Goal: Task Accomplishment & Management: Complete application form

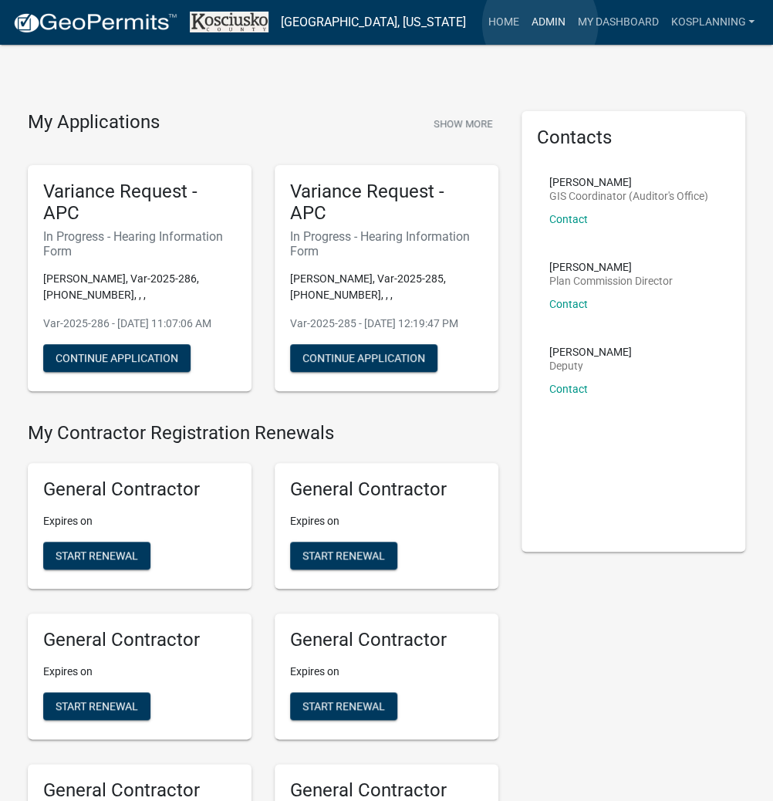
click at [540, 24] on link "Admin" at bounding box center [548, 22] width 46 height 29
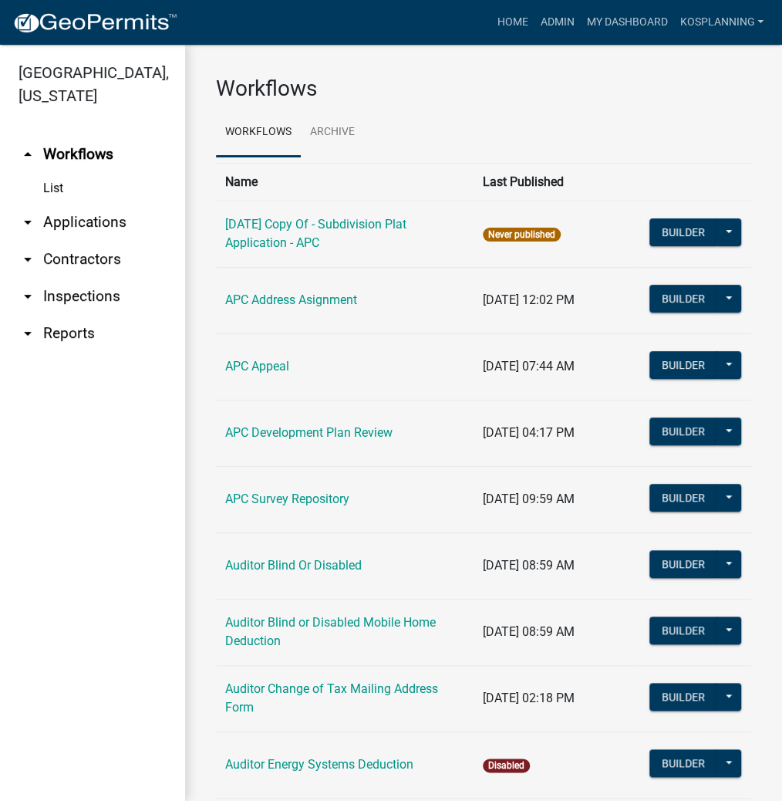
click at [99, 221] on link "arrow_drop_down Applications" at bounding box center [92, 222] width 185 height 37
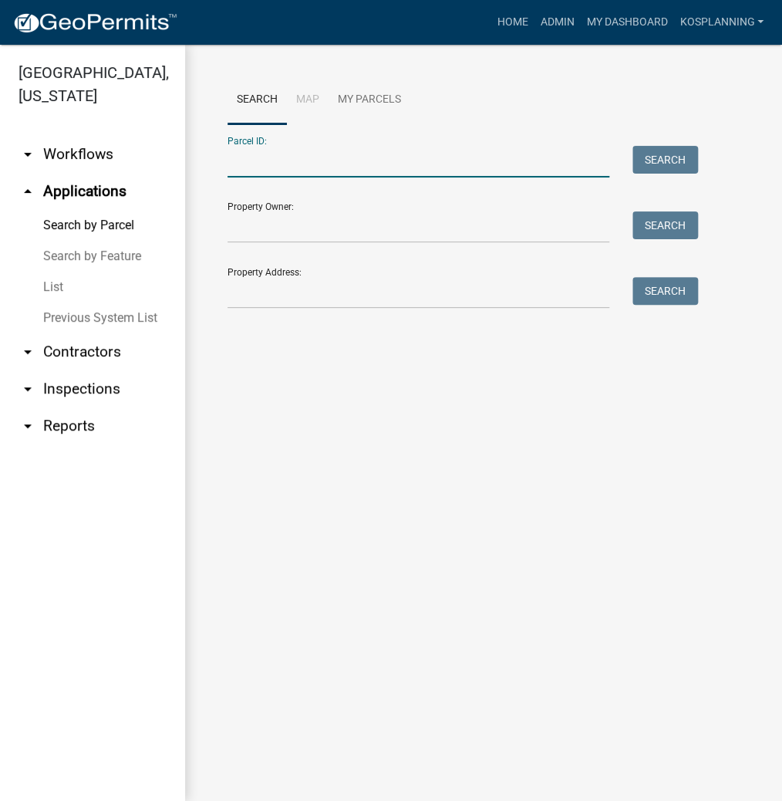
click at [285, 163] on input "Parcel ID:" at bounding box center [419, 162] width 382 height 32
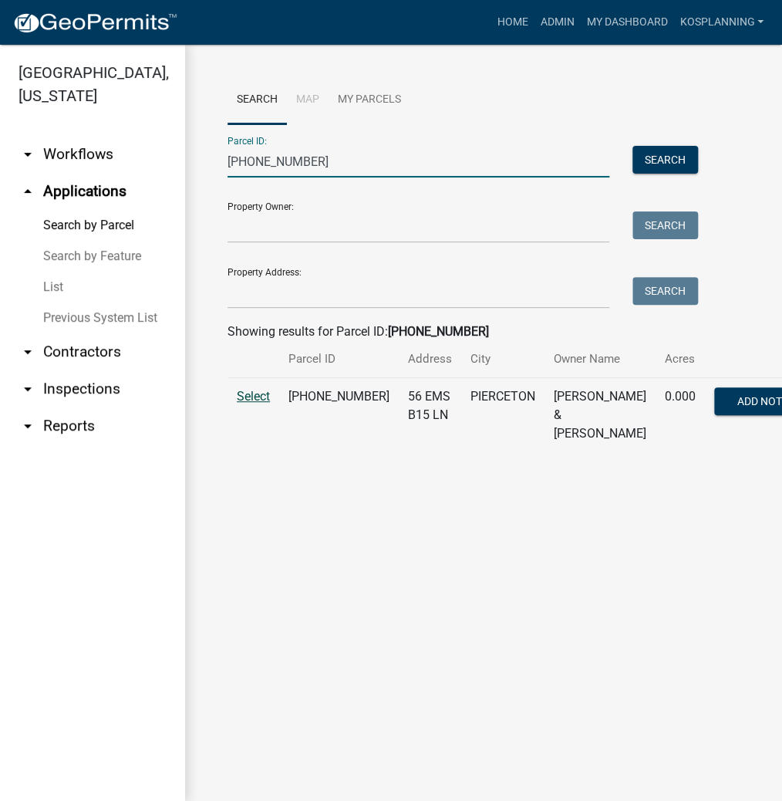
type input "[PHONE_NUMBER]"
click at [248, 403] on span "Select" at bounding box center [253, 396] width 33 height 15
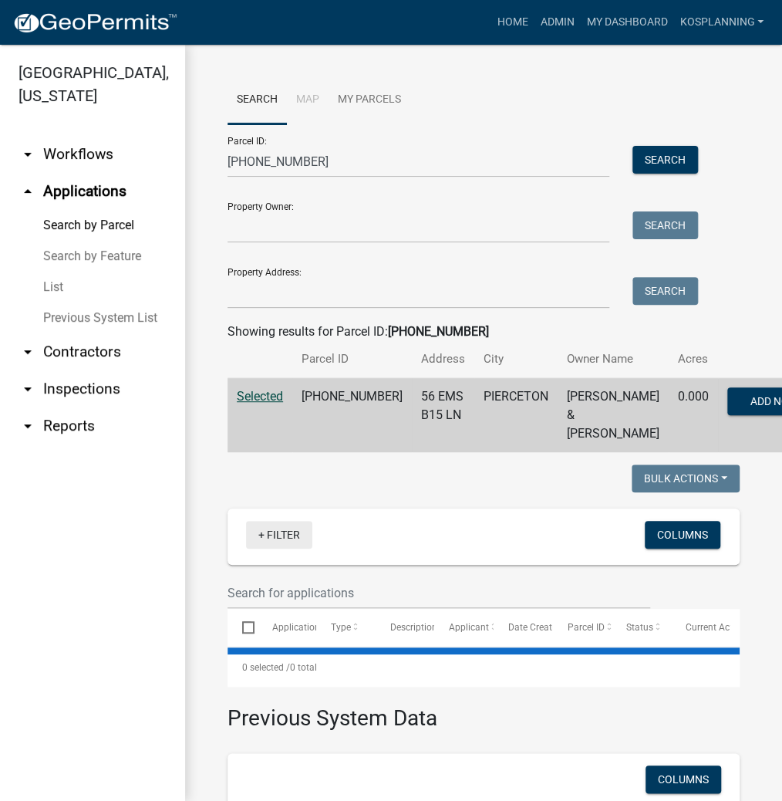
select select "3: 100"
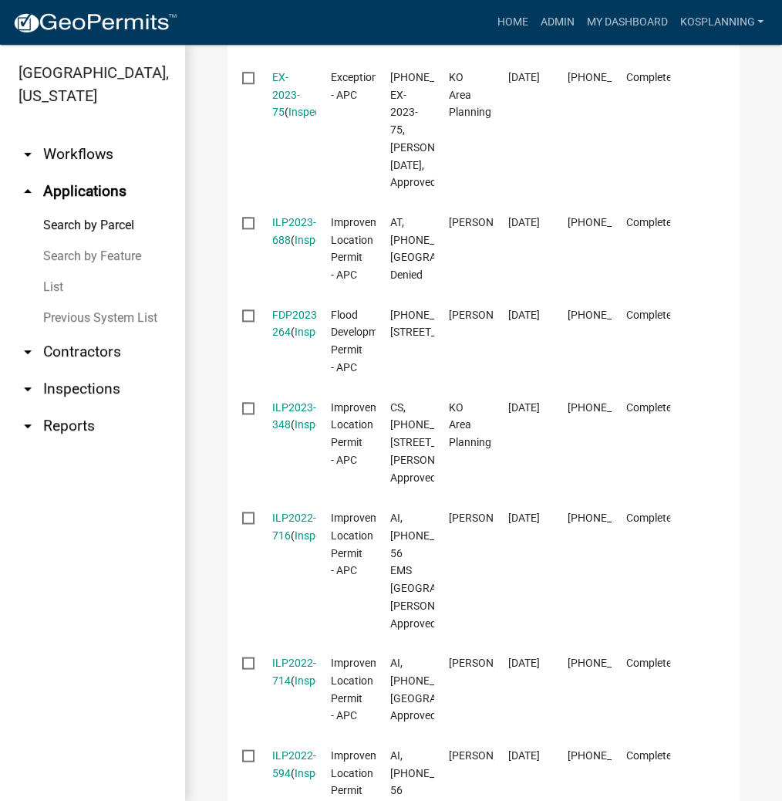
scroll to position [2530, 0]
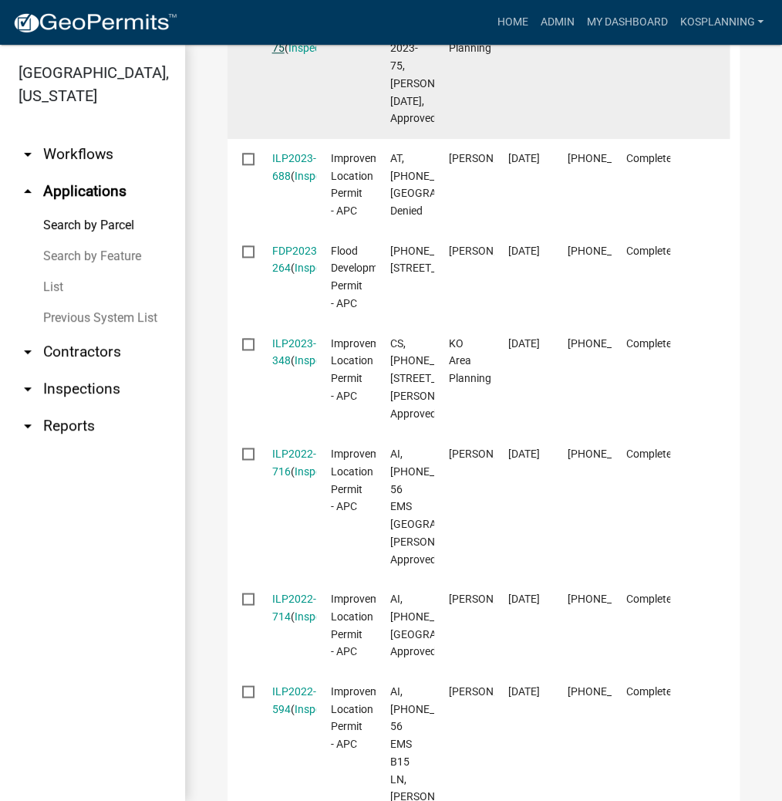
click at [282, 55] on link "EX-2023-75" at bounding box center [286, 31] width 28 height 48
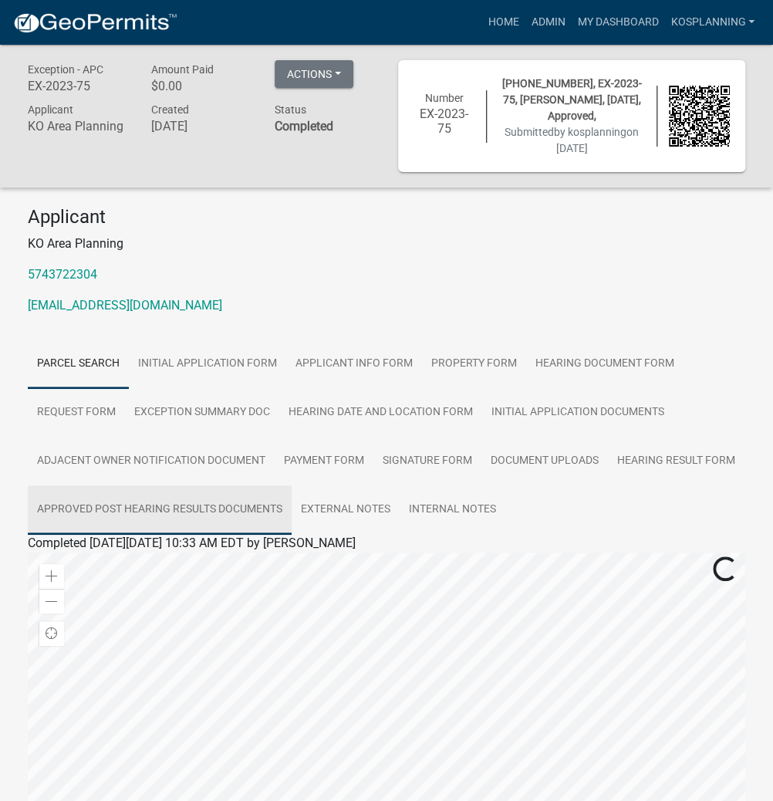
click at [216, 508] on link "Approved Post Hearing Results Documents" at bounding box center [160, 509] width 264 height 49
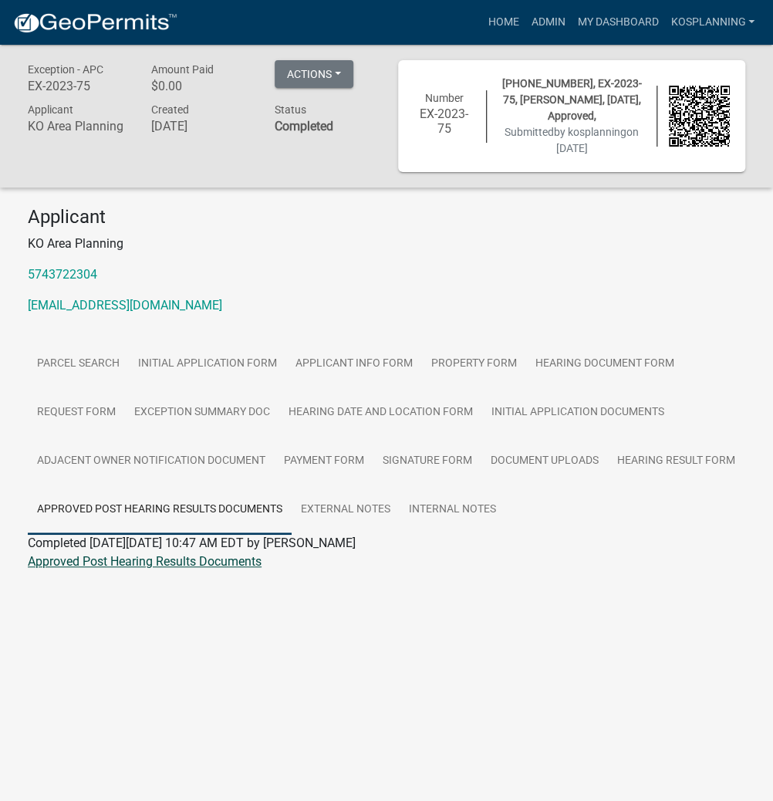
click at [191, 557] on link "Approved Post Hearing Results Documents" at bounding box center [145, 561] width 234 height 15
click at [541, 27] on link "Admin" at bounding box center [548, 22] width 46 height 29
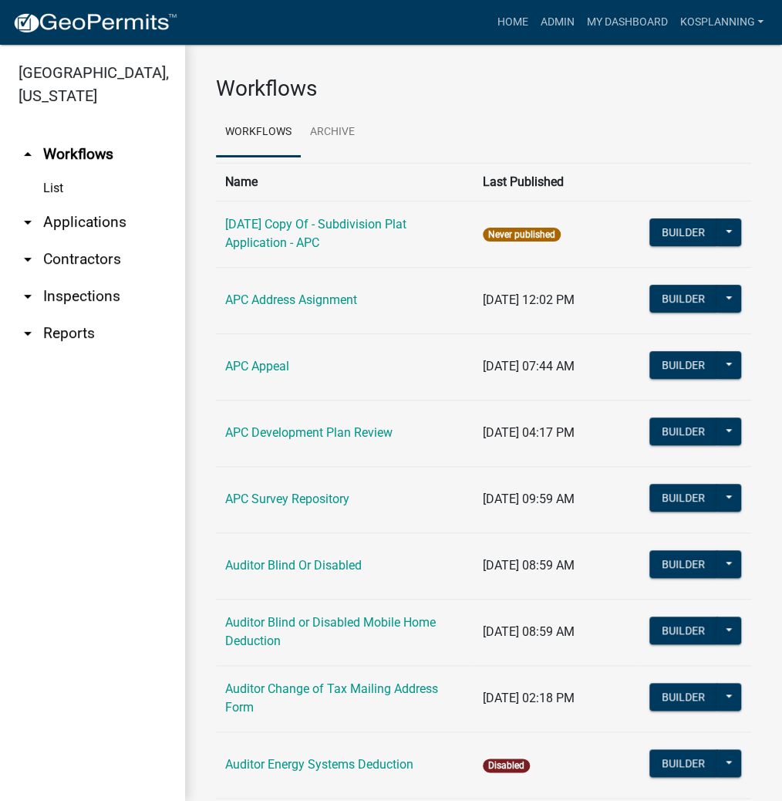
click at [110, 222] on link "arrow_drop_down Applications" at bounding box center [92, 222] width 185 height 37
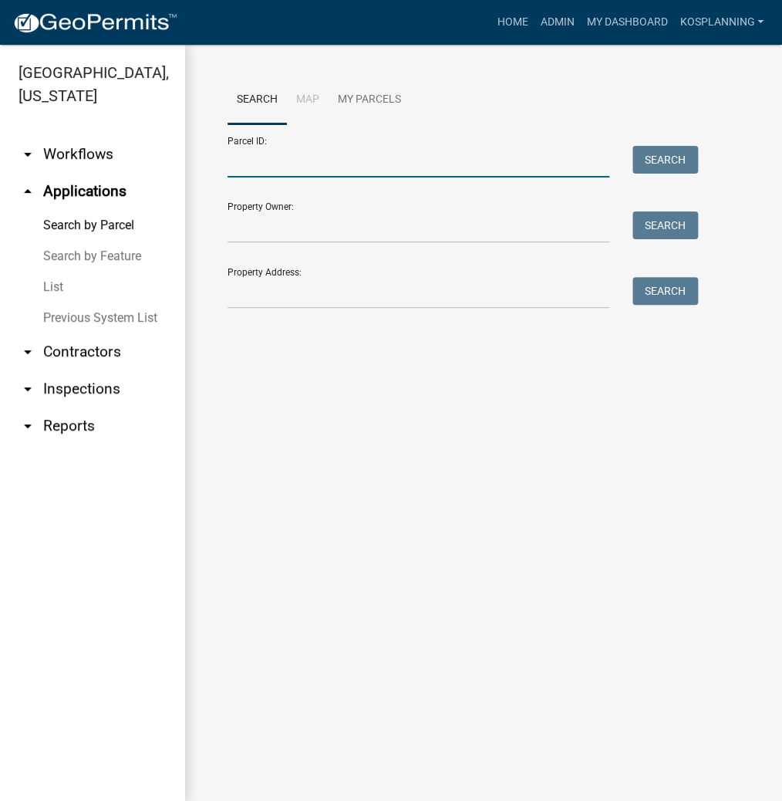
click at [330, 155] on input "Parcel ID:" at bounding box center [419, 162] width 382 height 32
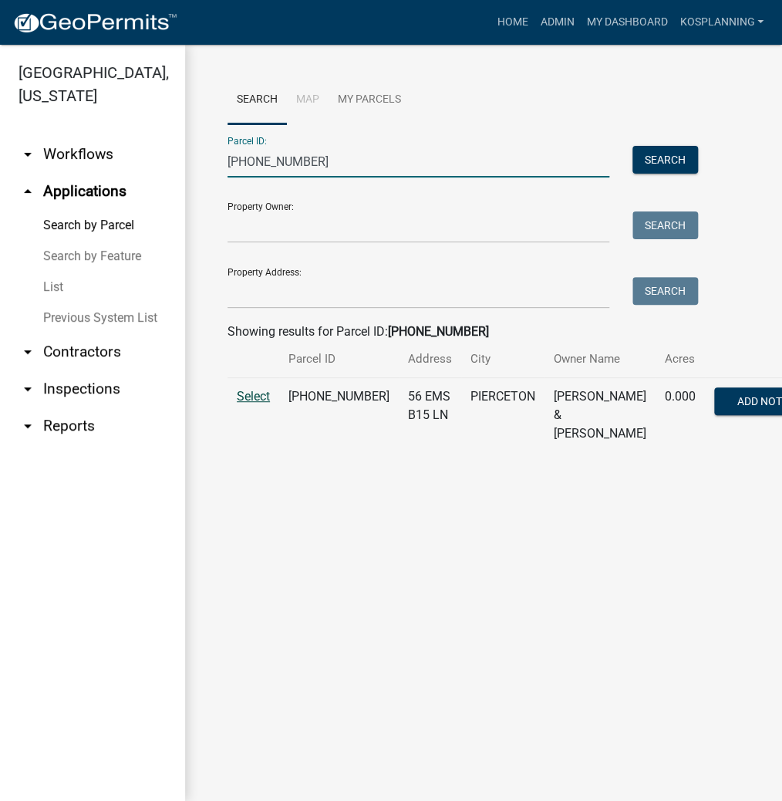
type input "[PHONE_NUMBER]"
click at [241, 403] on span "Select" at bounding box center [253, 396] width 33 height 15
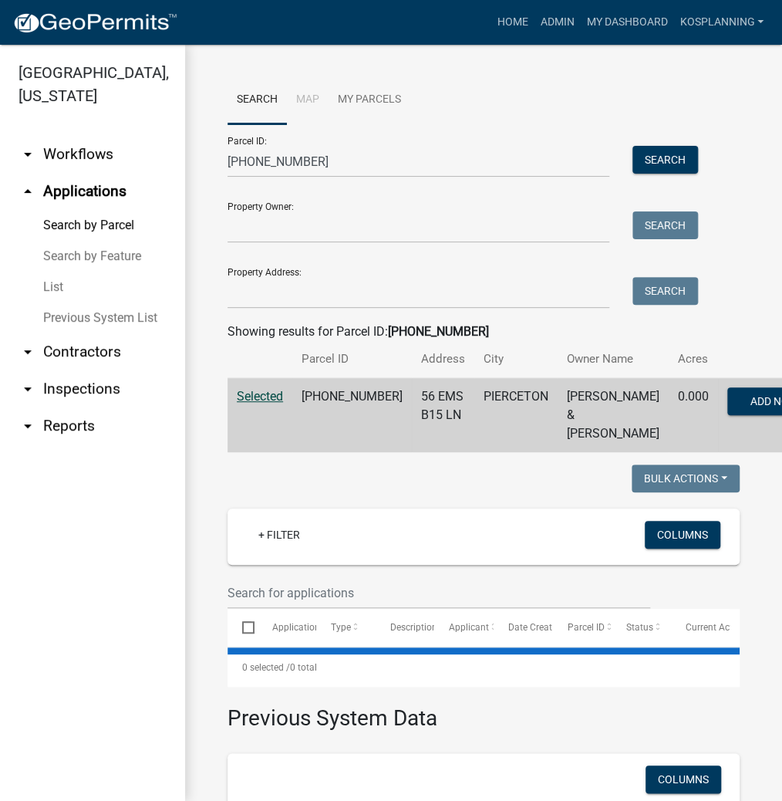
select select "3: 100"
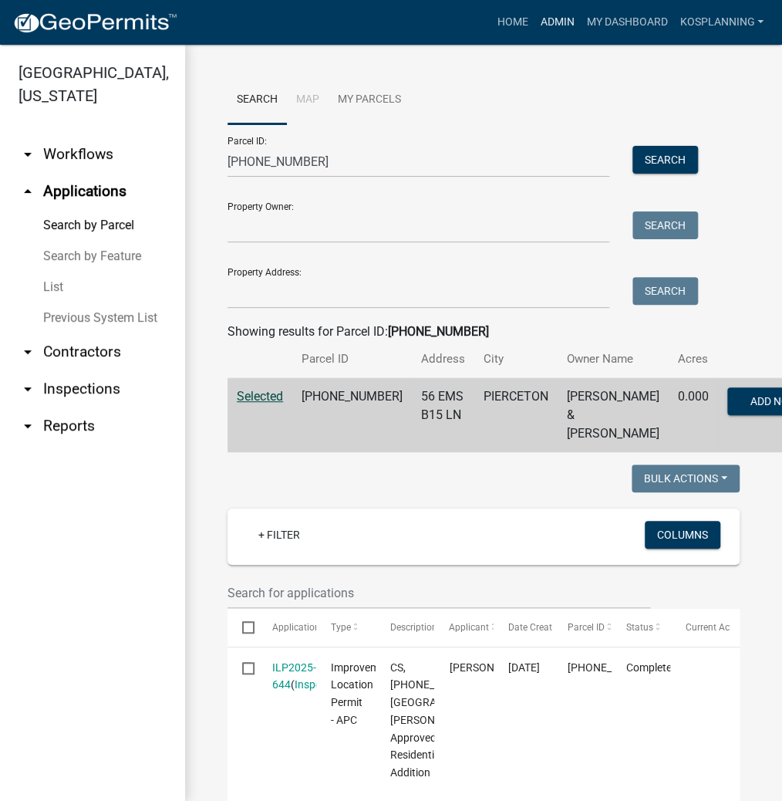
click at [562, 22] on link "Admin" at bounding box center [557, 22] width 46 height 29
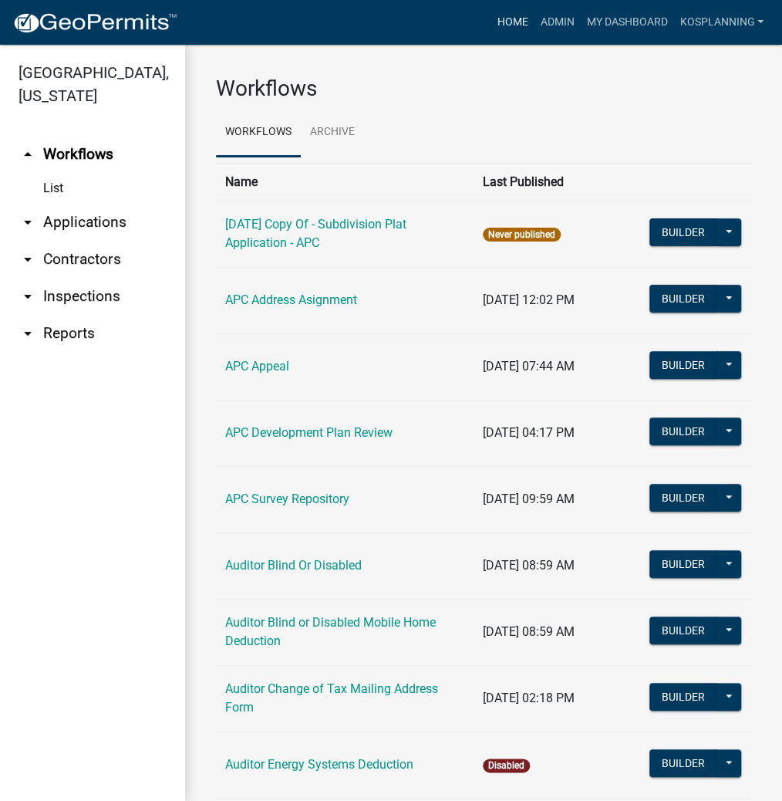
click at [503, 25] on link "Home" at bounding box center [512, 22] width 43 height 29
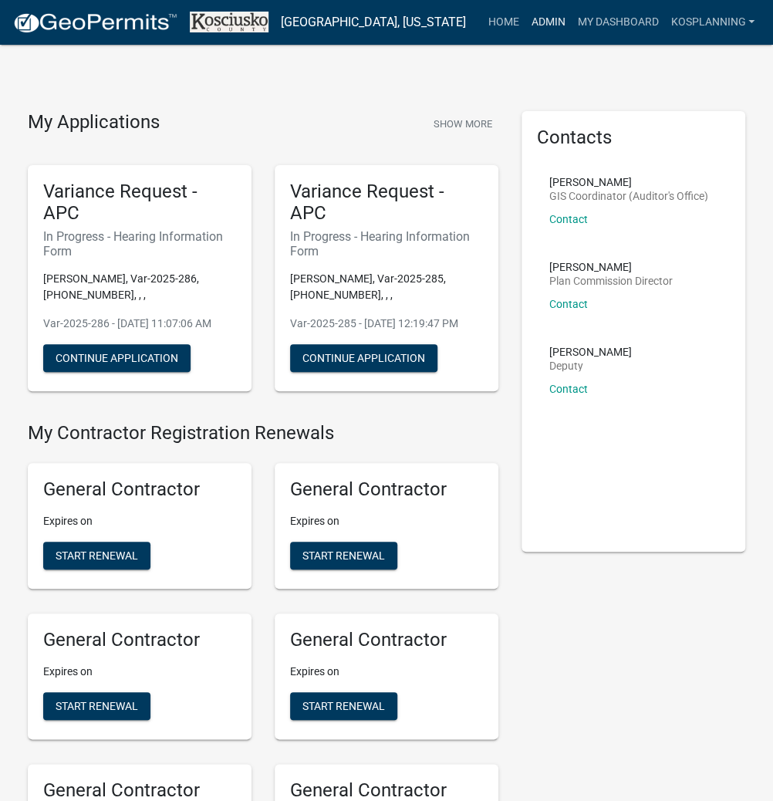
click at [542, 20] on link "Admin" at bounding box center [548, 22] width 46 height 29
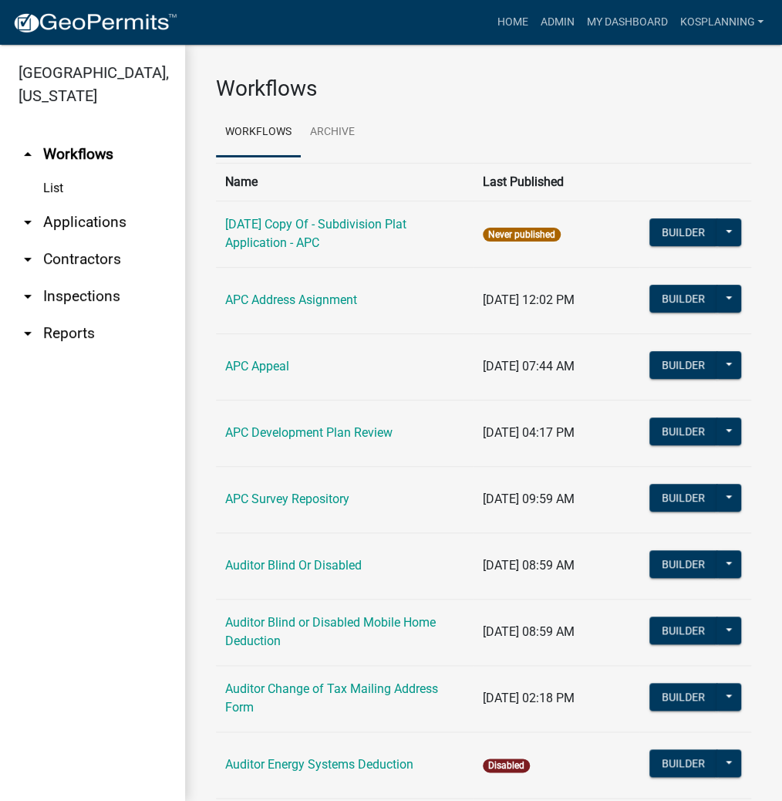
click at [80, 259] on link "arrow_drop_down Contractors" at bounding box center [92, 259] width 185 height 37
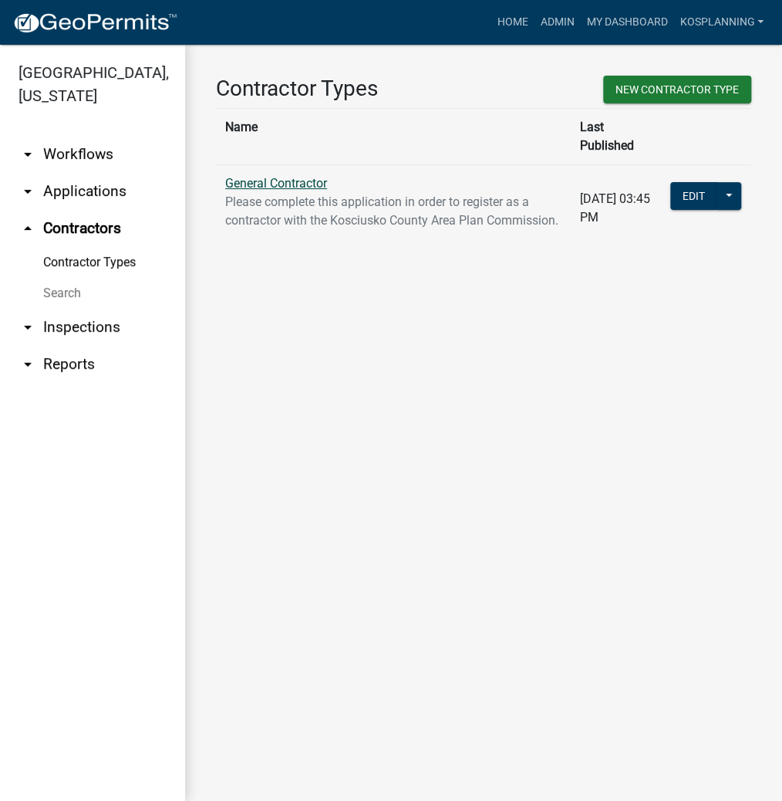
click at [292, 176] on link "General Contractor" at bounding box center [276, 183] width 102 height 15
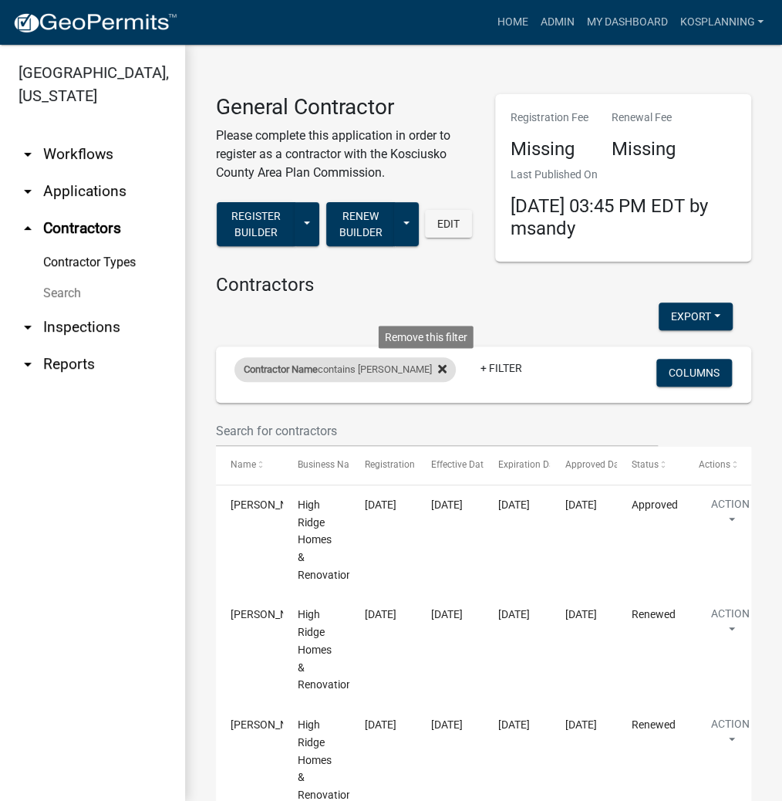
click at [438, 371] on icon at bounding box center [442, 369] width 8 height 8
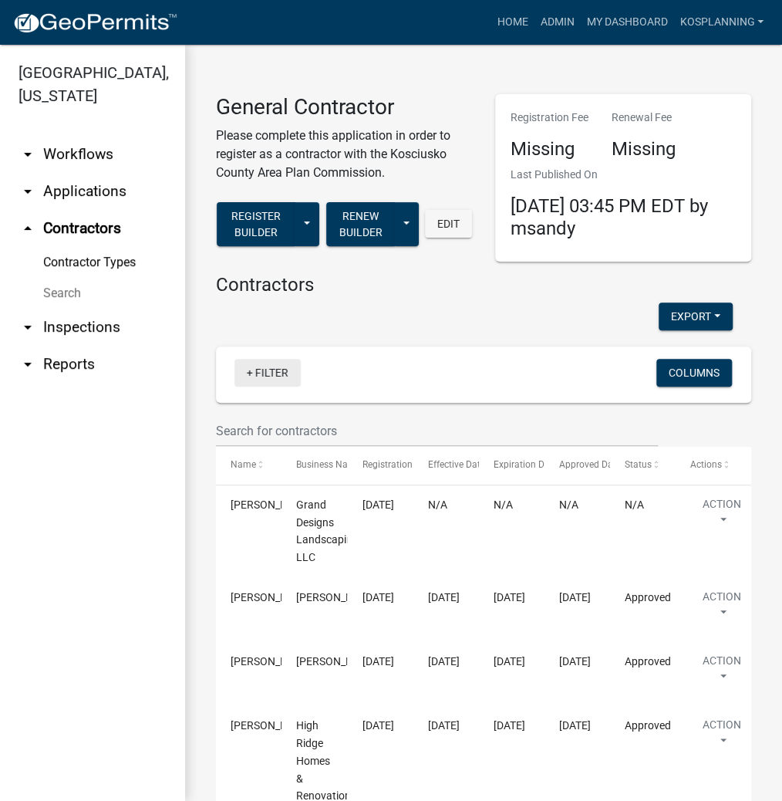
click at [275, 370] on link "+ Filter" at bounding box center [267, 373] width 66 height 28
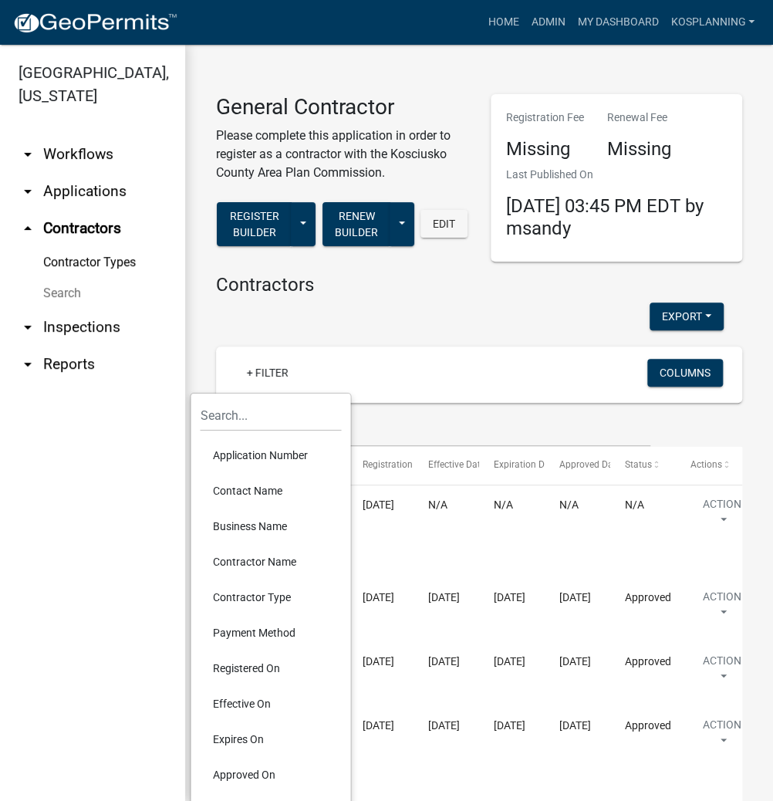
click at [267, 562] on li "Contractor Name" at bounding box center [270, 561] width 141 height 35
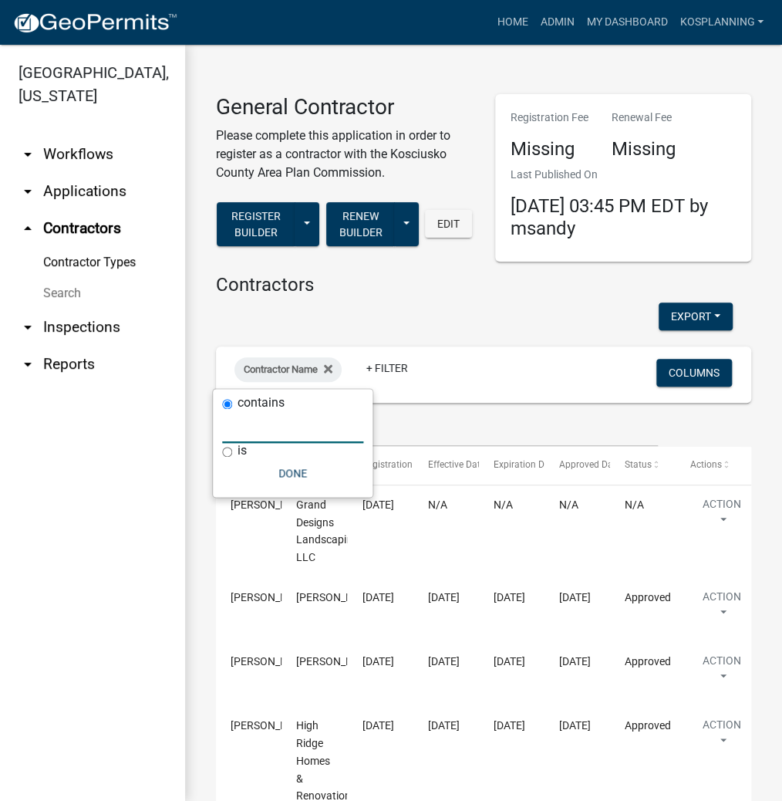
click at [253, 434] on input "text" at bounding box center [292, 427] width 141 height 32
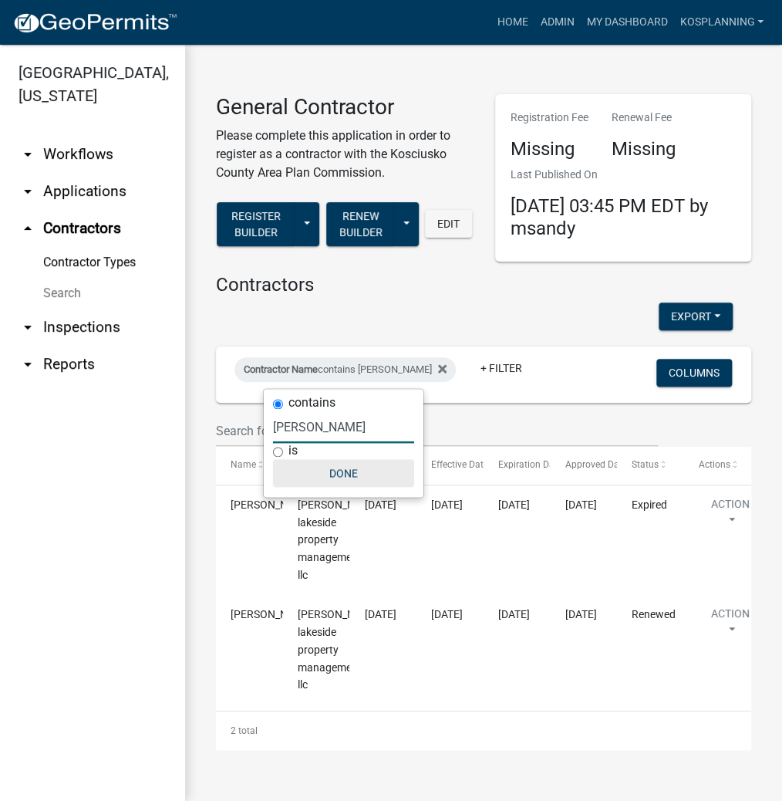
type input "[PERSON_NAME]"
click at [348, 467] on button "Done" at bounding box center [343, 473] width 141 height 28
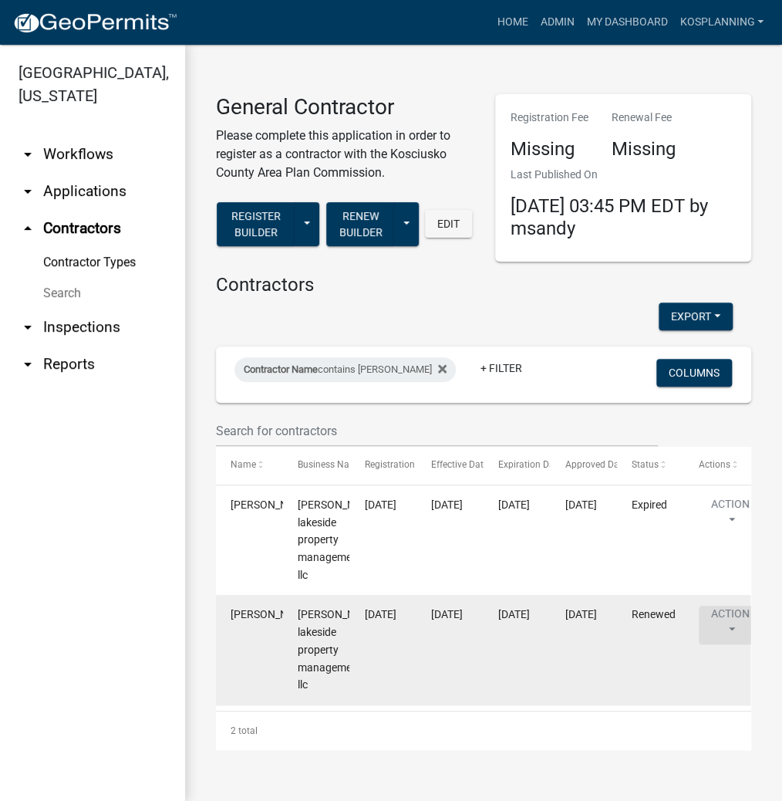
click at [724, 611] on button "Action" at bounding box center [730, 625] width 63 height 39
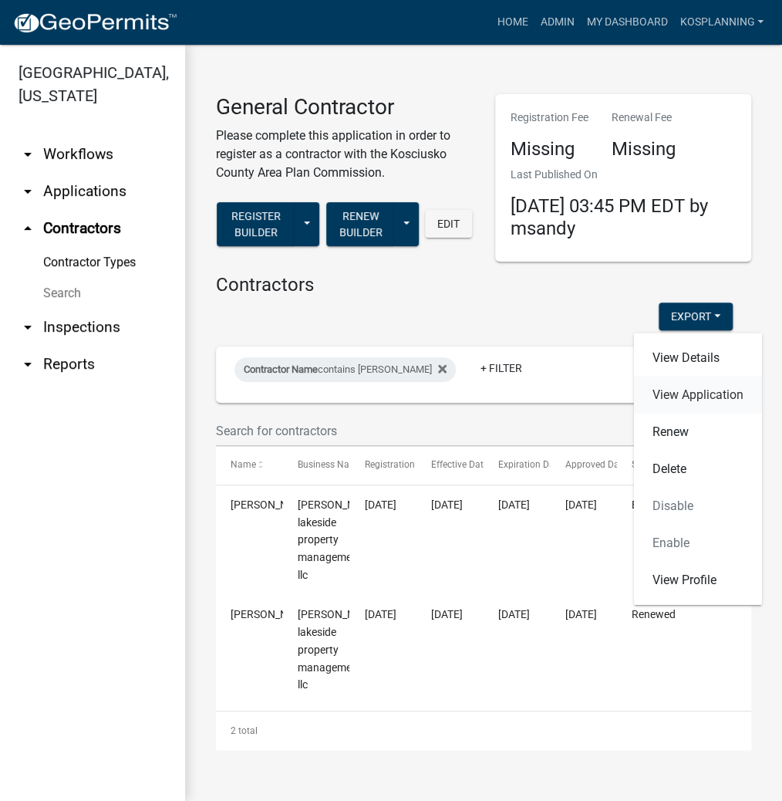
click at [688, 395] on link "View Application" at bounding box center [698, 394] width 128 height 37
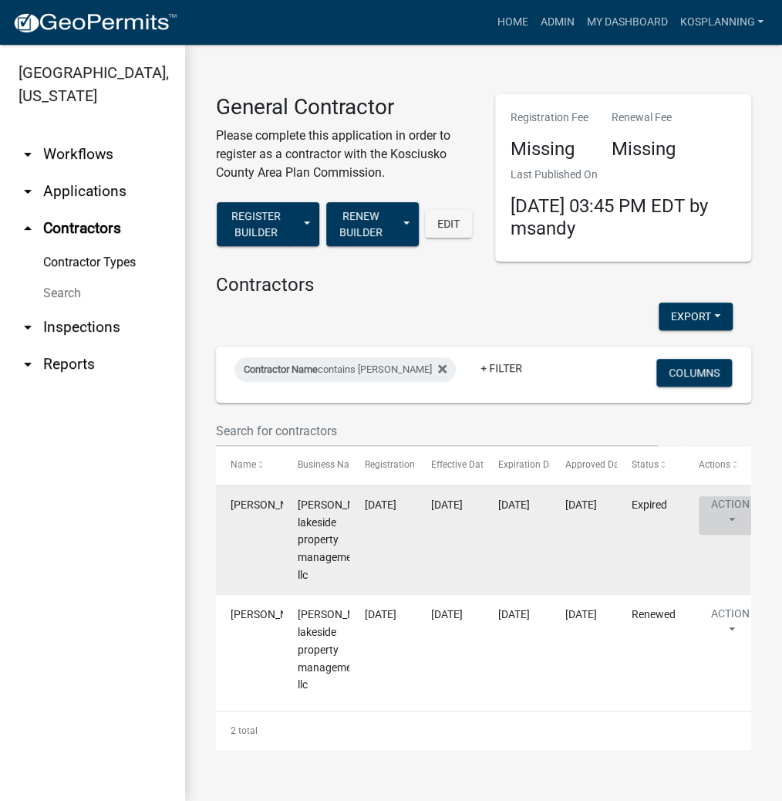
click at [721, 507] on button "Action" at bounding box center [730, 515] width 63 height 39
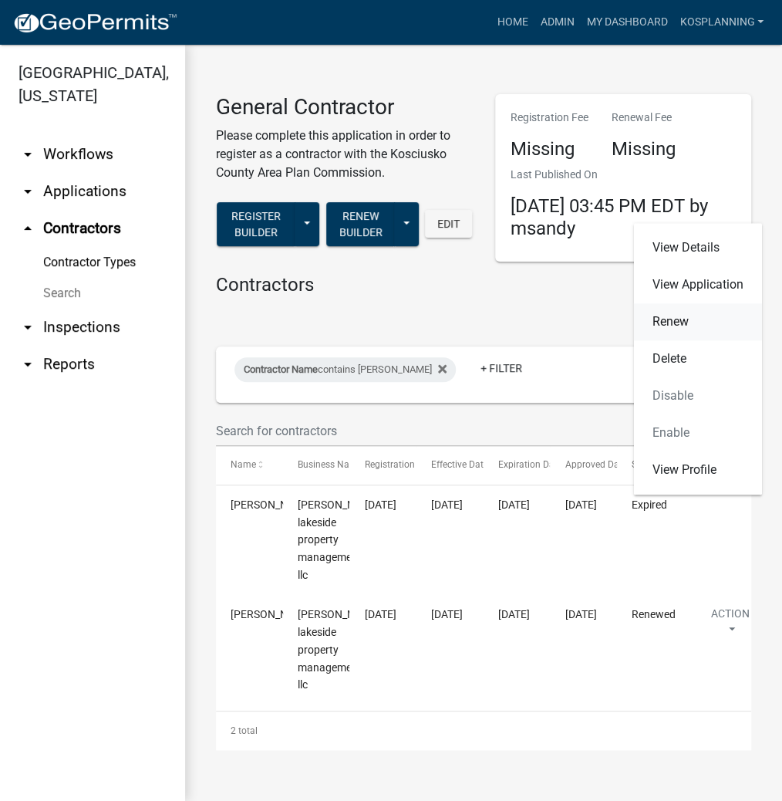
click at [677, 321] on link "Renew" at bounding box center [698, 321] width 128 height 37
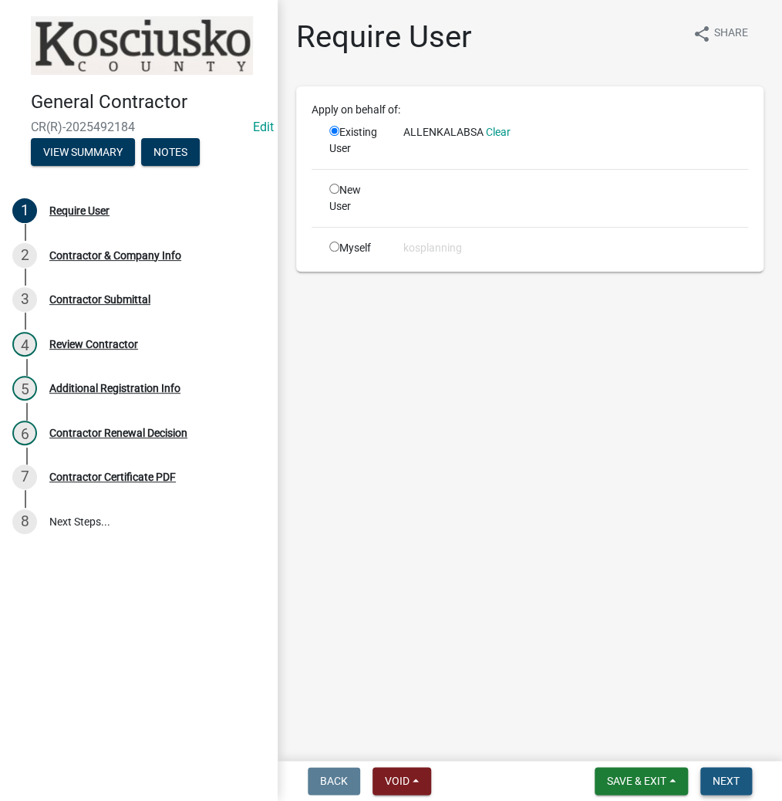
click at [729, 774] on span "Next" at bounding box center [726, 780] width 27 height 12
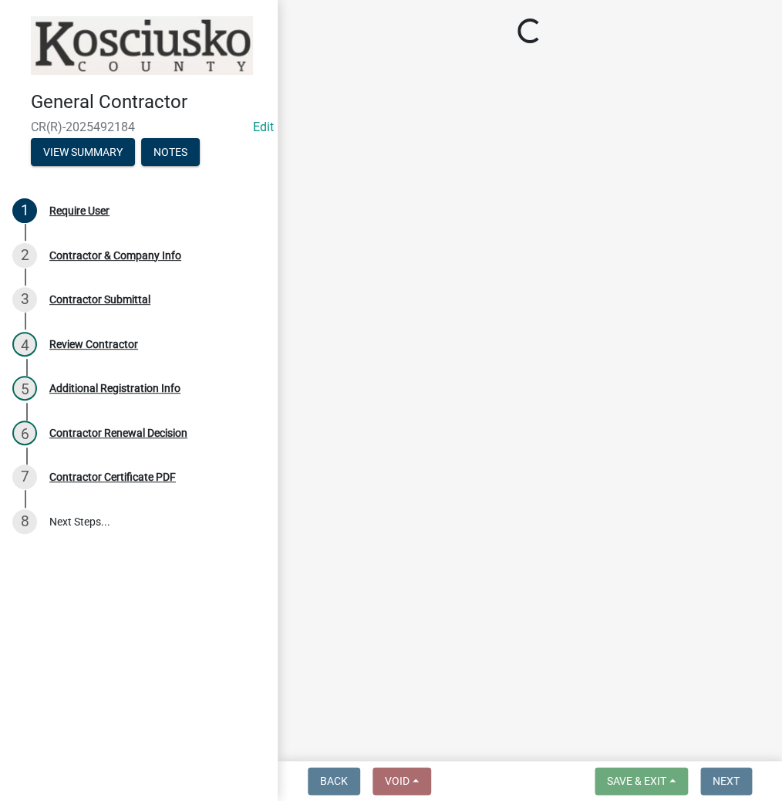
select select "IN"
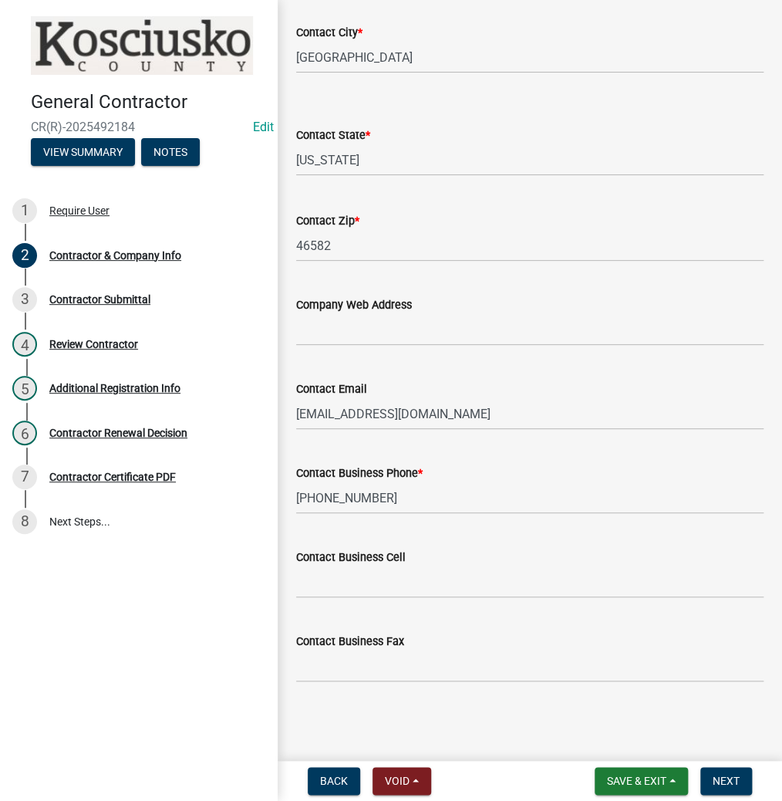
scroll to position [626, 0]
click at [735, 776] on span "Next" at bounding box center [726, 780] width 27 height 12
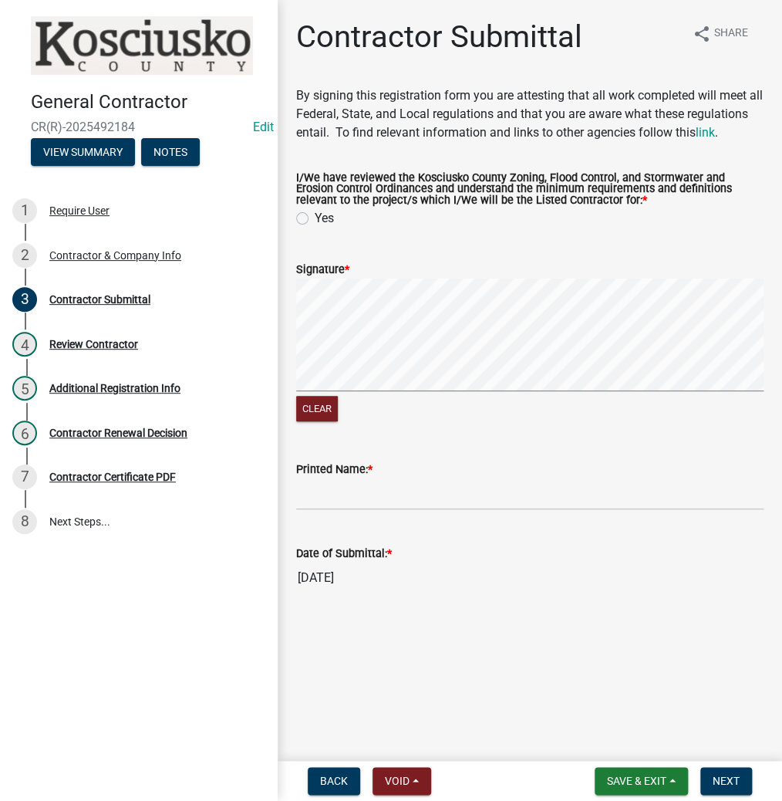
click at [315, 228] on label "Yes" at bounding box center [324, 218] width 19 height 19
click at [315, 219] on input "Yes" at bounding box center [320, 214] width 10 height 10
radio input "true"
click at [447, 510] on input "Printed Name: *" at bounding box center [529, 494] width 467 height 32
type input "a"
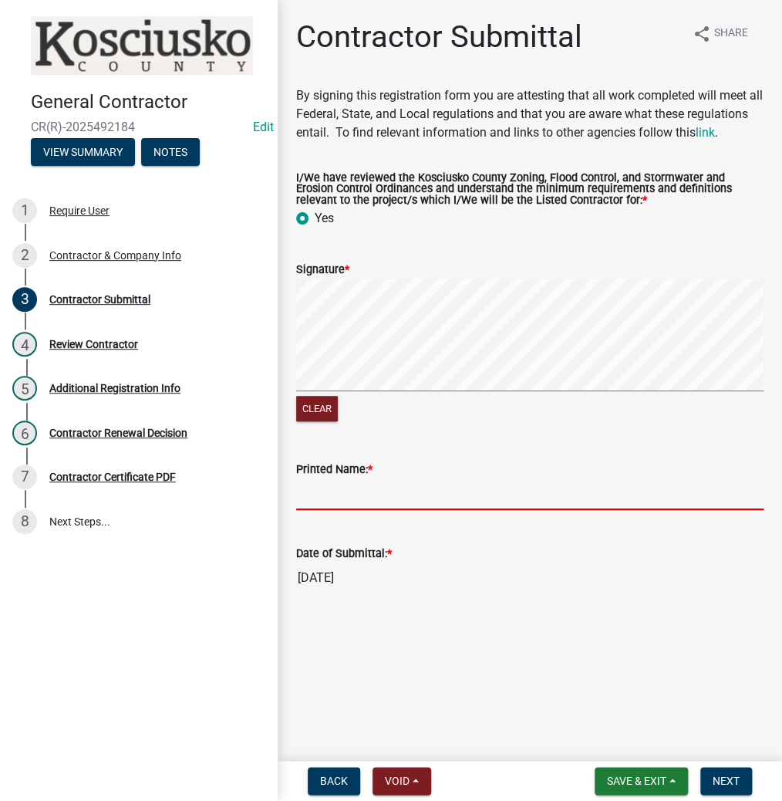
type input "a"
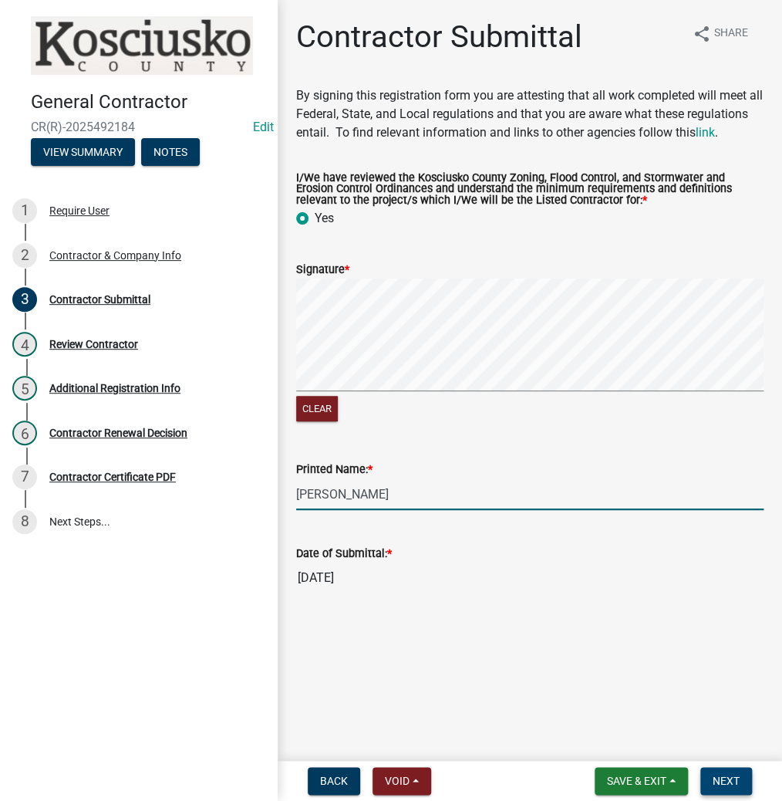
type input "[PERSON_NAME]"
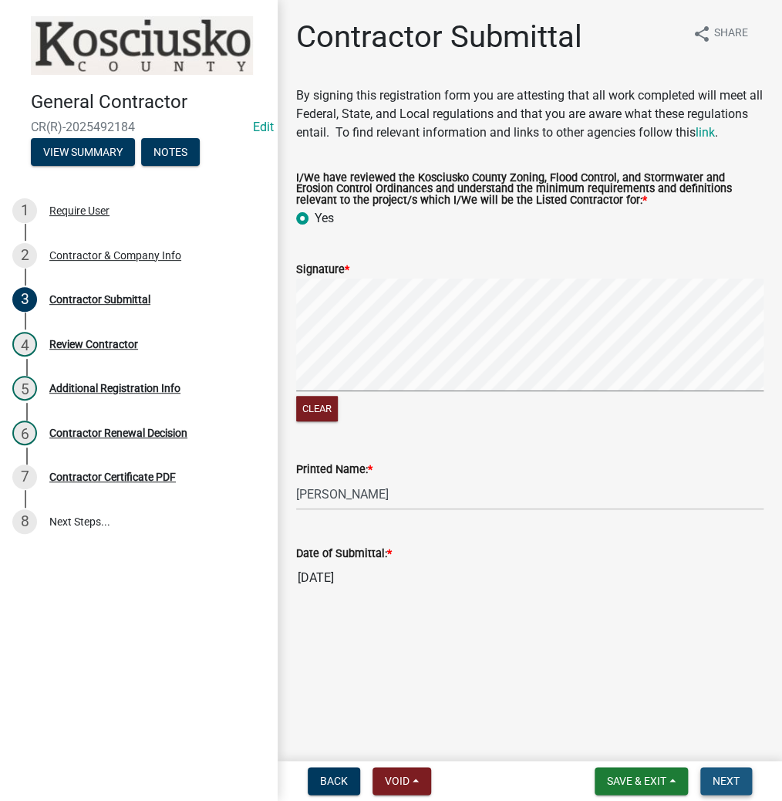
click at [728, 781] on span "Next" at bounding box center [726, 780] width 27 height 12
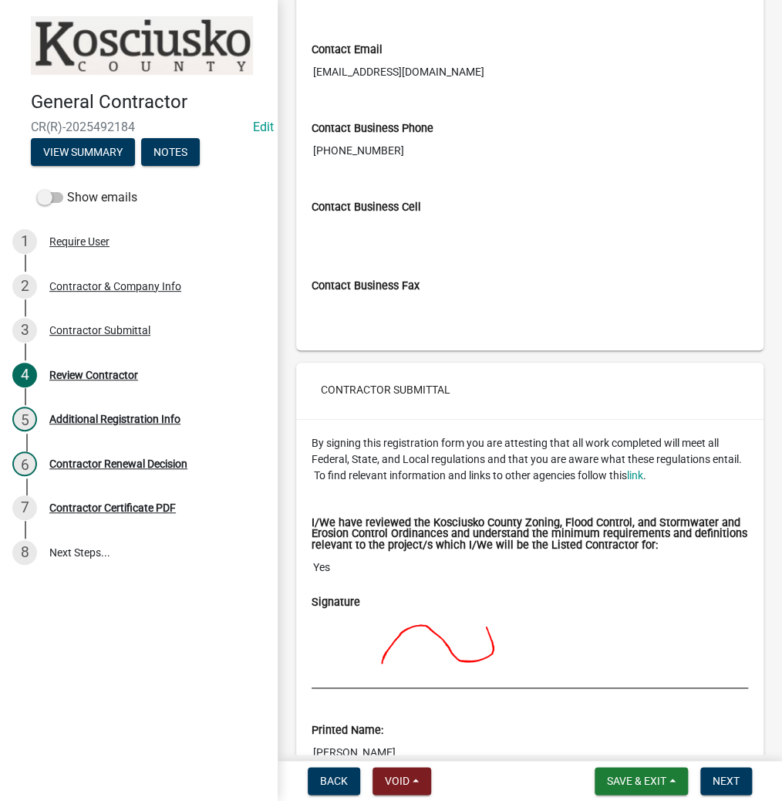
scroll to position [1099, 0]
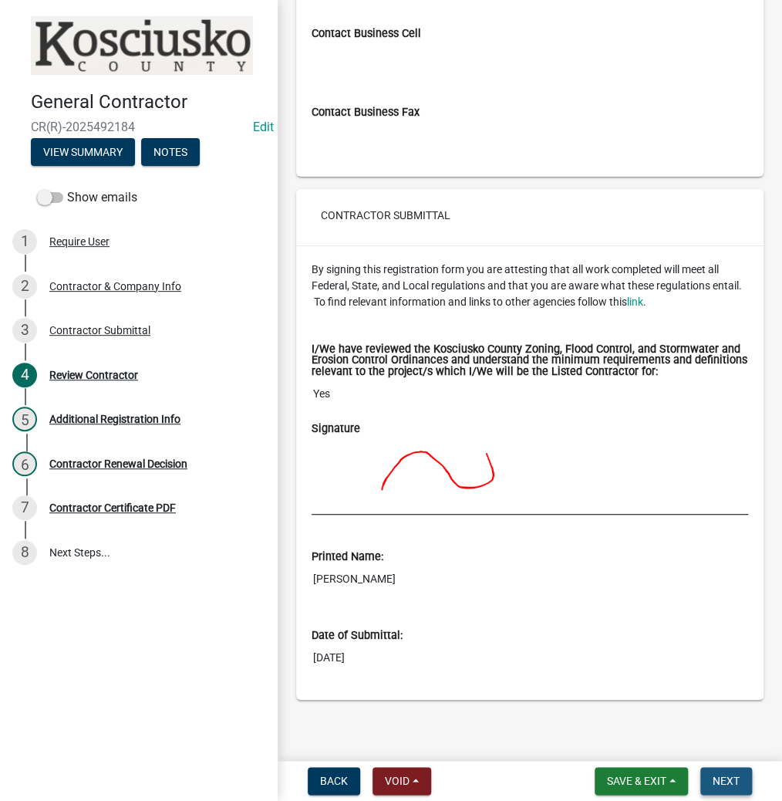
drag, startPoint x: 725, startPoint y: 779, endPoint x: 710, endPoint y: 761, distance: 23.5
click at [724, 779] on span "Next" at bounding box center [726, 780] width 27 height 12
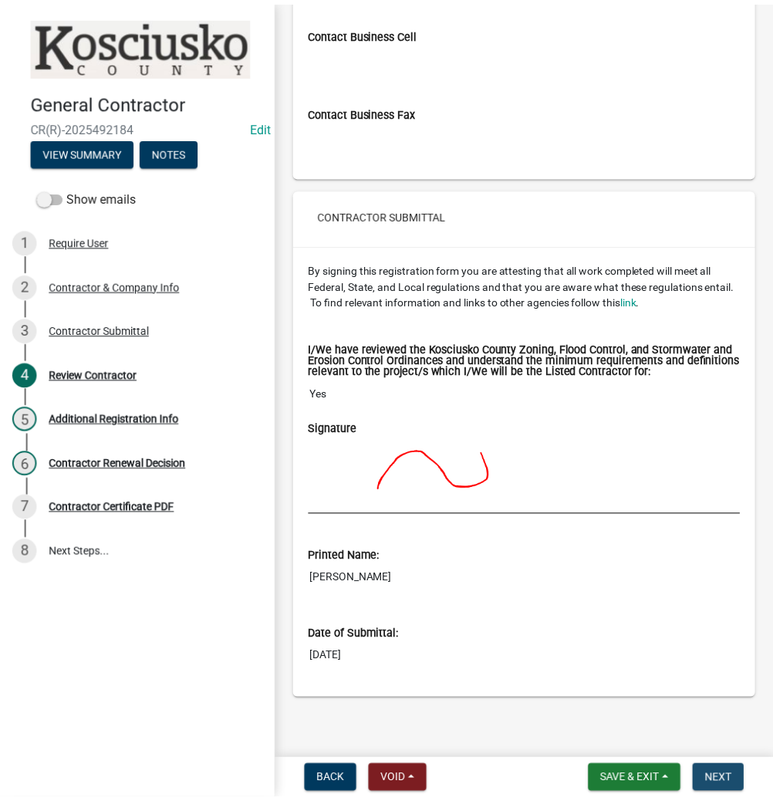
scroll to position [0, 0]
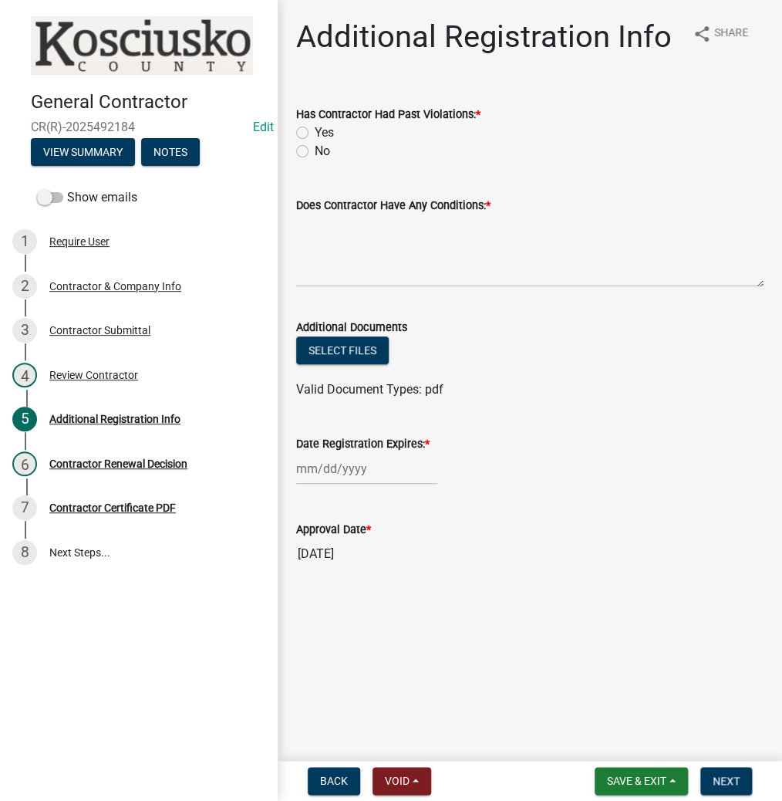
click at [315, 151] on label "No" at bounding box center [322, 151] width 15 height 19
click at [315, 151] on input "No" at bounding box center [320, 147] width 10 height 10
radio input "true"
click at [336, 255] on textarea "Does Contractor Have Any Conditions: *" at bounding box center [529, 250] width 467 height 73
type textarea "NO"
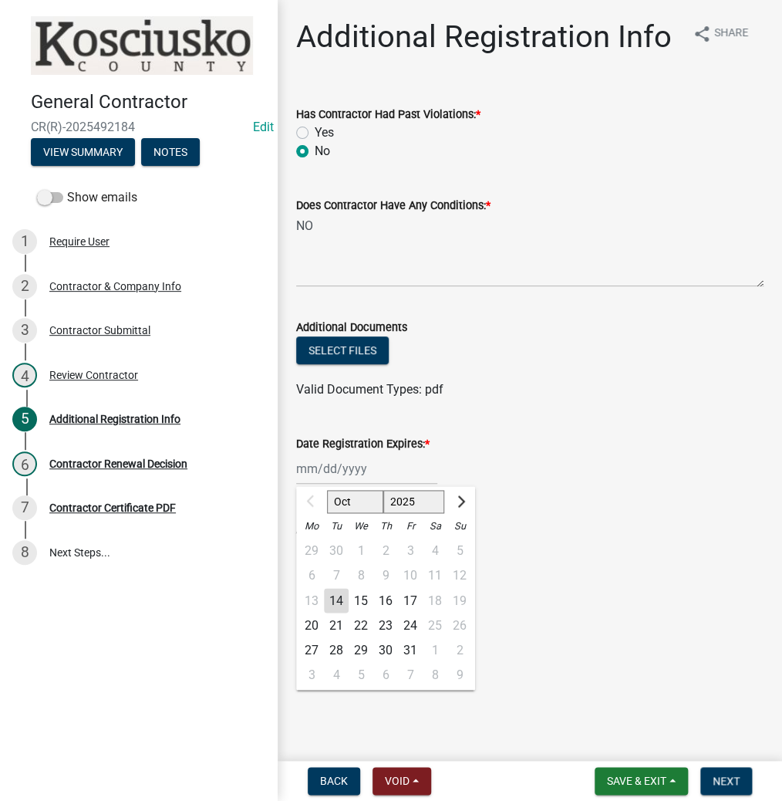
click at [332, 474] on div "Oct Nov [DATE] 2026 2027 2028 2029 2030 2031 2032 2033 2034 2035 2036 2037 2038…" at bounding box center [366, 469] width 141 height 32
click at [405, 505] on select "2025 2026 2027 2028 2029 2030 2031 2032 2033 2034 2035 2036 2037 2038 2039 2040…" at bounding box center [414, 501] width 62 height 23
select select "2026"
click at [383, 490] on select "2025 2026 2027 2028 2029 2030 2031 2032 2033 2034 2035 2036 2037 2038 2039 2040…" at bounding box center [414, 501] width 62 height 23
click at [356, 599] on div "14" at bounding box center [361, 600] width 25 height 25
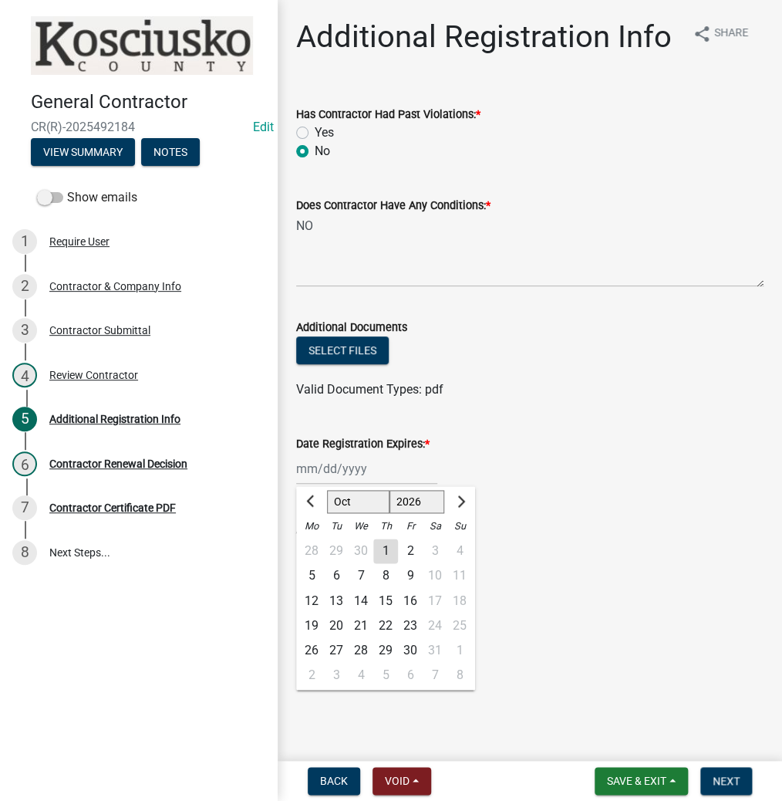
type input "[DATE]"
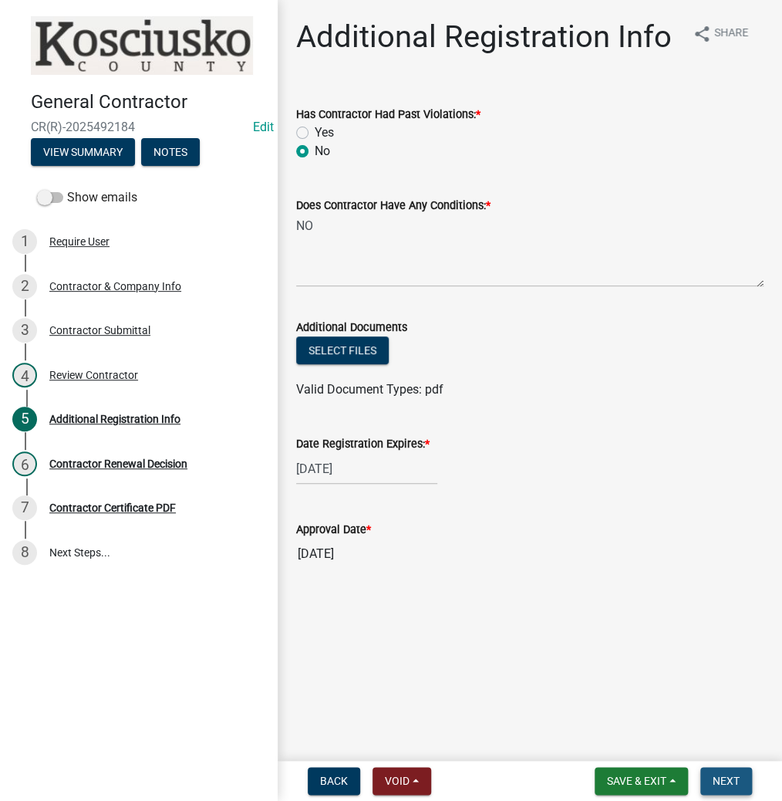
click at [722, 782] on span "Next" at bounding box center [726, 780] width 27 height 12
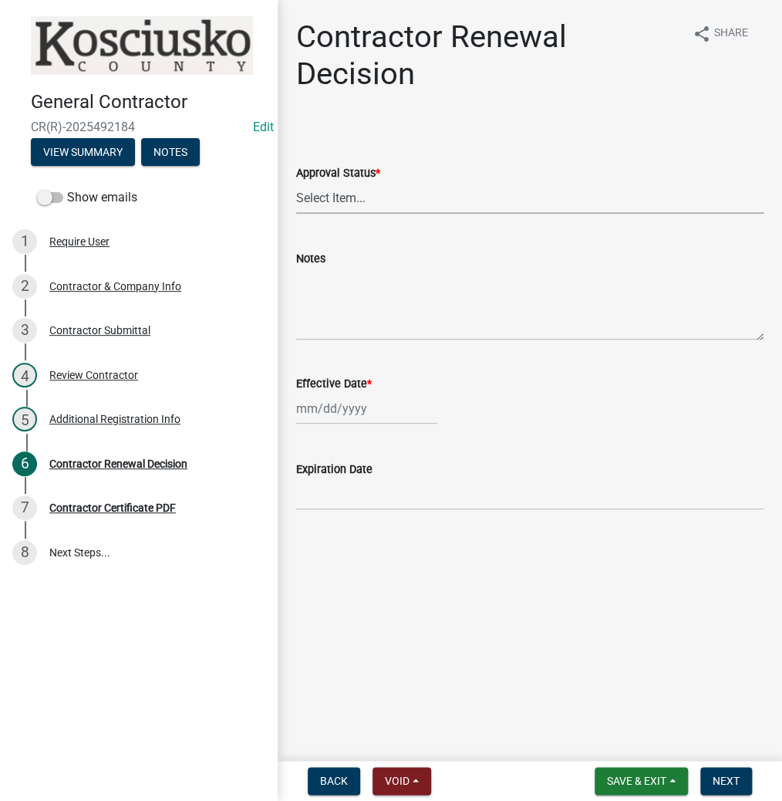
click at [327, 194] on select "Select Item... Approved Denied" at bounding box center [529, 198] width 467 height 32
click at [296, 182] on select "Select Item... Approved Denied" at bounding box center [529, 198] width 467 height 32
select select "30db8998-795d-4bbe-8e49-f1ade8865815"
click at [373, 404] on div at bounding box center [366, 409] width 141 height 32
select select "10"
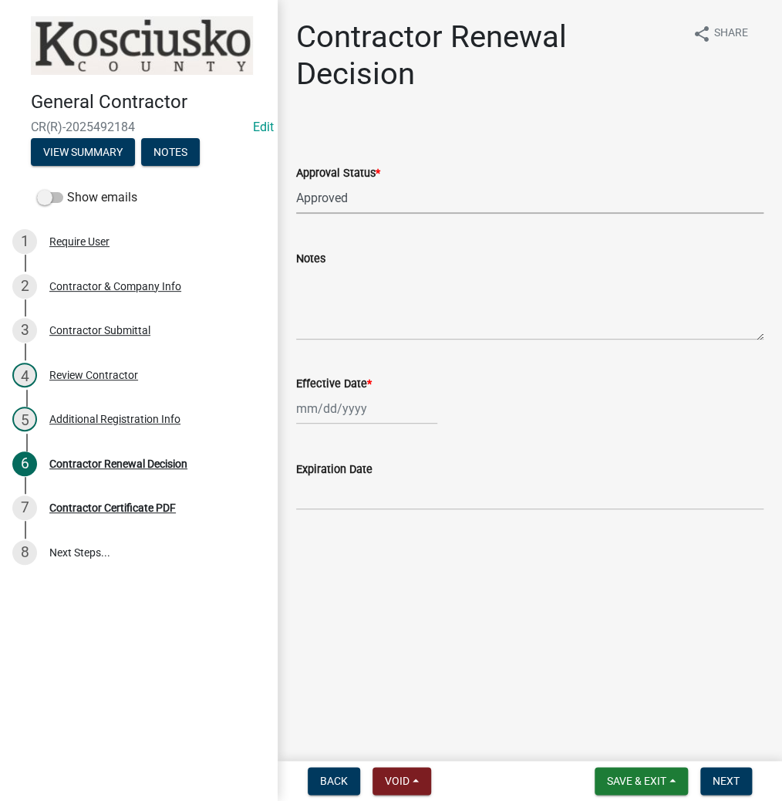
select select "2025"
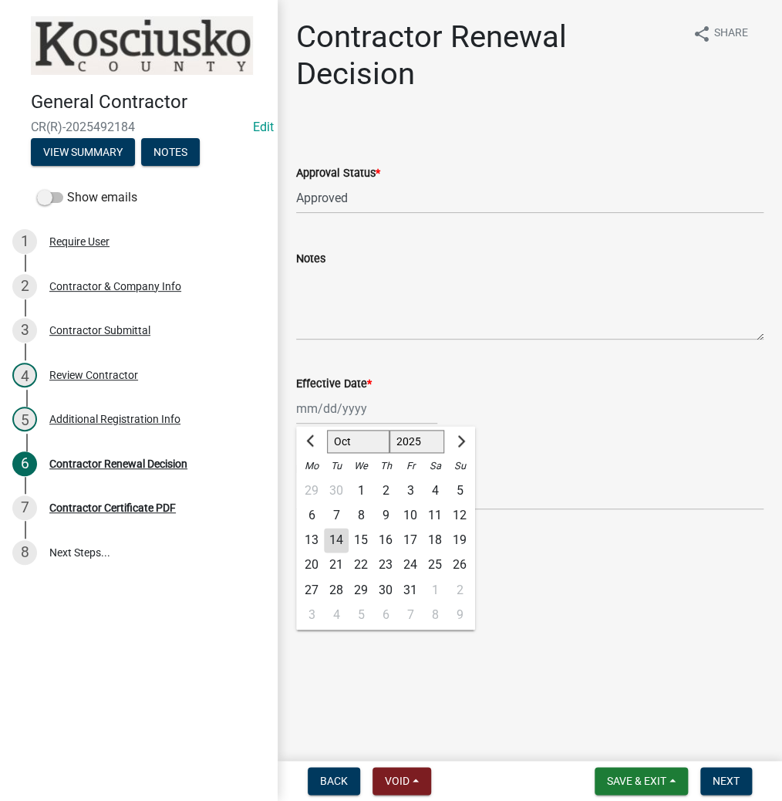
click at [338, 539] on div "14" at bounding box center [336, 540] width 25 height 25
type input "[DATE]"
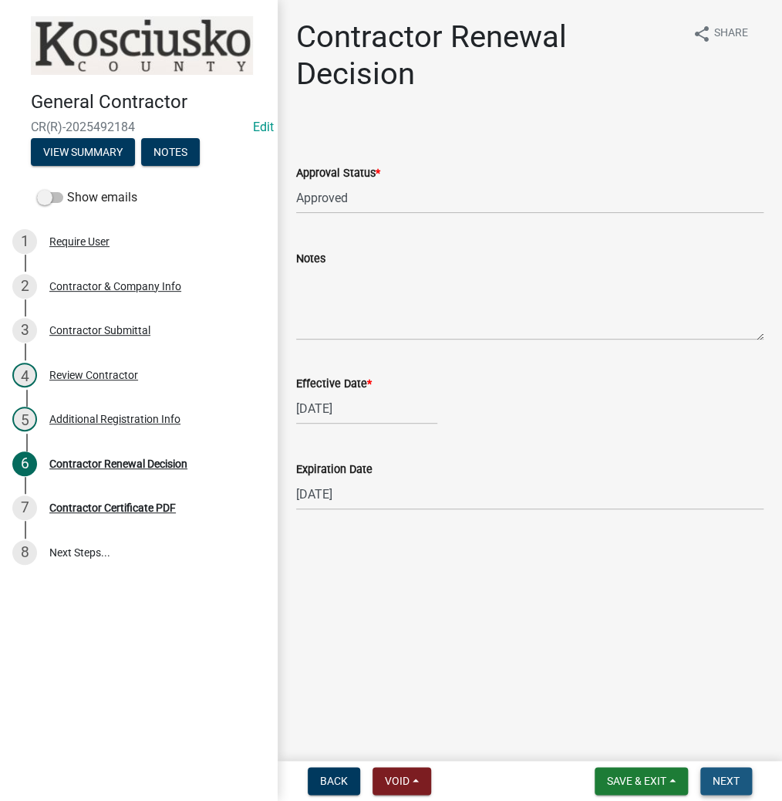
click at [722, 778] on span "Next" at bounding box center [726, 780] width 27 height 12
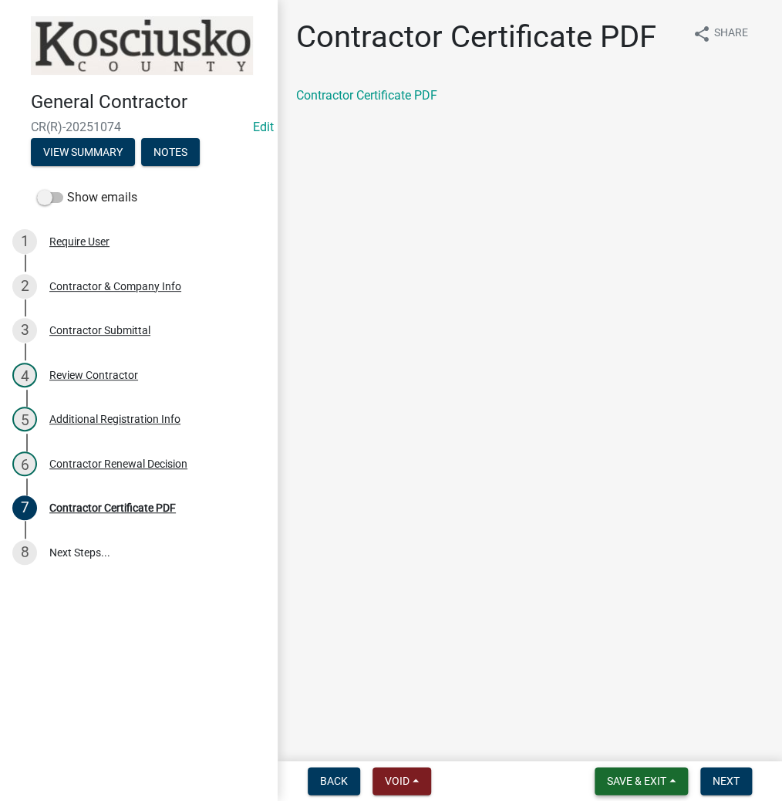
click at [626, 781] on span "Save & Exit" at bounding box center [636, 780] width 59 height 12
click at [617, 741] on button "Save & Exit" at bounding box center [626, 740] width 123 height 37
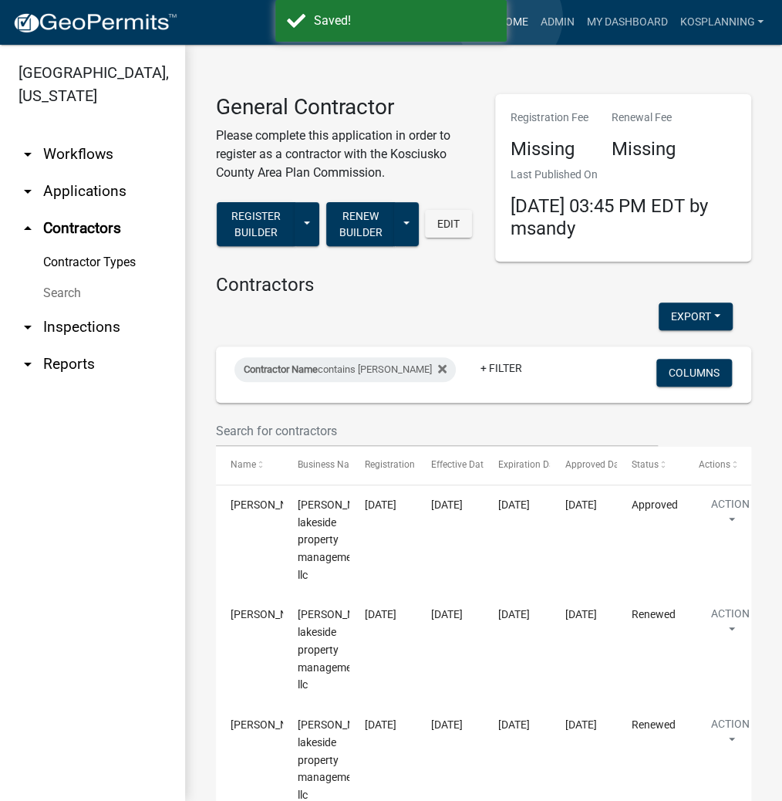
click at [509, 18] on link "Home" at bounding box center [512, 22] width 43 height 29
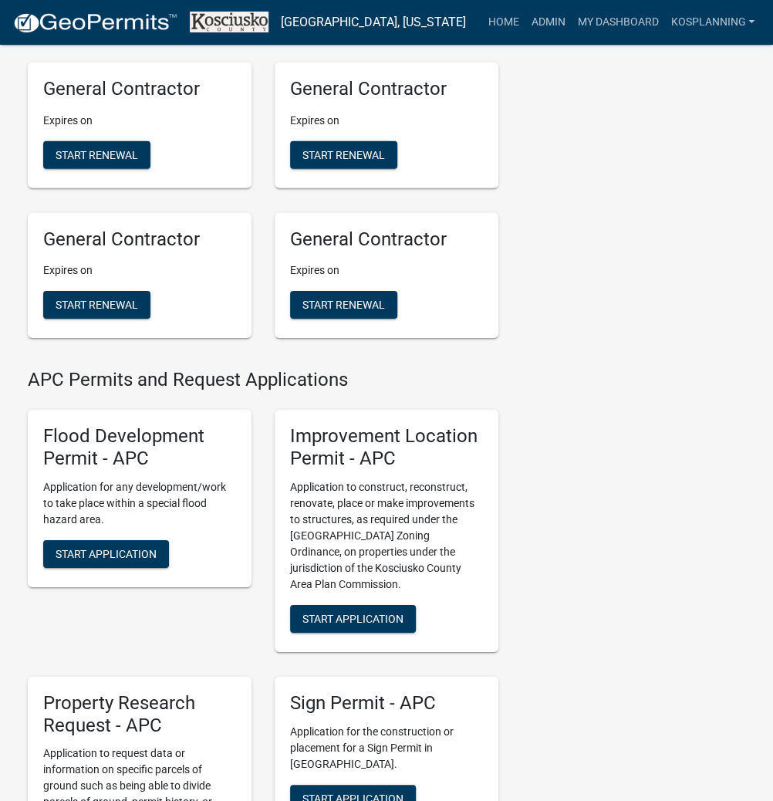
scroll to position [1543, 0]
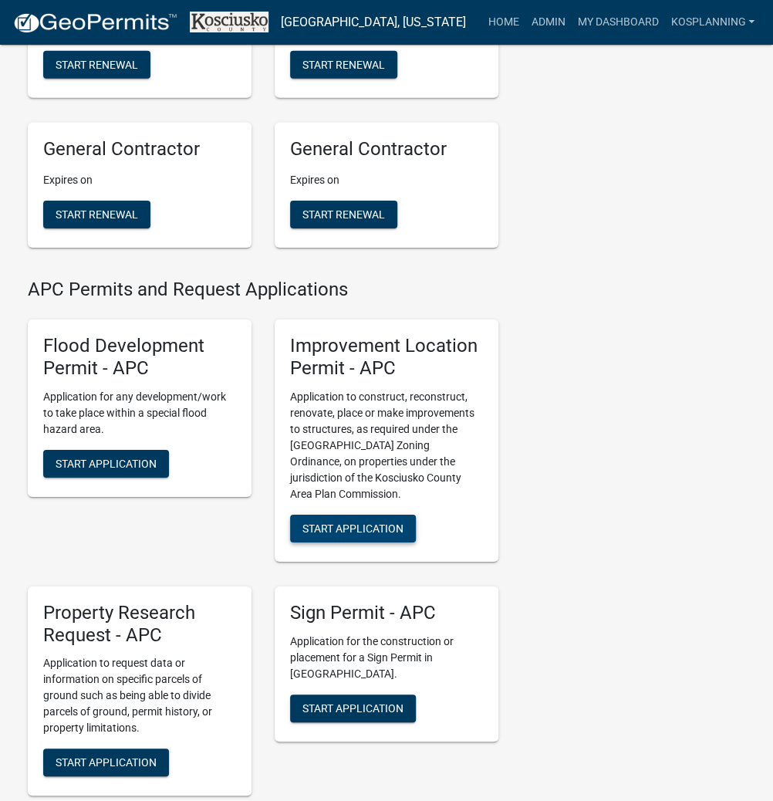
click at [345, 534] on span "Start Application" at bounding box center [352, 527] width 101 height 12
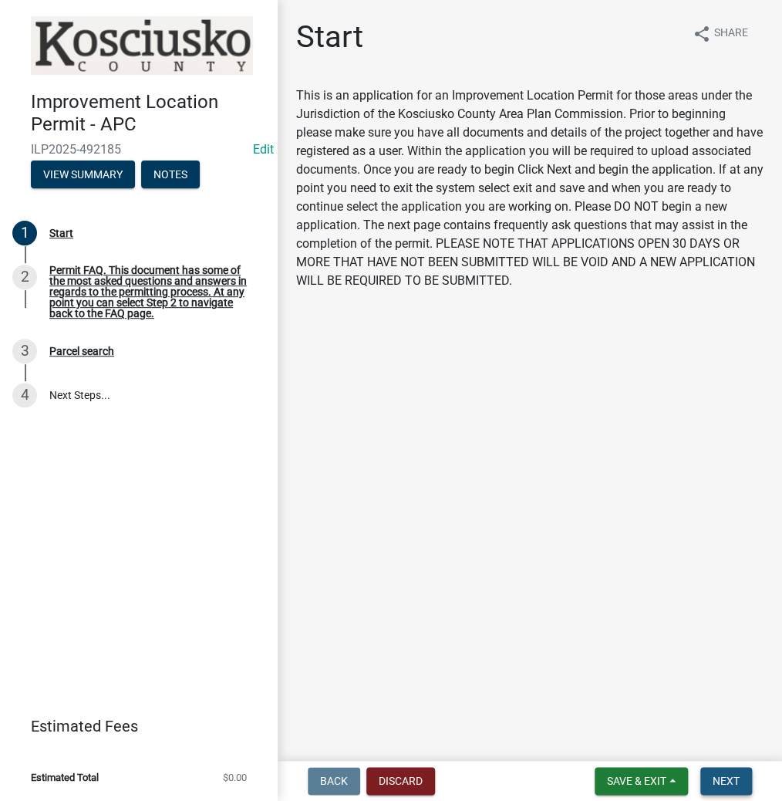
click at [720, 781] on span "Next" at bounding box center [726, 780] width 27 height 12
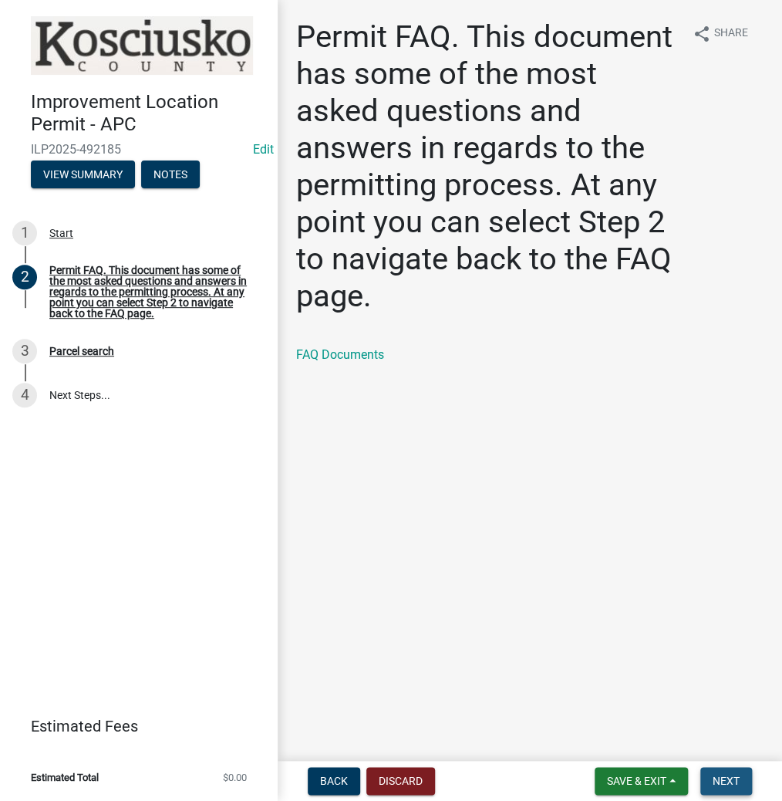
click at [730, 781] on span "Next" at bounding box center [726, 780] width 27 height 12
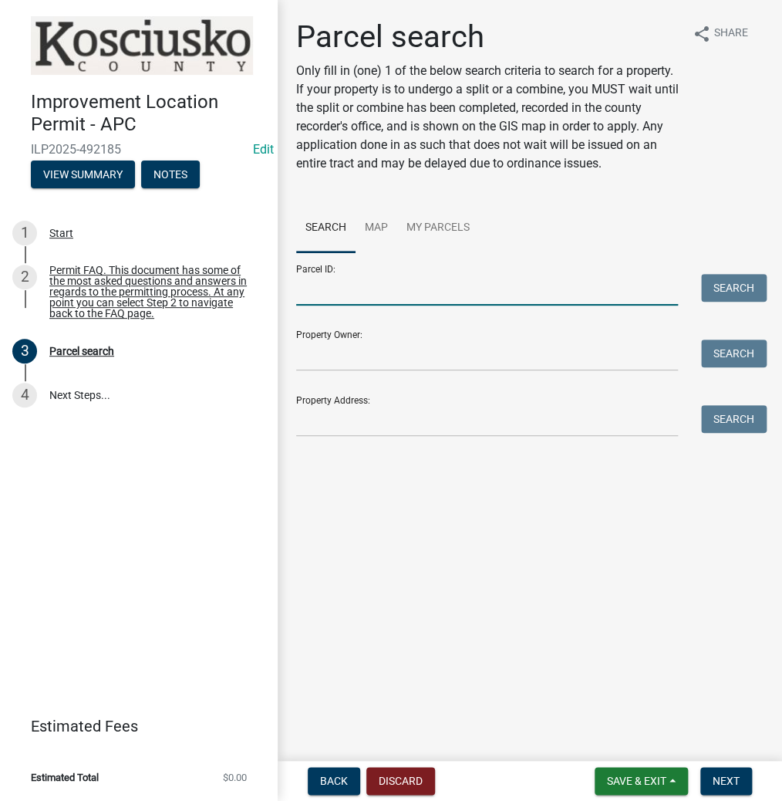
click at [393, 298] on input "Parcel ID:" at bounding box center [487, 290] width 382 height 32
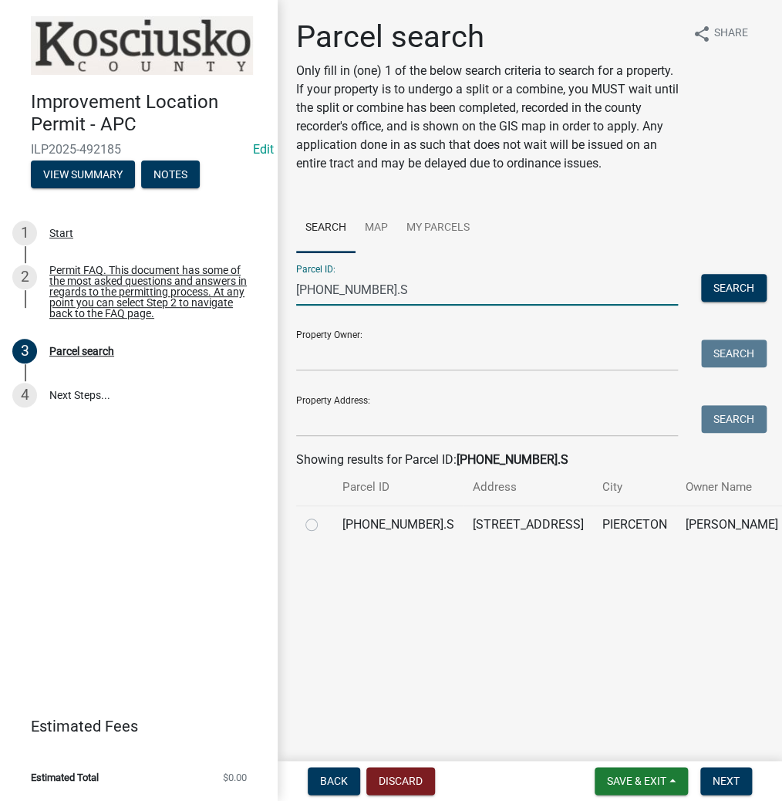
type input "[PHONE_NUMBER].S"
click at [324, 515] on label at bounding box center [324, 515] width 0 height 0
click at [324, 525] on input "radio" at bounding box center [329, 520] width 10 height 10
radio input "true"
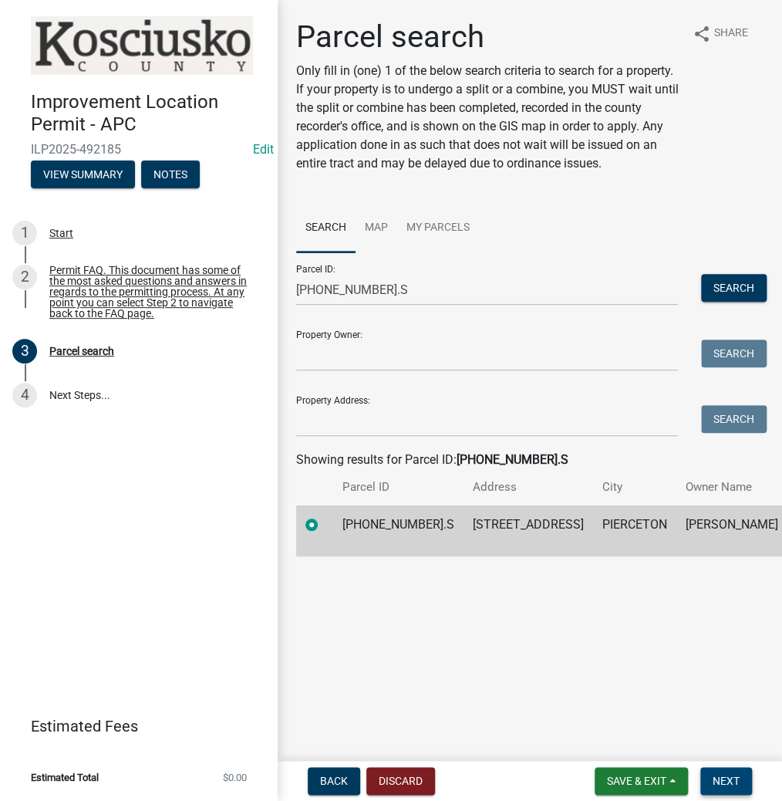
click at [713, 774] on span "Next" at bounding box center [726, 780] width 27 height 12
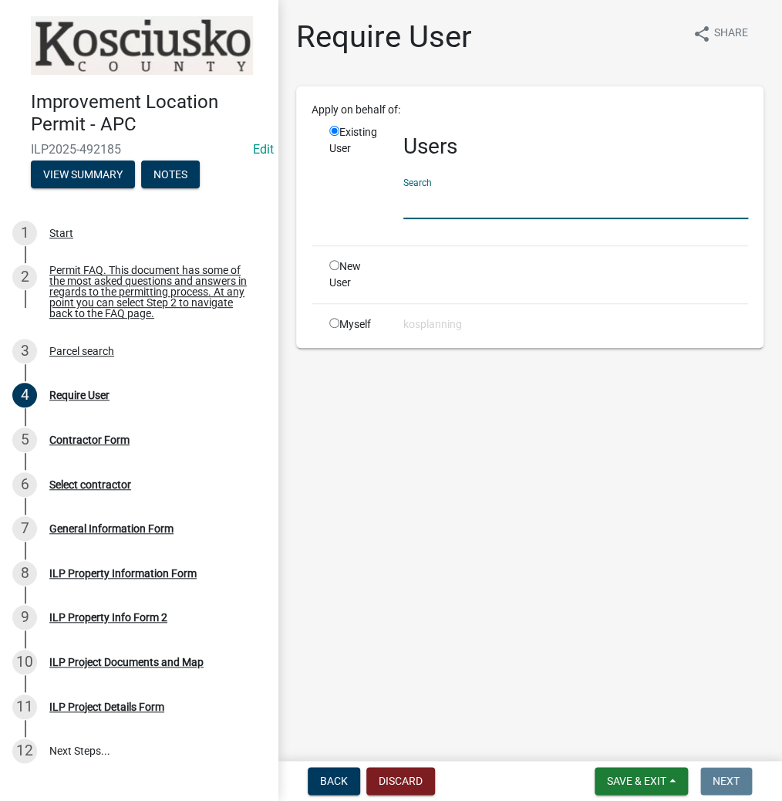
click at [466, 198] on input "text" at bounding box center [575, 203] width 345 height 32
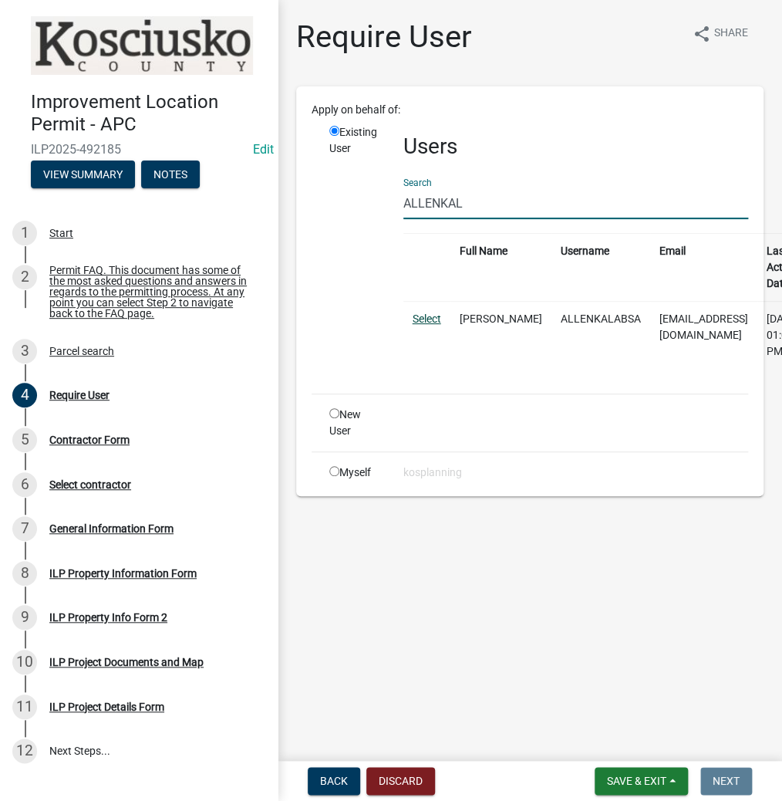
type input "ALLENKAL"
click at [420, 318] on link "Select" at bounding box center [427, 318] width 29 height 12
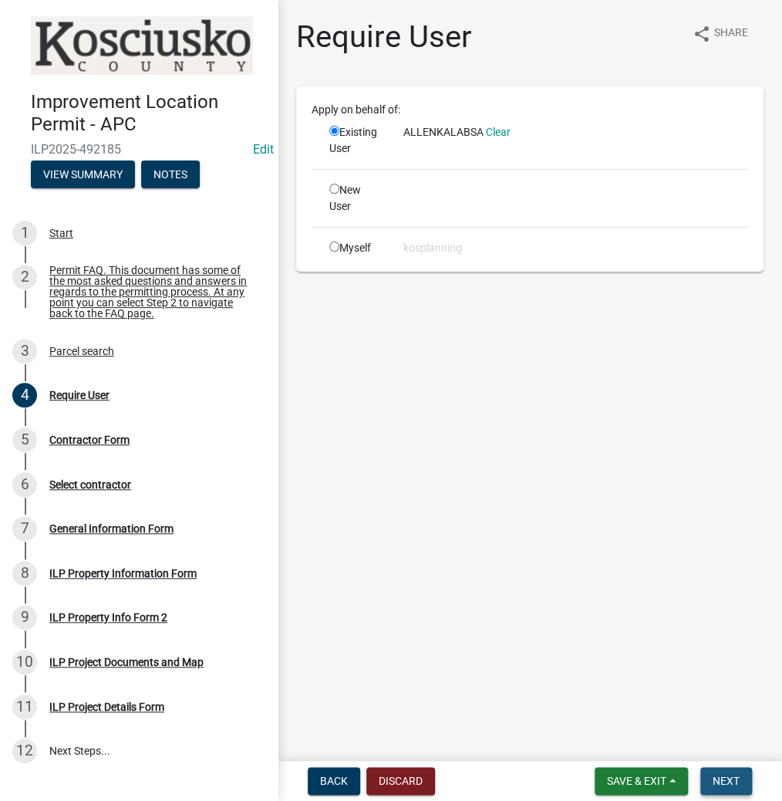
click at [721, 780] on span "Next" at bounding box center [726, 780] width 27 height 12
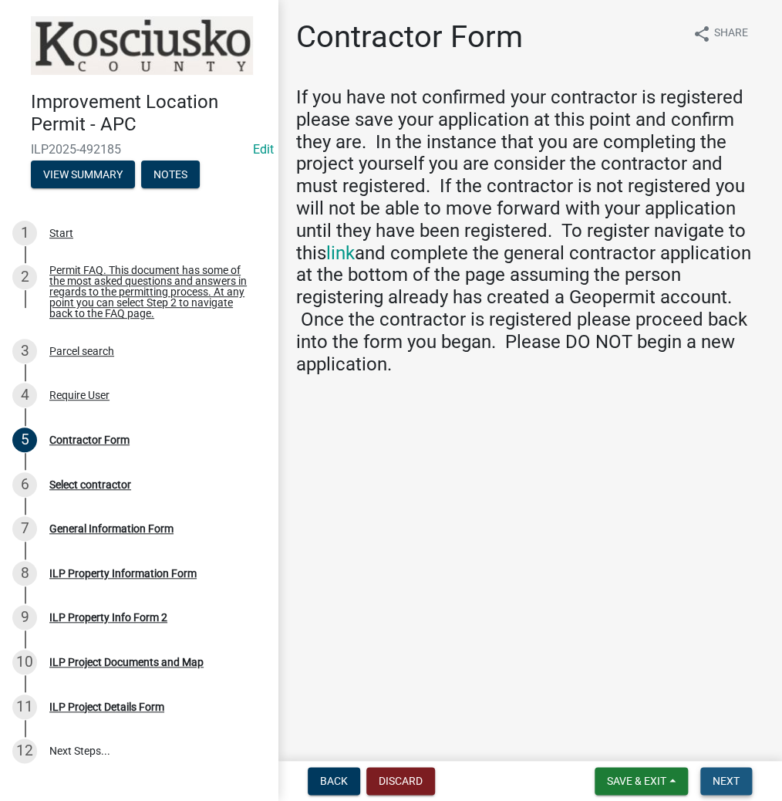
click at [714, 776] on span "Next" at bounding box center [726, 780] width 27 height 12
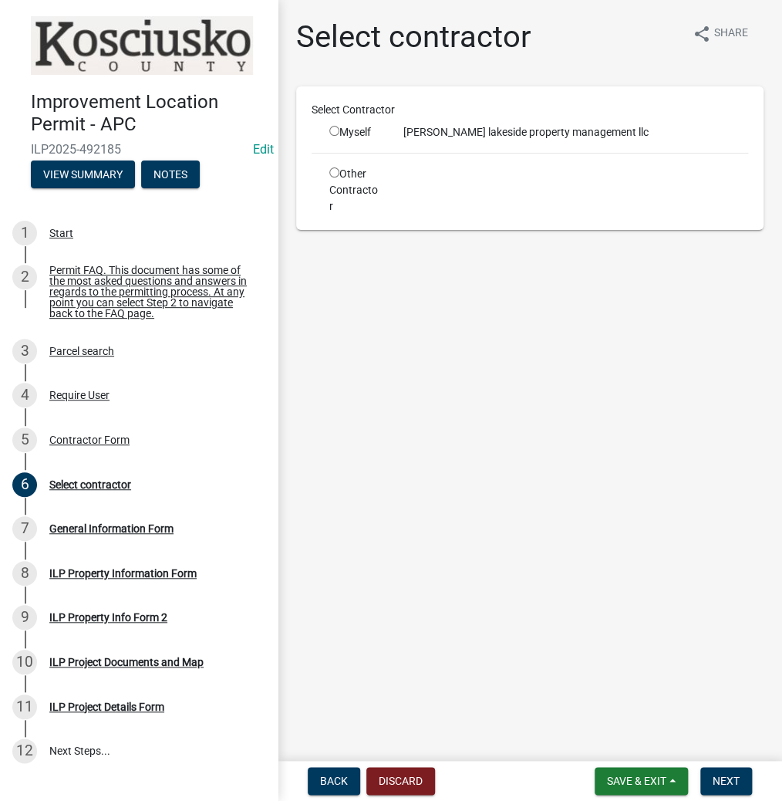
click at [332, 128] on input "radio" at bounding box center [334, 131] width 10 height 10
radio input "true"
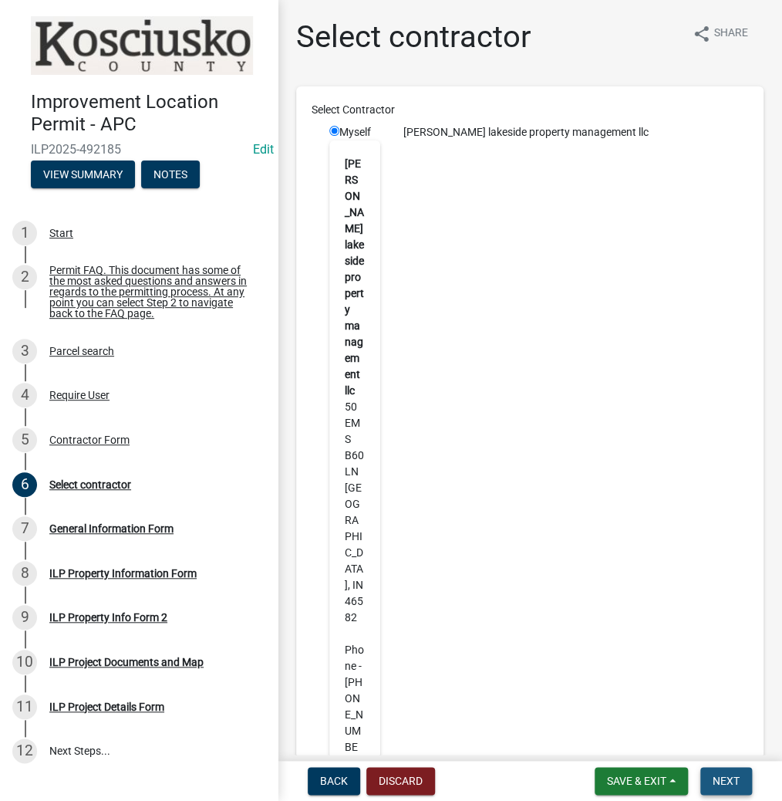
click at [734, 780] on span "Next" at bounding box center [726, 780] width 27 height 12
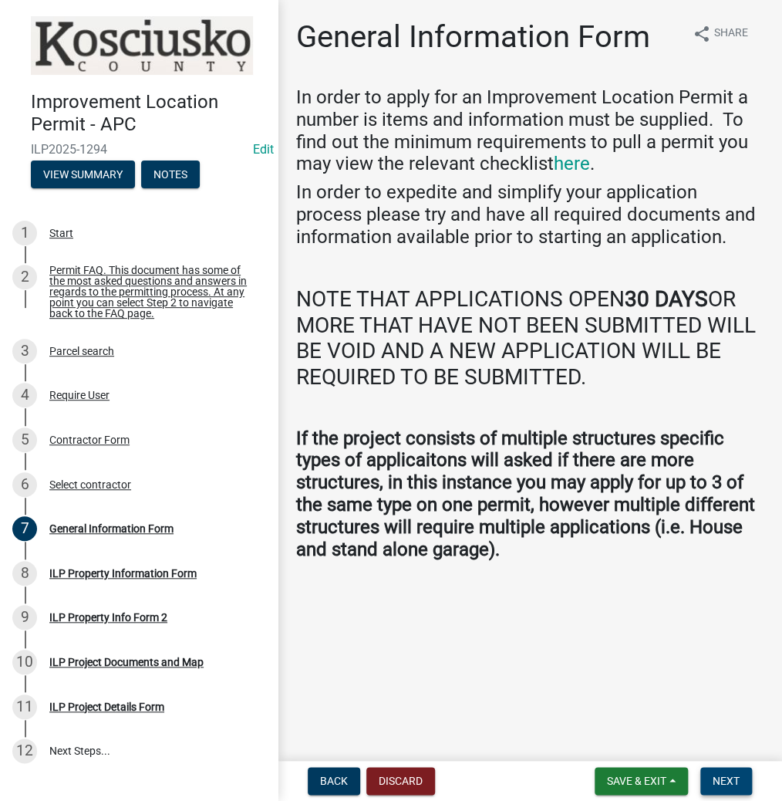
click at [710, 778] on button "Next" at bounding box center [726, 781] width 52 height 28
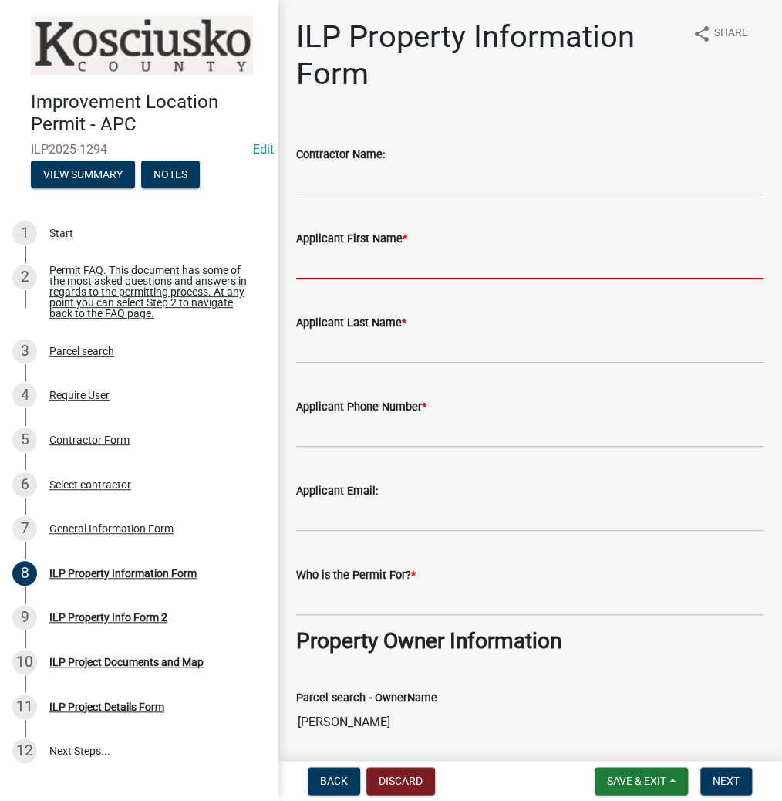
click at [437, 252] on input "Applicant First Name *" at bounding box center [529, 264] width 467 height 32
type input "[PERSON_NAME]"
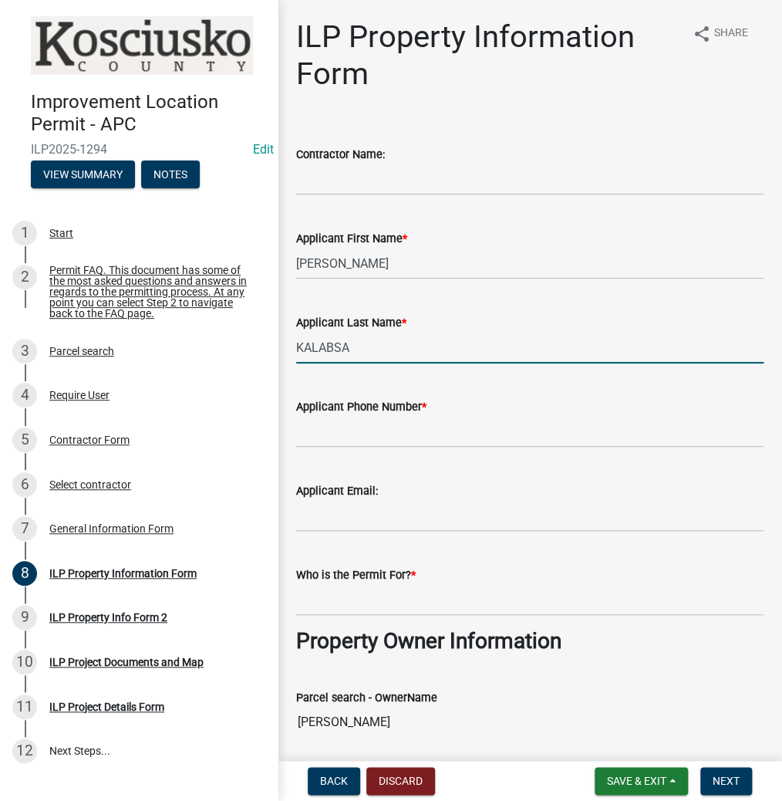
type input "KALABSA"
click at [404, 436] on input "Applicant Phone Number *" at bounding box center [529, 432] width 467 height 32
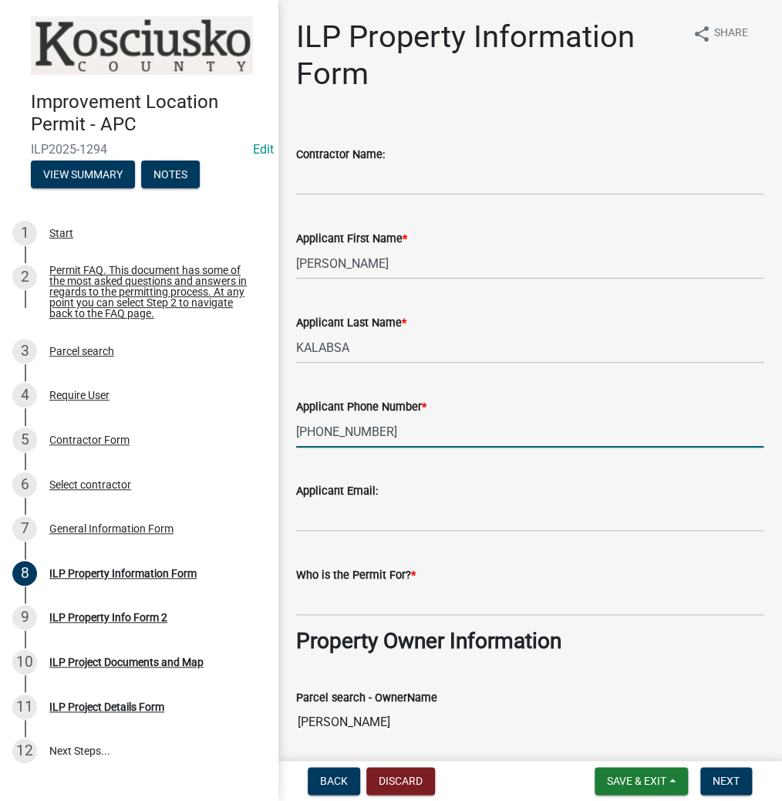
type input "[PHONE_NUMBER]"
click at [373, 605] on input "Who is the Permit For? *" at bounding box center [529, 600] width 467 height 32
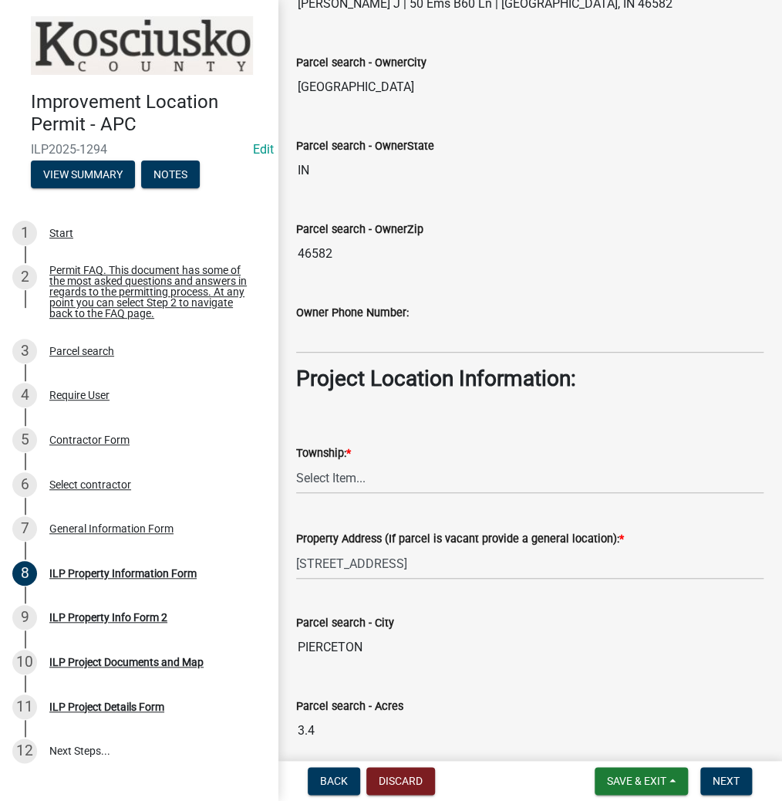
scroll to position [802, 0]
type input "[PERSON_NAME]"
click at [339, 478] on select "Select Item... [PERSON_NAME] - Elkhart Co Clay Etna [GEOGRAPHIC_DATA][PERSON_NA…" at bounding box center [529, 477] width 467 height 32
click at [296, 461] on select "Select Item... [PERSON_NAME] - Elkhart Co Clay Etna [GEOGRAPHIC_DATA][PERSON_NA…" at bounding box center [529, 477] width 467 height 32
select select "8c57e534-4bb7-4f1e-ba6a-a976fd74bead"
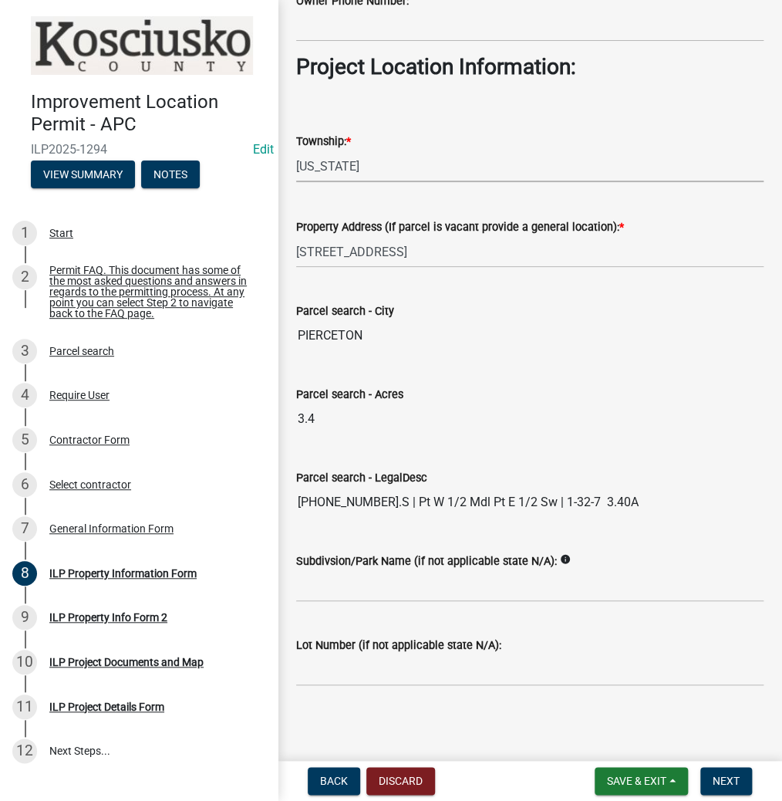
scroll to position [1115, 0]
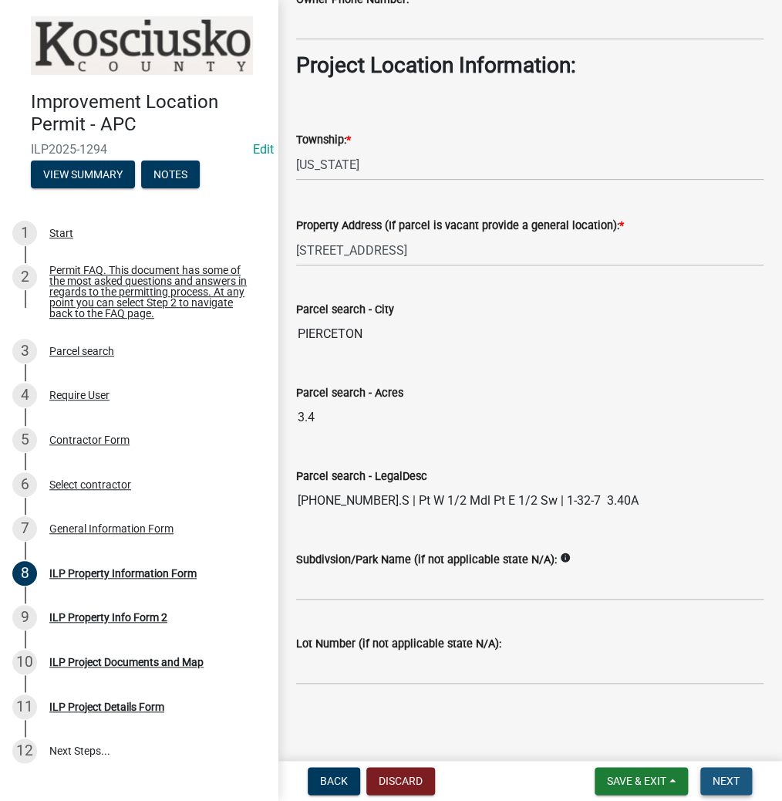
click at [720, 781] on span "Next" at bounding box center [726, 780] width 27 height 12
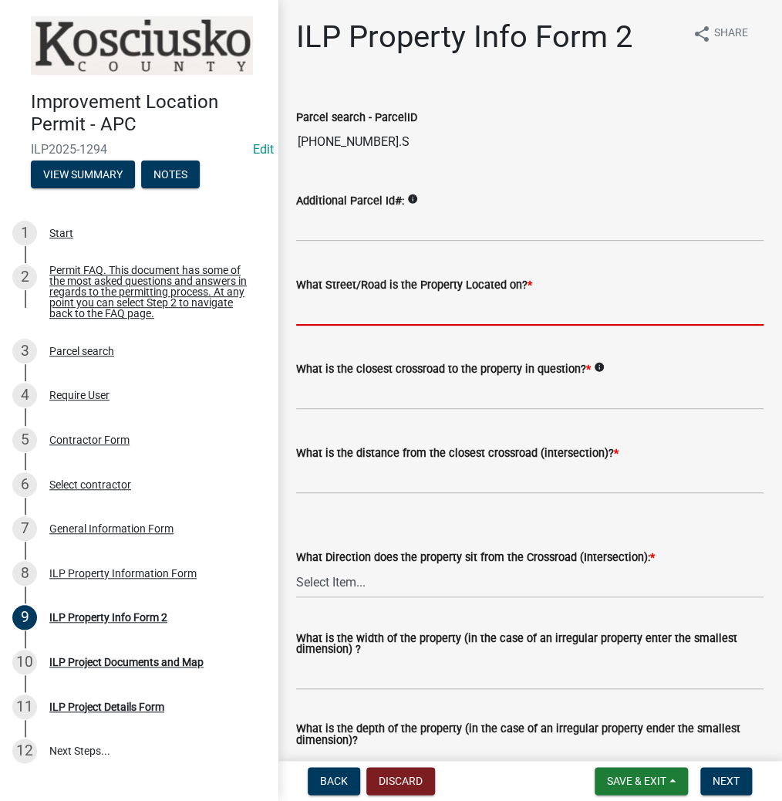
click at [405, 308] on input "What Street/Road is the Property Located on? *" at bounding box center [529, 310] width 467 height 32
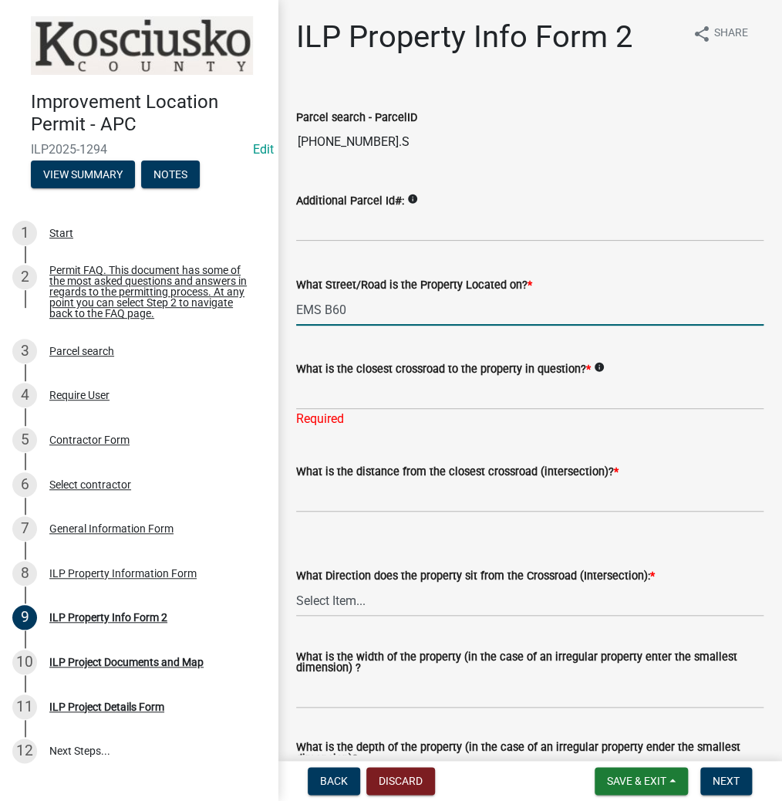
click at [355, 305] on input "EMS B60" at bounding box center [529, 310] width 467 height 32
type input "EMS R3E"
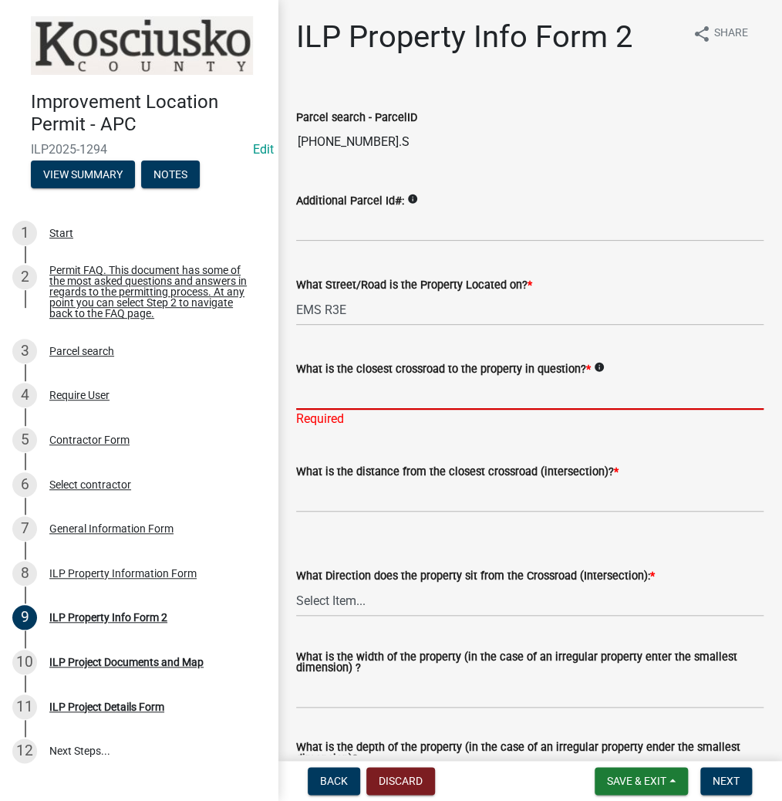
click at [423, 395] on input "What is the closest crossroad to the property in question? *" at bounding box center [529, 394] width 467 height 32
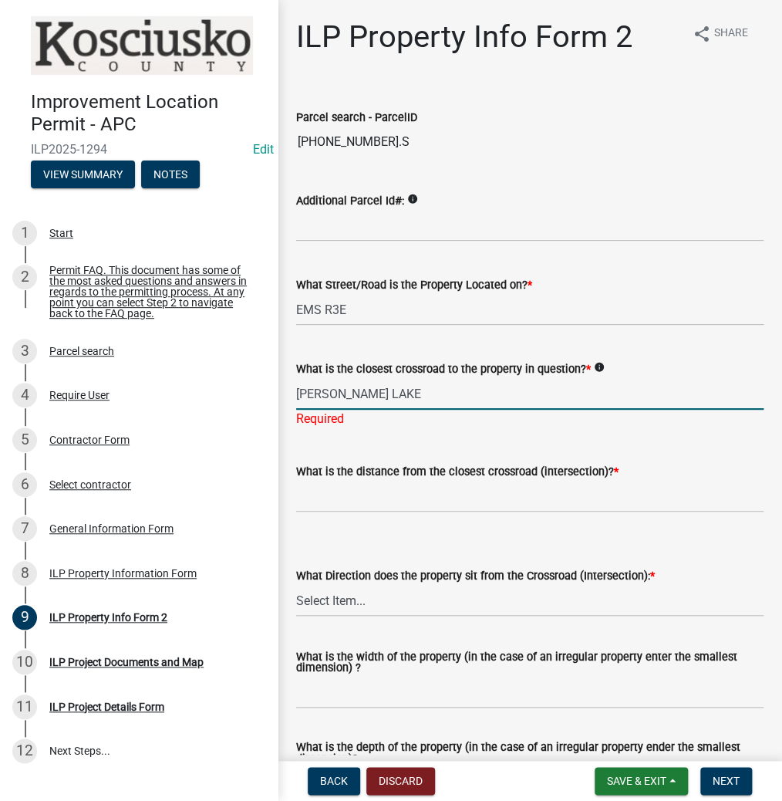
type input "[PERSON_NAME] LAKE"
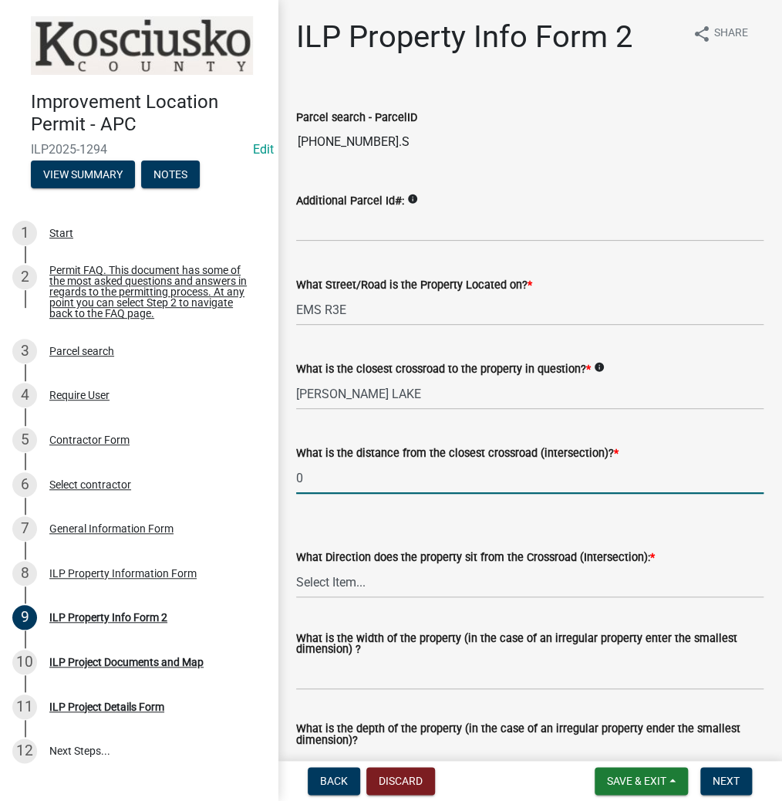
type input "0"
select select "0609af41-fe40-4fa2-880d-6f54f567ae8e"
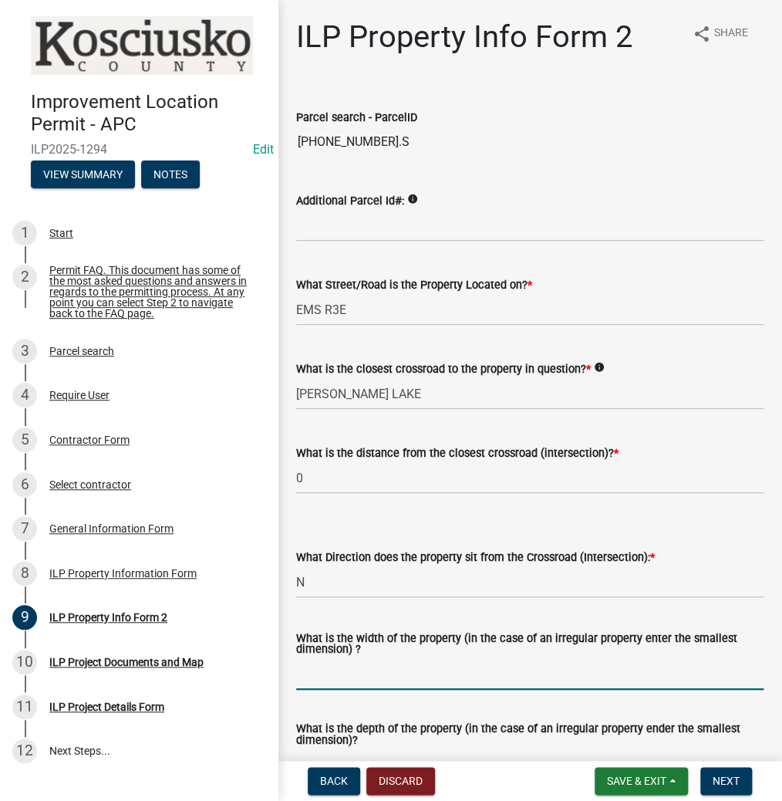
scroll to position [123, 0]
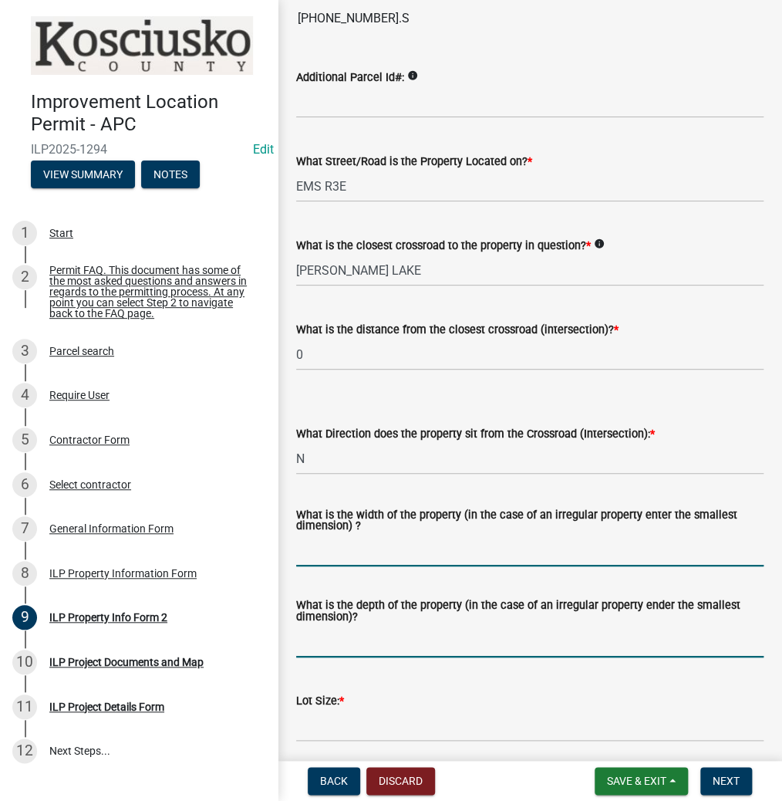
click at [376, 645] on input "What is the depth of the property (in the case of an irregular property ender t…" at bounding box center [529, 642] width 467 height 32
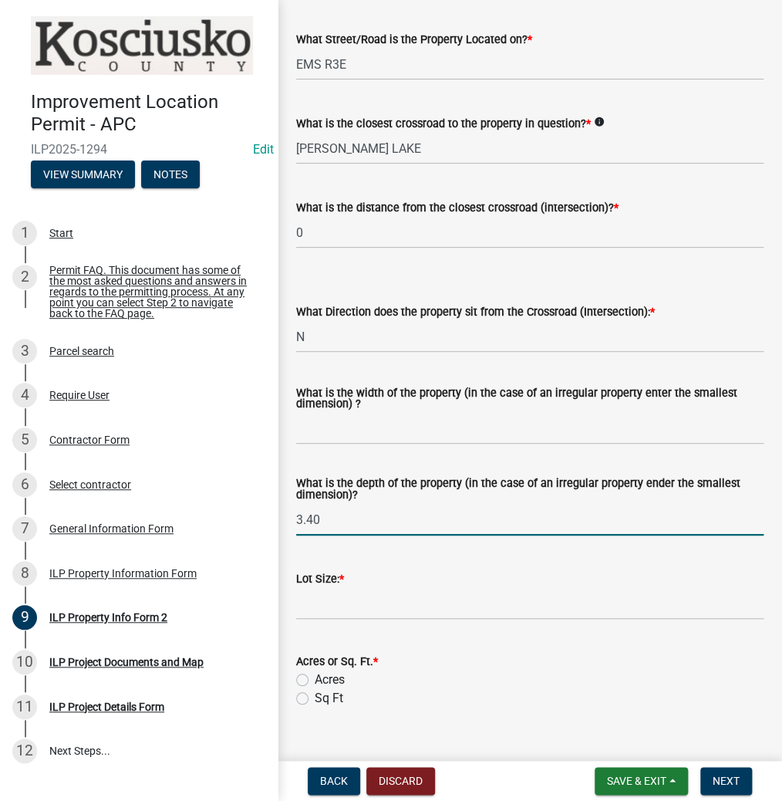
scroll to position [247, 0]
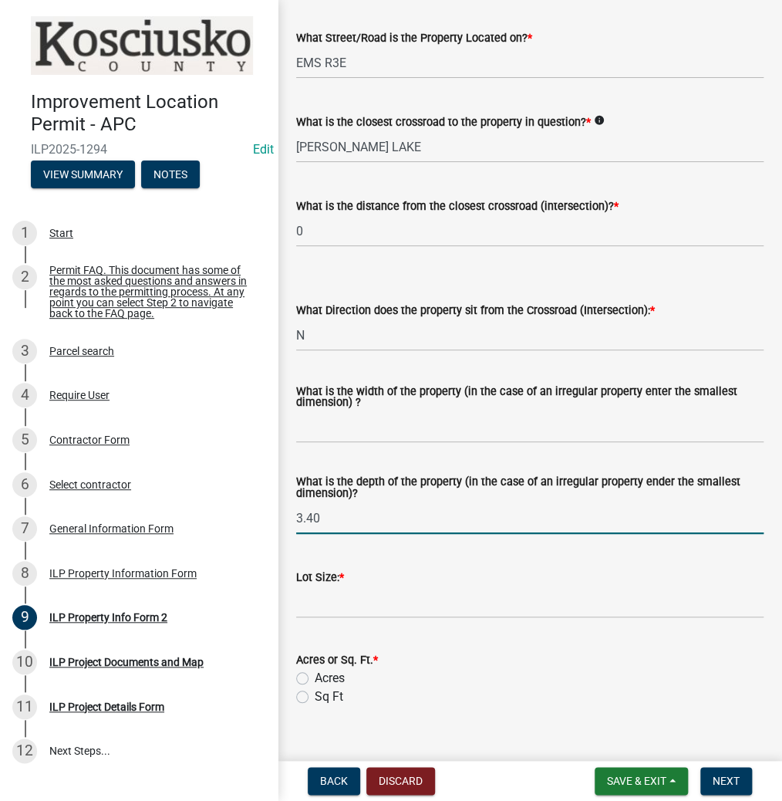
click at [344, 515] on input "3.40" at bounding box center [529, 518] width 467 height 32
type input "3"
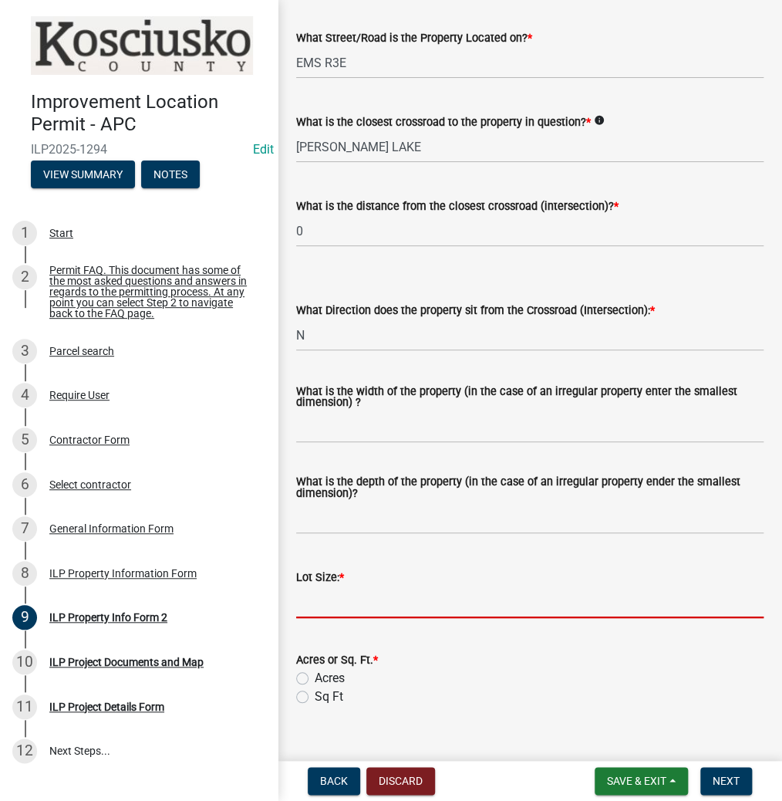
click at [333, 599] on input "text" at bounding box center [529, 602] width 467 height 32
type input "3.4"
click at [315, 679] on label "Acres" at bounding box center [330, 678] width 30 height 19
click at [315, 679] on input "Acres" at bounding box center [320, 674] width 10 height 10
radio input "true"
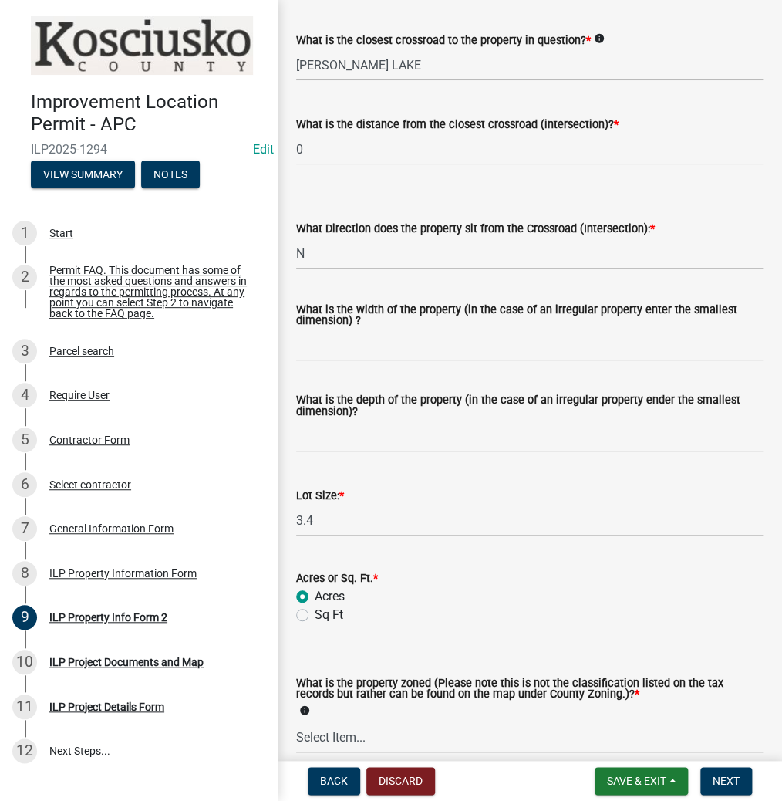
scroll to position [432, 0]
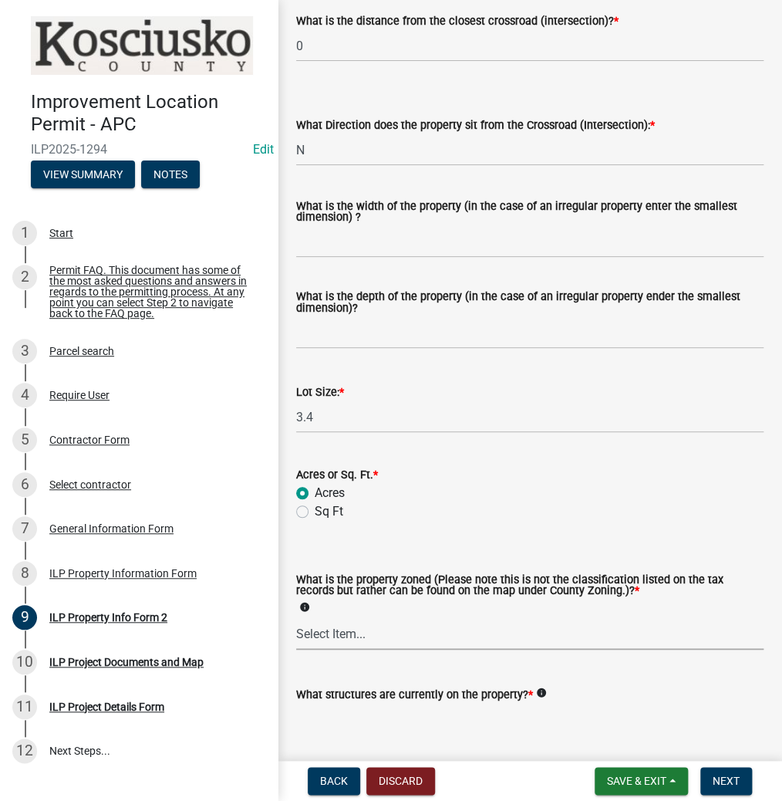
click at [363, 633] on select "Select Item... Agricultural Agricultural 2 Commercial Environmental Industrial …" at bounding box center [529, 634] width 467 height 32
click at [296, 619] on select "Select Item... Agricultural Agricultural 2 Commercial Environmental Industrial …" at bounding box center [529, 634] width 467 height 32
select select "1146270b-2111-4e23-bf7f-74ce85cf7041"
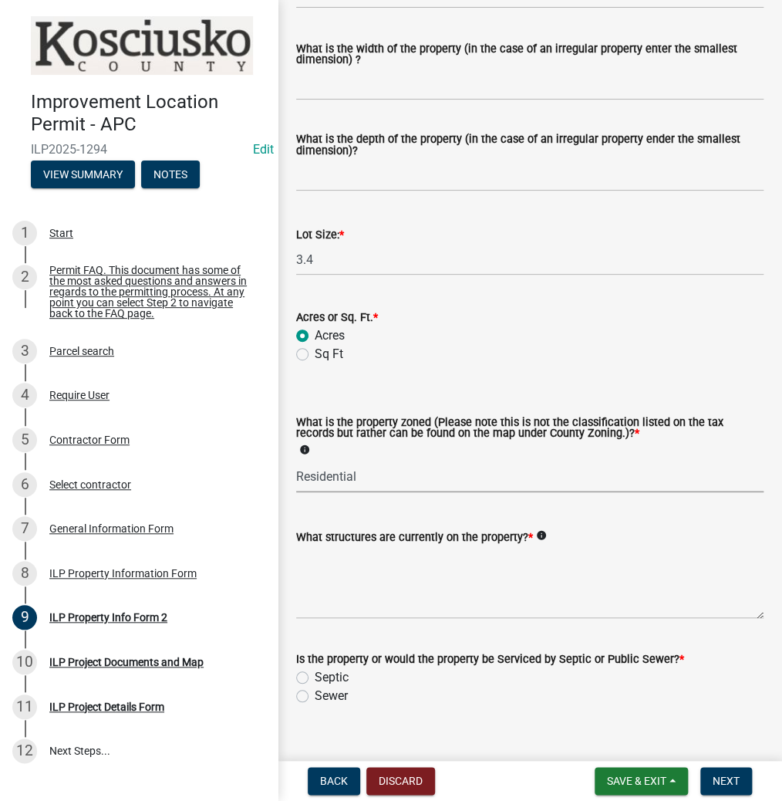
scroll to position [615, 0]
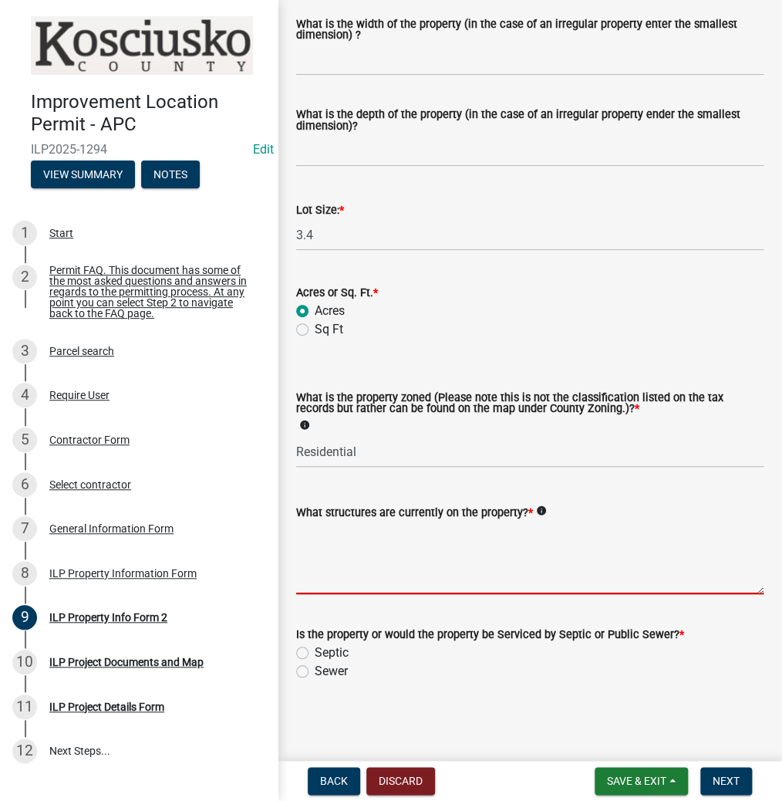
click at [371, 565] on textarea "What structures are currently on the property? *" at bounding box center [529, 557] width 467 height 73
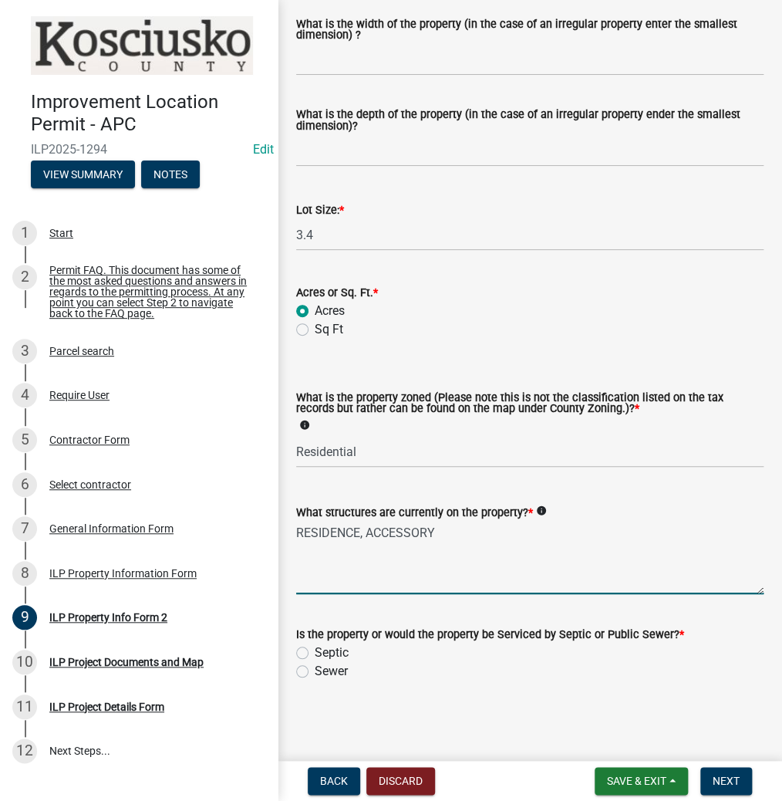
type textarea "RESIDENCE, ACCESSORY"
click at [315, 653] on label "Septic" at bounding box center [332, 652] width 34 height 19
click at [315, 653] on input "Septic" at bounding box center [320, 648] width 10 height 10
radio input "true"
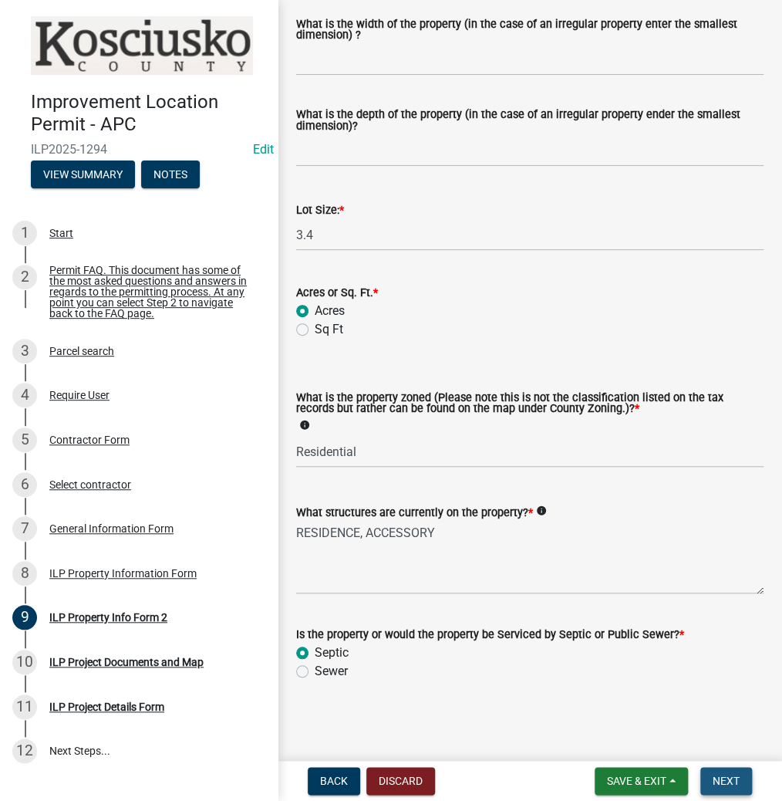
click at [730, 777] on span "Next" at bounding box center [726, 780] width 27 height 12
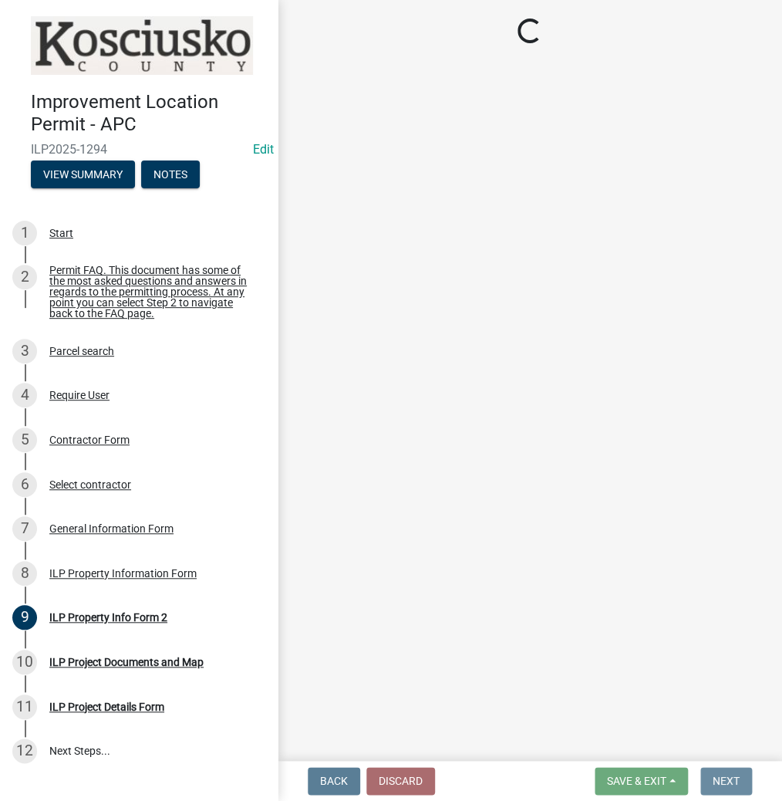
scroll to position [0, 0]
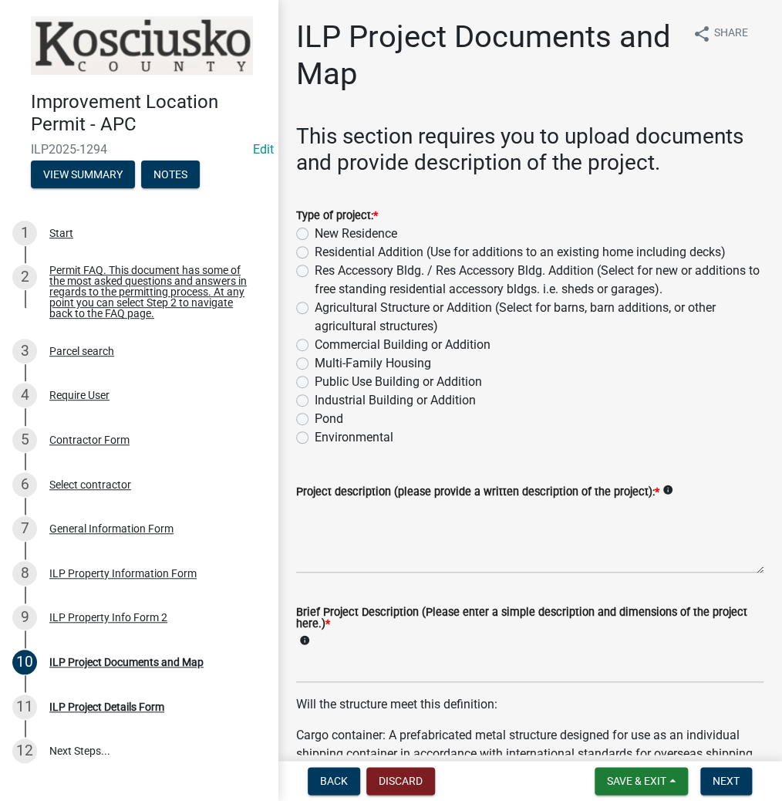
click at [315, 272] on label "Res Accessory Bldg. / Res Accessory Bldg. Addition (Select for new or additions…" at bounding box center [539, 279] width 449 height 37
click at [315, 272] on input "Res Accessory Bldg. / Res Accessory Bldg. Addition (Select for new or additions…" at bounding box center [320, 266] width 10 height 10
radio input "true"
click at [353, 549] on textarea "Project description (please provide a written description of the project): *" at bounding box center [529, 537] width 467 height 73
type textarea "CAR SHED"
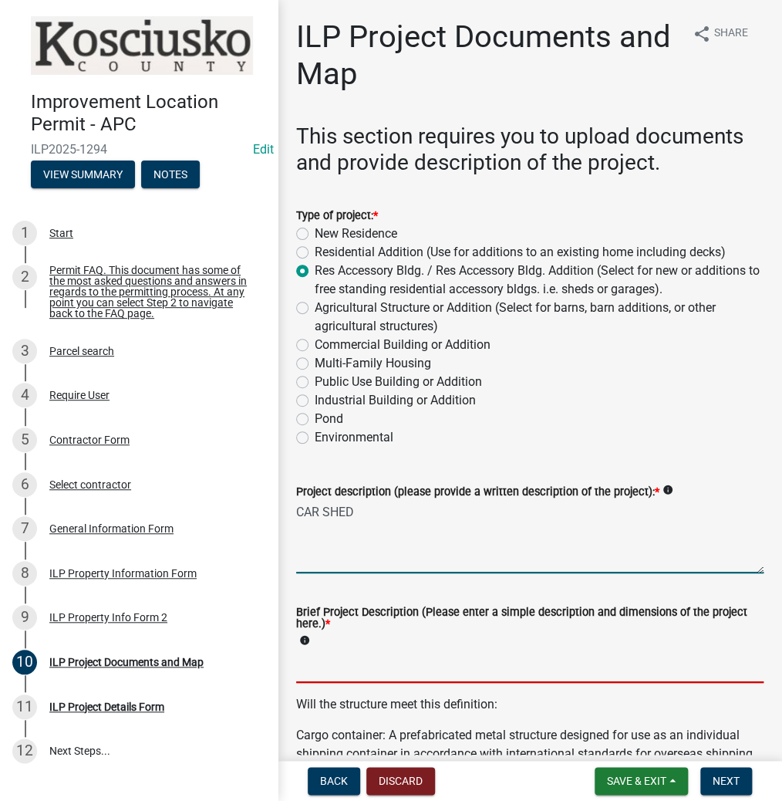
click at [369, 656] on input "Brief Project Description (Please enter a simple description and dimensions of …" at bounding box center [529, 667] width 467 height 32
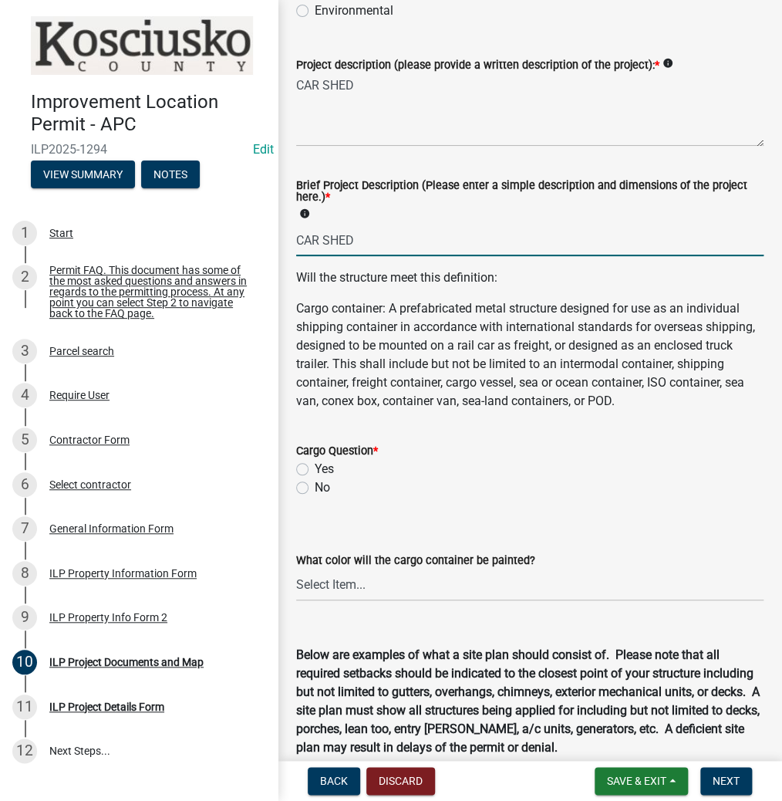
scroll to position [432, 0]
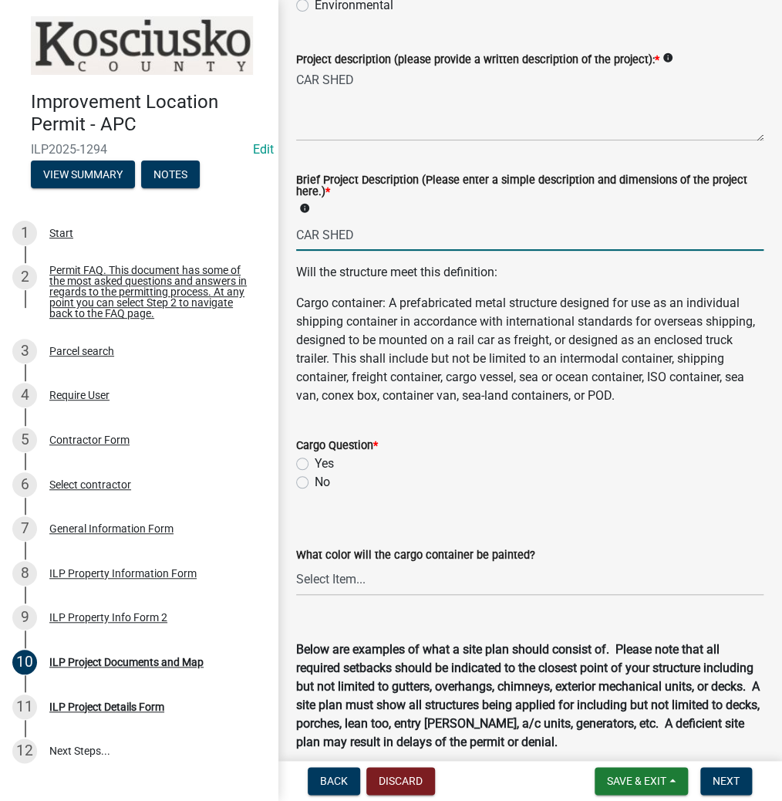
type input "CAR SHED"
click at [315, 491] on label "No" at bounding box center [322, 482] width 15 height 19
click at [315, 483] on input "No" at bounding box center [320, 478] width 10 height 10
radio input "true"
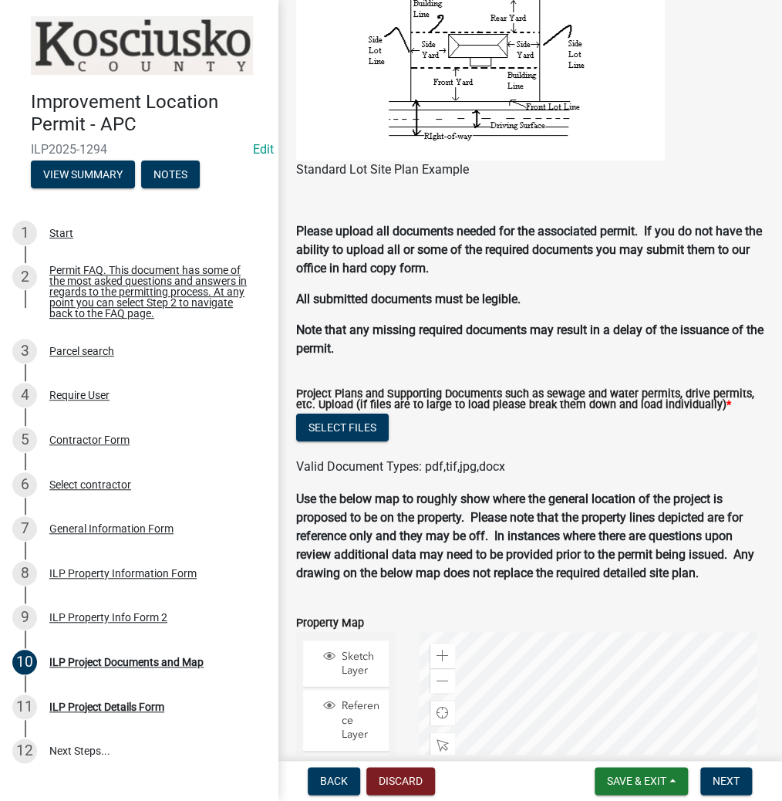
scroll to position [1392, 0]
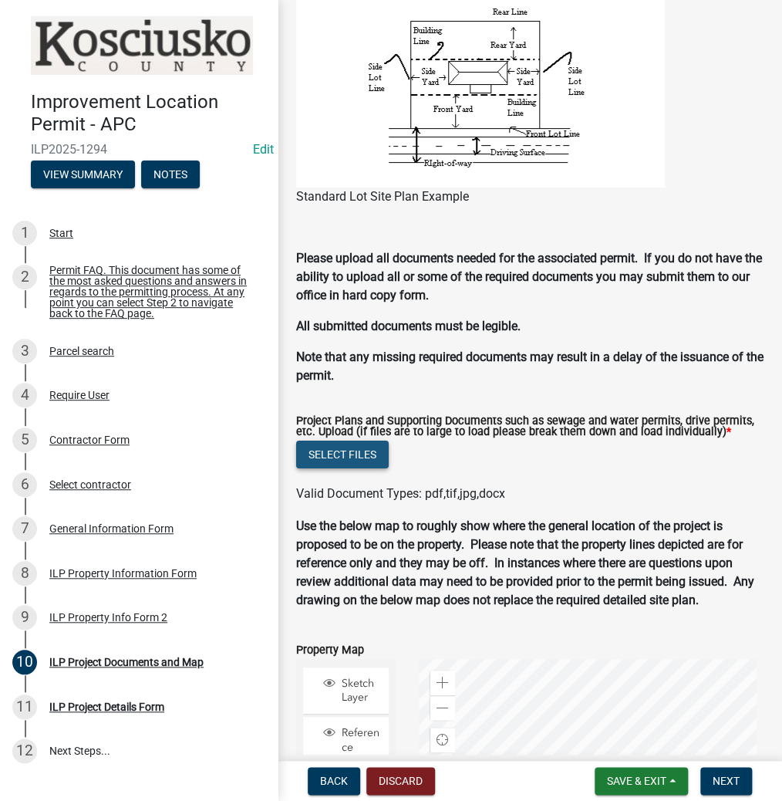
click at [322, 468] on button "Select files" at bounding box center [342, 454] width 93 height 28
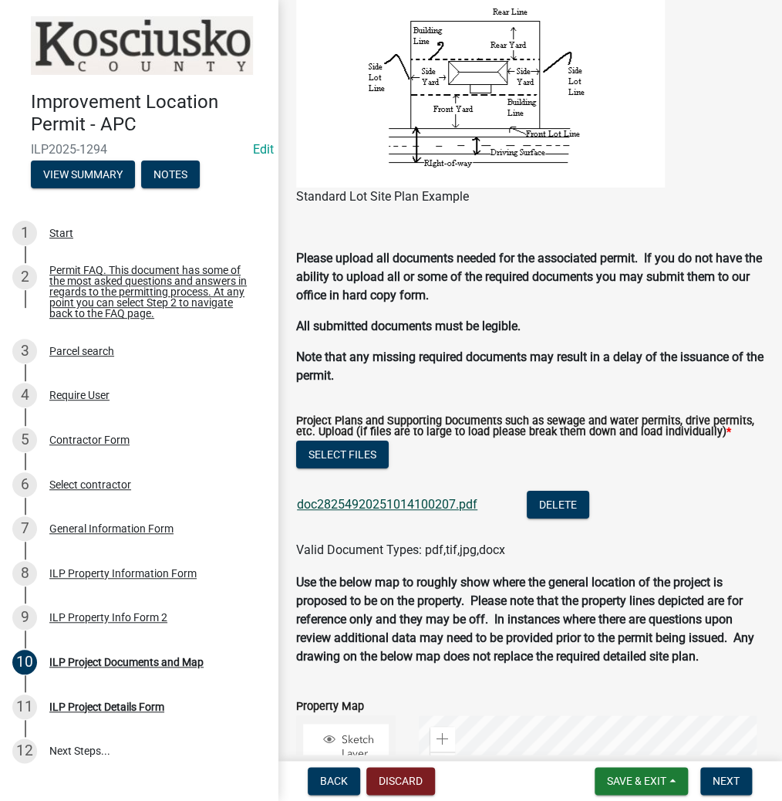
click at [383, 511] on link "doc28254920251014100207.pdf" at bounding box center [387, 504] width 181 height 15
click at [737, 780] on span "Next" at bounding box center [726, 780] width 27 height 12
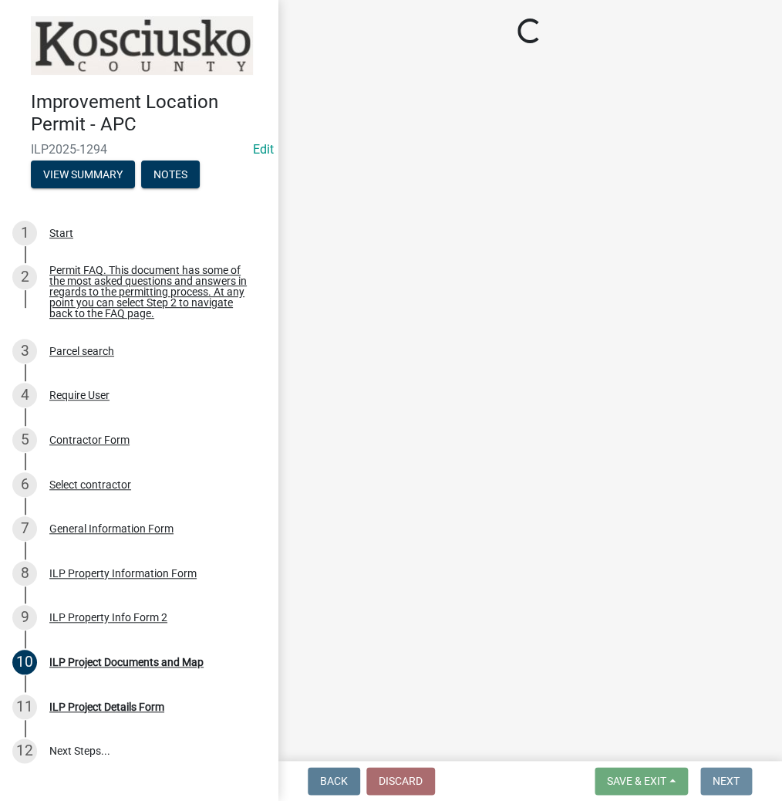
scroll to position [0, 0]
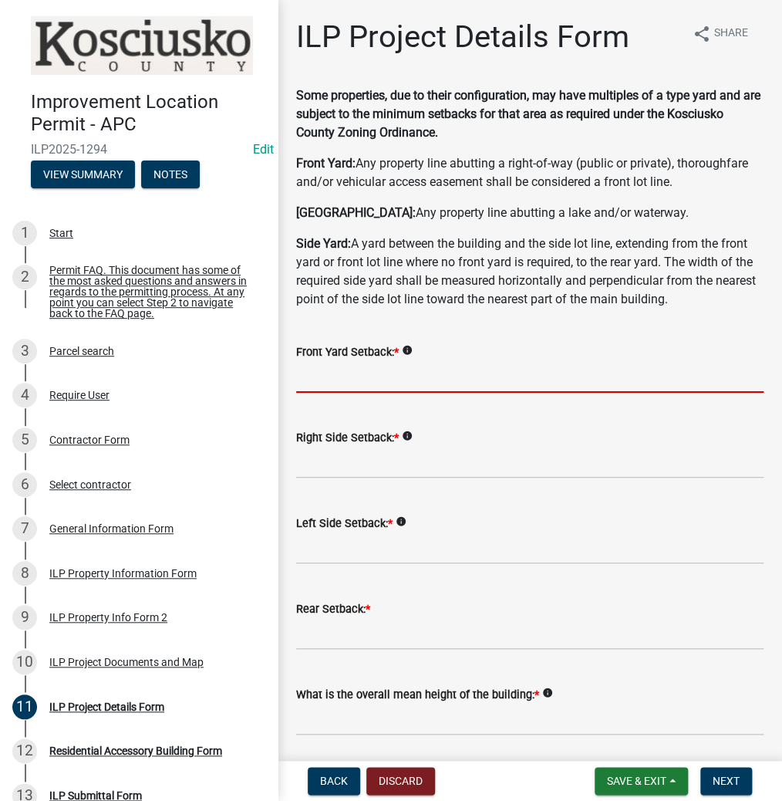
click at [440, 373] on input "text" at bounding box center [529, 377] width 467 height 32
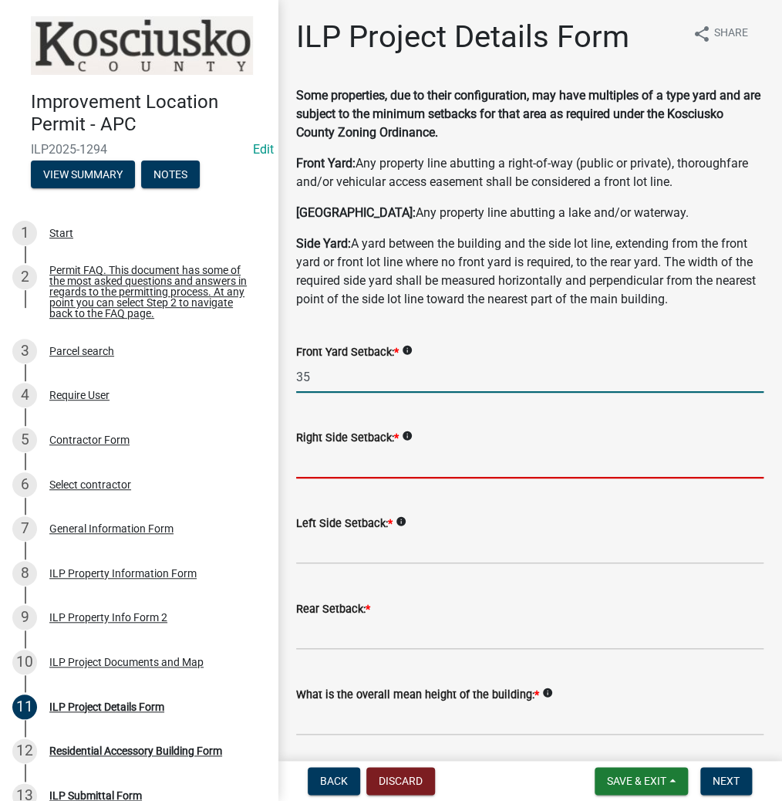
type input "35.0"
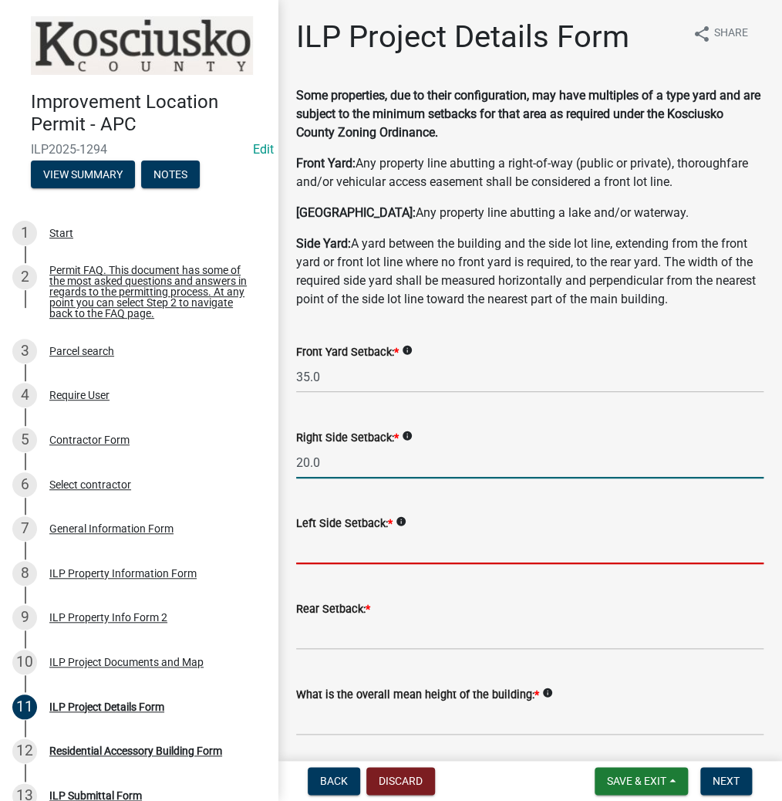
click at [363, 468] on input "20.0" at bounding box center [529, 463] width 467 height 32
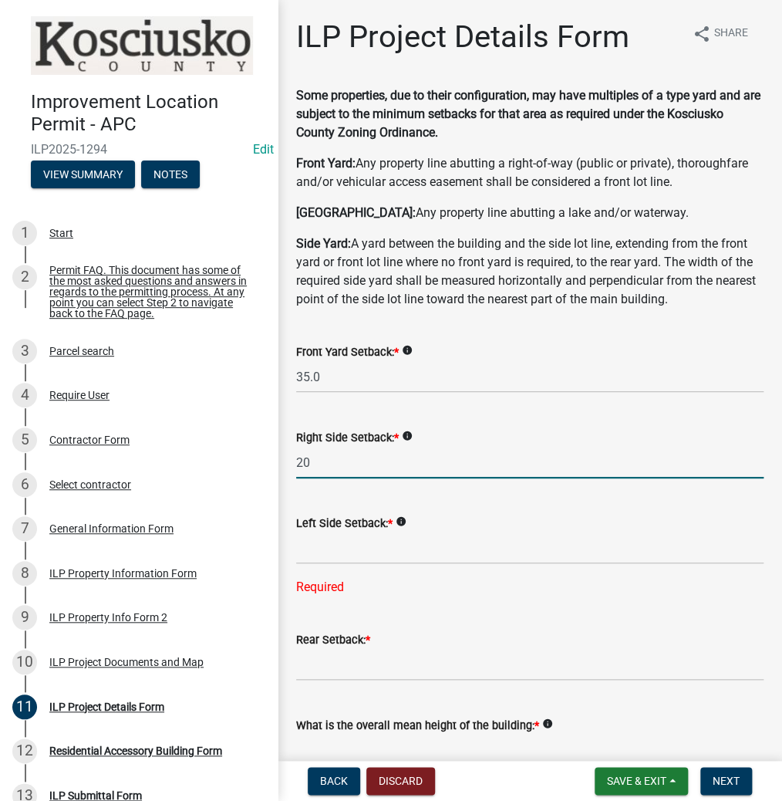
type input "2"
type input "35.0"
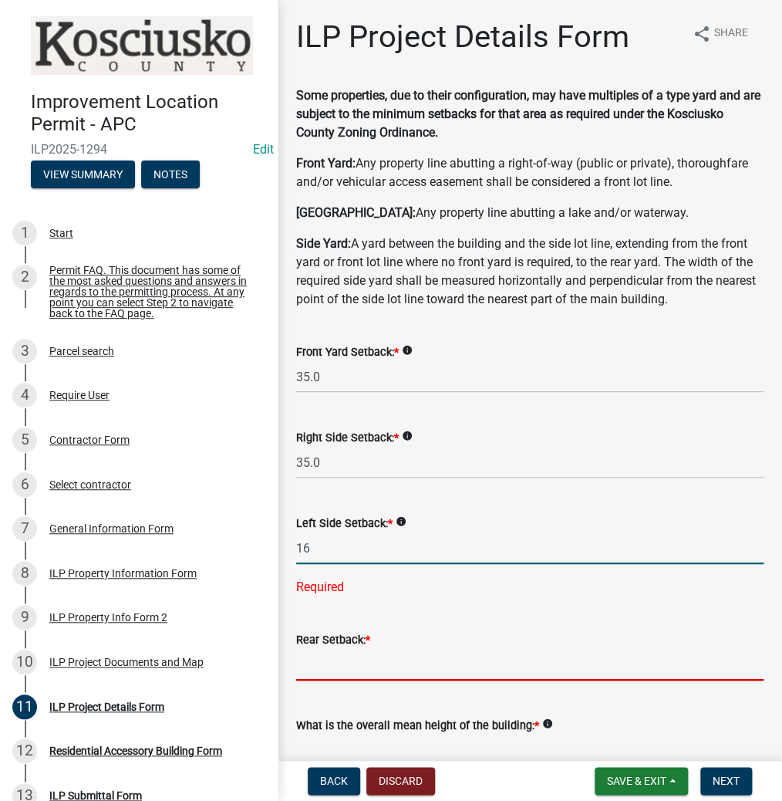
type input "16.0"
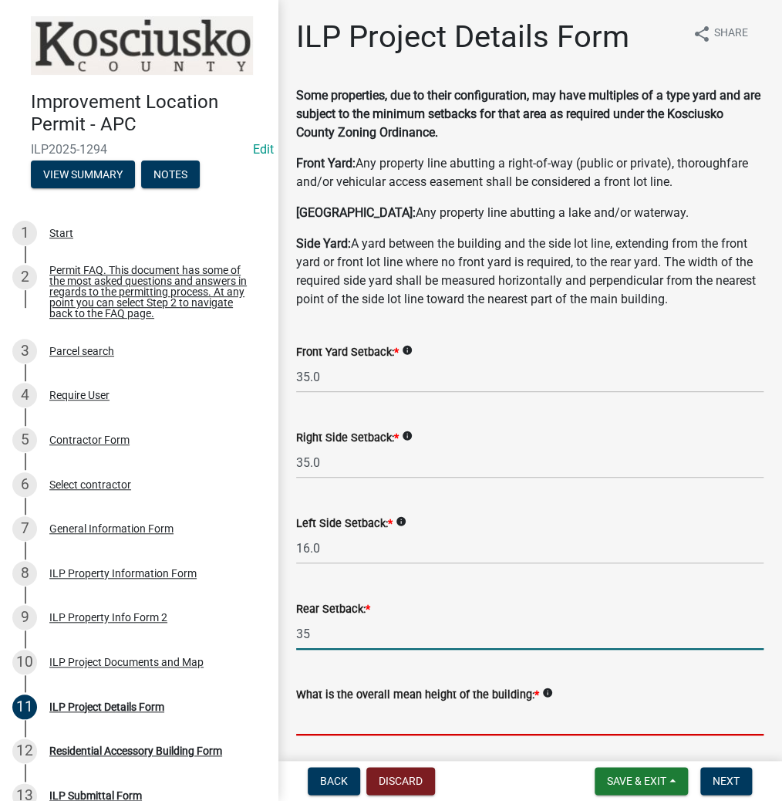
type input "35.0"
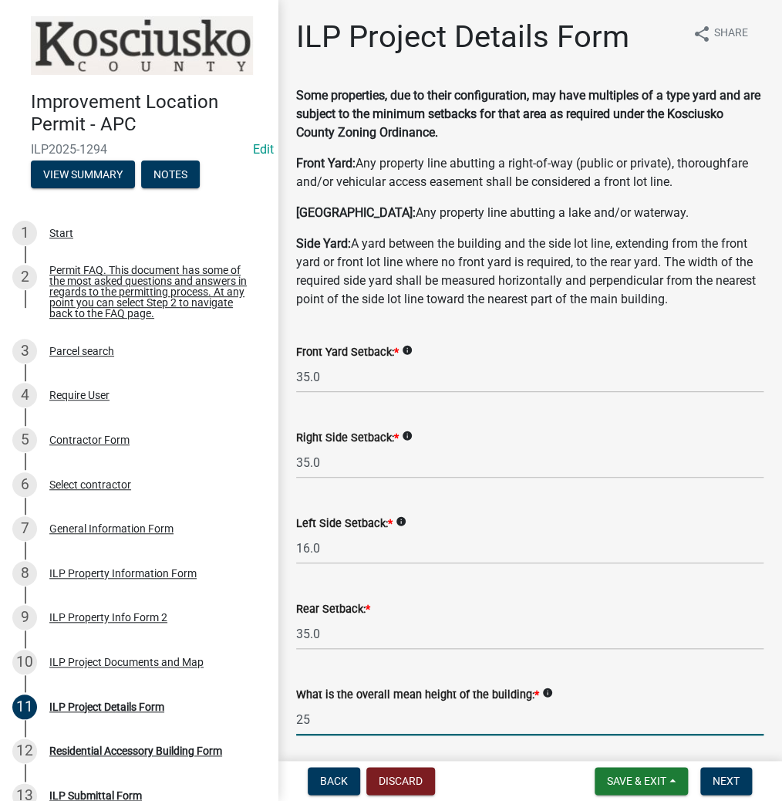
type input "25.0"
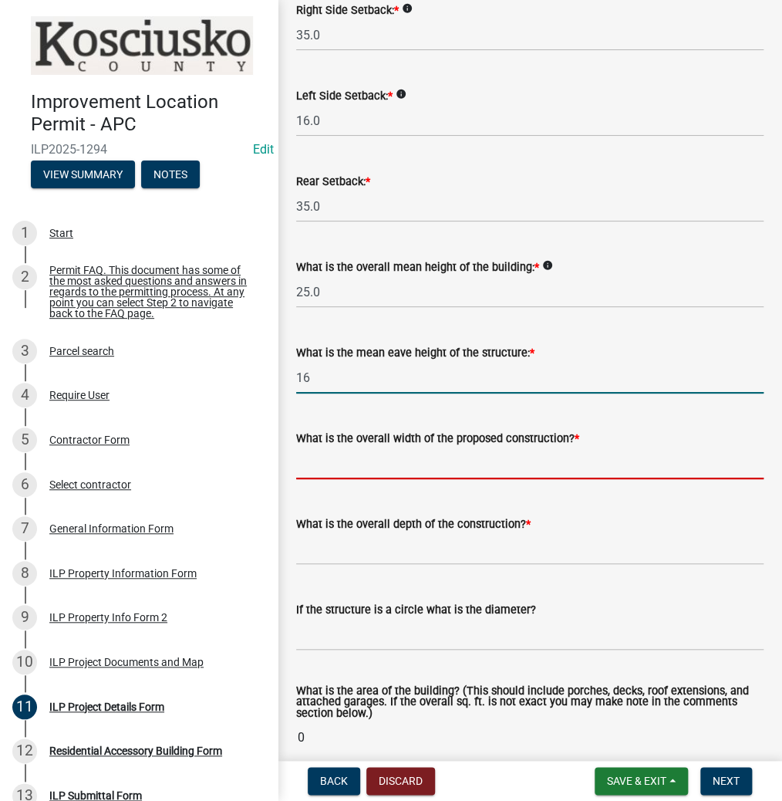
type input "16.0"
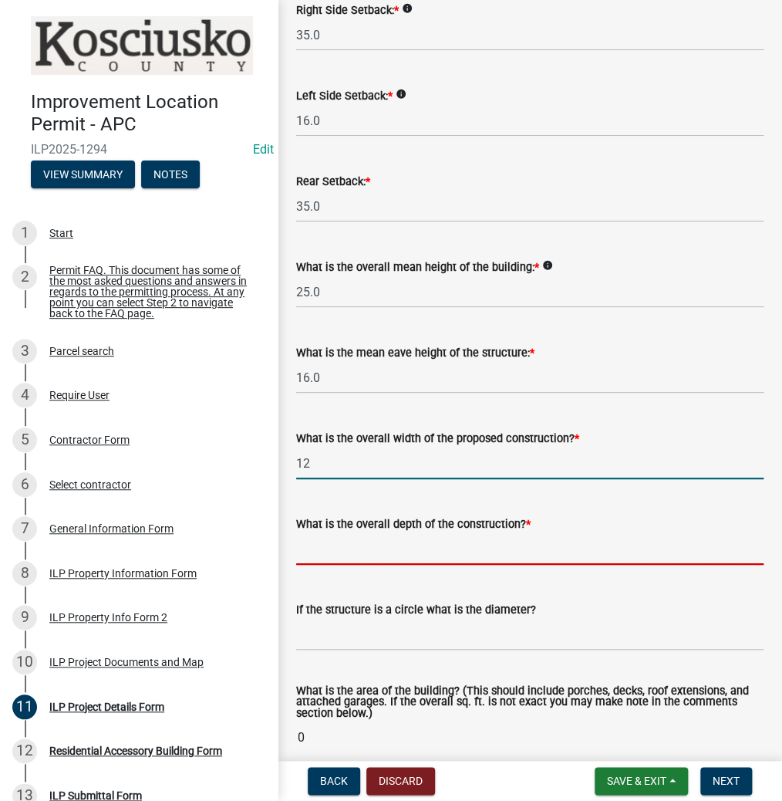
type input "12.00"
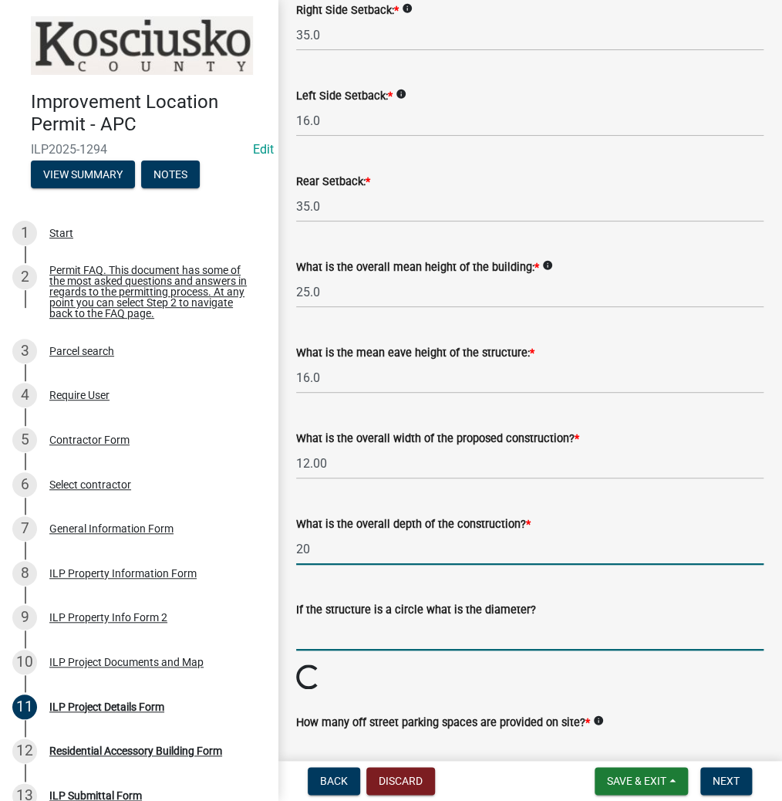
type input "20.00"
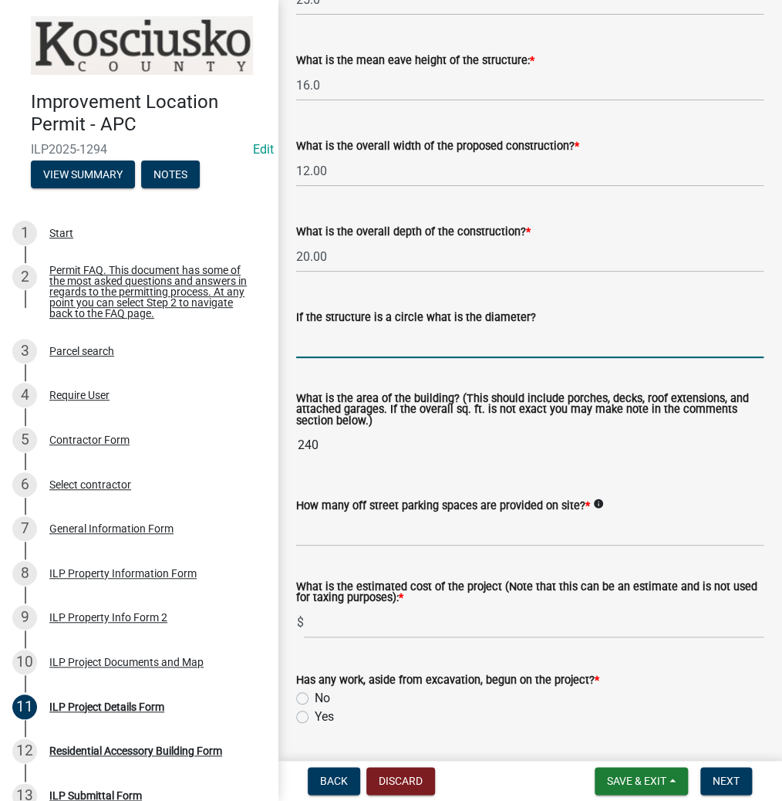
scroll to position [736, 0]
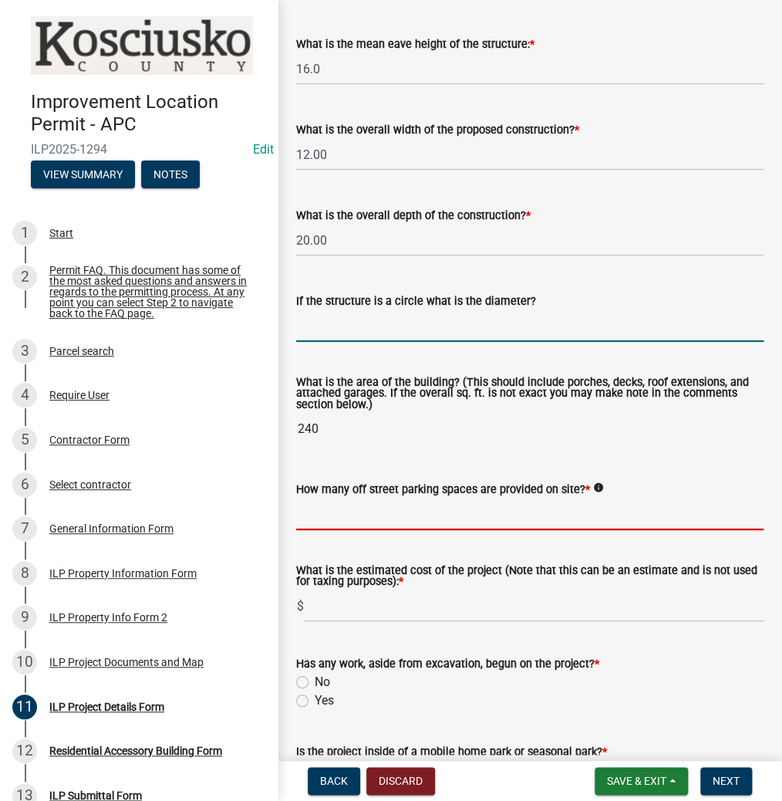
click at [330, 519] on input "text" at bounding box center [529, 514] width 467 height 32
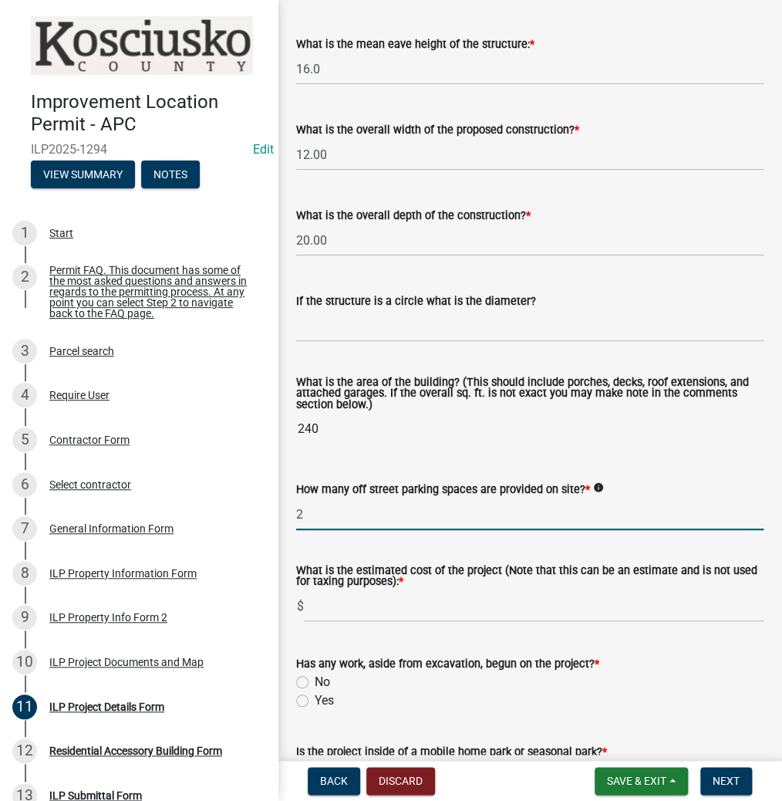
type input "2"
type input "600"
click at [315, 704] on label "Yes" at bounding box center [324, 700] width 19 height 19
click at [315, 701] on input "Yes" at bounding box center [320, 696] width 10 height 10
radio input "true"
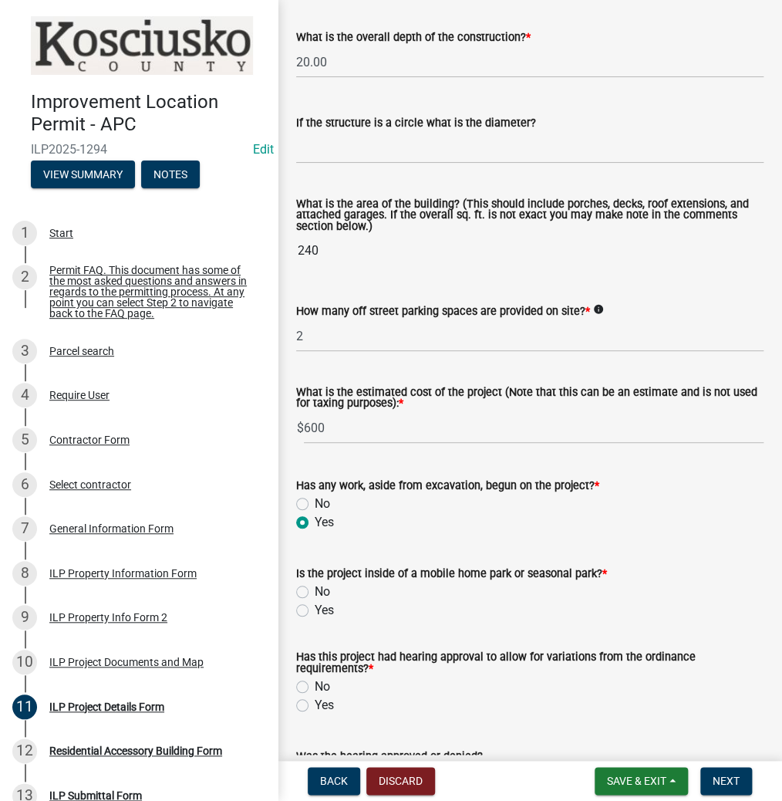
scroll to position [921, 0]
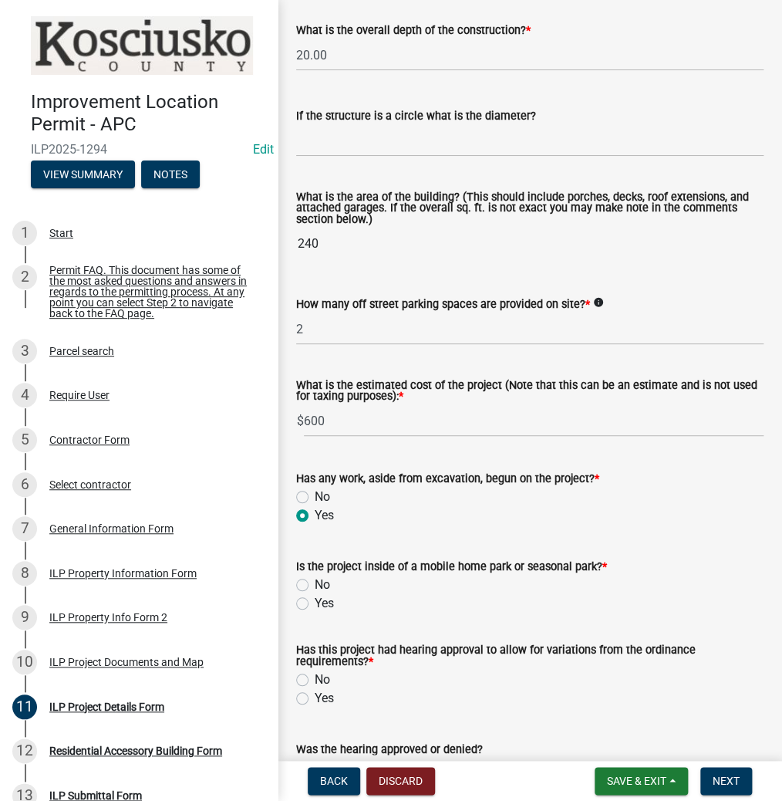
click at [315, 585] on label "No" at bounding box center [322, 584] width 15 height 19
click at [315, 585] on input "No" at bounding box center [320, 580] width 10 height 10
radio input "true"
click at [315, 679] on label "No" at bounding box center [322, 679] width 15 height 19
click at [315, 679] on input "No" at bounding box center [320, 675] width 10 height 10
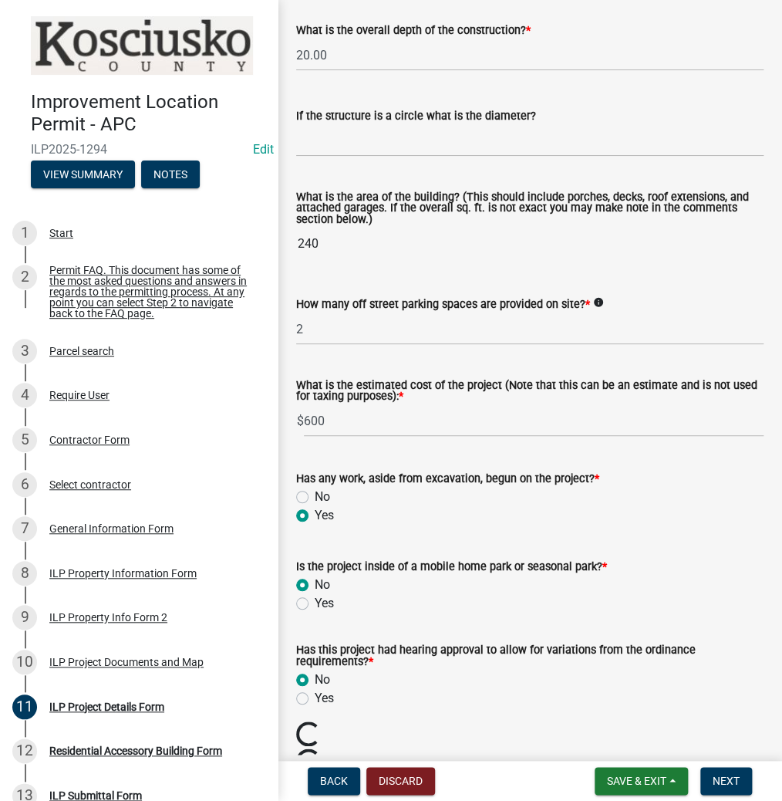
radio input "true"
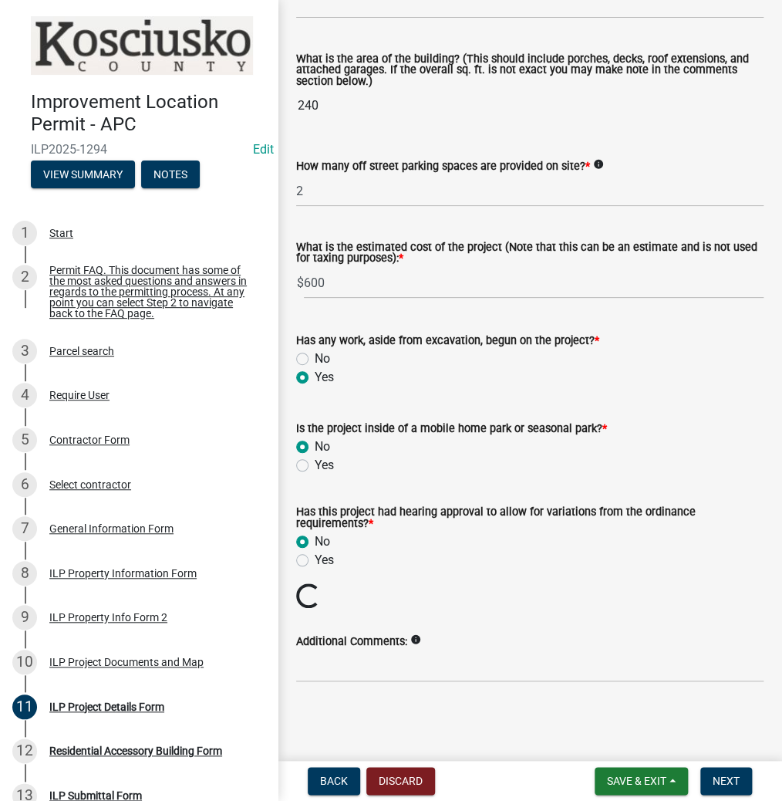
scroll to position [1033, 0]
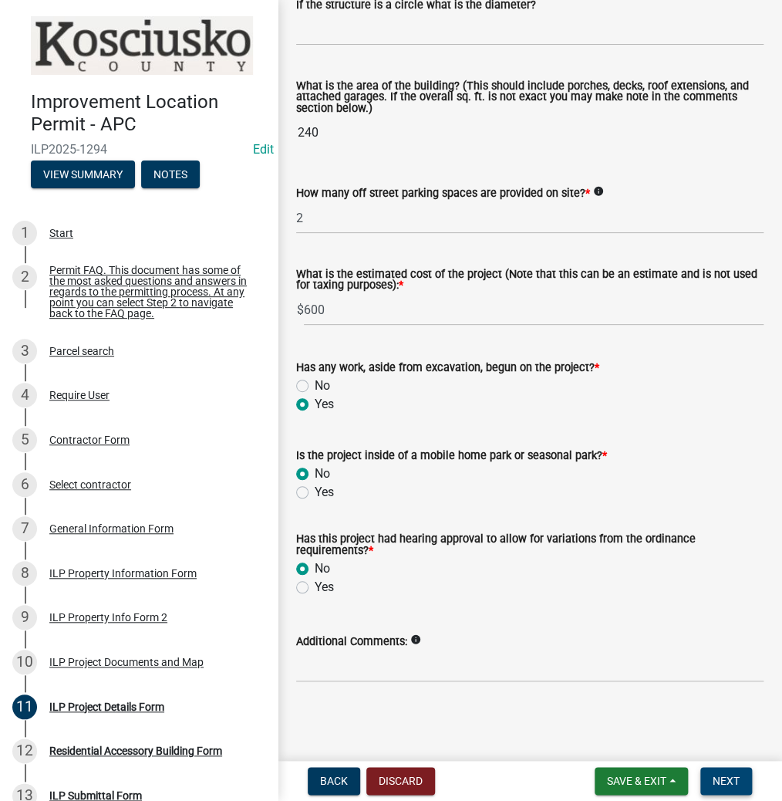
click at [711, 775] on button "Next" at bounding box center [726, 781] width 52 height 28
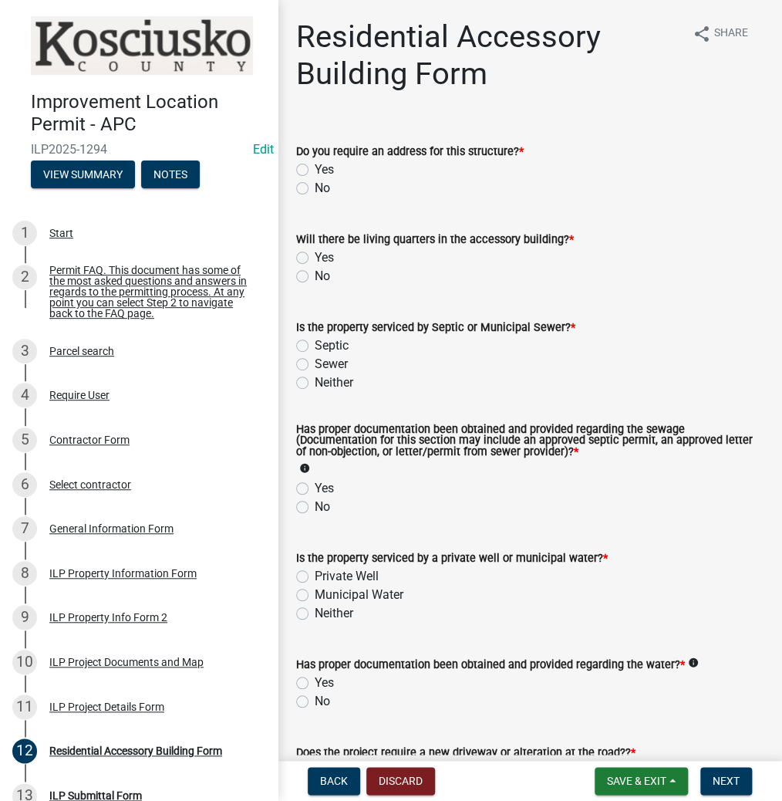
click at [315, 184] on label "No" at bounding box center [322, 188] width 15 height 19
click at [315, 184] on input "No" at bounding box center [320, 184] width 10 height 10
radio input "true"
click at [315, 278] on label "No" at bounding box center [322, 276] width 15 height 19
click at [315, 277] on input "No" at bounding box center [320, 272] width 10 height 10
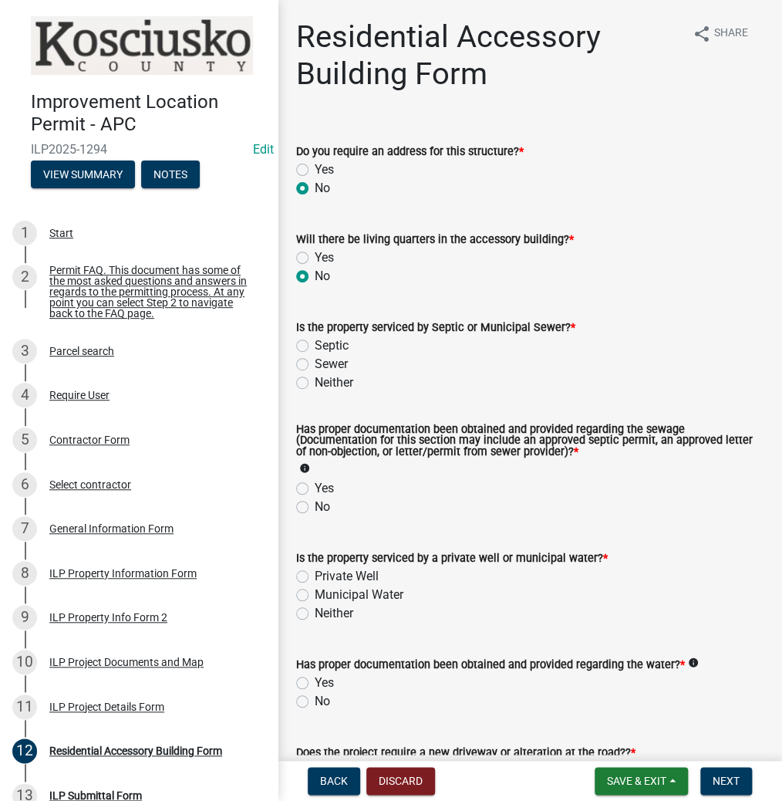
radio input "true"
click at [315, 346] on label "Septic" at bounding box center [332, 345] width 34 height 19
click at [315, 346] on input "Septic" at bounding box center [320, 341] width 10 height 10
radio input "true"
click at [315, 491] on label "Yes" at bounding box center [324, 488] width 19 height 19
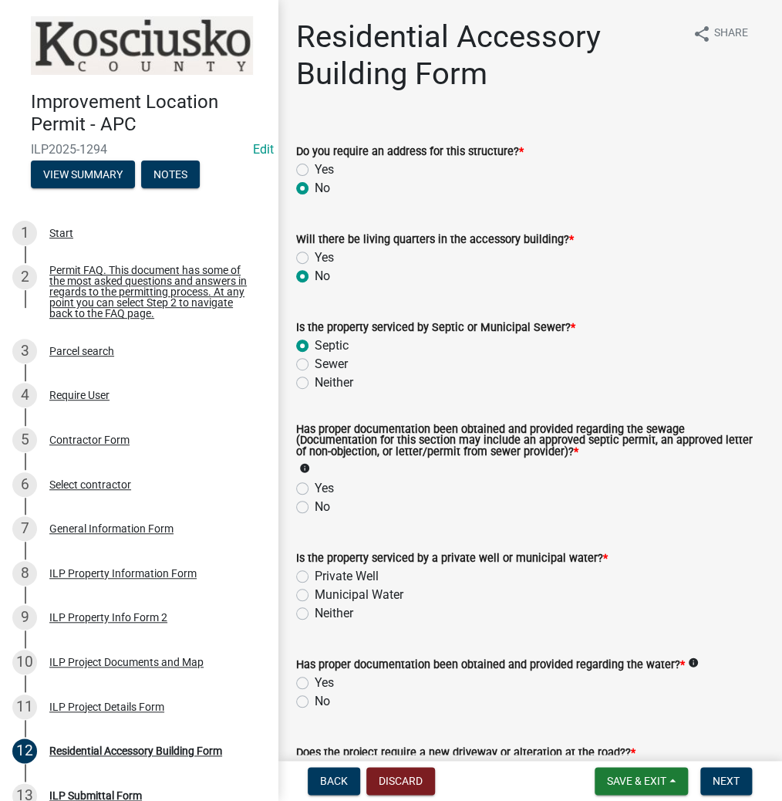
click at [315, 489] on input "Yes" at bounding box center [320, 484] width 10 height 10
radio input "true"
click at [315, 576] on label "Private Well" at bounding box center [347, 576] width 64 height 19
click at [315, 576] on input "Private Well" at bounding box center [320, 572] width 10 height 10
radio input "true"
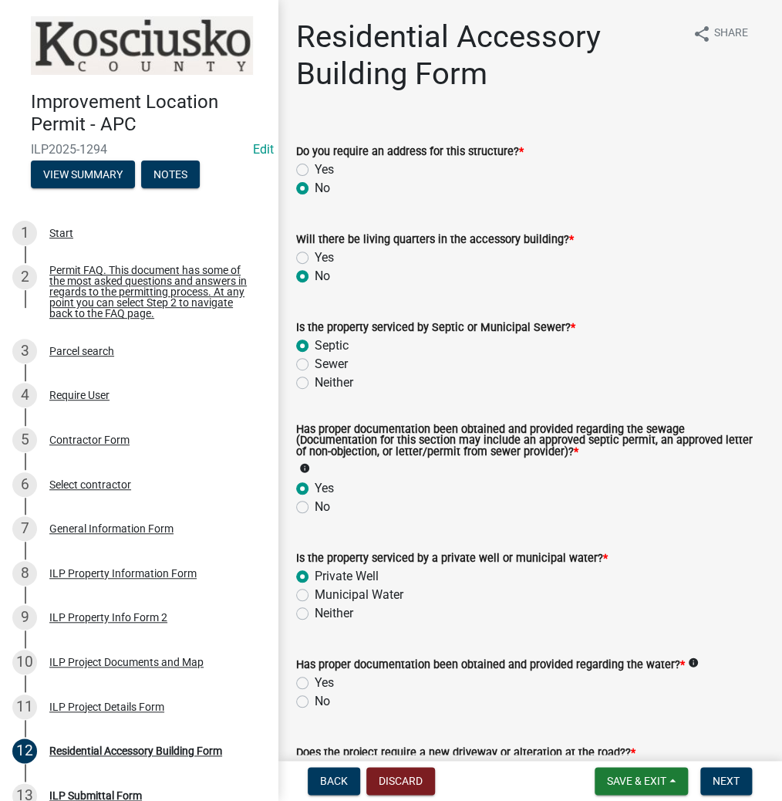
click at [315, 683] on label "Yes" at bounding box center [324, 682] width 19 height 19
click at [315, 683] on input "Yes" at bounding box center [320, 678] width 10 height 10
radio input "true"
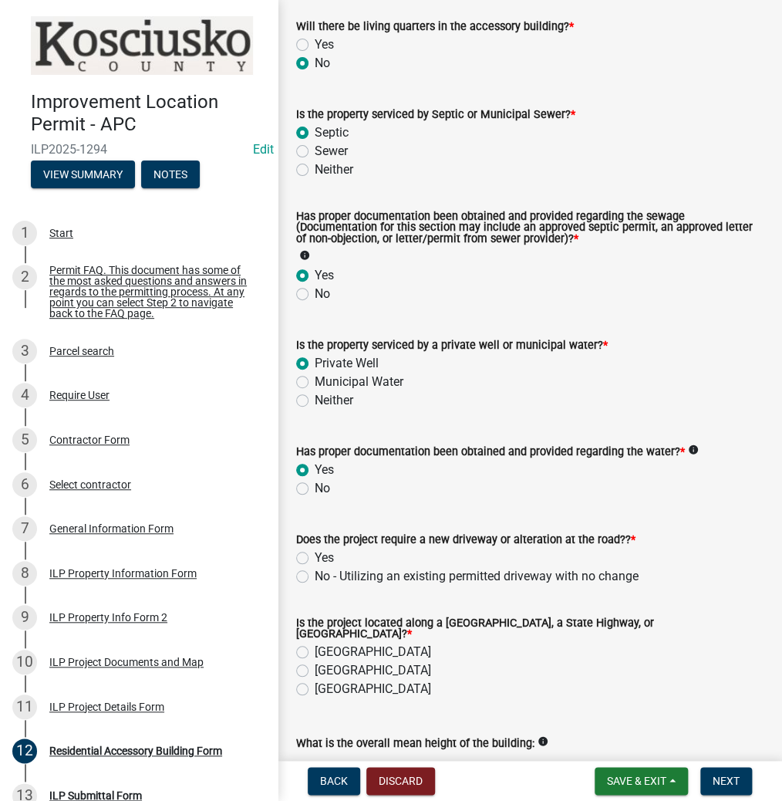
scroll to position [247, 0]
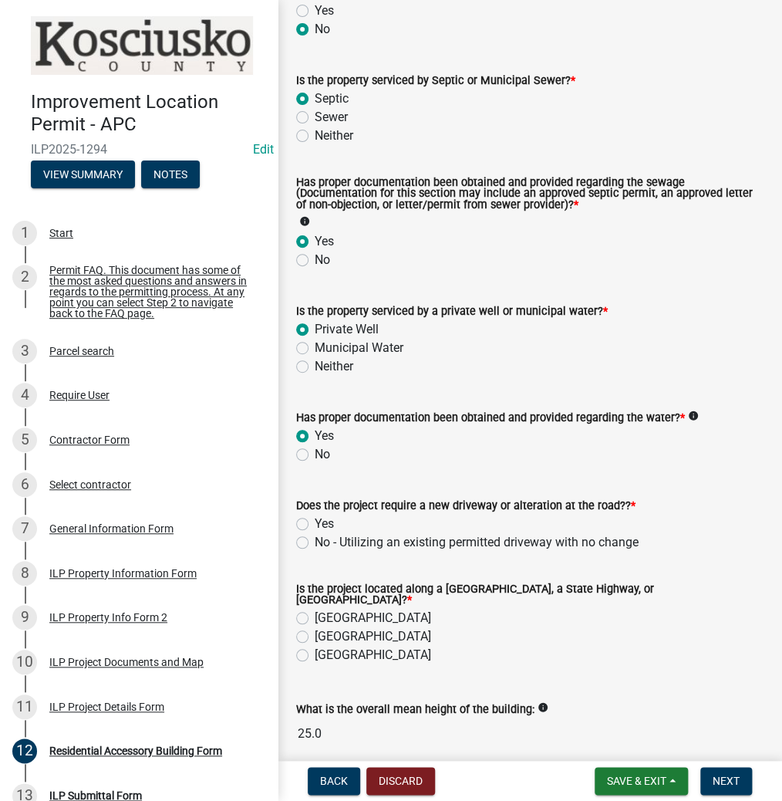
click at [315, 544] on label "No - Utilizing an existing permitted driveway with no change" at bounding box center [477, 542] width 324 height 19
click at [315, 543] on input "No - Utilizing an existing permitted driveway with no change" at bounding box center [320, 538] width 10 height 10
radio input "true"
click at [315, 617] on label "[GEOGRAPHIC_DATA]" at bounding box center [373, 618] width 116 height 19
click at [315, 617] on input "[GEOGRAPHIC_DATA]" at bounding box center [320, 614] width 10 height 10
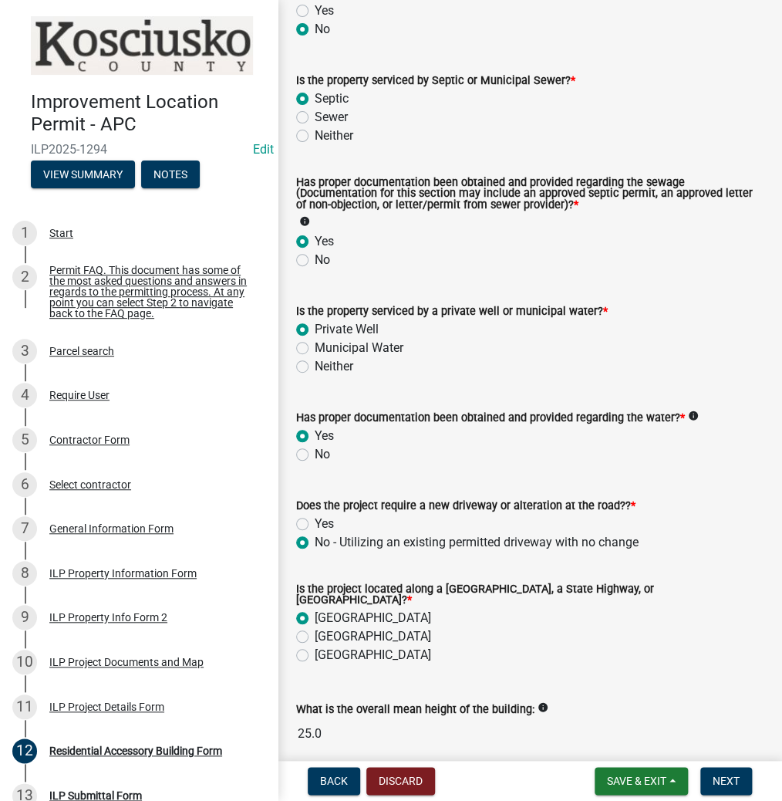
radio input "true"
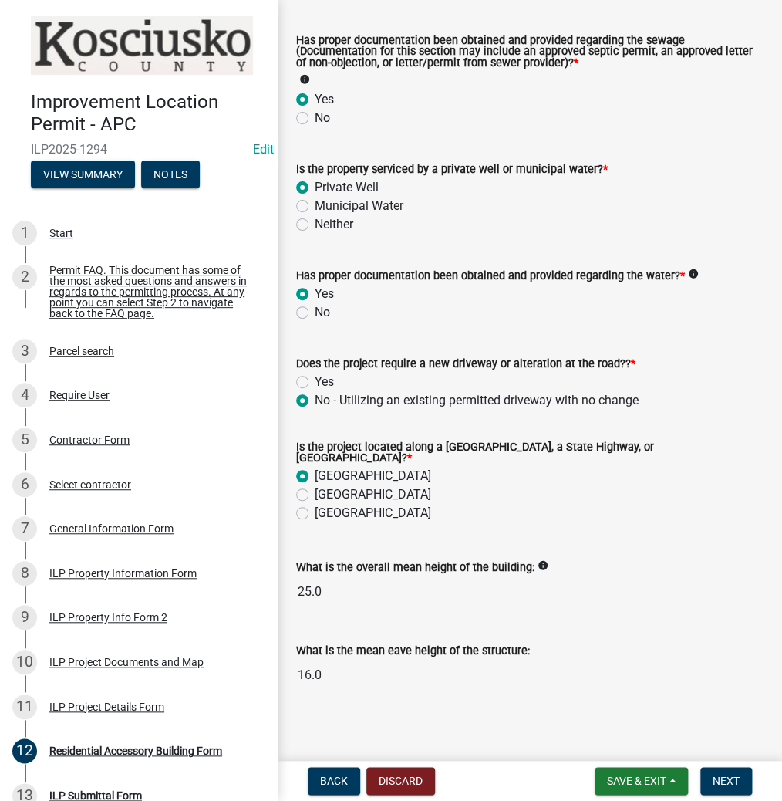
scroll to position [391, 0]
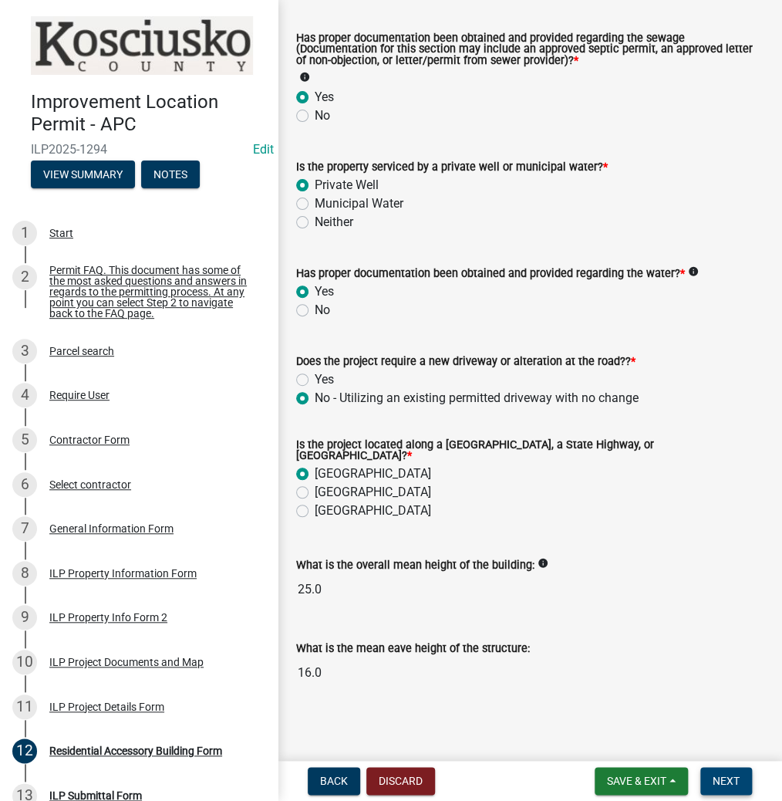
click at [726, 780] on span "Next" at bounding box center [726, 780] width 27 height 12
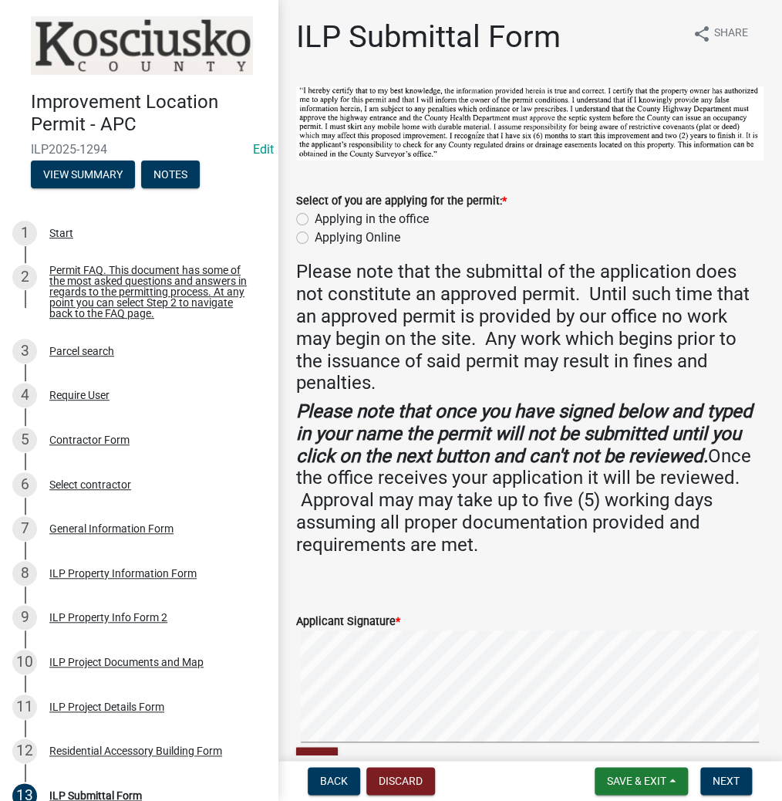
click at [315, 217] on label "Applying in the office" at bounding box center [372, 219] width 114 height 19
click at [315, 217] on input "Applying in the office" at bounding box center [320, 215] width 10 height 10
radio input "true"
click at [519, 625] on form "Applicant Signature * Clear" at bounding box center [529, 684] width 467 height 183
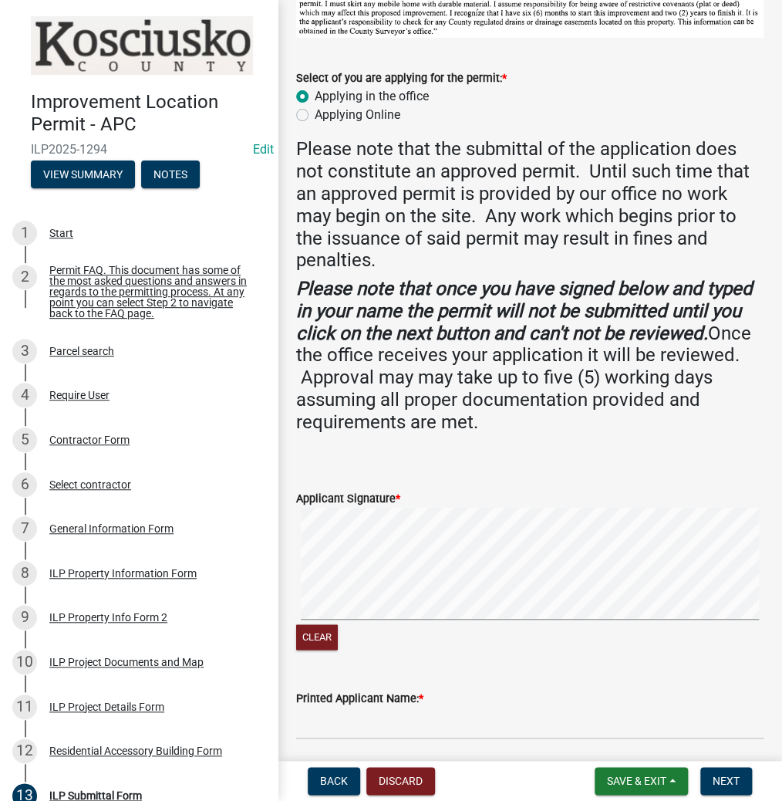
scroll to position [123, 0]
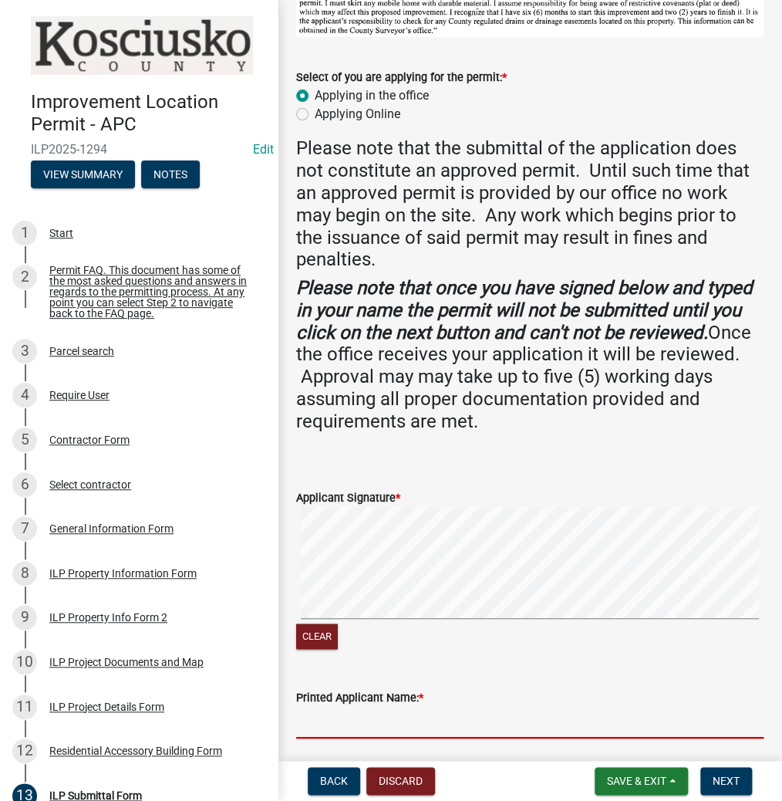
click at [394, 724] on input "Printed Applicant Name: *" at bounding box center [529, 723] width 467 height 32
type input "[PERSON_NAME]"
click at [737, 779] on span "Next" at bounding box center [726, 780] width 27 height 12
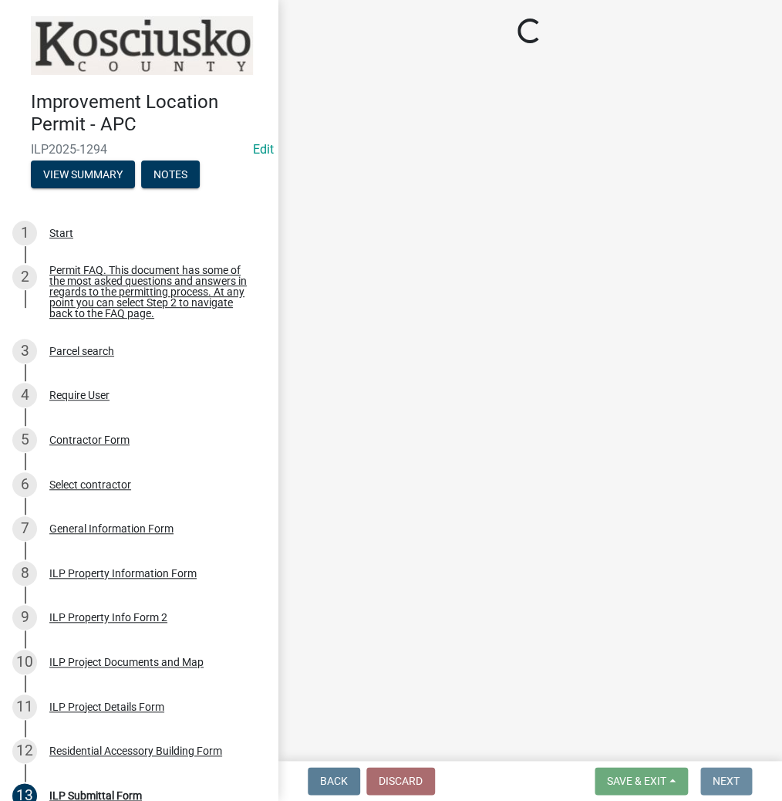
scroll to position [0, 0]
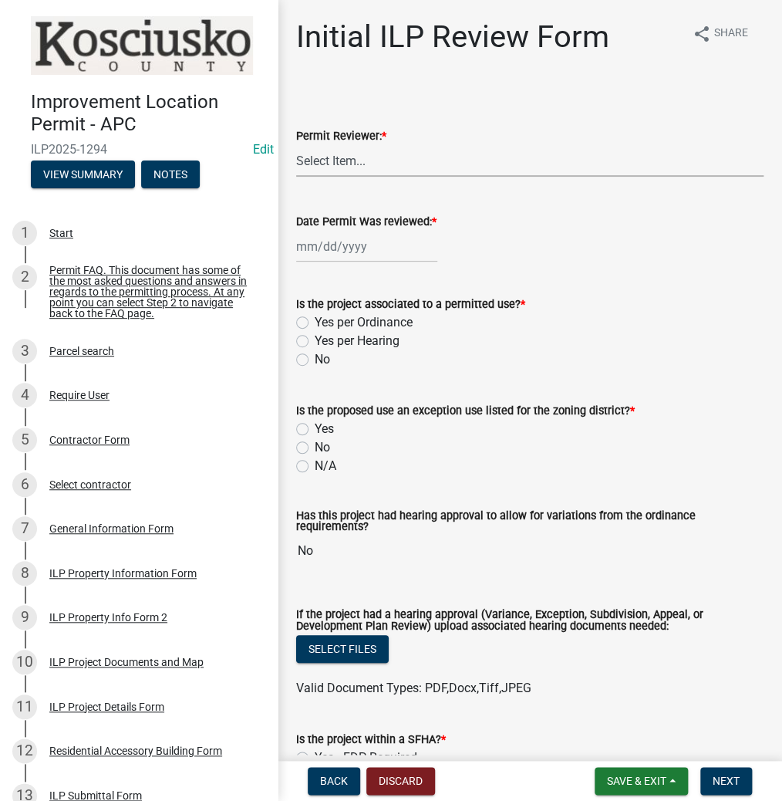
click at [366, 167] on select "Select Item... MMS LT AT CS [PERSON_NAME]" at bounding box center [529, 161] width 467 height 32
click at [296, 145] on select "Select Item... MMS LT AT CS [PERSON_NAME]" at bounding box center [529, 161] width 467 height 32
select select "d95389f4-ab5a-4603-9826-29cf73316391"
select select "10"
select select "2025"
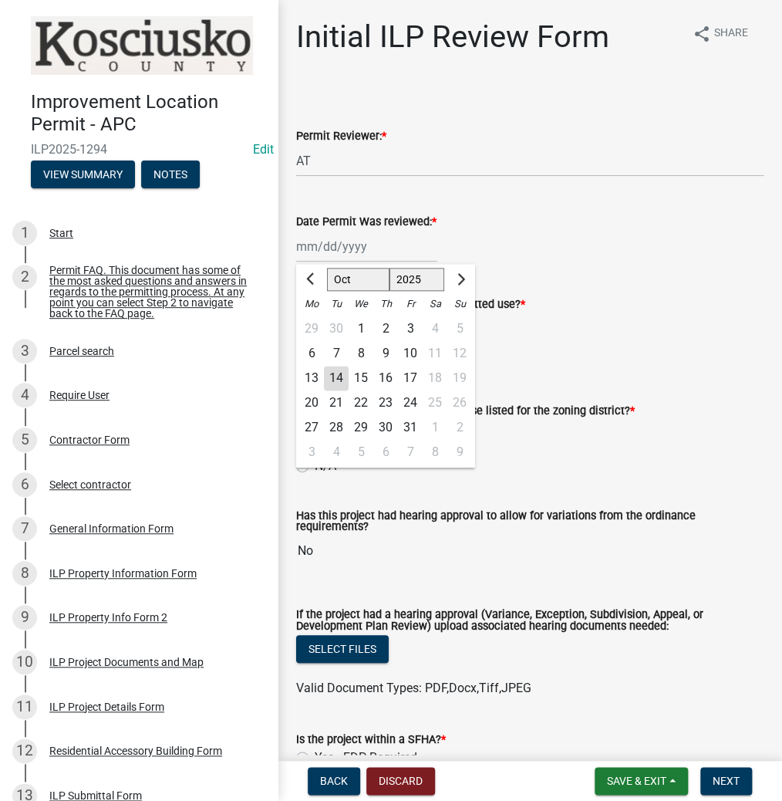
click at [361, 248] on div "[PERSON_NAME] Feb Mar Apr [PERSON_NAME][DATE] Oct Nov [DATE] 1526 1527 1528 152…" at bounding box center [366, 247] width 141 height 32
click at [344, 378] on div "14" at bounding box center [336, 378] width 25 height 25
type input "[DATE]"
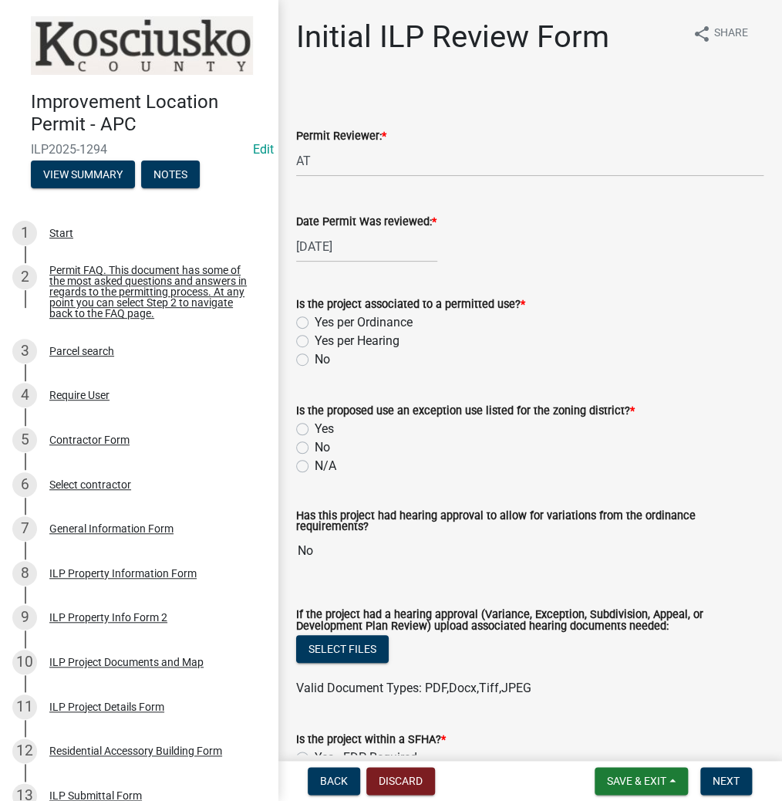
click at [315, 321] on label "Yes per Ordinance" at bounding box center [364, 322] width 98 height 19
click at [315, 321] on input "Yes per Ordinance" at bounding box center [320, 318] width 10 height 10
radio input "true"
click at [315, 466] on label "N/A" at bounding box center [326, 466] width 22 height 19
click at [315, 466] on input "N/A" at bounding box center [320, 462] width 10 height 10
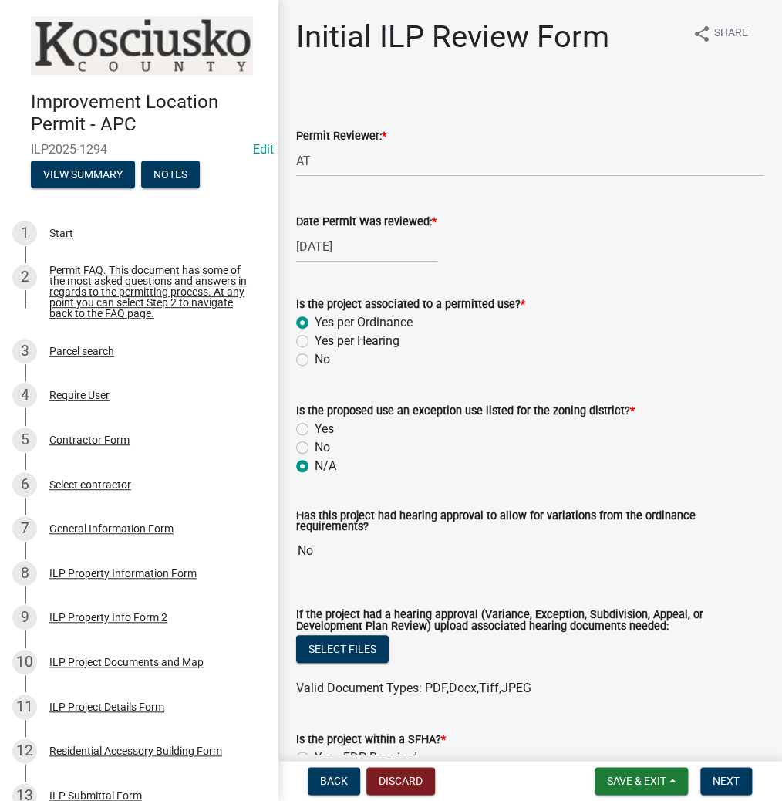
radio input "true"
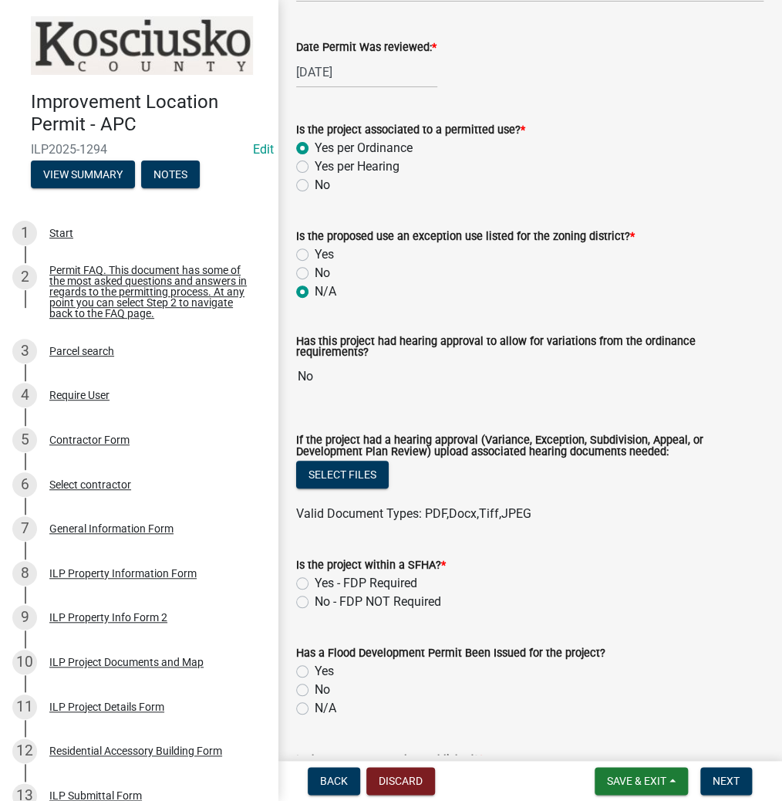
scroll to position [185, 0]
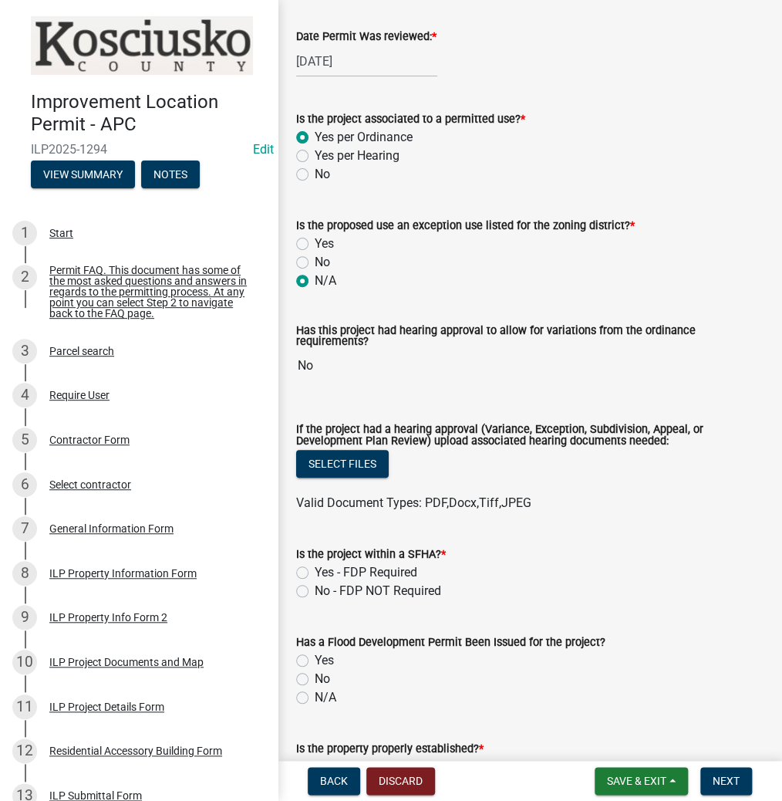
click at [315, 593] on label "No - FDP NOT Required" at bounding box center [378, 591] width 127 height 19
click at [315, 592] on input "No - FDP NOT Required" at bounding box center [320, 587] width 10 height 10
radio input "true"
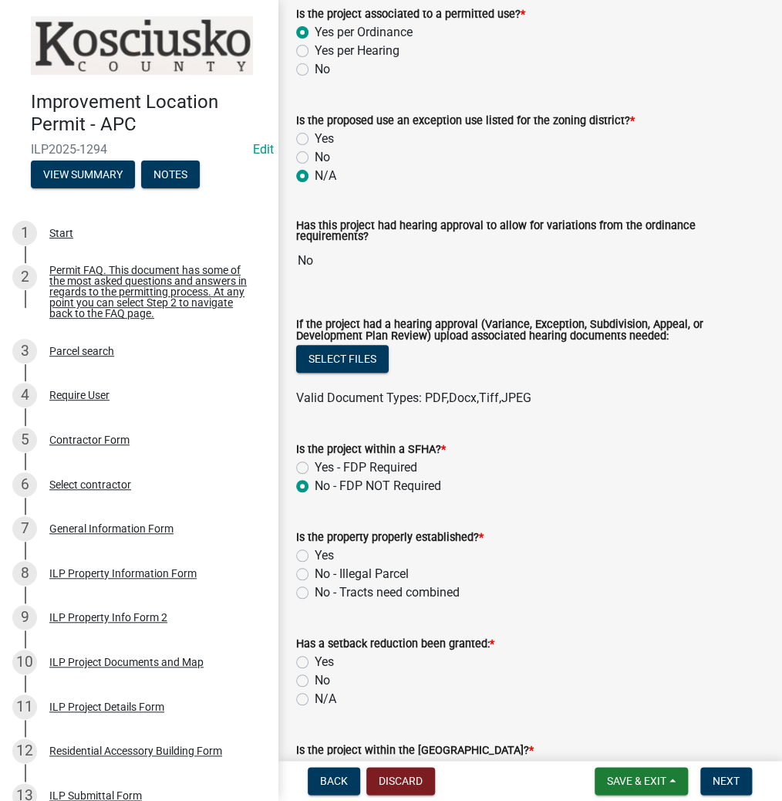
scroll to position [309, 0]
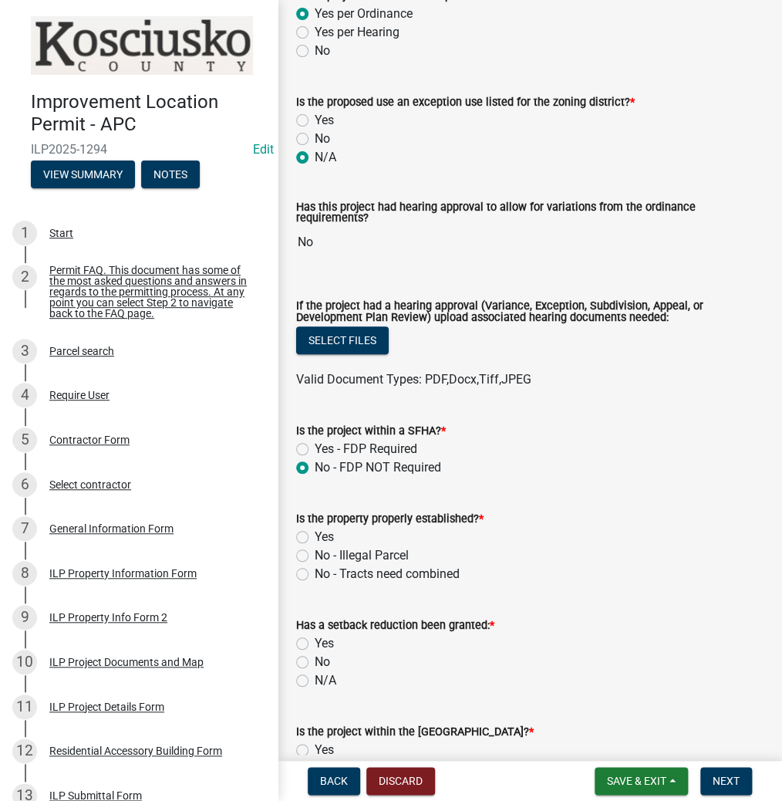
click at [315, 532] on label "Yes" at bounding box center [324, 537] width 19 height 19
click at [315, 532] on input "Yes" at bounding box center [320, 533] width 10 height 10
radio input "true"
click at [315, 661] on label "No" at bounding box center [322, 662] width 15 height 19
click at [315, 661] on input "No" at bounding box center [320, 658] width 10 height 10
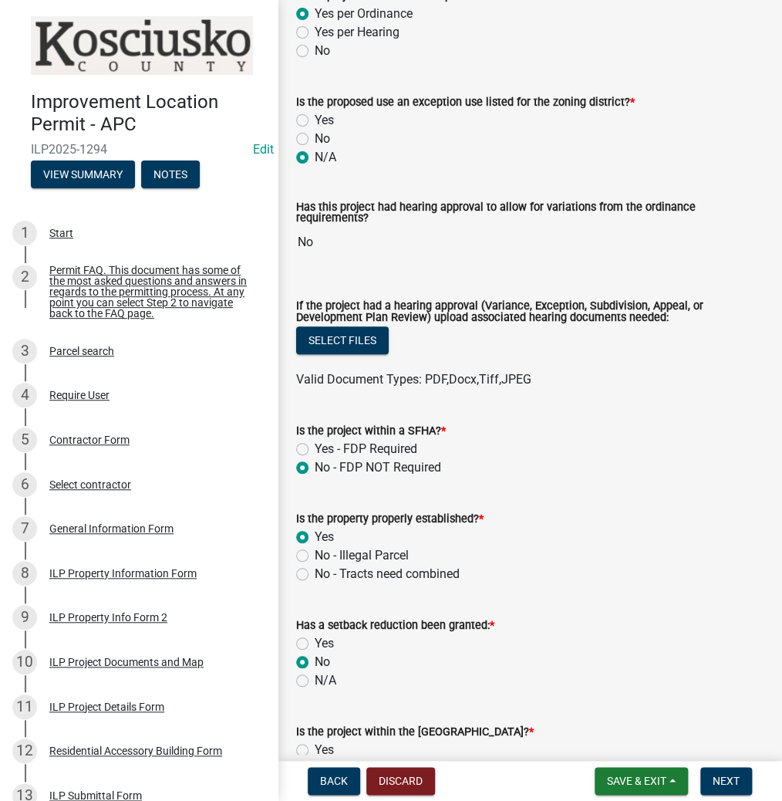
radio input "true"
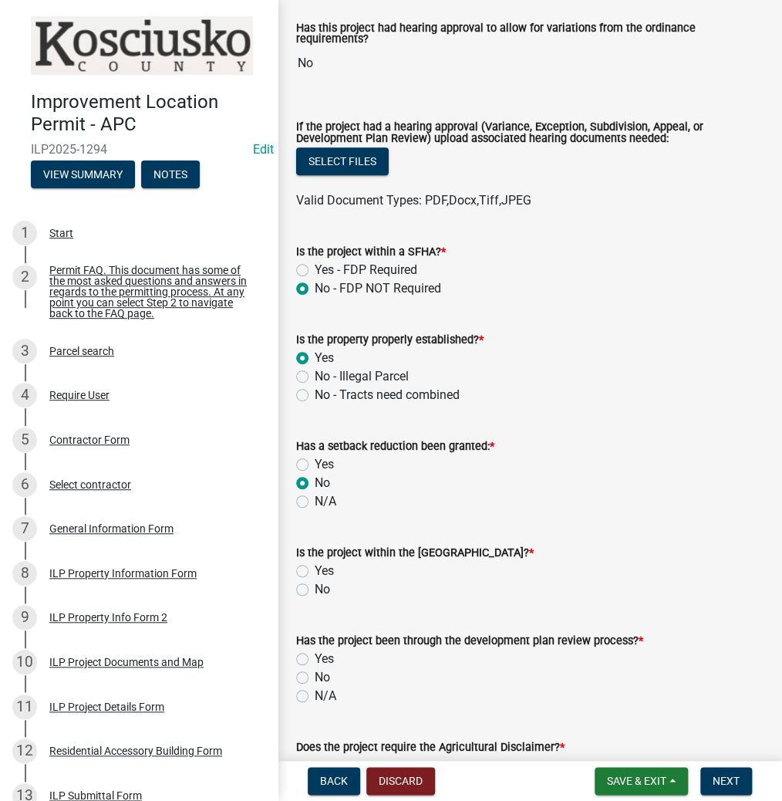
scroll to position [494, 0]
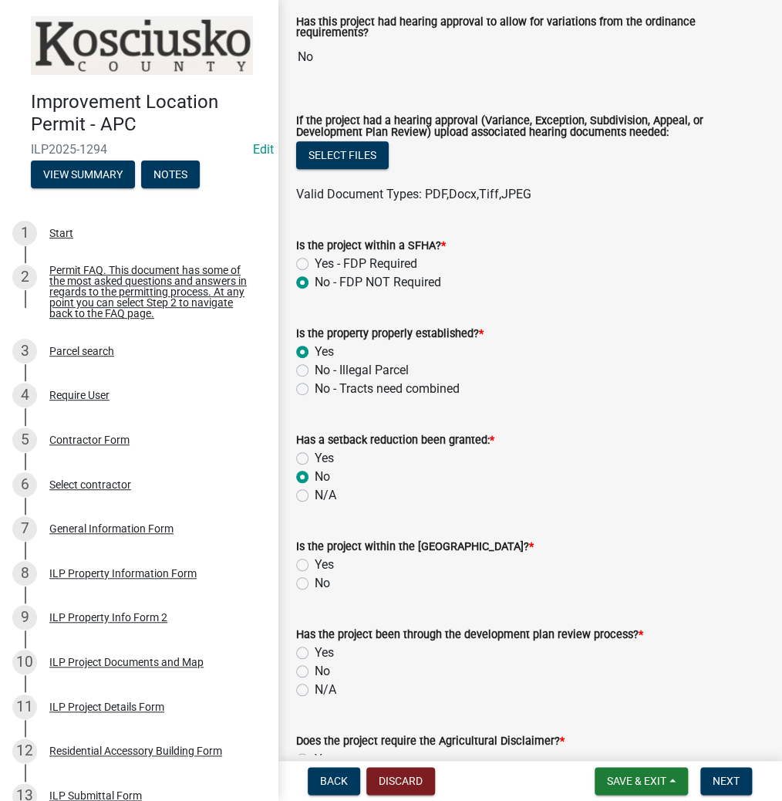
click at [315, 583] on label "No" at bounding box center [322, 583] width 15 height 19
click at [315, 583] on input "No" at bounding box center [320, 579] width 10 height 10
radio input "true"
click at [315, 690] on label "N/A" at bounding box center [326, 689] width 22 height 19
click at [315, 690] on input "N/A" at bounding box center [320, 685] width 10 height 10
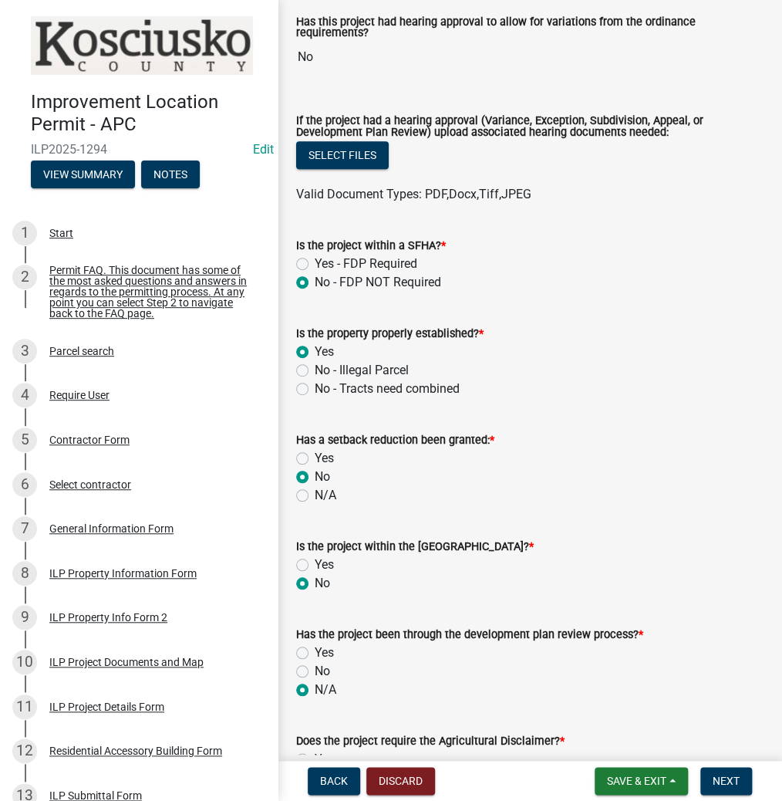
radio input "true"
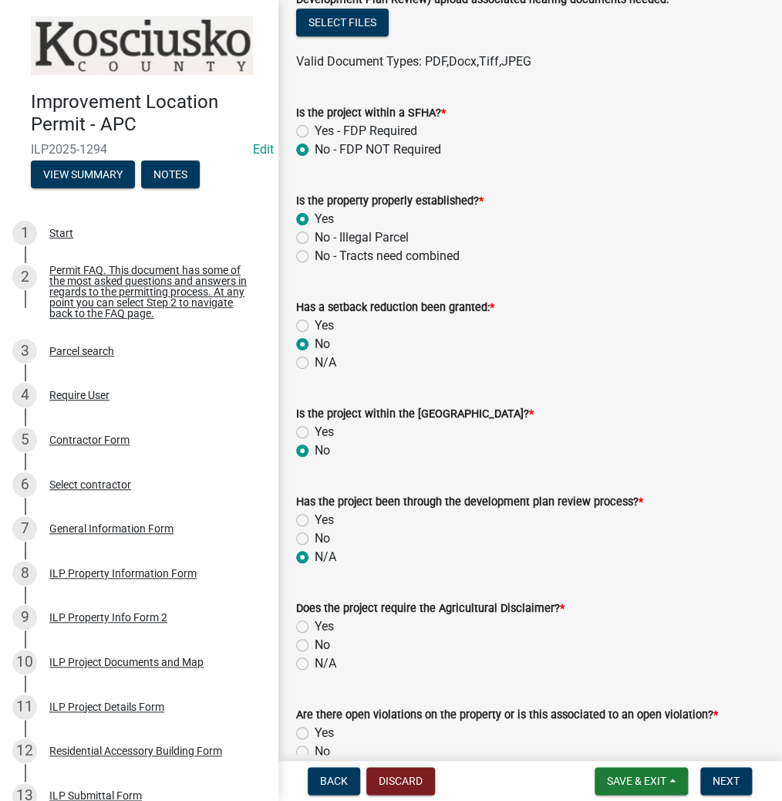
scroll to position [679, 0]
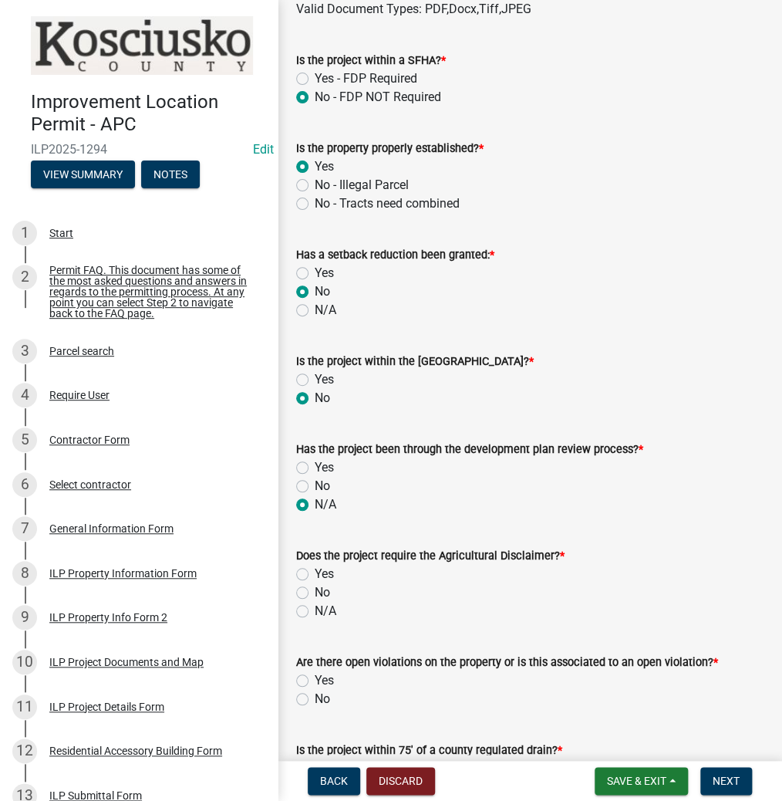
click at [315, 590] on label "No" at bounding box center [322, 592] width 15 height 19
click at [315, 590] on input "No" at bounding box center [320, 588] width 10 height 10
radio input "true"
click at [315, 680] on label "Yes" at bounding box center [324, 680] width 19 height 19
click at [315, 680] on input "Yes" at bounding box center [320, 676] width 10 height 10
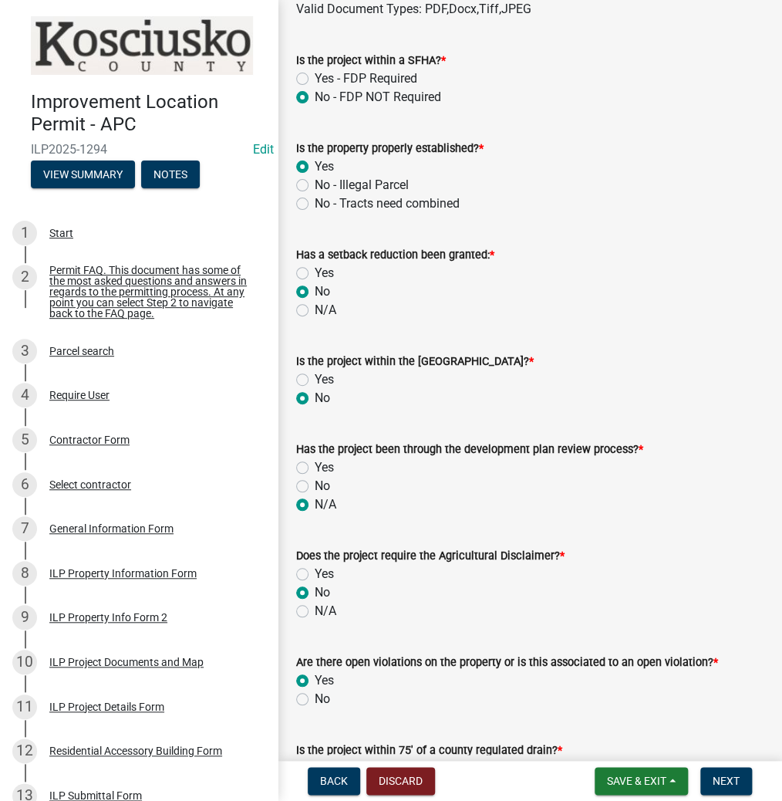
radio input "true"
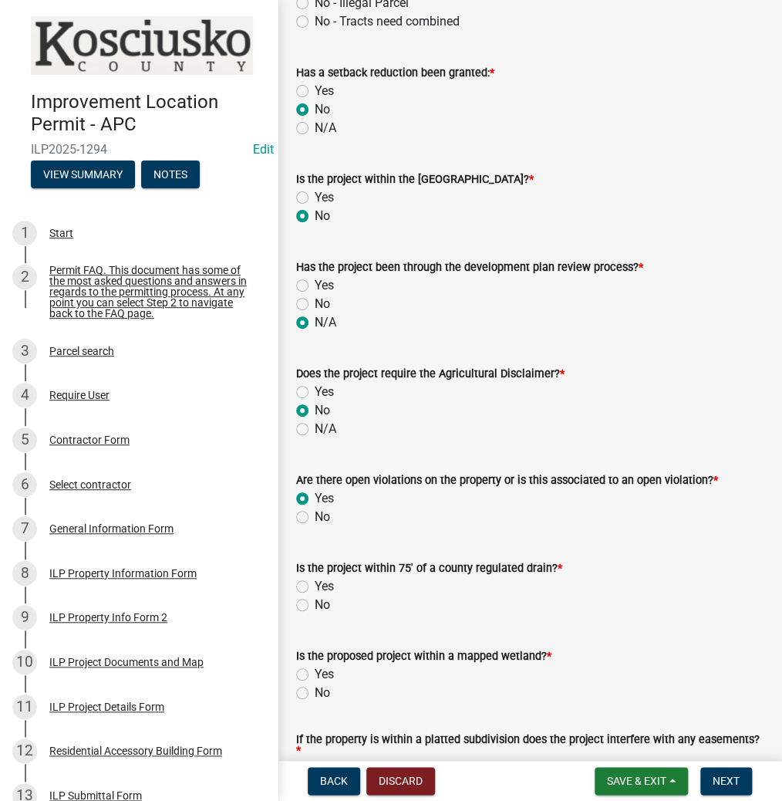
scroll to position [864, 0]
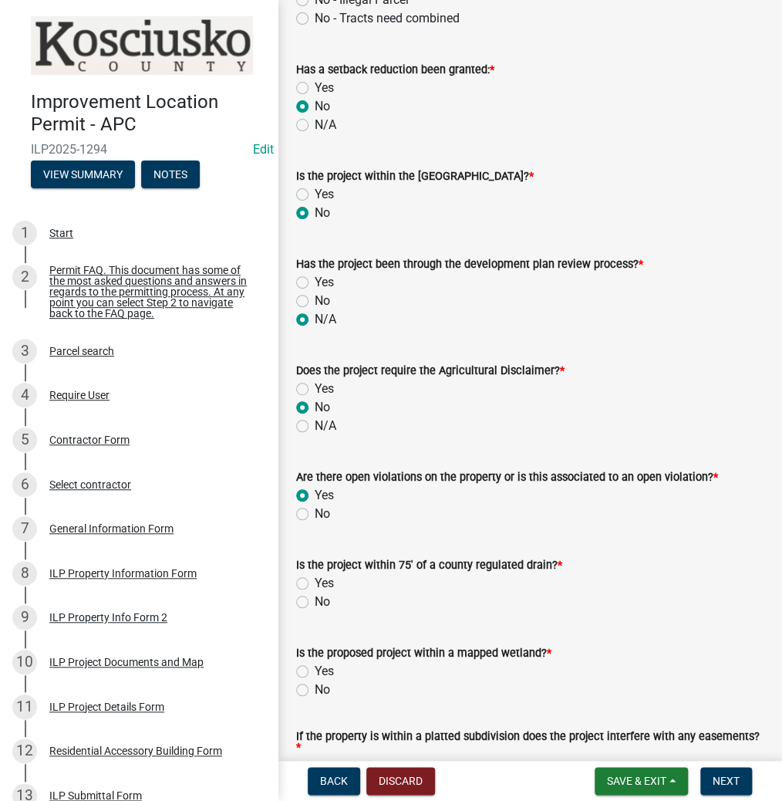
click at [315, 598] on label "No" at bounding box center [322, 601] width 15 height 19
click at [315, 598] on input "No" at bounding box center [320, 597] width 10 height 10
radio input "true"
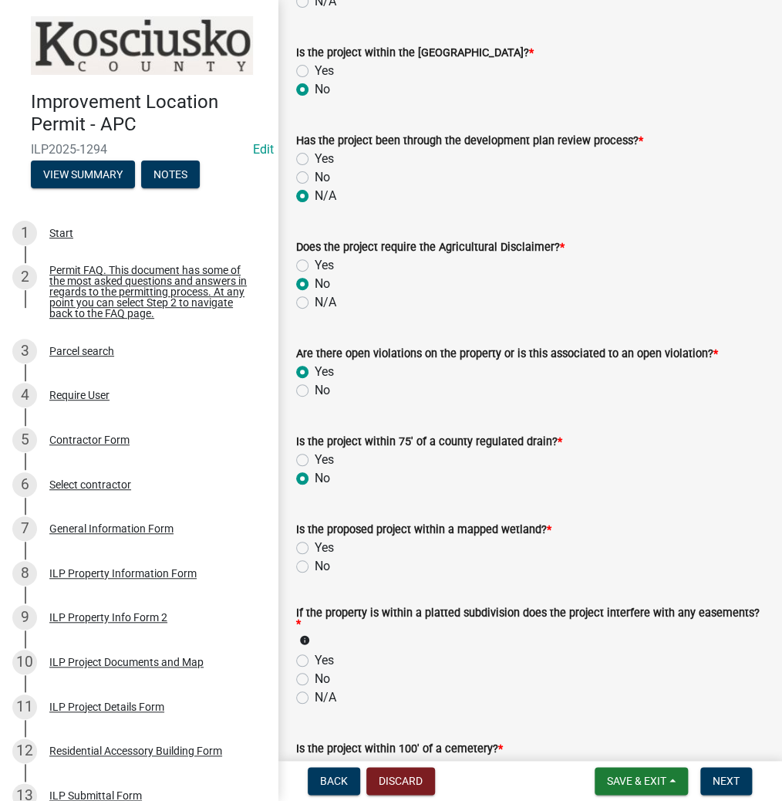
click at [315, 566] on label "No" at bounding box center [322, 566] width 15 height 19
click at [315, 566] on input "No" at bounding box center [320, 562] width 10 height 10
radio input "true"
click at [315, 695] on label "N/A" at bounding box center [326, 697] width 22 height 19
click at [315, 695] on input "N/A" at bounding box center [320, 693] width 10 height 10
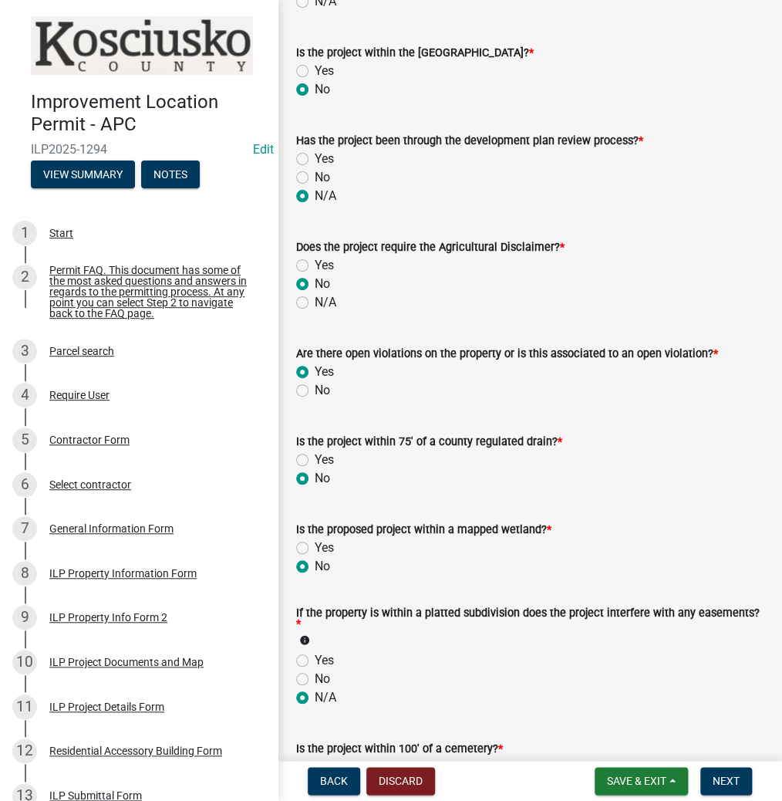
radio input "true"
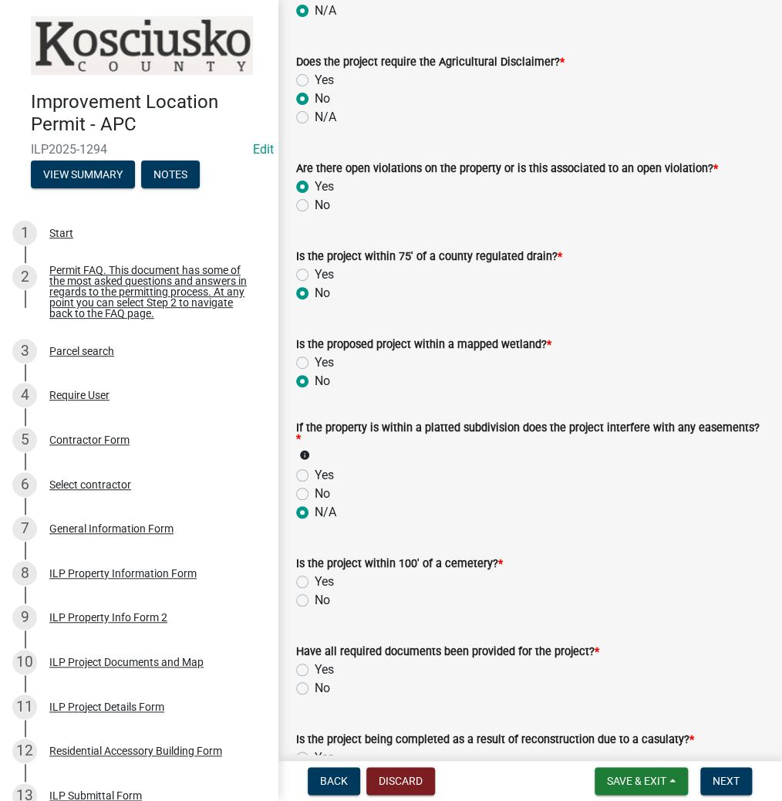
click at [315, 602] on label "No" at bounding box center [322, 600] width 15 height 19
click at [315, 601] on input "No" at bounding box center [320, 596] width 10 height 10
radio input "true"
click at [315, 666] on label "Yes" at bounding box center [324, 669] width 19 height 19
click at [315, 666] on input "Yes" at bounding box center [320, 665] width 10 height 10
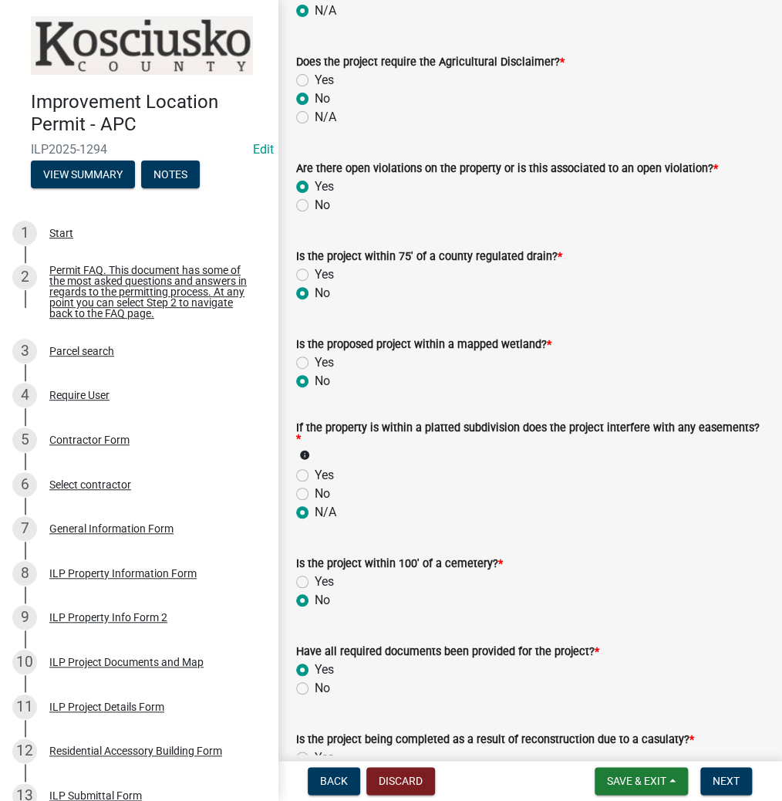
radio input "true"
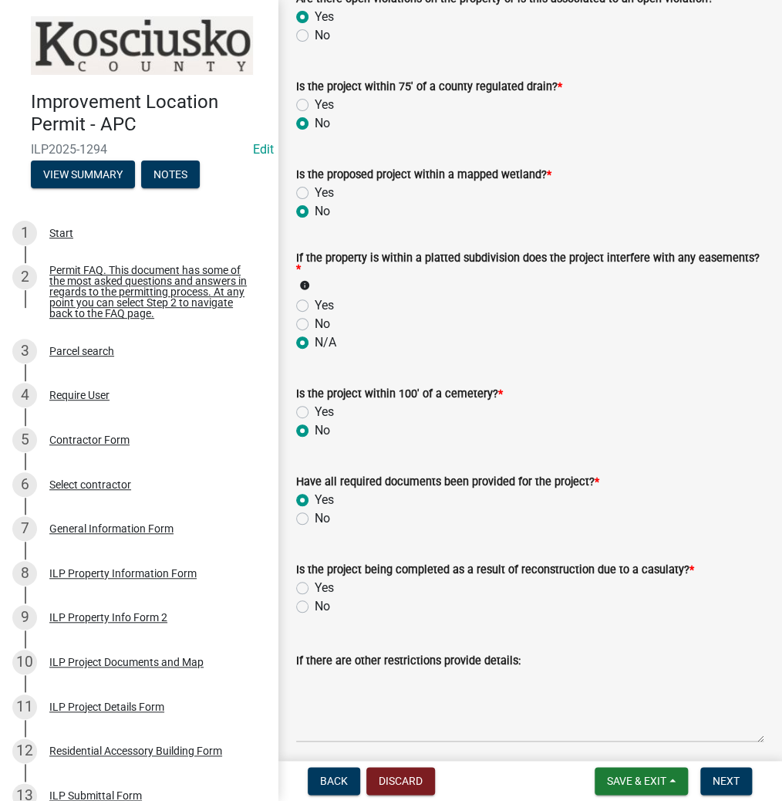
scroll to position [1358, 0]
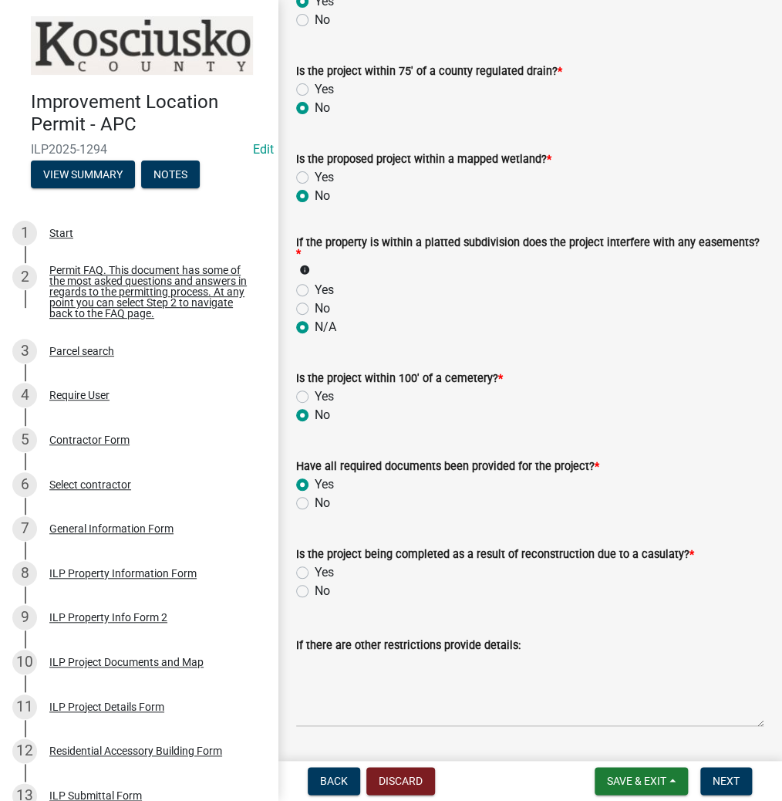
click at [315, 592] on label "No" at bounding box center [322, 591] width 15 height 19
click at [315, 592] on input "No" at bounding box center [320, 587] width 10 height 10
radio input "true"
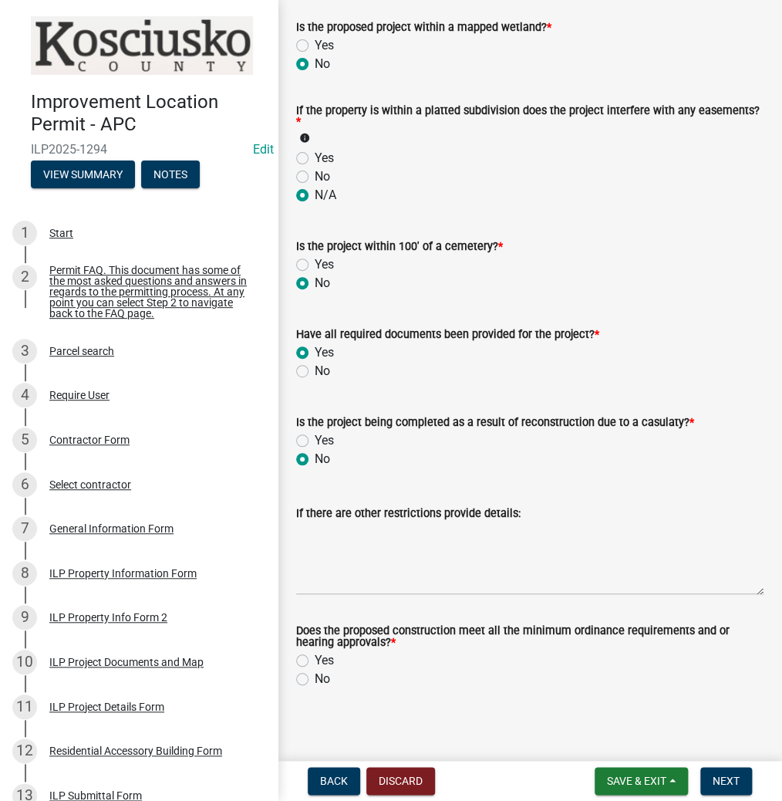
scroll to position [1498, 0]
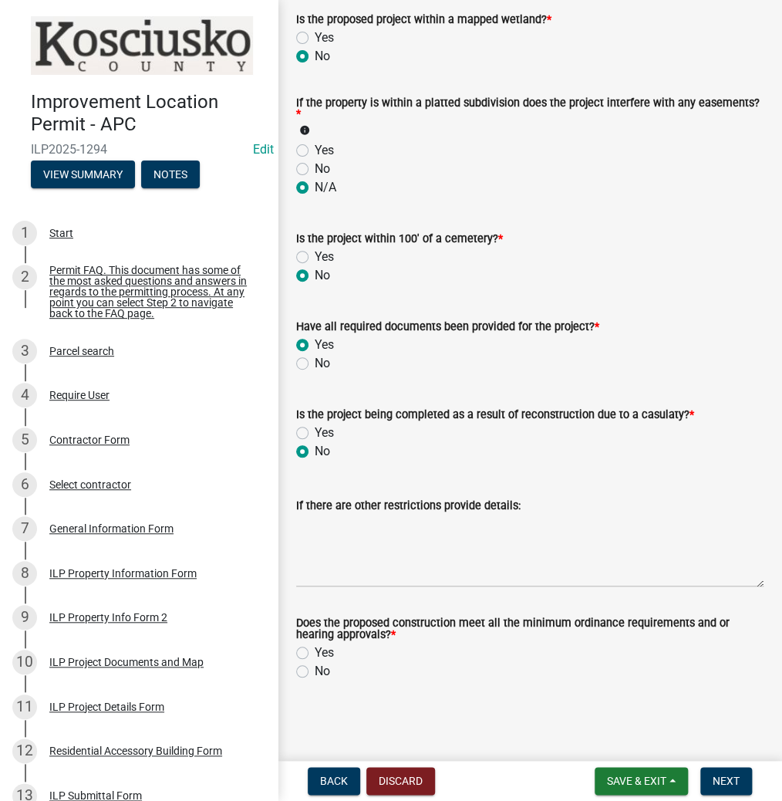
click at [315, 653] on label "Yes" at bounding box center [324, 652] width 19 height 19
click at [315, 653] on input "Yes" at bounding box center [320, 648] width 10 height 10
radio input "true"
click at [712, 771] on button "Next" at bounding box center [726, 781] width 52 height 28
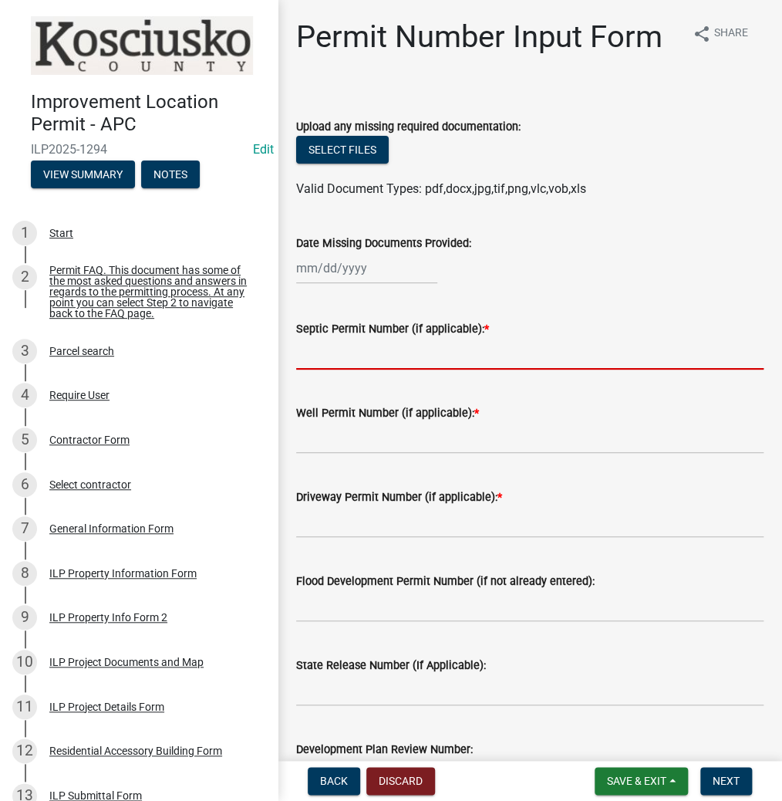
click at [333, 346] on input "Septic Permit Number (if applicable): *" at bounding box center [529, 354] width 467 height 32
type input "LETTER"
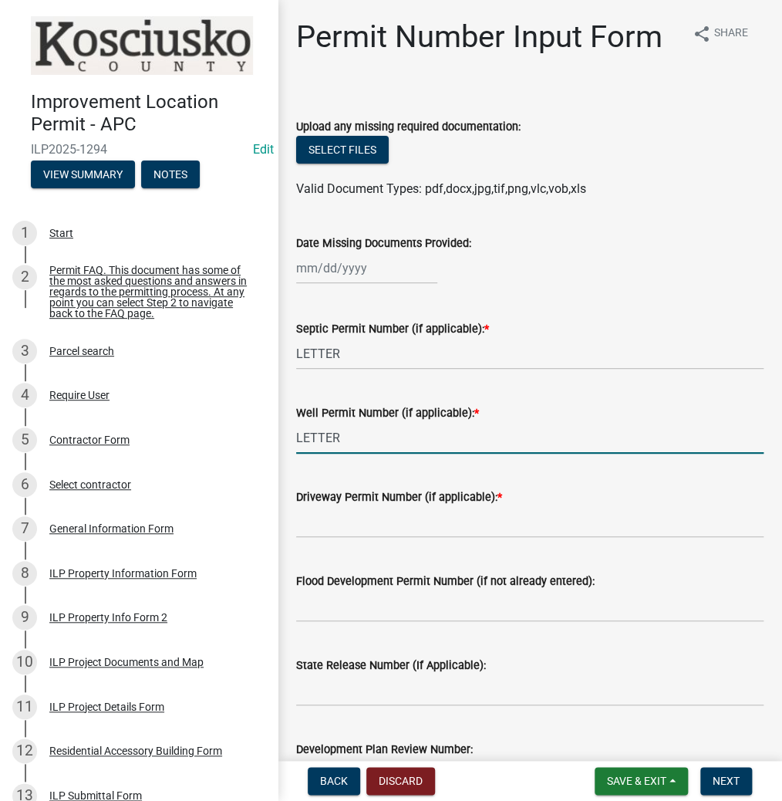
type input "LETTER"
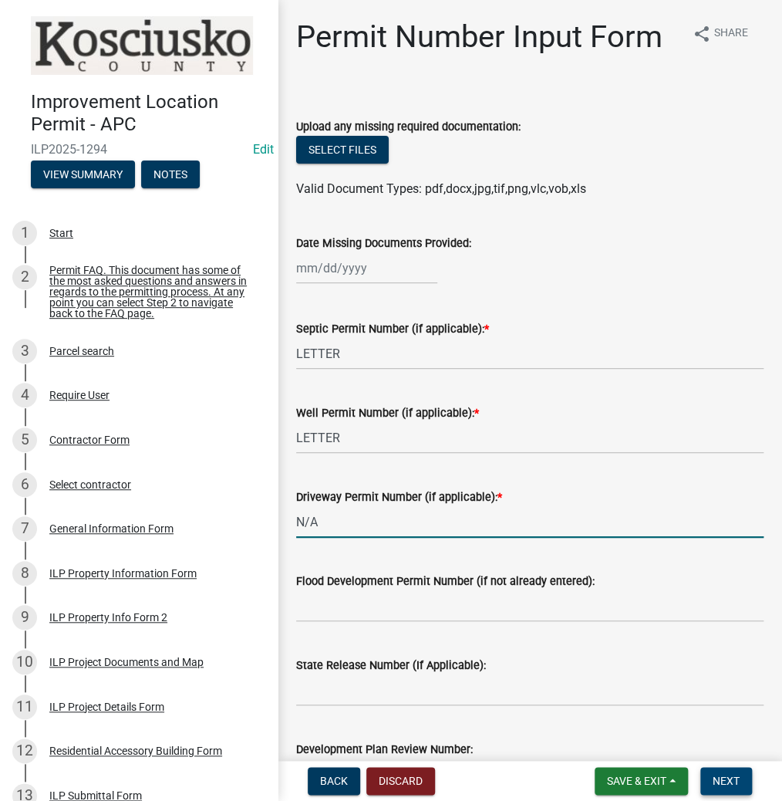
type input "N/A"
click at [717, 774] on span "Next" at bounding box center [726, 780] width 27 height 12
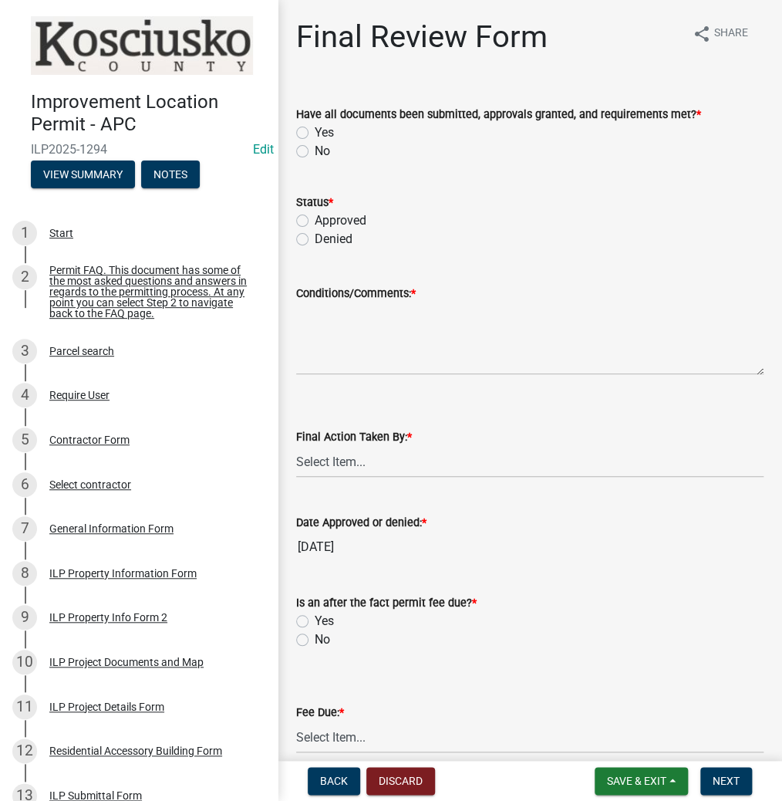
click at [315, 131] on label "Yes" at bounding box center [324, 132] width 19 height 19
click at [315, 131] on input "Yes" at bounding box center [320, 128] width 10 height 10
radio input "true"
click at [315, 221] on label "Approved" at bounding box center [341, 220] width 52 height 19
click at [315, 221] on input "Approved" at bounding box center [320, 216] width 10 height 10
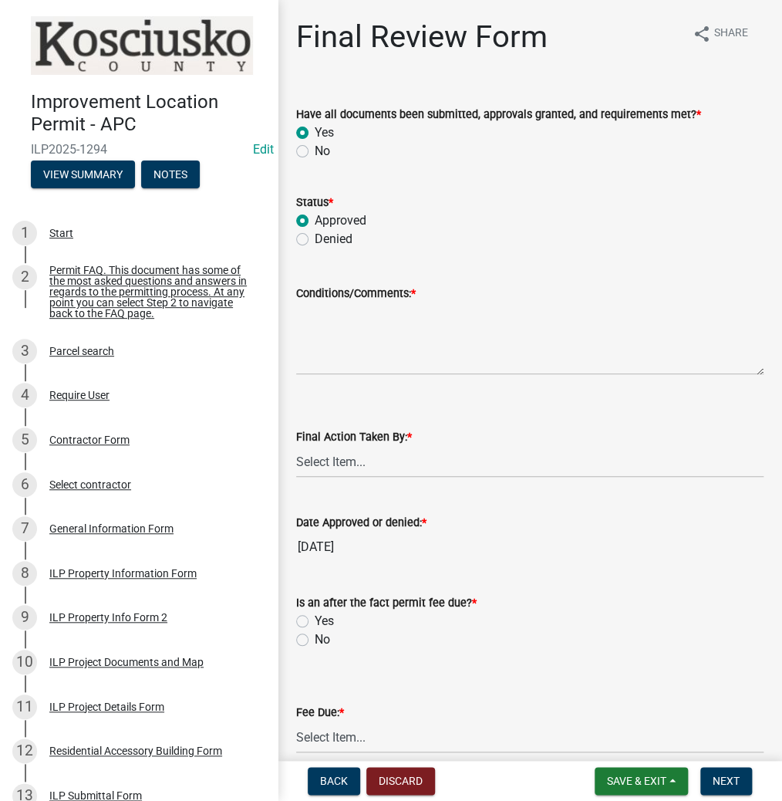
radio input "true"
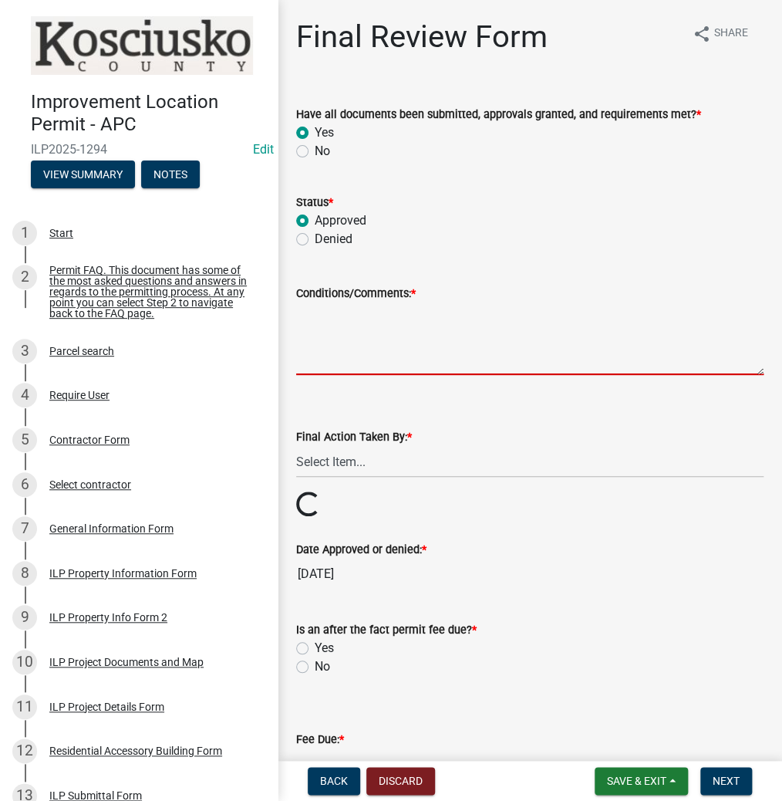
drag, startPoint x: 336, startPoint y: 342, endPoint x: 342, endPoint y: 332, distance: 11.8
click at [336, 340] on textarea "Conditions/Comments: *" at bounding box center [529, 338] width 467 height 73
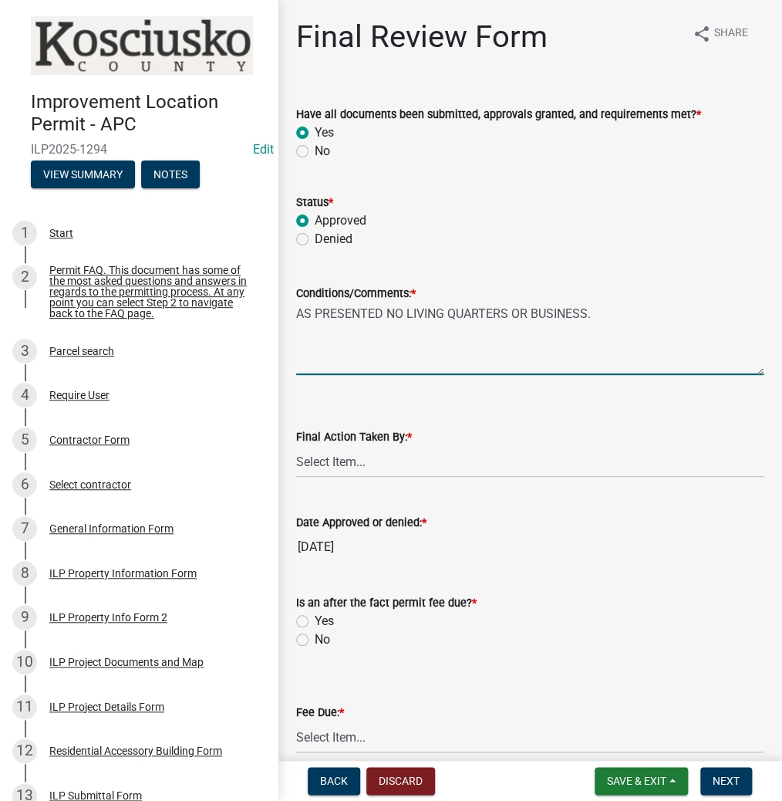
type textarea "AS PRESENTED NO LIVING QUARTERS OR BUSINESS."
click at [372, 472] on select "Select Item... MMS LT AT CS [PERSON_NAME]" at bounding box center [529, 462] width 467 height 32
click at [296, 446] on select "Select Item... MMS LT AT CS [PERSON_NAME]" at bounding box center [529, 462] width 467 height 32
select select "d95389f4-ab5a-4603-9826-29cf73316391"
click at [315, 620] on label "Yes" at bounding box center [324, 621] width 19 height 19
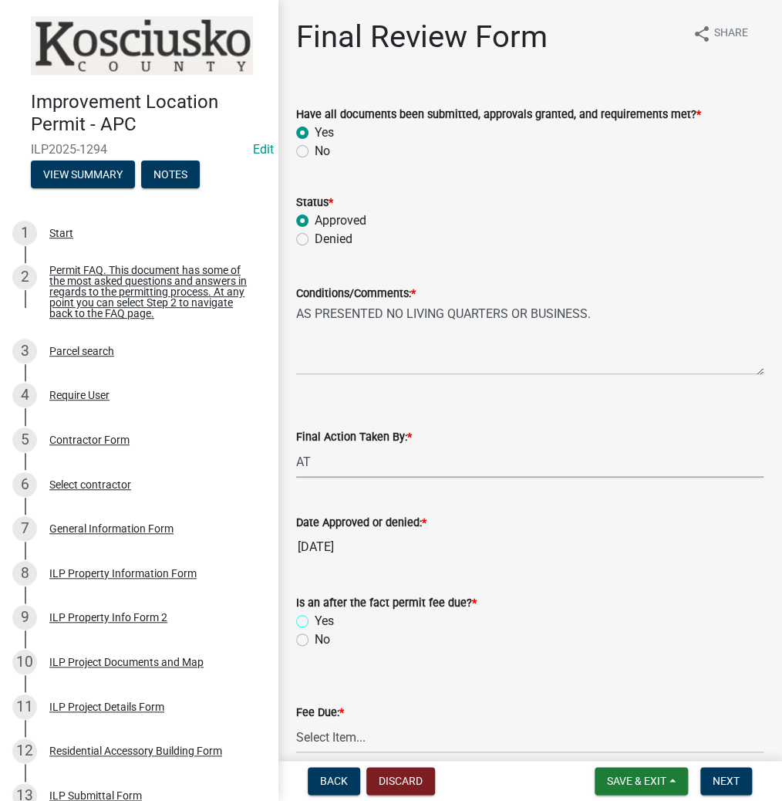
click at [315, 620] on input "Yes" at bounding box center [320, 617] width 10 height 10
radio input "true"
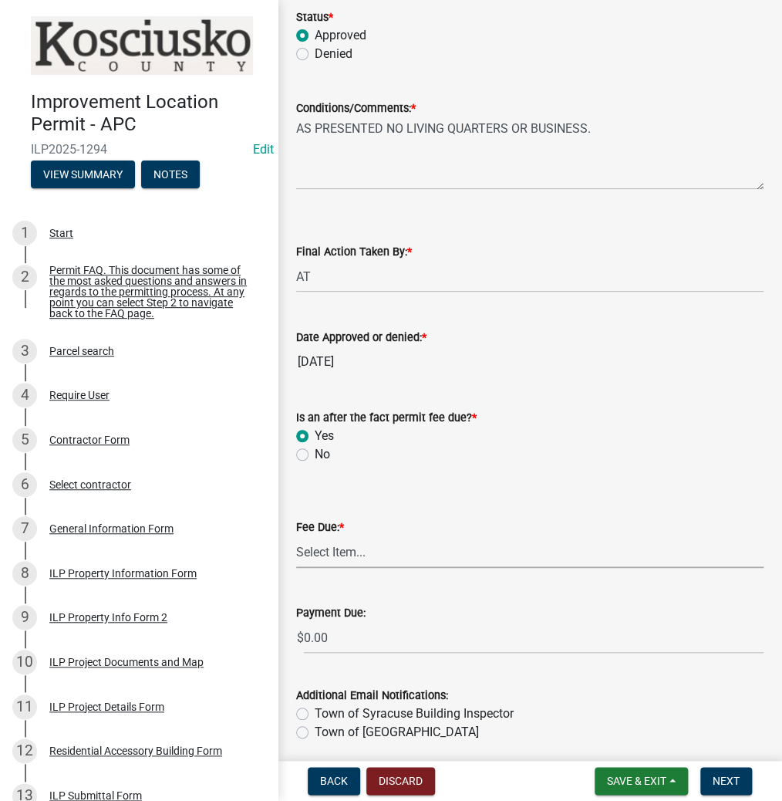
click at [339, 552] on select "Select Item... N/A $10.00 $25.00 $125.00 $250 $500 $500 + $10.00 for every 10 s…" at bounding box center [529, 552] width 467 height 32
click at [296, 536] on select "Select Item... N/A $10.00 $25.00 $125.00 $250 $500 $500 + $10.00 for every 10 s…" at bounding box center [529, 552] width 467 height 32
select select "654cf63f-9773-4a49-9949-bcaf97ebfa68"
click at [713, 781] on span "Next" at bounding box center [726, 780] width 27 height 12
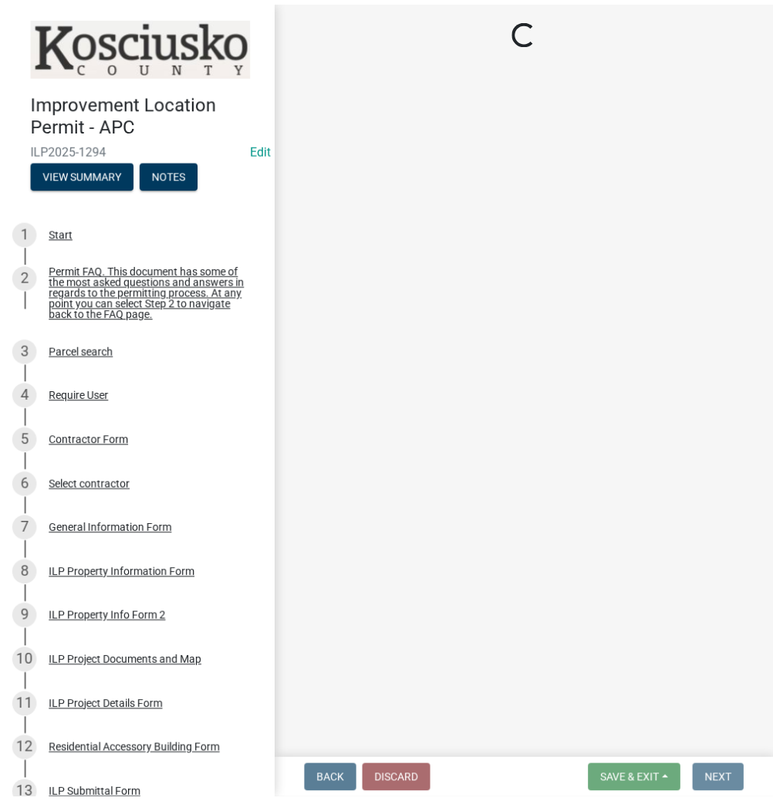
scroll to position [0, 0]
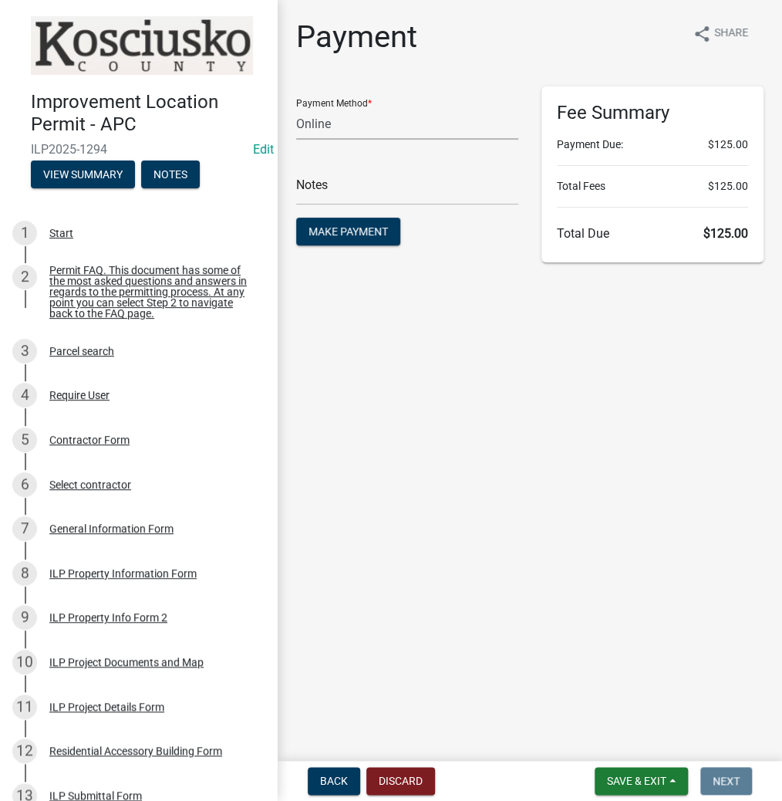
click at [384, 126] on select "Credit Card POS Check Cash Online" at bounding box center [407, 124] width 222 height 32
select select "2: 1"
click at [296, 108] on select "Credit Card POS Check Cash Online" at bounding box center [407, 124] width 222 height 32
click at [359, 228] on span "Make Payment" at bounding box center [348, 231] width 79 height 12
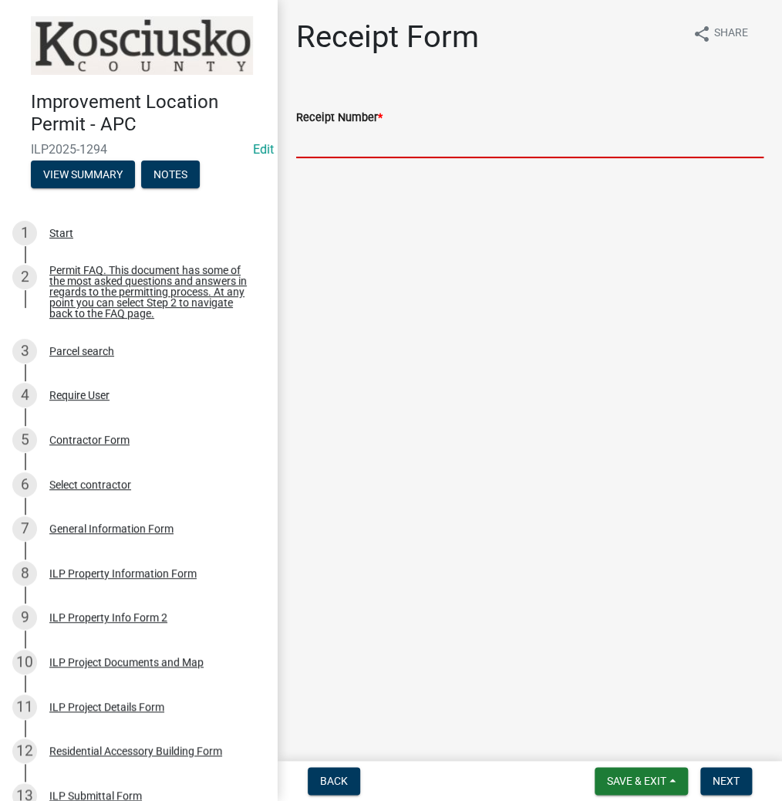
click at [376, 133] on input "Receipt Number *" at bounding box center [529, 143] width 467 height 32
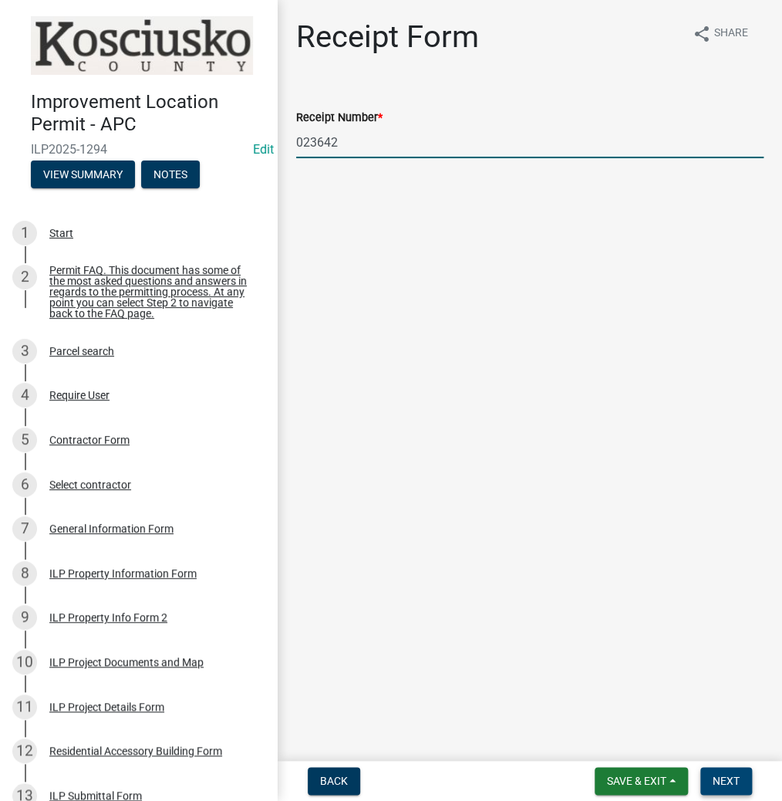
type input "023642"
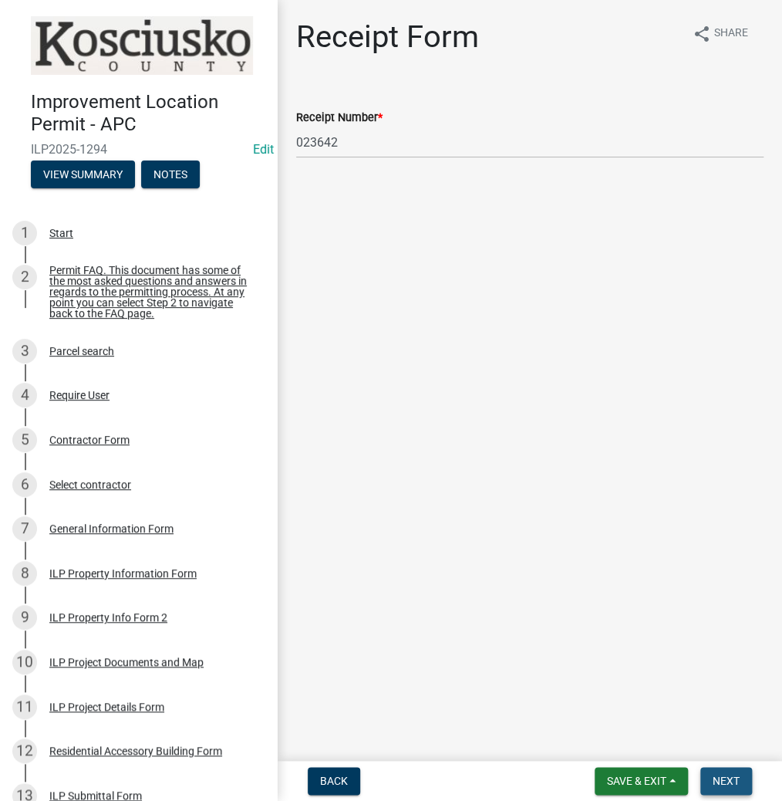
click at [738, 779] on span "Next" at bounding box center [726, 780] width 27 height 12
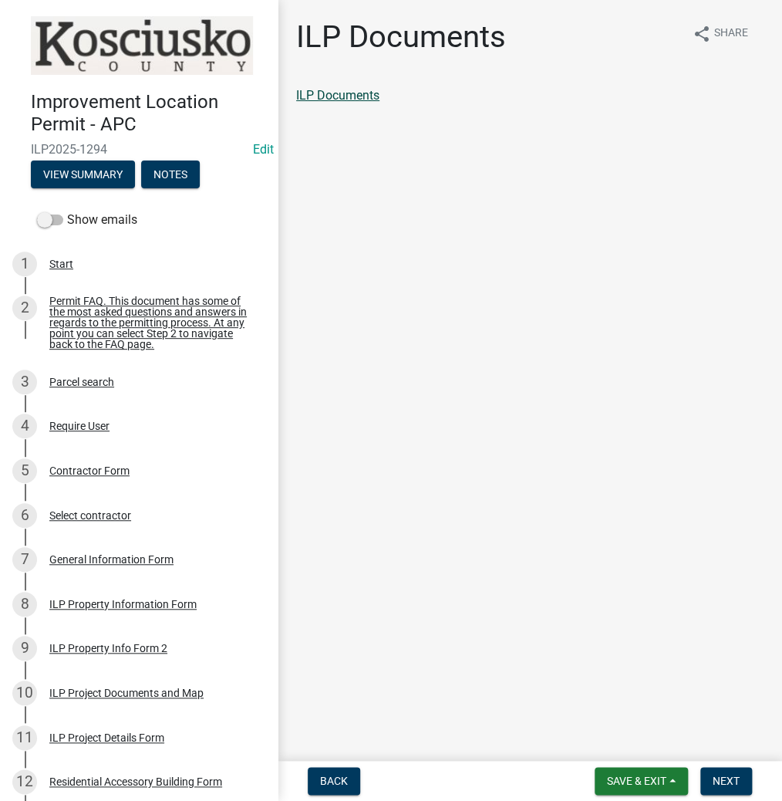
click at [350, 93] on link "ILP Documents" at bounding box center [337, 95] width 83 height 15
click at [718, 781] on span "Next" at bounding box center [726, 780] width 27 height 12
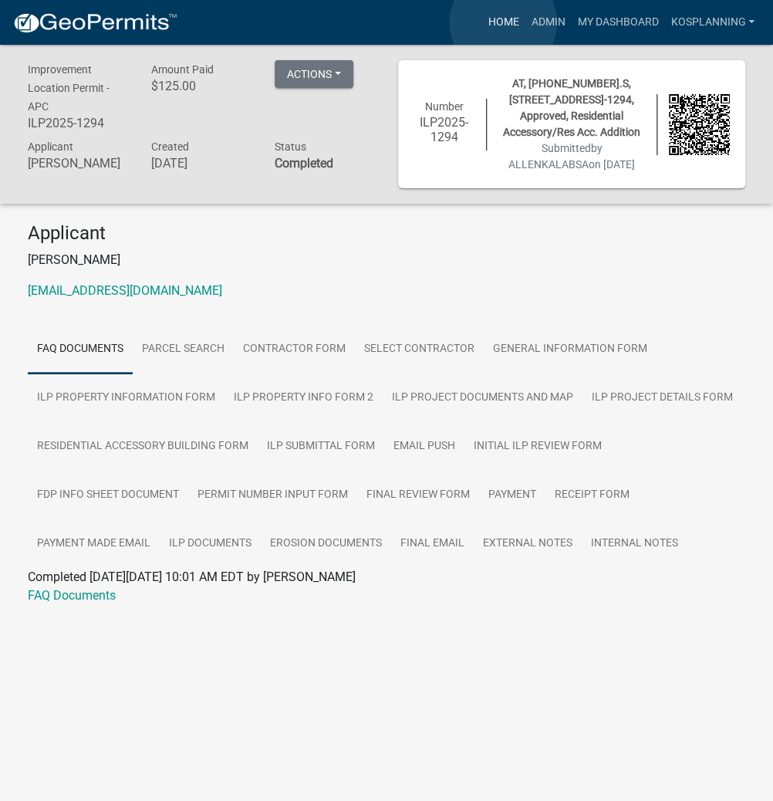
click at [503, 22] on link "Home" at bounding box center [502, 22] width 43 height 29
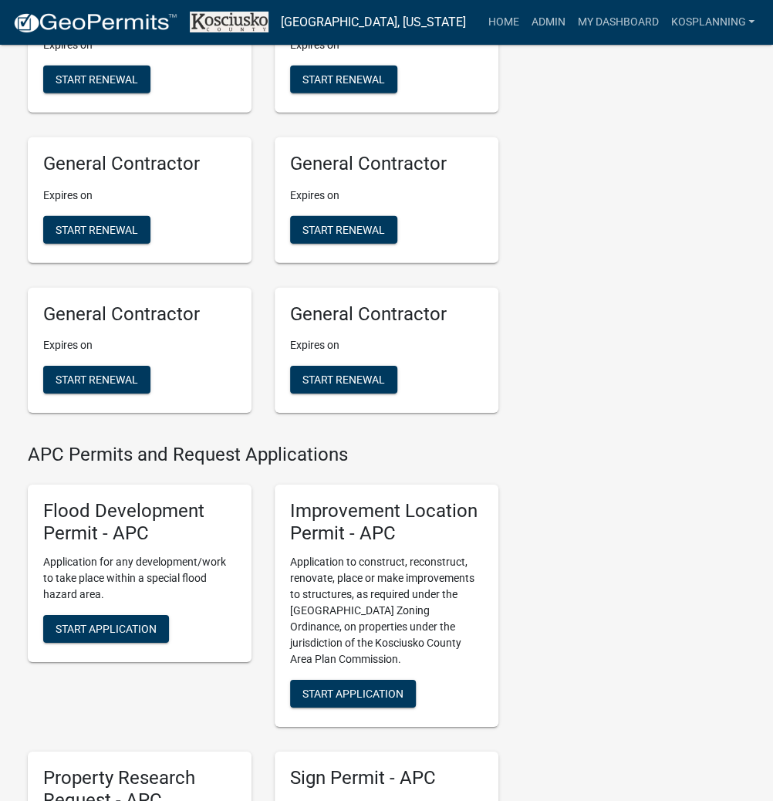
scroll to position [1481, 0]
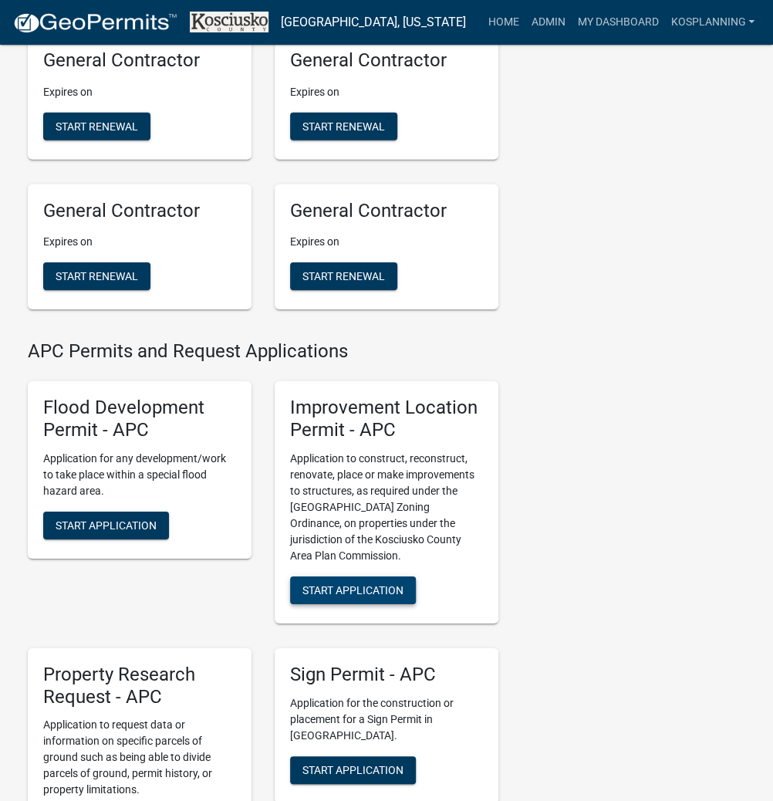
click at [333, 595] on span "Start Application" at bounding box center [352, 589] width 101 height 12
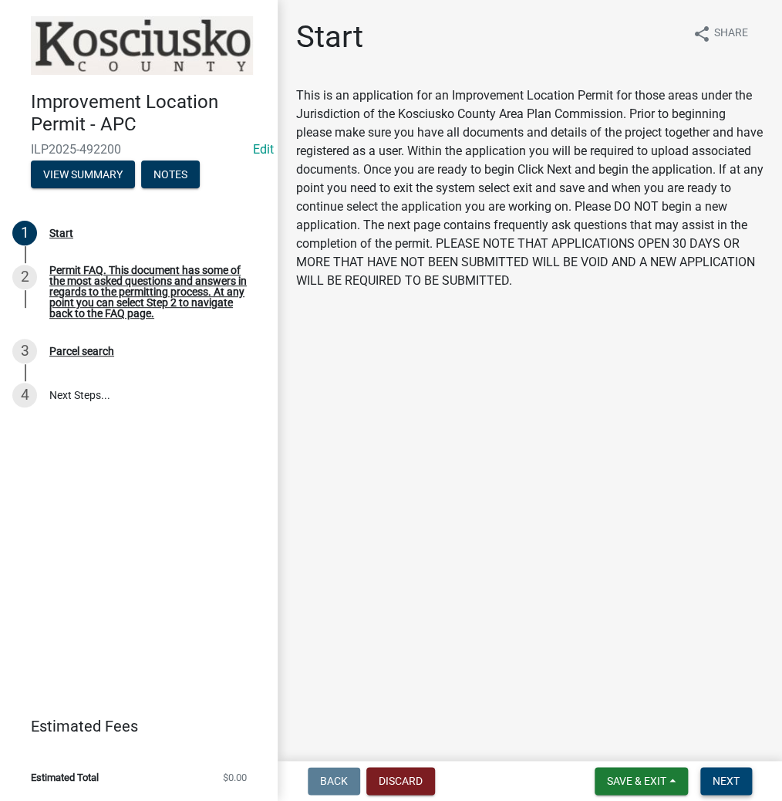
click at [722, 776] on span "Next" at bounding box center [726, 780] width 27 height 12
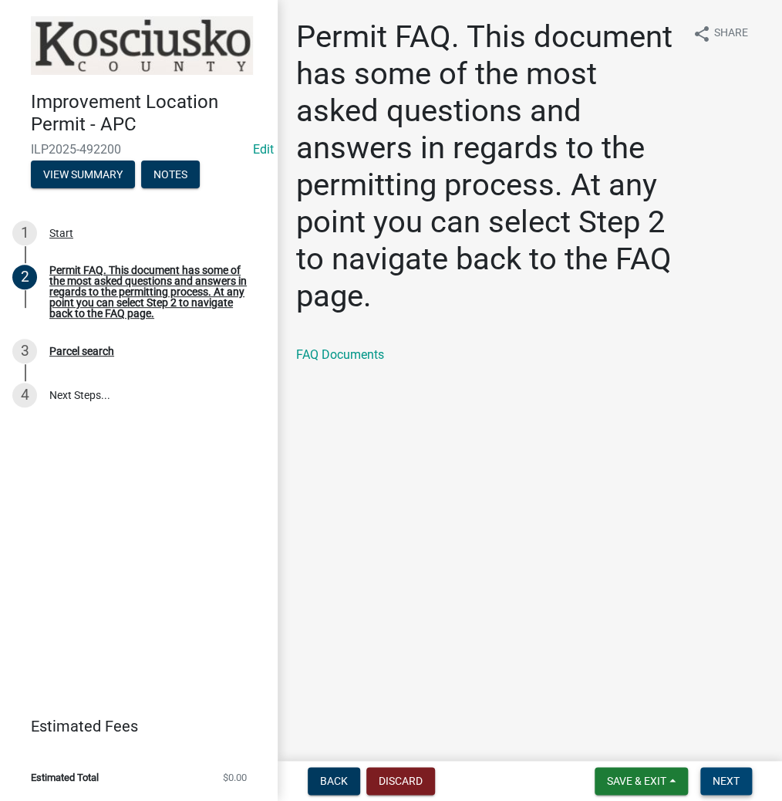
click at [728, 784] on span "Next" at bounding box center [726, 780] width 27 height 12
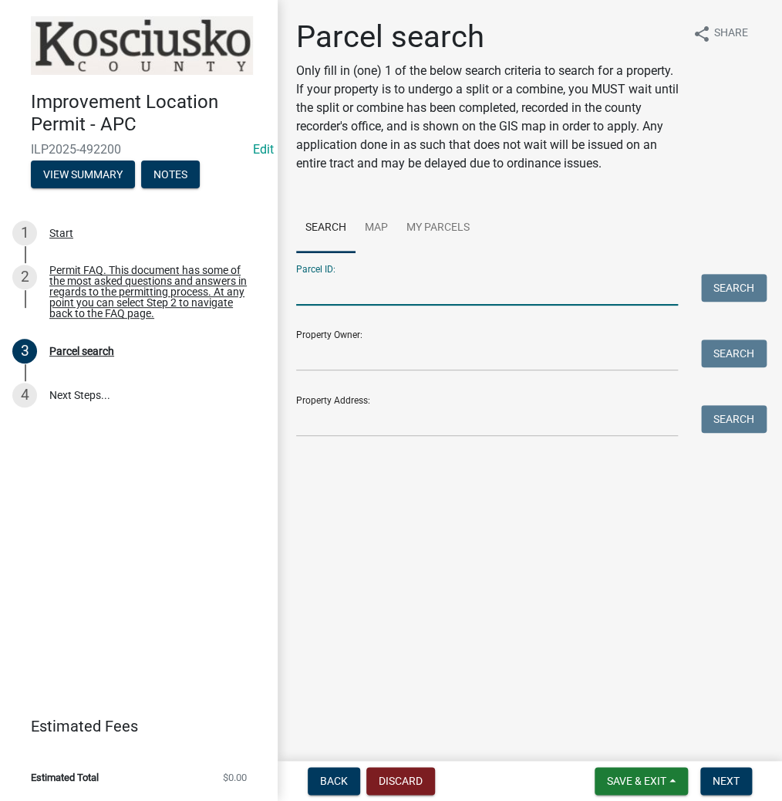
click at [453, 296] on input "Parcel ID:" at bounding box center [487, 290] width 382 height 32
type input "0"
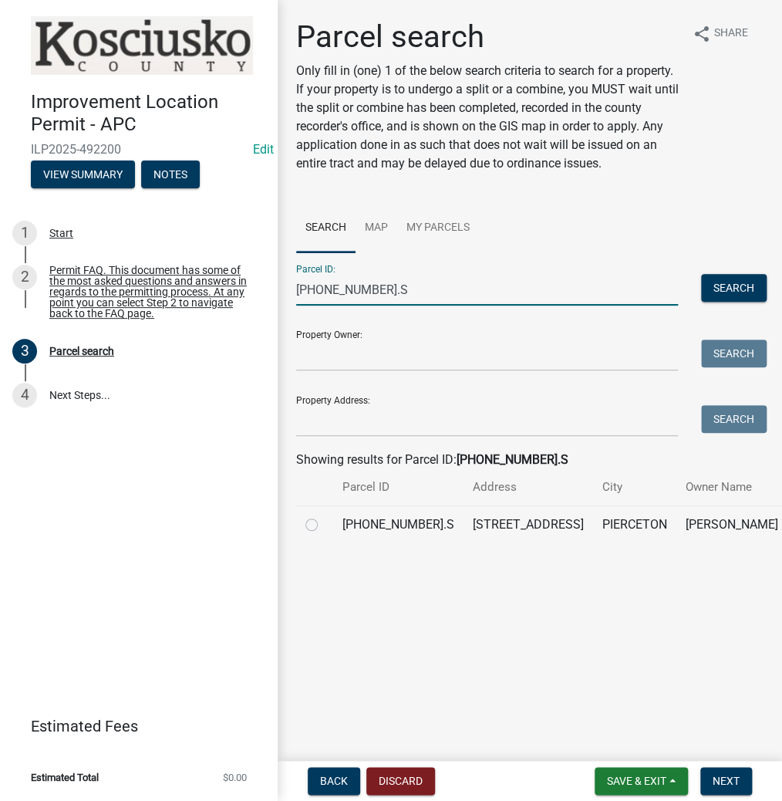
type input "[PHONE_NUMBER].S"
click at [324, 515] on label at bounding box center [324, 515] width 0 height 0
click at [324, 525] on input "radio" at bounding box center [329, 520] width 10 height 10
radio input "true"
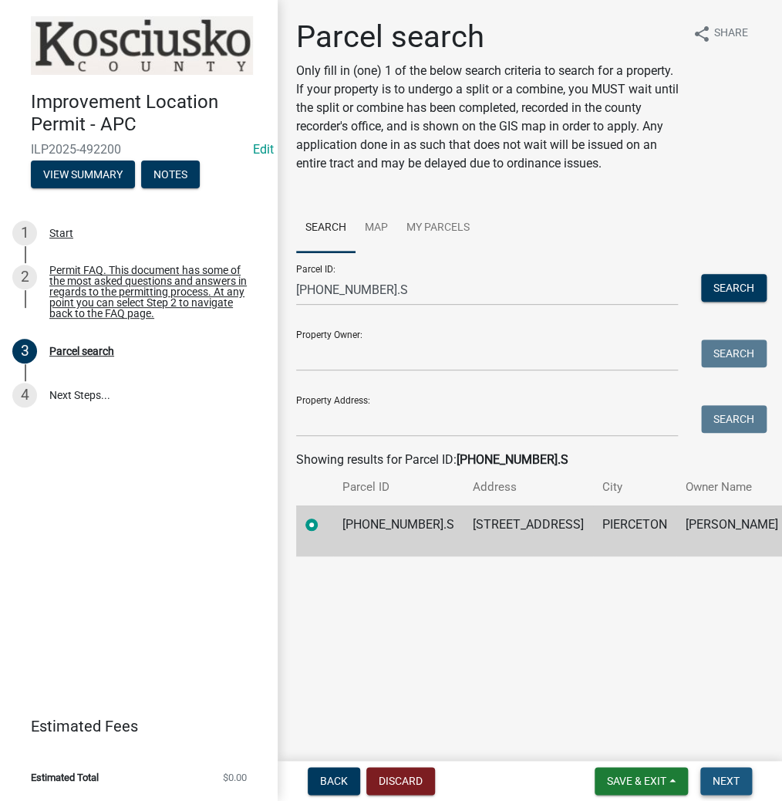
click at [717, 767] on button "Next" at bounding box center [726, 781] width 52 height 28
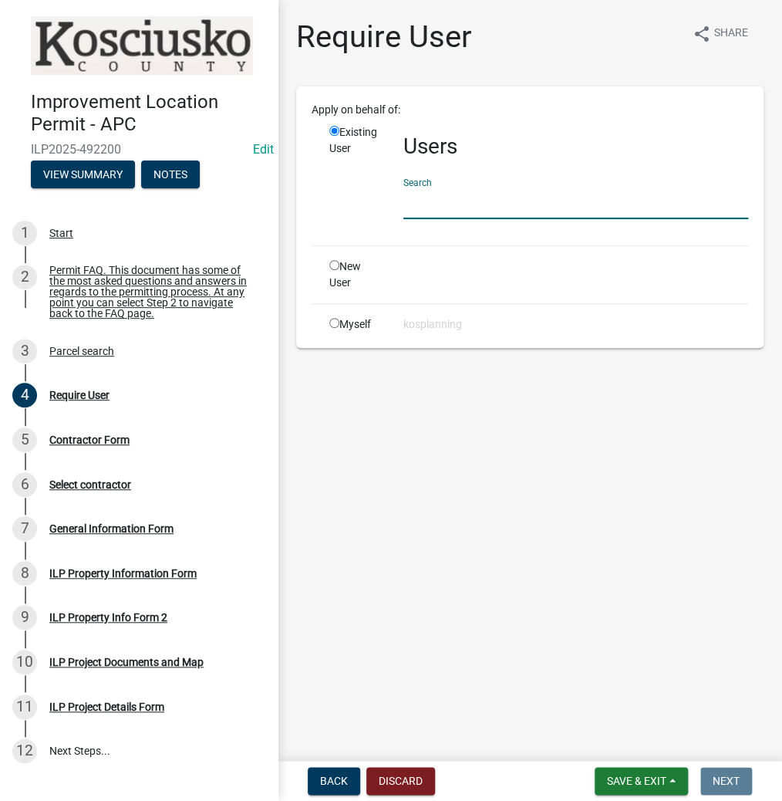
click at [534, 201] on input "text" at bounding box center [575, 203] width 345 height 32
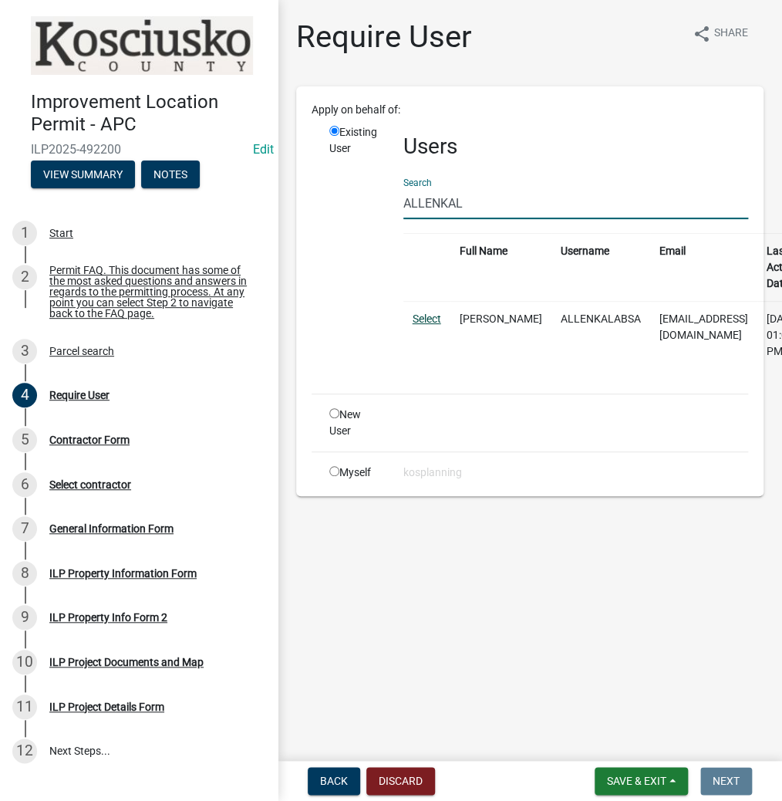
type input "ALLENKAL"
click at [433, 317] on link "Select" at bounding box center [427, 318] width 29 height 12
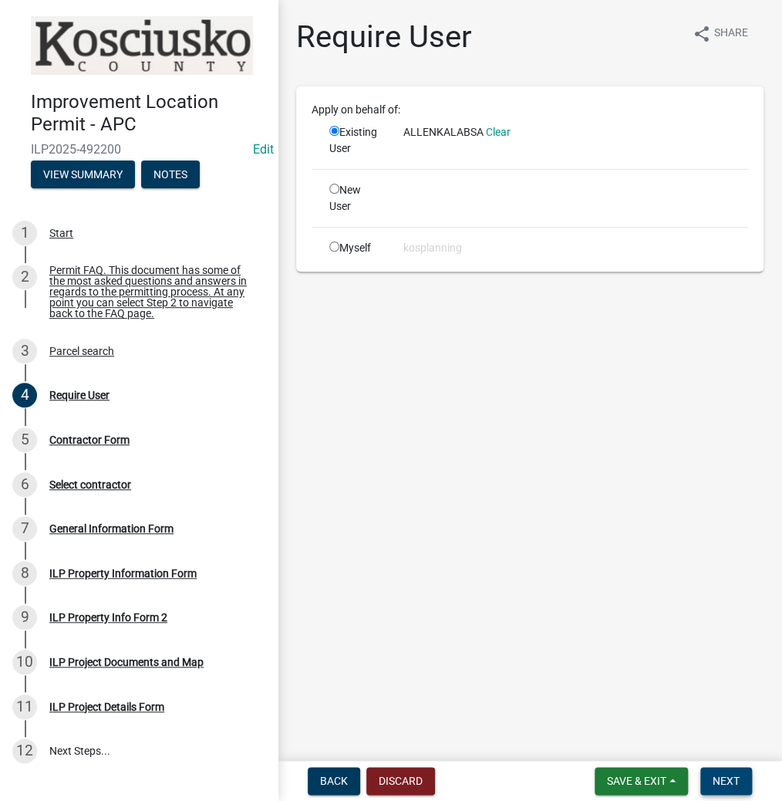
click at [731, 779] on span "Next" at bounding box center [726, 780] width 27 height 12
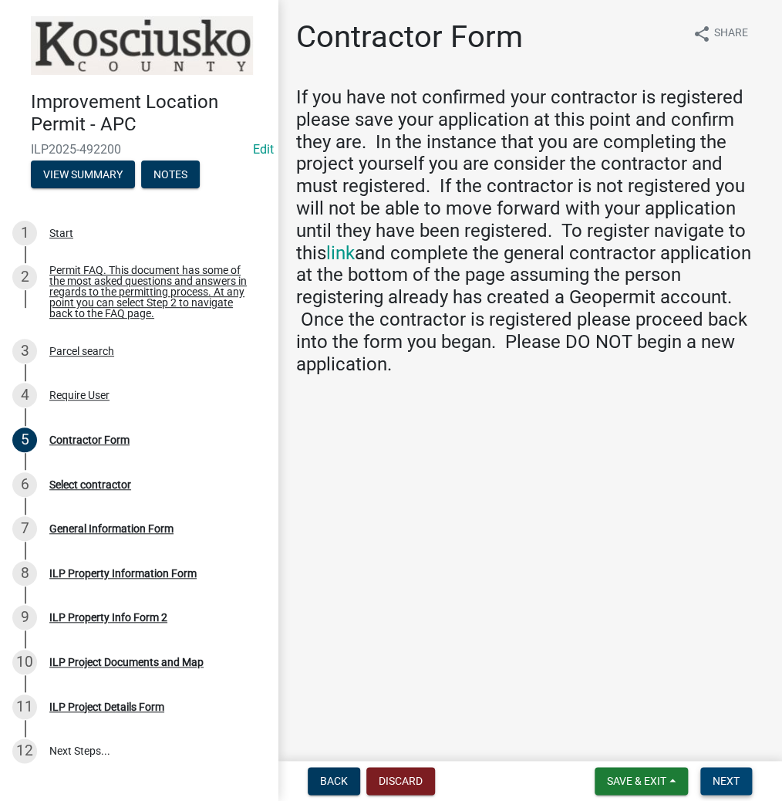
click at [730, 775] on span "Next" at bounding box center [726, 780] width 27 height 12
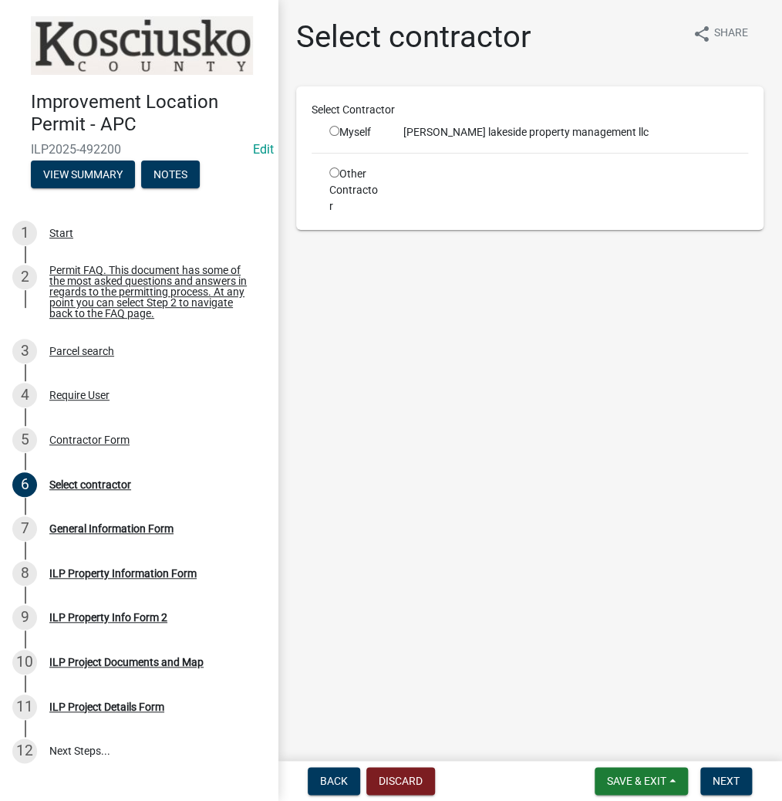
click at [336, 130] on input "radio" at bounding box center [334, 131] width 10 height 10
radio input "true"
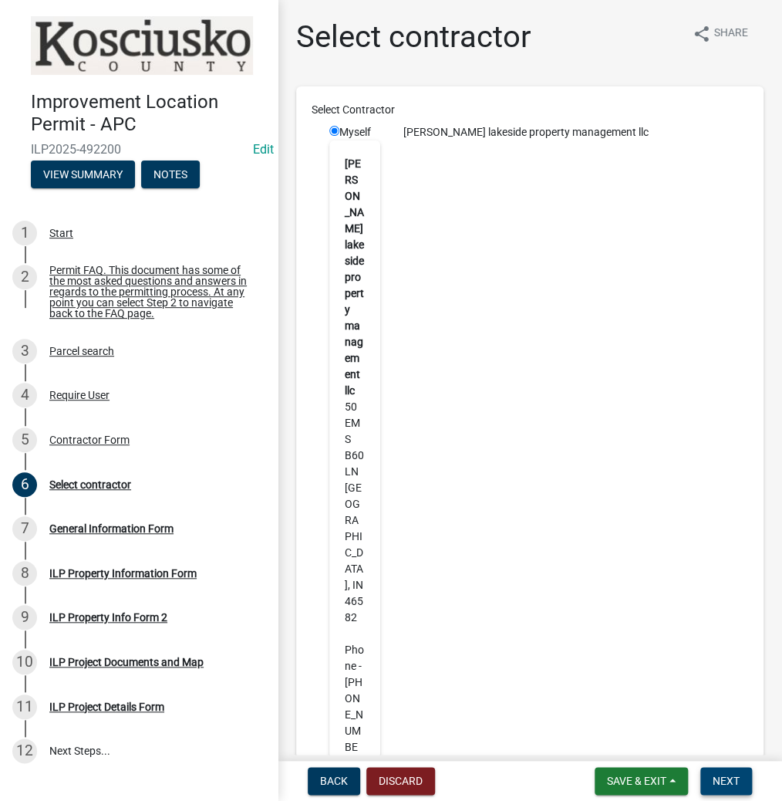
click at [722, 772] on button "Next" at bounding box center [726, 781] width 52 height 28
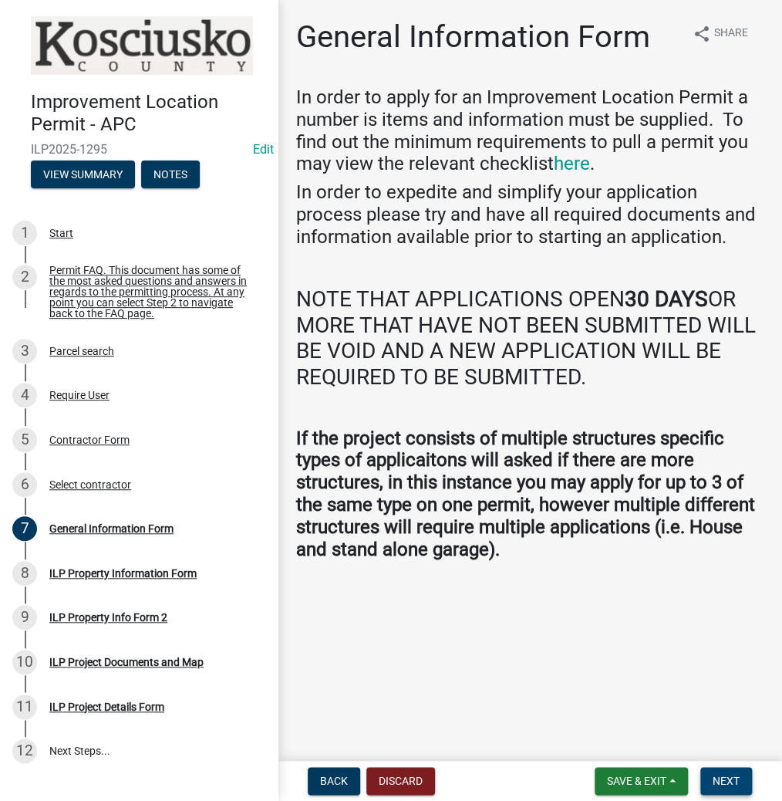
click at [725, 774] on span "Next" at bounding box center [726, 780] width 27 height 12
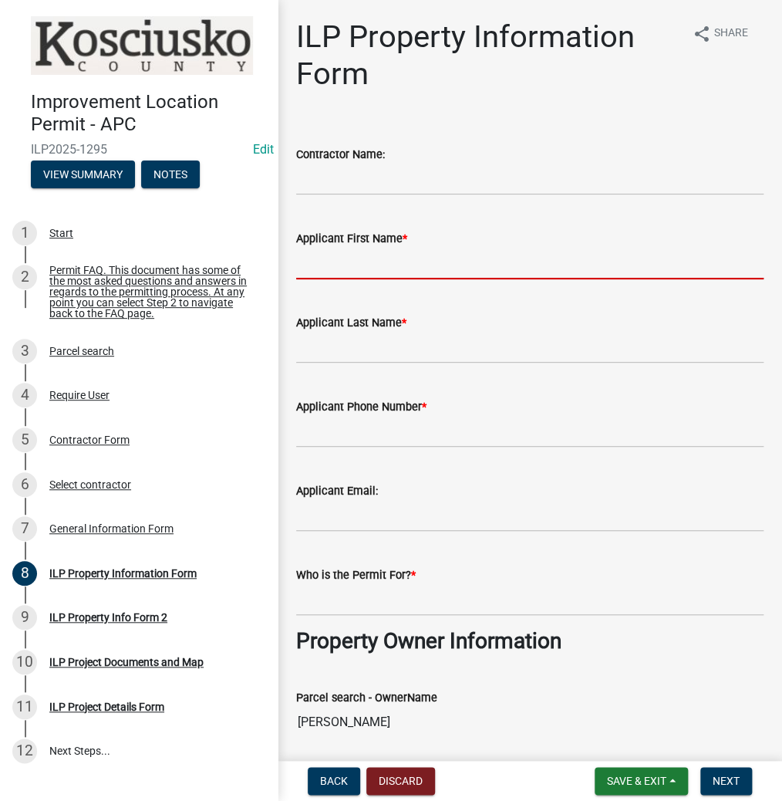
click at [460, 256] on input "Applicant First Name *" at bounding box center [529, 264] width 467 height 32
type input "[PERSON_NAME]"
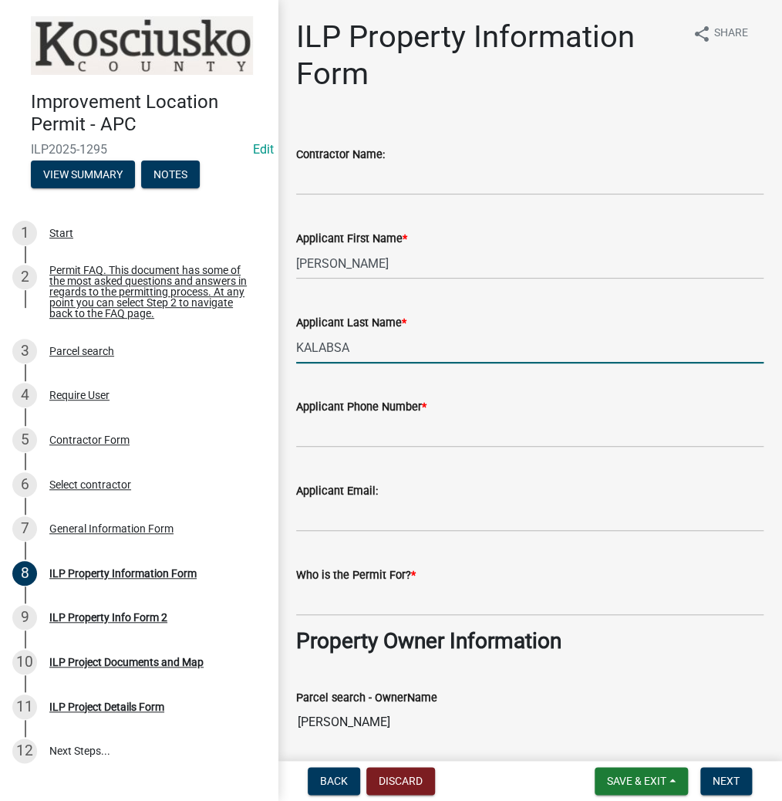
type input "KALABSA"
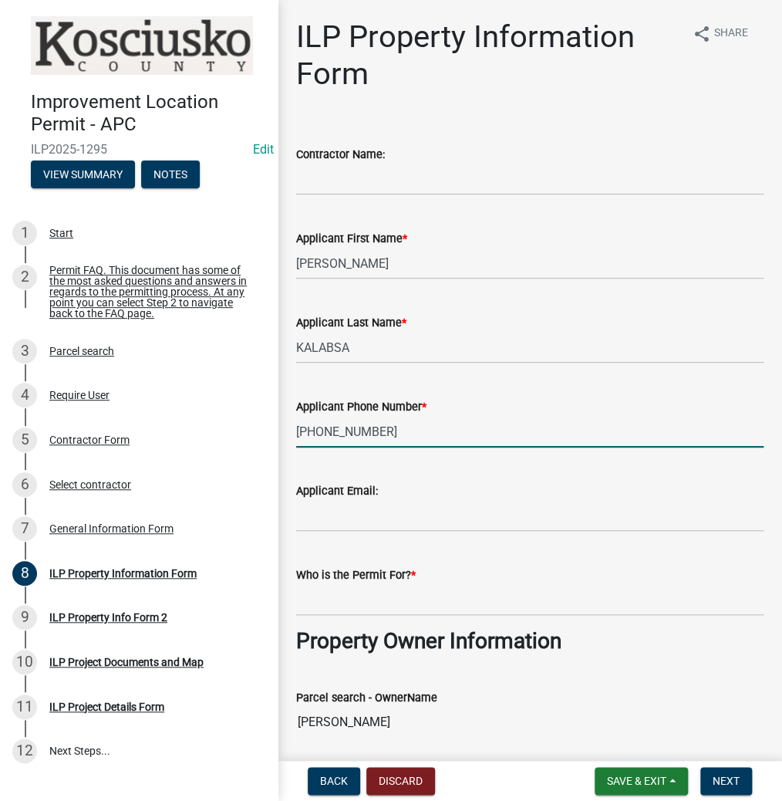
type input "[PHONE_NUMBER]"
click at [428, 597] on input "Who is the Permit For? *" at bounding box center [529, 600] width 467 height 32
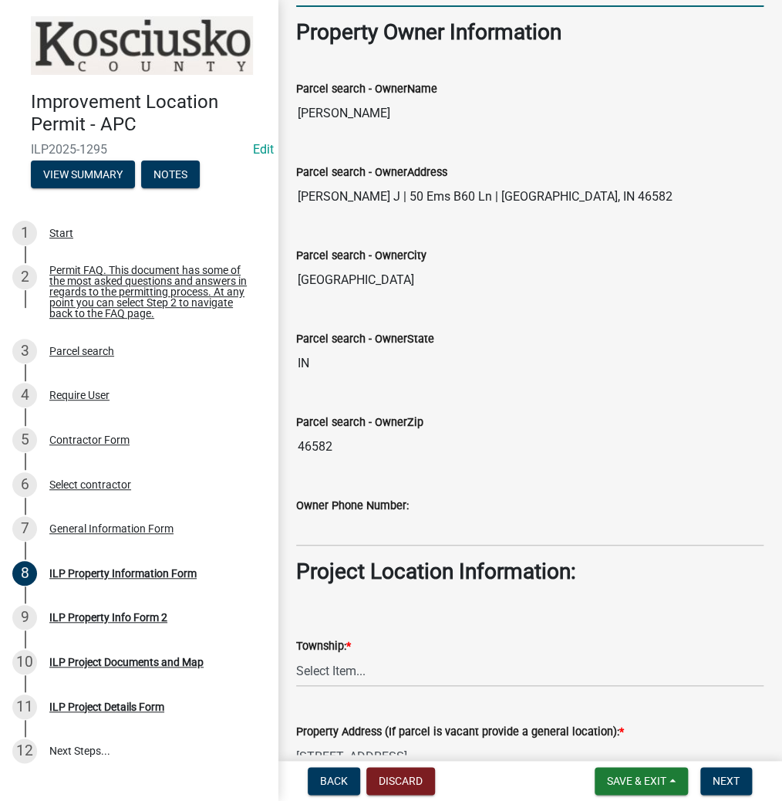
scroll to position [679, 0]
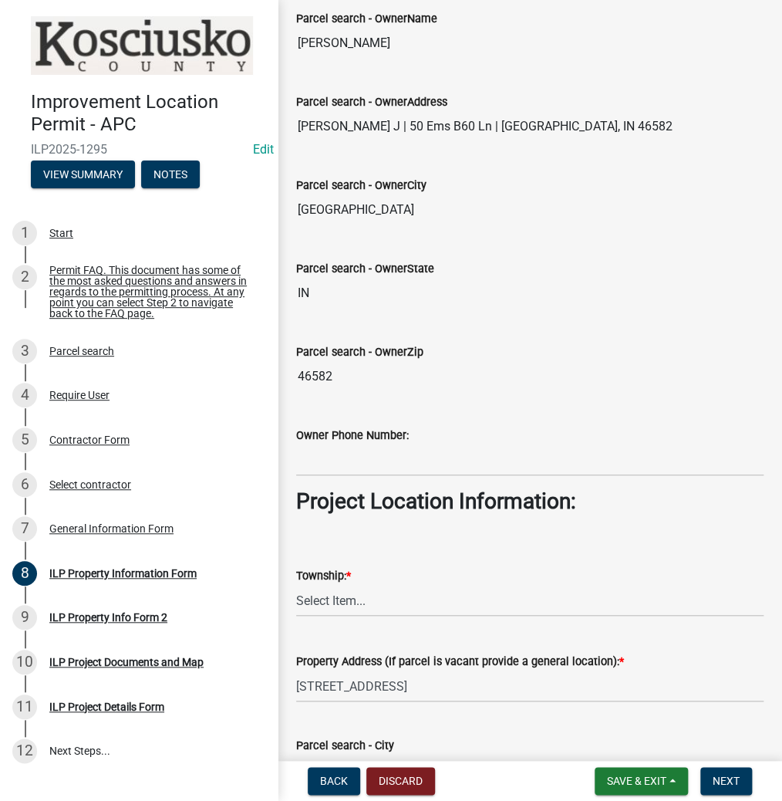
type input "[PERSON_NAME]"
click at [390, 605] on select "Select Item... [PERSON_NAME] - Elkhart Co Clay Etna [GEOGRAPHIC_DATA][PERSON_NA…" at bounding box center [529, 601] width 467 height 32
click at [296, 585] on select "Select Item... [PERSON_NAME] - Elkhart Co Clay Etna [GEOGRAPHIC_DATA][PERSON_NA…" at bounding box center [529, 601] width 467 height 32
select select "8c57e534-4bb7-4f1e-ba6a-a976fd74bead"
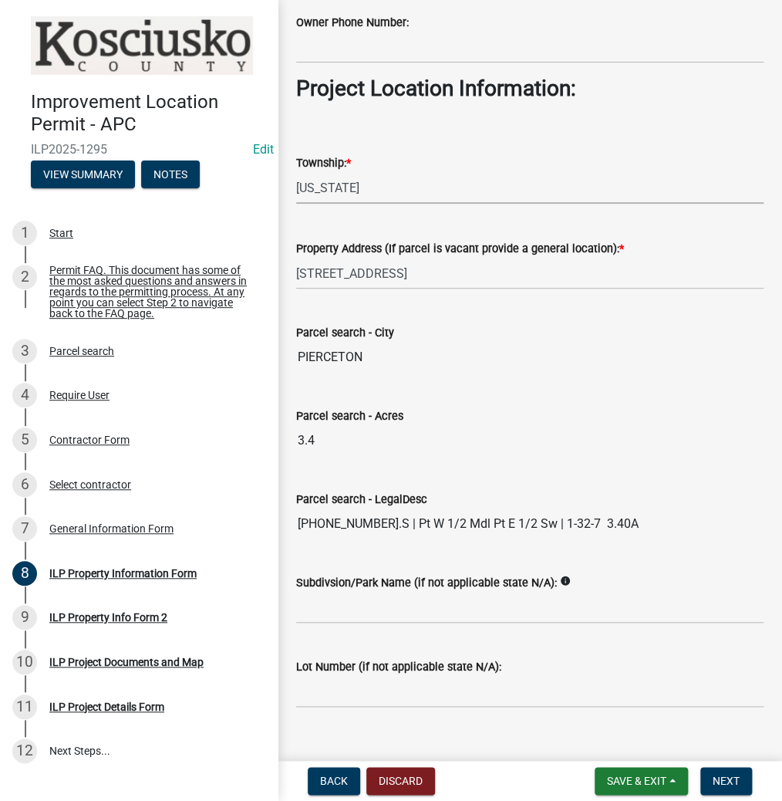
scroll to position [1115, 0]
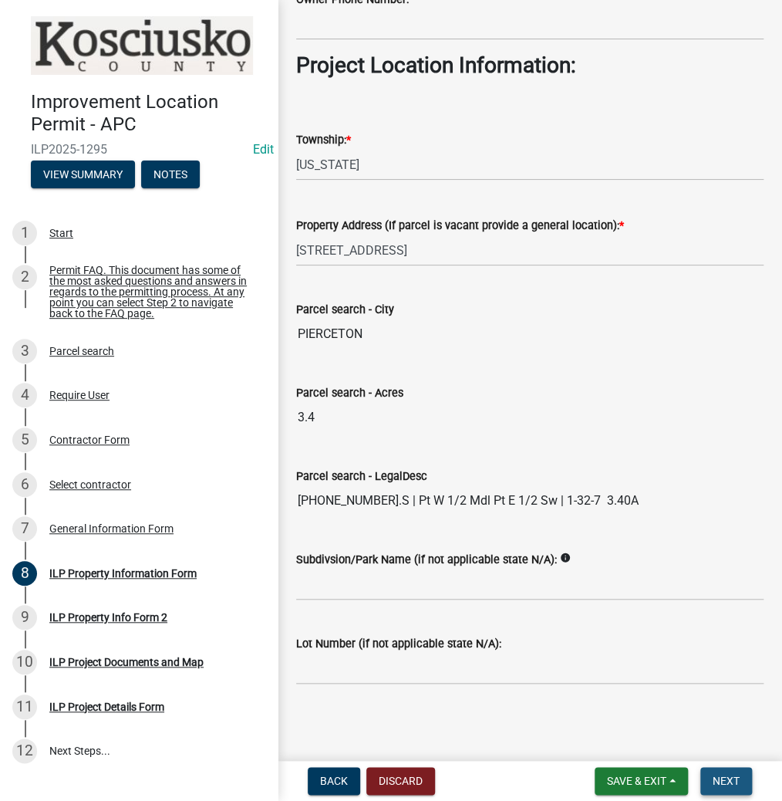
click at [734, 784] on span "Next" at bounding box center [726, 780] width 27 height 12
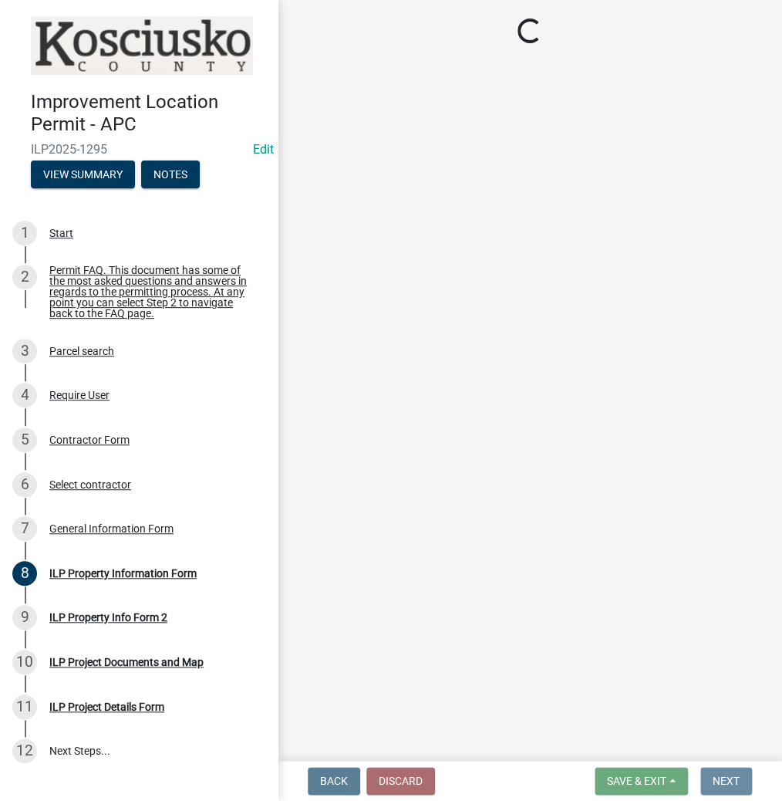
scroll to position [0, 0]
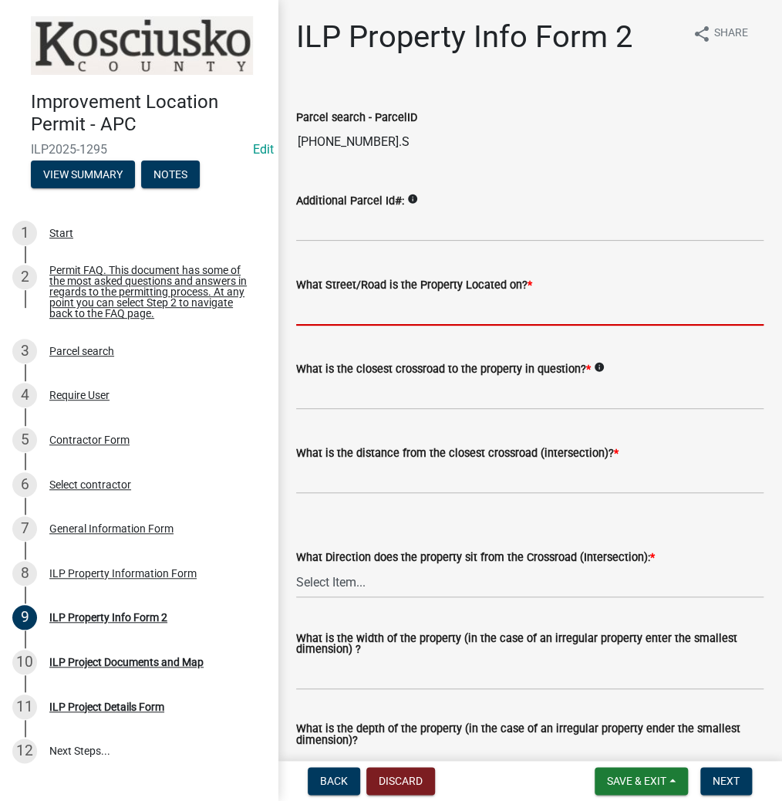
click at [430, 307] on input "What Street/Road is the Property Located on? *" at bounding box center [529, 310] width 467 height 32
type input "R3E LN"
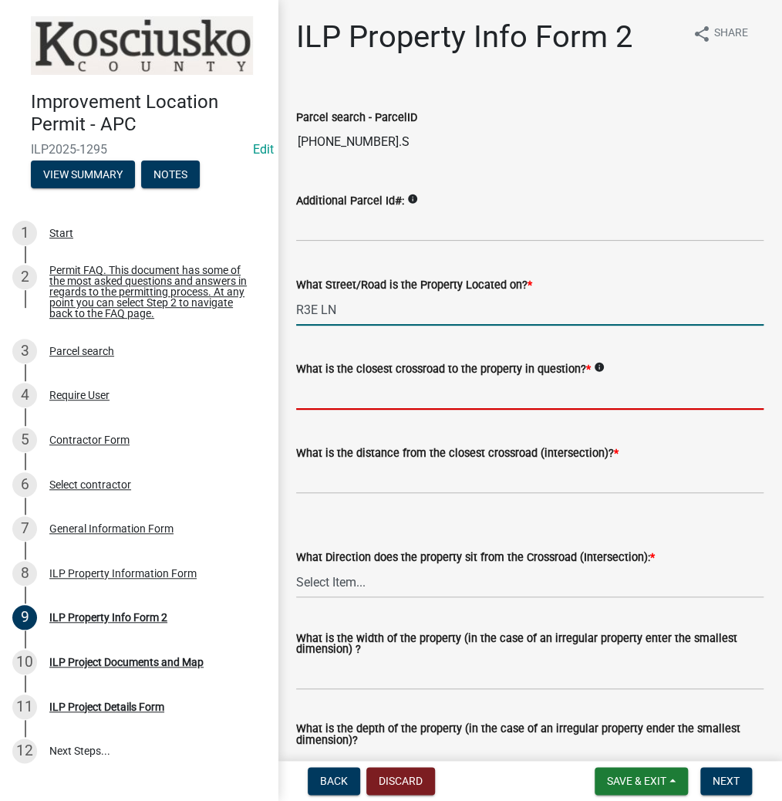
click at [430, 398] on input "What is the closest crossroad to the property in question? *" at bounding box center [529, 394] width 467 height 32
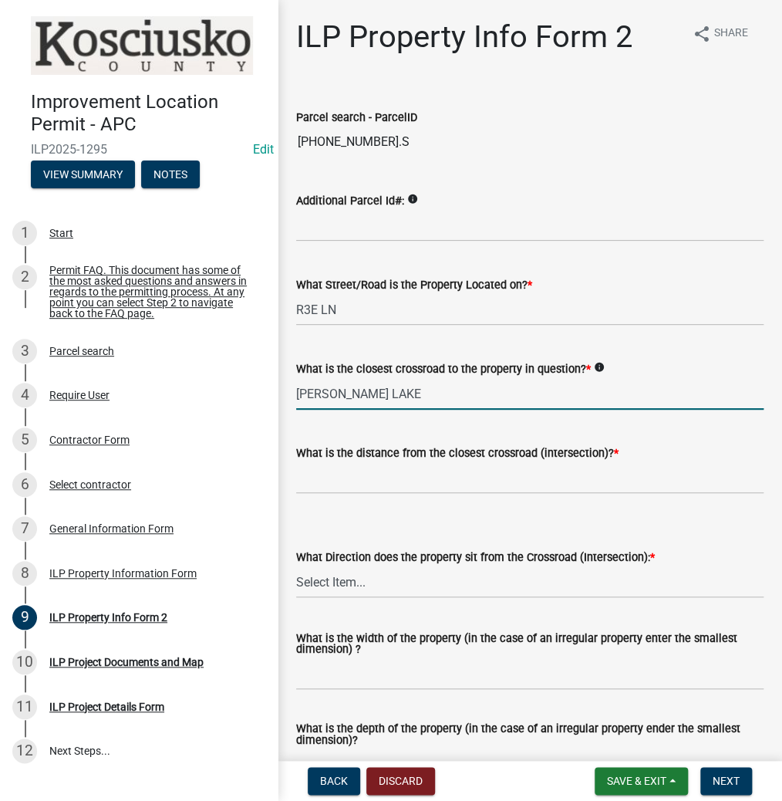
type input "[PERSON_NAME] LAKE"
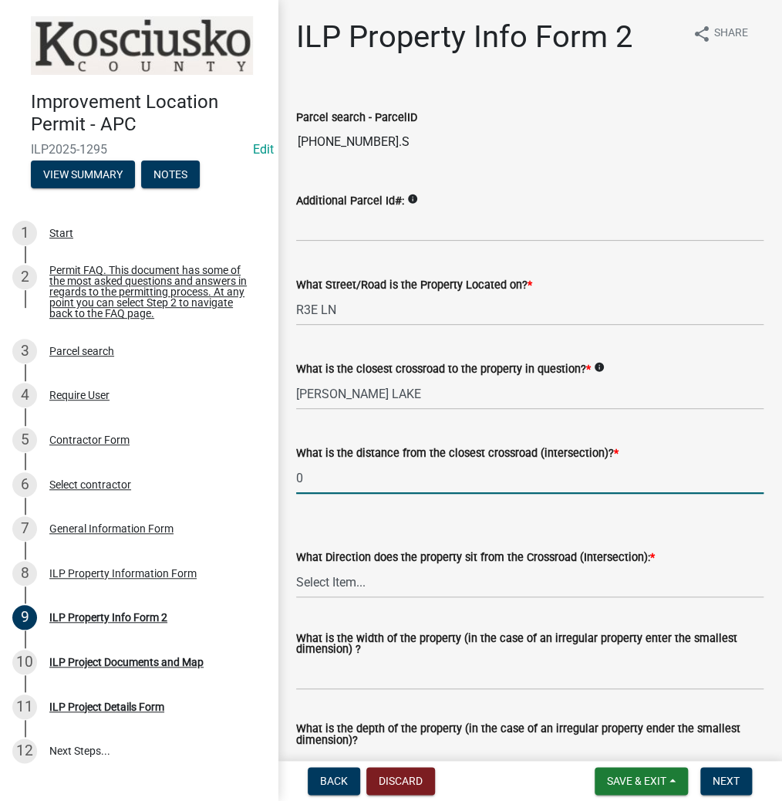
type input "0"
select select "0609af41-fe40-4fa2-880d-6f54f567ae8e"
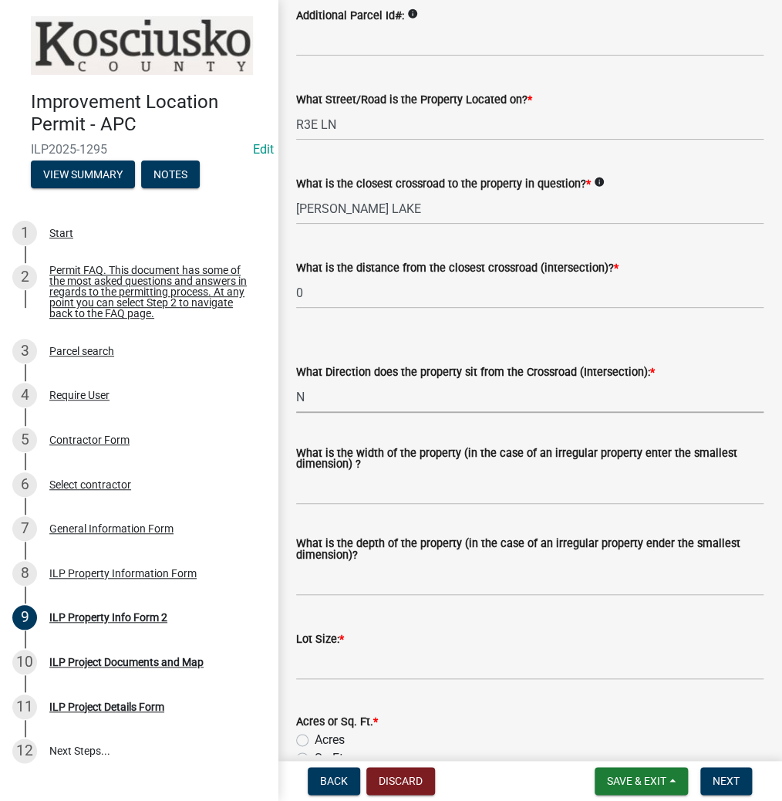
scroll to position [247, 0]
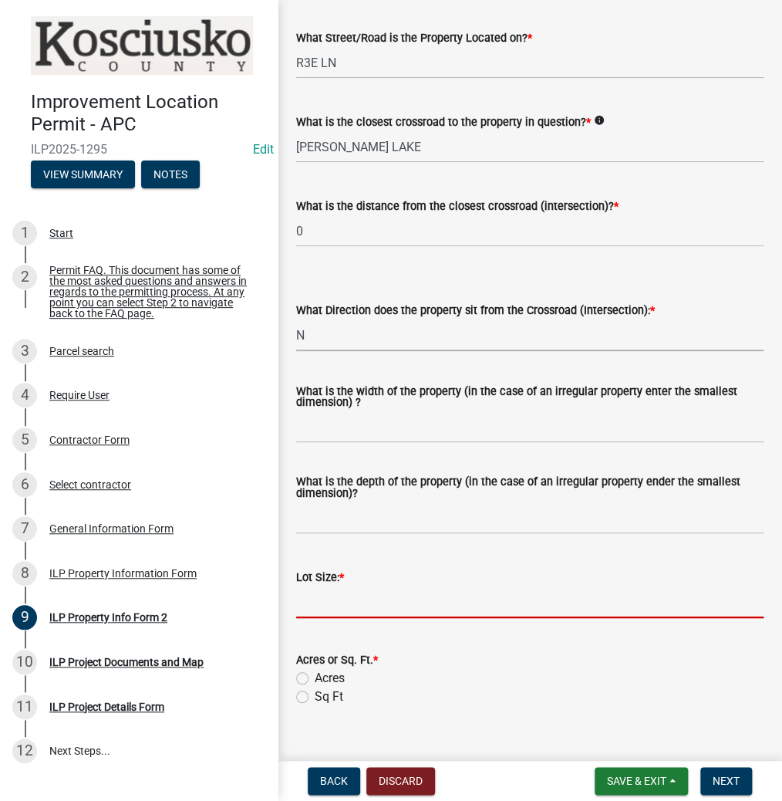
click at [371, 595] on input "text" at bounding box center [529, 602] width 467 height 32
type input "3.4"
click at [315, 677] on label "Acres" at bounding box center [330, 678] width 30 height 19
click at [315, 677] on input "Acres" at bounding box center [320, 674] width 10 height 10
radio input "true"
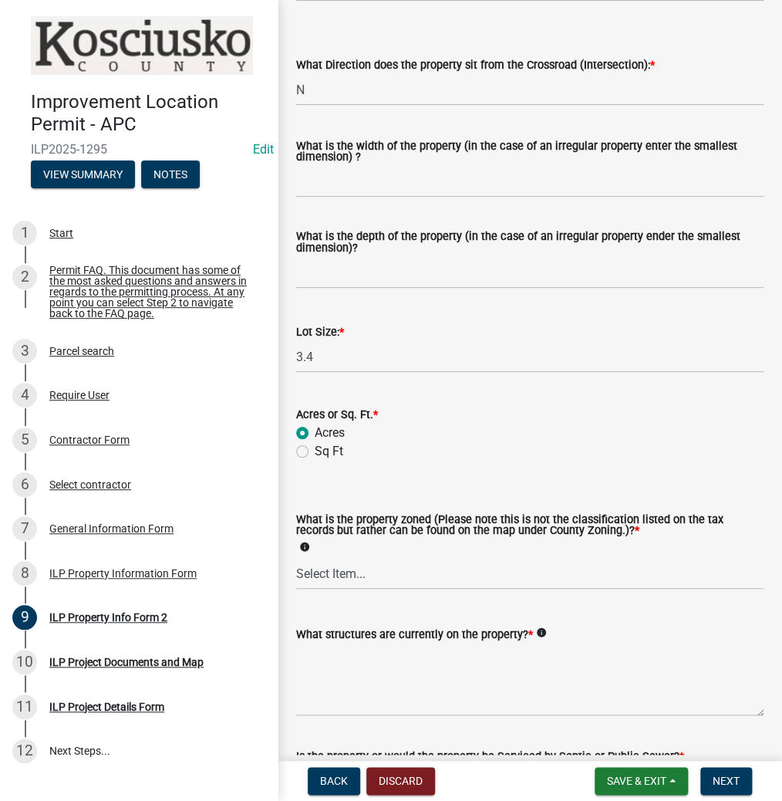
scroll to position [494, 0]
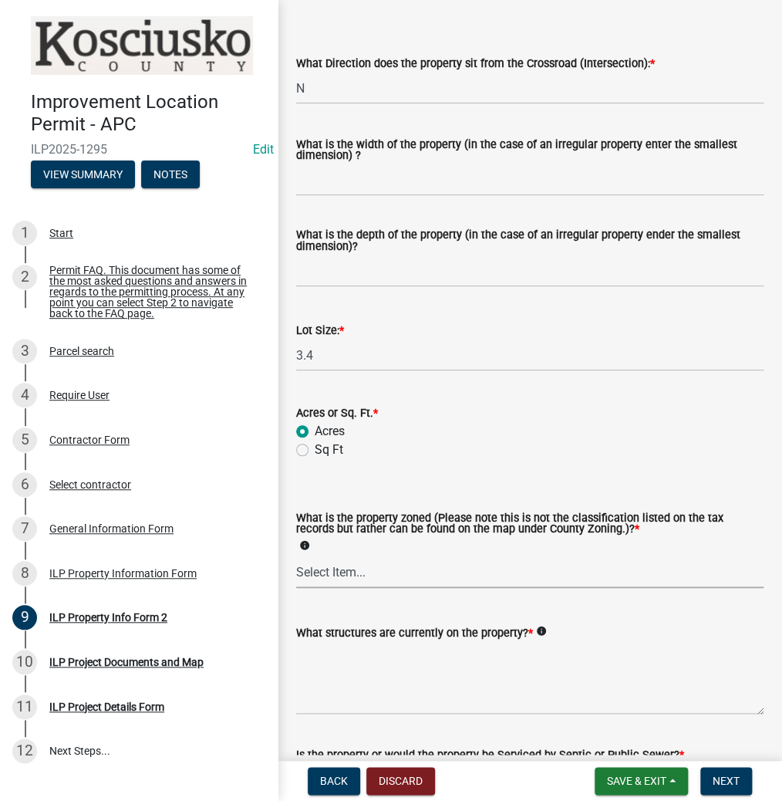
click at [371, 562] on select "Select Item... Agricultural Agricultural 2 Commercial Environmental Industrial …" at bounding box center [529, 572] width 467 height 32
click at [296, 557] on select "Select Item... Agricultural Agricultural 2 Commercial Environmental Industrial …" at bounding box center [529, 572] width 467 height 32
select select "1146270b-2111-4e23-bf7f-74ce85cf7041"
click at [426, 681] on textarea "What structures are currently on the property? *" at bounding box center [529, 678] width 467 height 73
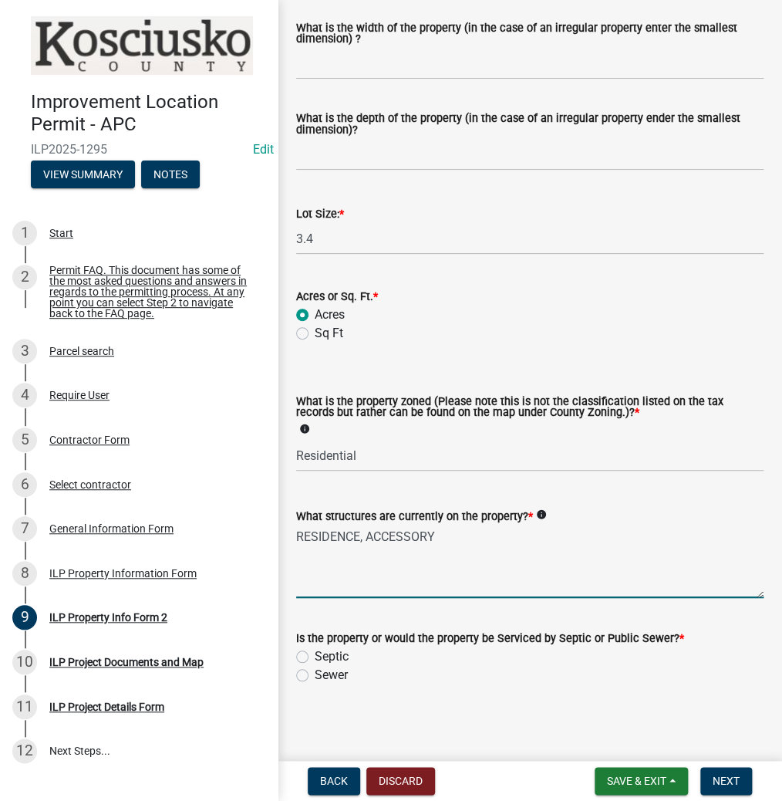
scroll to position [615, 0]
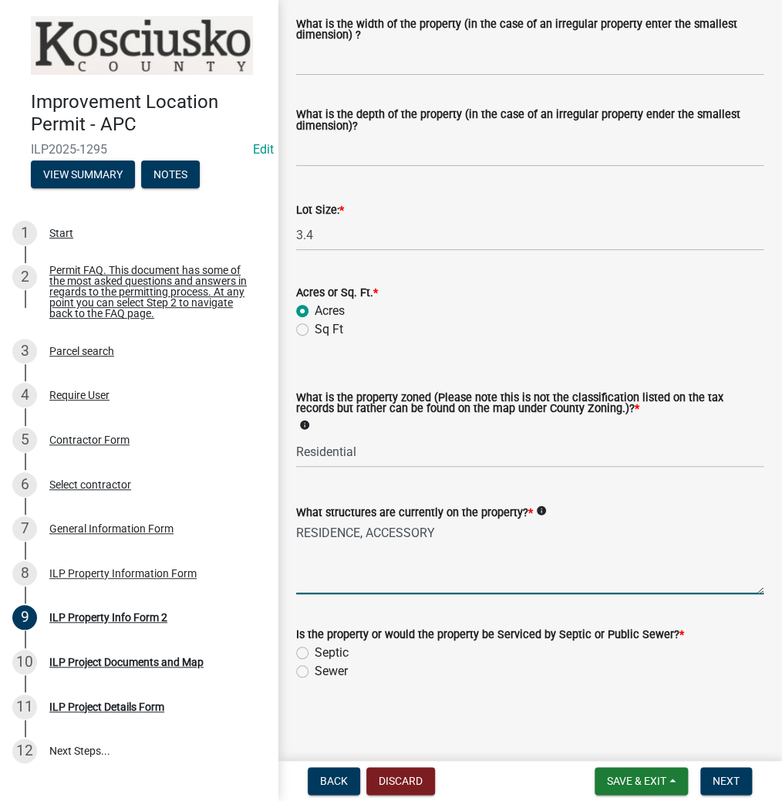
type textarea "RESIDENCE, ACCESSORY"
click at [315, 651] on label "Septic" at bounding box center [332, 652] width 34 height 19
click at [315, 651] on input "Septic" at bounding box center [320, 648] width 10 height 10
radio input "true"
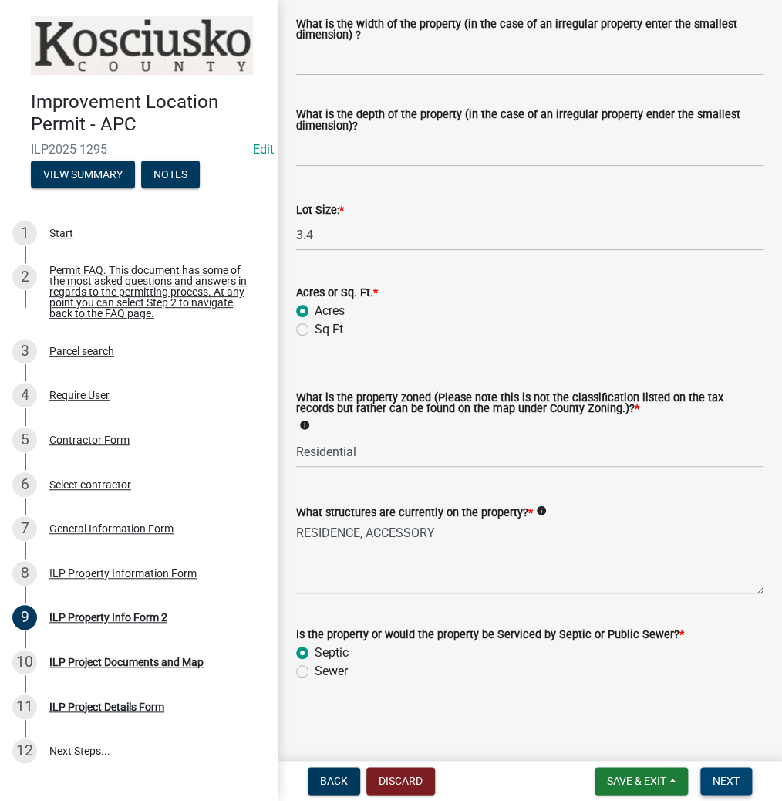
click at [726, 776] on span "Next" at bounding box center [726, 780] width 27 height 12
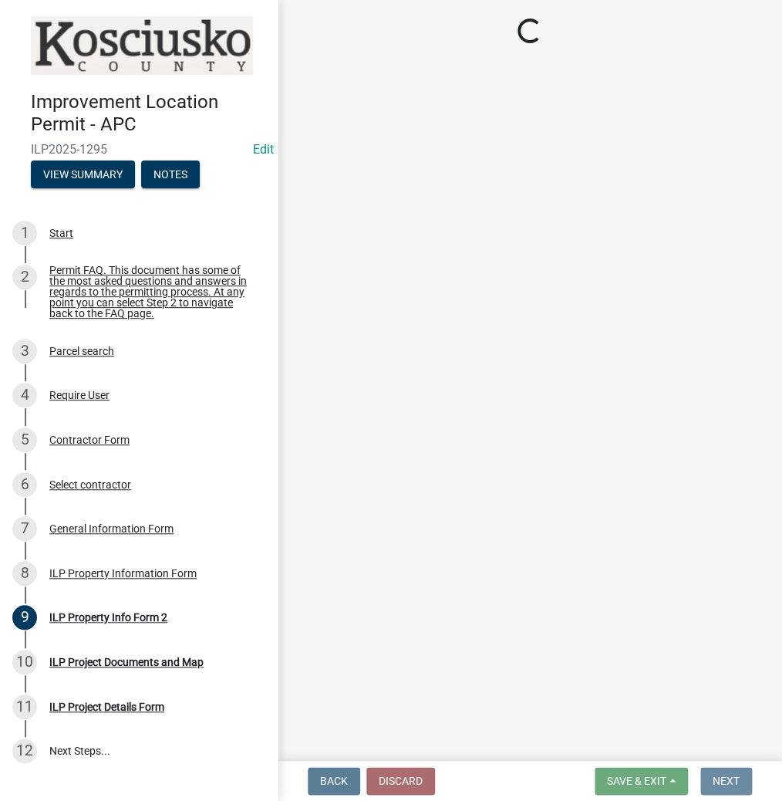
scroll to position [0, 0]
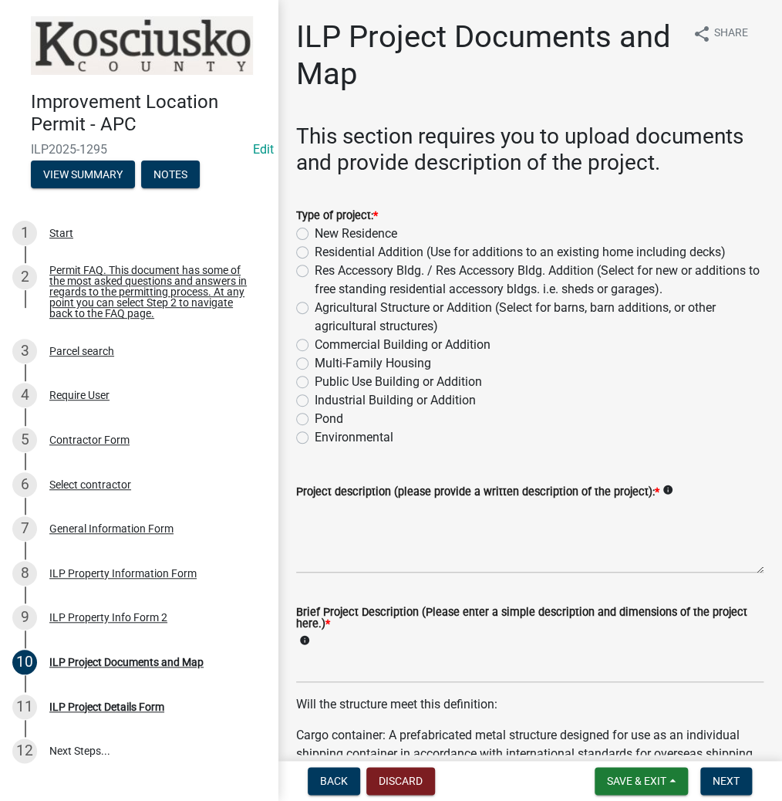
click at [315, 272] on label "Res Accessory Bldg. / Res Accessory Bldg. Addition (Select for new or additions…" at bounding box center [539, 279] width 449 height 37
click at [315, 272] on input "Res Accessory Bldg. / Res Accessory Bldg. Addition (Select for new or additions…" at bounding box center [320, 266] width 10 height 10
radio input "true"
click at [373, 524] on textarea "Project description (please provide a written description of the project): *" at bounding box center [529, 537] width 467 height 73
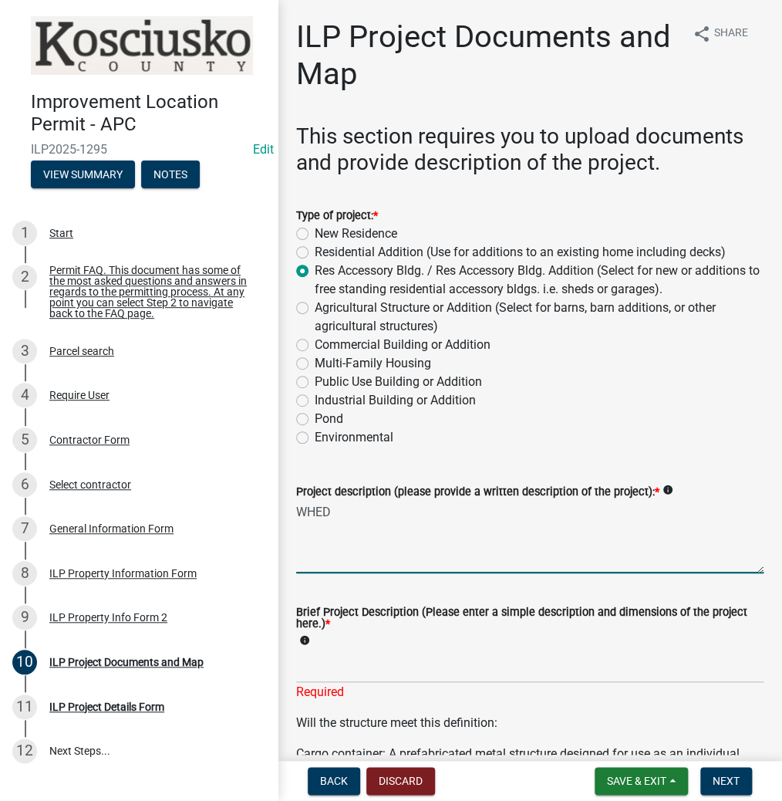
click at [339, 503] on textarea "WHED" at bounding box center [529, 537] width 467 height 73
type textarea "W"
type textarea "SHED"
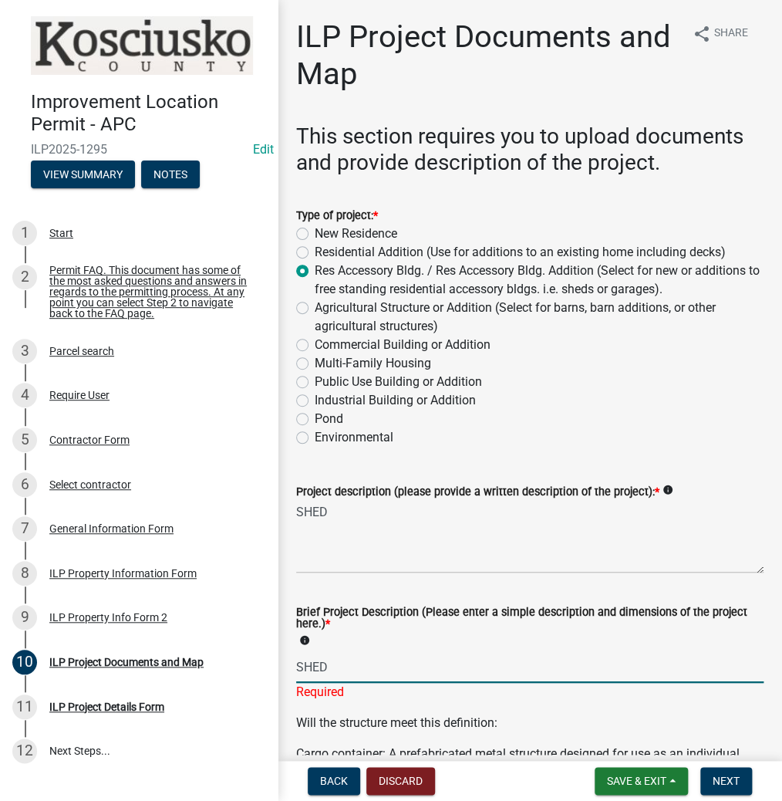
scroll to position [247, 0]
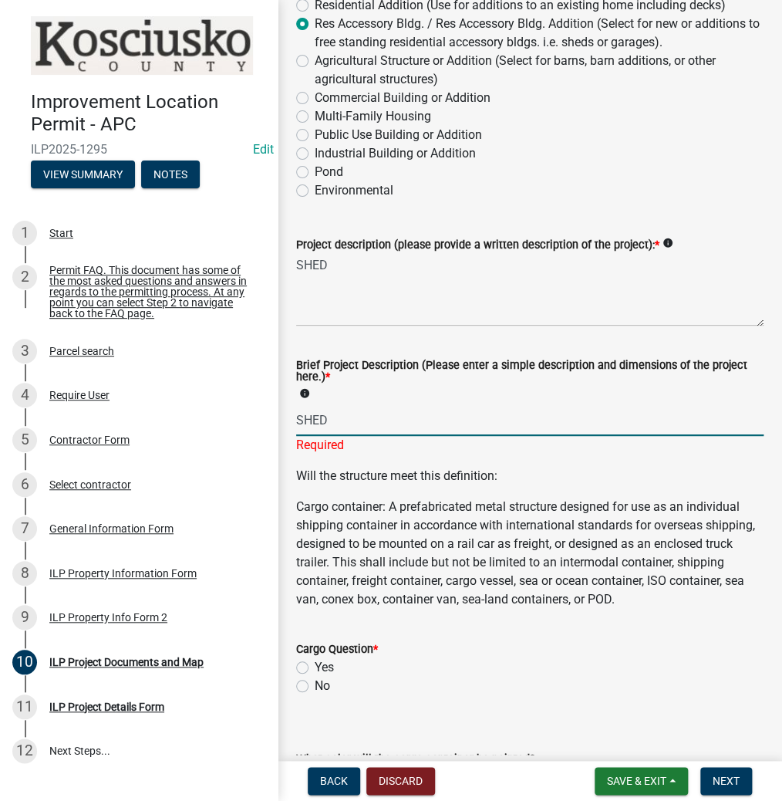
type input "SHED"
click at [299, 703] on wm-data-entity-input "Cargo Question * Yes No" at bounding box center [529, 665] width 467 height 88
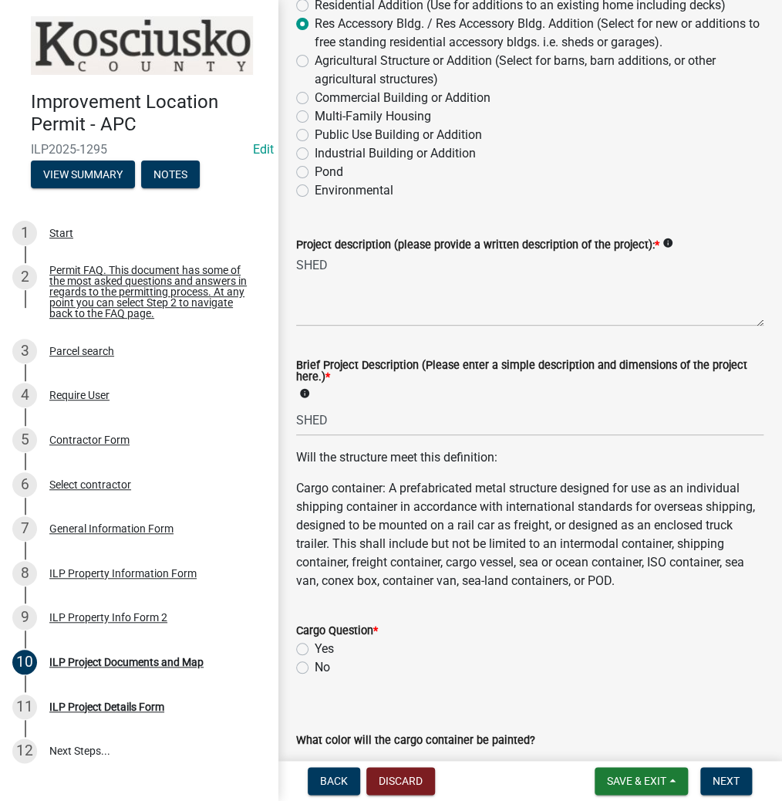
click at [315, 676] on label "No" at bounding box center [322, 667] width 15 height 19
click at [315, 668] on input "No" at bounding box center [320, 663] width 10 height 10
radio input "true"
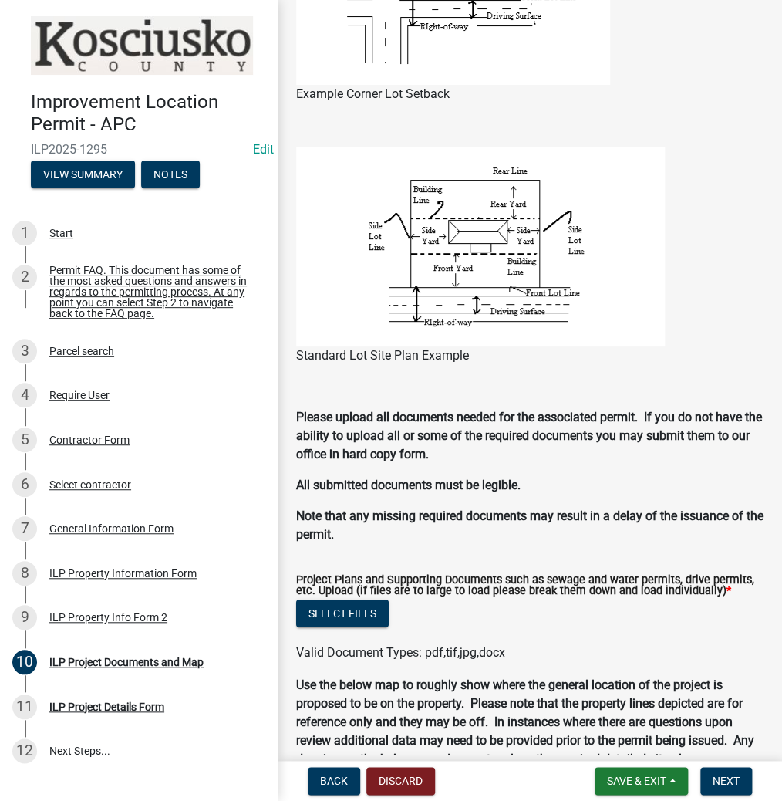
scroll to position [1234, 0]
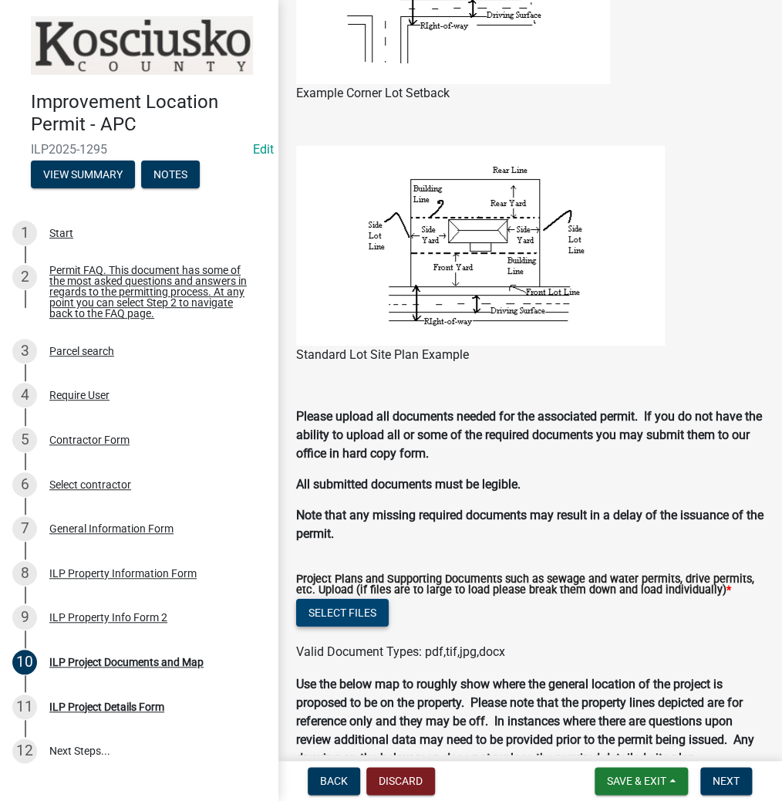
click at [339, 626] on button "Select files" at bounding box center [342, 613] width 93 height 28
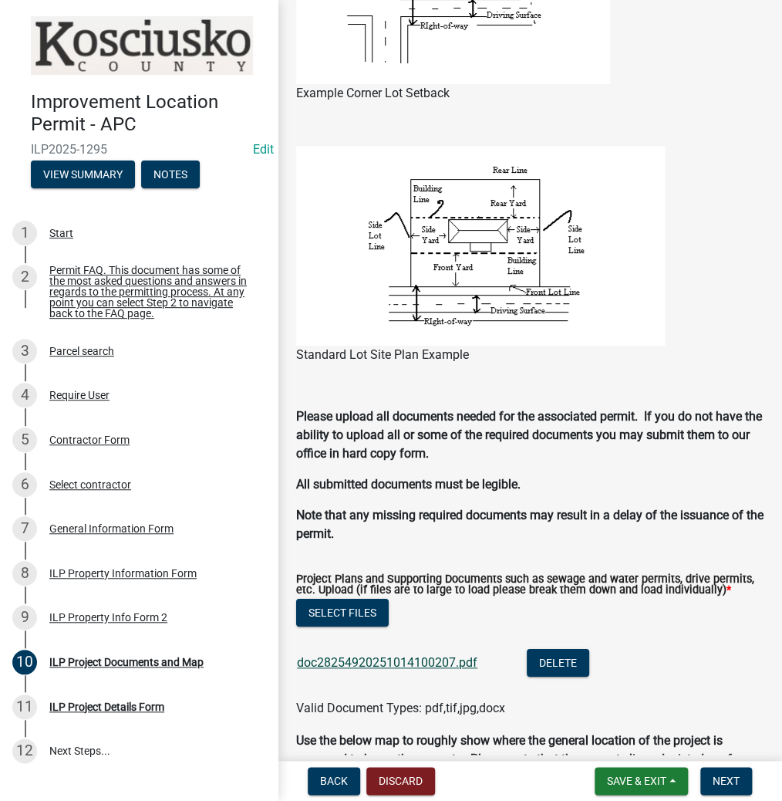
click at [381, 670] on link "doc28254920251014100207.pdf" at bounding box center [387, 662] width 181 height 15
click at [342, 626] on button "Select files" at bounding box center [342, 613] width 93 height 28
click at [730, 774] on span "Next" at bounding box center [726, 780] width 27 height 12
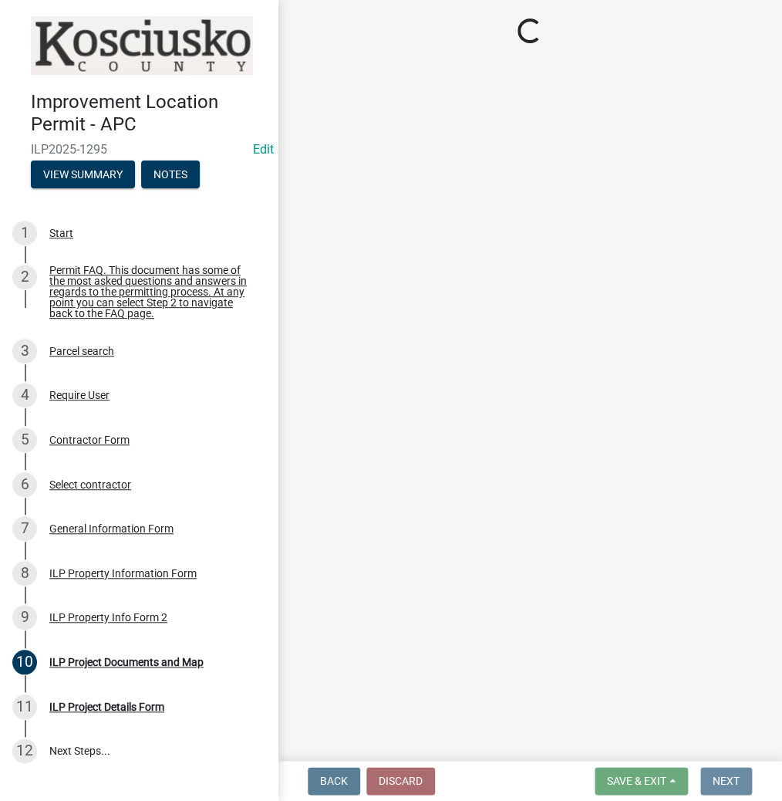
scroll to position [0, 0]
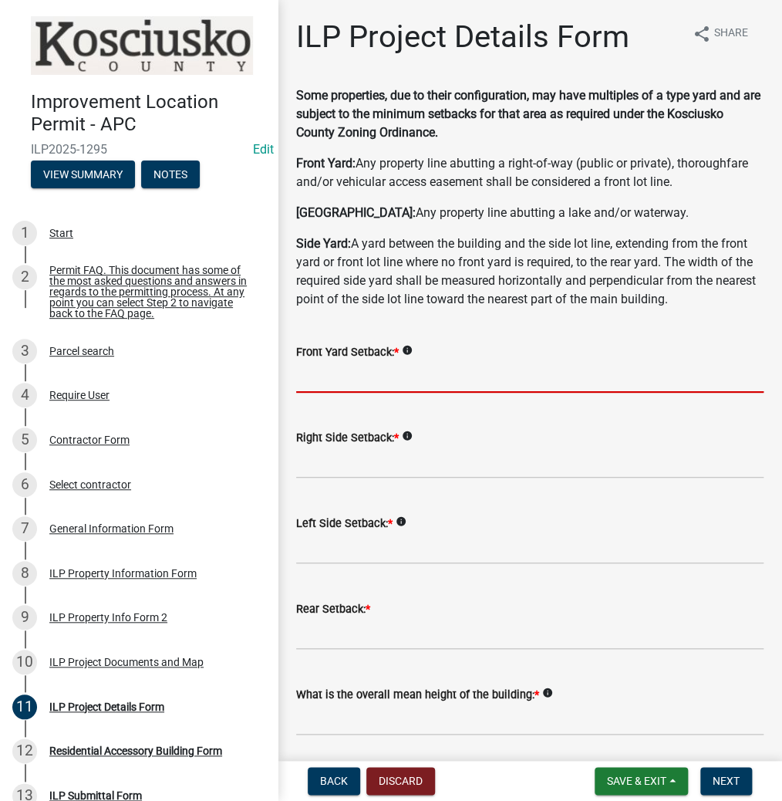
click at [373, 372] on input "text" at bounding box center [529, 377] width 467 height 32
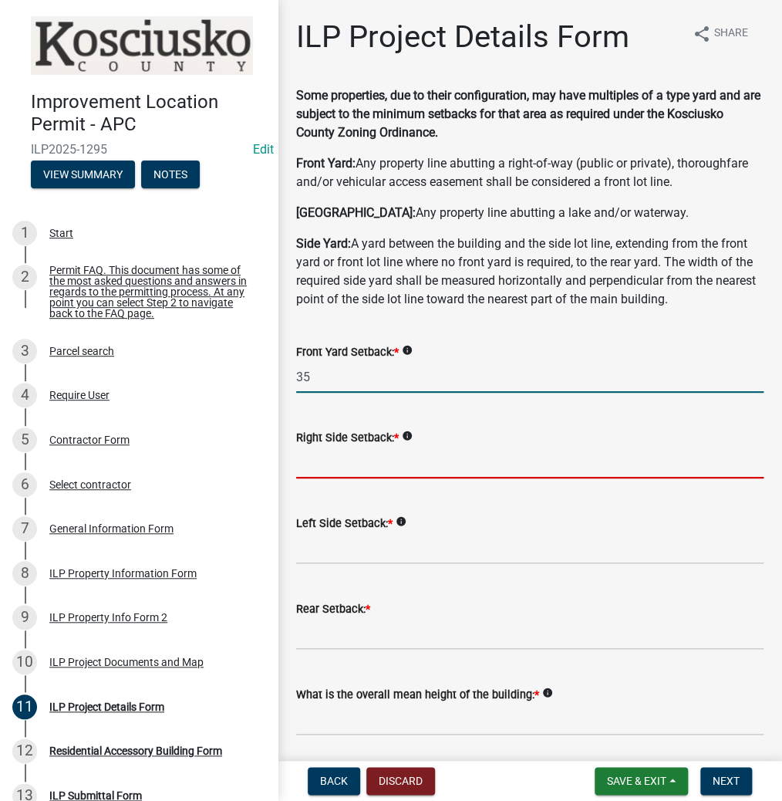
type input "35.0"
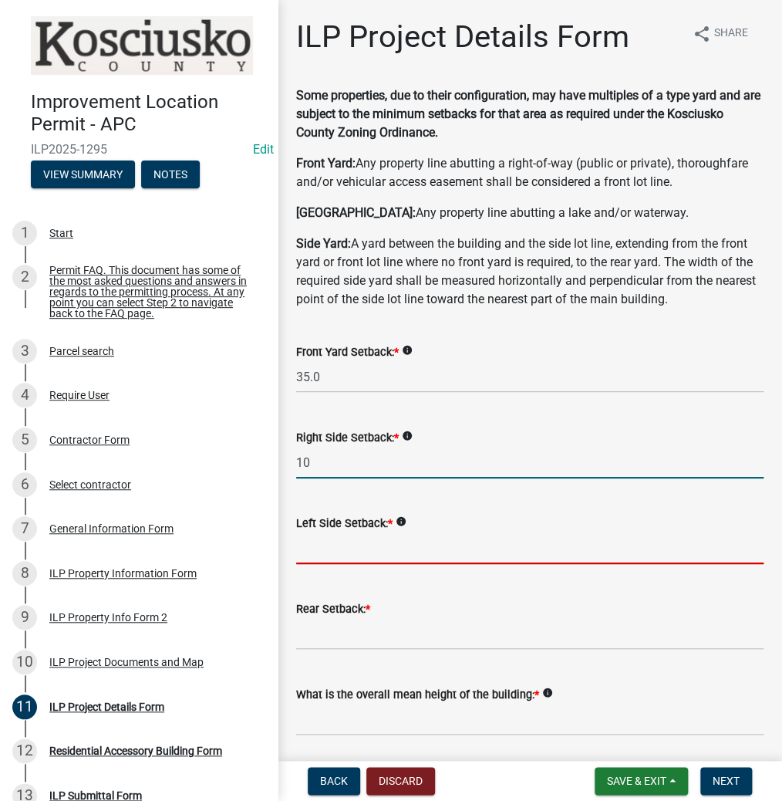
type input "10.0"
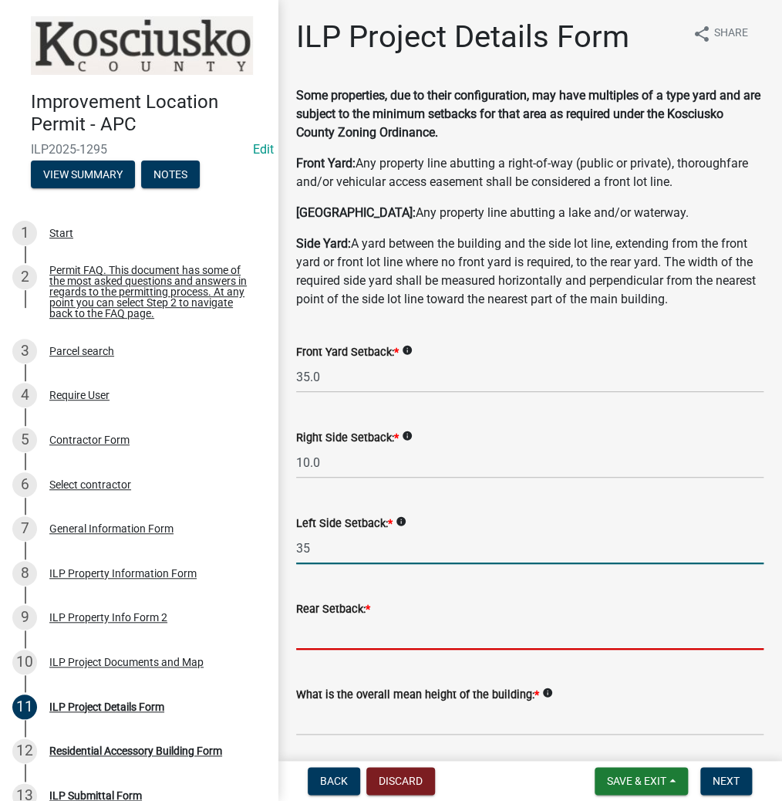
type input "35.0"
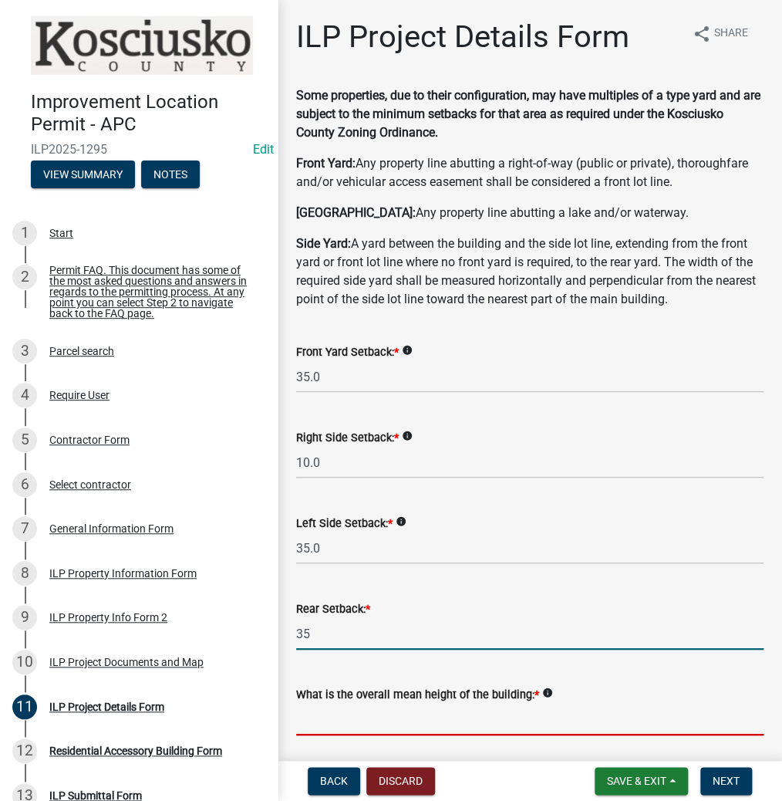
type input "35.0"
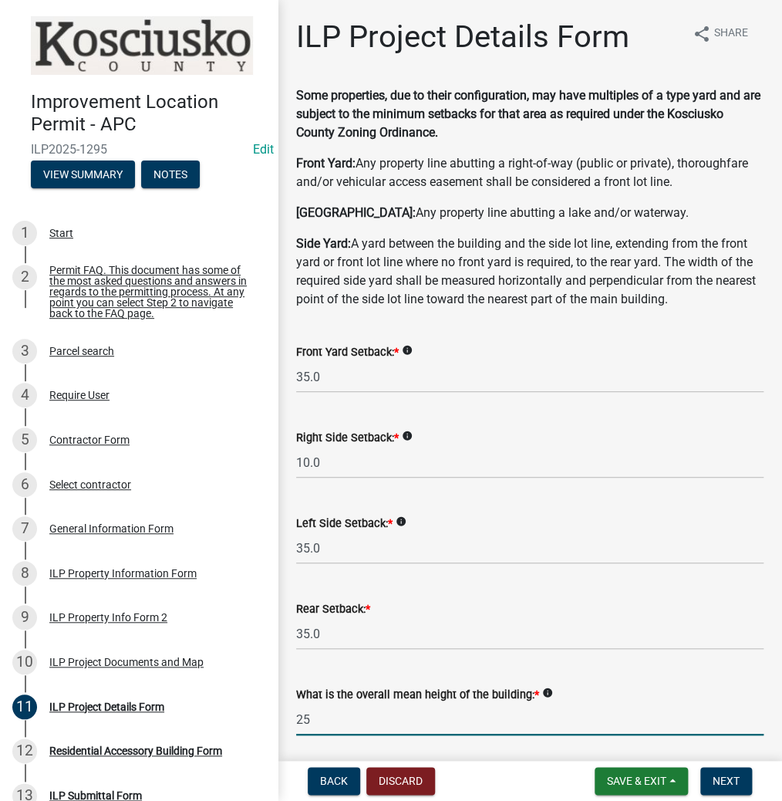
type input "25.0"
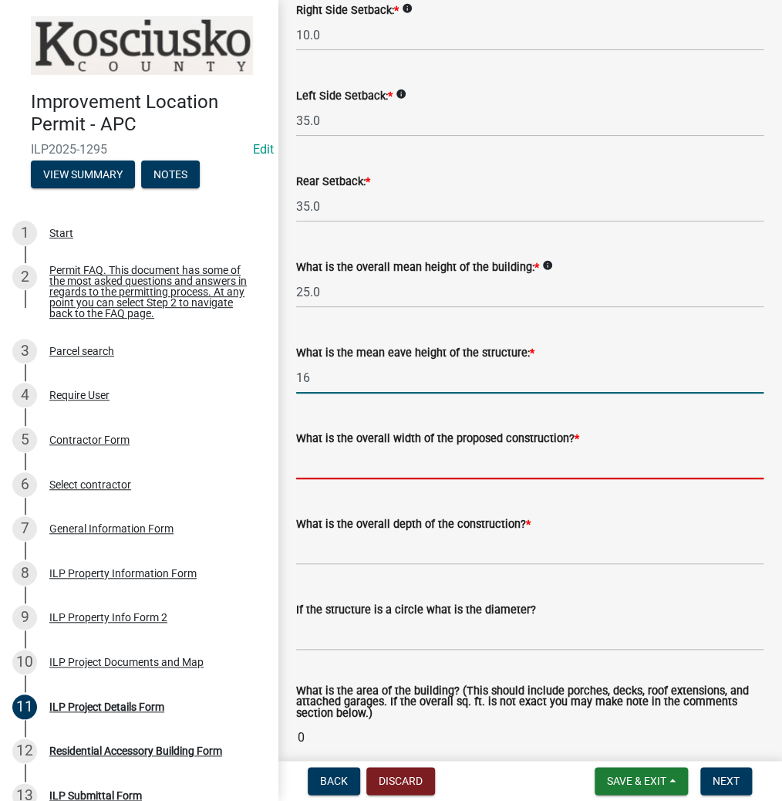
type input "16.0"
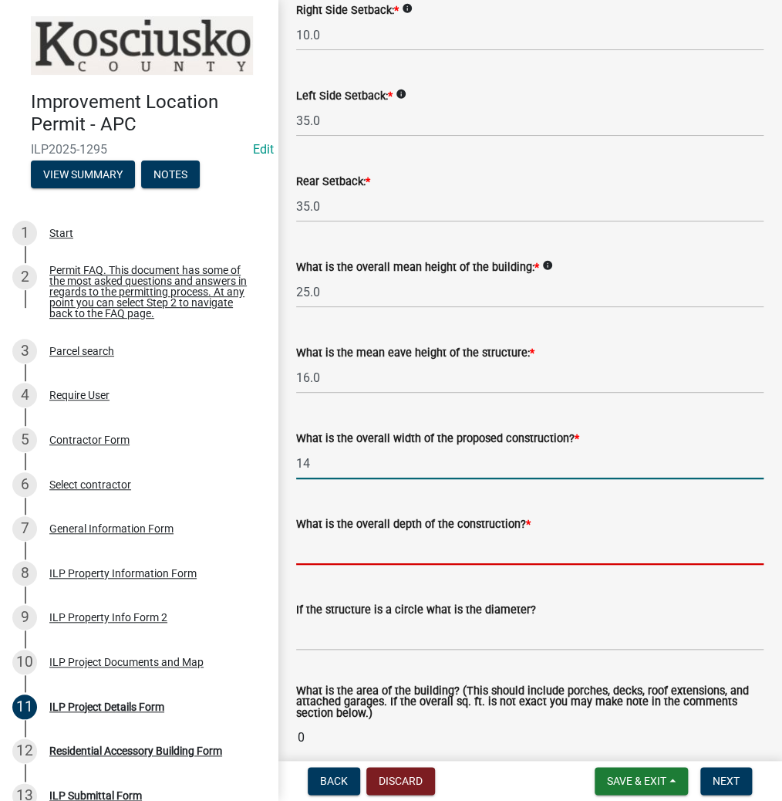
type input "14.00"
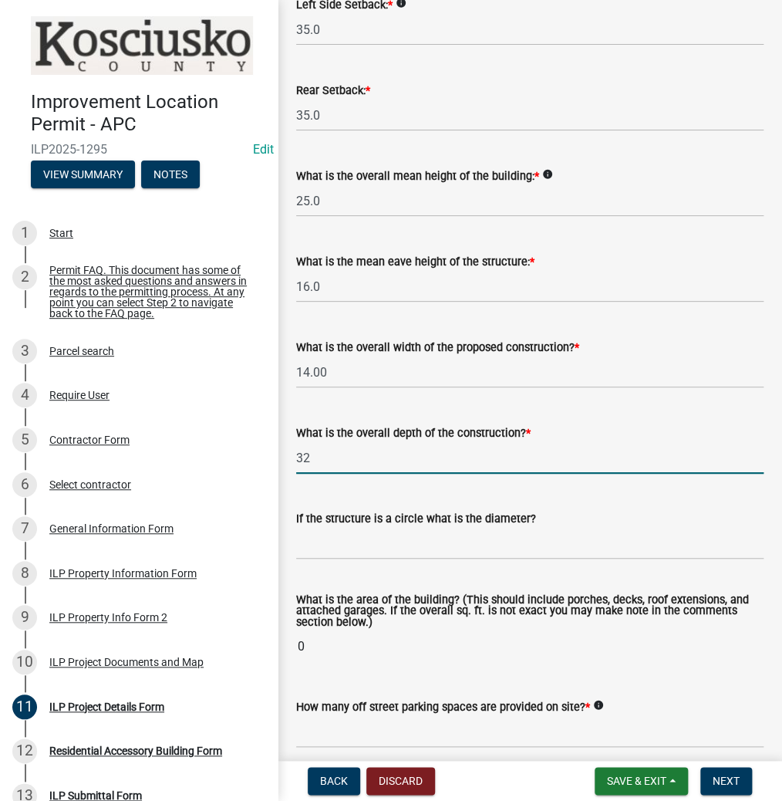
scroll to position [551, 0]
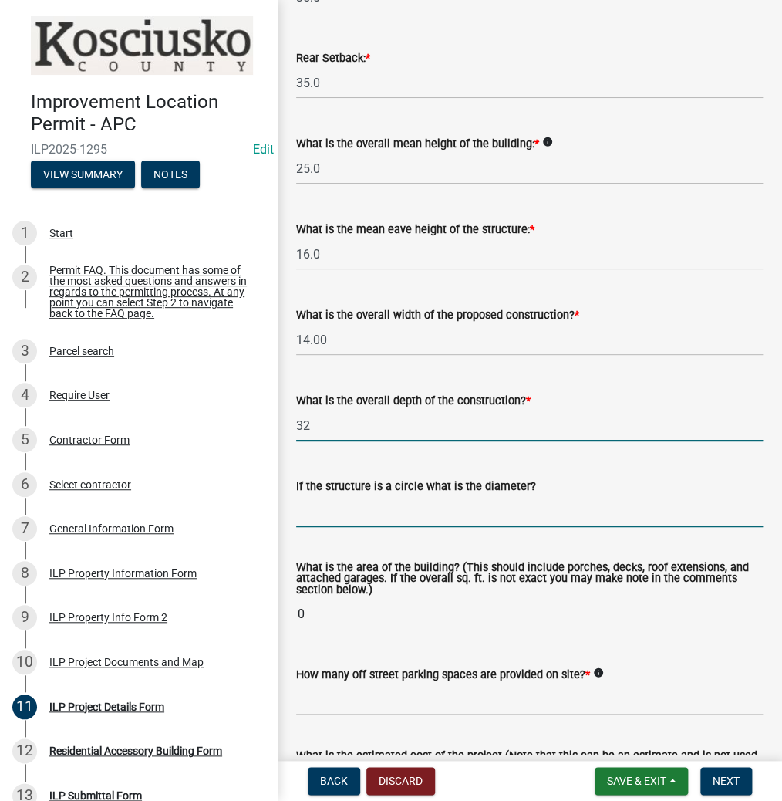
type input "32.00"
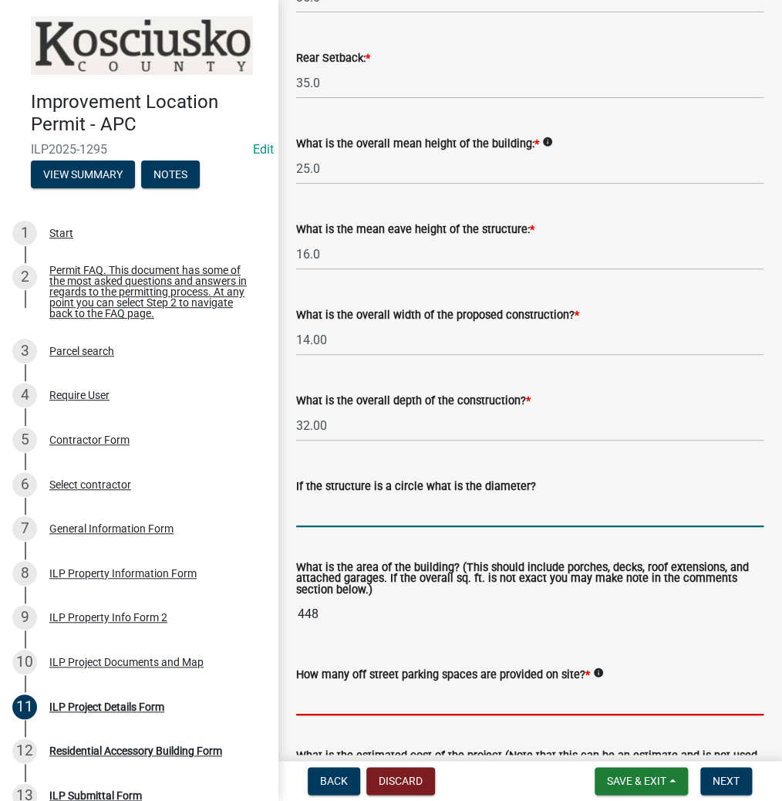
click at [359, 705] on input "text" at bounding box center [529, 699] width 467 height 32
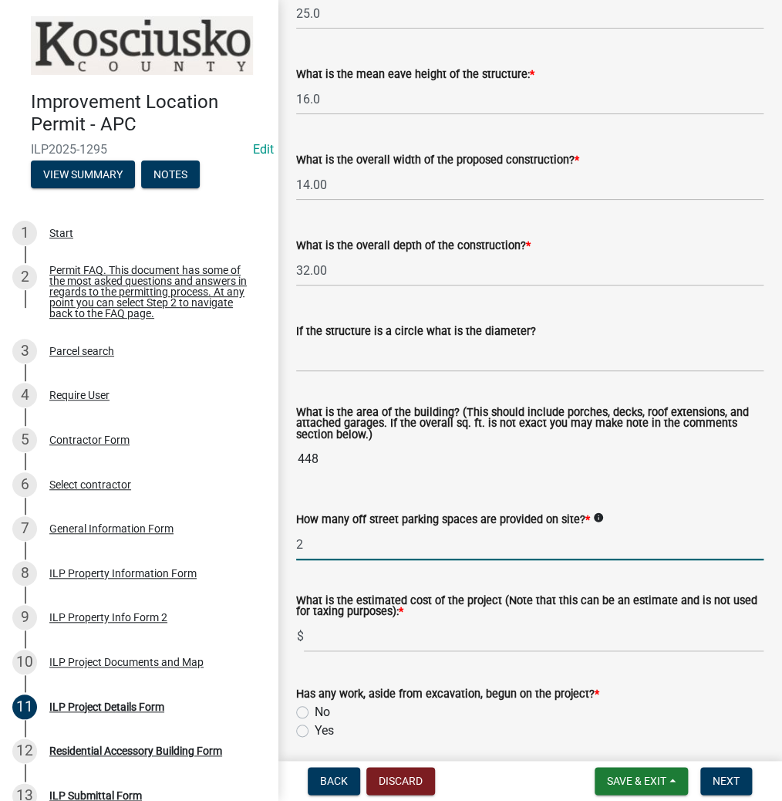
scroll to position [736, 0]
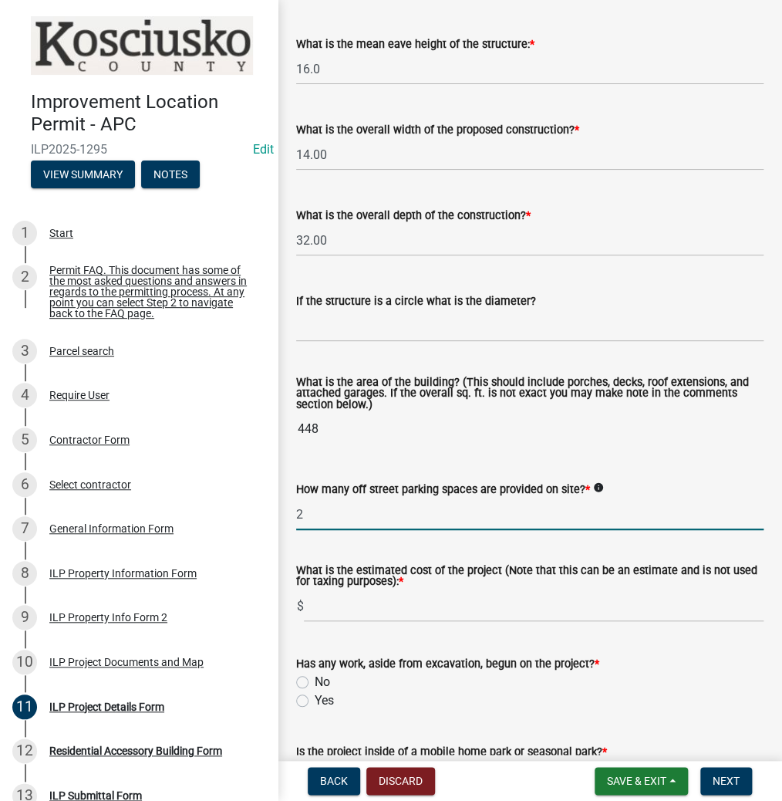
type input "2"
click at [358, 616] on input "text" at bounding box center [534, 606] width 460 height 32
type input "3500"
click at [315, 682] on label "No" at bounding box center [322, 682] width 15 height 19
click at [315, 682] on input "No" at bounding box center [320, 678] width 10 height 10
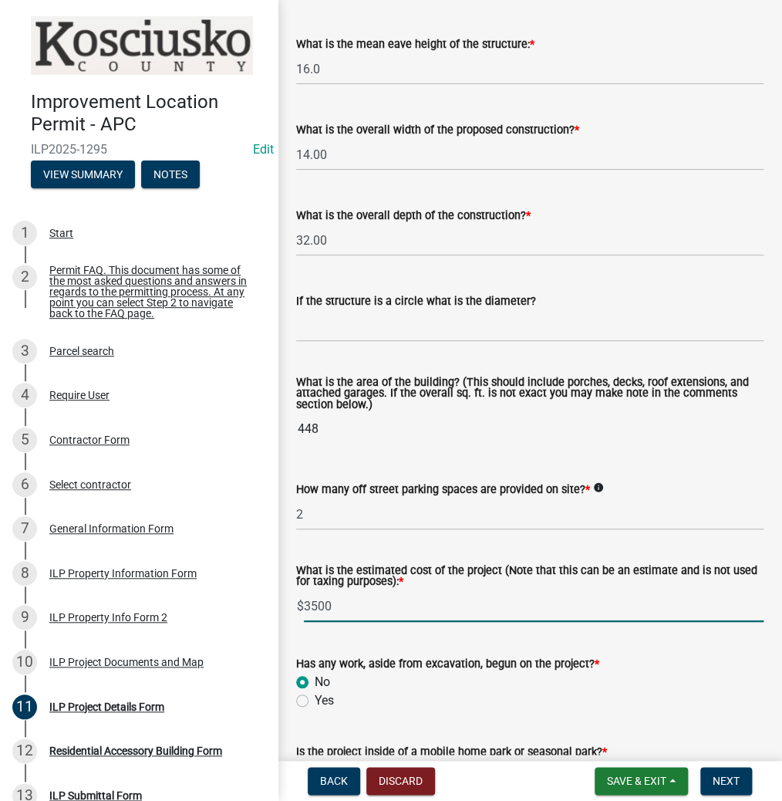
radio input "true"
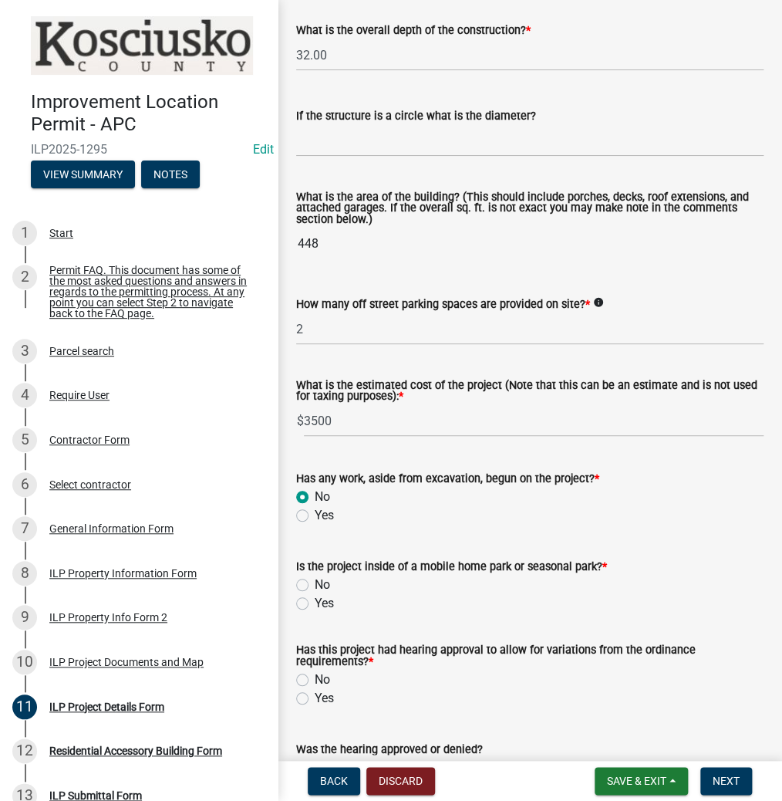
click at [315, 588] on label "No" at bounding box center [322, 584] width 15 height 19
click at [315, 585] on input "No" at bounding box center [320, 580] width 10 height 10
radio input "true"
click at [315, 682] on label "No" at bounding box center [322, 679] width 15 height 19
click at [315, 680] on input "No" at bounding box center [320, 675] width 10 height 10
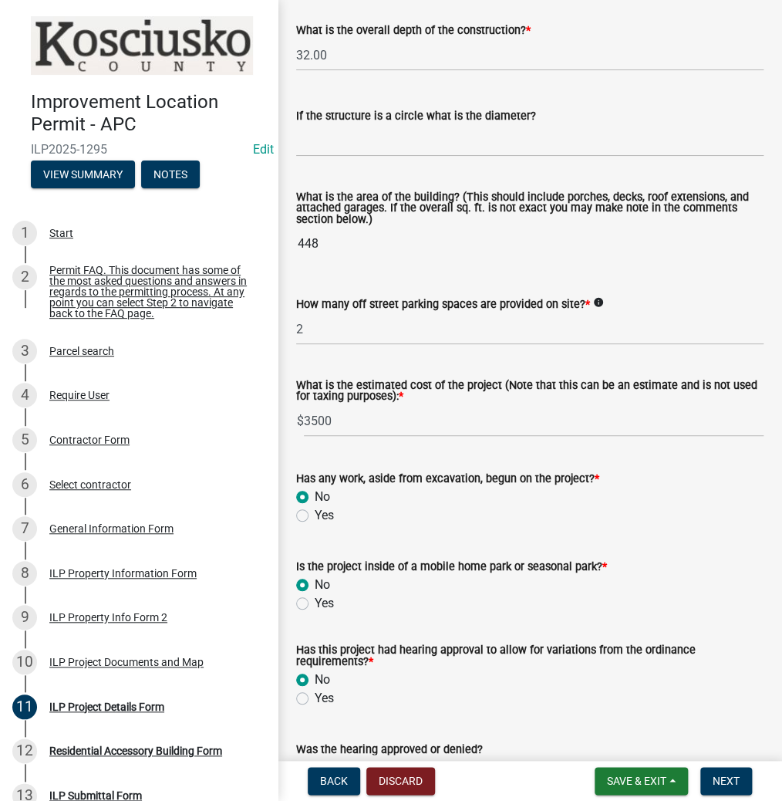
radio input "true"
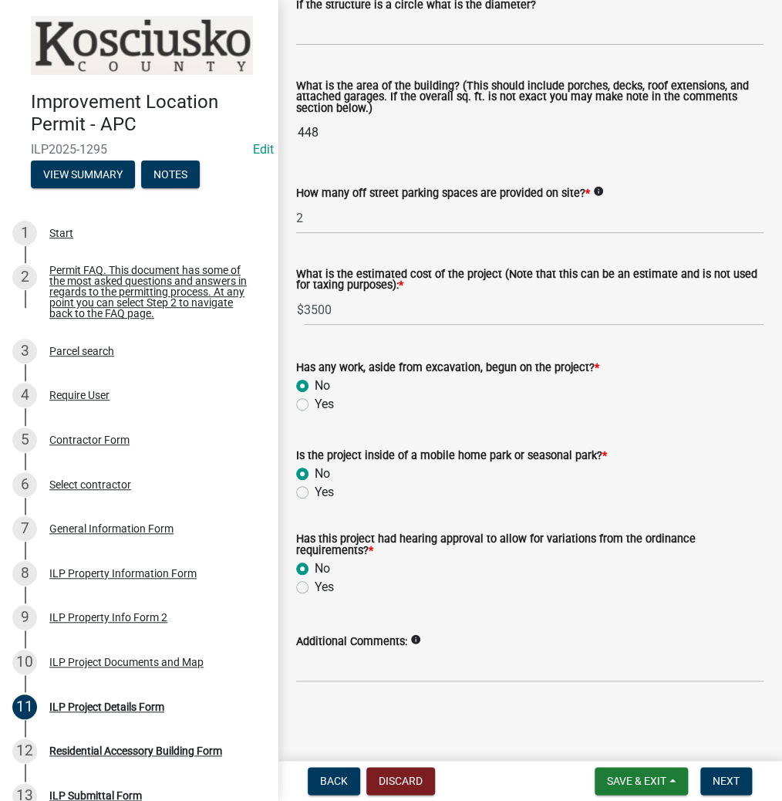
scroll to position [1033, 0]
click at [729, 781] on span "Next" at bounding box center [726, 780] width 27 height 12
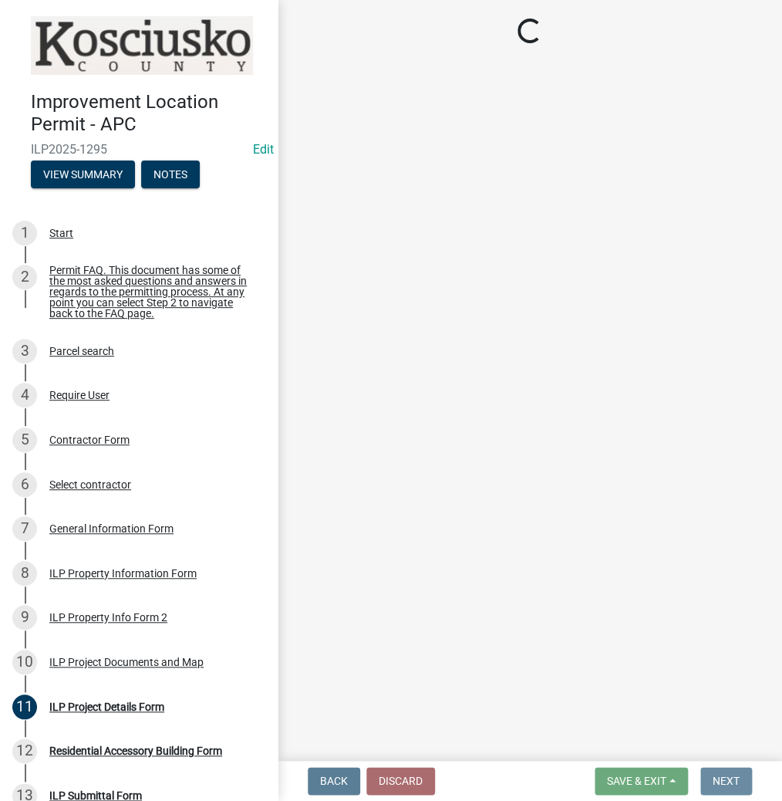
scroll to position [0, 0]
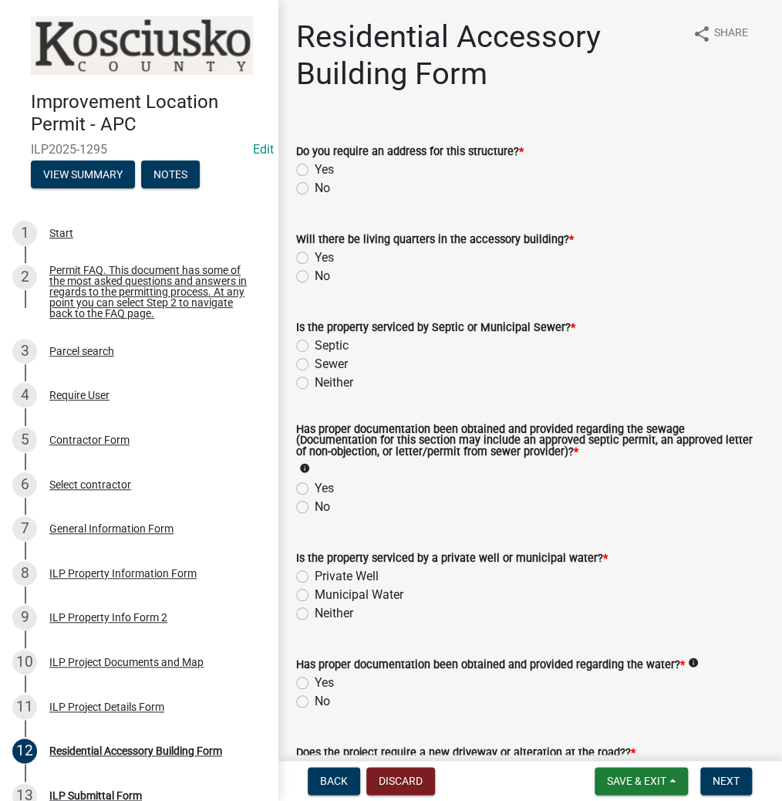
click at [315, 191] on label "No" at bounding box center [322, 188] width 15 height 19
click at [315, 189] on input "No" at bounding box center [320, 184] width 10 height 10
radio input "true"
click at [315, 275] on label "No" at bounding box center [322, 276] width 15 height 19
click at [315, 275] on input "No" at bounding box center [320, 272] width 10 height 10
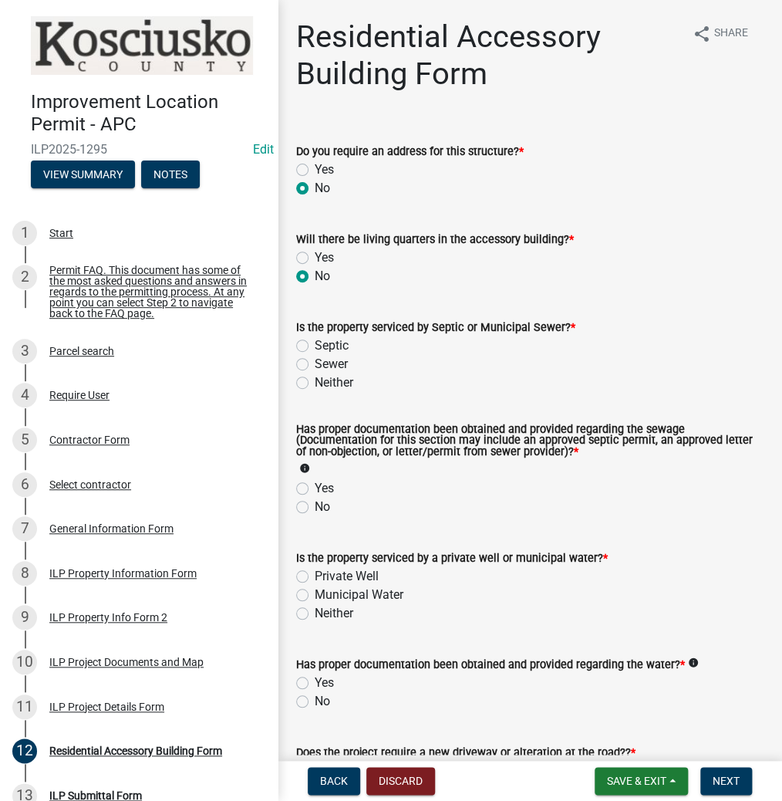
radio input "true"
click at [315, 344] on label "Septic" at bounding box center [332, 345] width 34 height 19
click at [315, 344] on input "Septic" at bounding box center [320, 341] width 10 height 10
radio input "true"
click at [315, 491] on label "Yes" at bounding box center [324, 488] width 19 height 19
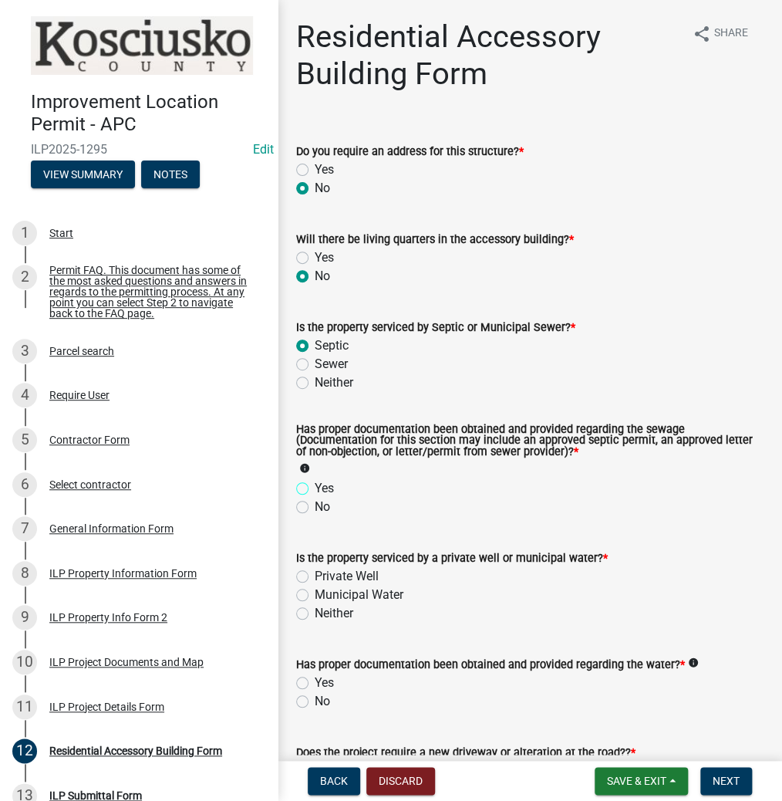
click at [315, 489] on input "Yes" at bounding box center [320, 484] width 10 height 10
radio input "true"
click at [315, 575] on label "Private Well" at bounding box center [347, 576] width 64 height 19
click at [315, 575] on input "Private Well" at bounding box center [320, 572] width 10 height 10
radio input "true"
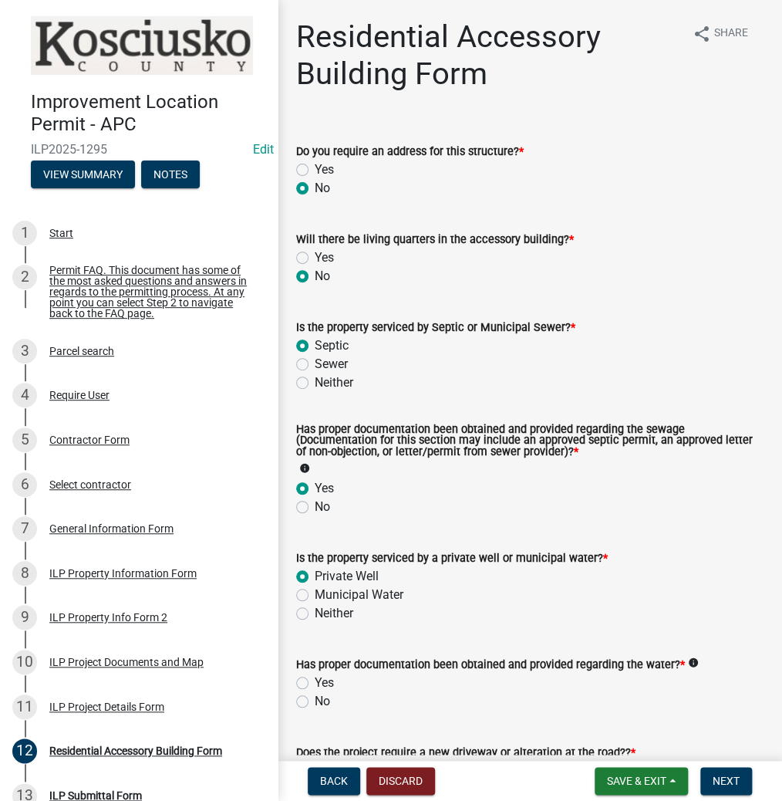
click at [315, 685] on label "Yes" at bounding box center [324, 682] width 19 height 19
click at [315, 683] on input "Yes" at bounding box center [320, 678] width 10 height 10
radio input "true"
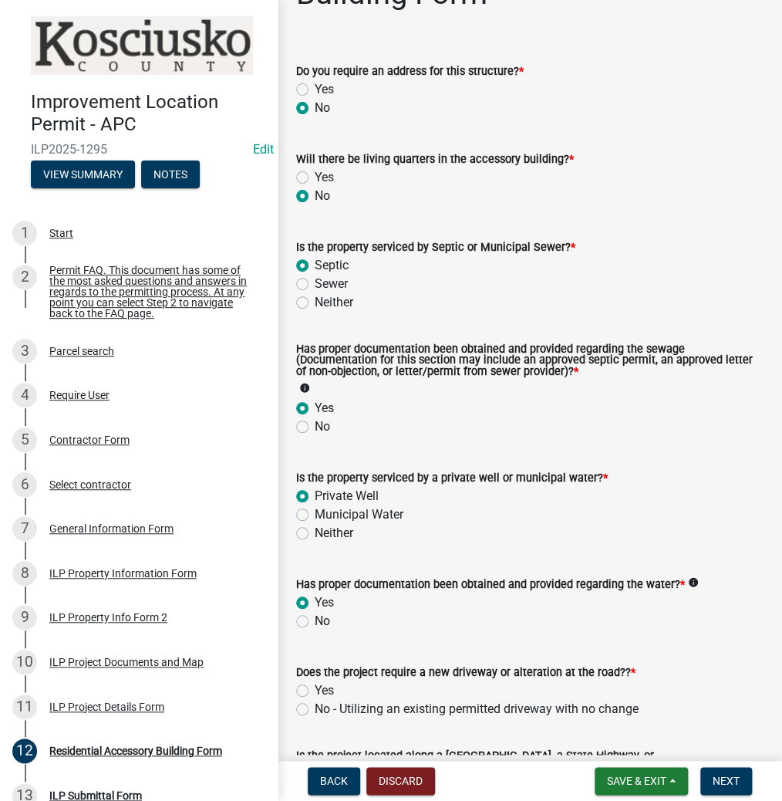
scroll to position [185, 0]
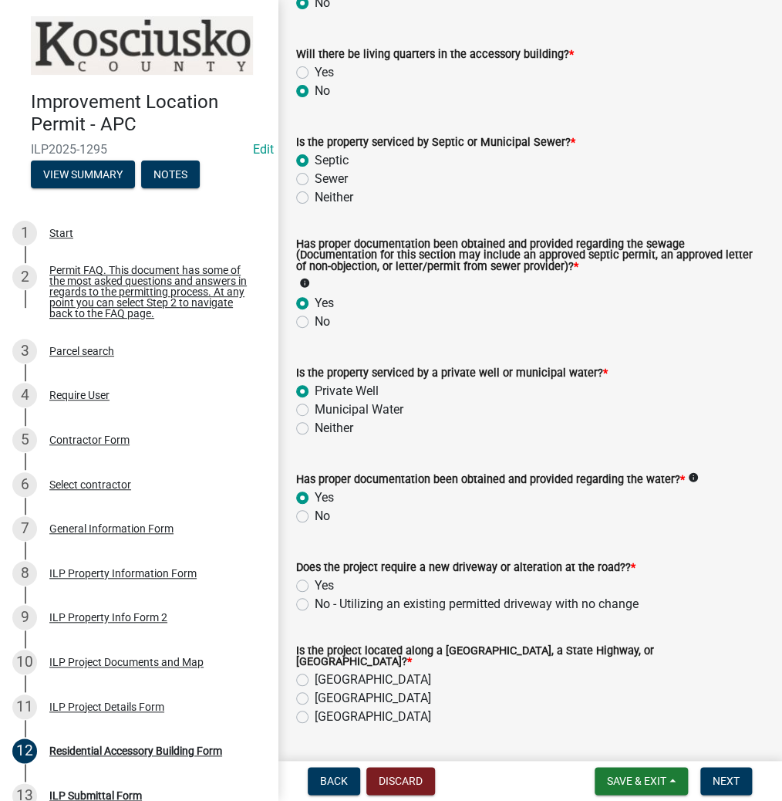
click at [315, 602] on label "No - Utilizing an existing permitted driveway with no change" at bounding box center [477, 604] width 324 height 19
click at [315, 602] on input "No - Utilizing an existing permitted driveway with no change" at bounding box center [320, 600] width 10 height 10
radio input "true"
click at [315, 673] on label "[GEOGRAPHIC_DATA]" at bounding box center [373, 679] width 116 height 19
click at [315, 673] on input "[GEOGRAPHIC_DATA]" at bounding box center [320, 675] width 10 height 10
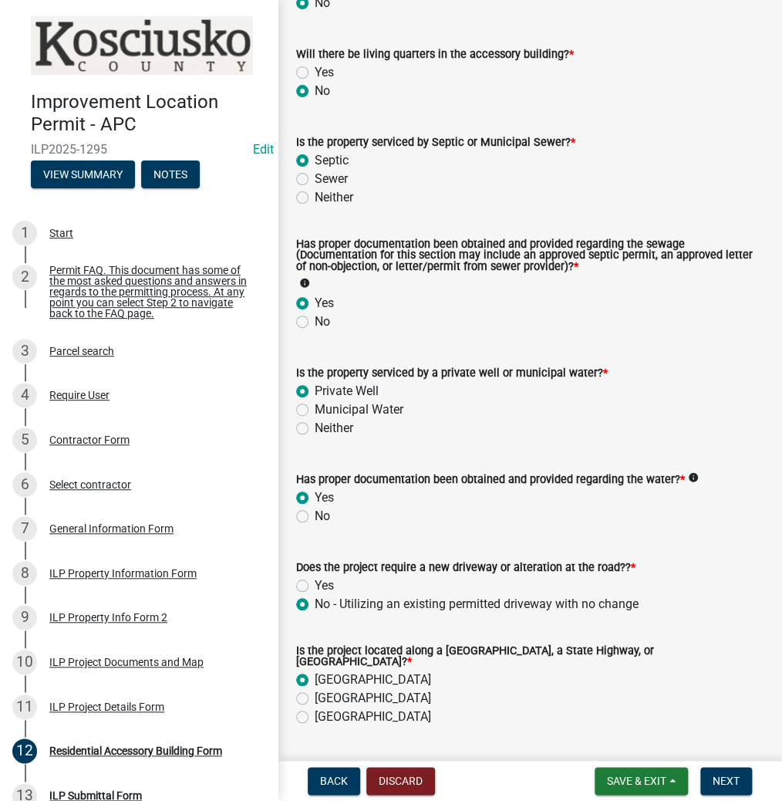
radio input "true"
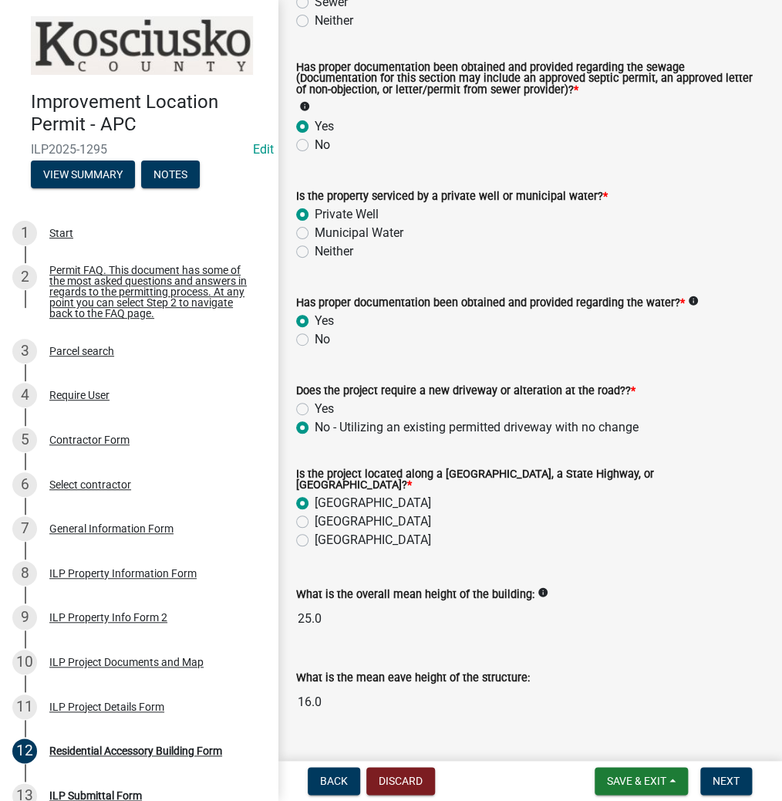
scroll to position [391, 0]
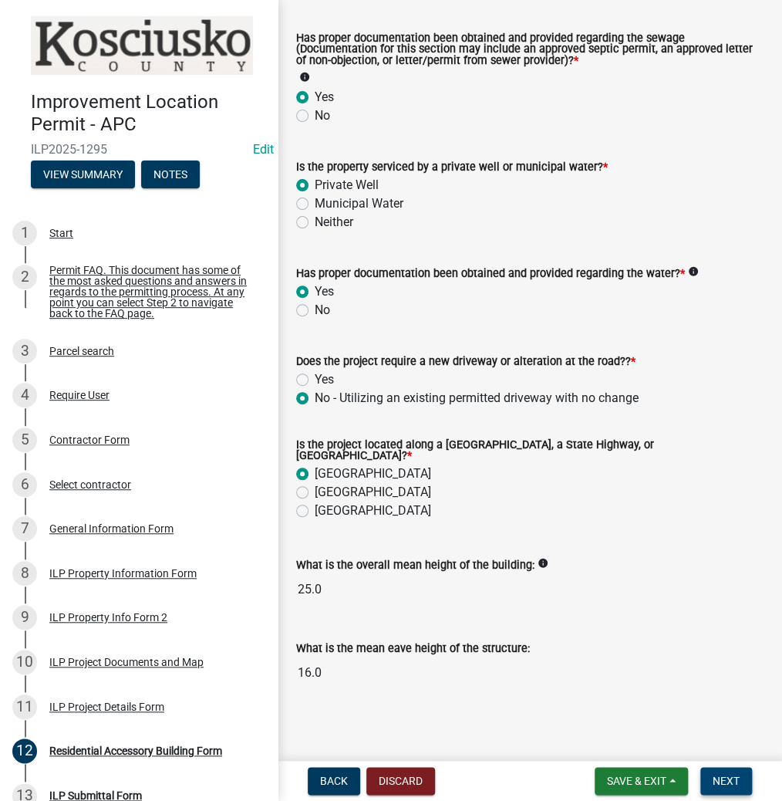
click at [724, 774] on span "Next" at bounding box center [726, 780] width 27 height 12
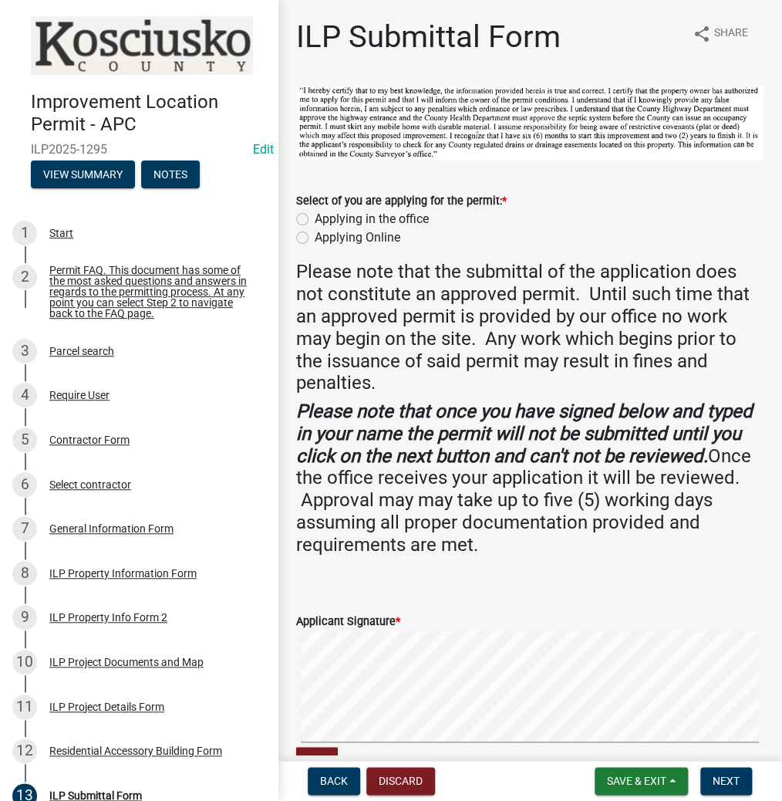
click at [315, 216] on label "Applying in the office" at bounding box center [372, 219] width 114 height 19
click at [315, 216] on input "Applying in the office" at bounding box center [320, 215] width 10 height 10
radio input "true"
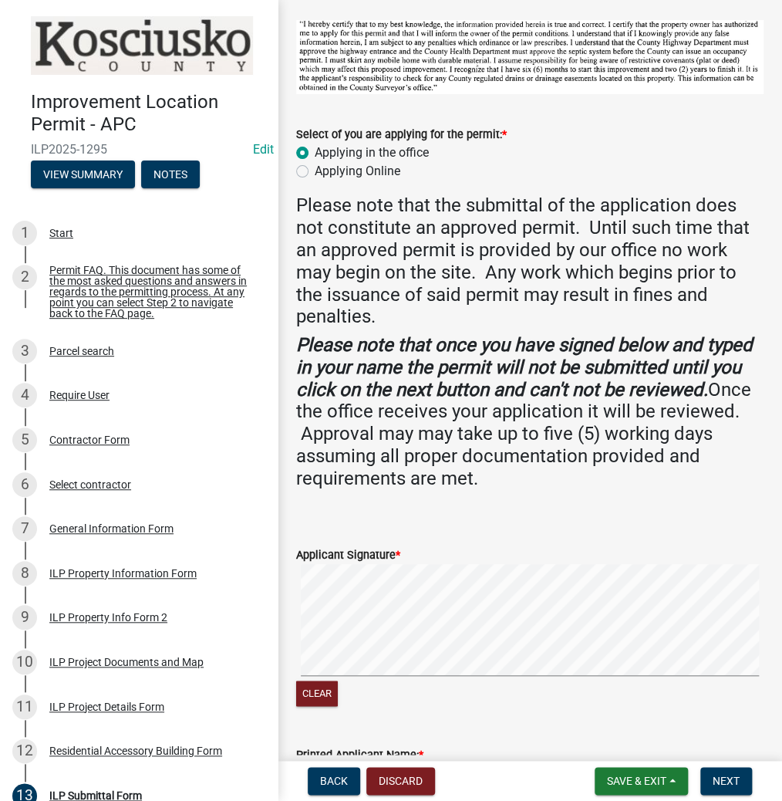
scroll to position [185, 0]
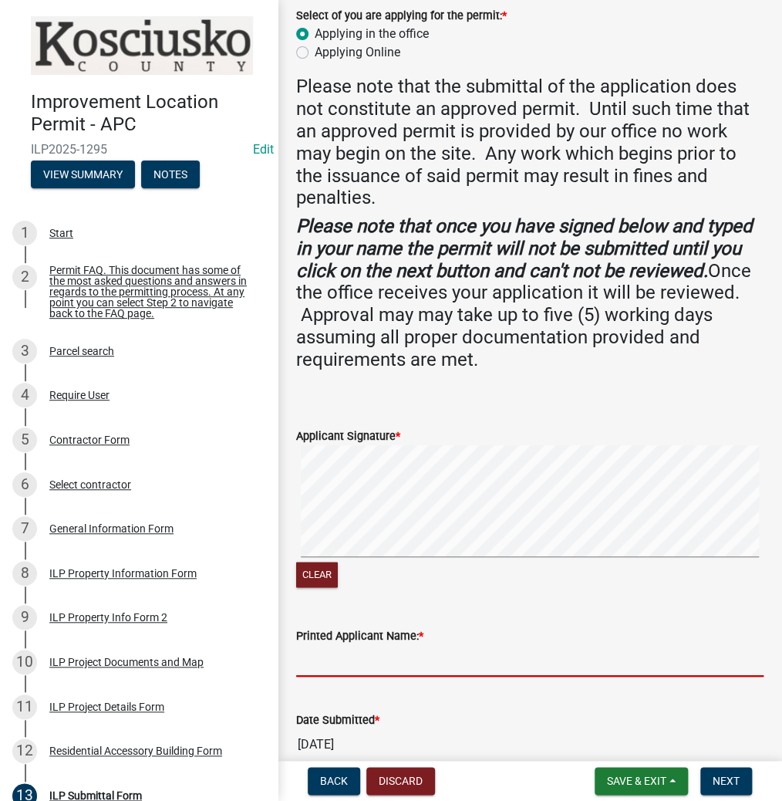
click at [434, 649] on input "Printed Applicant Name: *" at bounding box center [529, 661] width 467 height 32
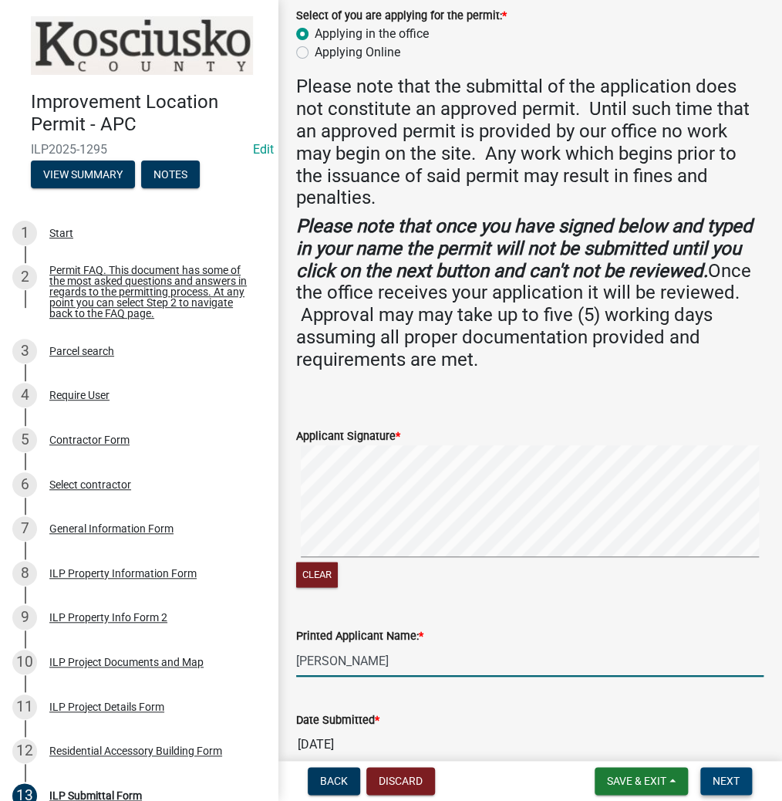
type input "[PERSON_NAME]"
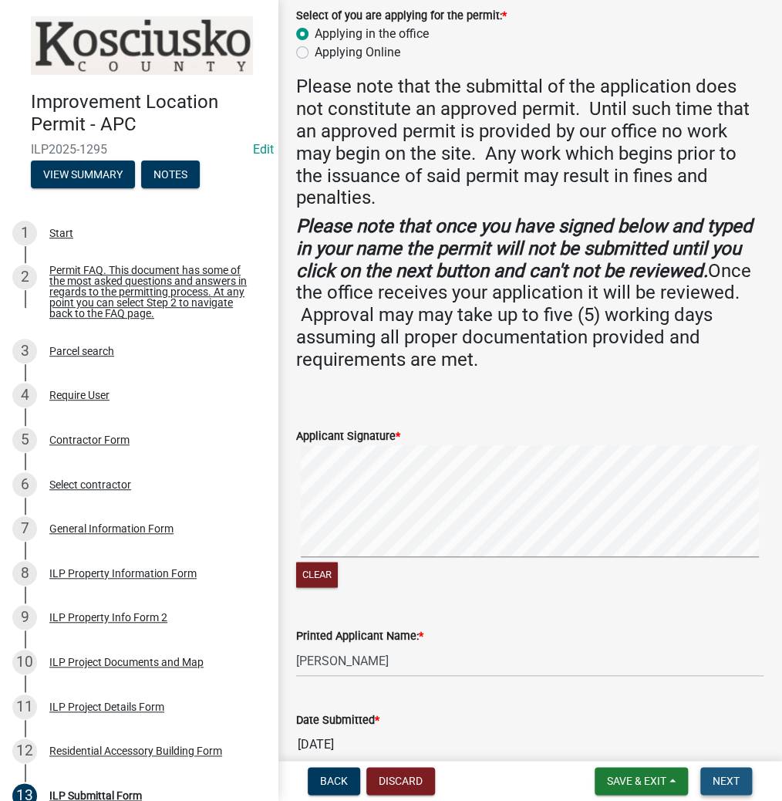
click at [703, 778] on button "Next" at bounding box center [726, 781] width 52 height 28
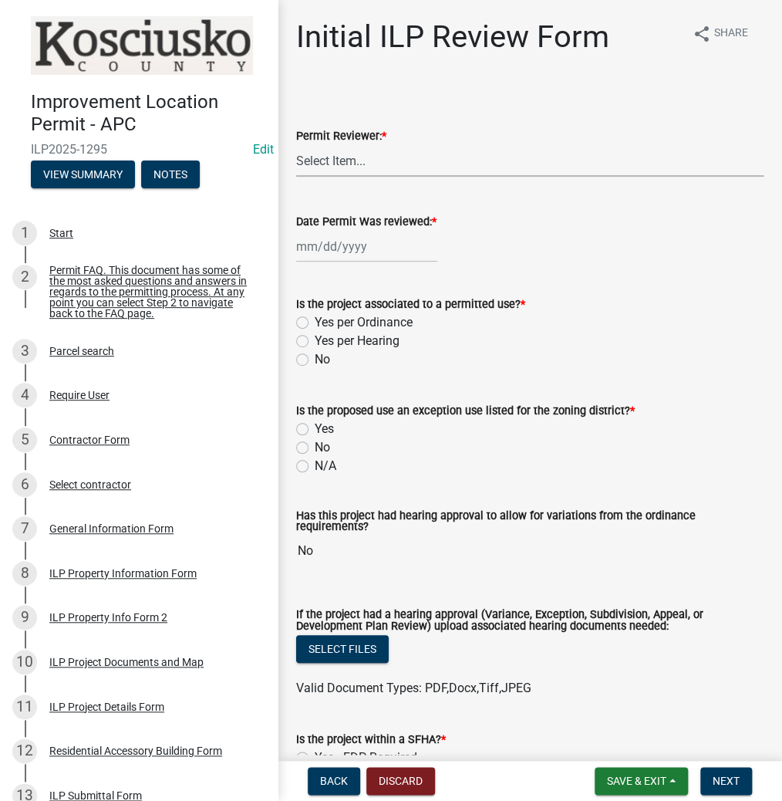
click at [367, 164] on select "Select Item... MMS LT AT CS [PERSON_NAME]" at bounding box center [529, 161] width 467 height 32
click at [296, 145] on select "Select Item... MMS LT AT CS [PERSON_NAME]" at bounding box center [529, 161] width 467 height 32
select select "d95389f4-ab5a-4603-9826-29cf73316391"
click at [332, 247] on div at bounding box center [366, 247] width 141 height 32
select select "10"
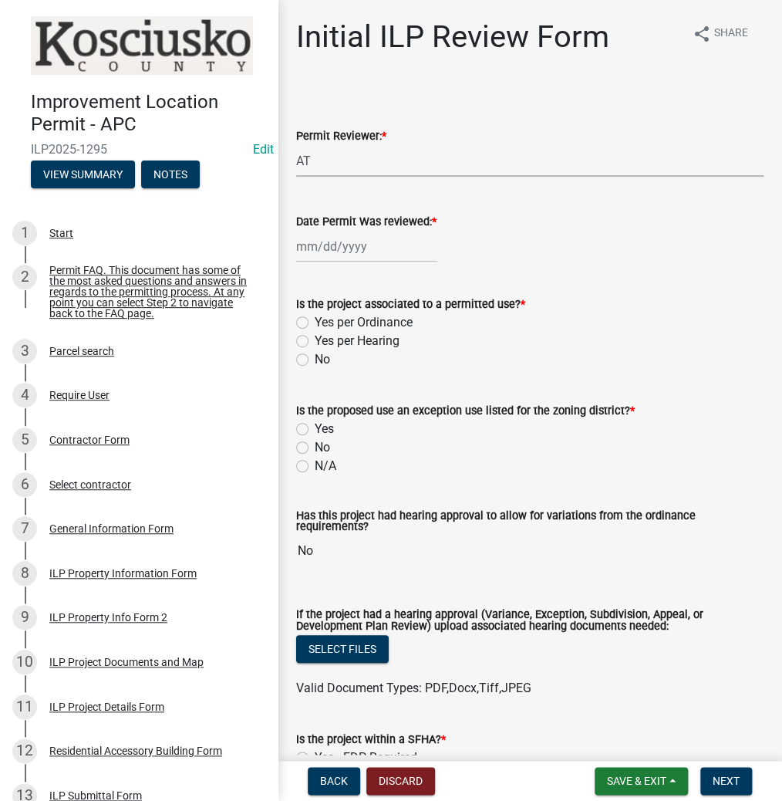
select select "2025"
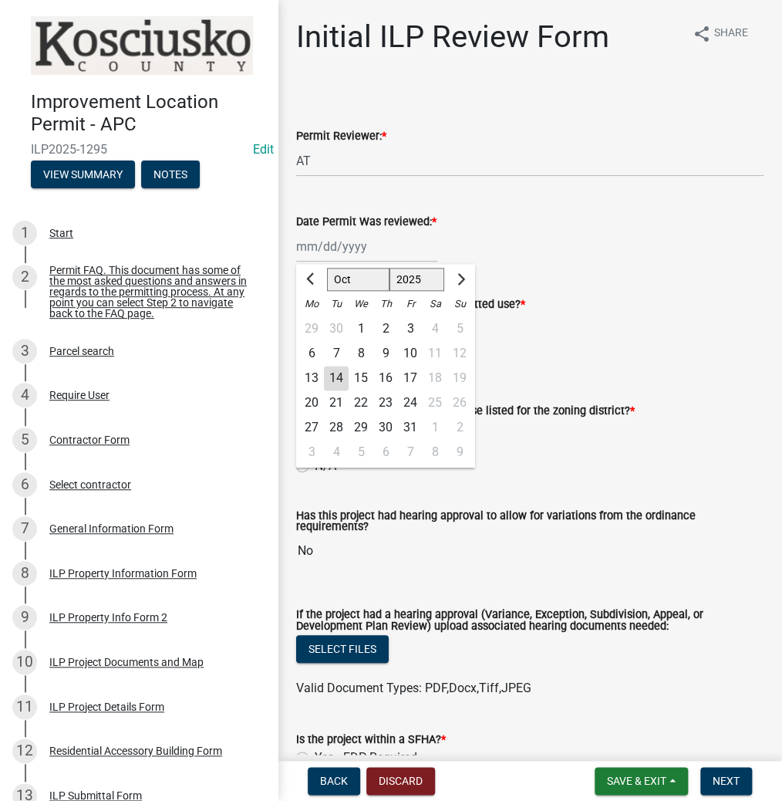
click at [332, 376] on div "14" at bounding box center [336, 378] width 25 height 25
type input "[DATE]"
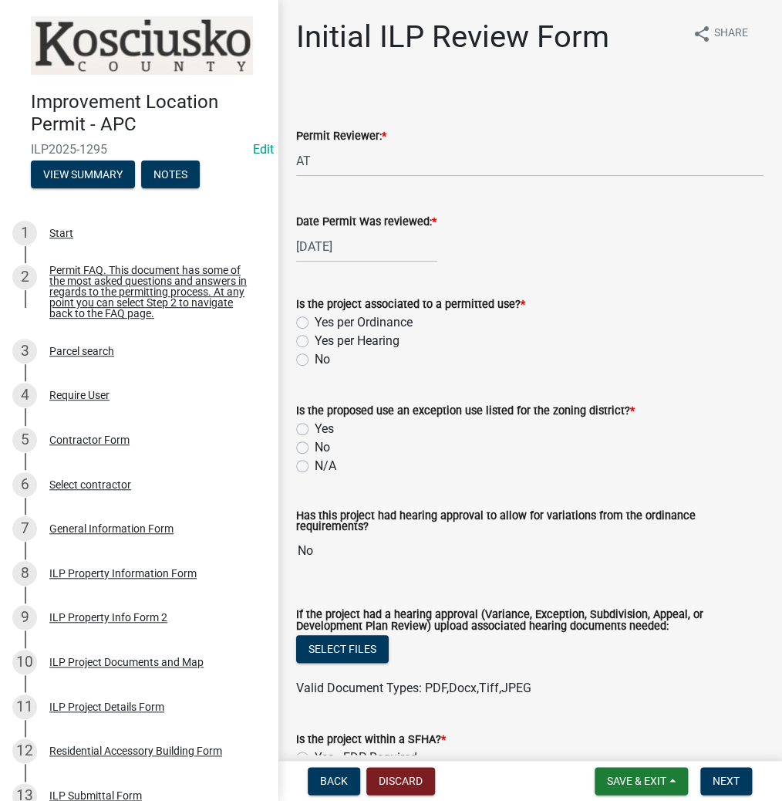
click at [315, 324] on label "Yes per Ordinance" at bounding box center [364, 322] width 98 height 19
click at [315, 323] on input "Yes per Ordinance" at bounding box center [320, 318] width 10 height 10
radio input "true"
click at [315, 463] on label "N/A" at bounding box center [326, 466] width 22 height 19
click at [315, 463] on input "N/A" at bounding box center [320, 462] width 10 height 10
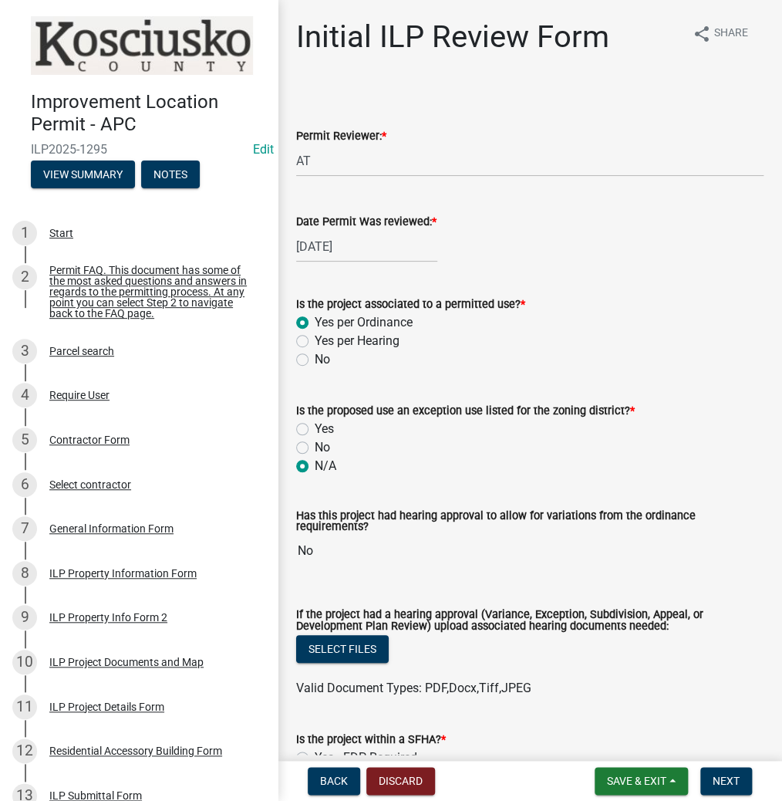
radio input "true"
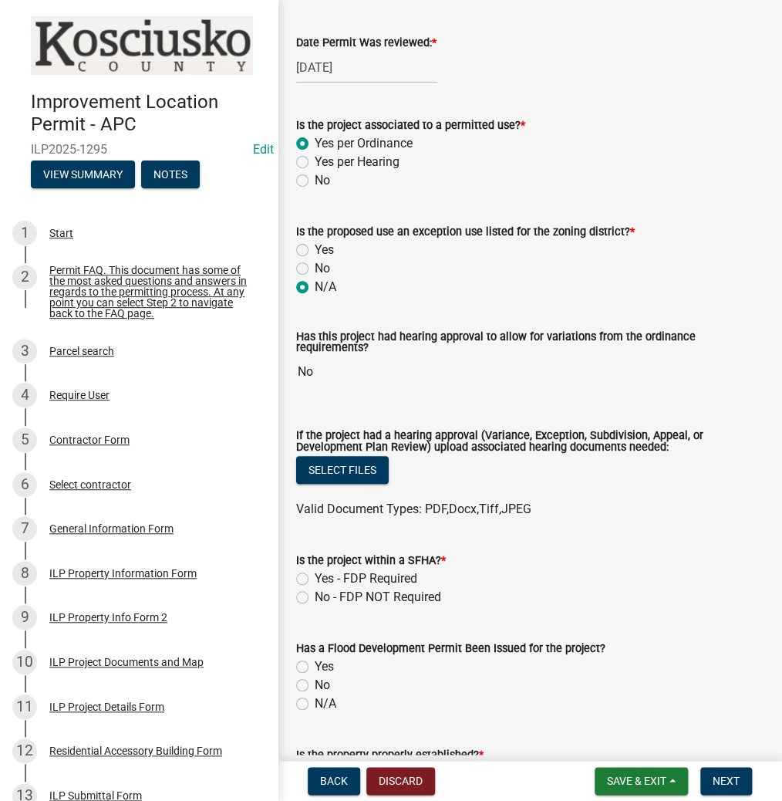
scroll to position [185, 0]
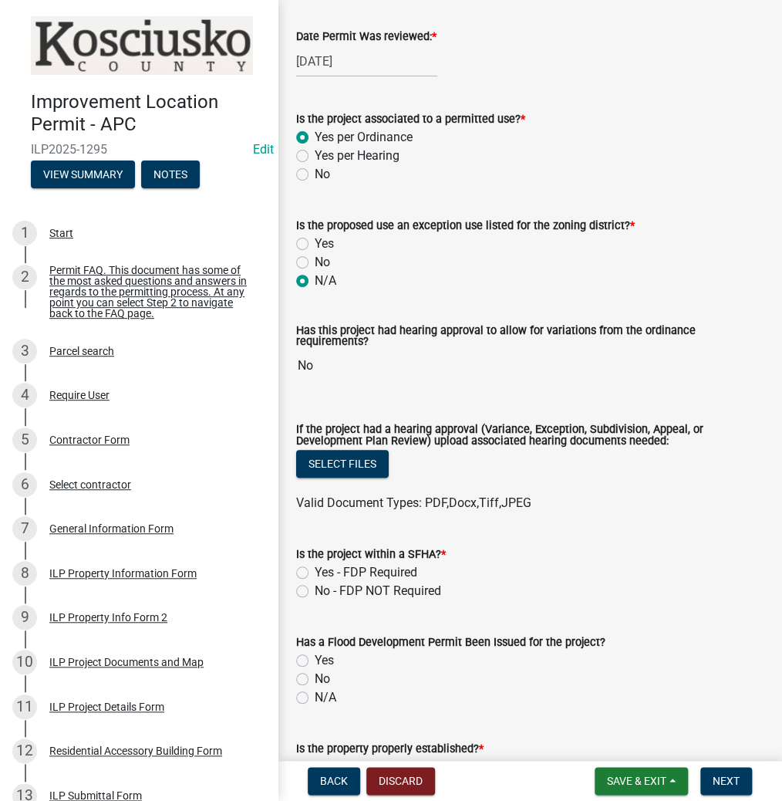
click at [315, 588] on label "No - FDP NOT Required" at bounding box center [378, 591] width 127 height 19
click at [315, 588] on input "No - FDP NOT Required" at bounding box center [320, 587] width 10 height 10
radio input "true"
click at [315, 657] on label "Yes" at bounding box center [324, 660] width 19 height 19
click at [315, 657] on input "Yes" at bounding box center [320, 656] width 10 height 10
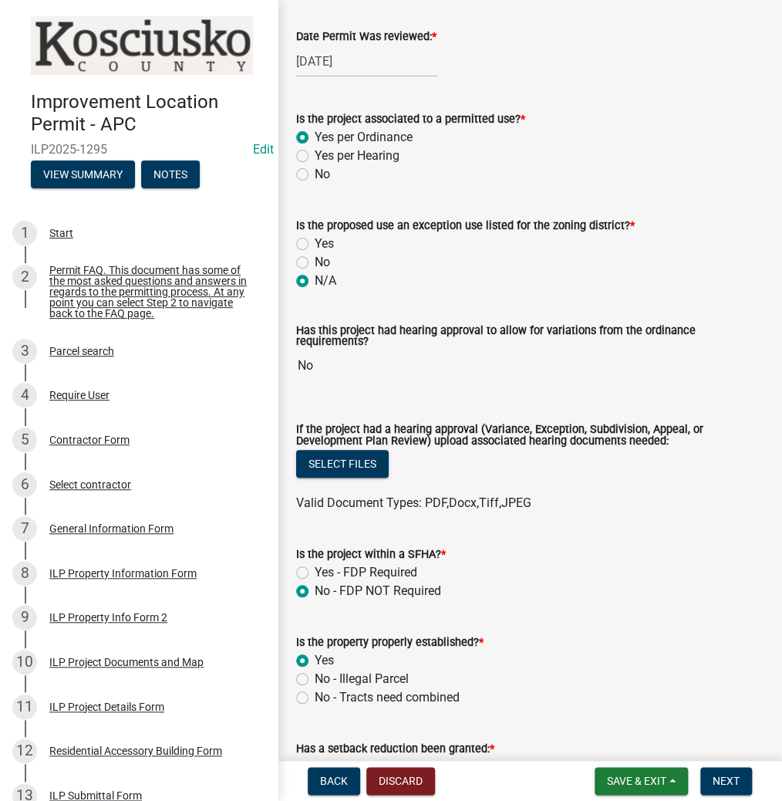
radio input "true"
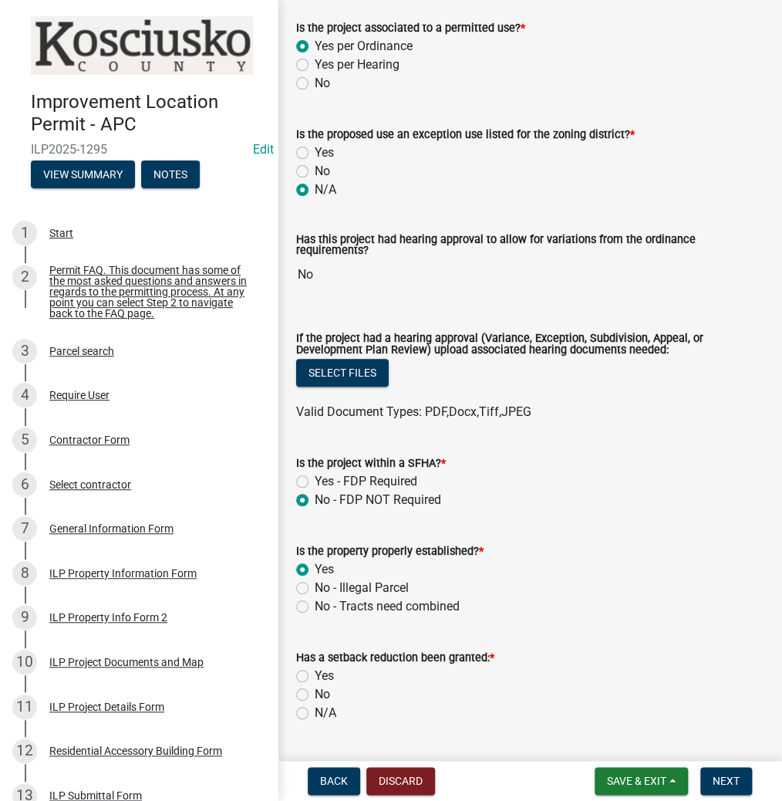
scroll to position [432, 0]
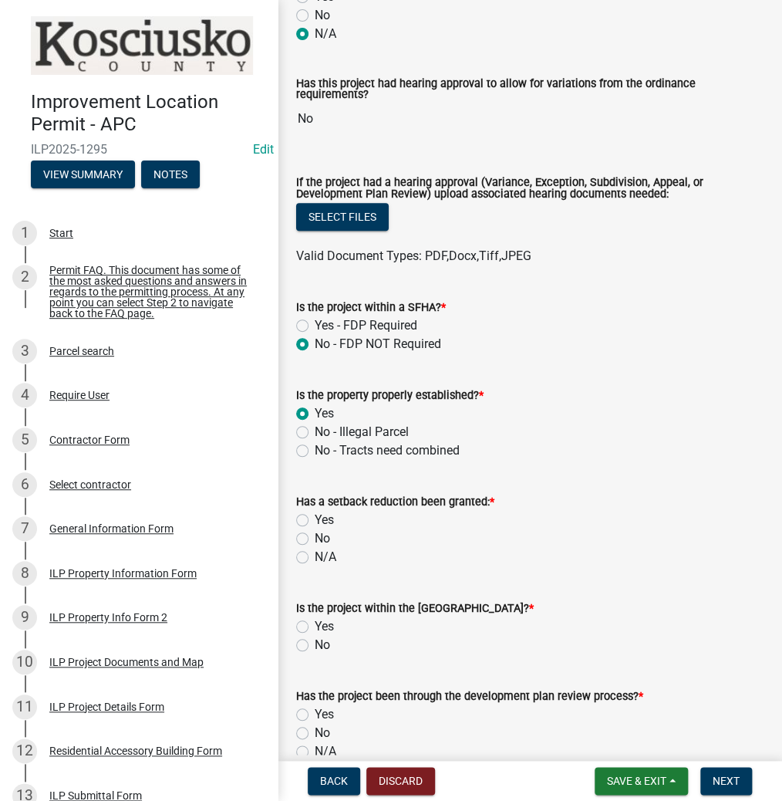
click at [315, 537] on label "No" at bounding box center [322, 538] width 15 height 19
click at [315, 537] on input "No" at bounding box center [320, 534] width 10 height 10
radio input "true"
click at [315, 645] on label "No" at bounding box center [322, 645] width 15 height 19
click at [315, 645] on input "No" at bounding box center [320, 641] width 10 height 10
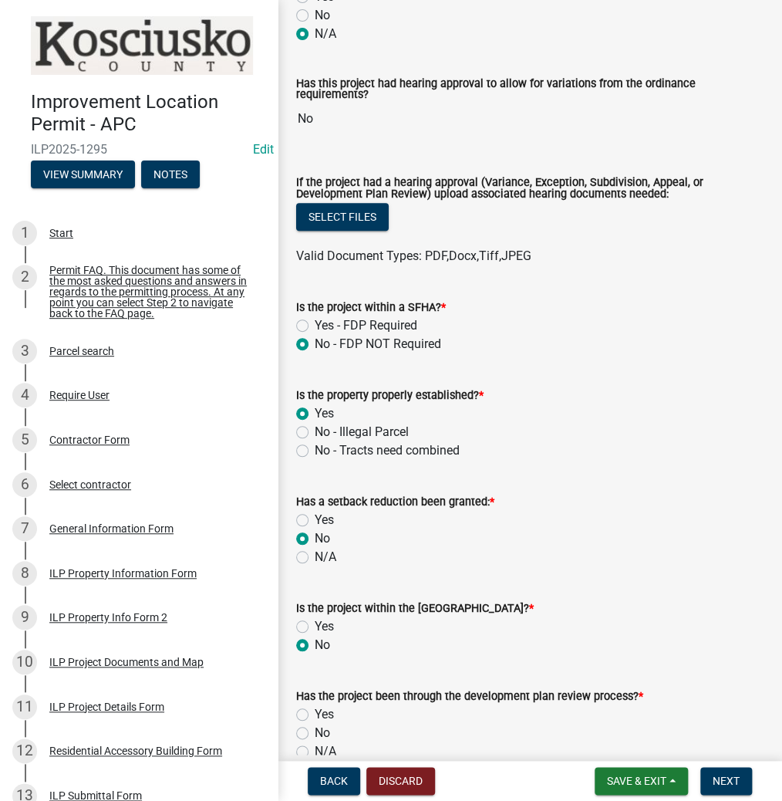
radio input "true"
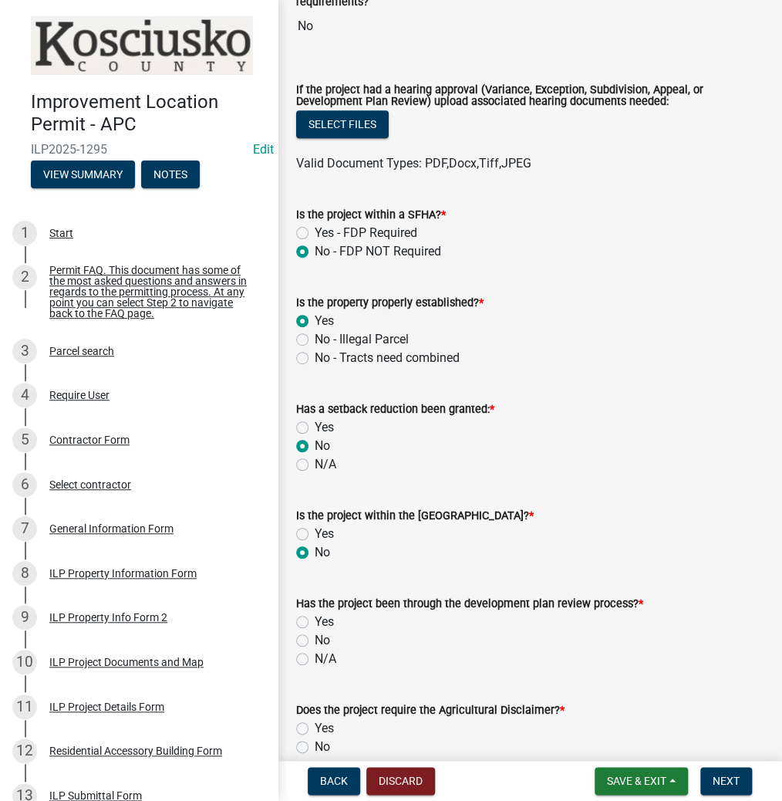
scroll to position [617, 0]
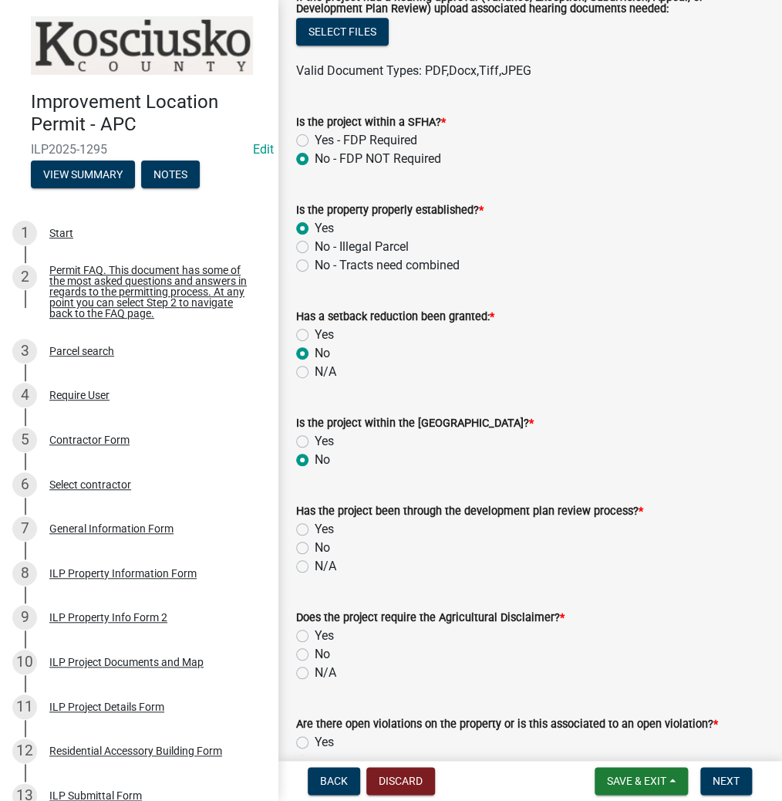
click at [315, 559] on label "N/A" at bounding box center [326, 566] width 22 height 19
click at [315, 559] on input "N/A" at bounding box center [320, 562] width 10 height 10
radio input "true"
click at [315, 656] on label "No" at bounding box center [322, 654] width 15 height 19
click at [315, 655] on input "No" at bounding box center [320, 650] width 10 height 10
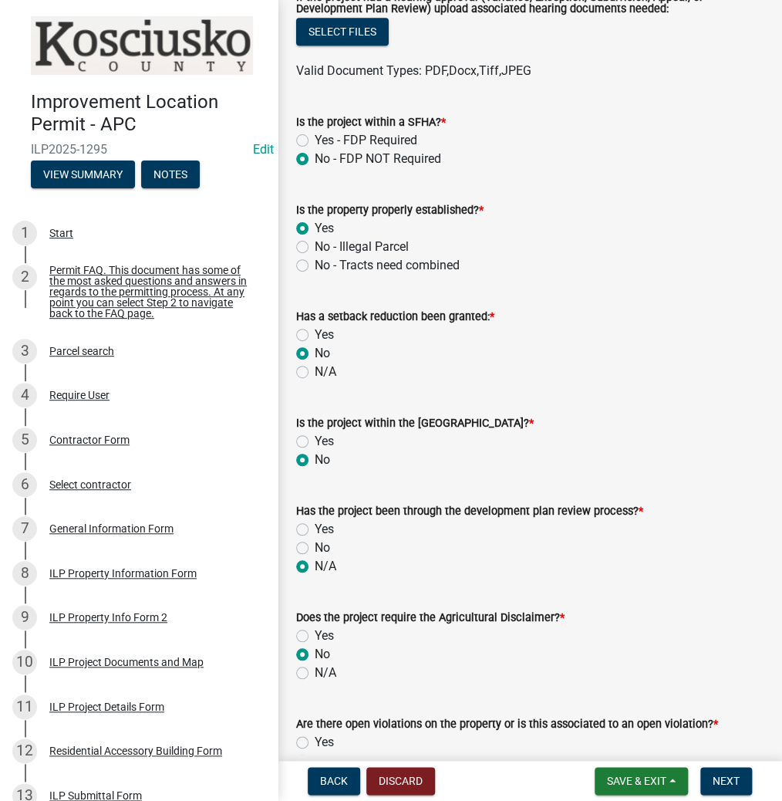
radio input "true"
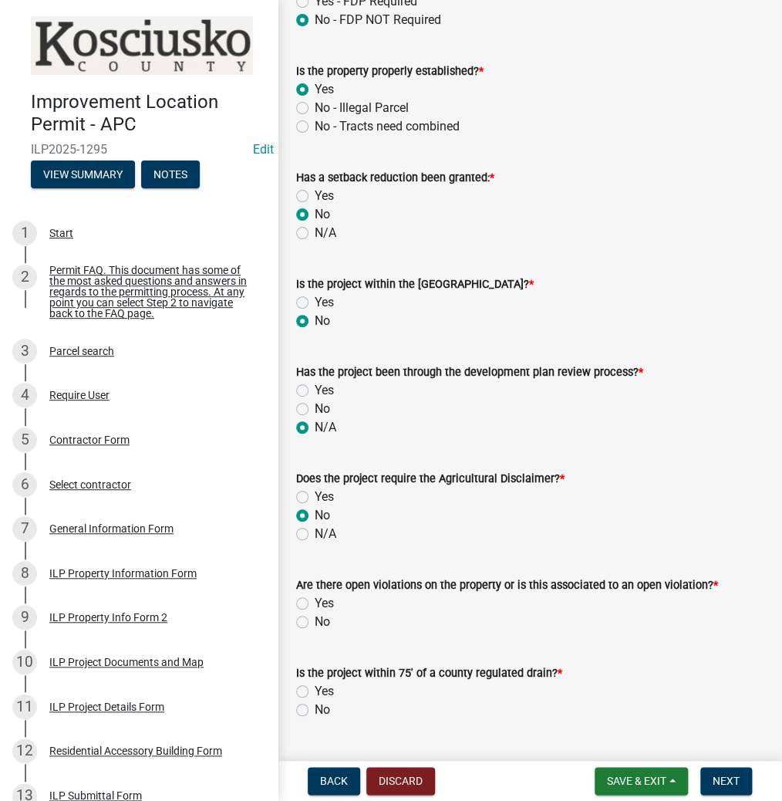
scroll to position [802, 0]
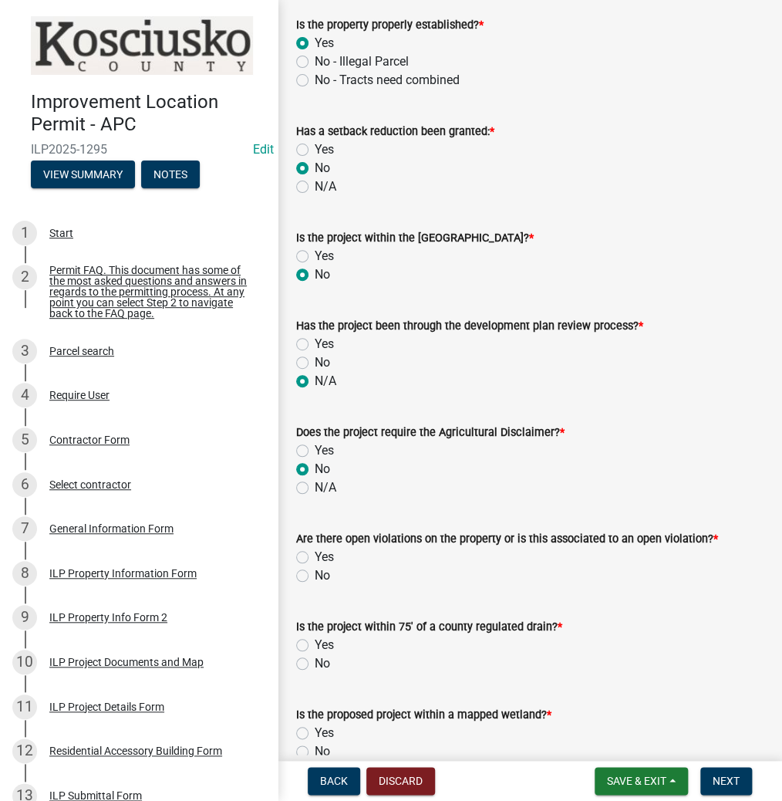
click at [315, 572] on label "No" at bounding box center [322, 575] width 15 height 19
click at [315, 572] on input "No" at bounding box center [320, 571] width 10 height 10
radio input "true"
click at [315, 661] on label "No" at bounding box center [322, 663] width 15 height 19
click at [315, 661] on input "No" at bounding box center [320, 659] width 10 height 10
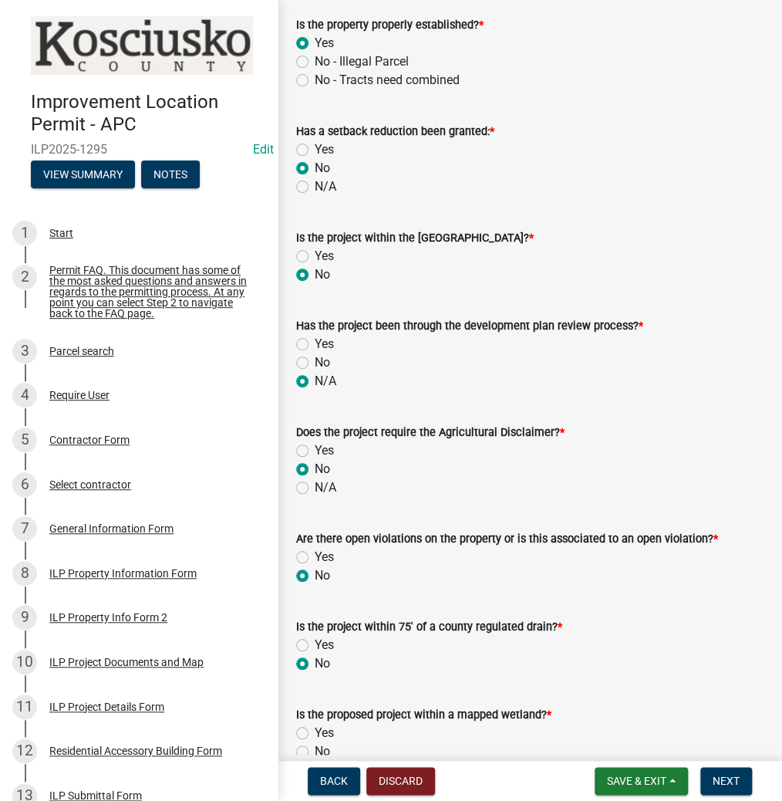
radio input "true"
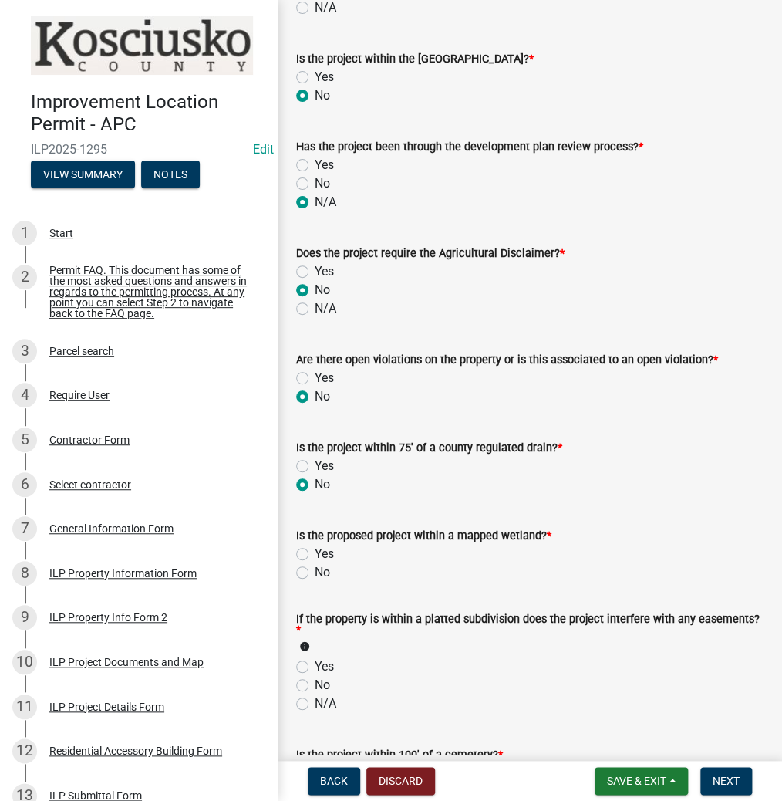
scroll to position [987, 0]
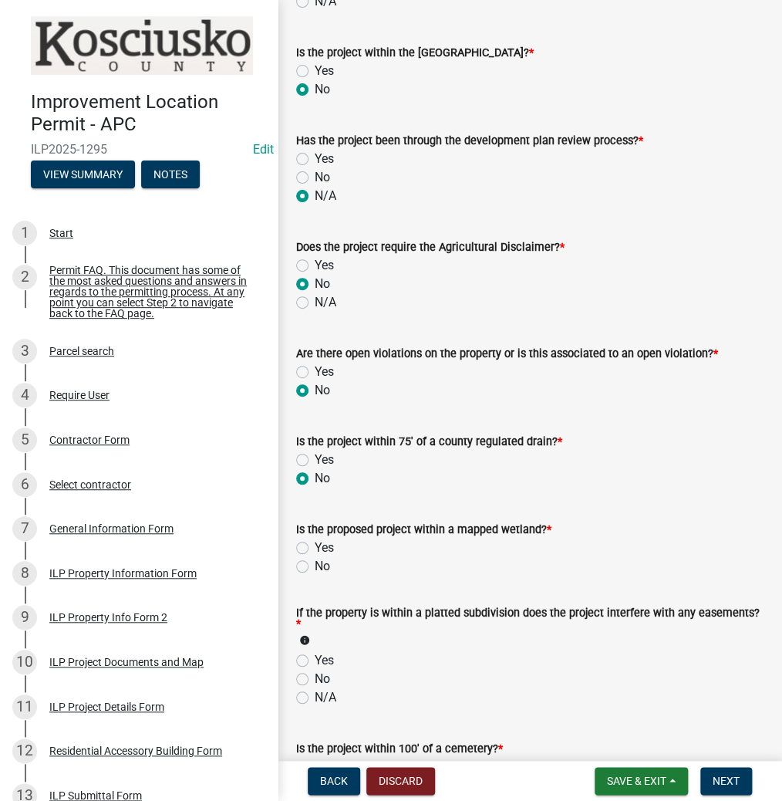
click at [315, 567] on label "No" at bounding box center [322, 566] width 15 height 19
click at [315, 567] on input "No" at bounding box center [320, 562] width 10 height 10
radio input "true"
click at [315, 696] on label "N/A" at bounding box center [326, 697] width 22 height 19
click at [315, 696] on input "N/A" at bounding box center [320, 693] width 10 height 10
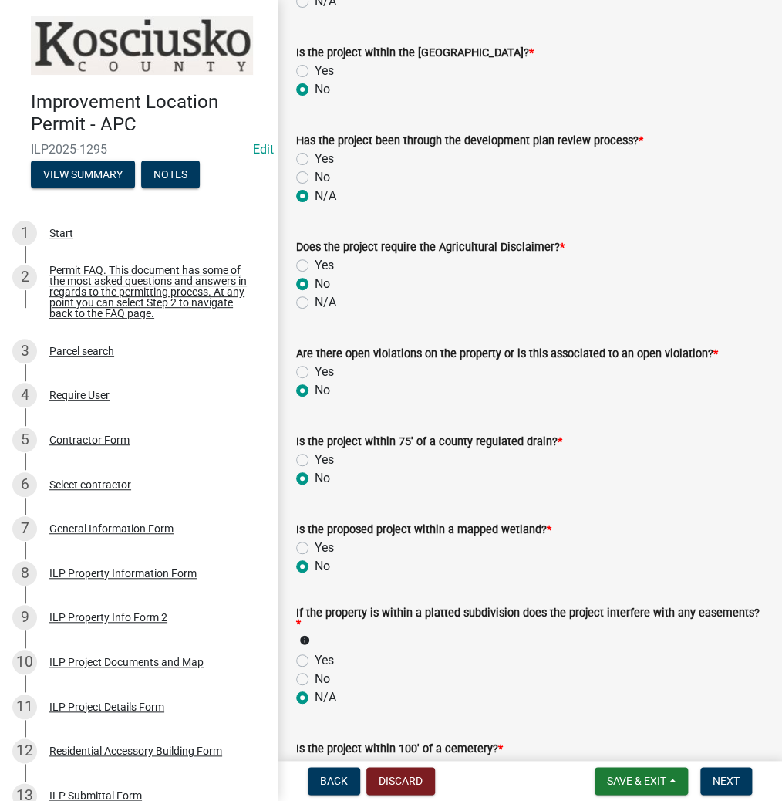
radio input "true"
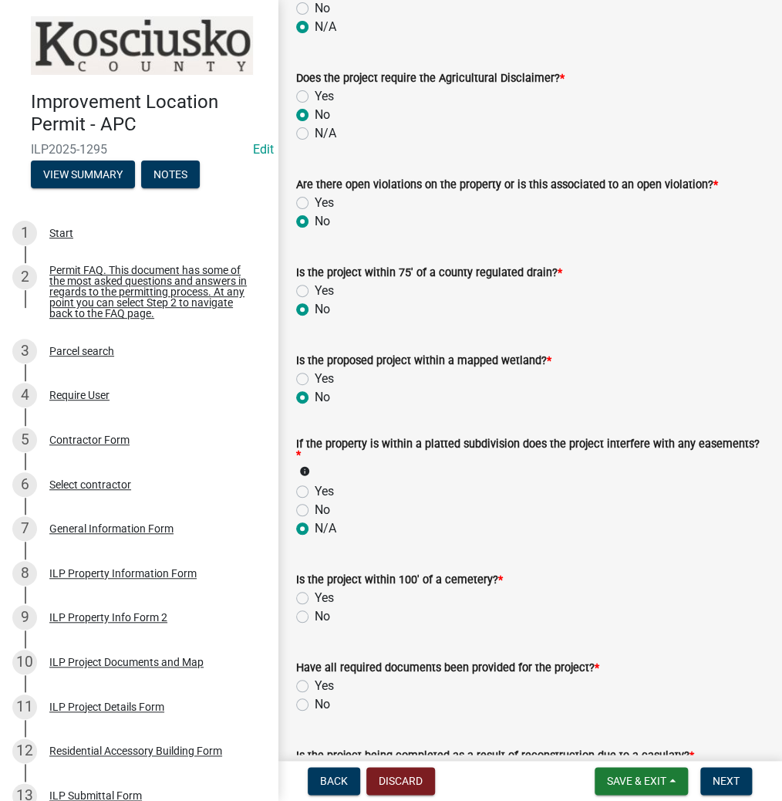
scroll to position [1172, 0]
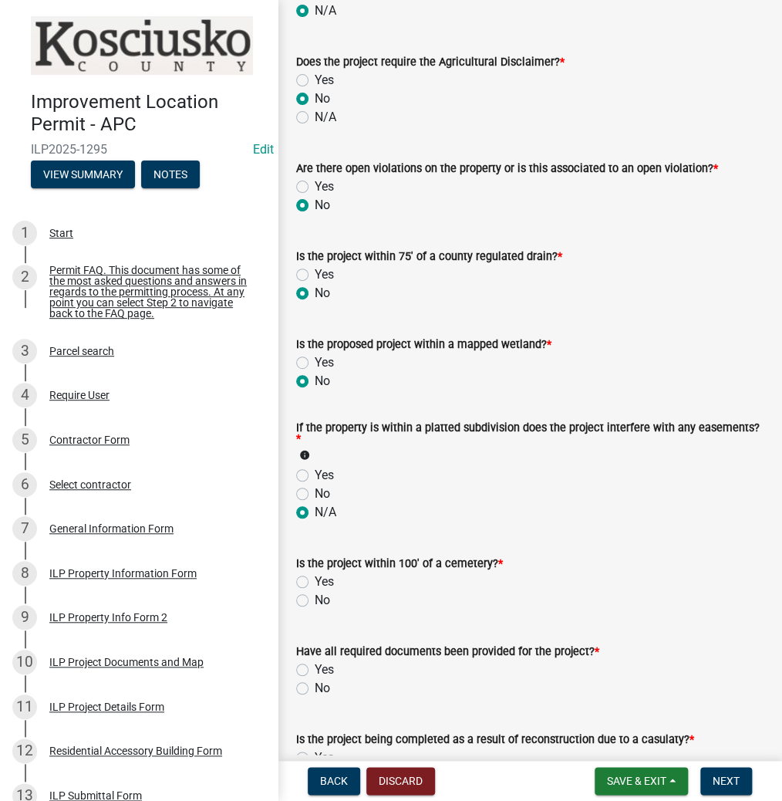
click at [315, 599] on label "No" at bounding box center [322, 600] width 15 height 19
click at [315, 599] on input "No" at bounding box center [320, 596] width 10 height 10
radio input "true"
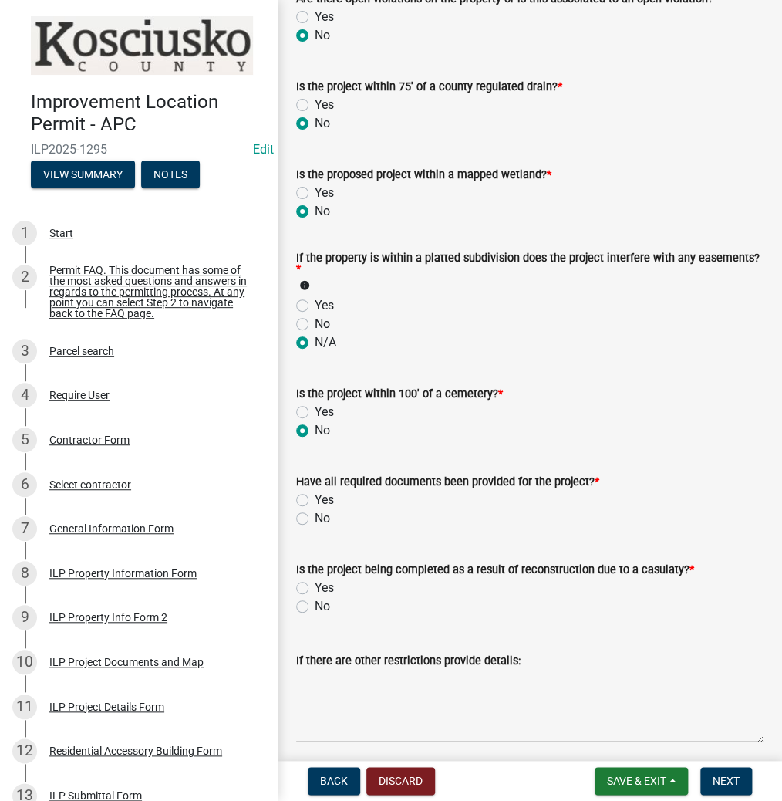
scroll to position [1358, 0]
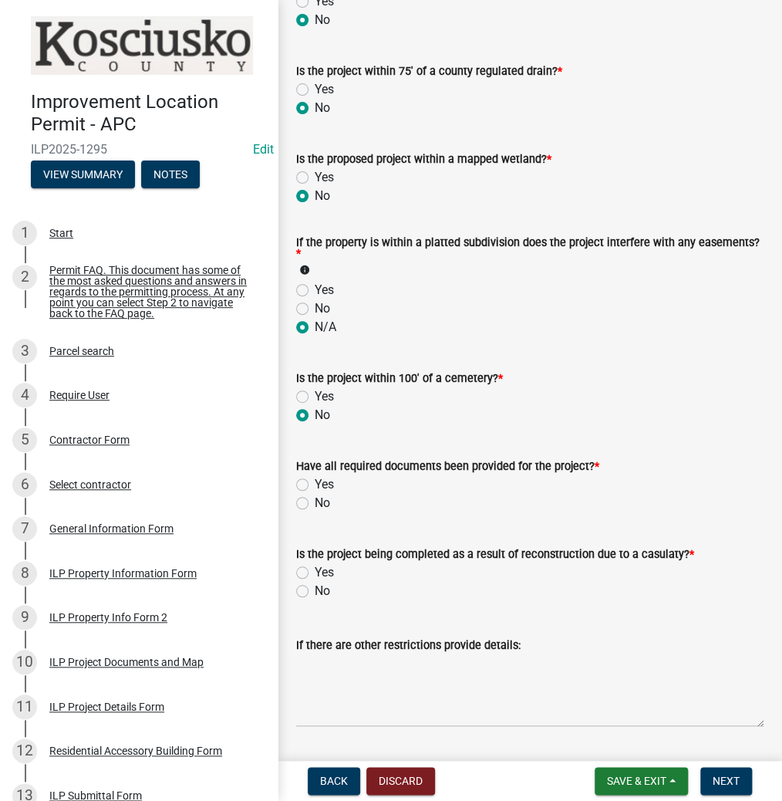
click at [315, 484] on label "Yes" at bounding box center [324, 484] width 19 height 19
click at [315, 484] on input "Yes" at bounding box center [320, 480] width 10 height 10
radio input "true"
click at [300, 584] on div "No" at bounding box center [529, 591] width 467 height 19
click at [315, 592] on label "No" at bounding box center [322, 591] width 15 height 19
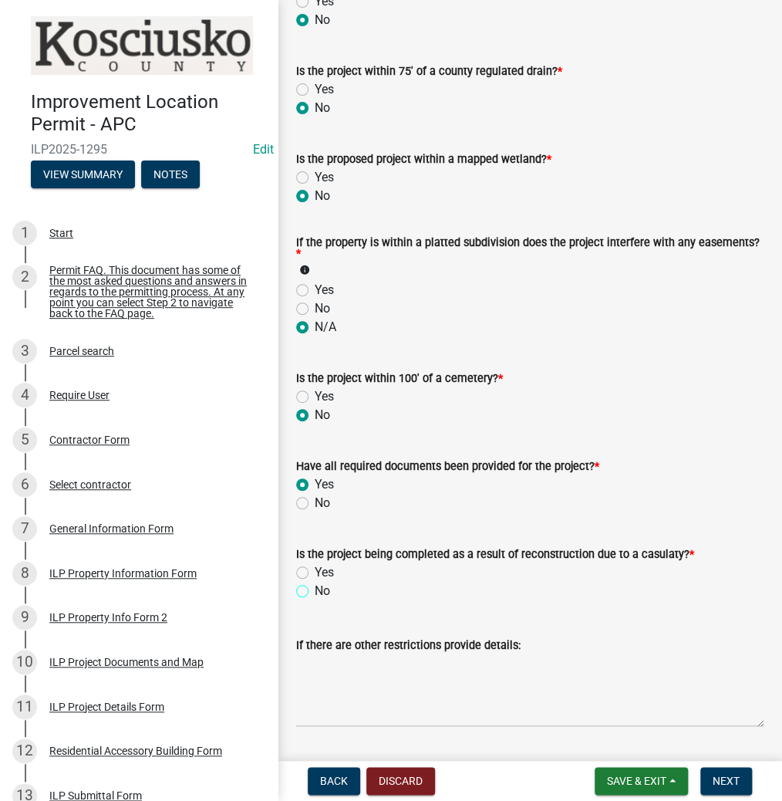
click at [315, 592] on input "No" at bounding box center [320, 587] width 10 height 10
radio input "true"
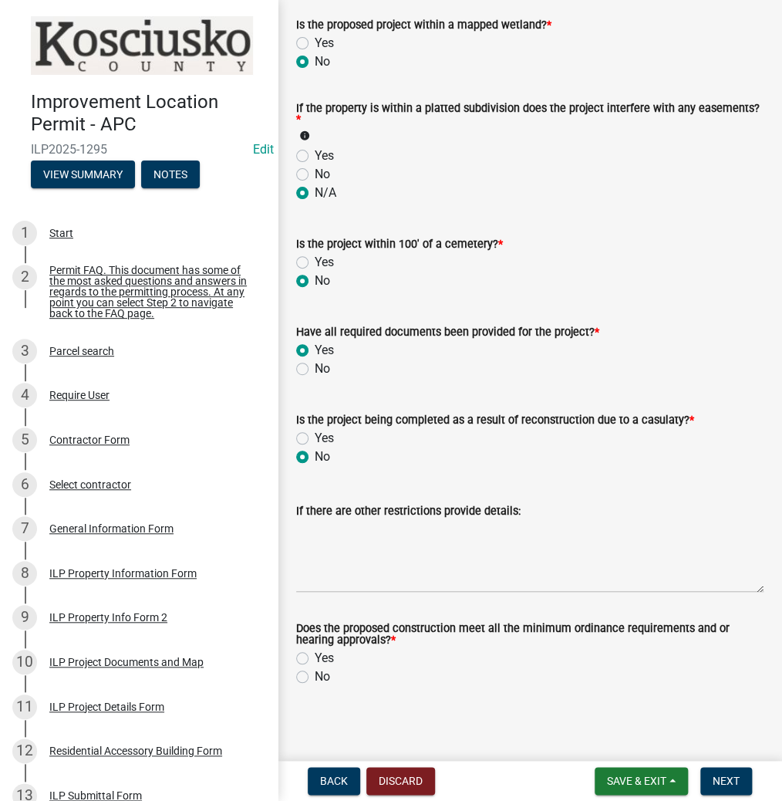
scroll to position [1498, 0]
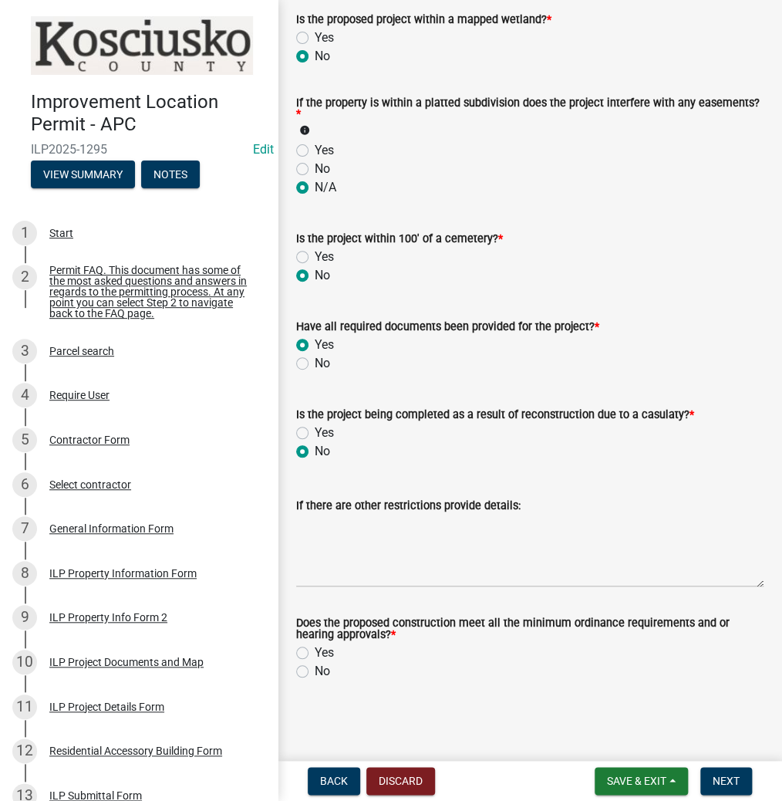
click at [315, 652] on label "Yes" at bounding box center [324, 652] width 19 height 19
click at [315, 652] on input "Yes" at bounding box center [320, 648] width 10 height 10
radio input "true"
click at [718, 771] on button "Next" at bounding box center [726, 781] width 52 height 28
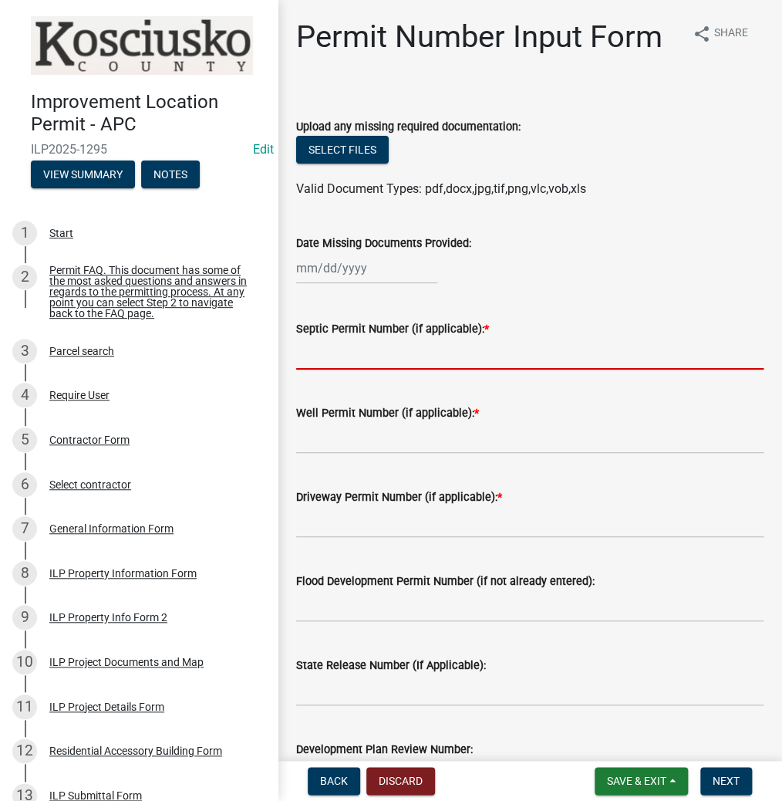
click at [332, 355] on input "Septic Permit Number (if applicable): *" at bounding box center [529, 354] width 467 height 32
type input "LETTER"
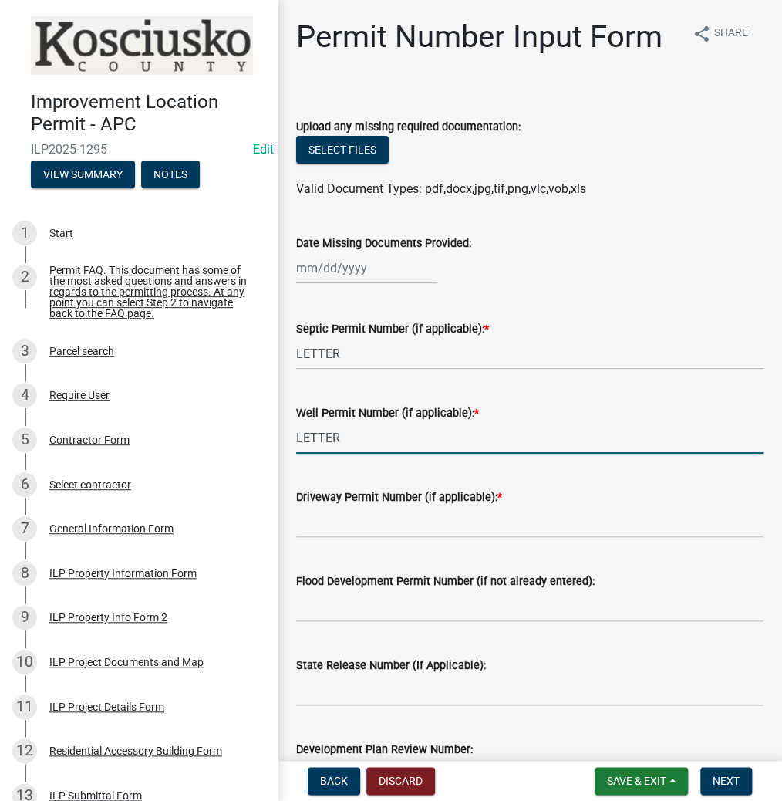
type input "LETTER"
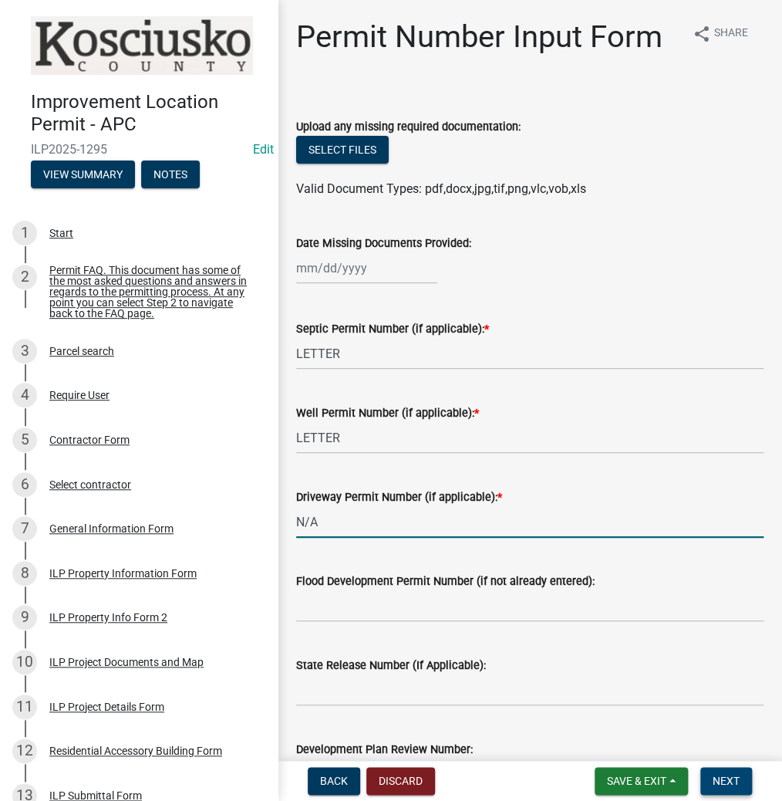
type input "N/A"
click at [716, 774] on span "Next" at bounding box center [726, 780] width 27 height 12
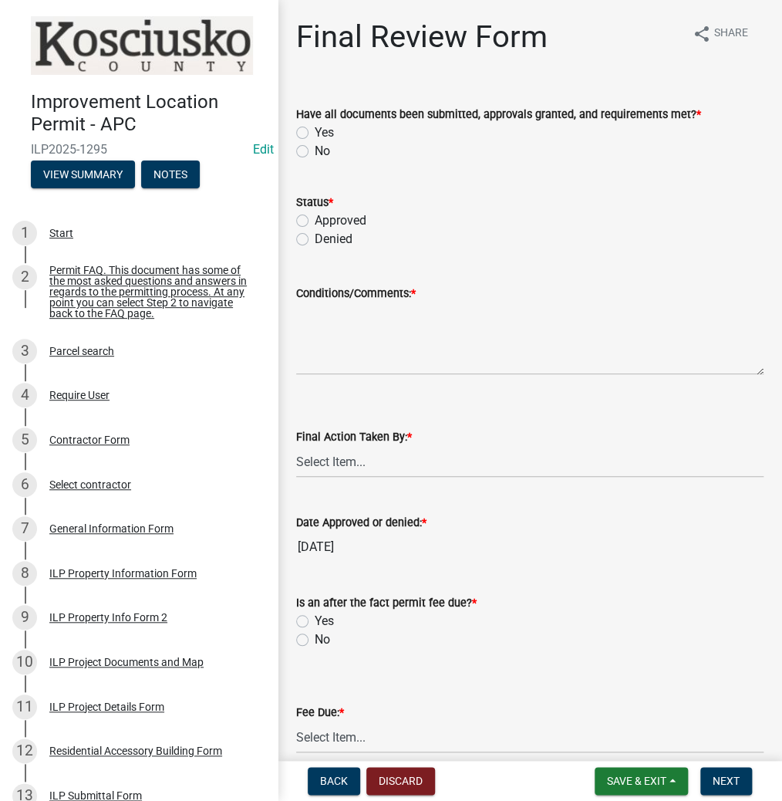
click at [315, 133] on label "Yes" at bounding box center [324, 132] width 19 height 19
click at [315, 133] on input "Yes" at bounding box center [320, 128] width 10 height 10
radio input "true"
click at [315, 218] on label "Approved" at bounding box center [341, 220] width 52 height 19
click at [315, 218] on input "Approved" at bounding box center [320, 216] width 10 height 10
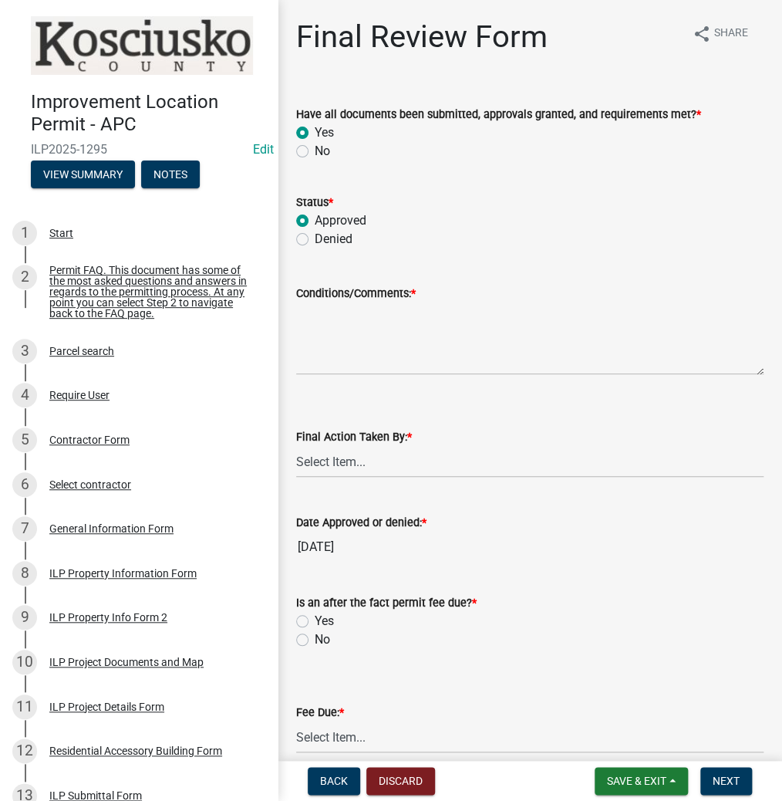
radio input "true"
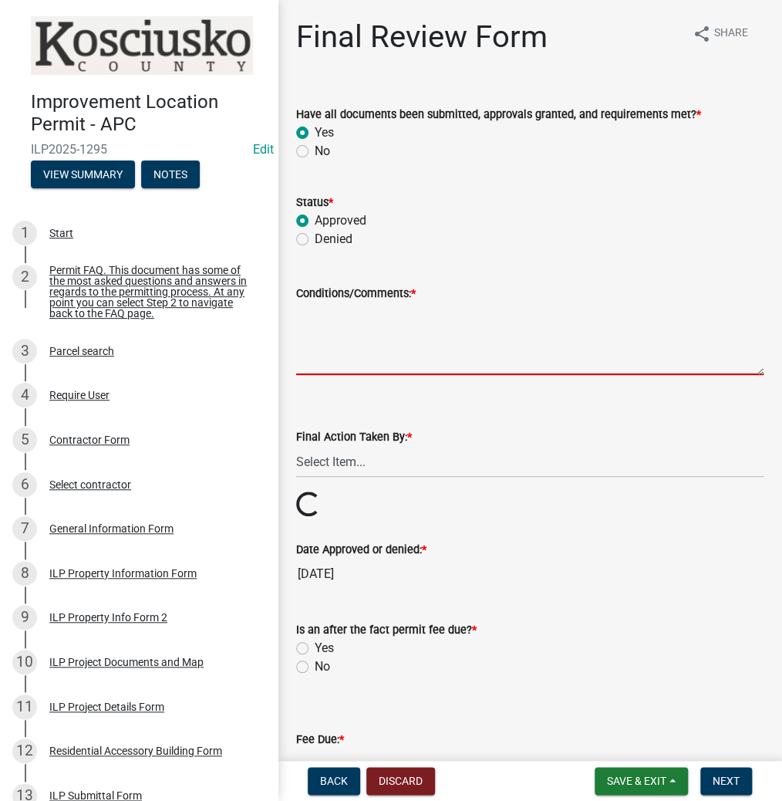
click at [355, 335] on textarea "Conditions/Comments: *" at bounding box center [529, 338] width 467 height 73
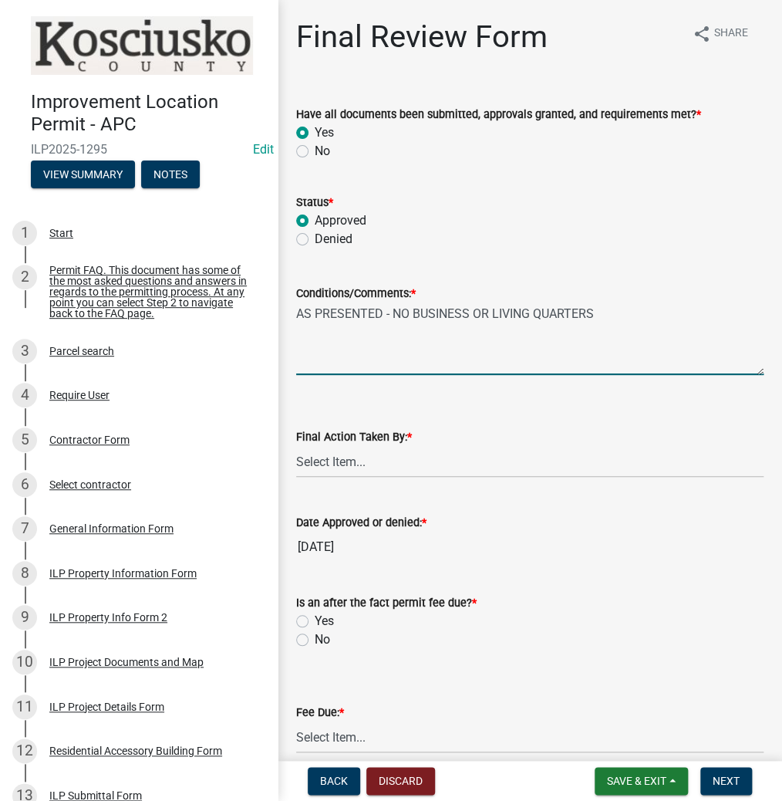
type textarea "AS PRESENTED - NO BUSINESS OR LIVING QUARTERS"
click at [338, 464] on select "Select Item... MMS LT AT CS [PERSON_NAME]" at bounding box center [529, 462] width 467 height 32
click at [296, 446] on select "Select Item... MMS LT AT CS [PERSON_NAME]" at bounding box center [529, 462] width 467 height 32
select select "d95389f4-ab5a-4603-9826-29cf73316391"
click at [315, 639] on label "No" at bounding box center [322, 639] width 15 height 19
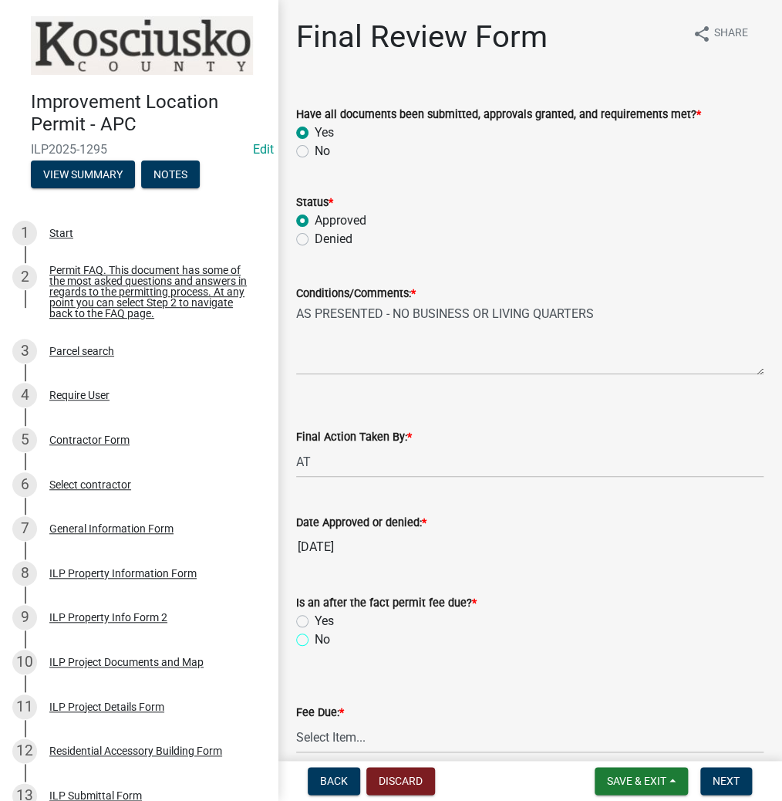
click at [315, 639] on input "No" at bounding box center [320, 635] width 10 height 10
radio input "true"
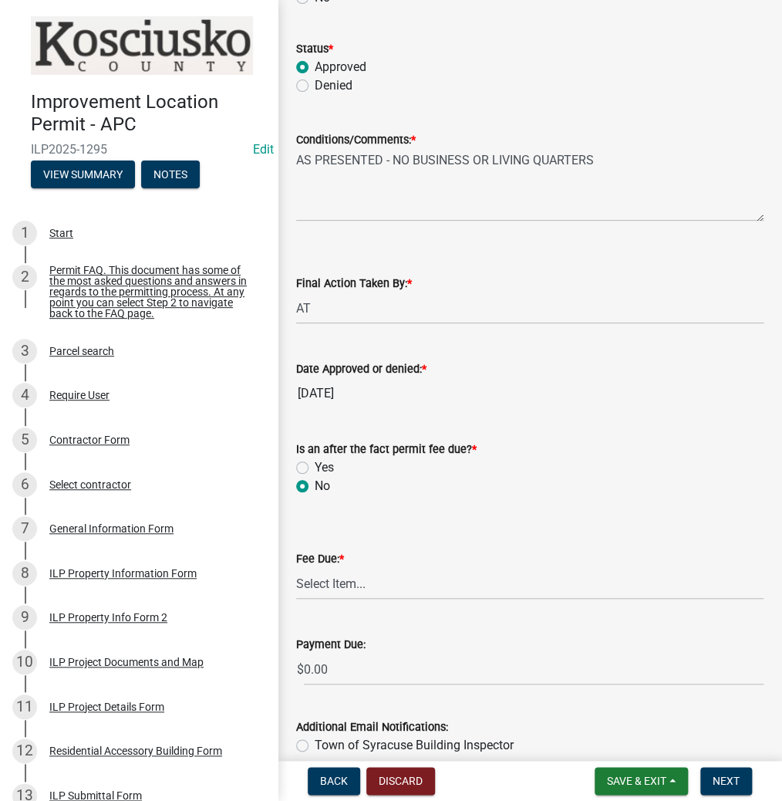
scroll to position [185, 0]
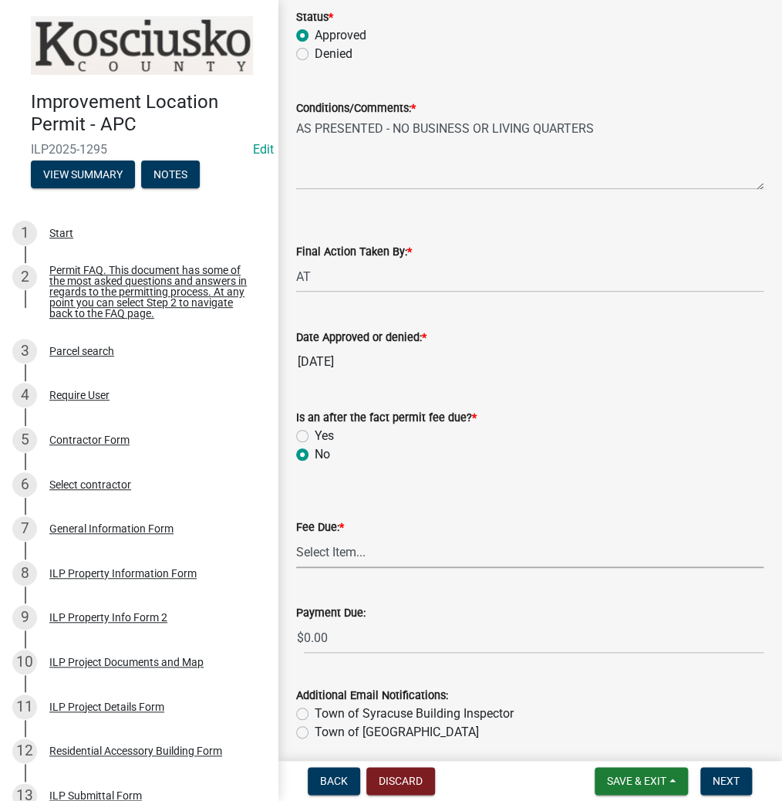
click at [329, 548] on select "Select Item... N/A $10.00 $25.00 $125.00 $250 $500 $500 + $10.00 for every 10 s…" at bounding box center [529, 552] width 467 height 32
click at [296, 536] on select "Select Item... N/A $10.00 $25.00 $125.00 $250 $500 $500 + $10.00 for every 10 s…" at bounding box center [529, 552] width 467 height 32
select select "6f482d1d-eb35-47e6-92b0-143404755581"
click at [715, 778] on span "Next" at bounding box center [726, 780] width 27 height 12
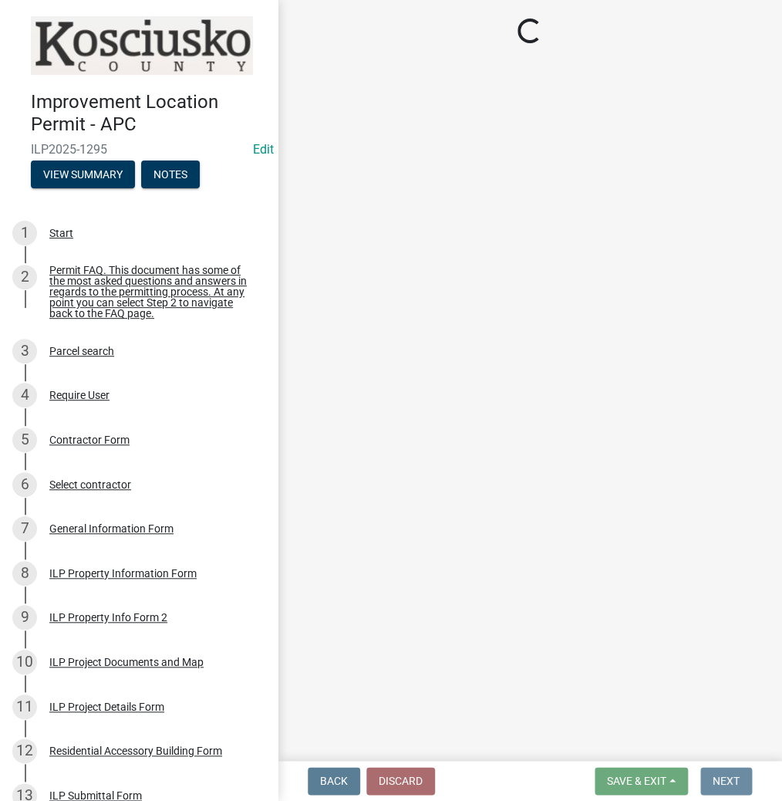
scroll to position [0, 0]
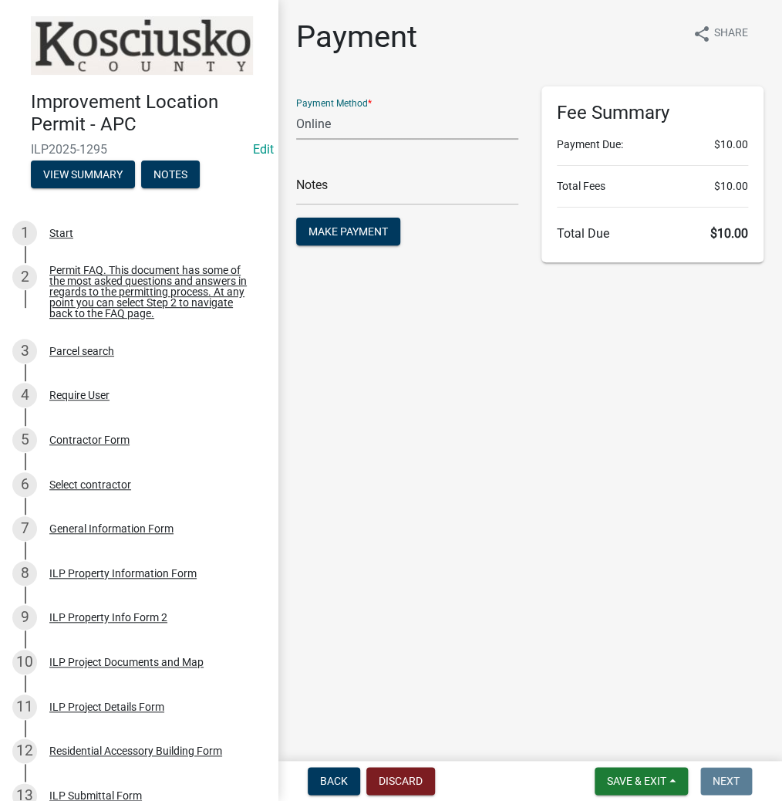
click at [360, 123] on select "Credit Card POS Check Cash Online" at bounding box center [407, 124] width 222 height 32
select select "2: 1"
click at [296, 108] on select "Credit Card POS Check Cash Online" at bounding box center [407, 124] width 222 height 32
click at [353, 230] on span "Make Payment" at bounding box center [348, 231] width 79 height 12
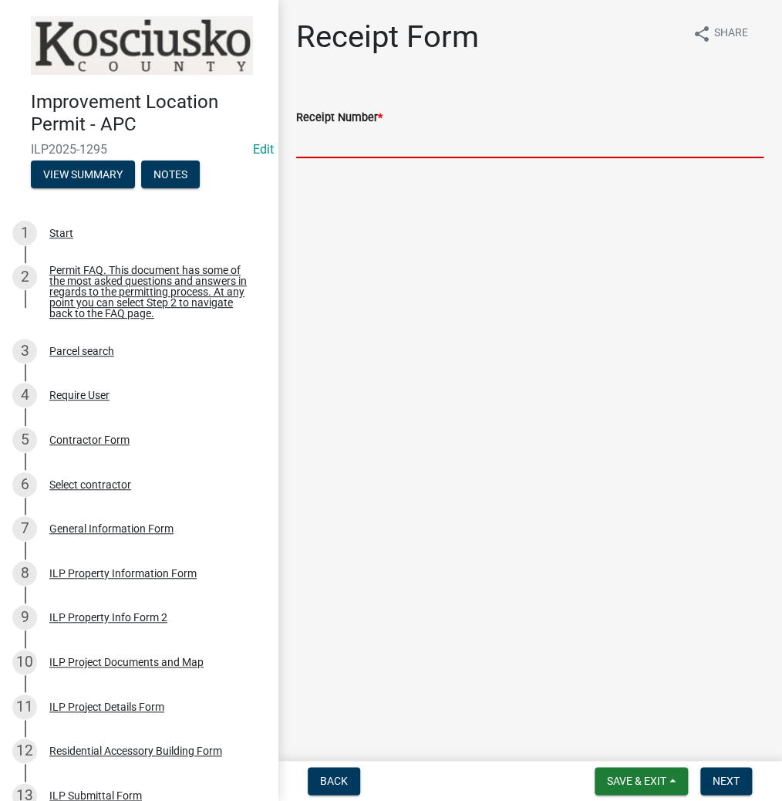
click at [384, 136] on input "Receipt Number *" at bounding box center [529, 143] width 467 height 32
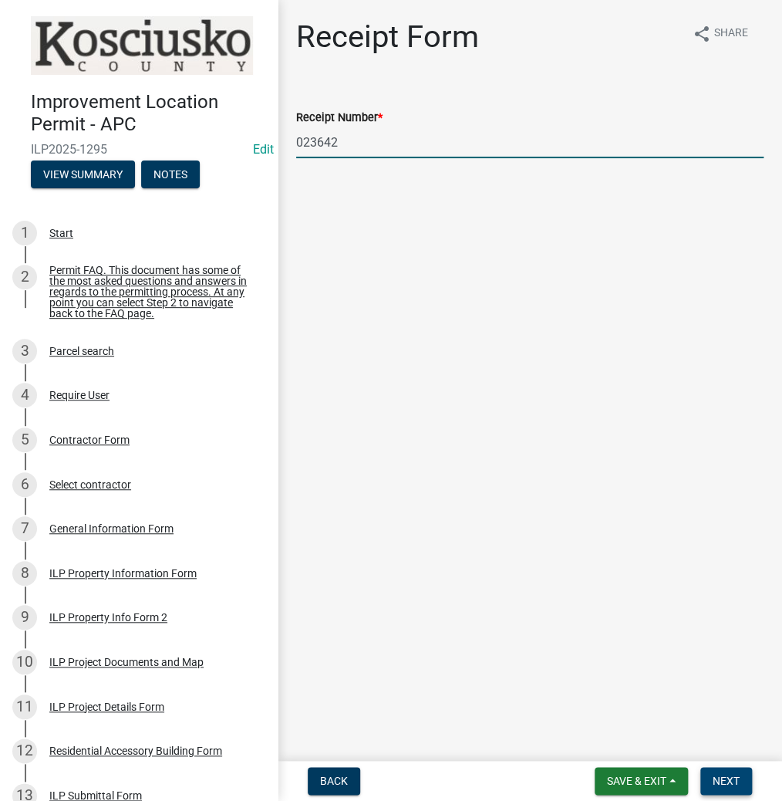
type input "023642"
click at [714, 768] on button "Next" at bounding box center [726, 781] width 52 height 28
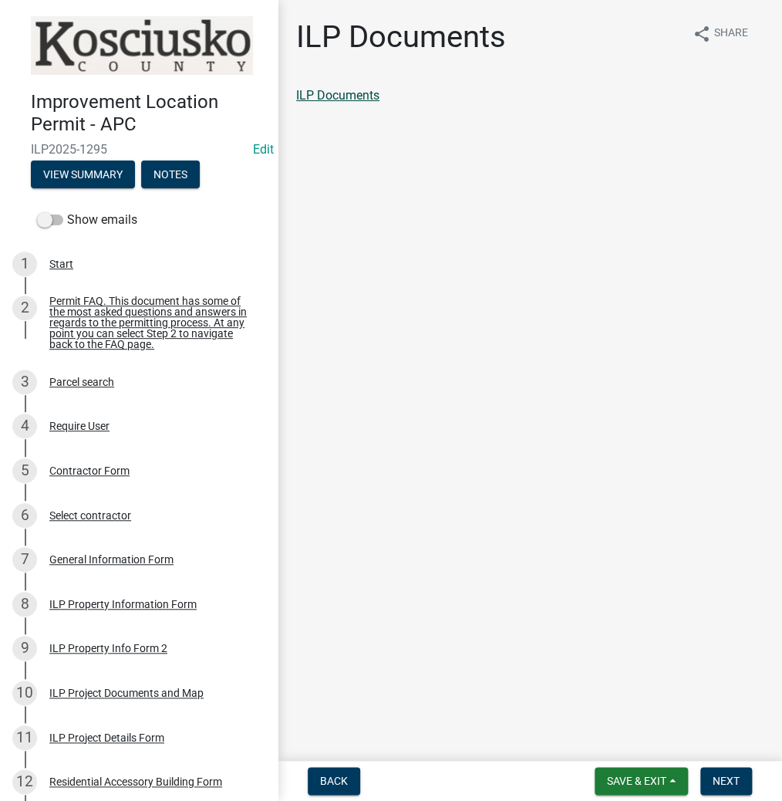
click at [334, 93] on link "ILP Documents" at bounding box center [337, 95] width 83 height 15
click at [716, 774] on span "Next" at bounding box center [726, 780] width 27 height 12
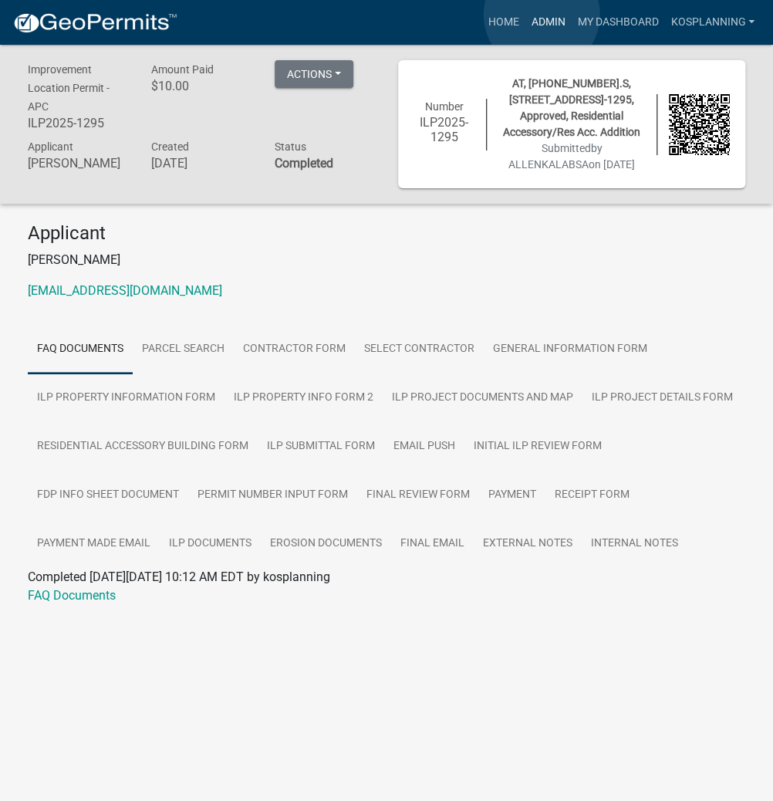
click at [542, 15] on link "Admin" at bounding box center [548, 22] width 46 height 29
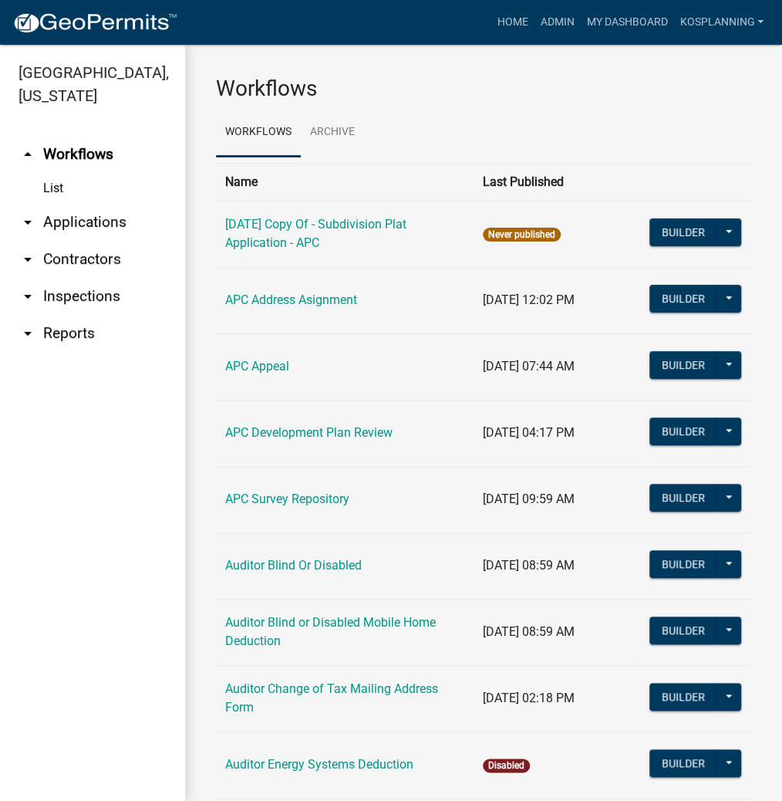
click at [75, 221] on link "arrow_drop_down Applications" at bounding box center [92, 222] width 185 height 37
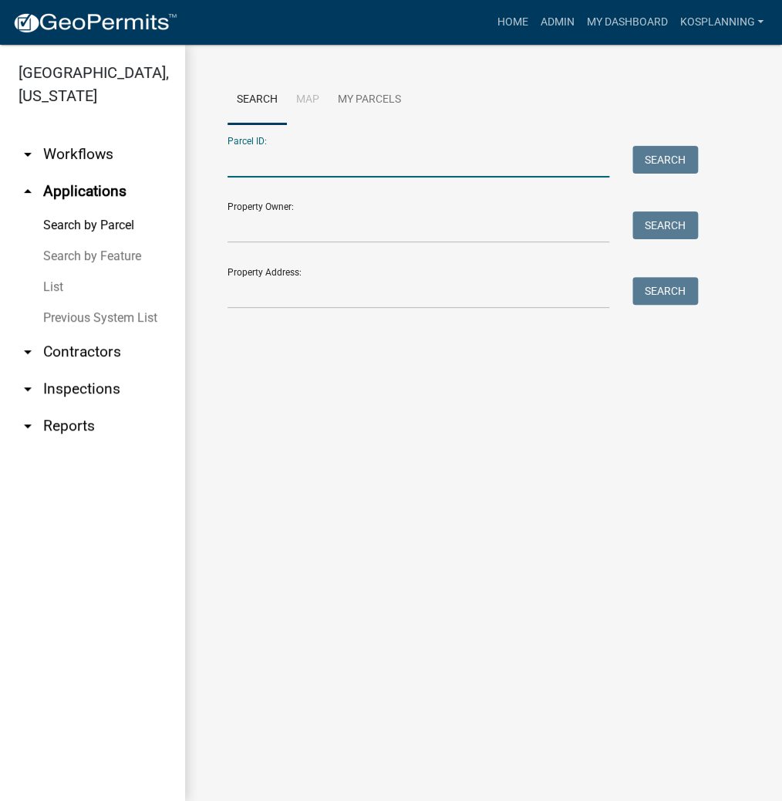
click at [309, 161] on input "Parcel ID:" at bounding box center [419, 162] width 382 height 32
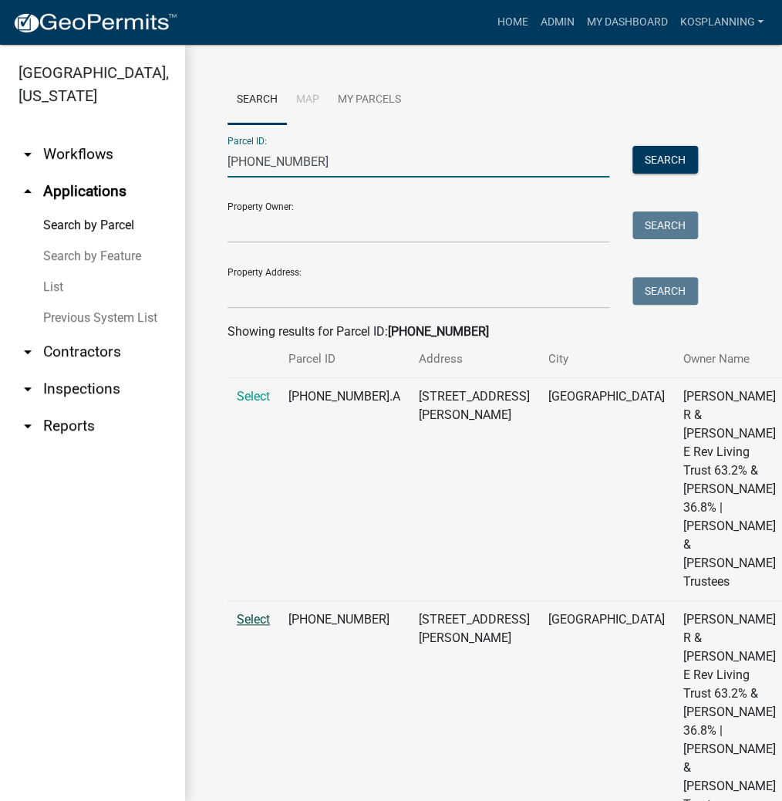
type input "[PHONE_NUMBER]"
click at [254, 626] on span "Select" at bounding box center [253, 619] width 33 height 15
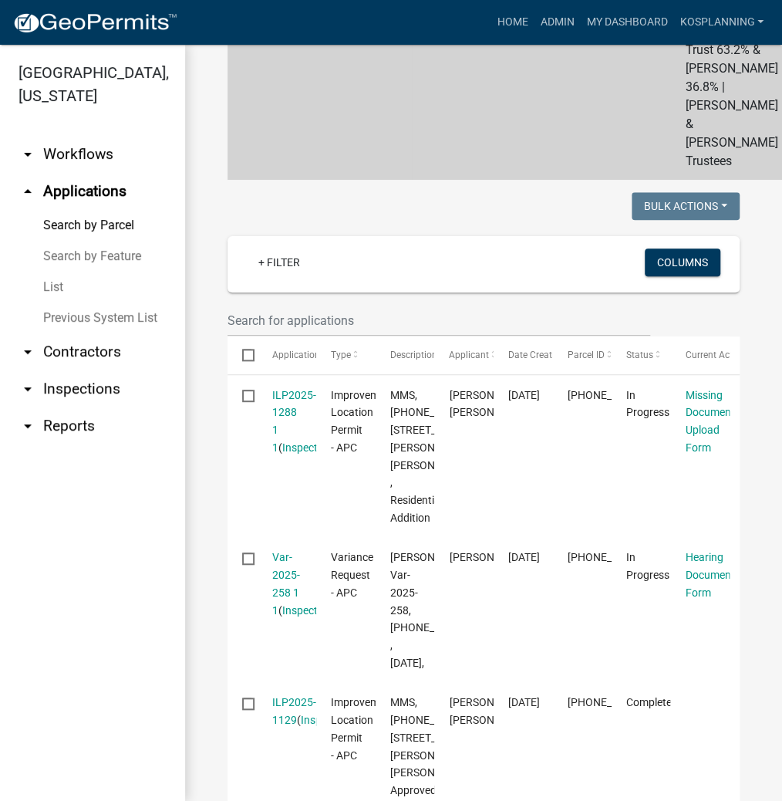
scroll to position [432, 0]
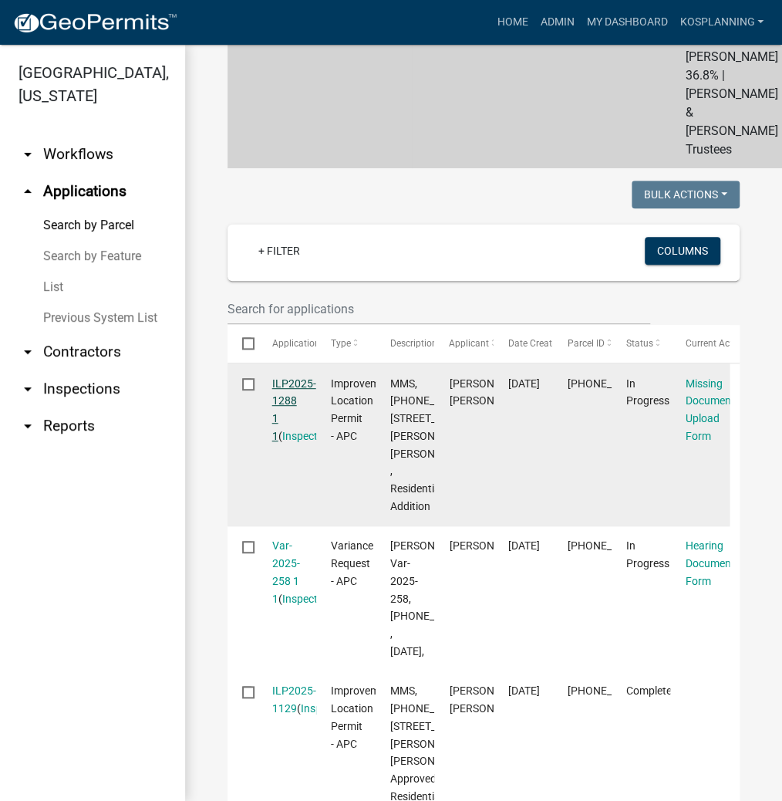
click at [288, 434] on link "ILP2025-1288 1 1" at bounding box center [294, 409] width 44 height 65
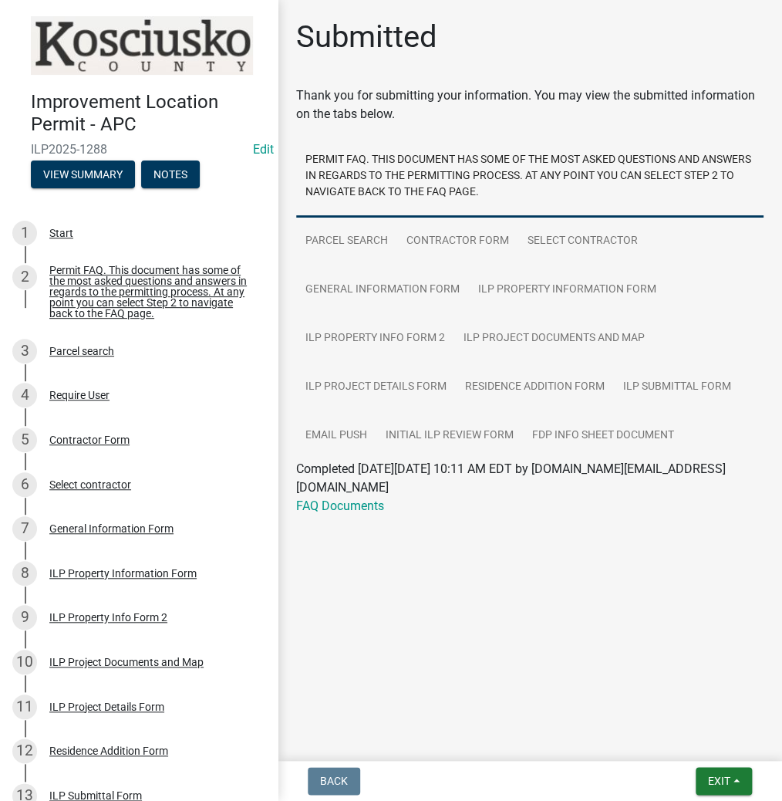
scroll to position [434, 0]
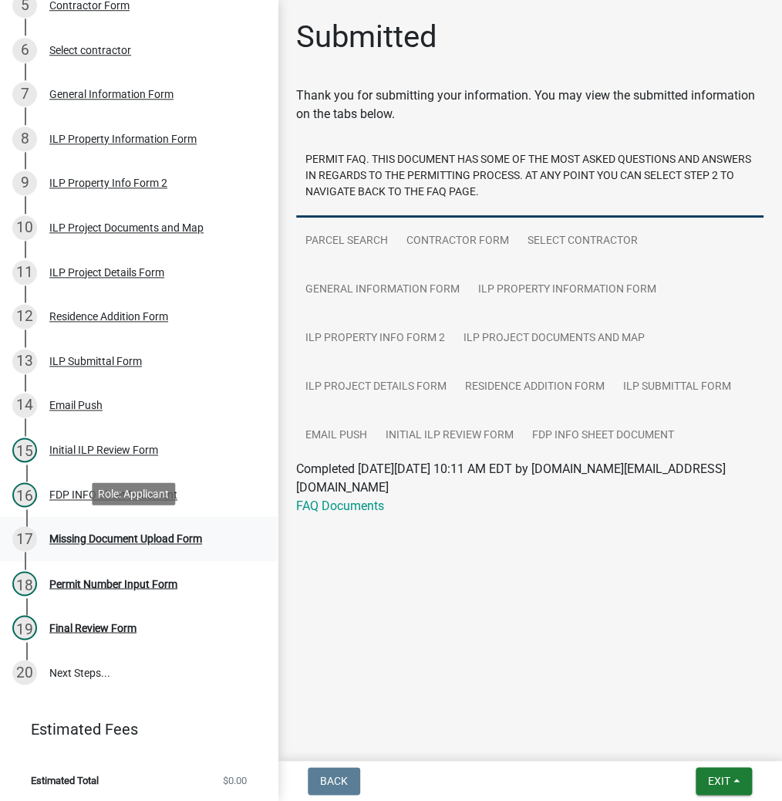
click at [76, 538] on div "Missing Document Upload Form" at bounding box center [125, 538] width 153 height 11
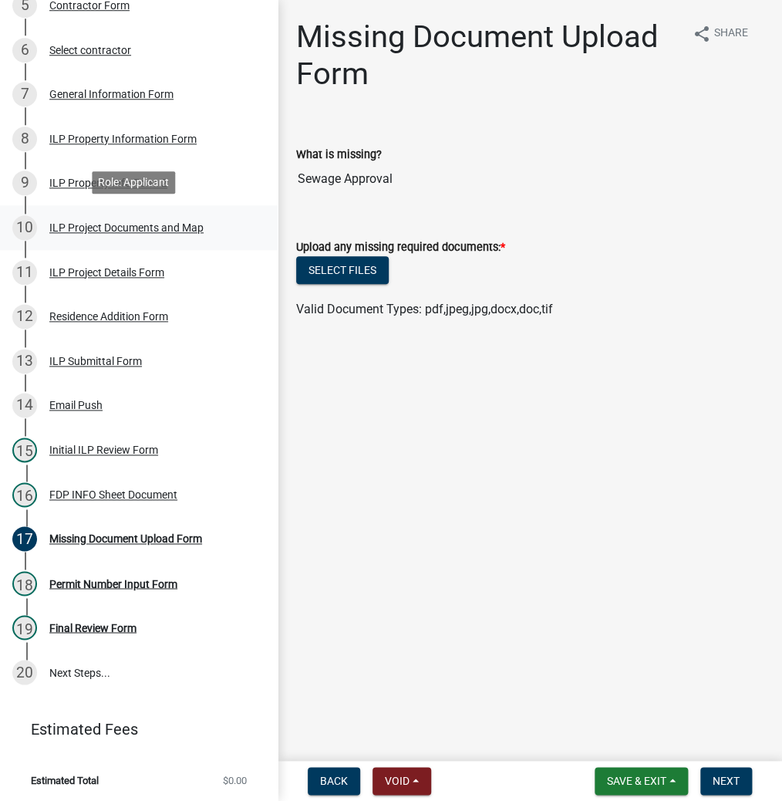
click at [93, 222] on div "ILP Project Documents and Map" at bounding box center [126, 227] width 154 height 11
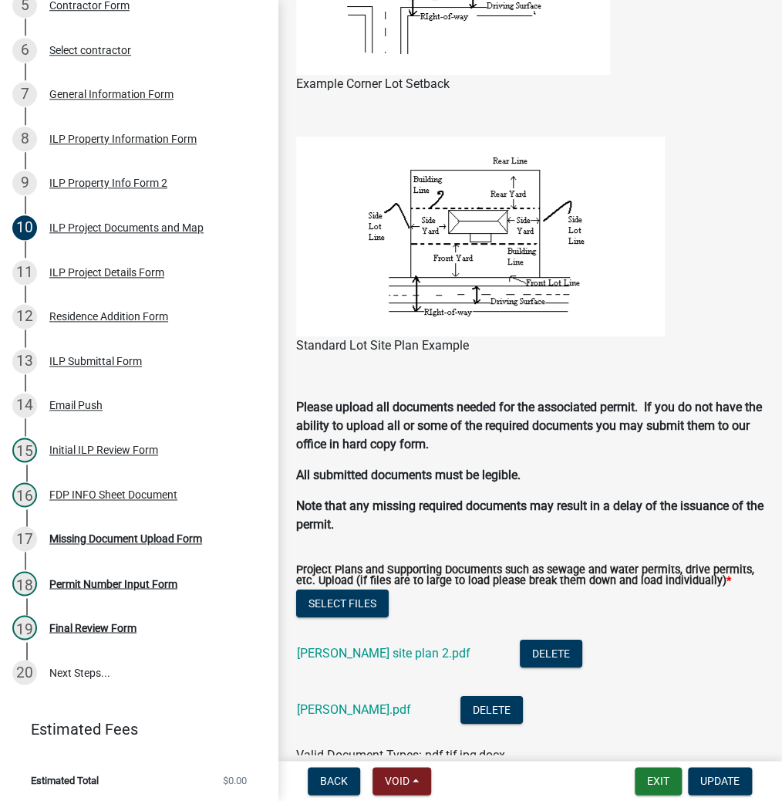
scroll to position [1481, 0]
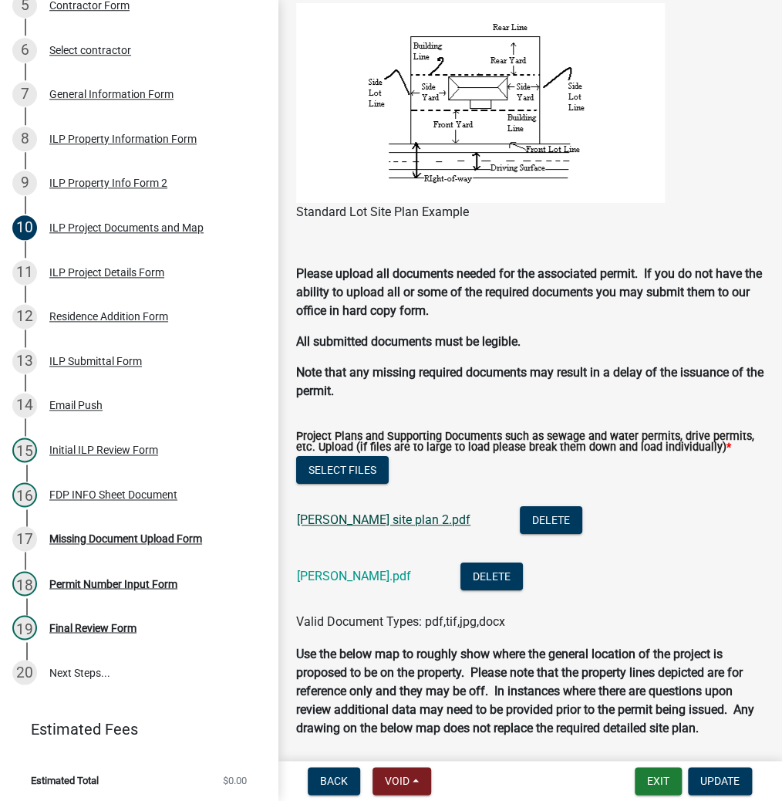
click at [354, 527] on link "[PERSON_NAME] site plan 2.pdf" at bounding box center [384, 519] width 174 height 15
click at [373, 583] on link "[PERSON_NAME].pdf" at bounding box center [354, 575] width 114 height 15
click at [322, 583] on link "[PERSON_NAME].pdf" at bounding box center [354, 575] width 114 height 15
click at [142, 537] on div "Missing Document Upload Form" at bounding box center [125, 538] width 153 height 11
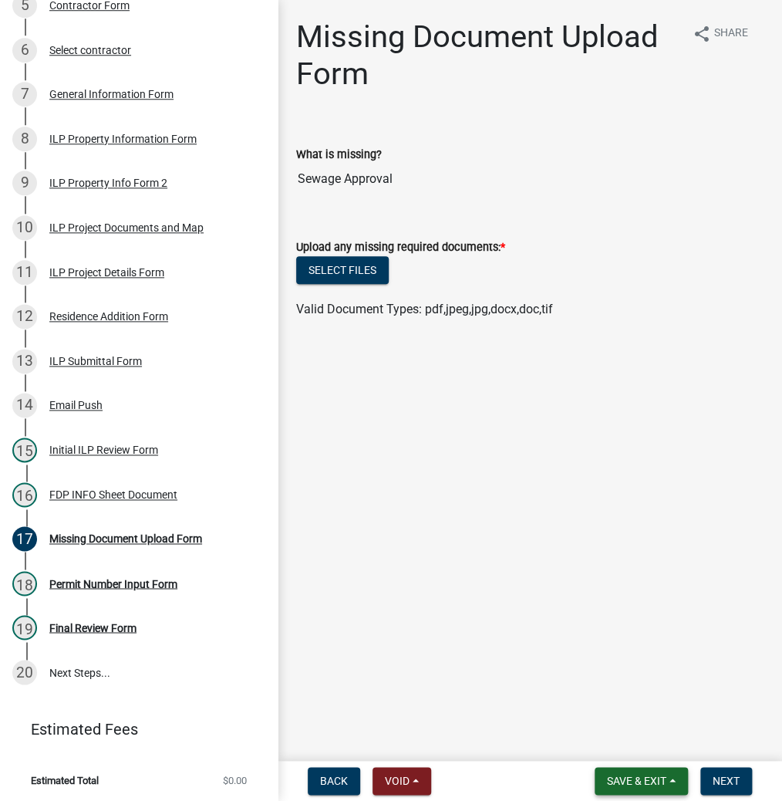
click at [633, 780] on span "Save & Exit" at bounding box center [636, 780] width 59 height 12
click at [620, 741] on button "Save & Exit" at bounding box center [626, 740] width 123 height 37
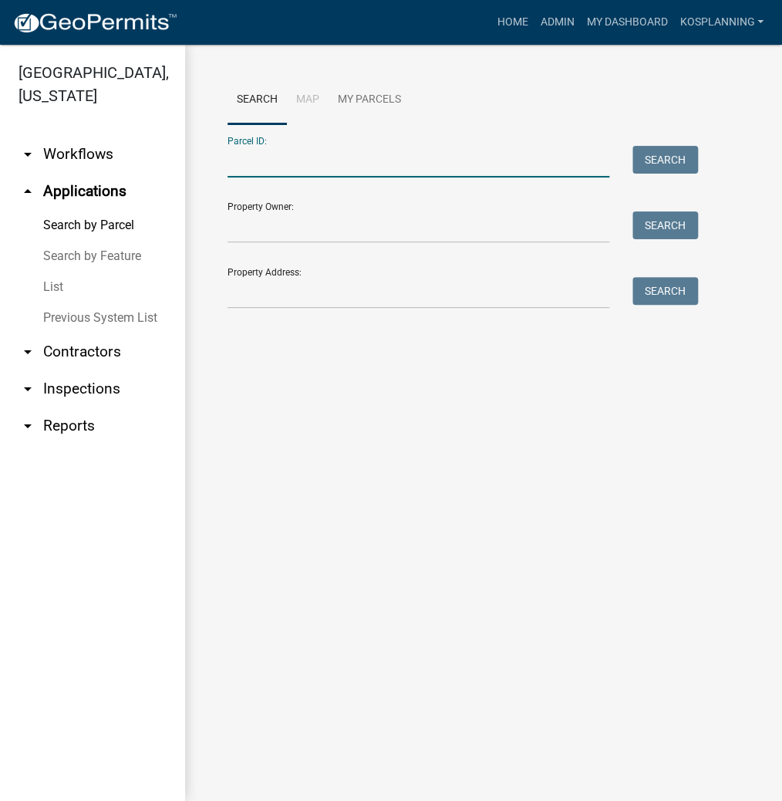
click at [278, 165] on input "Parcel ID:" at bounding box center [419, 162] width 382 height 32
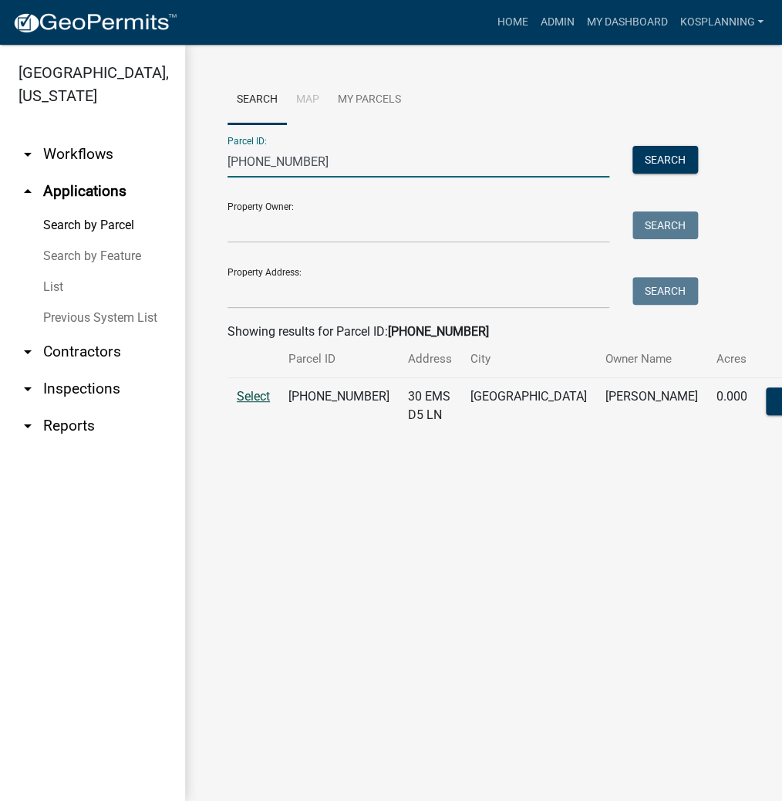
type input "[PHONE_NUMBER]"
click at [248, 403] on span "Select" at bounding box center [253, 396] width 33 height 15
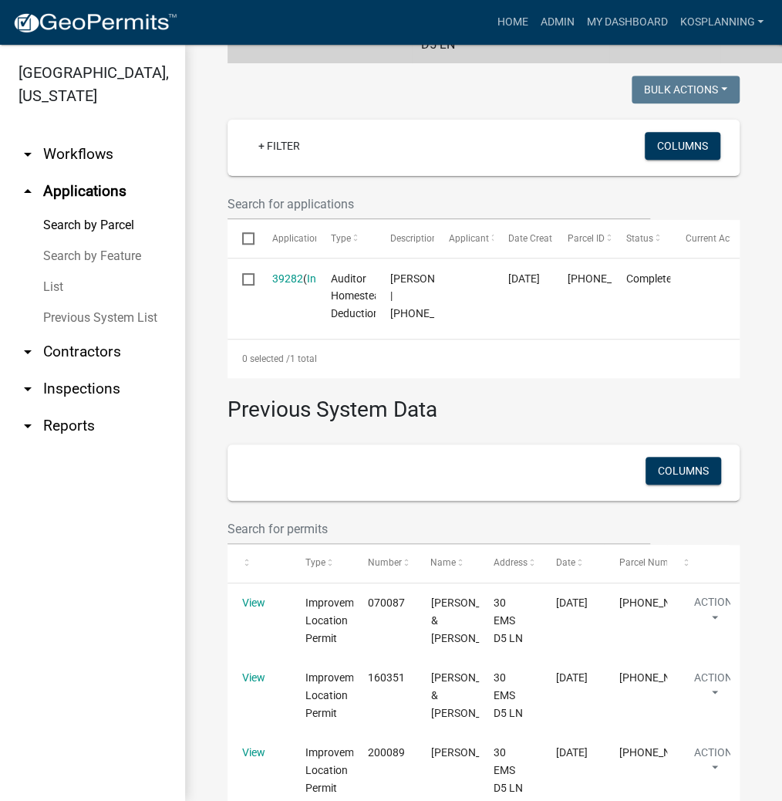
scroll to position [555, 0]
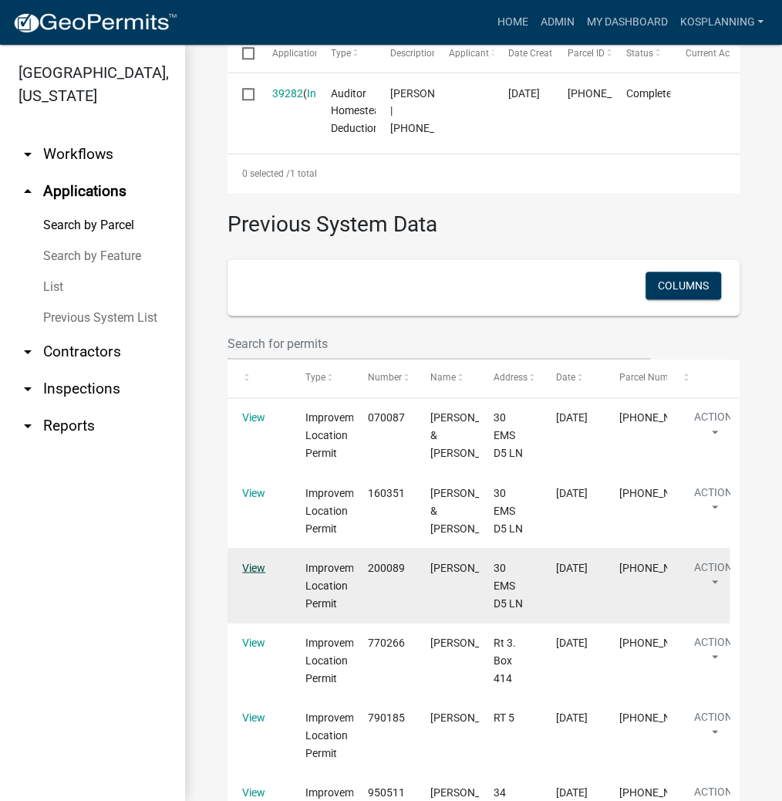
click at [261, 573] on link "View" at bounding box center [253, 567] width 23 height 12
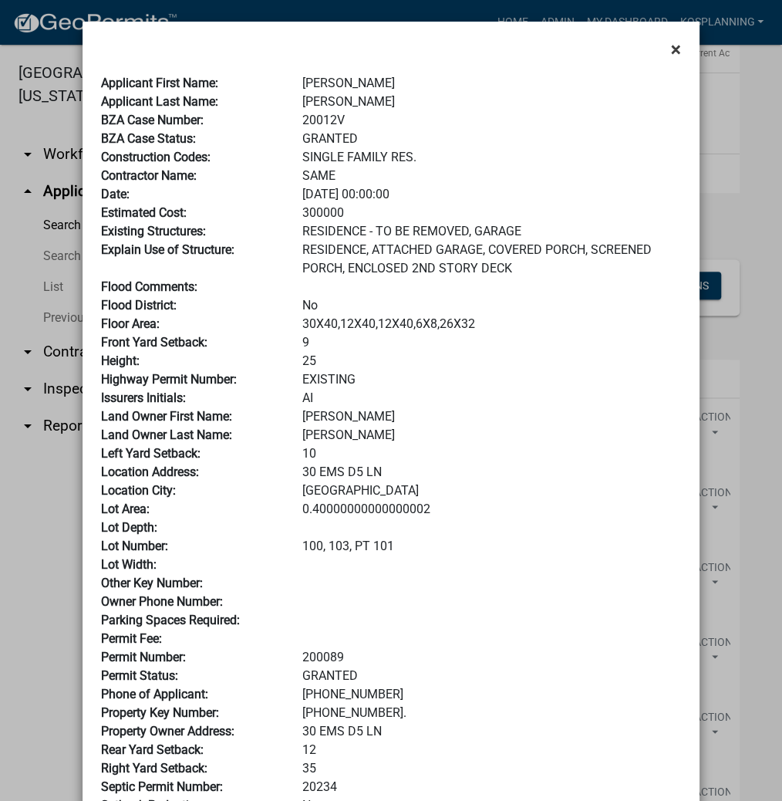
click at [672, 49] on span "×" at bounding box center [676, 50] width 10 height 22
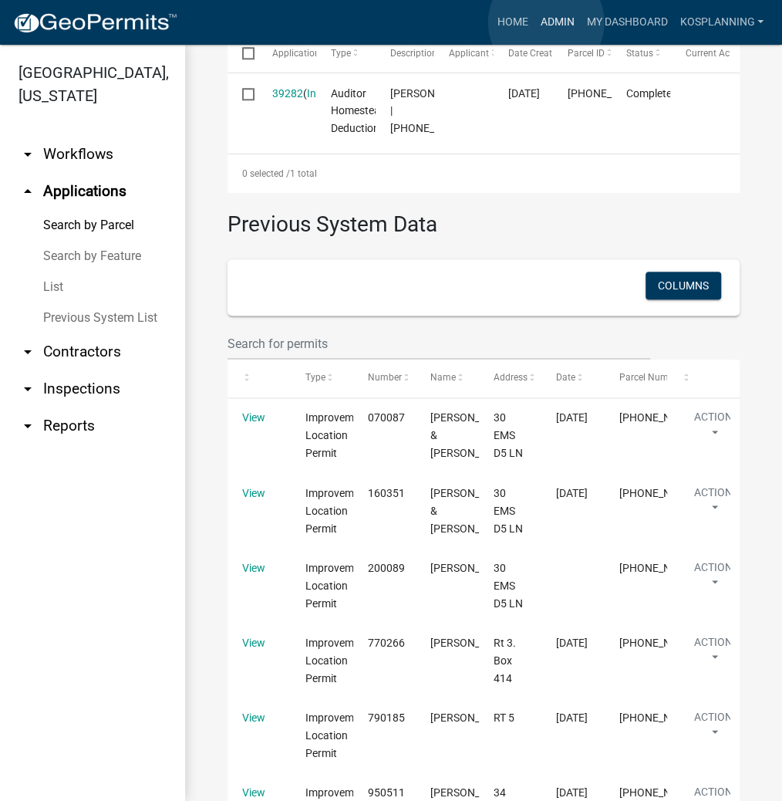
click at [546, 22] on link "Admin" at bounding box center [557, 22] width 46 height 29
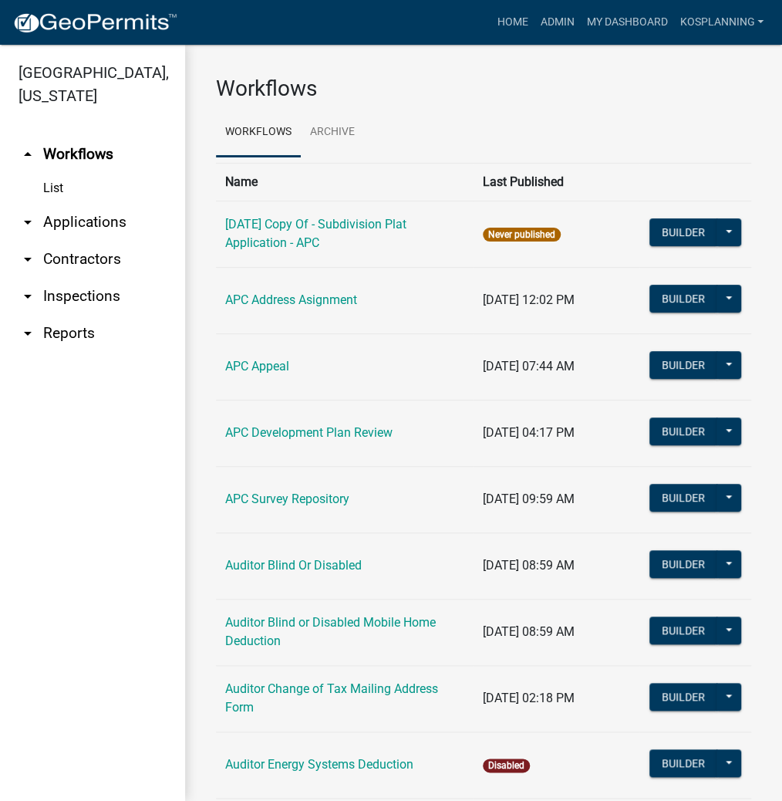
click at [102, 222] on link "arrow_drop_down Applications" at bounding box center [92, 222] width 185 height 37
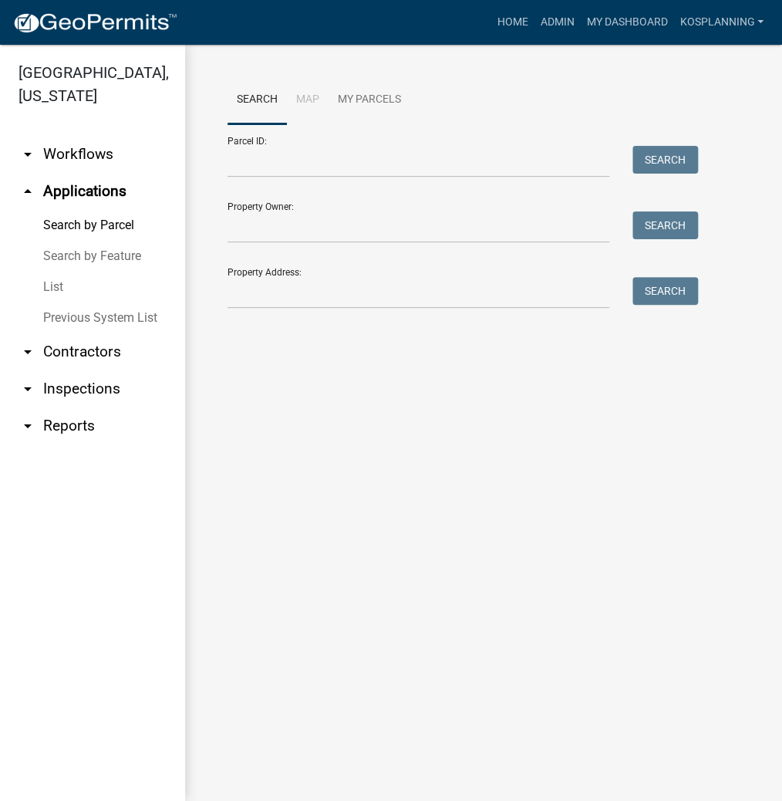
click at [71, 352] on link "arrow_drop_down Contractors" at bounding box center [92, 351] width 185 height 37
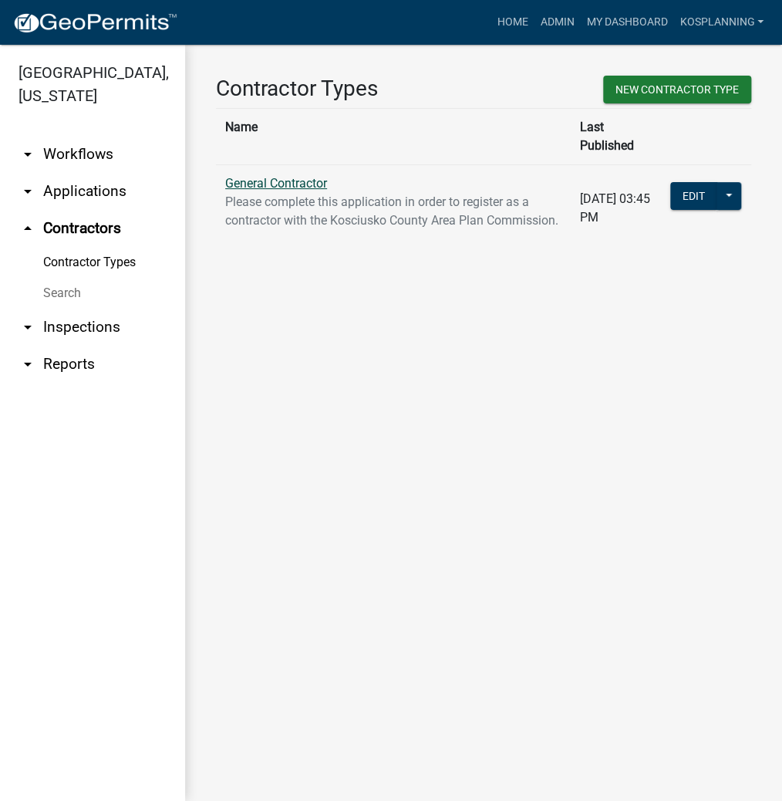
click at [324, 176] on link "General Contractor" at bounding box center [276, 183] width 102 height 15
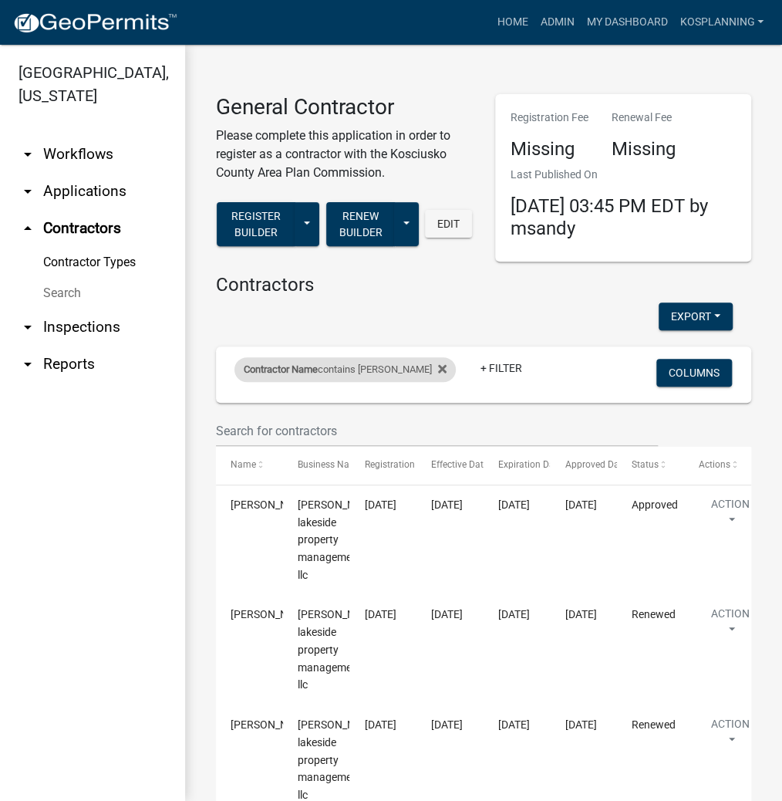
click at [437, 367] on div "Contractor Name contains [PERSON_NAME]" at bounding box center [344, 369] width 221 height 25
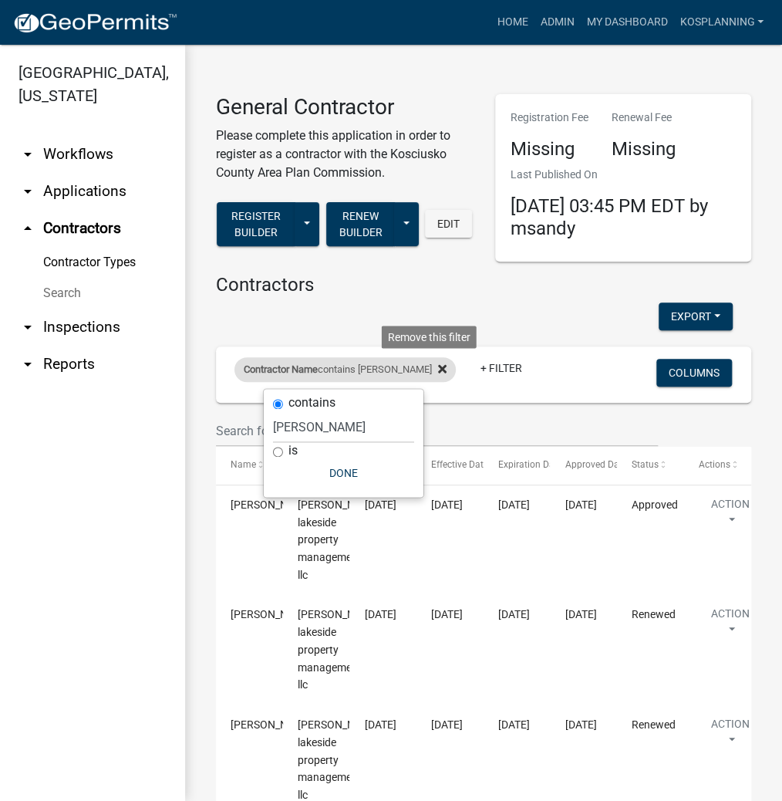
click at [438, 364] on icon at bounding box center [442, 369] width 8 height 12
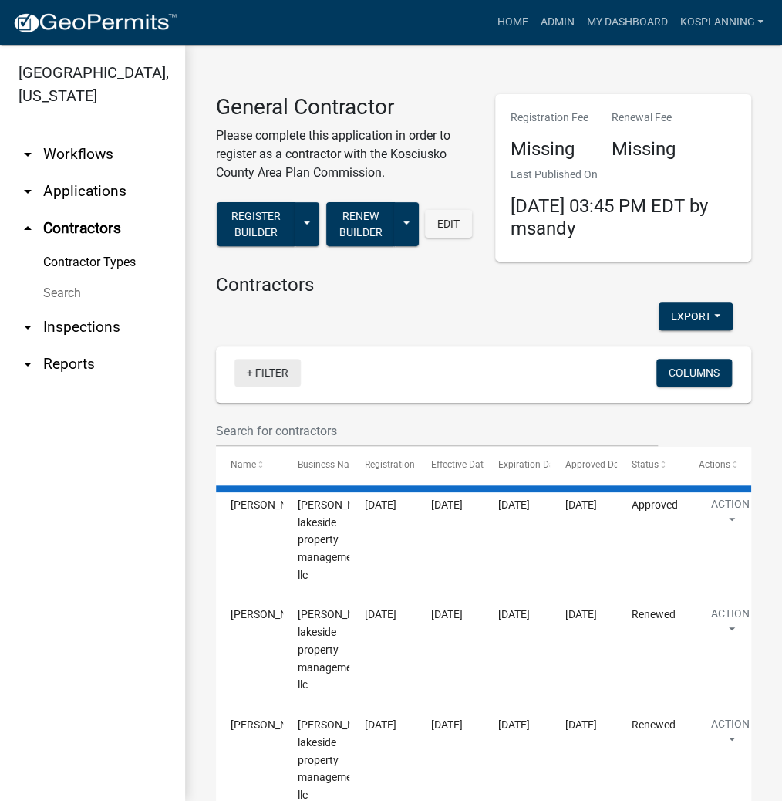
click at [282, 369] on link "+ Filter" at bounding box center [267, 373] width 66 height 28
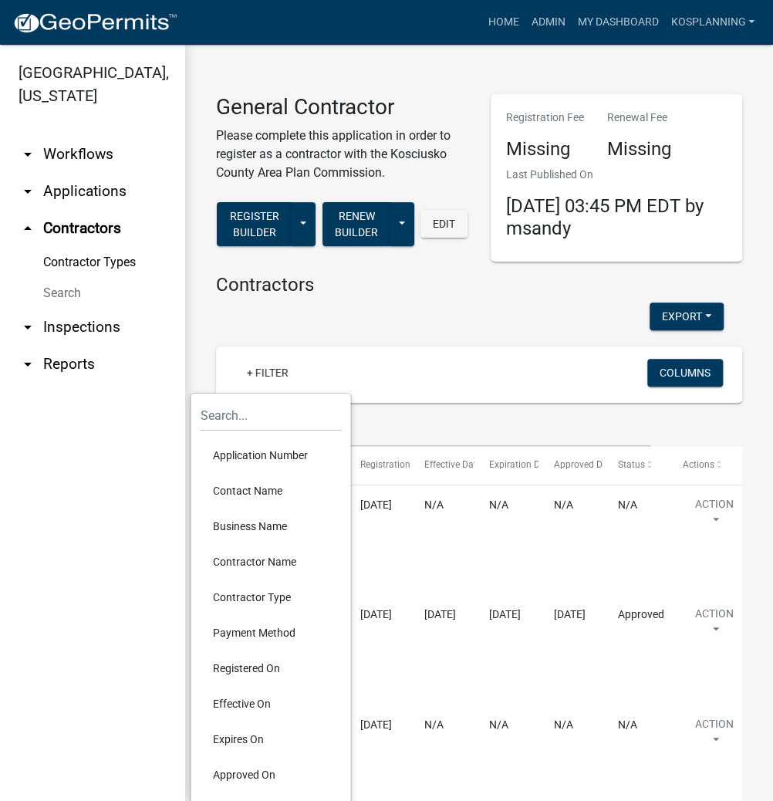
click at [268, 560] on li "Contractor Name" at bounding box center [270, 561] width 141 height 35
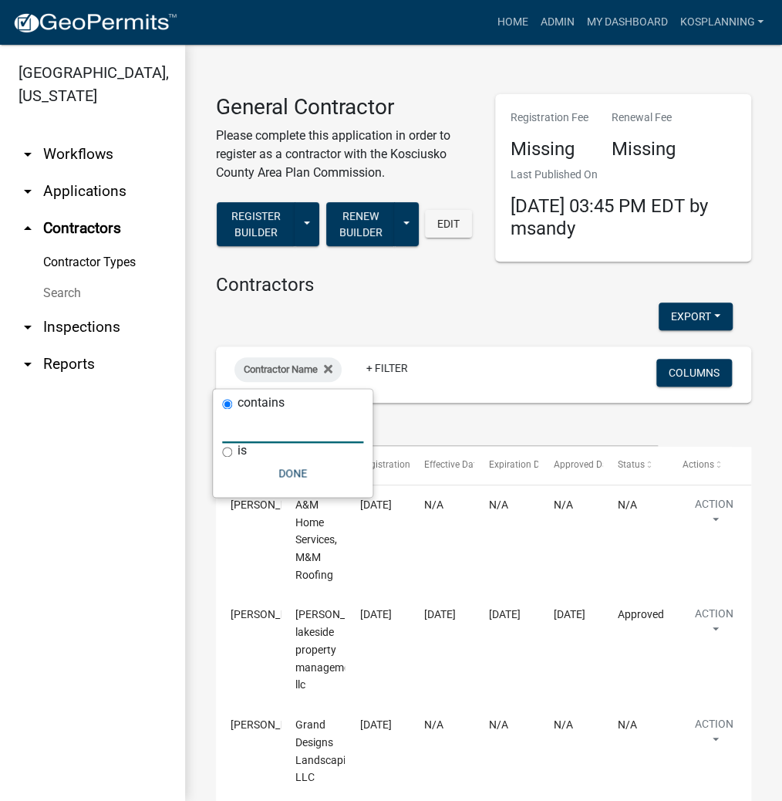
click at [253, 430] on input "text" at bounding box center [292, 427] width 141 height 32
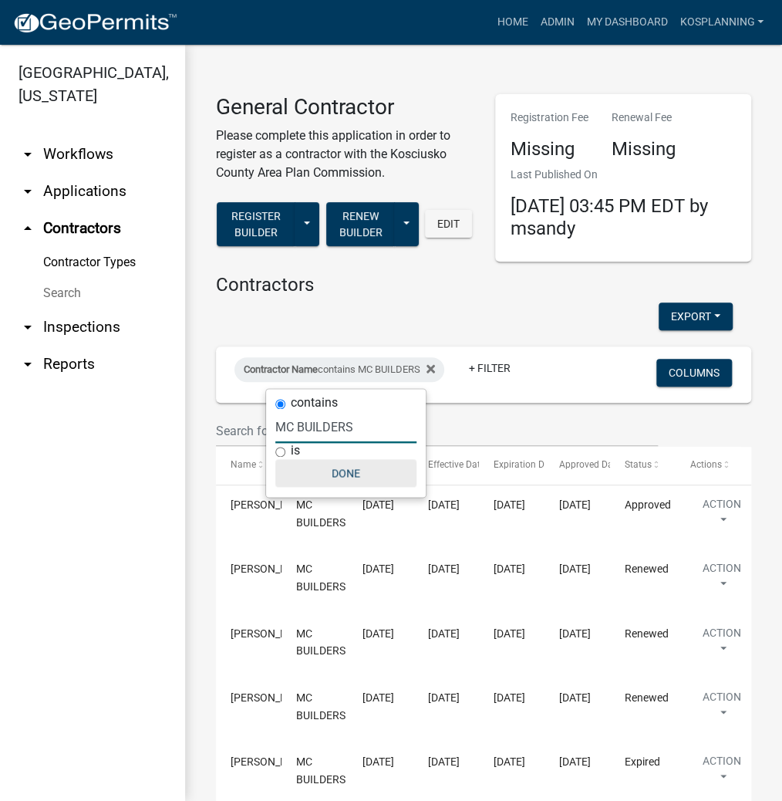
type input "MC BUILDERS"
click at [333, 469] on button "Done" at bounding box center [345, 473] width 141 height 28
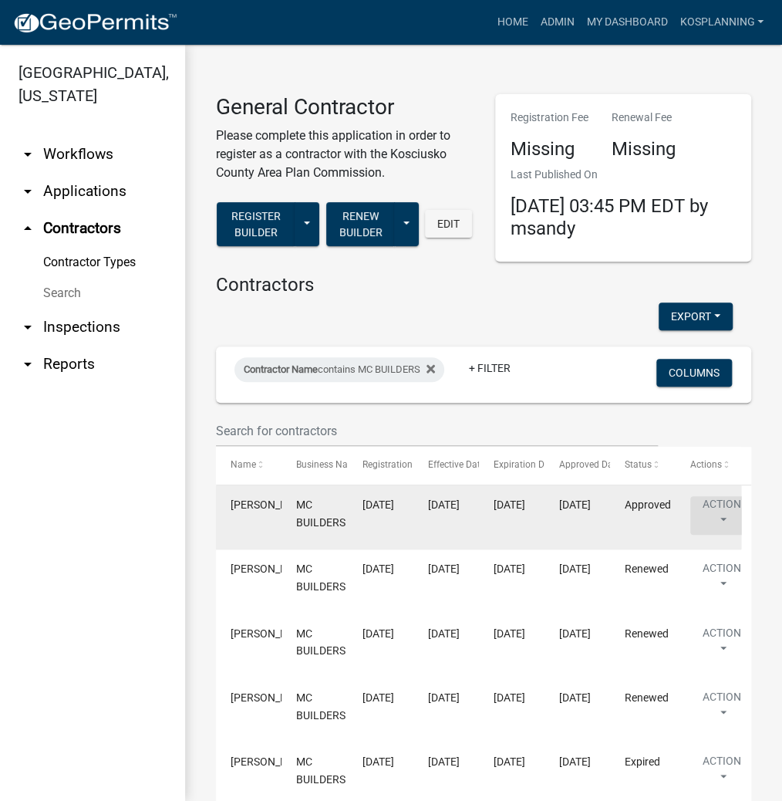
click at [710, 505] on button "Action" at bounding box center [721, 515] width 63 height 39
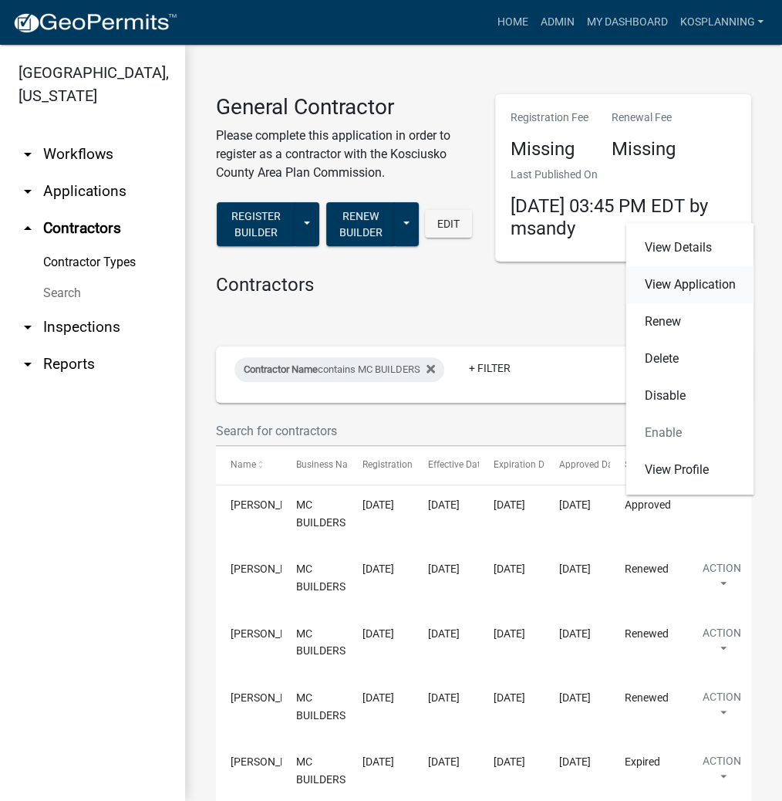
click at [686, 283] on link "View Application" at bounding box center [690, 284] width 128 height 37
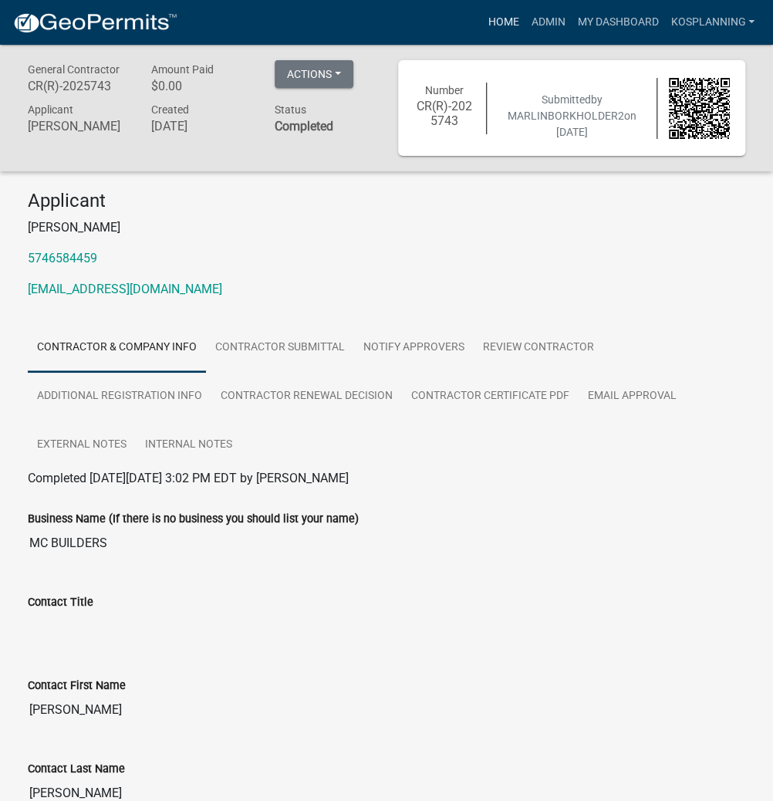
click at [511, 17] on link "Home" at bounding box center [502, 22] width 43 height 29
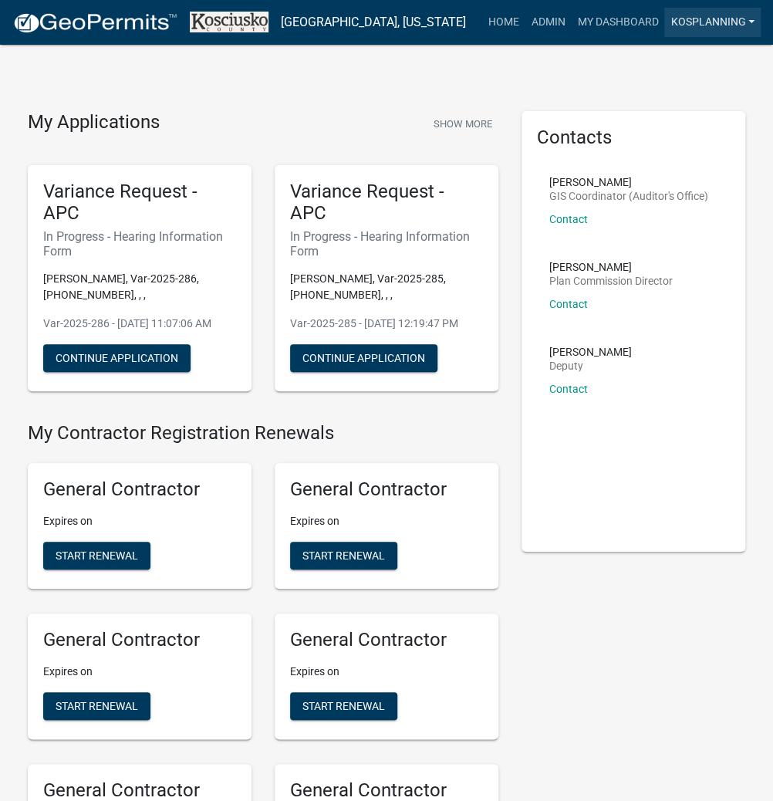
click at [697, 18] on link "kosplanning" at bounding box center [712, 22] width 96 height 29
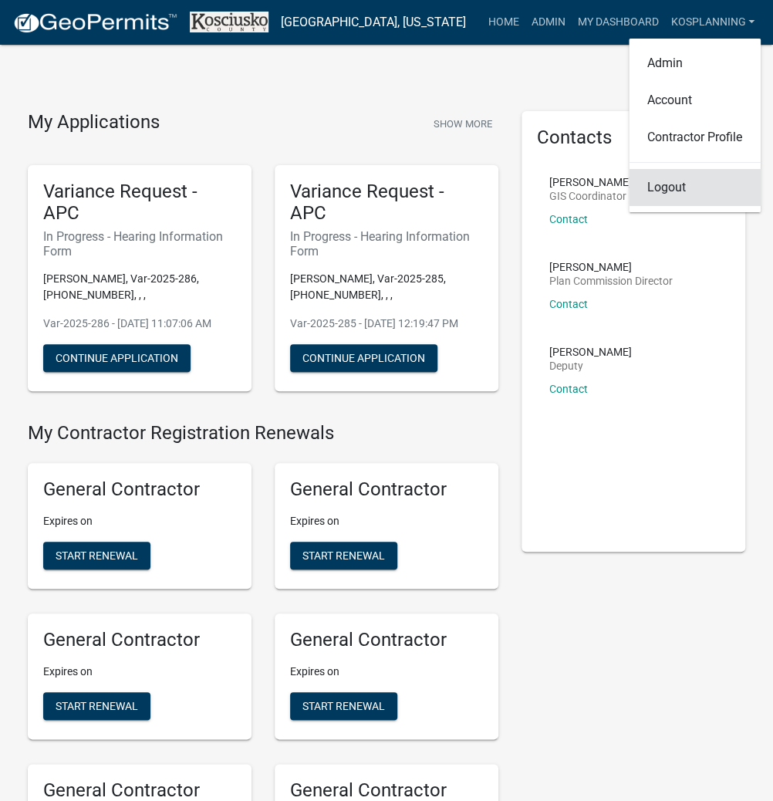
click at [666, 188] on link "Logout" at bounding box center [695, 187] width 132 height 37
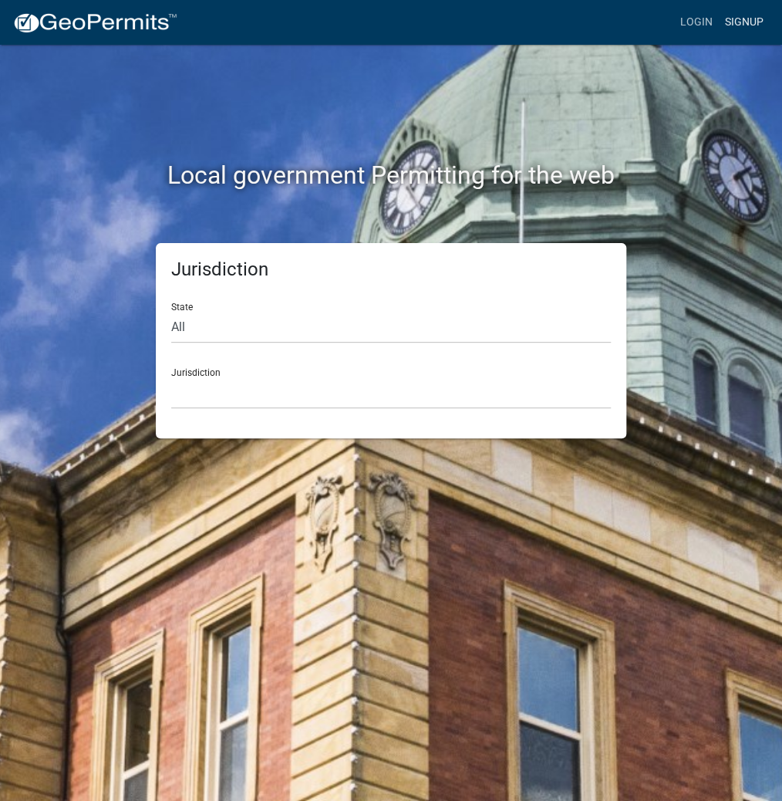
click at [750, 20] on link "Signup" at bounding box center [744, 22] width 51 height 29
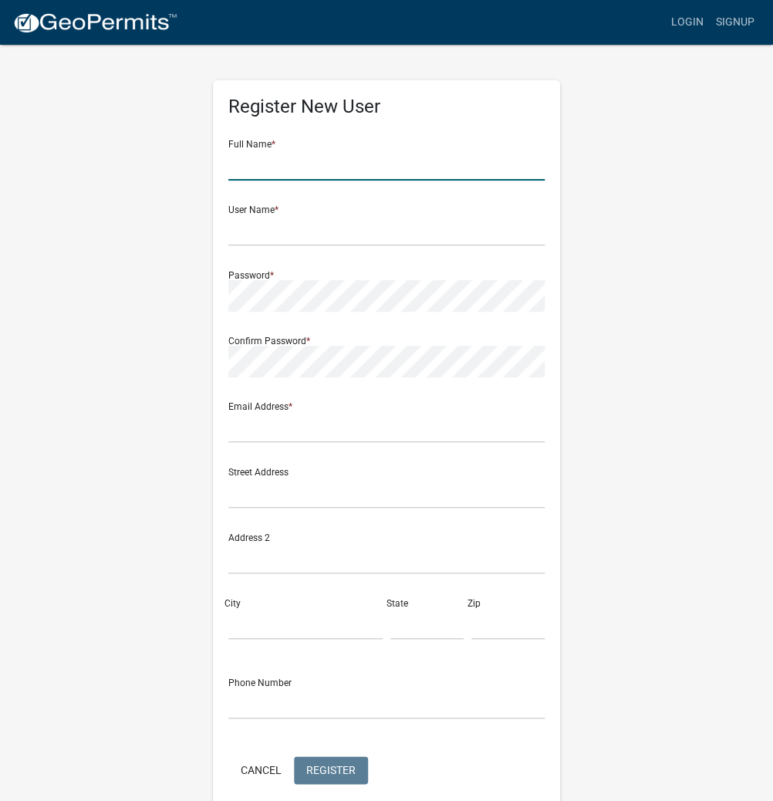
click at [402, 162] on input "text" at bounding box center [386, 165] width 316 height 32
type input "[PERSON_NAME]"
type input "SUSANSLOCUM"
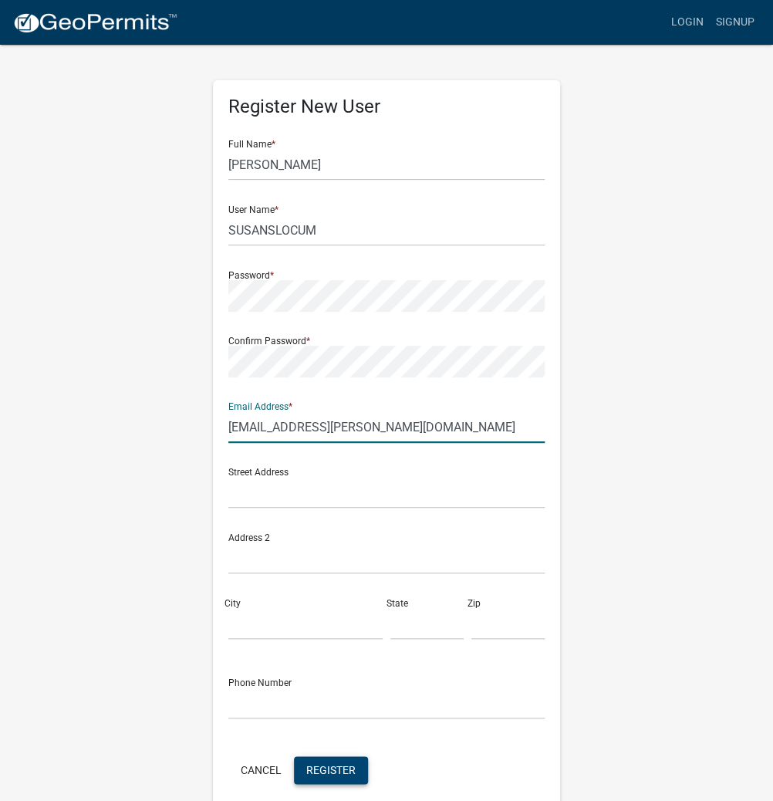
type input "[EMAIL_ADDRESS][PERSON_NAME][DOMAIN_NAME]"
click at [331, 768] on span "Register" at bounding box center [330, 769] width 49 height 12
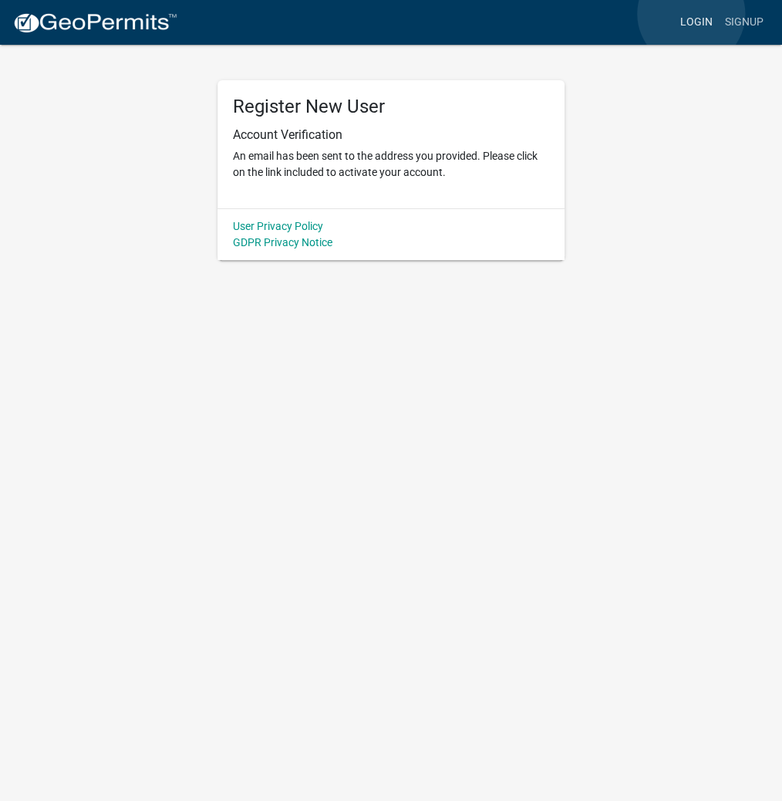
click at [691, 14] on link "Login" at bounding box center [696, 22] width 45 height 29
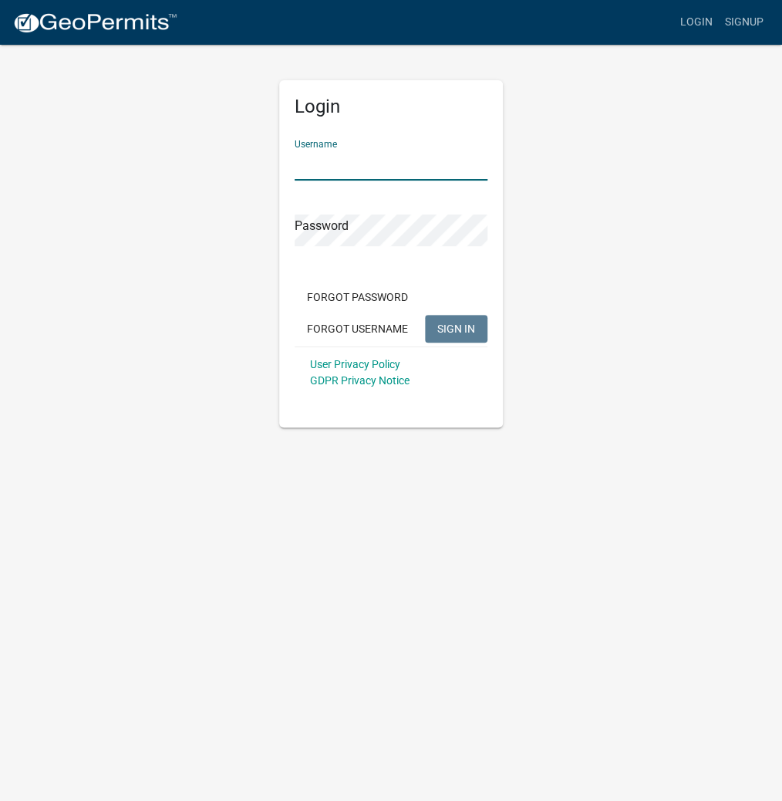
click at [386, 164] on input "Username" at bounding box center [391, 165] width 193 height 32
type input "kosplanning"
click at [425, 315] on button "SIGN IN" at bounding box center [456, 329] width 62 height 28
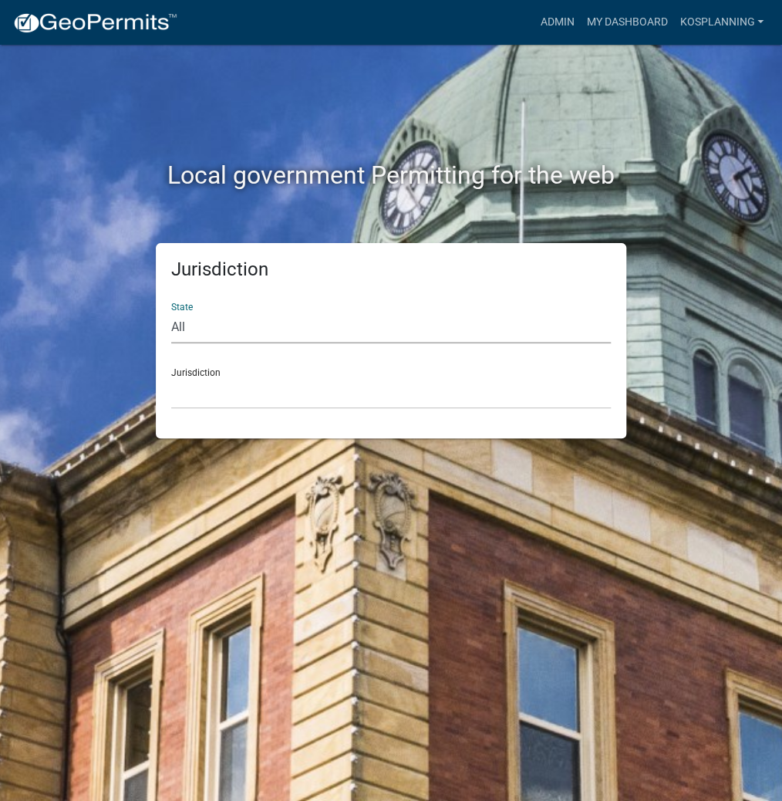
click at [253, 336] on select "All [US_STATE] [US_STATE] [US_STATE] [US_STATE] [US_STATE] [US_STATE] [US_STATE…" at bounding box center [391, 328] width 440 height 32
select select "[US_STATE]"
click at [171, 312] on select "All [US_STATE] [US_STATE] [US_STATE] [US_STATE] [US_STATE] [US_STATE] [US_STATE…" at bounding box center [391, 328] width 440 height 32
click at [196, 403] on select "City of [GEOGRAPHIC_DATA], [US_STATE] City of [GEOGRAPHIC_DATA], [US_STATE] Cit…" at bounding box center [391, 393] width 440 height 32
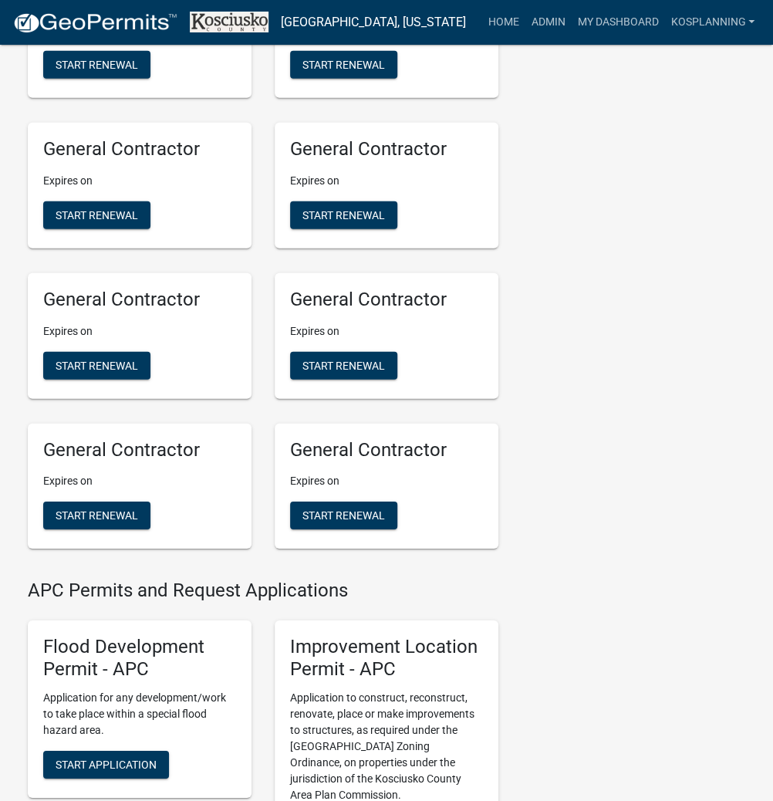
scroll to position [1419, 0]
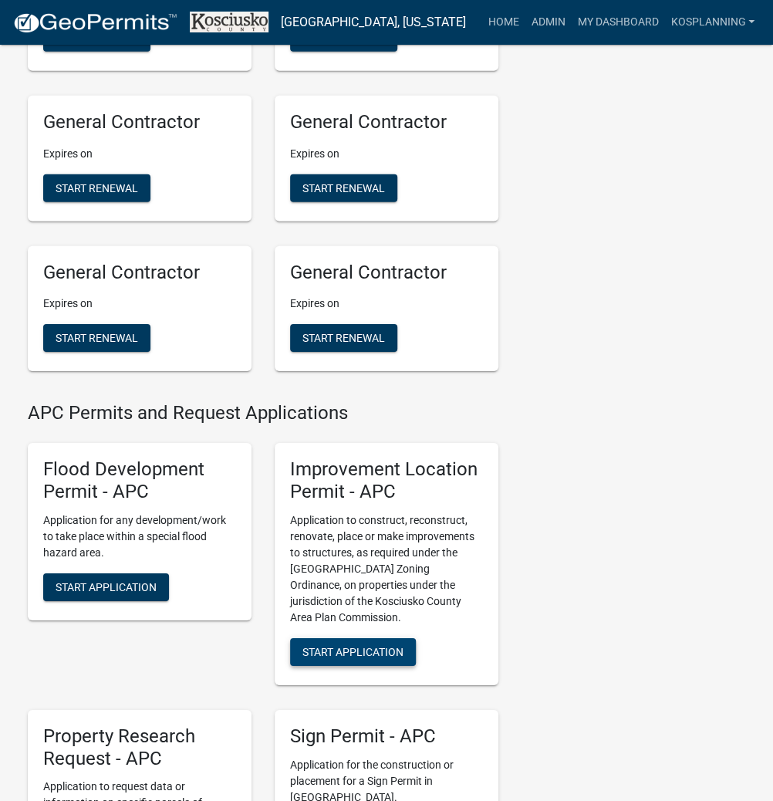
click at [348, 657] on span "Start Application" at bounding box center [352, 651] width 101 height 12
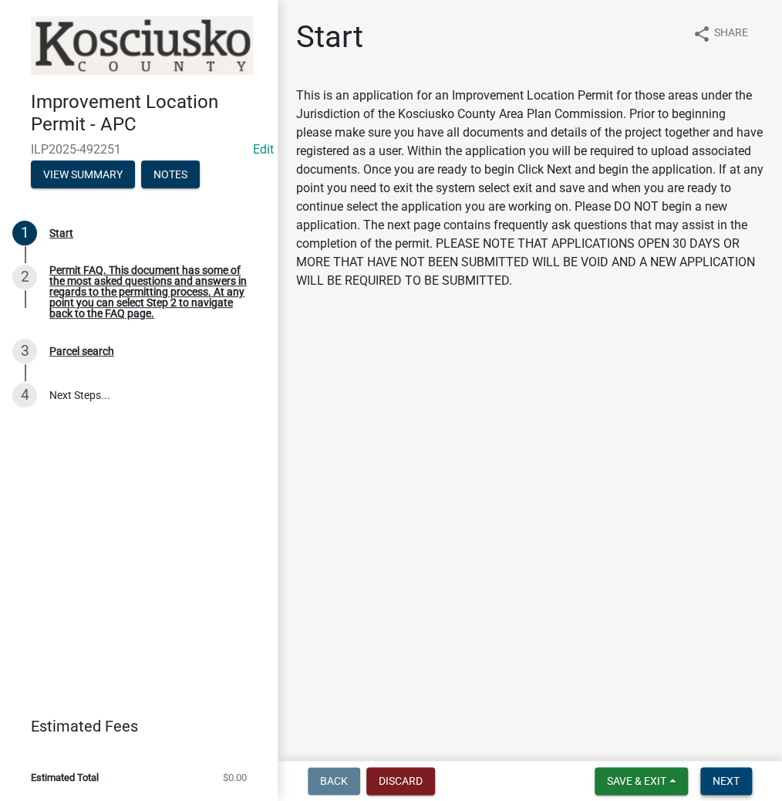
click at [713, 774] on span "Next" at bounding box center [726, 780] width 27 height 12
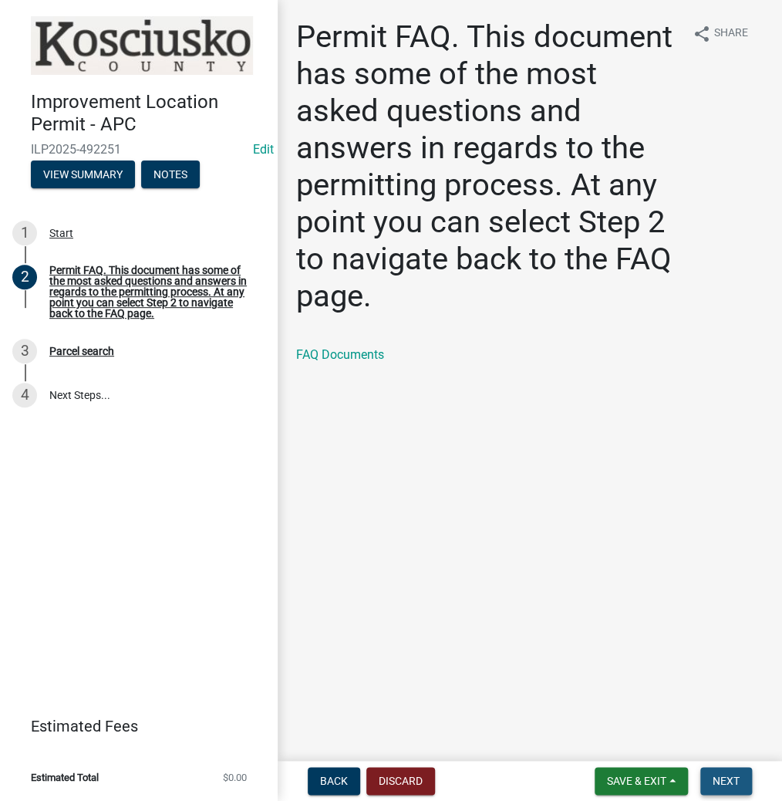
click at [719, 778] on span "Next" at bounding box center [726, 780] width 27 height 12
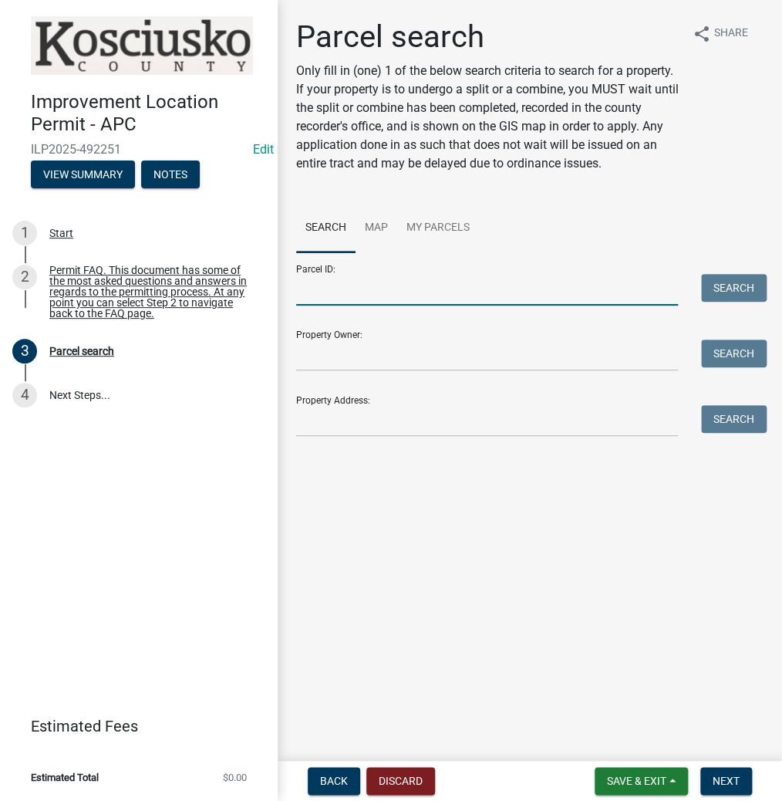
click at [396, 290] on input "Parcel ID:" at bounding box center [487, 290] width 382 height 32
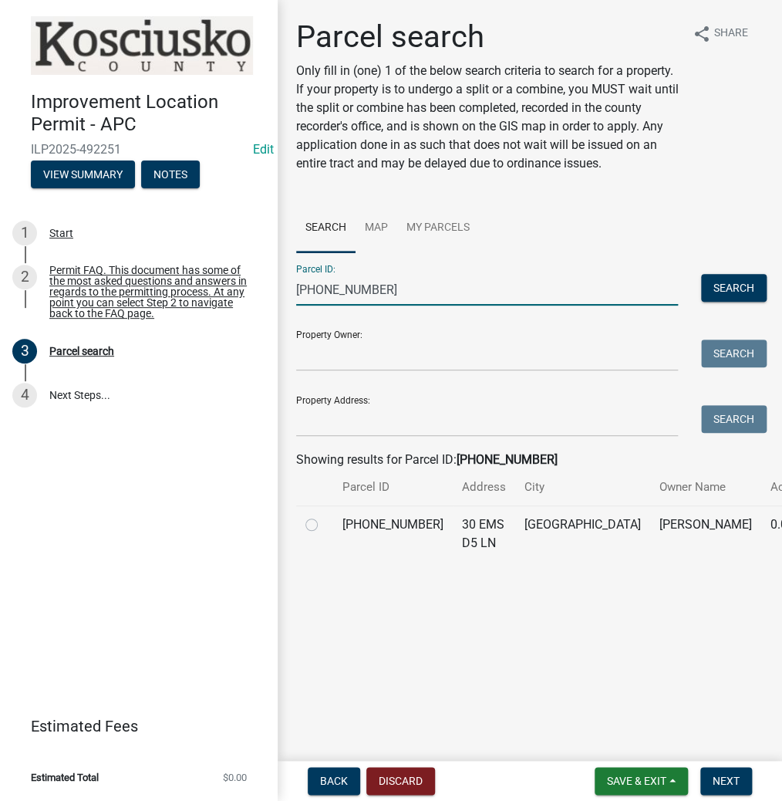
type input "[PHONE_NUMBER]"
click at [324, 515] on label at bounding box center [324, 515] width 0 height 0
click at [324, 525] on input "radio" at bounding box center [329, 520] width 10 height 10
radio input "true"
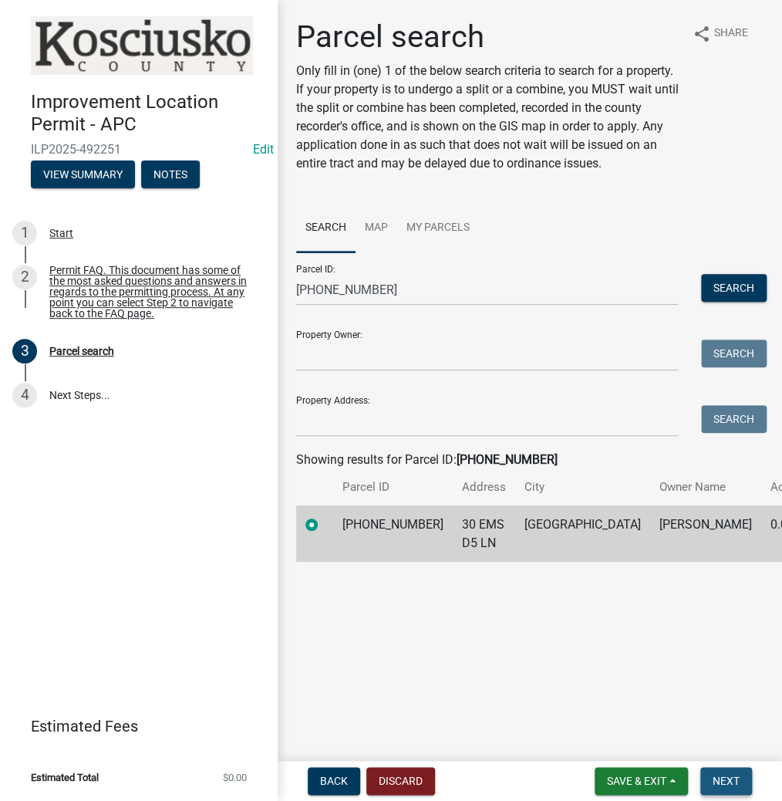
click at [727, 775] on span "Next" at bounding box center [726, 780] width 27 height 12
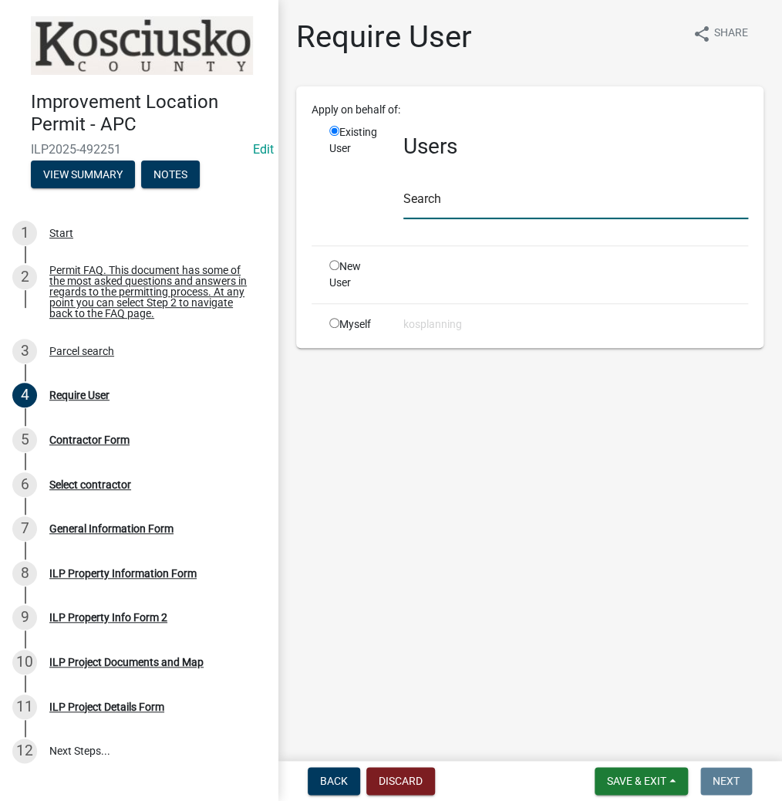
click at [471, 201] on input "text" at bounding box center [575, 203] width 345 height 32
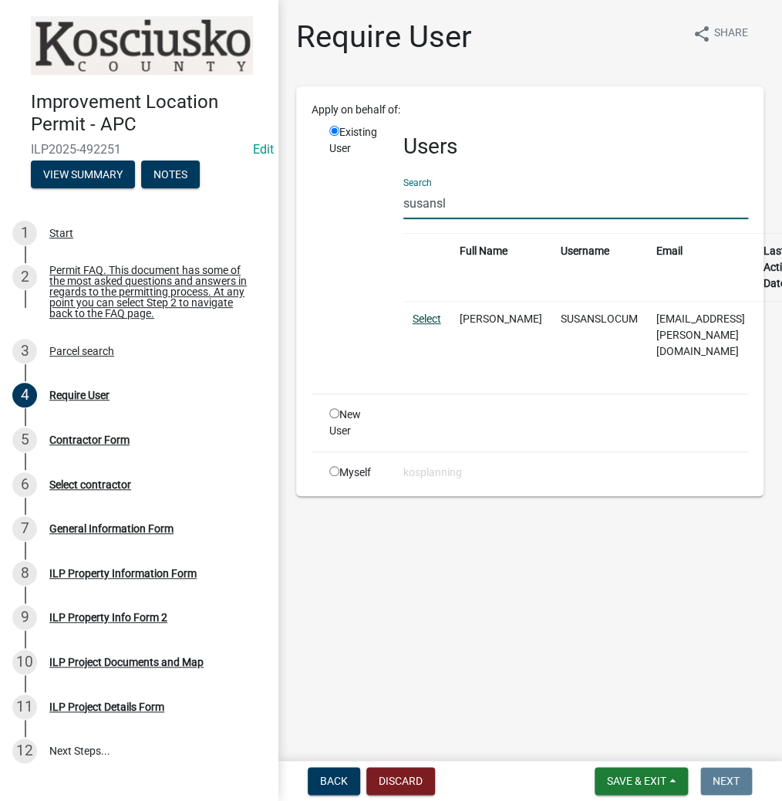
type input "susansl"
click at [423, 318] on link "Select" at bounding box center [427, 318] width 29 height 12
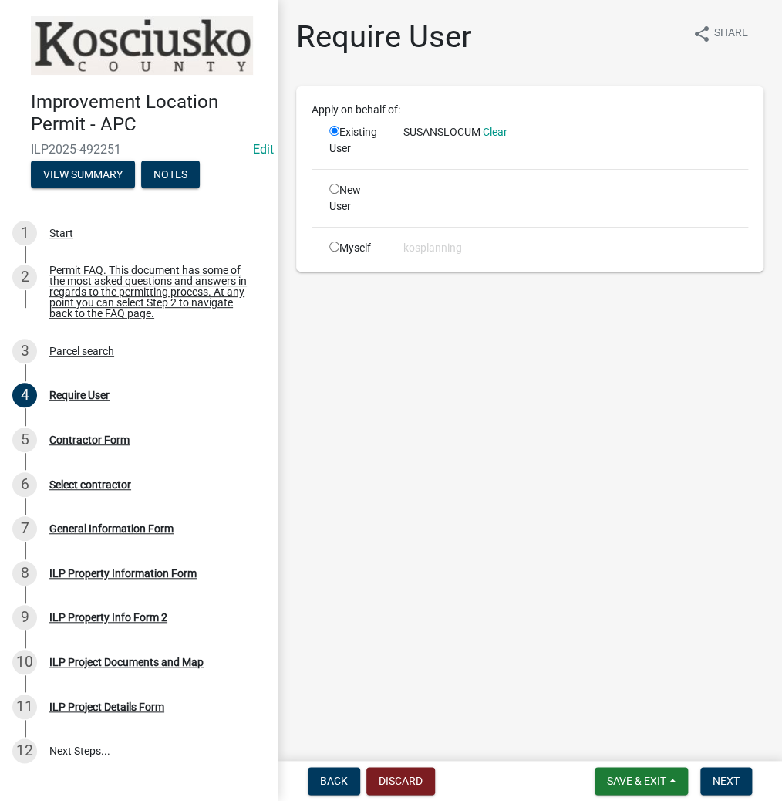
click at [336, 194] on input "radio" at bounding box center [334, 189] width 10 height 10
radio input "true"
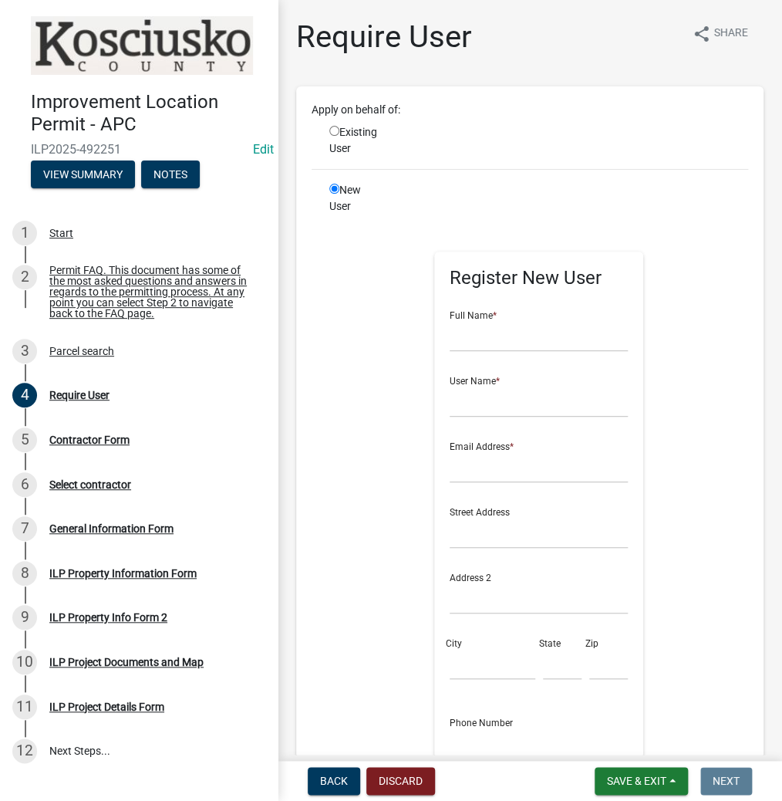
click at [334, 127] on input "radio" at bounding box center [334, 131] width 10 height 10
radio input "true"
radio input "false"
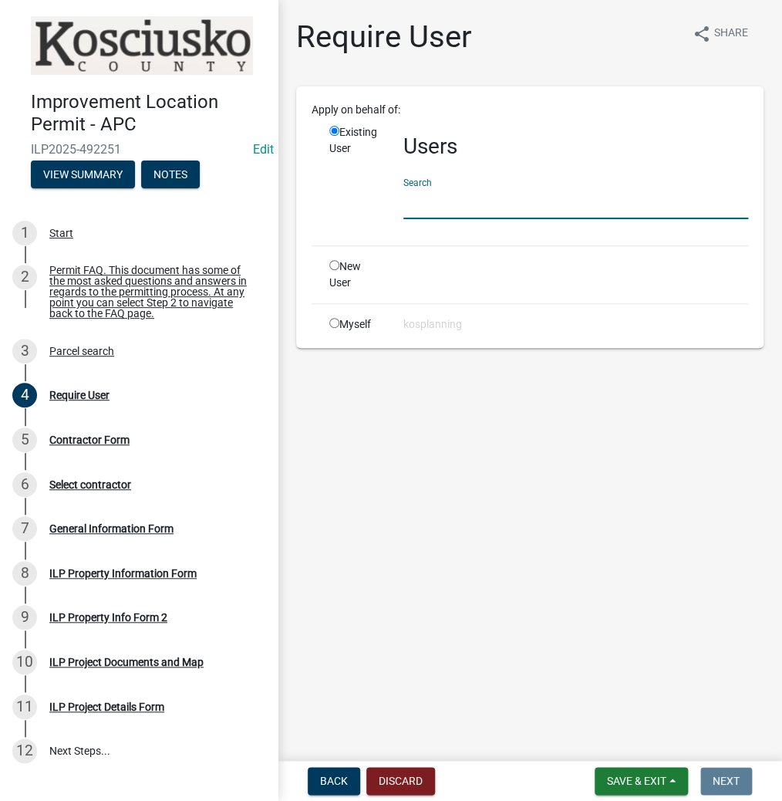
click at [458, 204] on input "text" at bounding box center [575, 203] width 345 height 32
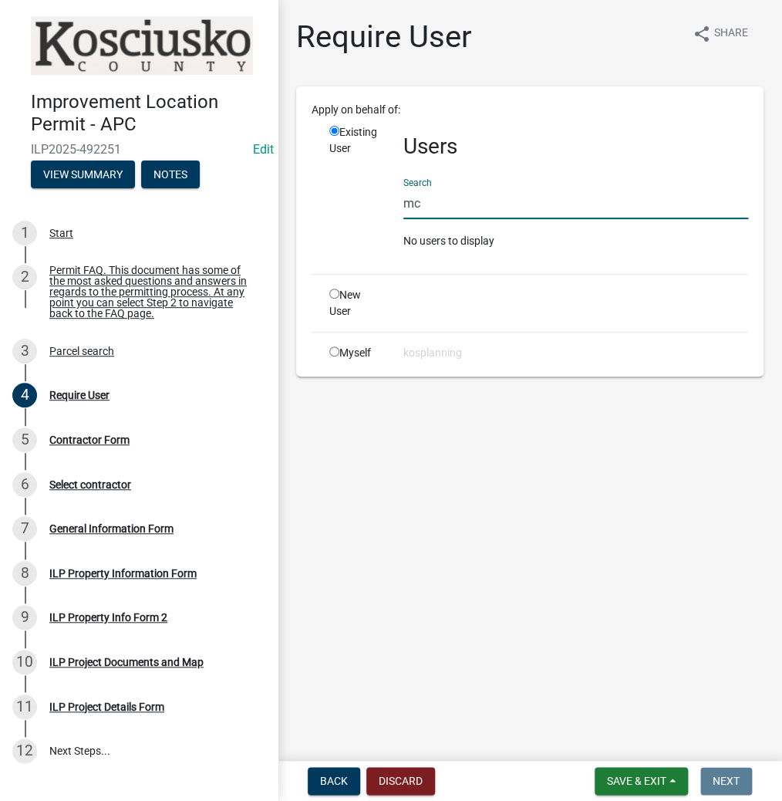
type input "m"
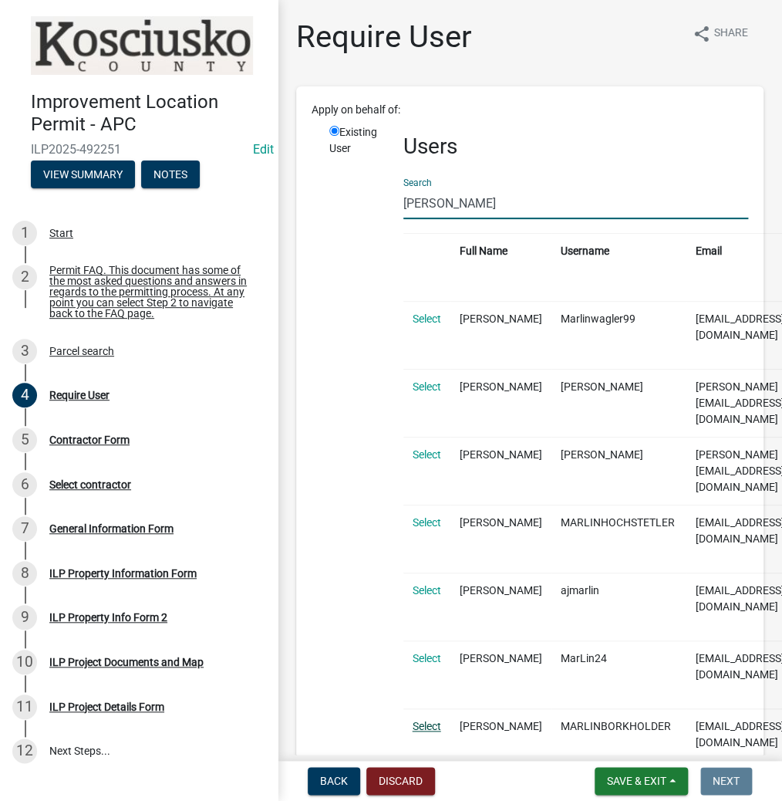
type input "[PERSON_NAME]"
click at [424, 720] on link "Select" at bounding box center [427, 726] width 29 height 12
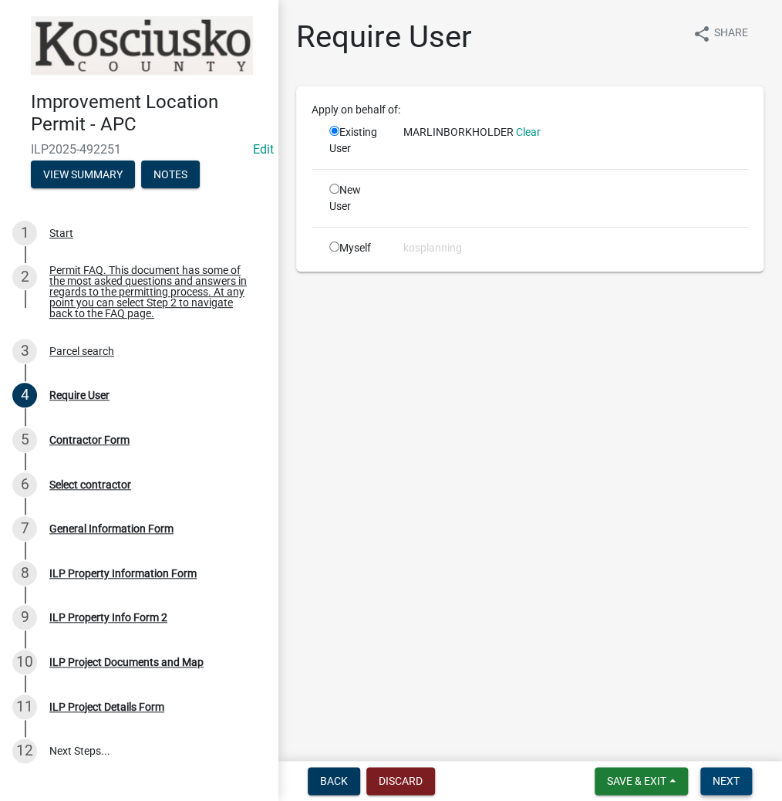
click at [728, 778] on span "Next" at bounding box center [726, 780] width 27 height 12
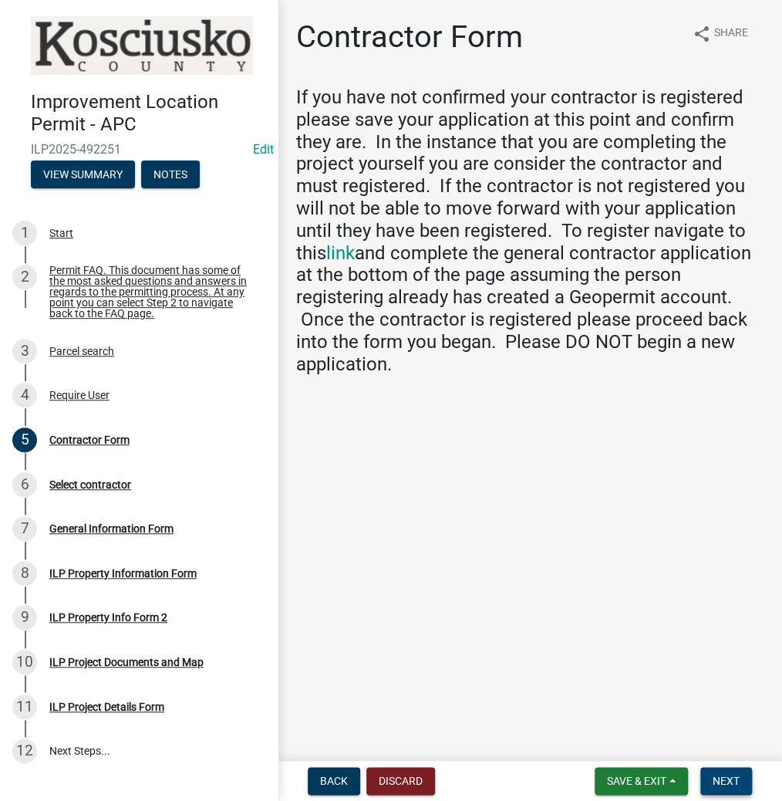
click at [728, 775] on span "Next" at bounding box center [726, 780] width 27 height 12
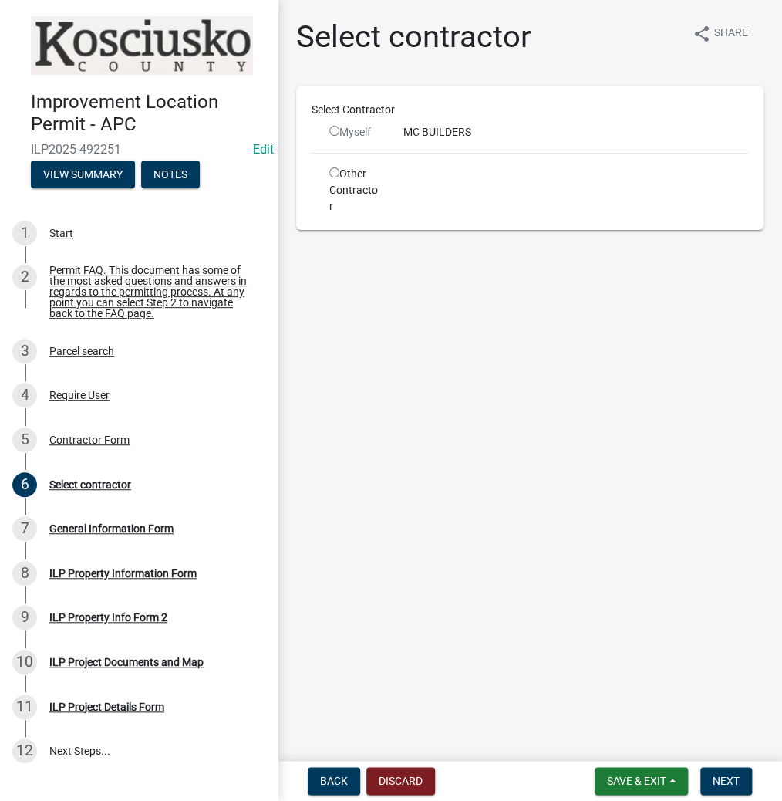
click at [336, 129] on input "radio" at bounding box center [334, 131] width 10 height 10
click at [334, 130] on input "radio" at bounding box center [334, 131] width 10 height 10
click at [711, 774] on button "Next" at bounding box center [726, 781] width 52 height 28
click at [336, 129] on input "radio" at bounding box center [334, 131] width 10 height 10
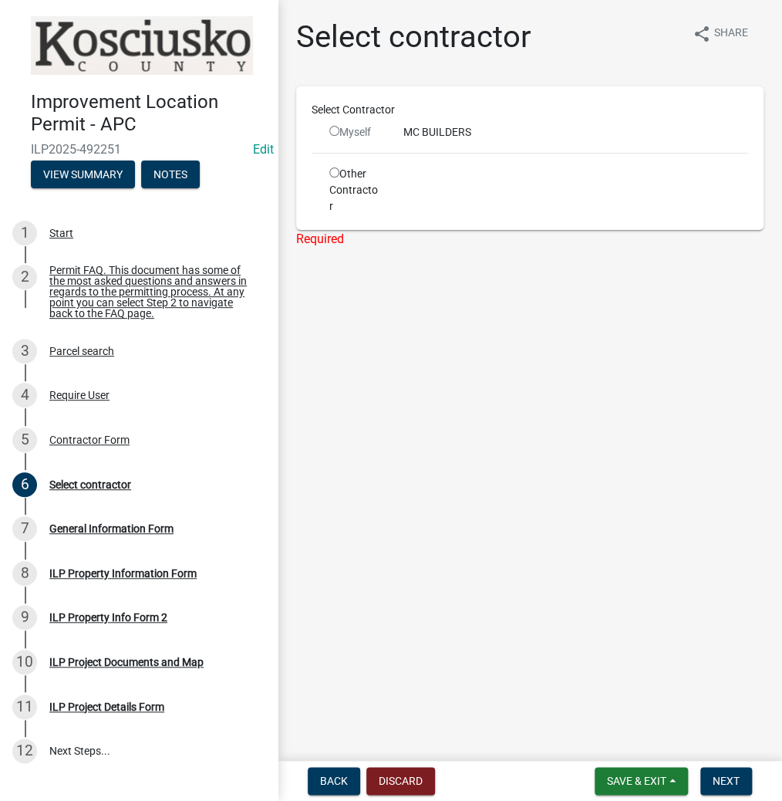
click at [336, 129] on input "radio" at bounding box center [334, 131] width 10 height 10
radio input "false"
click at [330, 171] on input "radio" at bounding box center [334, 172] width 10 height 10
radio input "true"
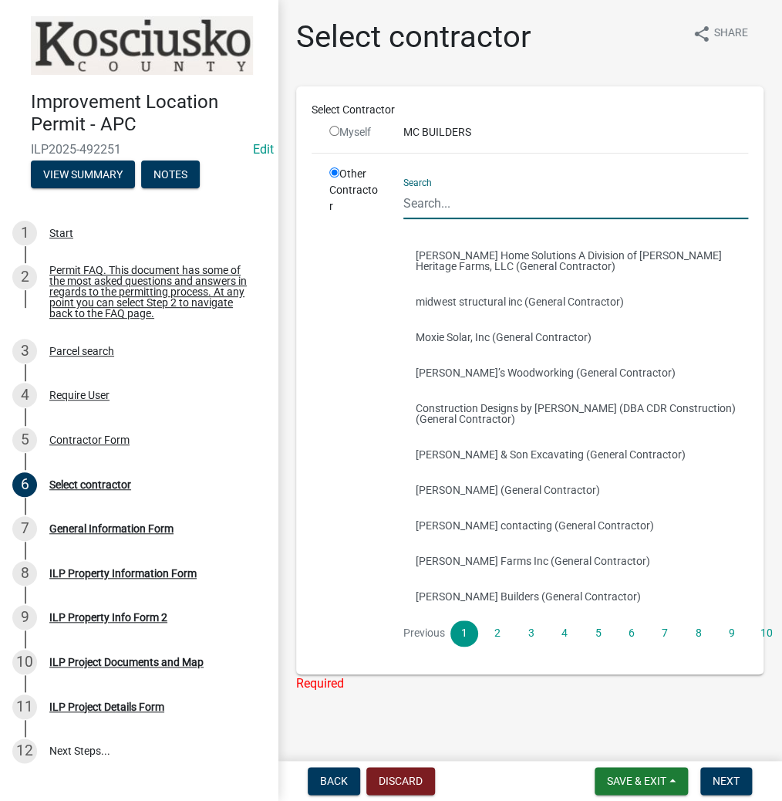
click at [461, 204] on input "Search" at bounding box center [575, 203] width 345 height 32
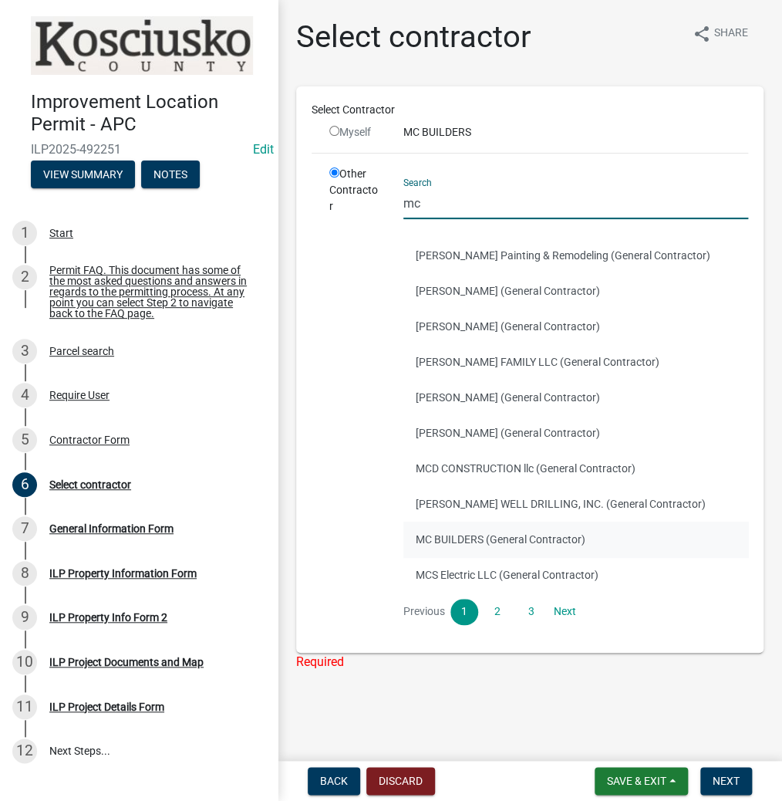
type input "mc"
click at [458, 541] on button "MC BUILDERS (General Contractor)" at bounding box center [575, 538] width 345 height 35
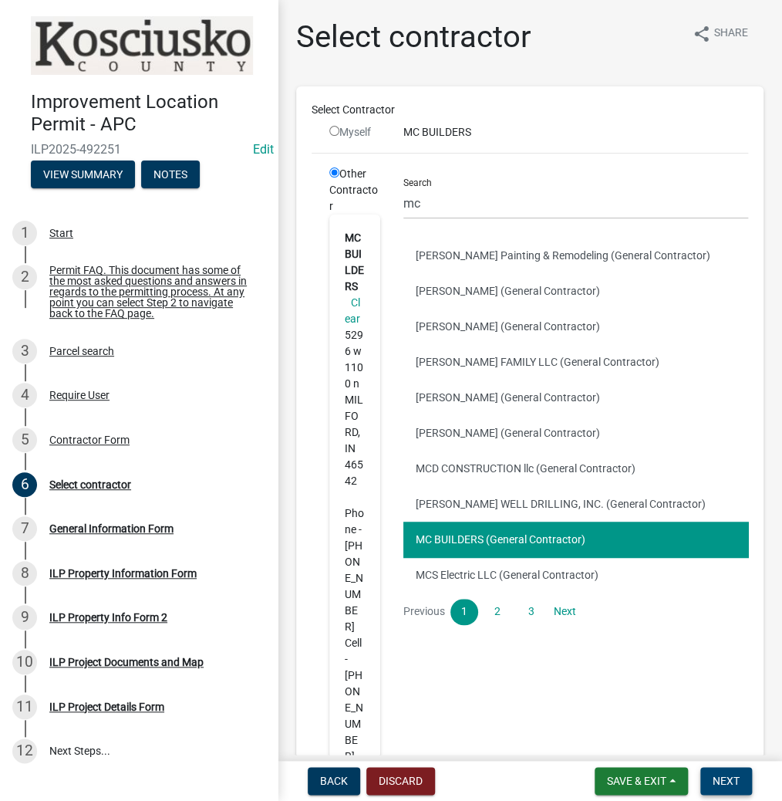
click at [727, 779] on span "Next" at bounding box center [726, 780] width 27 height 12
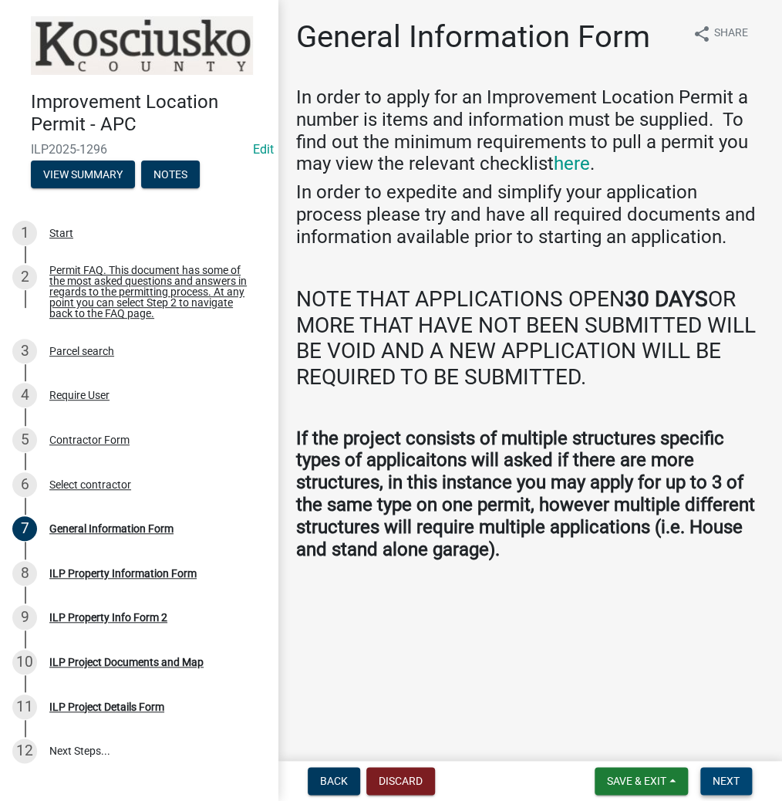
click at [729, 774] on span "Next" at bounding box center [726, 780] width 27 height 12
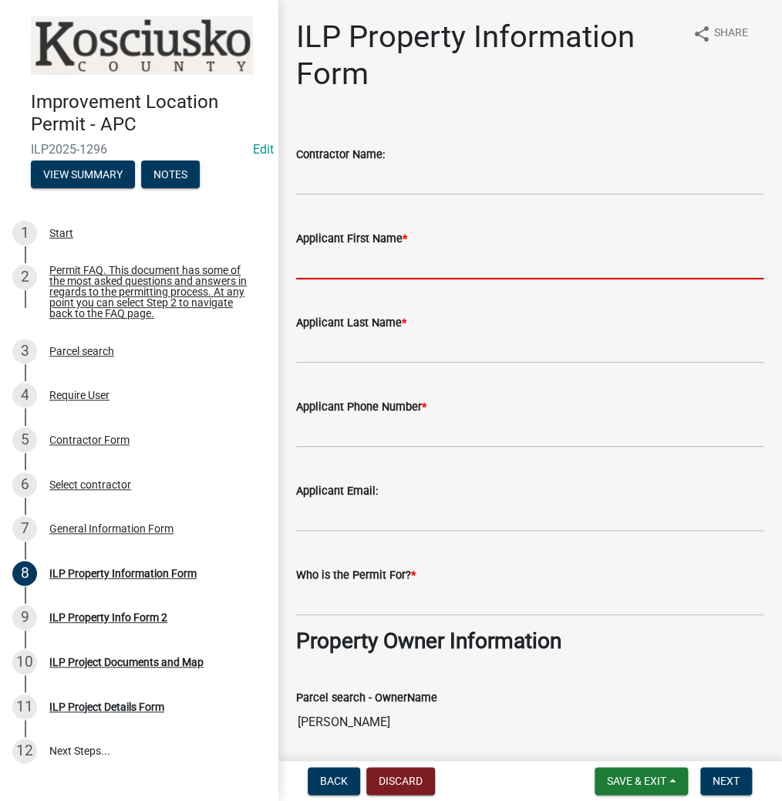
click at [407, 265] on input "Applicant First Name *" at bounding box center [529, 264] width 467 height 32
type input "[PERSON_NAME]"
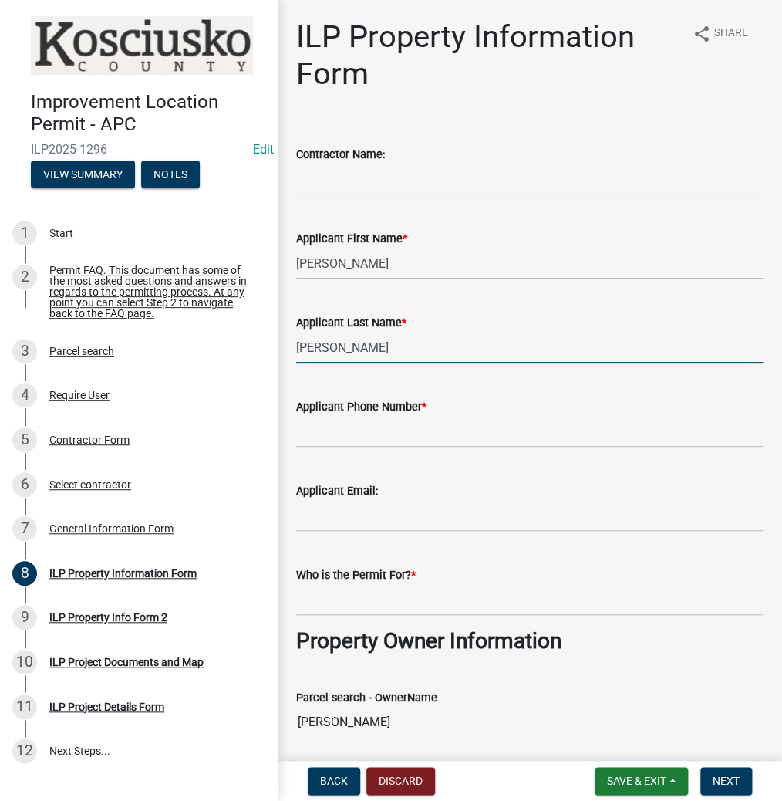
type input "[PERSON_NAME]"
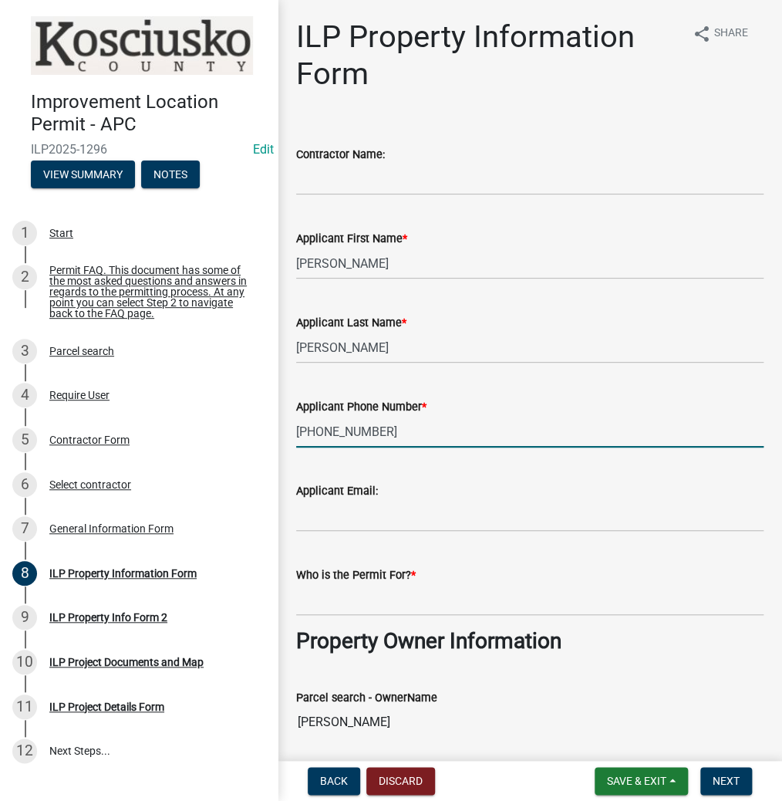
type input "[PHONE_NUMBER]"
click at [383, 600] on input "Who is the Permit For? *" at bounding box center [529, 600] width 467 height 32
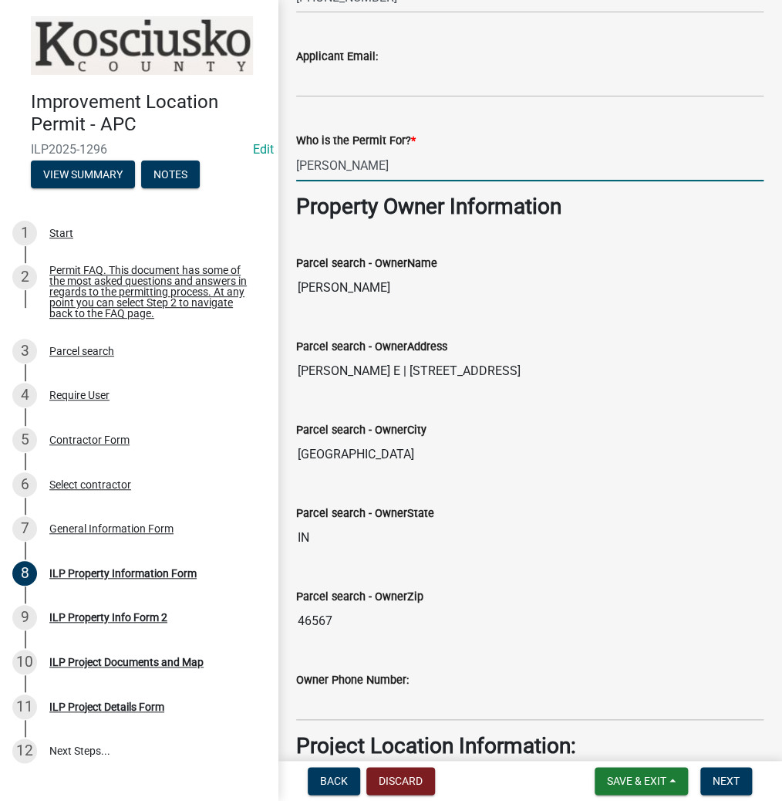
scroll to position [555, 0]
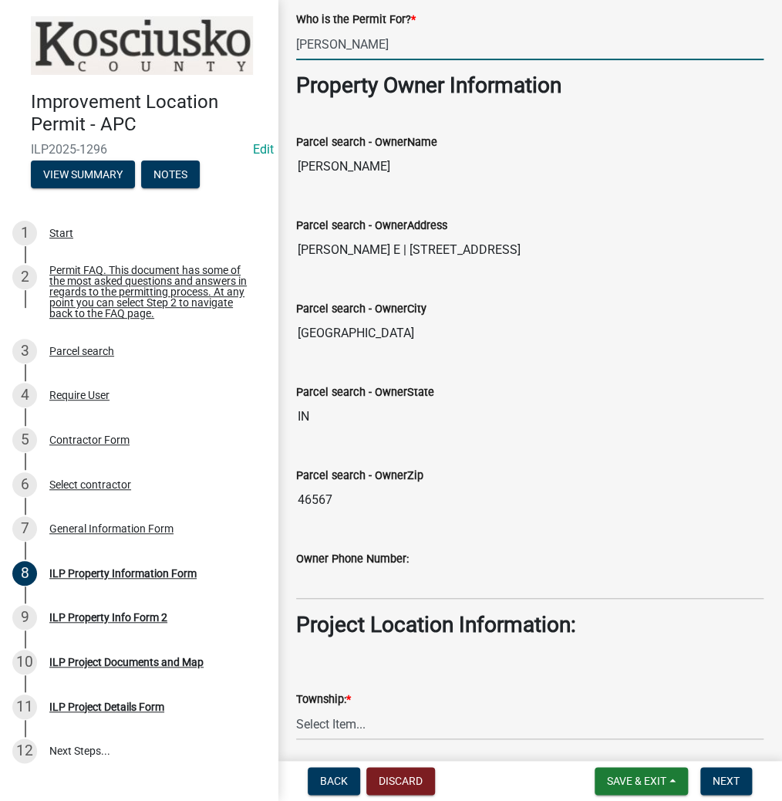
type input "[PERSON_NAME]"
click at [353, 720] on select "Select Item... [PERSON_NAME] - Elkhart Co Clay Etna [GEOGRAPHIC_DATA][PERSON_NA…" at bounding box center [529, 724] width 467 height 32
click at [296, 708] on select "Select Item... [PERSON_NAME] - Elkhart Co Clay Etna [GEOGRAPHIC_DATA][PERSON_NA…" at bounding box center [529, 724] width 467 height 32
select select "43c67e15-aa71-4662-a612-5084d59379d6"
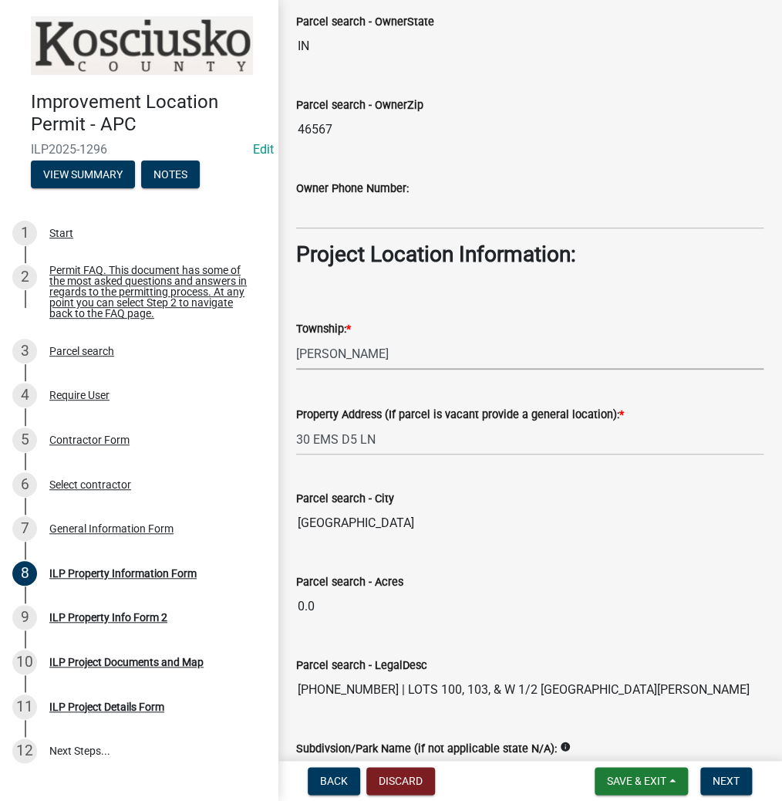
scroll to position [1111, 0]
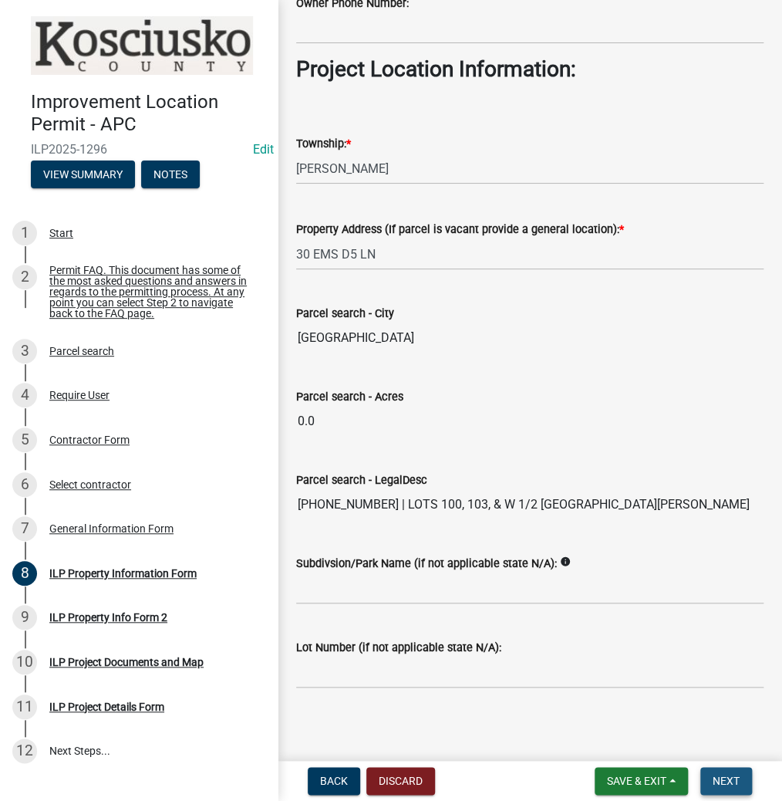
click at [727, 781] on span "Next" at bounding box center [726, 780] width 27 height 12
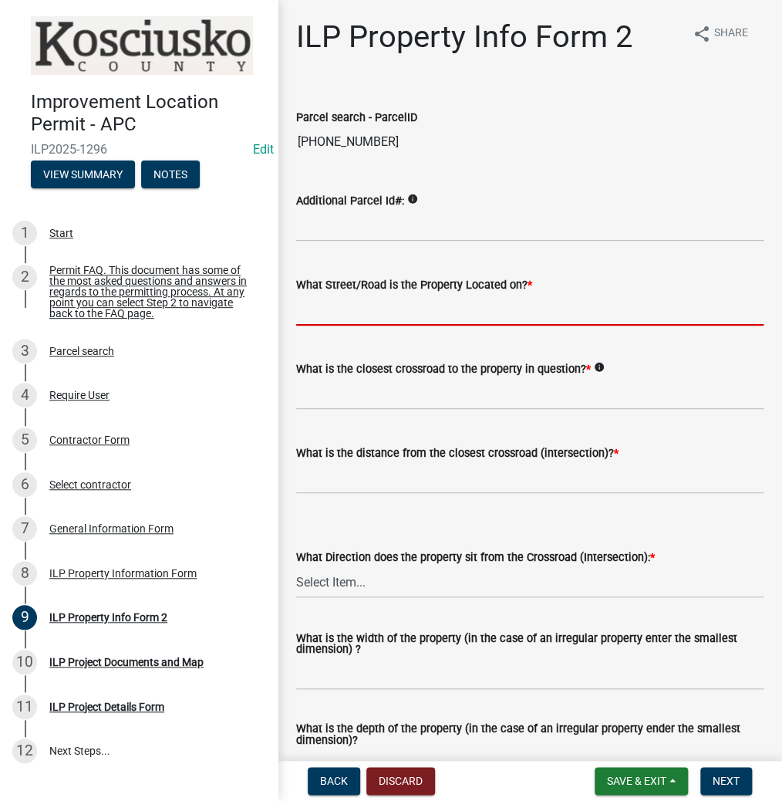
click at [369, 304] on input "What Street/Road is the Property Located on? *" at bounding box center [529, 310] width 467 height 32
type input "EMS D5 LN"
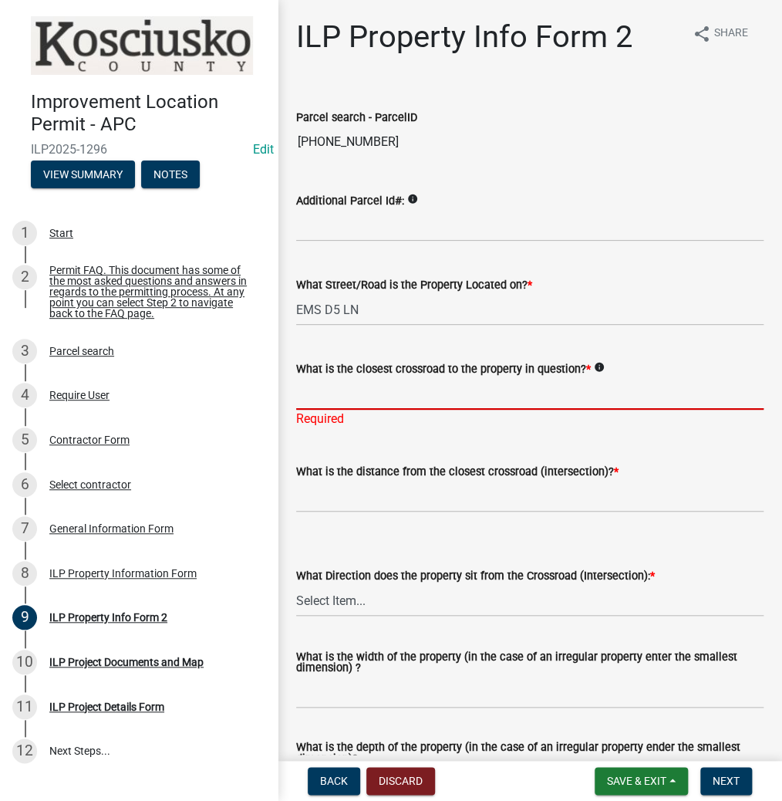
click at [381, 397] on input "What is the closest crossroad to the property in question? *" at bounding box center [529, 394] width 467 height 32
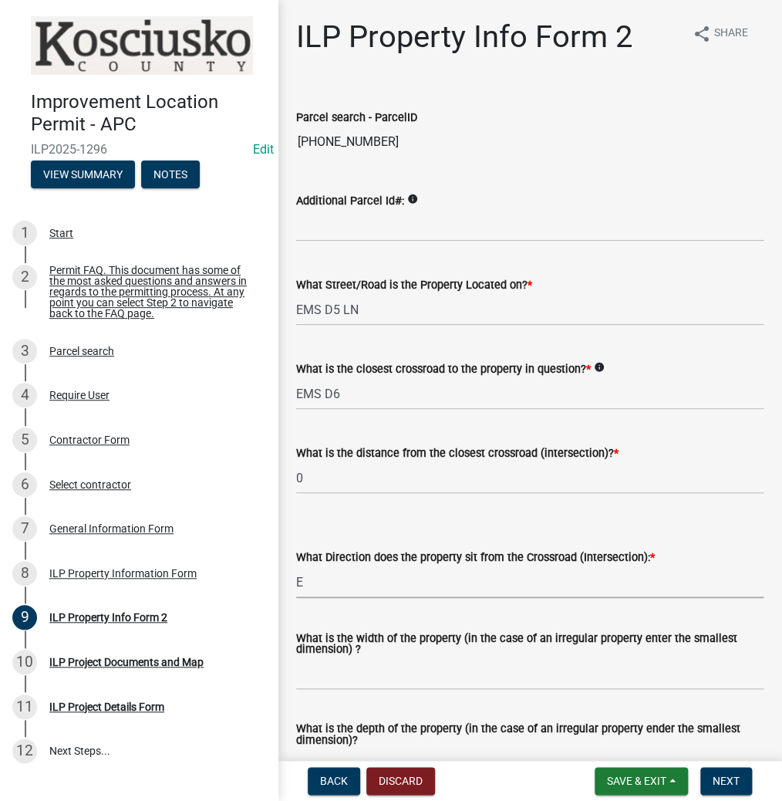
click at [321, 586] on select "Select Item... N NE NW S SE SW E W" at bounding box center [529, 582] width 467 height 32
click at [296, 566] on select "Select Item... N NE NW S SE SW E W" at bounding box center [529, 582] width 467 height 32
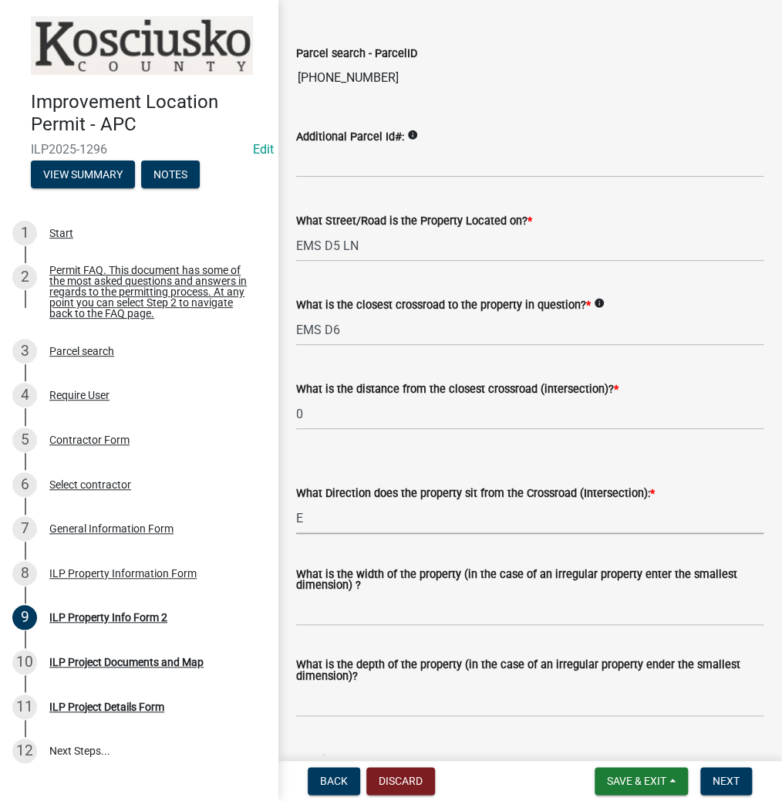
scroll to position [185, 0]
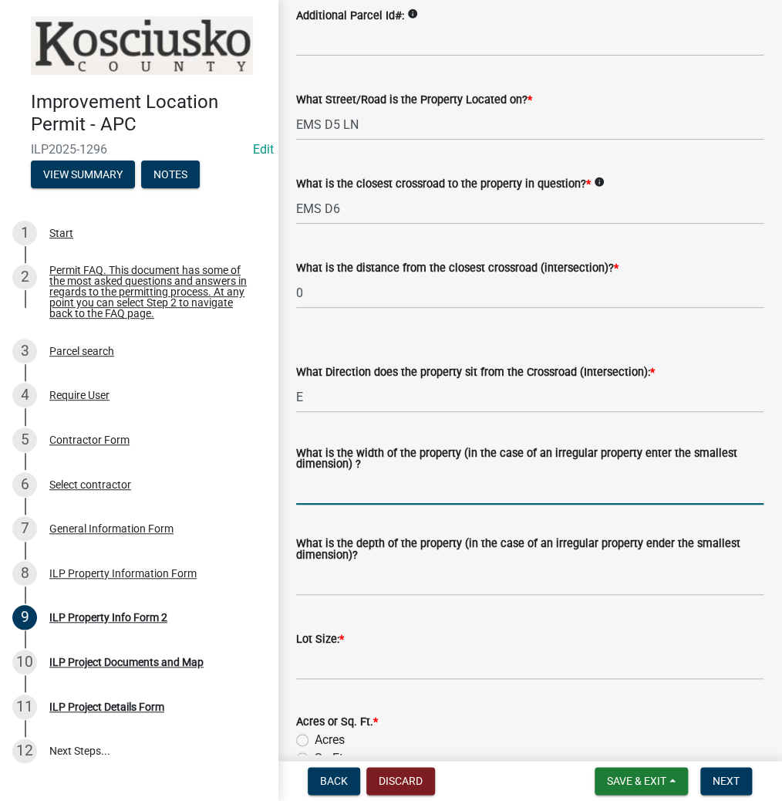
click at [339, 488] on input "What is the width of the property (in the case of an irregular property enter t…" at bounding box center [529, 489] width 467 height 32
click at [331, 590] on input "What is the depth of the property (in the case of an irregular property ender t…" at bounding box center [529, 580] width 467 height 32
click at [342, 651] on input "text" at bounding box center [529, 664] width 467 height 32
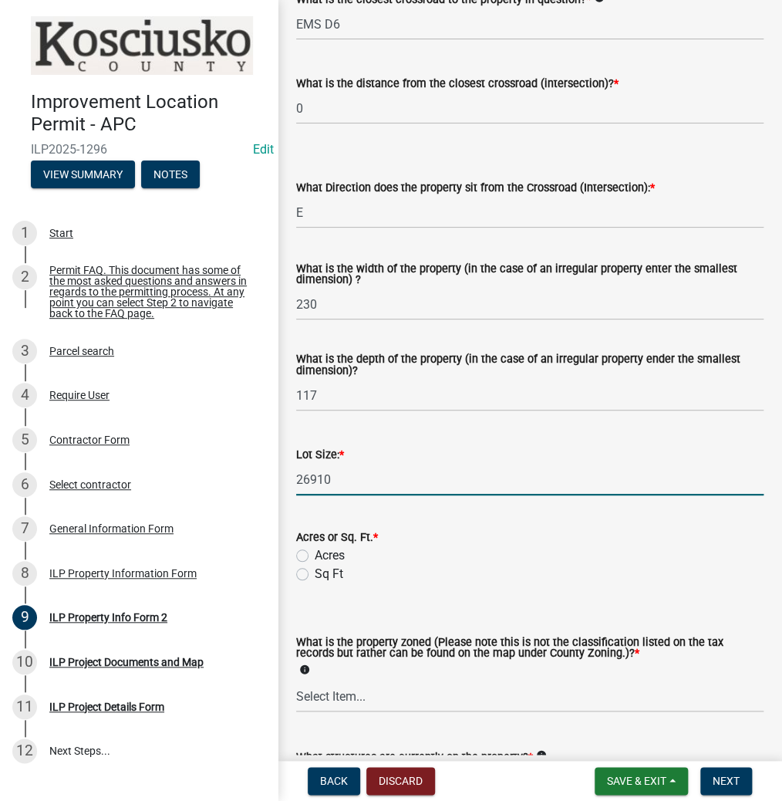
scroll to position [370, 0]
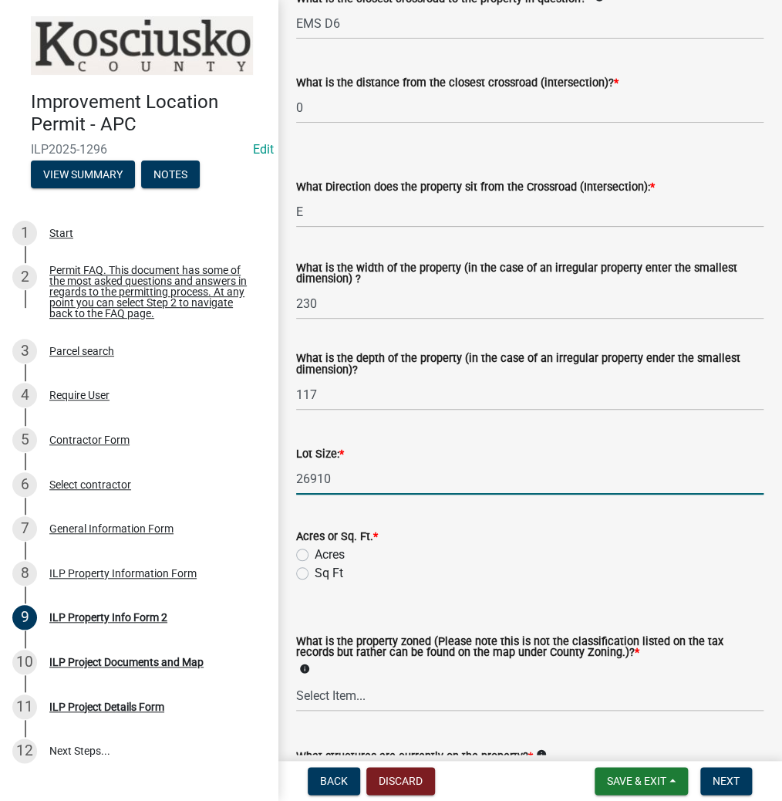
click at [315, 575] on label "Sq Ft" at bounding box center [329, 573] width 29 height 19
click at [315, 574] on input "Sq Ft" at bounding box center [320, 569] width 10 height 10
click at [373, 701] on select "Select Item... Agricultural Agricultural 2 Commercial Environmental Industrial …" at bounding box center [529, 696] width 467 height 32
click at [296, 680] on select "Select Item... Agricultural Agricultural 2 Commercial Environmental Industrial …" at bounding box center [529, 696] width 467 height 32
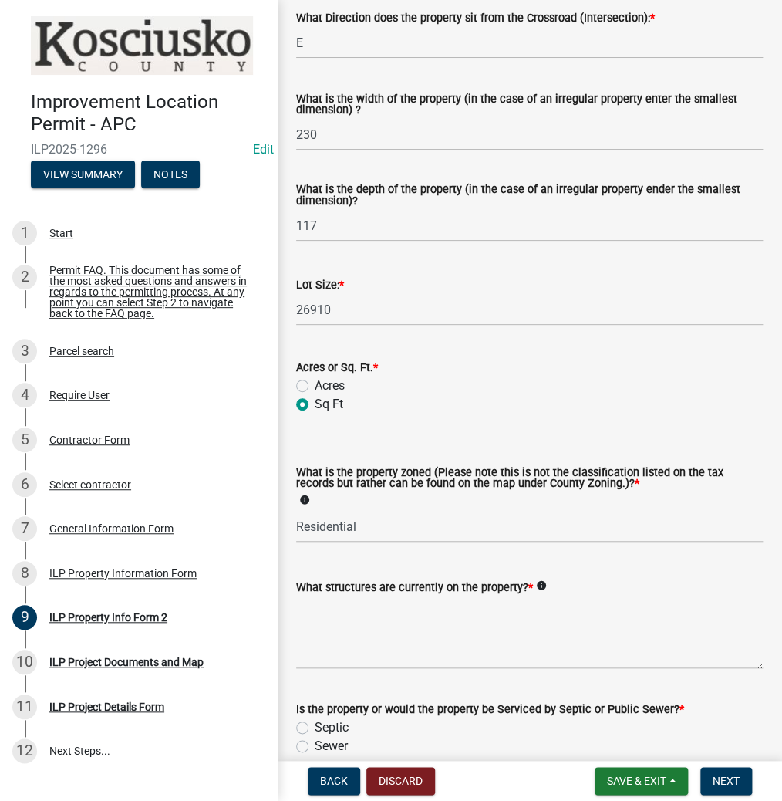
scroll to position [555, 0]
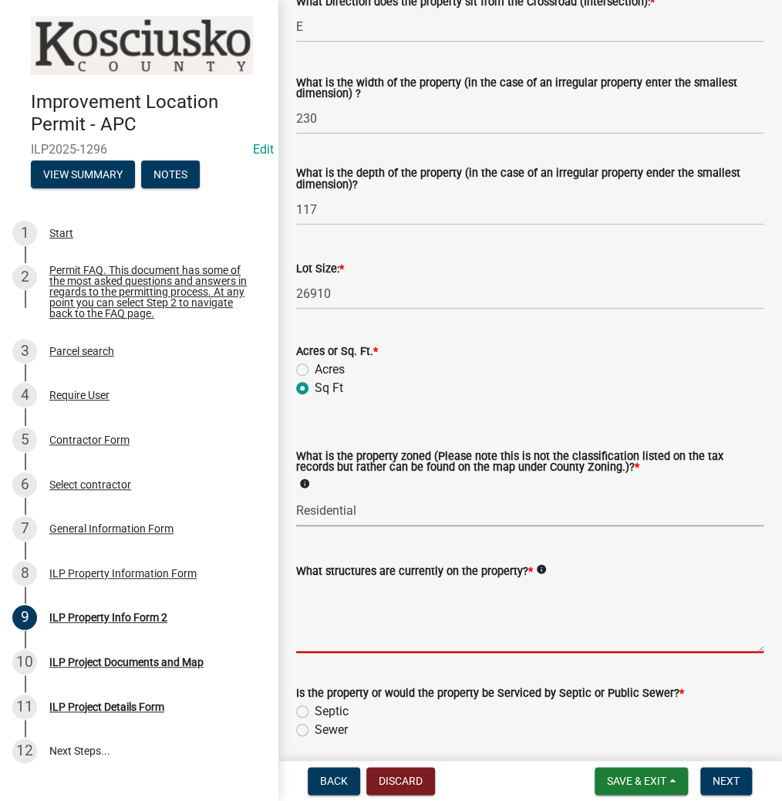
click at [378, 633] on textarea "What structures are currently on the property? *" at bounding box center [529, 616] width 467 height 73
click at [315, 713] on label "Septic" at bounding box center [332, 711] width 34 height 19
click at [315, 712] on input "Septic" at bounding box center [320, 707] width 10 height 10
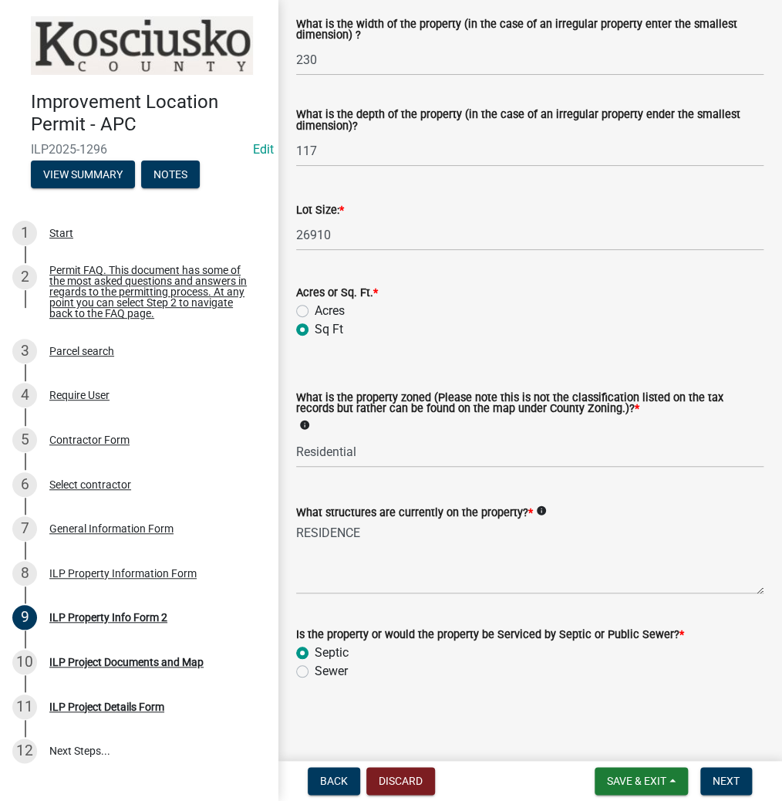
scroll to position [615, 0]
click at [718, 778] on span "Next" at bounding box center [726, 780] width 27 height 12
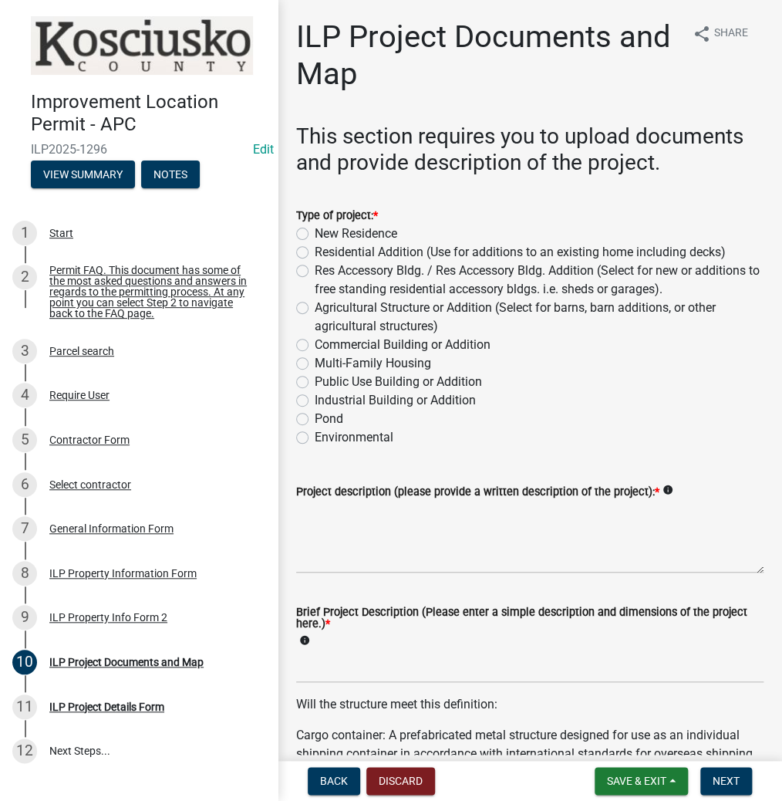
click at [315, 250] on label "Residential Addition (Use for additions to an existing home including decks)" at bounding box center [520, 252] width 411 height 19
click at [315, 250] on input "Residential Addition (Use for additions to an existing home including decks)" at bounding box center [320, 248] width 10 height 10
click at [401, 533] on textarea "Project description (please provide a written description of the project): *" at bounding box center [529, 537] width 467 height 73
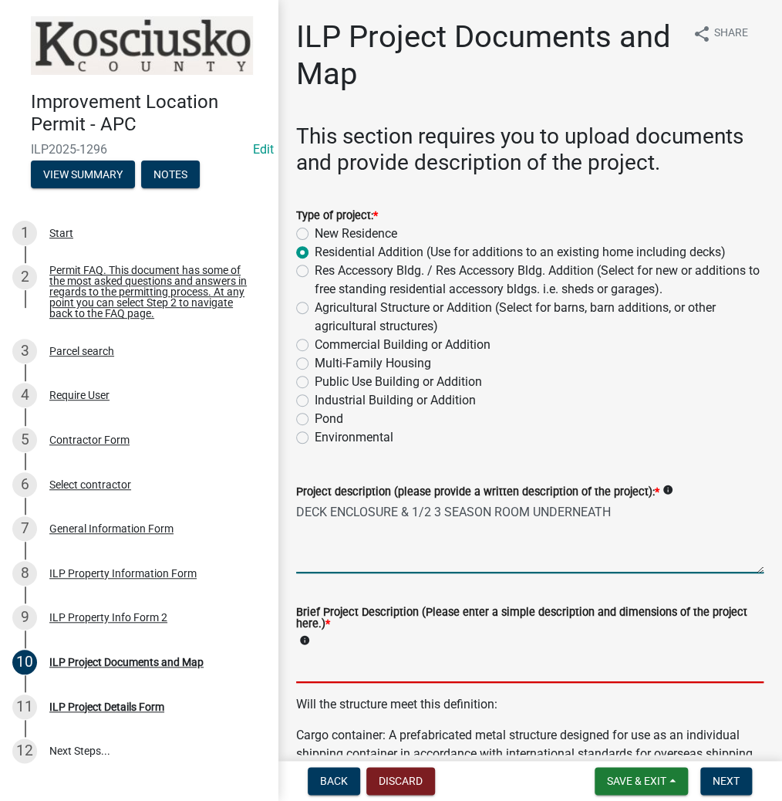
click at [341, 663] on input "Brief Project Description (Please enter a simple description and dimensions of …" at bounding box center [529, 667] width 467 height 32
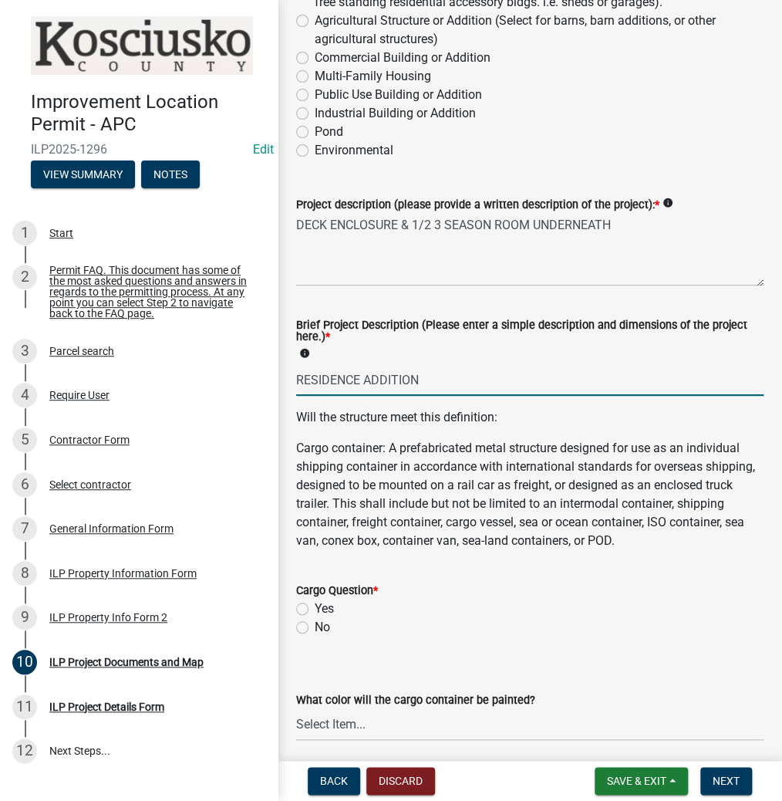
scroll to position [432, 0]
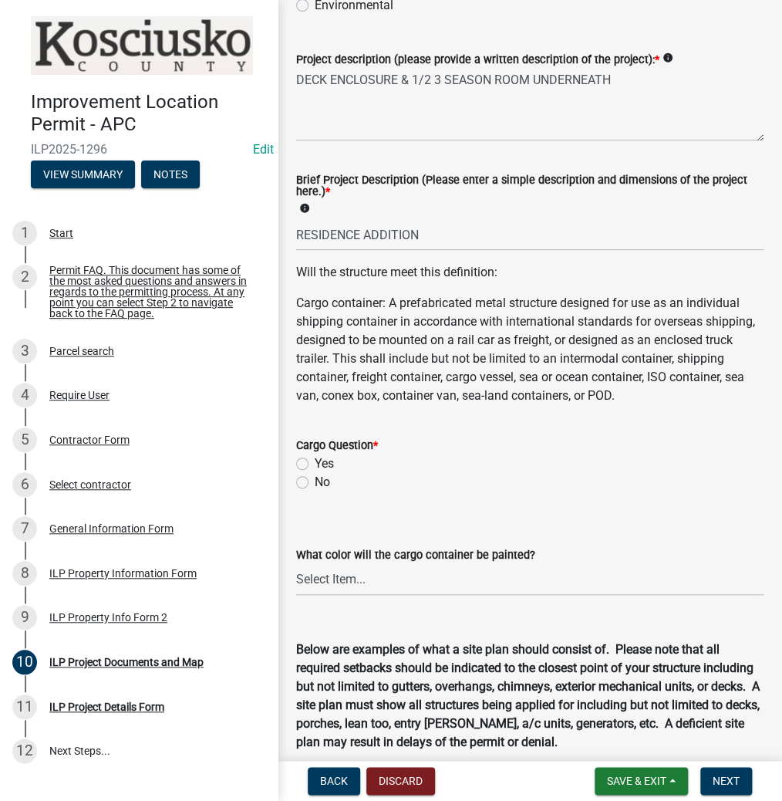
click at [315, 491] on label "No" at bounding box center [322, 482] width 15 height 19
click at [315, 483] on input "No" at bounding box center [320, 478] width 10 height 10
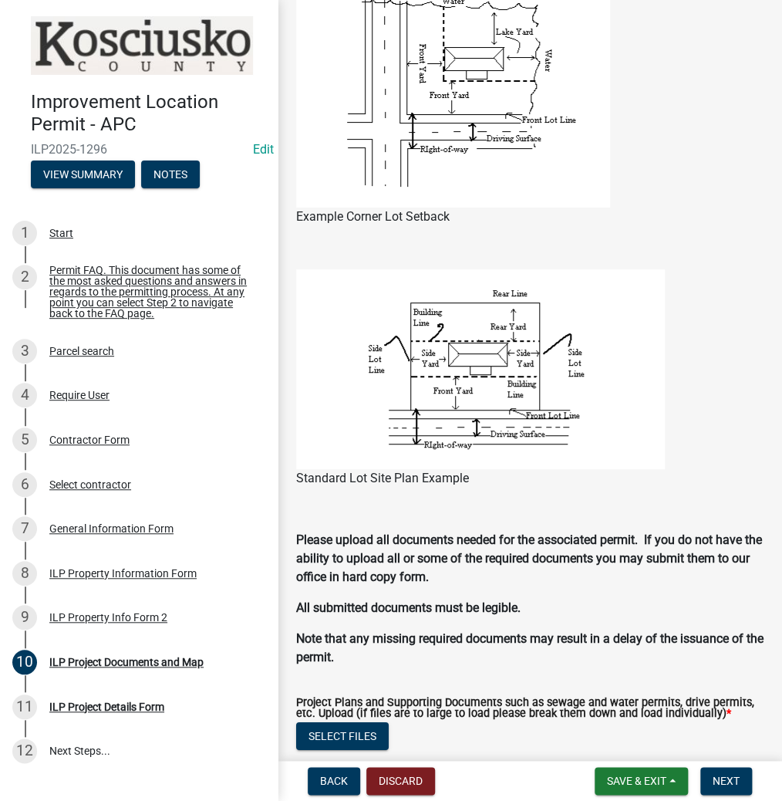
scroll to position [1296, 0]
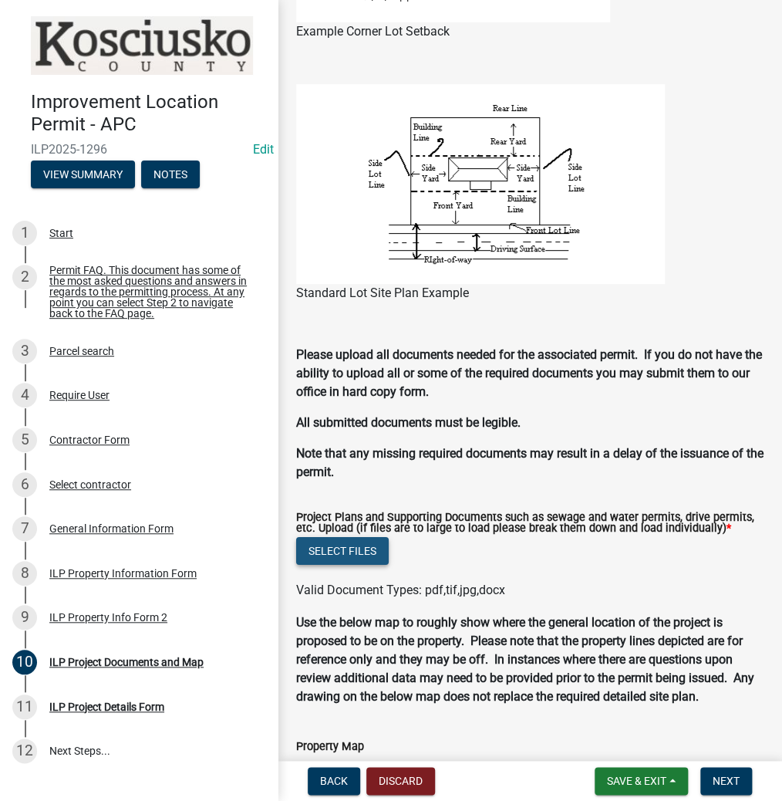
click at [336, 565] on button "Select files" at bounding box center [342, 551] width 93 height 28
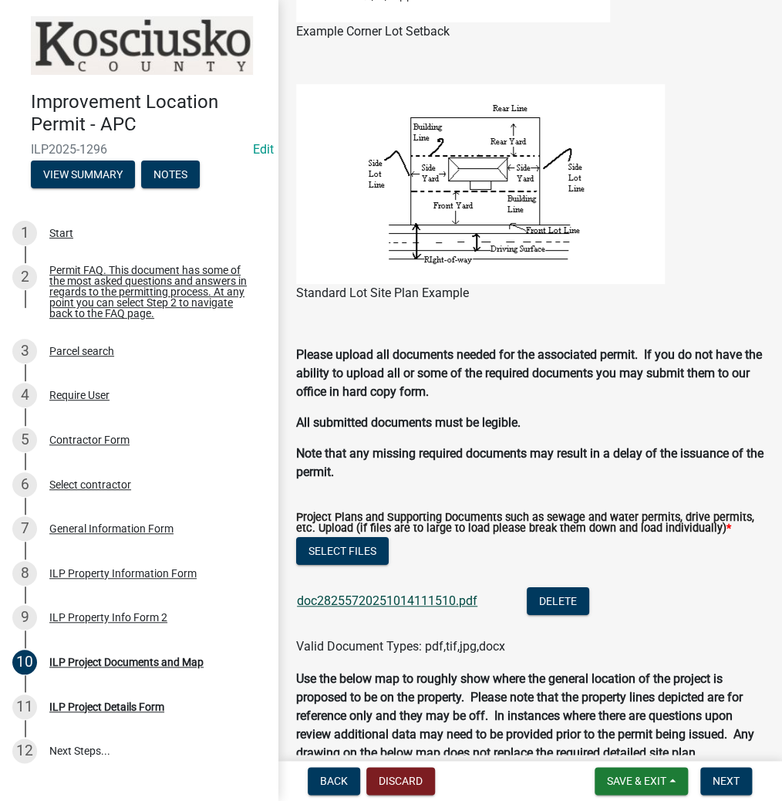
click at [373, 608] on link "doc28255720251014111510.pdf" at bounding box center [387, 600] width 181 height 15
click at [727, 778] on span "Next" at bounding box center [726, 780] width 27 height 12
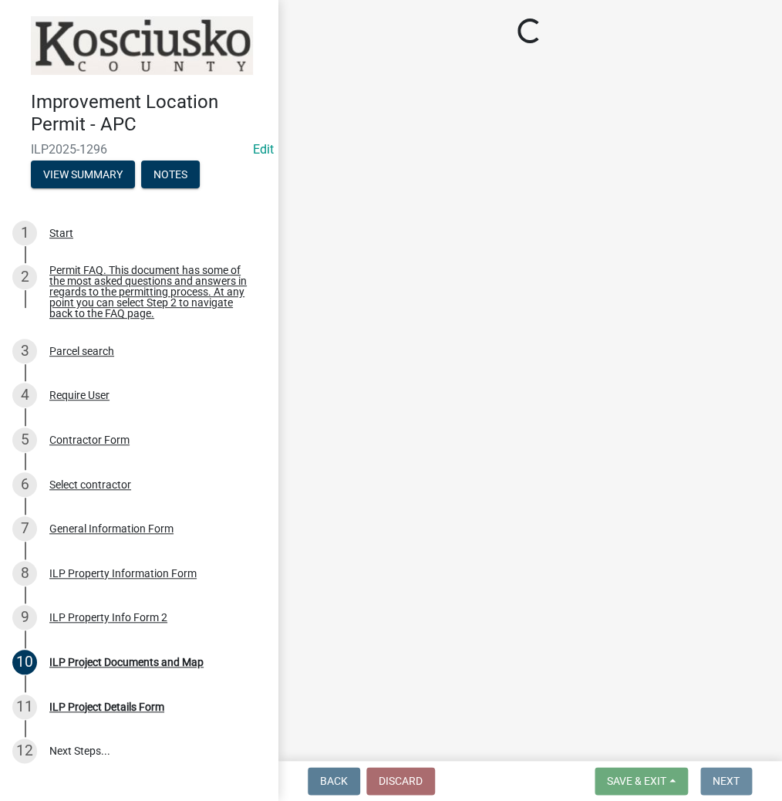
scroll to position [0, 0]
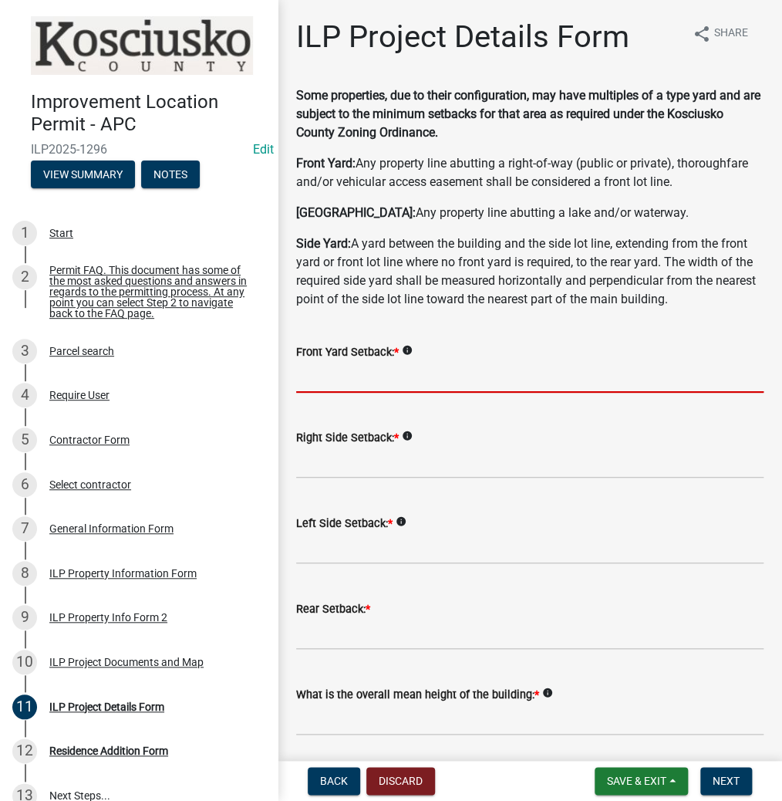
click at [380, 375] on input "text" at bounding box center [529, 377] width 467 height 32
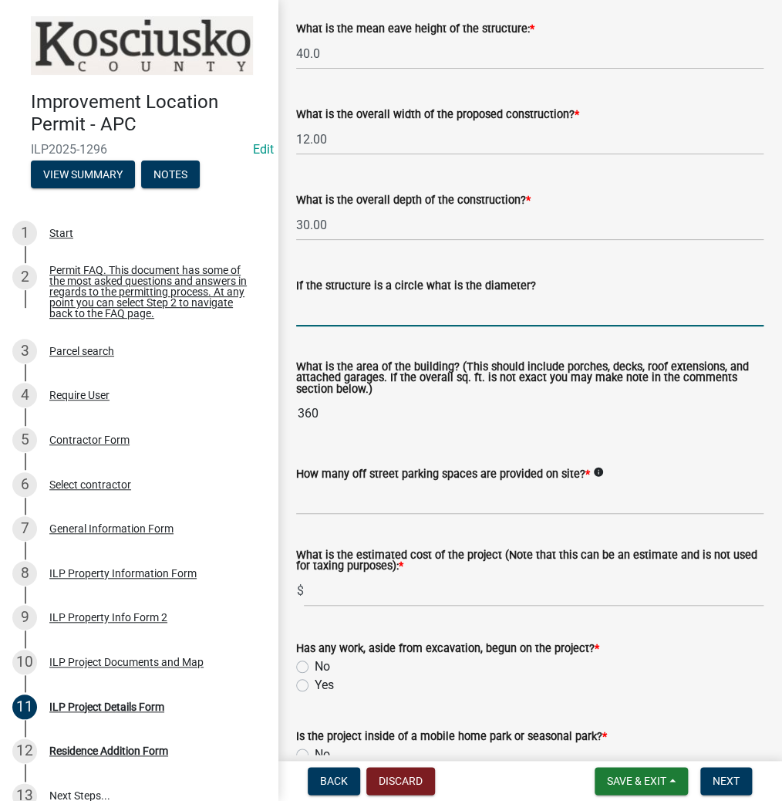
scroll to position [798, 0]
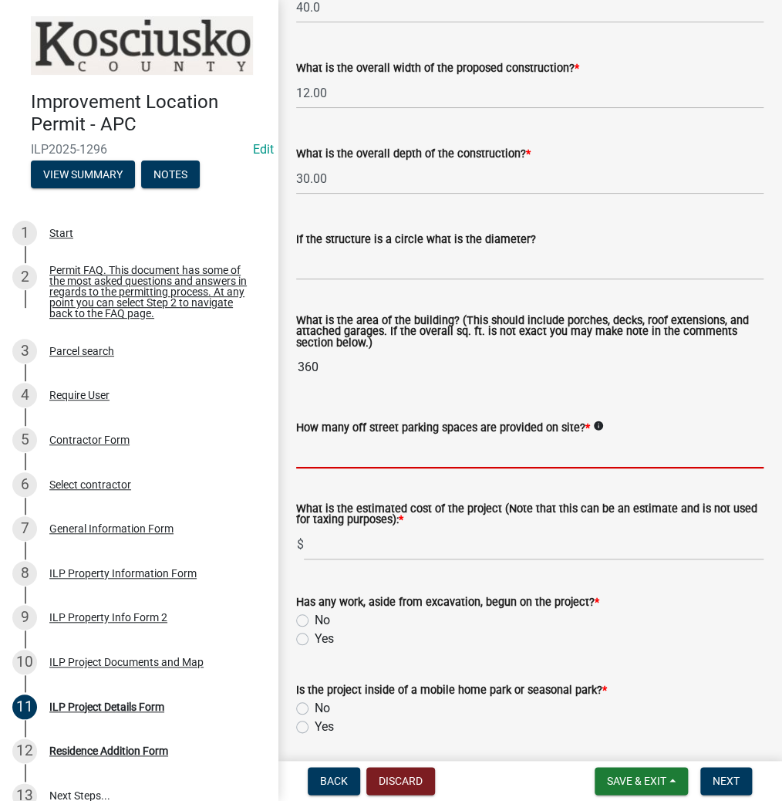
click at [342, 450] on input "text" at bounding box center [529, 453] width 467 height 32
click at [315, 621] on label "No" at bounding box center [322, 620] width 15 height 19
click at [315, 621] on input "No" at bounding box center [320, 616] width 10 height 10
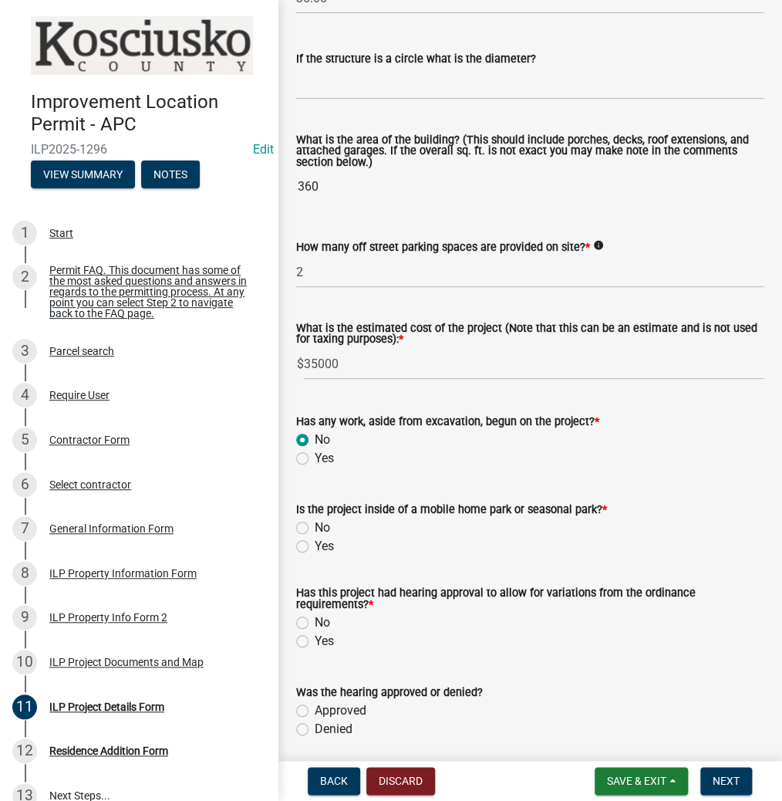
scroll to position [983, 0]
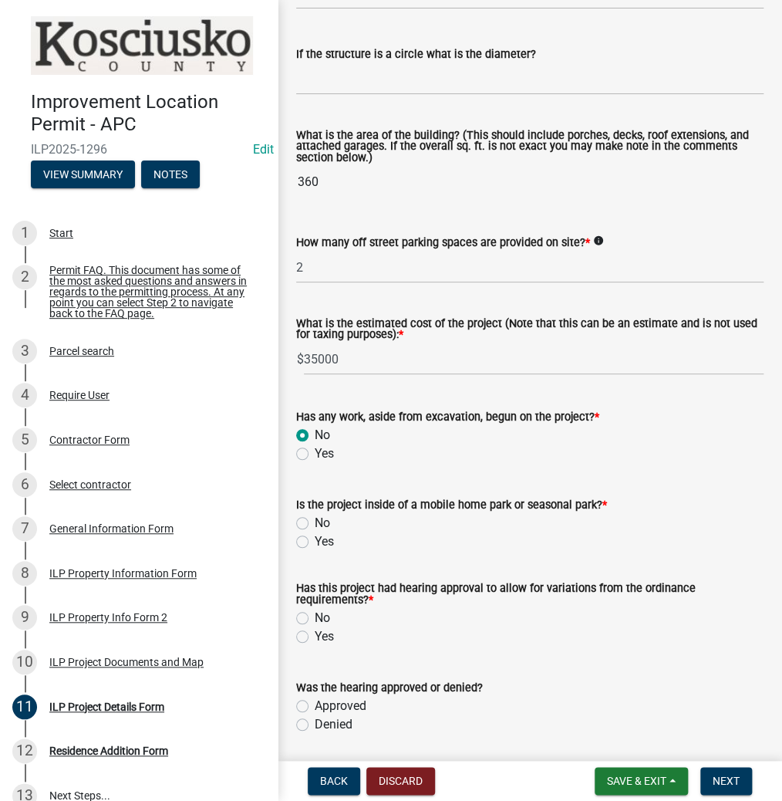
click at [315, 519] on label "No" at bounding box center [322, 523] width 15 height 19
click at [315, 519] on input "No" at bounding box center [320, 519] width 10 height 10
click at [315, 633] on label "Yes" at bounding box center [324, 636] width 19 height 19
click at [315, 633] on input "Yes" at bounding box center [320, 632] width 10 height 10
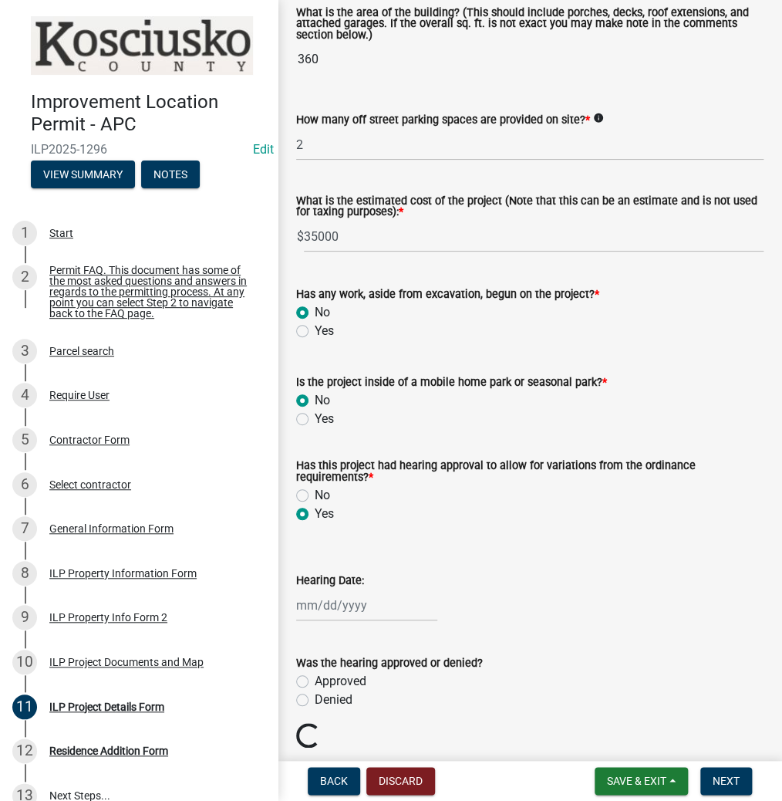
scroll to position [1106, 0]
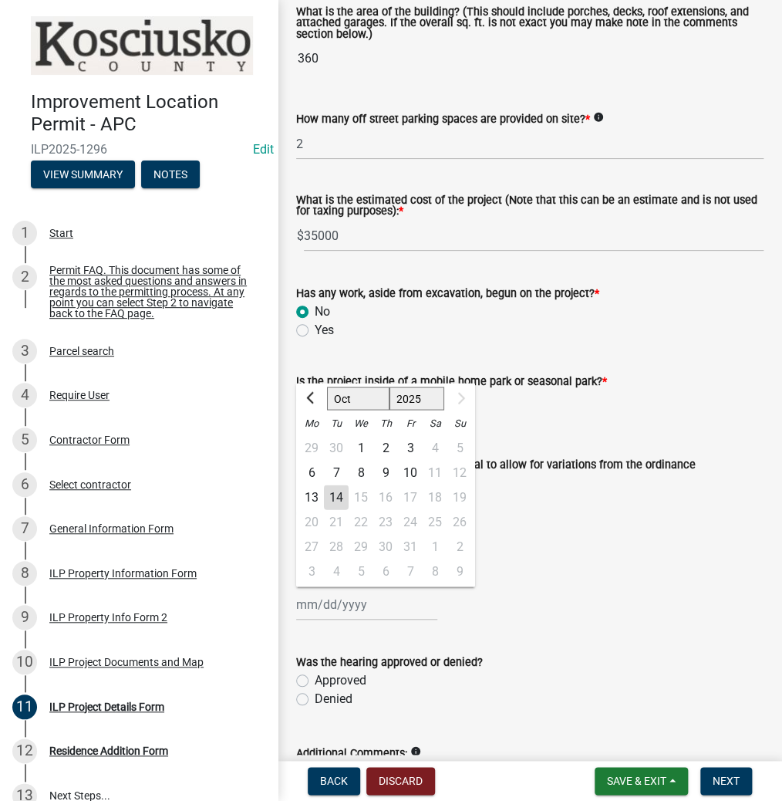
click at [308, 604] on div "[PERSON_NAME] Feb Mar Apr [PERSON_NAME][DATE] Sep [DATE] 1526 1527 1528 1529 15…" at bounding box center [366, 605] width 141 height 32
click at [415, 396] on select "1525 1526 1527 1528 1529 1530 1531 1532 1533 1534 1535 1536 1537 1538 1539 1540…" at bounding box center [418, 398] width 56 height 23
click at [390, 387] on select "1525 1526 1527 1528 1529 1530 1531 1532 1533 1534 1535 1536 1537 1538 1539 1540…" at bounding box center [418, 398] width 56 height 23
click at [360, 395] on select "Jan Feb Mar Apr May Jun [DATE] Aug Sep Oct Nov Dec" at bounding box center [358, 398] width 62 height 23
click at [327, 387] on select "Jan Feb Mar Apr May Jun [DATE] Aug Sep Oct Nov Dec" at bounding box center [358, 398] width 62 height 23
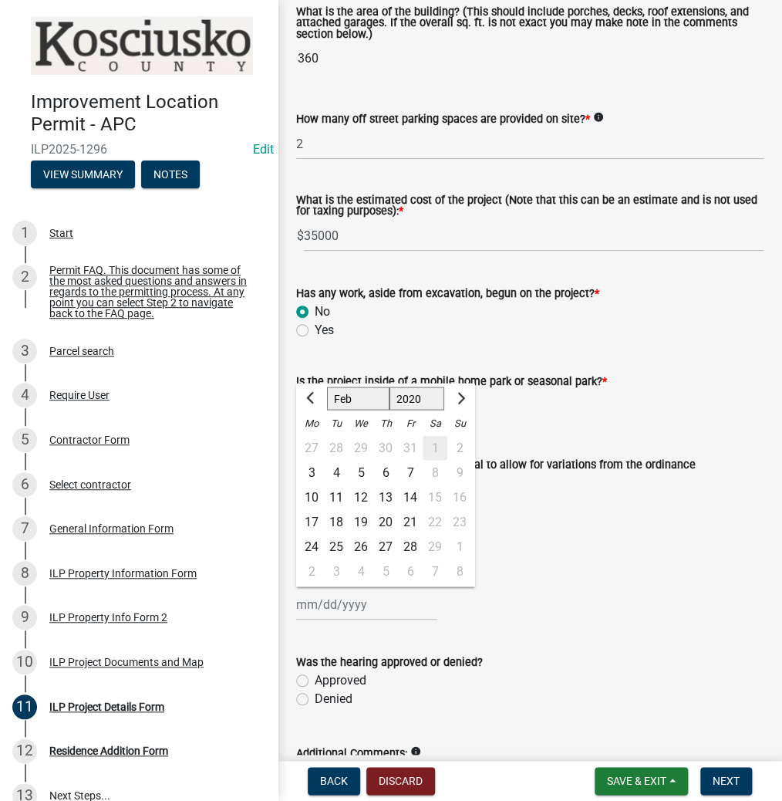
click at [314, 498] on div "10" at bounding box center [311, 496] width 25 height 25
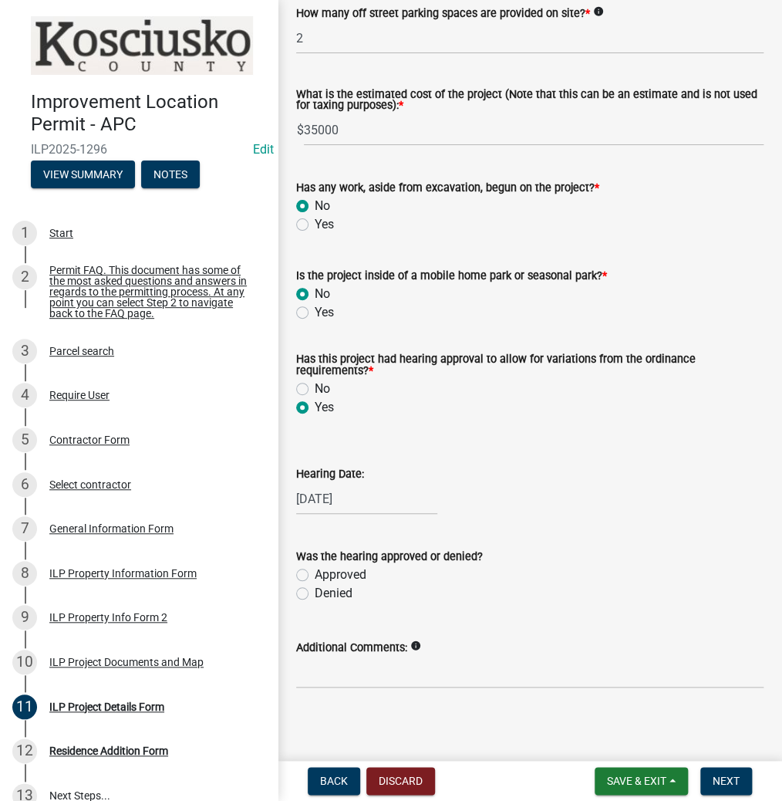
scroll to position [1219, 0]
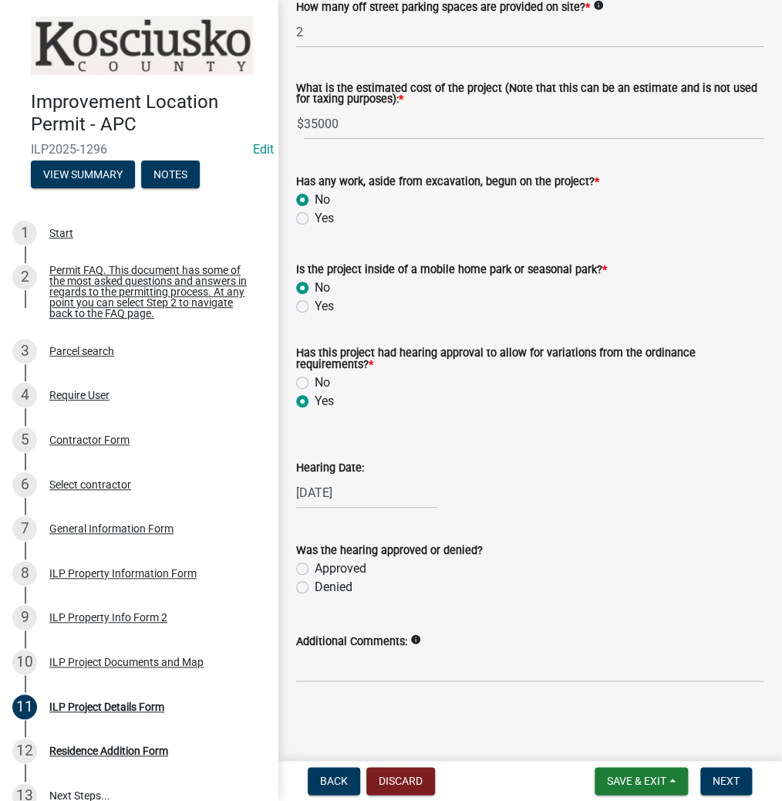
click at [315, 564] on label "Approved" at bounding box center [341, 568] width 52 height 19
click at [315, 564] on input "Approved" at bounding box center [320, 564] width 10 height 10
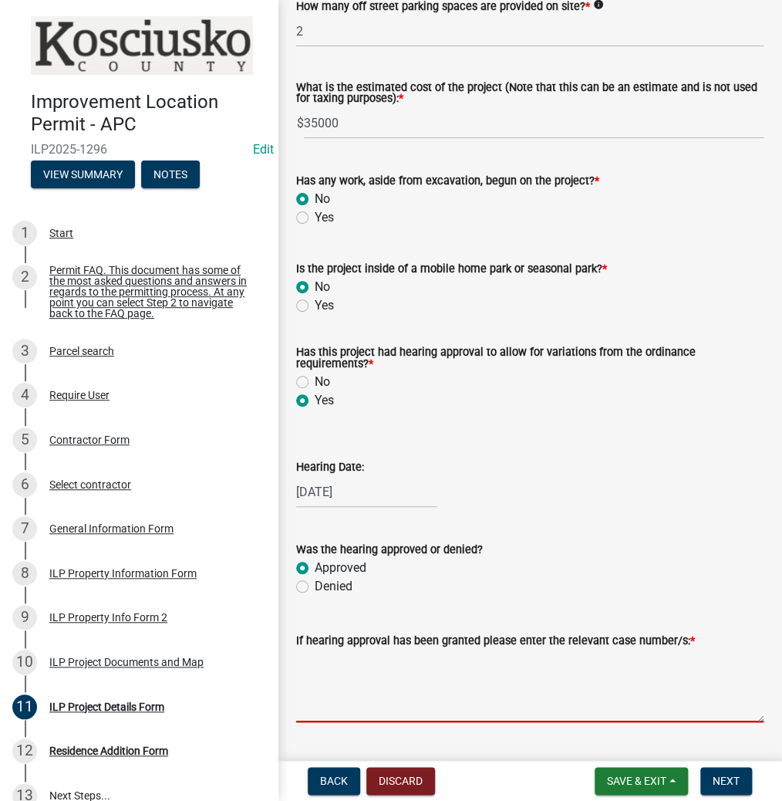
click at [375, 687] on textarea "If hearing approval has been granted please enter the relevant case number/s: *" at bounding box center [529, 685] width 467 height 73
click at [717, 778] on span "Next" at bounding box center [726, 780] width 27 height 12
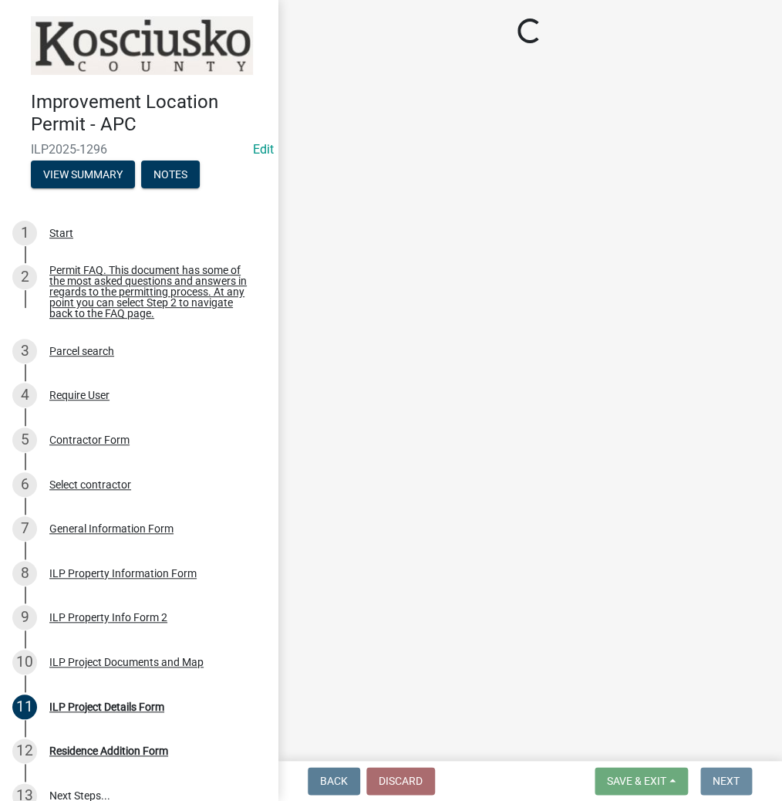
scroll to position [0, 0]
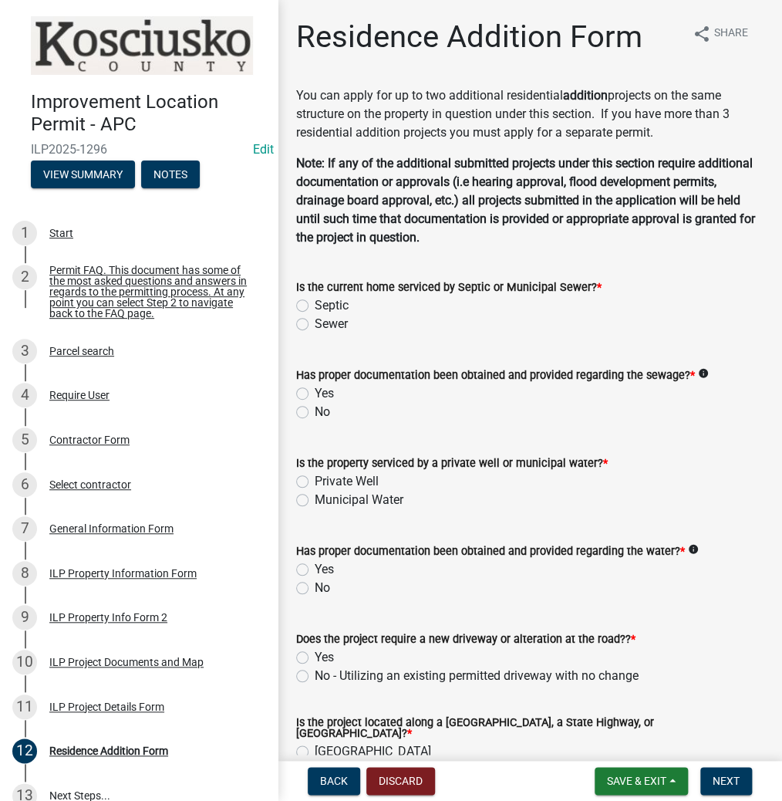
click at [315, 299] on label "Septic" at bounding box center [332, 305] width 34 height 19
click at [315, 299] on input "Septic" at bounding box center [320, 301] width 10 height 10
click at [315, 395] on label "Yes" at bounding box center [324, 393] width 19 height 19
click at [315, 394] on input "Yes" at bounding box center [320, 389] width 10 height 10
click at [315, 478] on label "Private Well" at bounding box center [347, 481] width 64 height 19
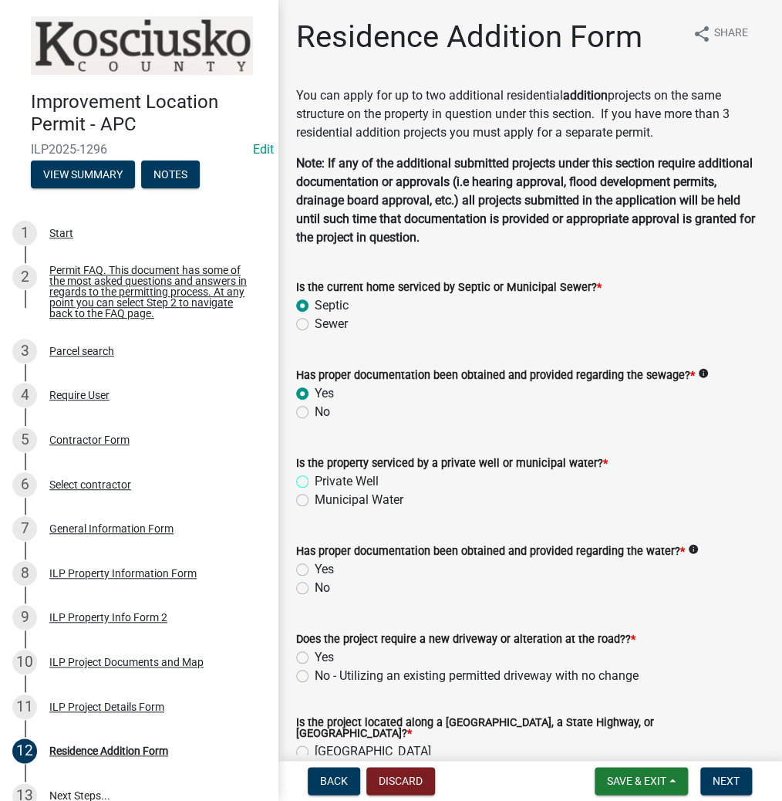
click at [315, 478] on input "Private Well" at bounding box center [320, 477] width 10 height 10
click at [302, 558] on div "Has proper documentation been obtained and provided regarding the water? * info" at bounding box center [529, 551] width 467 height 19
click at [315, 570] on label "Yes" at bounding box center [324, 569] width 19 height 19
click at [315, 570] on input "Yes" at bounding box center [320, 565] width 10 height 10
click at [295, 653] on div "Does the project require a new driveway or alteration at the road?? * Yes No - …" at bounding box center [530, 648] width 491 height 74
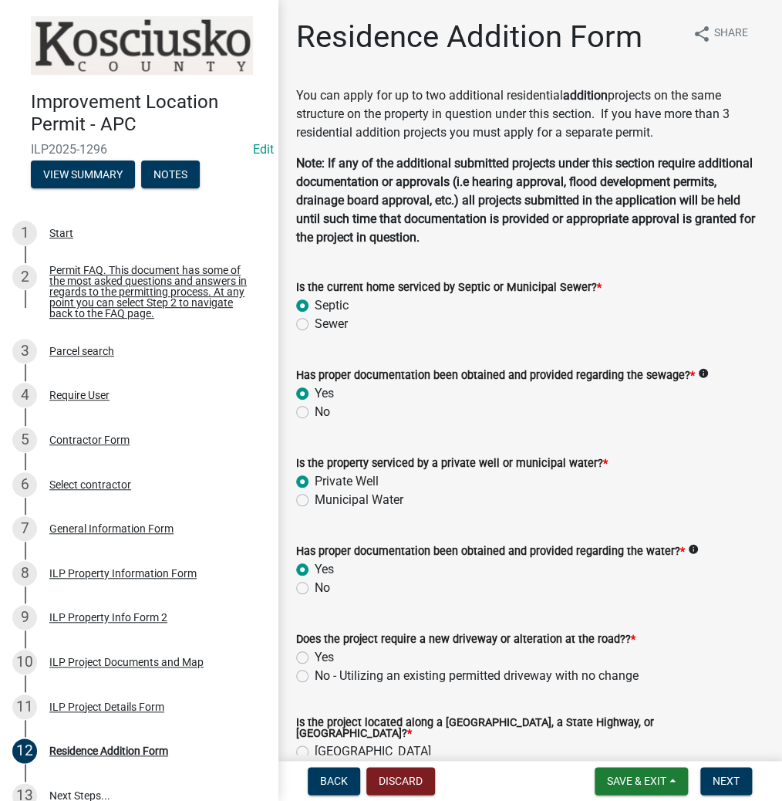
scroll to position [123, 0]
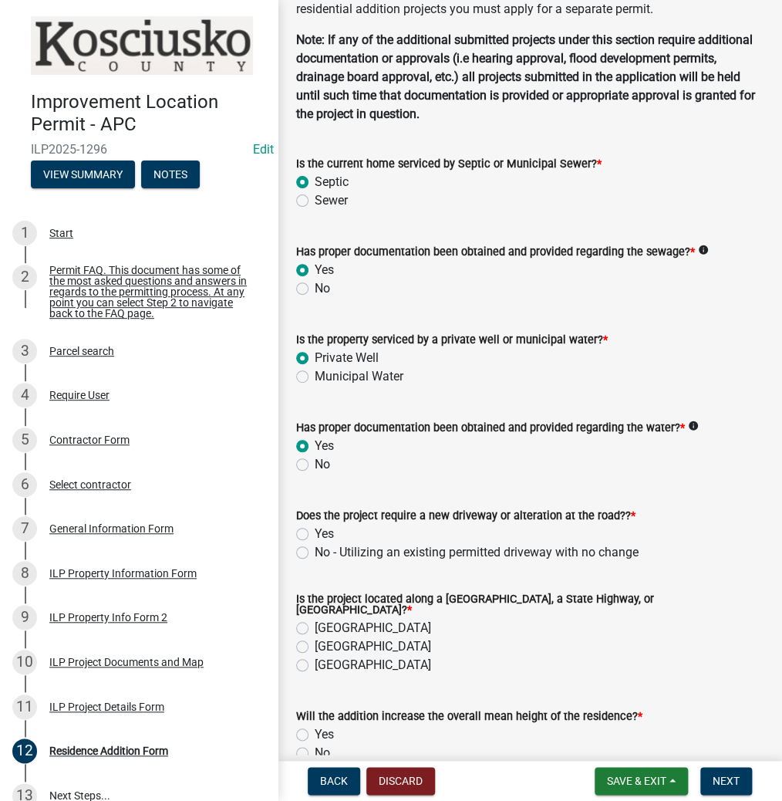
click at [315, 531] on label "Yes" at bounding box center [324, 534] width 19 height 19
click at [315, 531] on input "Yes" at bounding box center [320, 530] width 10 height 10
click at [315, 620] on label "[GEOGRAPHIC_DATA]" at bounding box center [373, 628] width 116 height 19
click at [315, 620] on input "[GEOGRAPHIC_DATA]" at bounding box center [320, 624] width 10 height 10
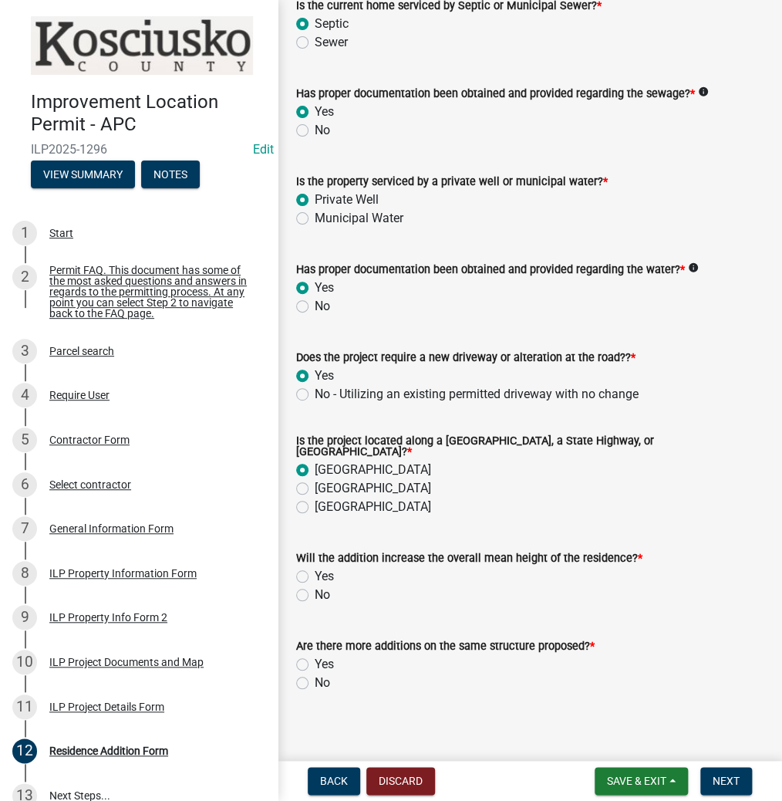
scroll to position [287, 0]
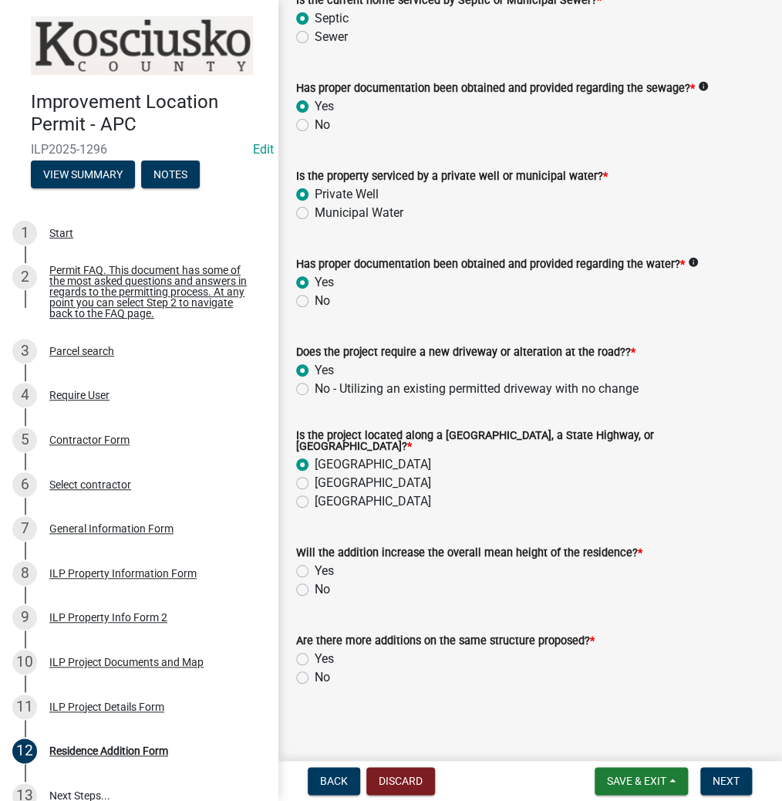
click at [315, 586] on label "No" at bounding box center [322, 589] width 15 height 19
click at [315, 586] on input "No" at bounding box center [320, 585] width 10 height 10
click at [315, 670] on label "No" at bounding box center [322, 677] width 15 height 19
click at [315, 670] on input "No" at bounding box center [320, 673] width 10 height 10
click at [719, 772] on button "Next" at bounding box center [726, 781] width 52 height 28
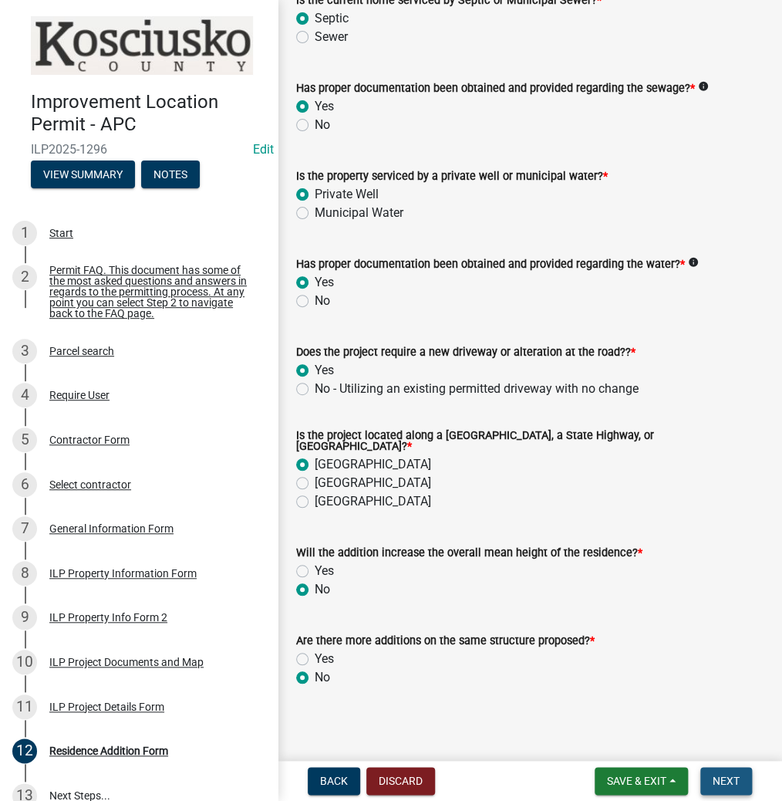
scroll to position [0, 0]
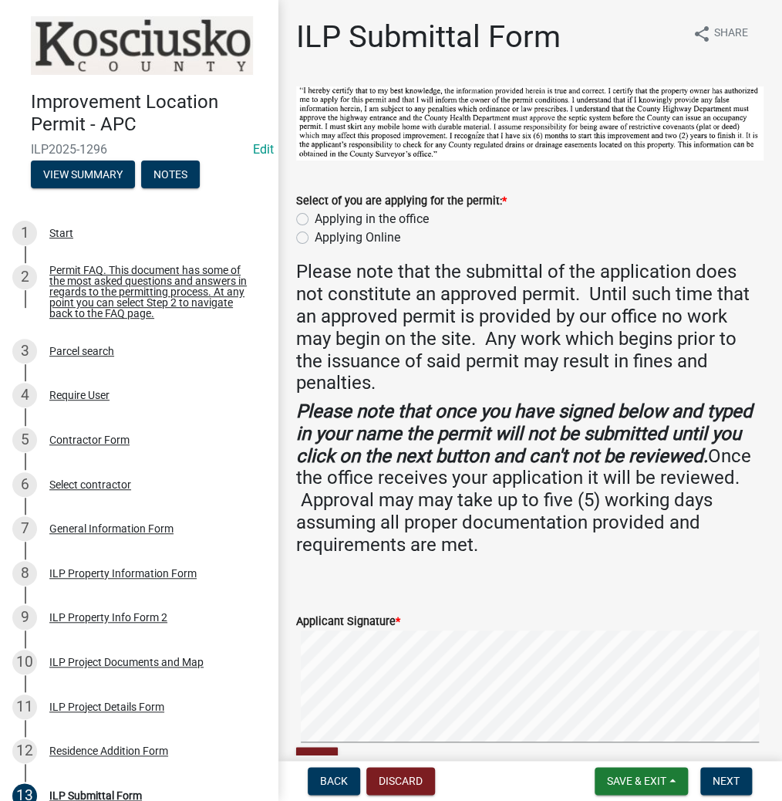
click at [315, 215] on label "Applying in the office" at bounding box center [372, 219] width 114 height 19
click at [315, 215] on input "Applying in the office" at bounding box center [320, 215] width 10 height 10
click at [533, 581] on wm-data-entity-input-list "Select of you are applying for the permit: * Applying in the office Applying On…" at bounding box center [529, 521] width 467 height 871
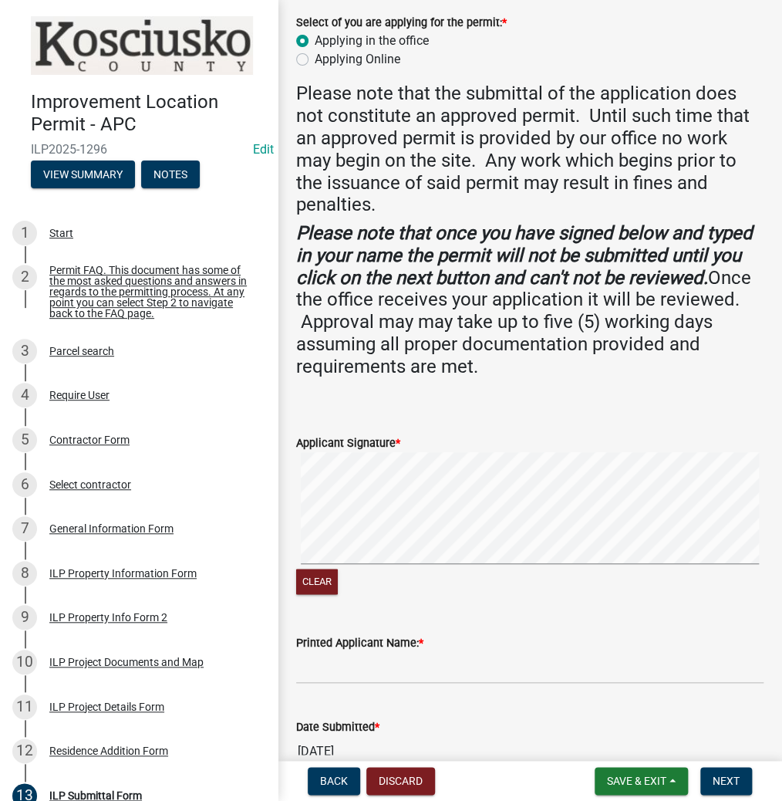
scroll to position [185, 0]
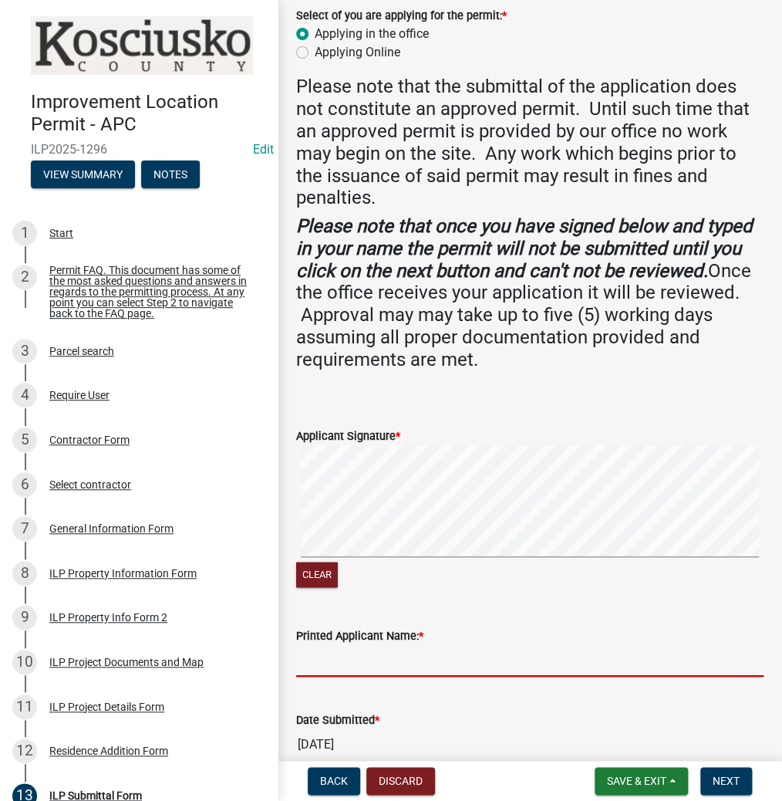
click at [413, 662] on input "Printed Applicant Name: *" at bounding box center [529, 661] width 467 height 32
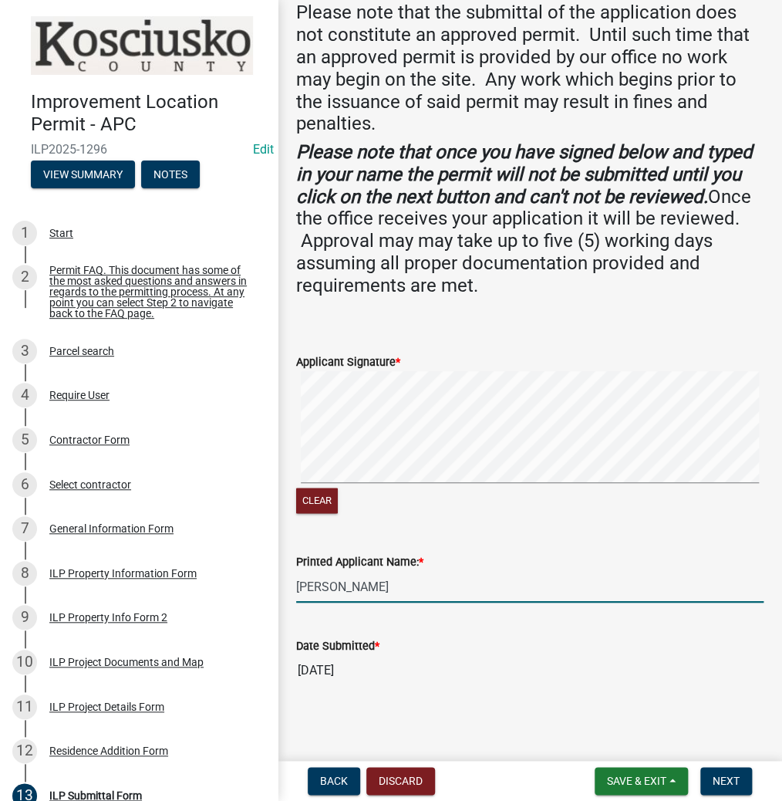
scroll to position [261, 0]
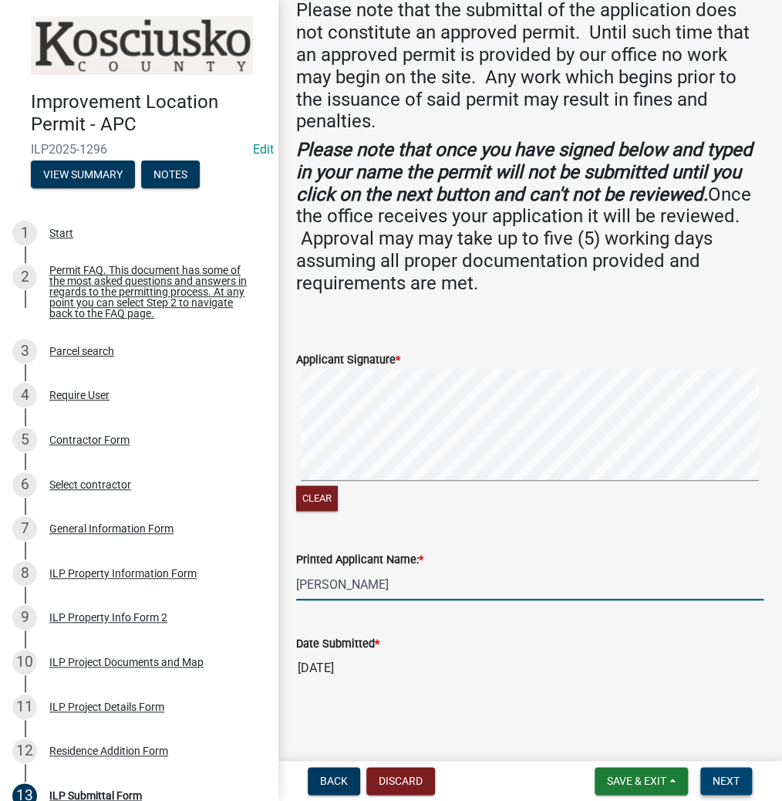
click at [719, 771] on button "Next" at bounding box center [726, 781] width 52 height 28
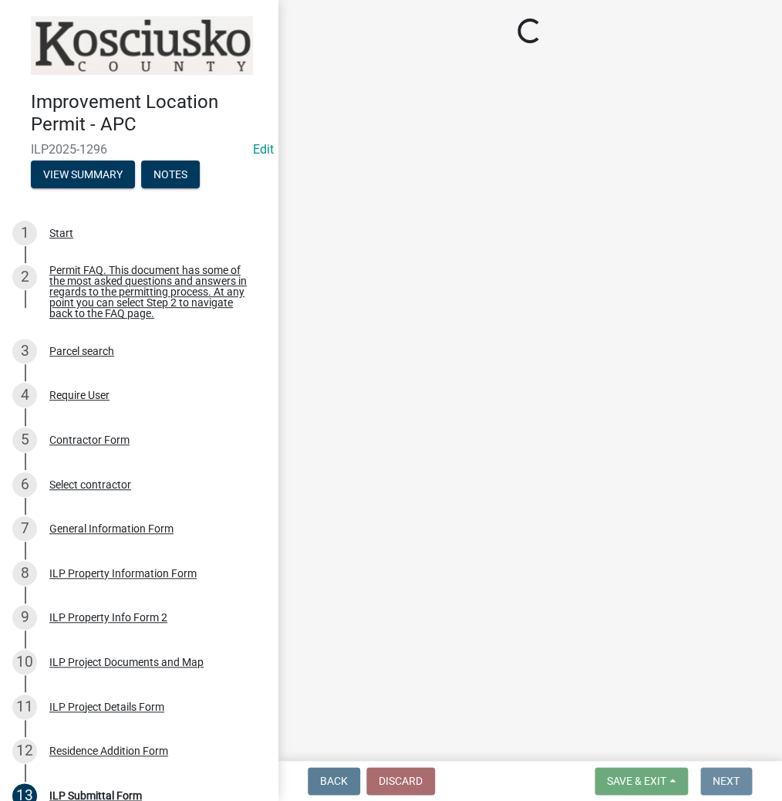
scroll to position [0, 0]
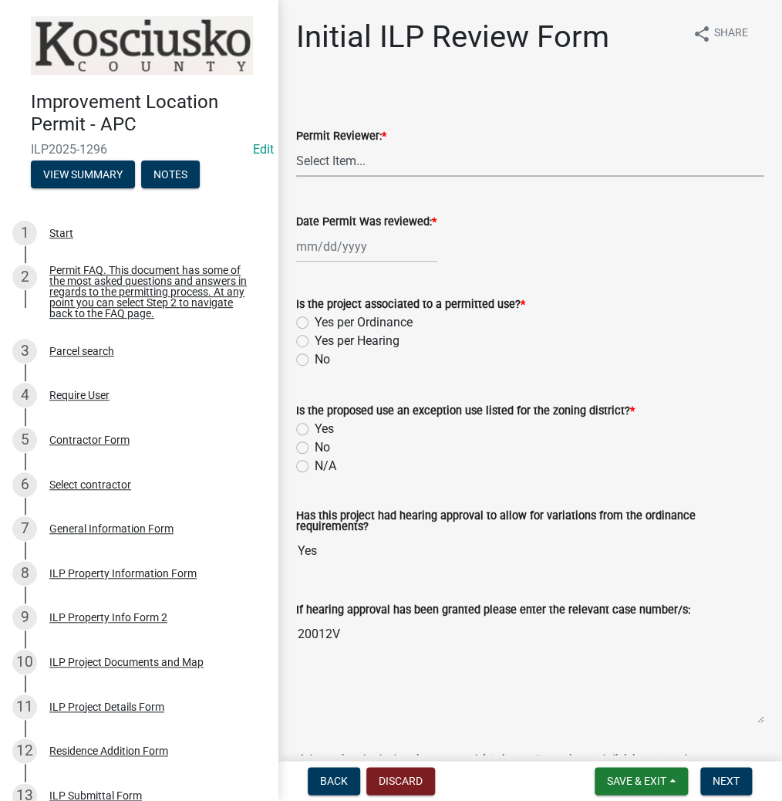
click at [349, 167] on select "Select Item... MMS LT AT CS [PERSON_NAME]" at bounding box center [529, 161] width 467 height 32
click at [296, 145] on select "Select Item... MMS LT AT CS [PERSON_NAME]" at bounding box center [529, 161] width 467 height 32
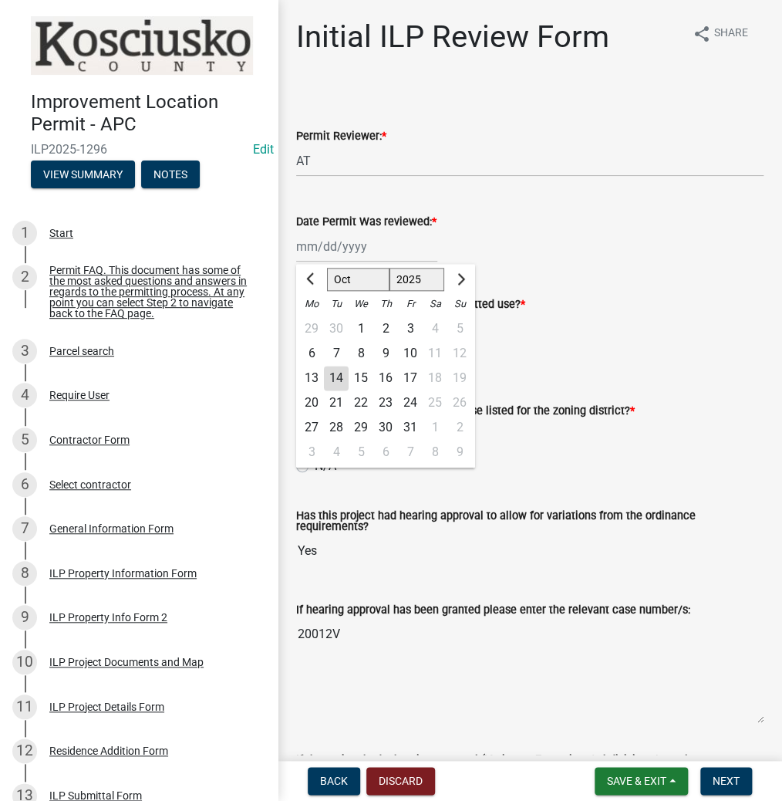
click at [333, 253] on div "[PERSON_NAME] Feb Mar Apr [PERSON_NAME][DATE] Oct Nov [DATE] 1526 1527 1528 152…" at bounding box center [366, 247] width 141 height 32
click at [338, 370] on div "14" at bounding box center [336, 378] width 25 height 25
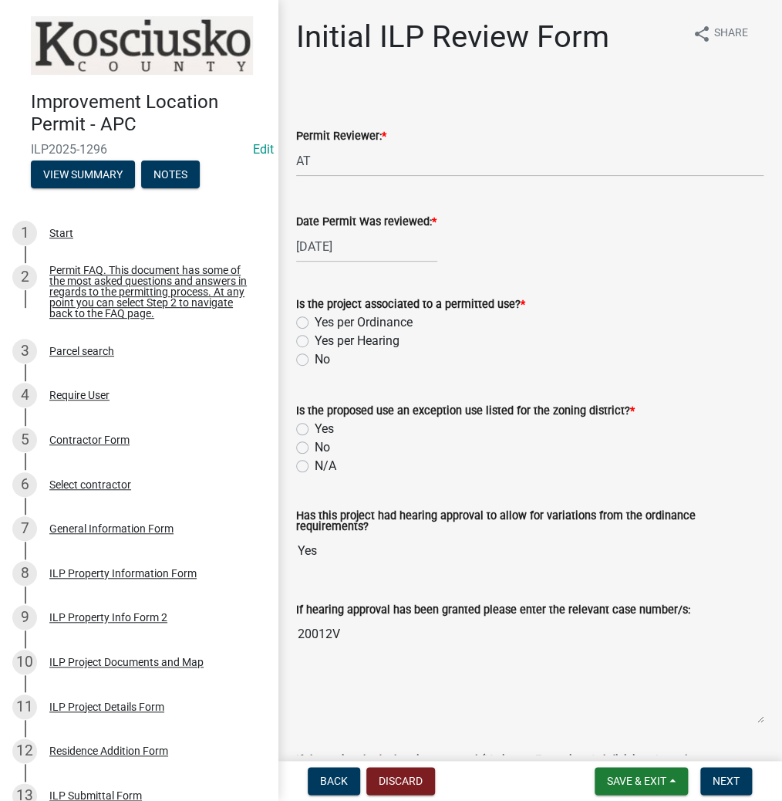
click at [315, 342] on label "Yes per Hearing" at bounding box center [357, 341] width 85 height 19
click at [315, 342] on input "Yes per Hearing" at bounding box center [320, 337] width 10 height 10
click at [315, 463] on label "N/A" at bounding box center [326, 466] width 22 height 19
click at [315, 463] on input "N/A" at bounding box center [320, 462] width 10 height 10
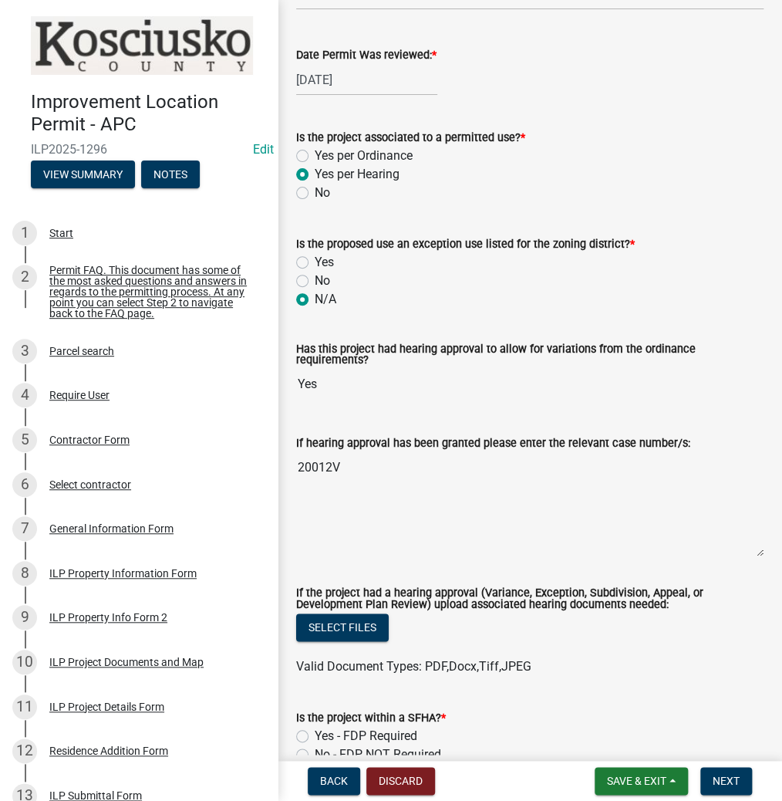
scroll to position [185, 0]
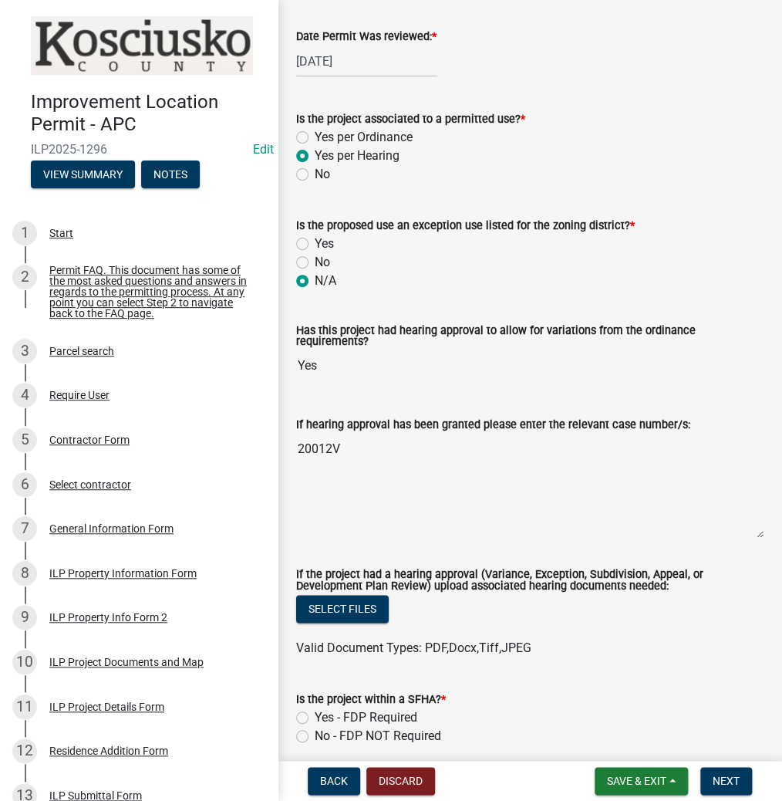
click at [315, 737] on label "No - FDP NOT Required" at bounding box center [378, 736] width 127 height 19
click at [315, 737] on input "No - FDP NOT Required" at bounding box center [320, 732] width 10 height 10
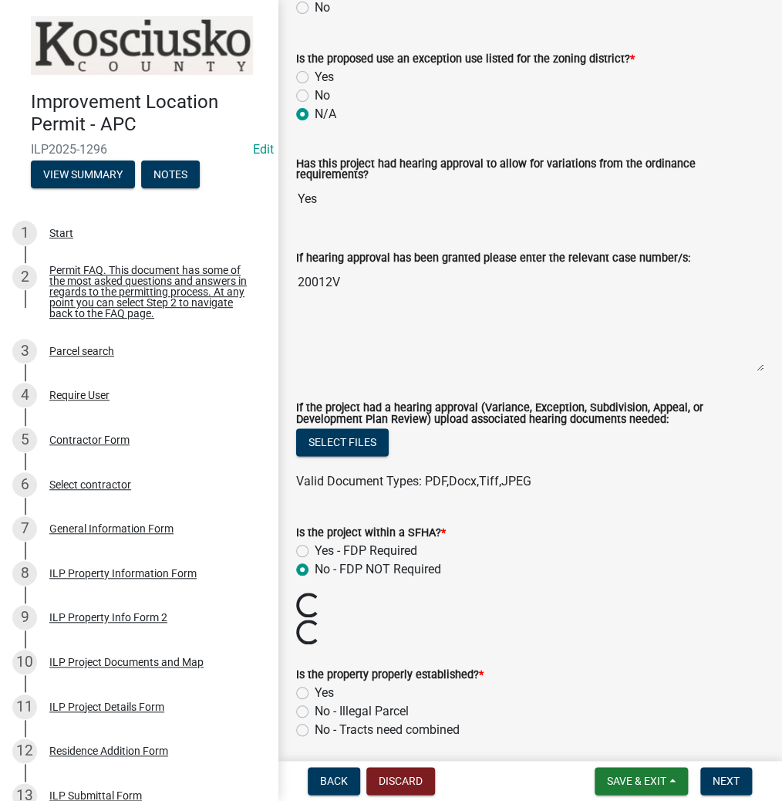
scroll to position [370, 0]
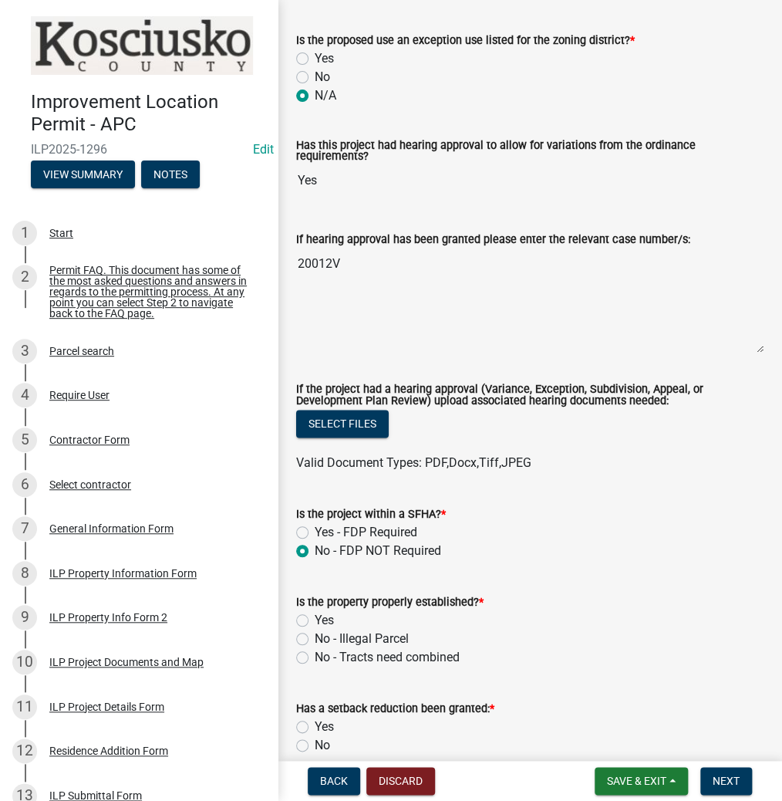
click at [315, 618] on label "Yes" at bounding box center [324, 620] width 19 height 19
click at [315, 618] on input "Yes" at bounding box center [320, 616] width 10 height 10
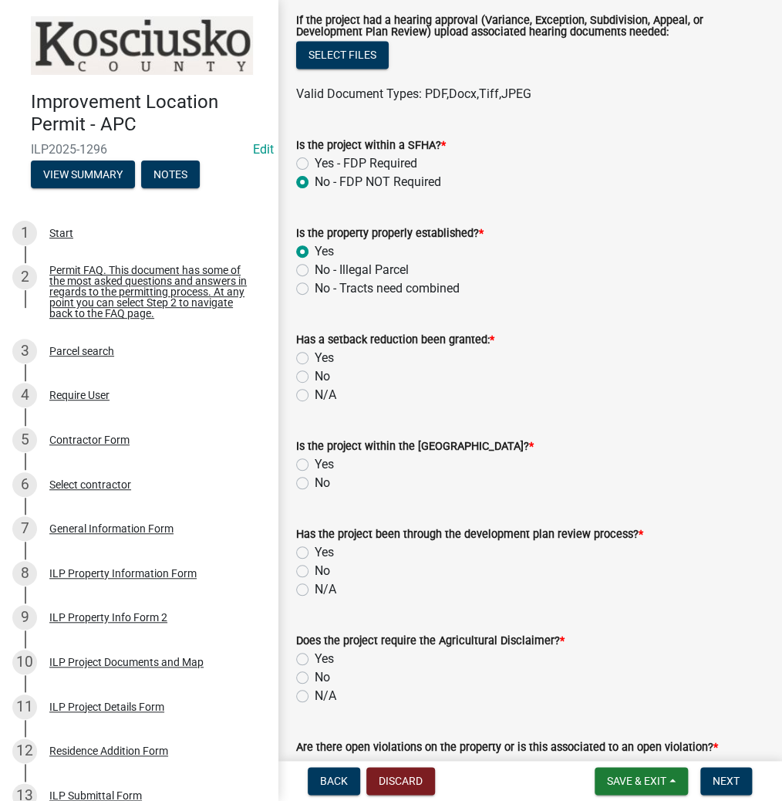
scroll to position [741, 0]
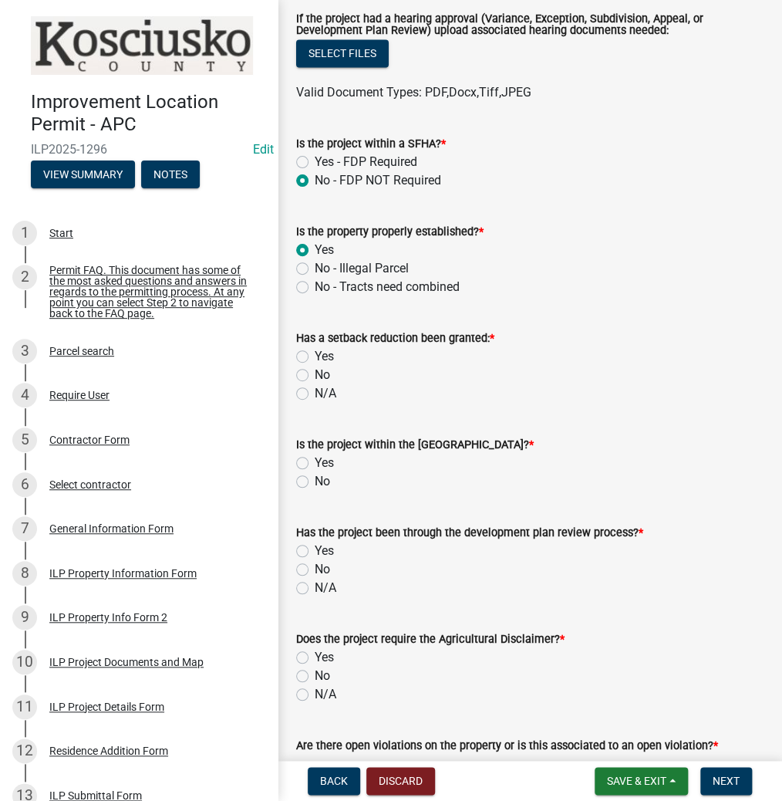
click at [315, 372] on label "No" at bounding box center [322, 375] width 15 height 19
click at [315, 372] on input "No" at bounding box center [320, 371] width 10 height 10
click at [315, 475] on label "No" at bounding box center [322, 481] width 15 height 19
click at [315, 475] on input "No" at bounding box center [320, 477] width 10 height 10
click at [315, 586] on label "N/A" at bounding box center [326, 588] width 22 height 19
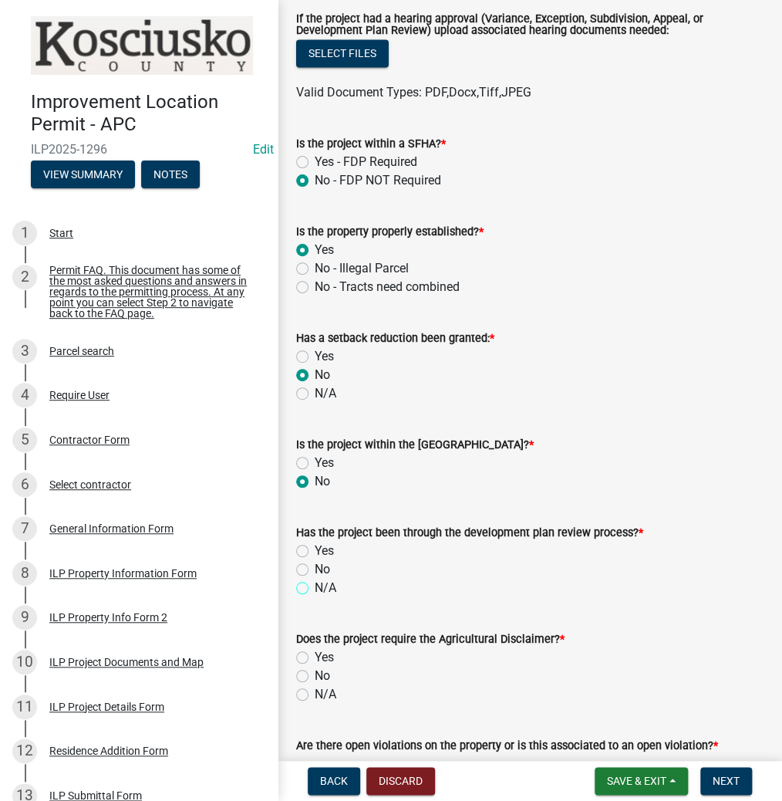
click at [315, 586] on input "N/A" at bounding box center [320, 584] width 10 height 10
click at [315, 677] on label "No" at bounding box center [322, 675] width 15 height 19
click at [315, 676] on input "No" at bounding box center [320, 671] width 10 height 10
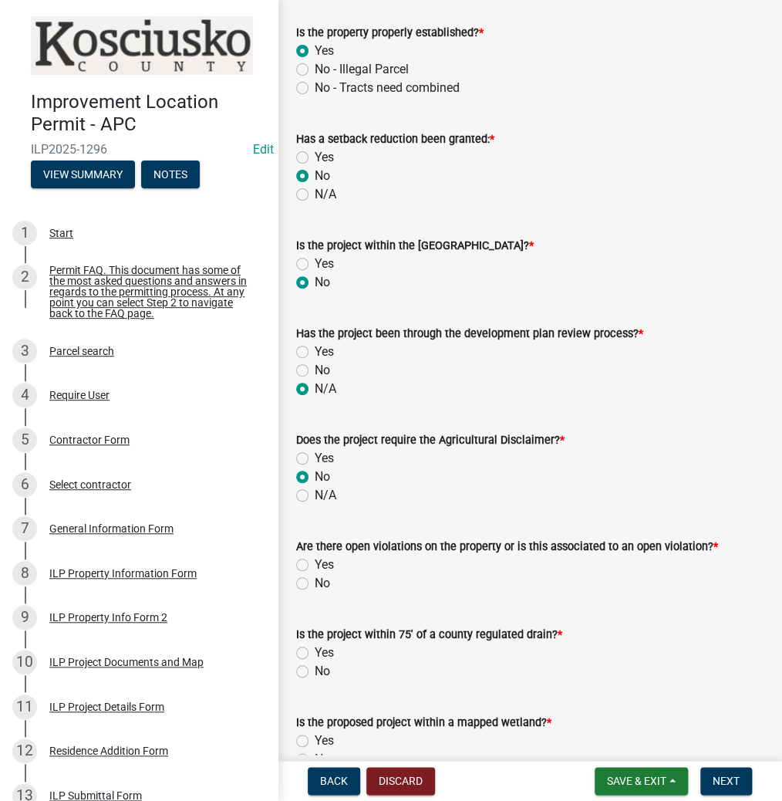
scroll to position [987, 0]
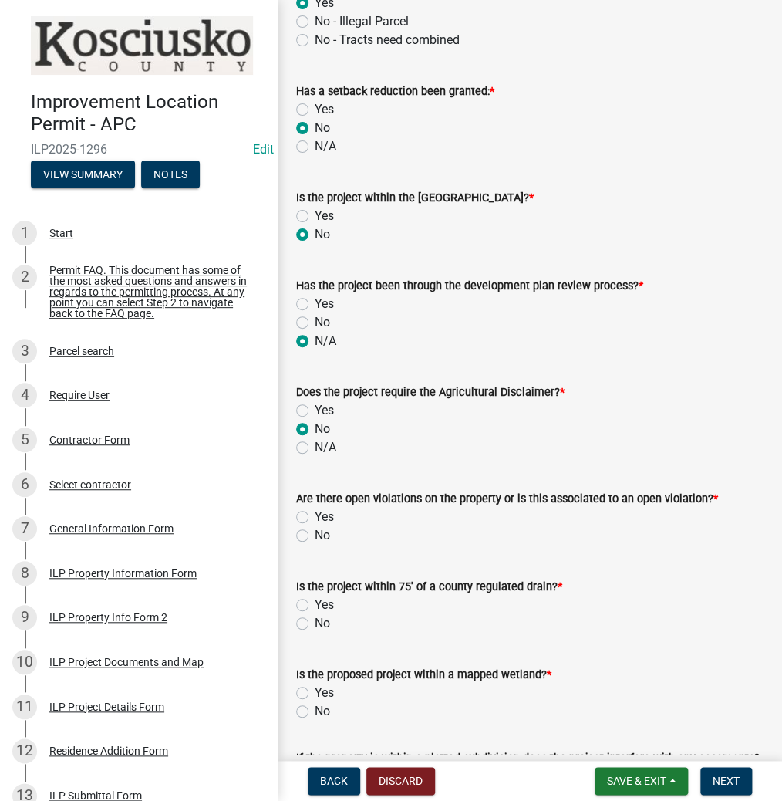
click at [315, 532] on label "No" at bounding box center [322, 535] width 15 height 19
click at [315, 532] on input "No" at bounding box center [320, 531] width 10 height 10
click at [315, 626] on label "No" at bounding box center [322, 623] width 15 height 19
click at [315, 624] on input "No" at bounding box center [320, 619] width 10 height 10
click at [315, 710] on label "No" at bounding box center [322, 711] width 15 height 19
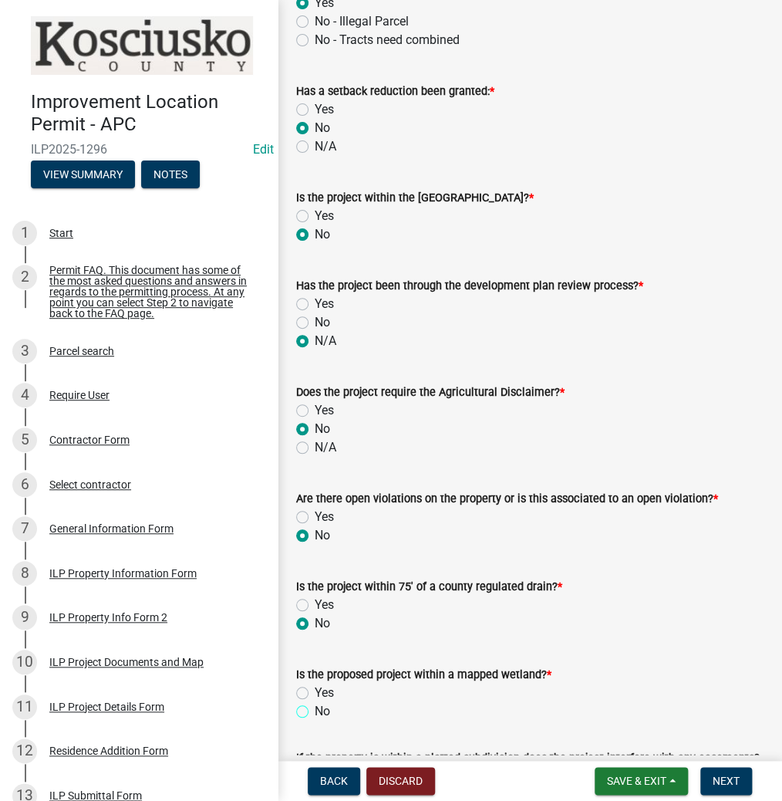
click at [315, 710] on input "No" at bounding box center [320, 707] width 10 height 10
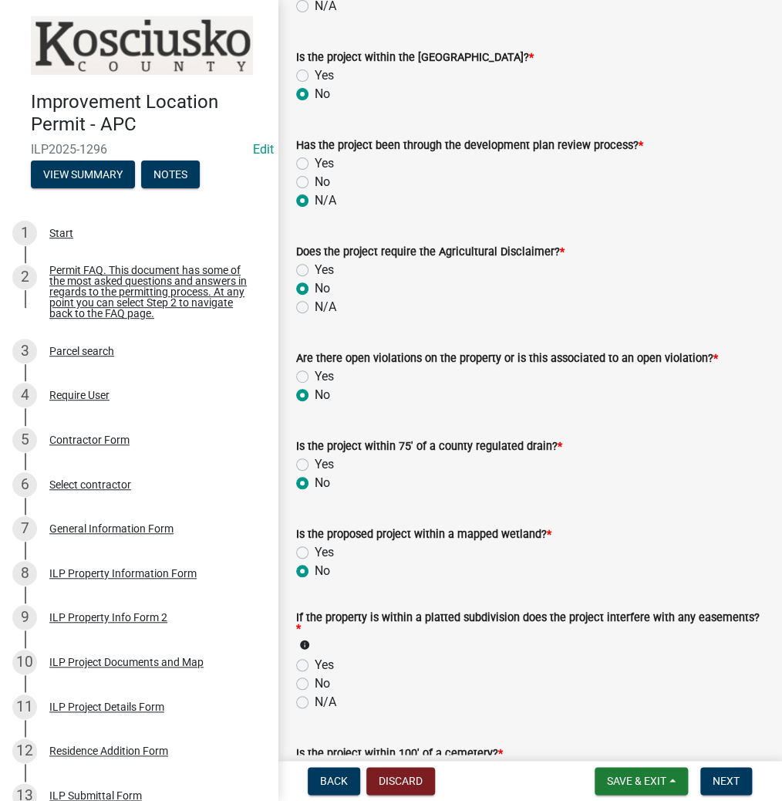
scroll to position [1172, 0]
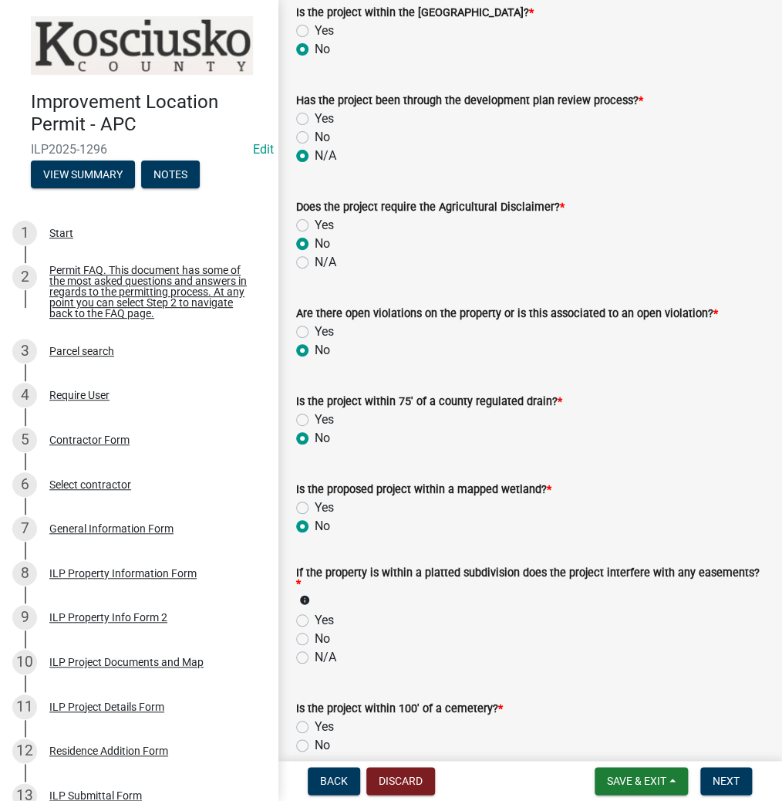
click at [315, 657] on label "N/A" at bounding box center [326, 657] width 22 height 19
click at [315, 657] on input "N/A" at bounding box center [320, 653] width 10 height 10
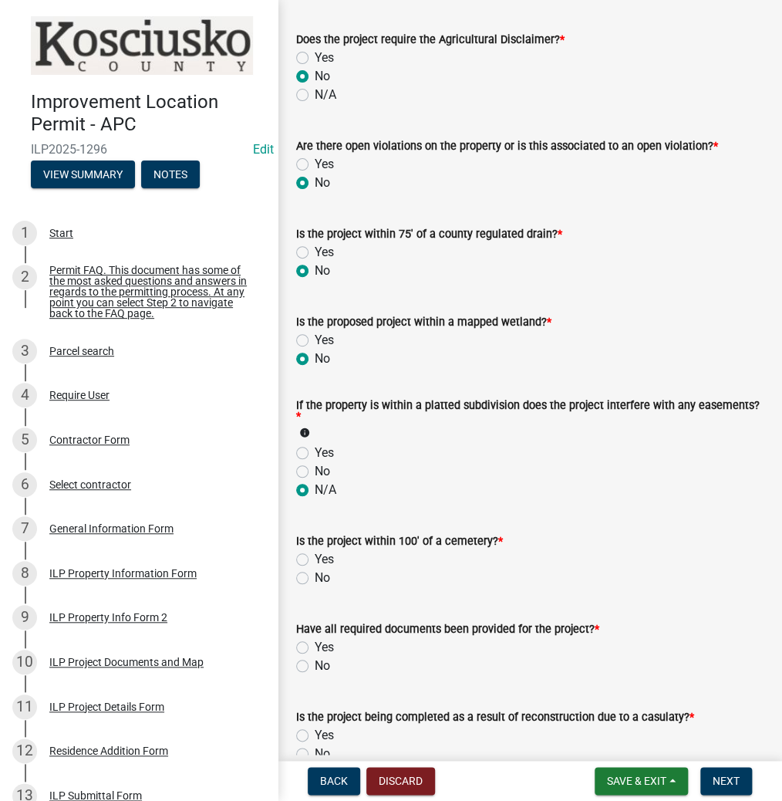
scroll to position [1358, 0]
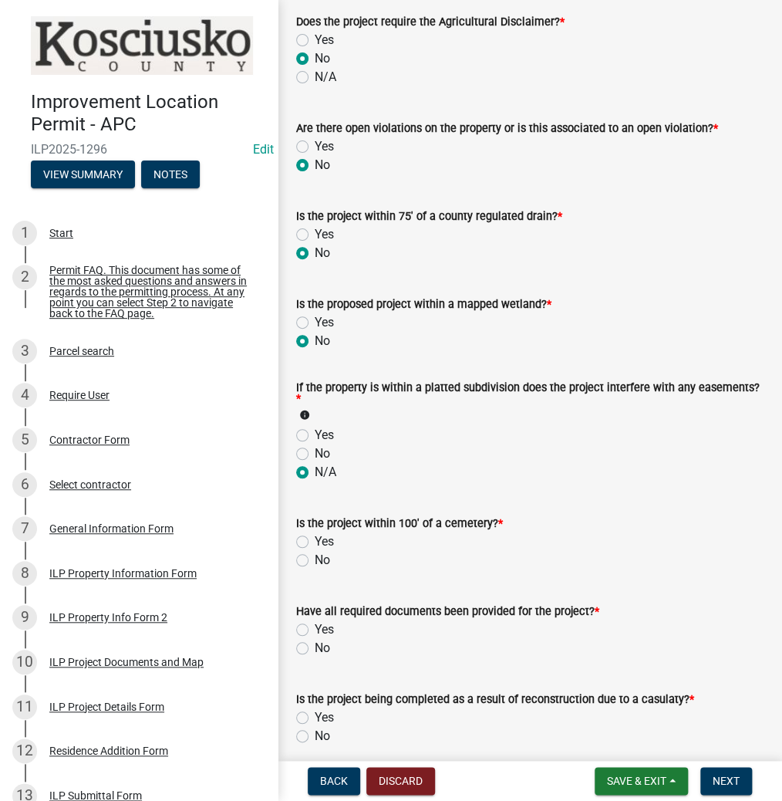
click at [315, 555] on label "No" at bounding box center [322, 560] width 15 height 19
click at [315, 555] on input "No" at bounding box center [320, 556] width 10 height 10
click at [315, 629] on label "Yes" at bounding box center [324, 629] width 19 height 19
click at [315, 629] on input "Yes" at bounding box center [320, 625] width 10 height 10
click at [315, 737] on label "No" at bounding box center [322, 736] width 15 height 19
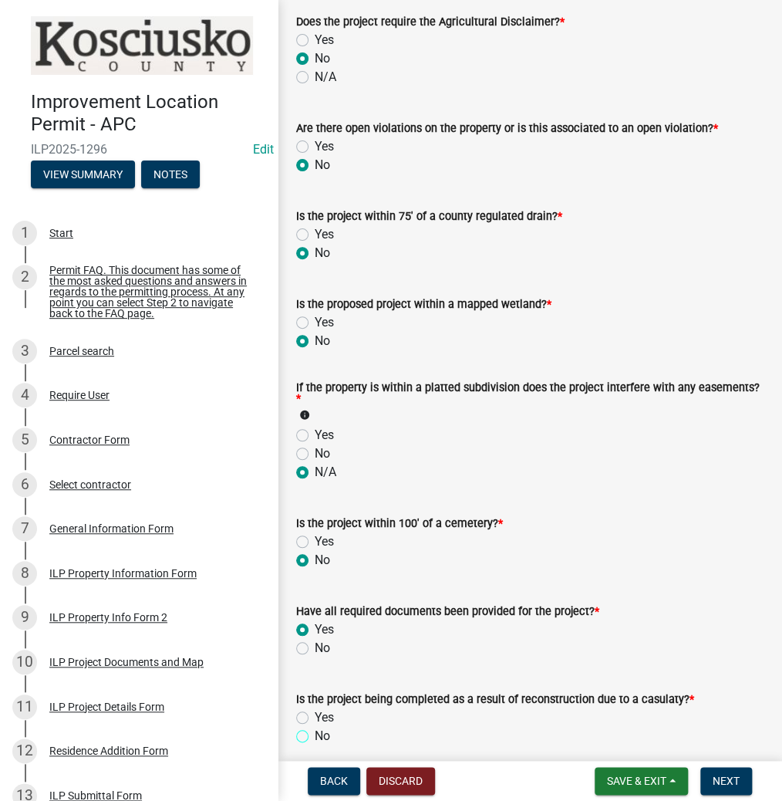
click at [315, 737] on input "No" at bounding box center [320, 732] width 10 height 10
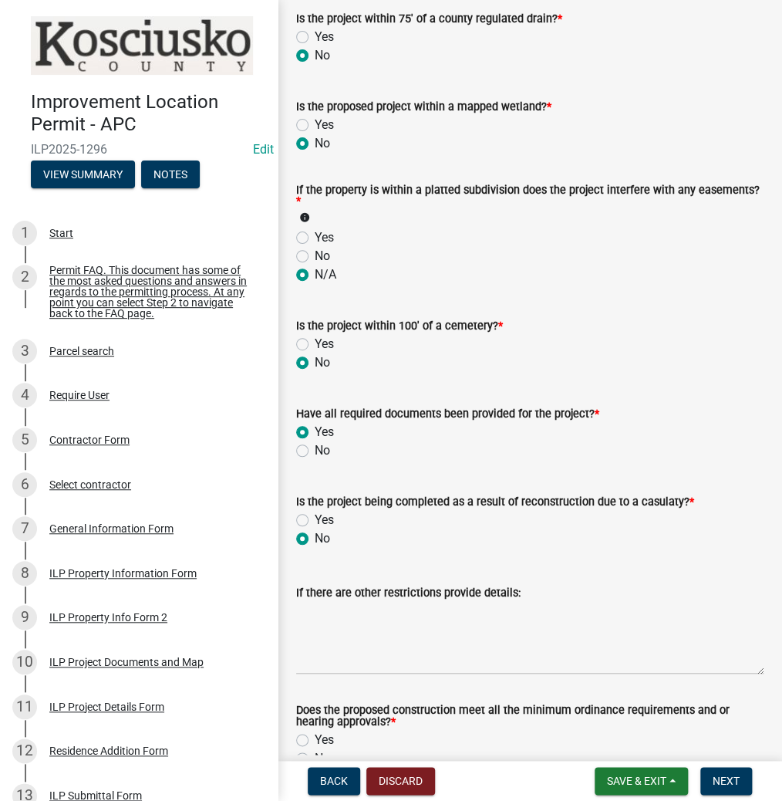
scroll to position [1642, 0]
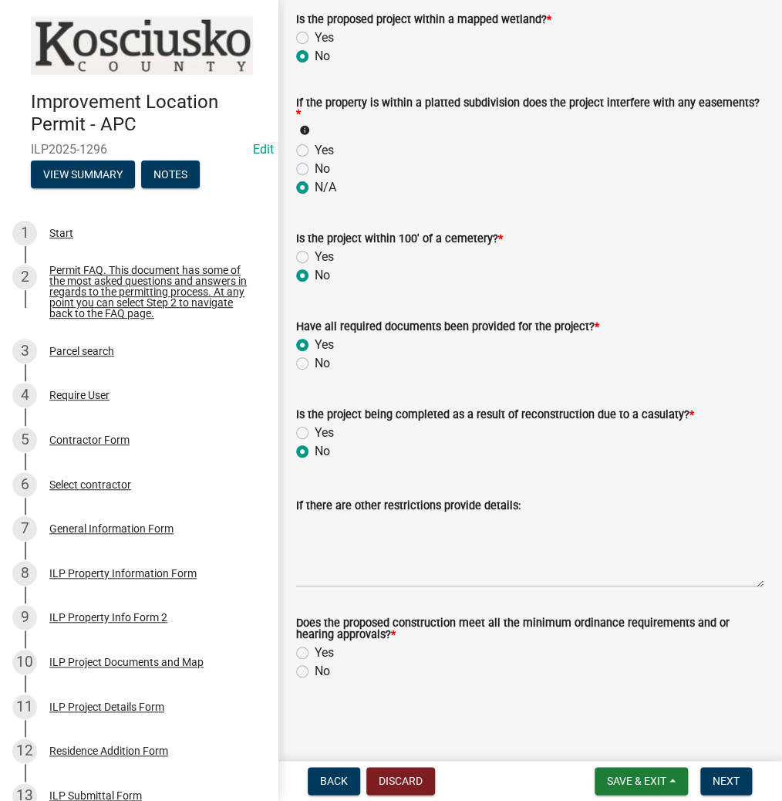
click at [315, 653] on label "Yes" at bounding box center [324, 652] width 19 height 19
click at [315, 653] on input "Yes" at bounding box center [320, 648] width 10 height 10
click at [710, 775] on button "Next" at bounding box center [726, 781] width 52 height 28
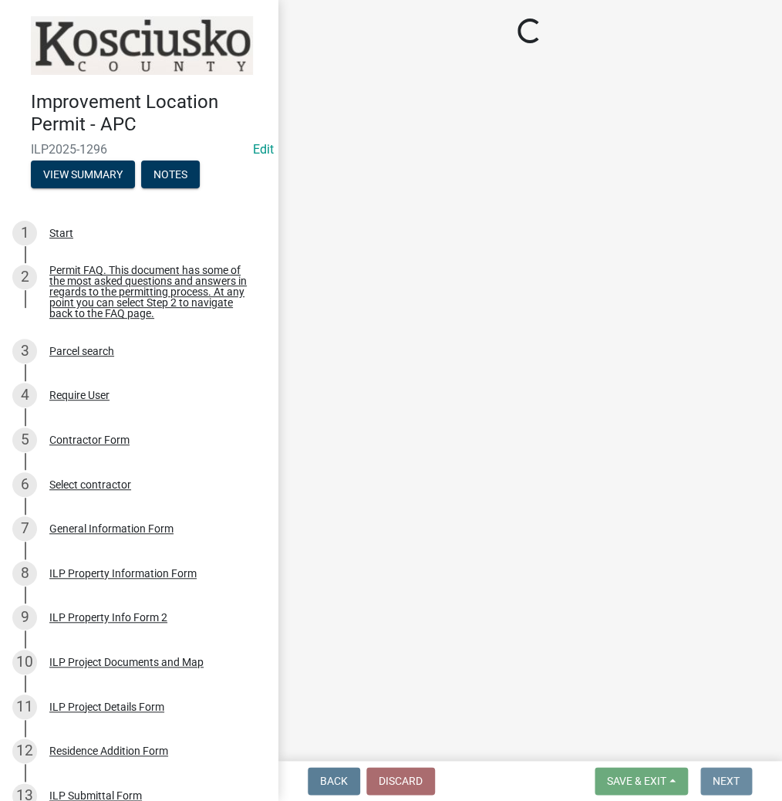
scroll to position [0, 0]
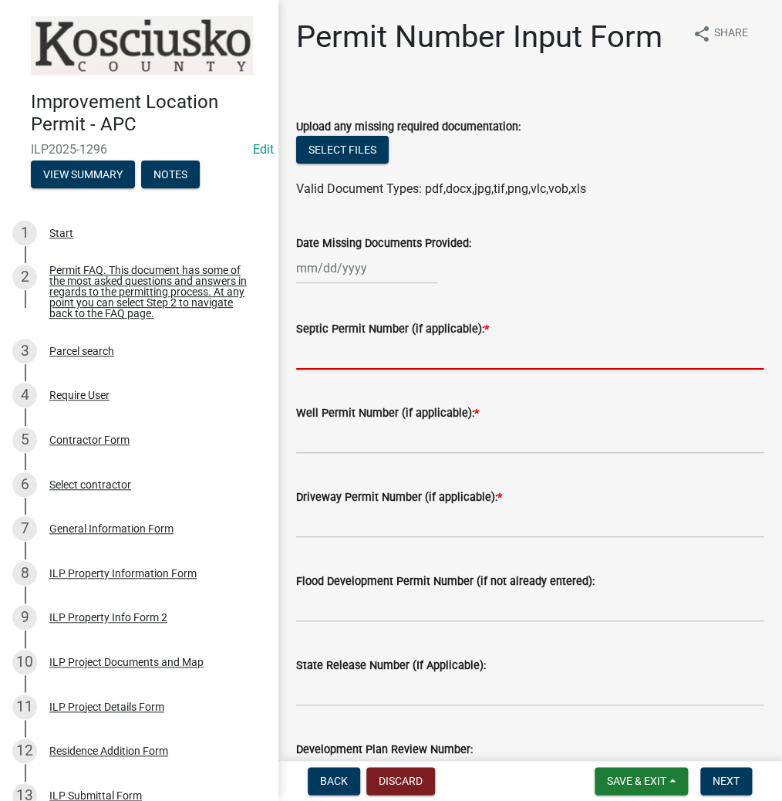
click at [405, 367] on input "Septic Permit Number (if applicable): *" at bounding box center [529, 354] width 467 height 32
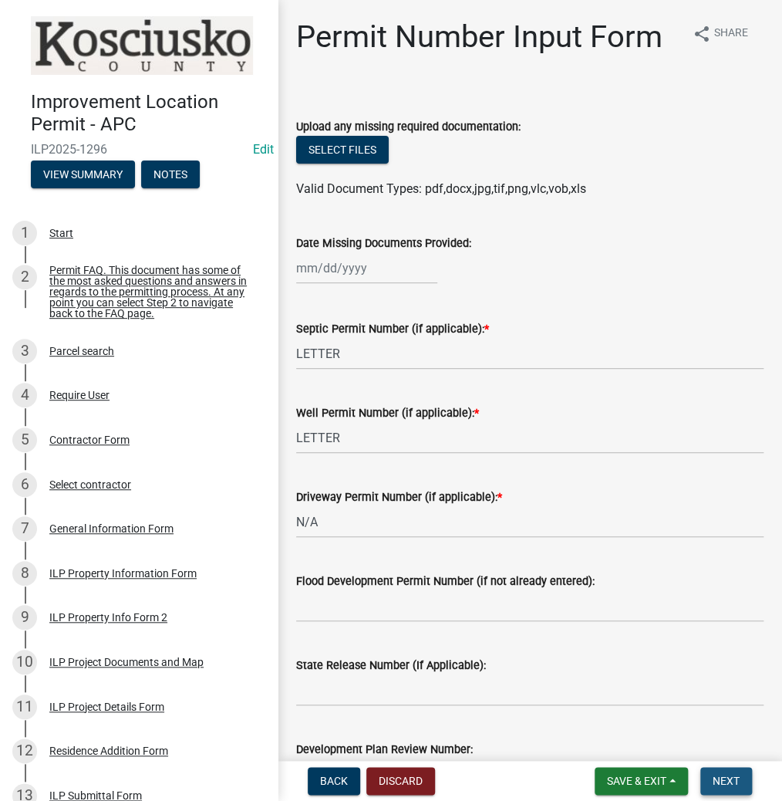
click at [724, 772] on button "Next" at bounding box center [726, 781] width 52 height 28
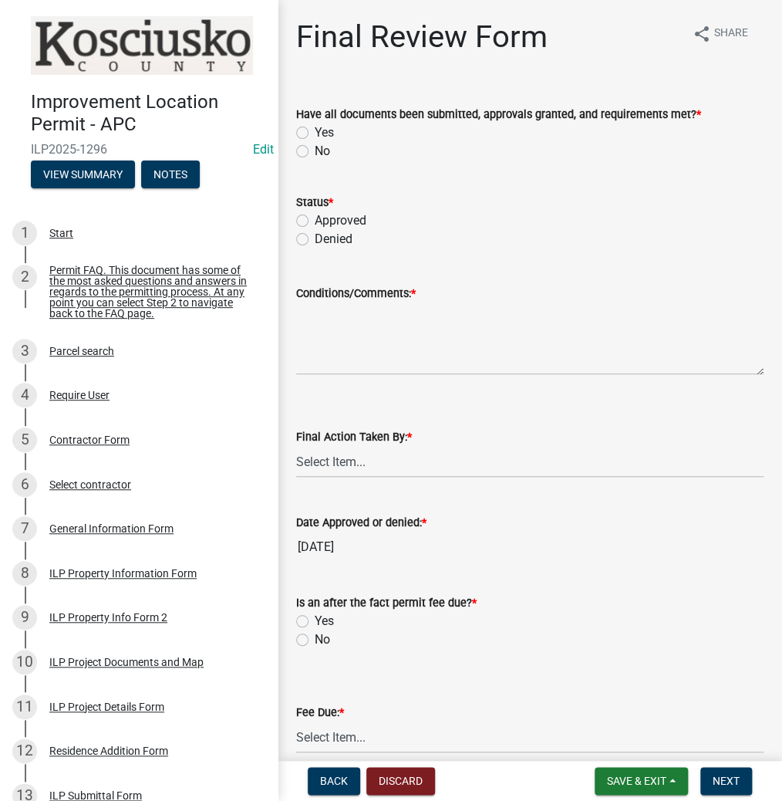
click at [315, 133] on label "Yes" at bounding box center [324, 132] width 19 height 19
click at [315, 133] on input "Yes" at bounding box center [320, 128] width 10 height 10
drag, startPoint x: 296, startPoint y: 220, endPoint x: 304, endPoint y: 234, distance: 16.6
click at [295, 219] on div "Status * Approved Denied" at bounding box center [530, 211] width 491 height 74
drag, startPoint x: 299, startPoint y: 221, endPoint x: 309, endPoint y: 272, distance: 52.6
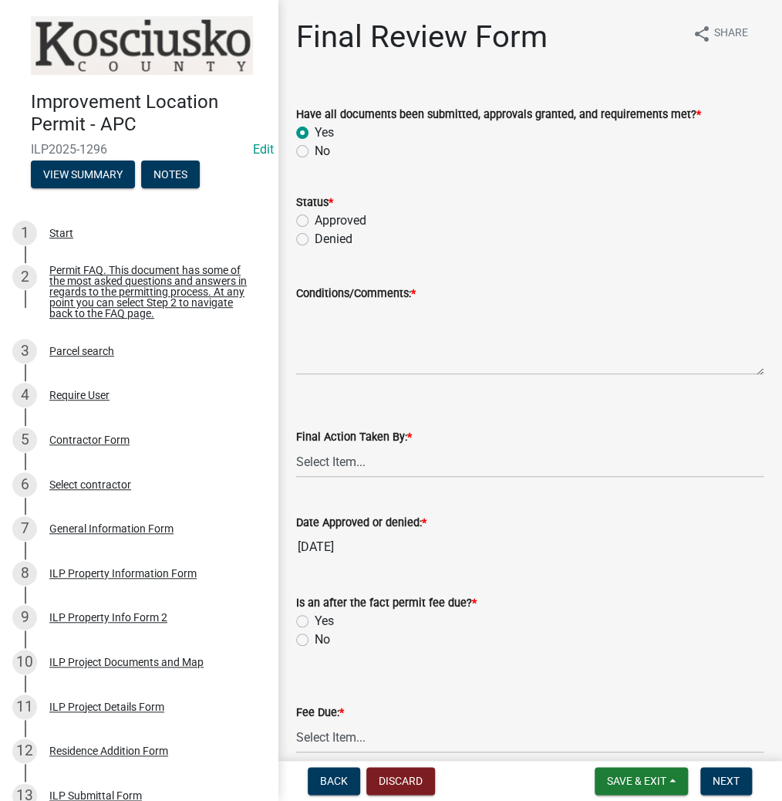
click at [315, 220] on label "Approved" at bounding box center [341, 220] width 52 height 19
click at [315, 220] on input "Approved" at bounding box center [320, 216] width 10 height 10
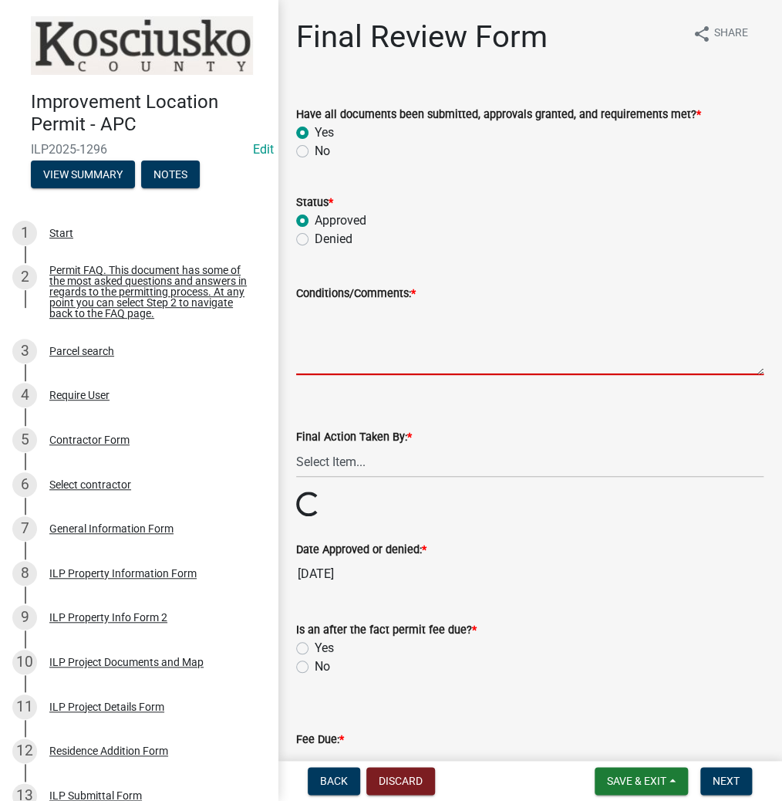
click at [354, 333] on textarea "Conditions/Comments: *" at bounding box center [529, 338] width 467 height 73
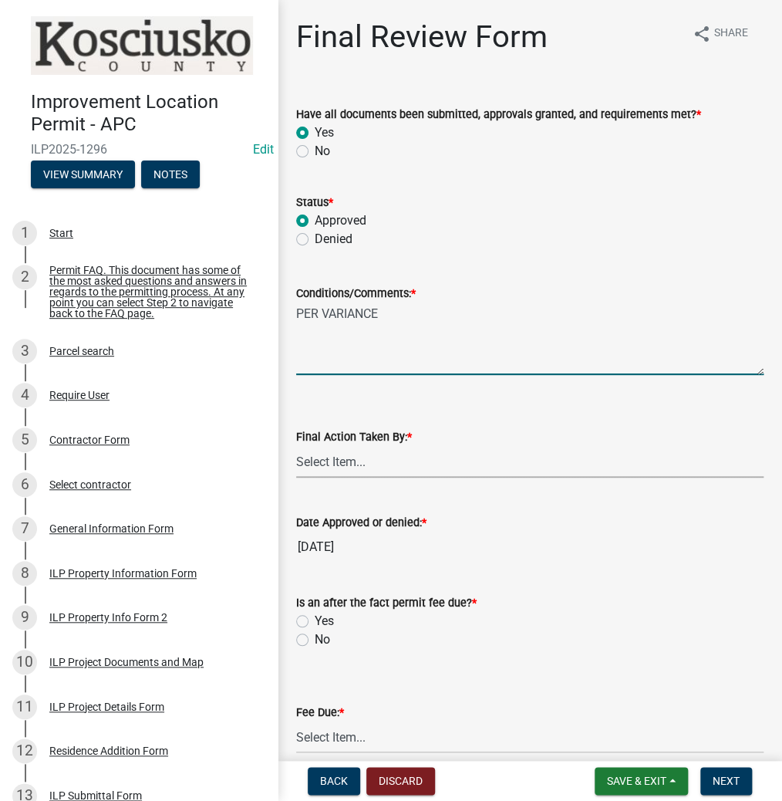
click at [364, 461] on select "Select Item... MMS LT AT CS [PERSON_NAME]" at bounding box center [529, 462] width 467 height 32
click at [296, 446] on select "Select Item... MMS LT AT CS [PERSON_NAME]" at bounding box center [529, 462] width 467 height 32
click at [315, 636] on label "No" at bounding box center [322, 639] width 15 height 19
click at [315, 636] on input "No" at bounding box center [320, 635] width 10 height 10
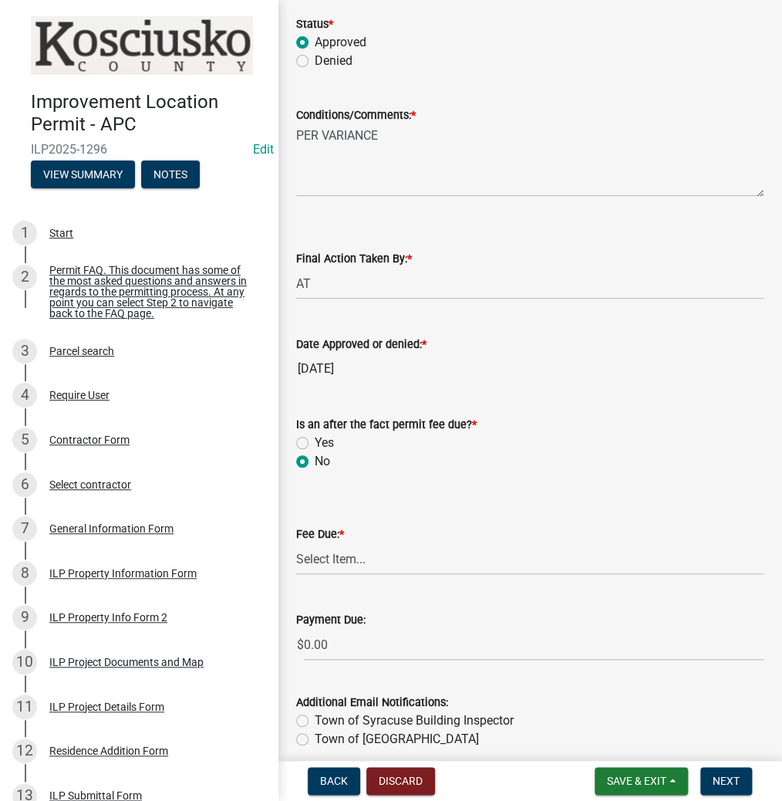
scroll to position [185, 0]
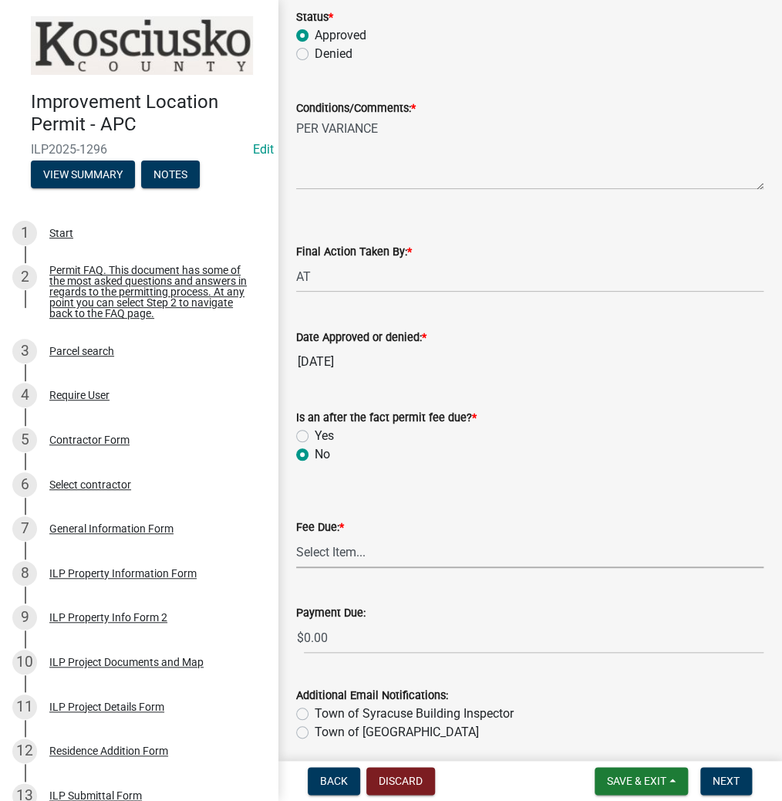
click at [328, 548] on select "Select Item... N/A $10.00 $25.00 $125.00 $250 $500 $500 + $10.00 for every 10 s…" at bounding box center [529, 552] width 467 height 32
click at [296, 536] on select "Select Item... N/A $10.00 $25.00 $125.00 $250 $500 $500 + $10.00 for every 10 s…" at bounding box center [529, 552] width 467 height 32
click at [716, 777] on span "Next" at bounding box center [726, 780] width 27 height 12
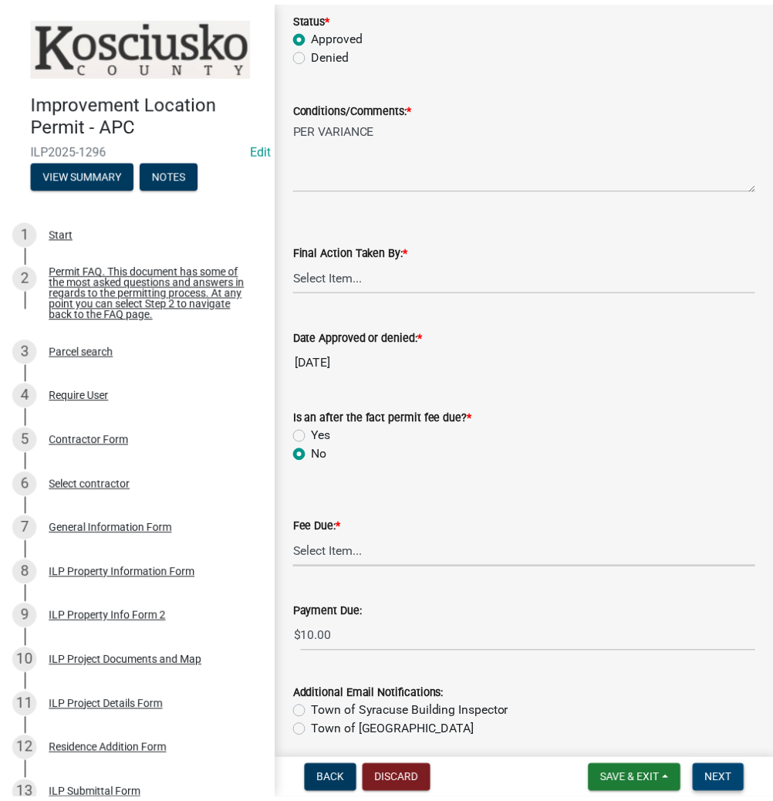
scroll to position [0, 0]
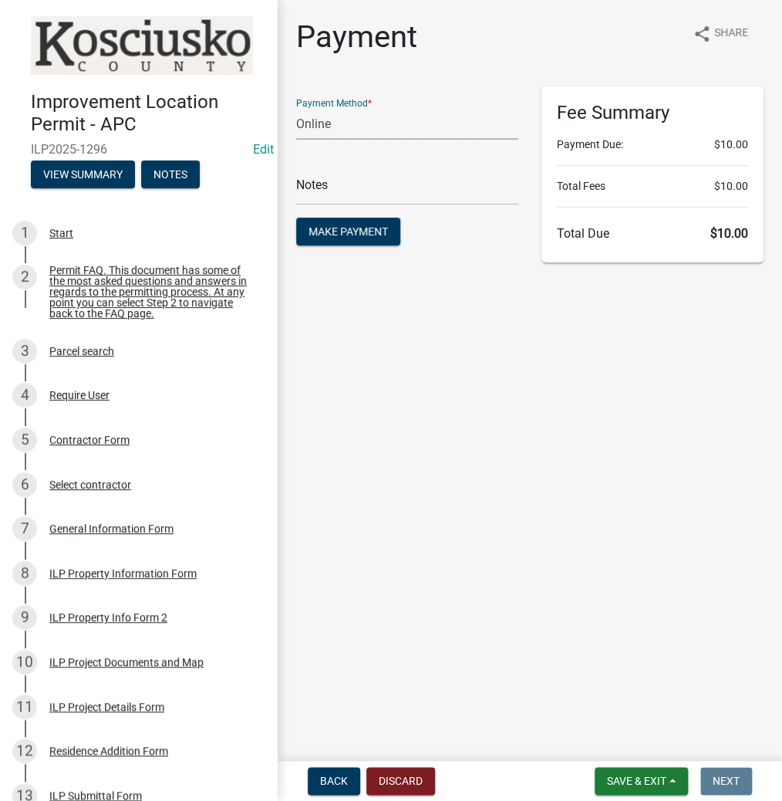
click at [371, 128] on select "Credit Card POS Check Cash Online" at bounding box center [407, 124] width 222 height 32
click at [296, 108] on select "Credit Card POS Check Cash Online" at bounding box center [407, 124] width 222 height 32
click at [329, 234] on span "Make Payment" at bounding box center [348, 231] width 79 height 12
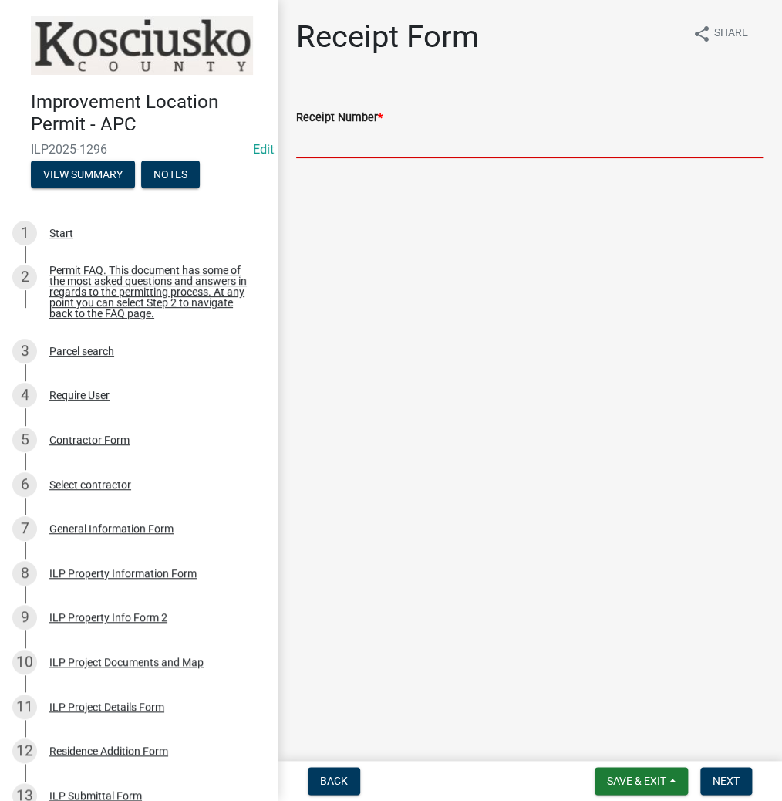
click at [538, 137] on input "Receipt Number *" at bounding box center [529, 143] width 467 height 32
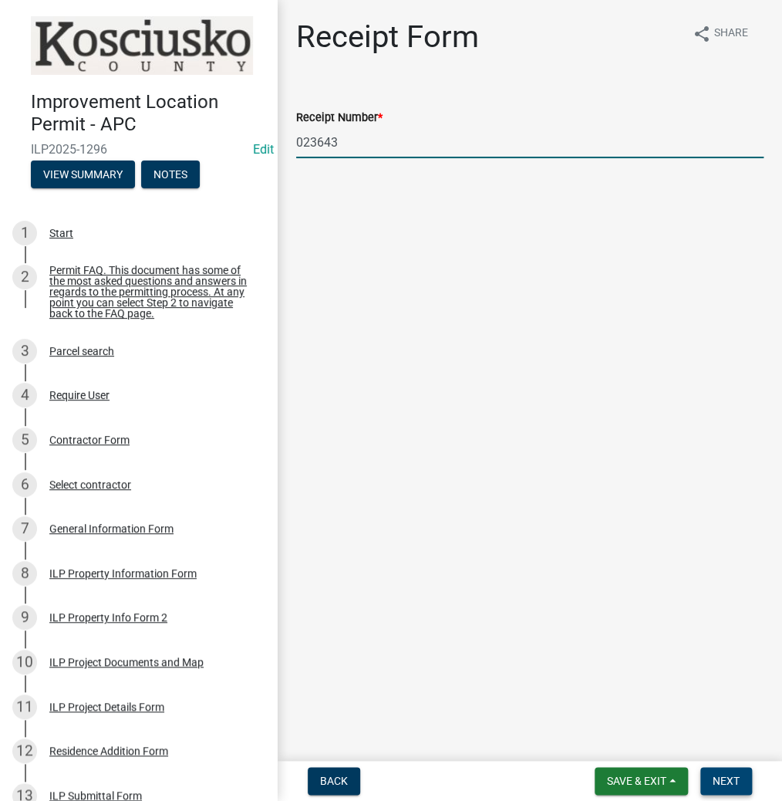
click at [726, 782] on span "Next" at bounding box center [726, 780] width 27 height 12
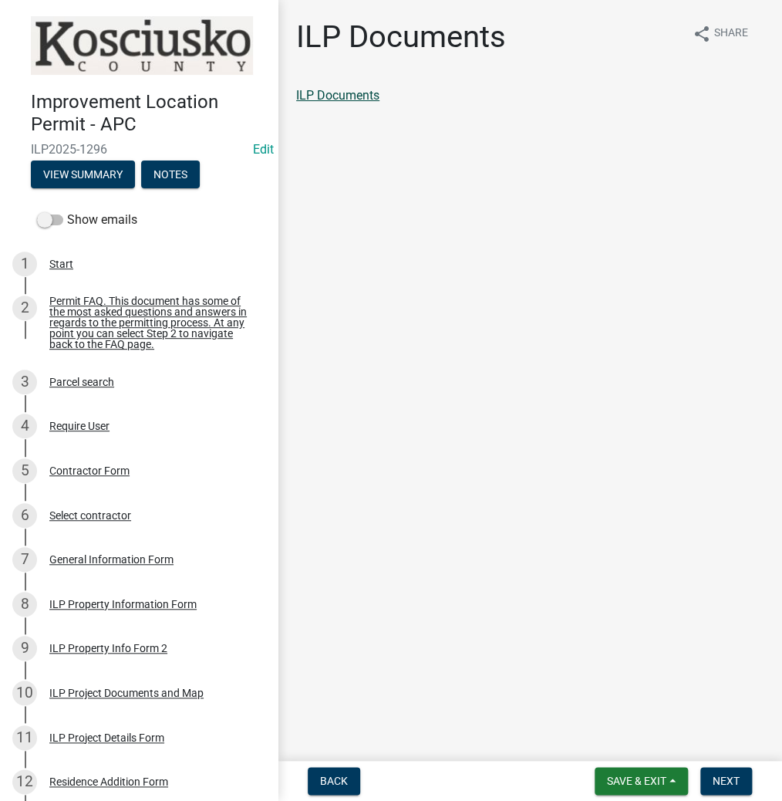
click at [338, 96] on link "ILP Documents" at bounding box center [337, 95] width 83 height 15
click at [743, 787] on button "Next" at bounding box center [726, 781] width 52 height 28
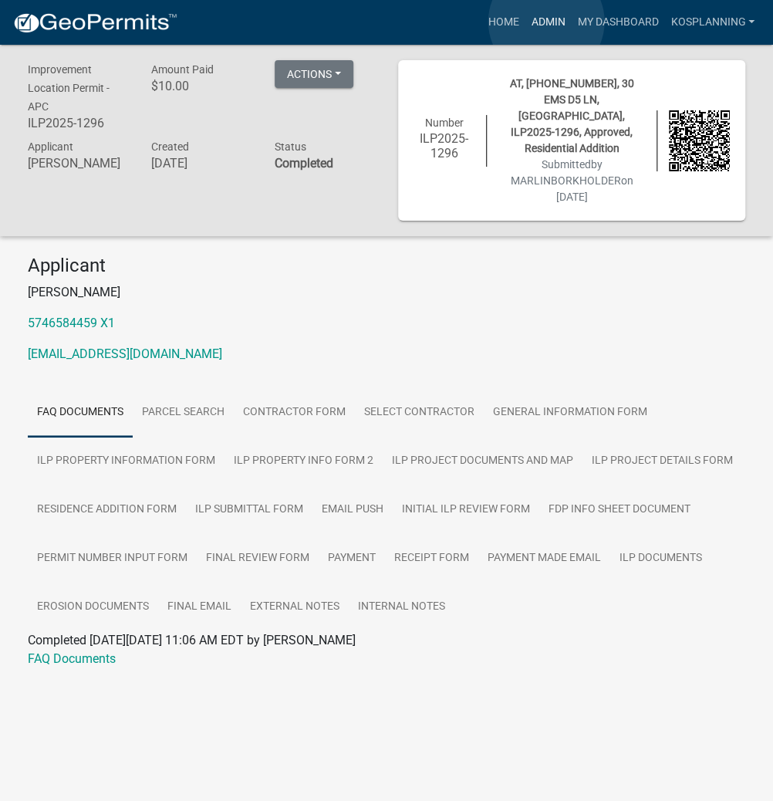
click at [546, 22] on link "Admin" at bounding box center [548, 22] width 46 height 29
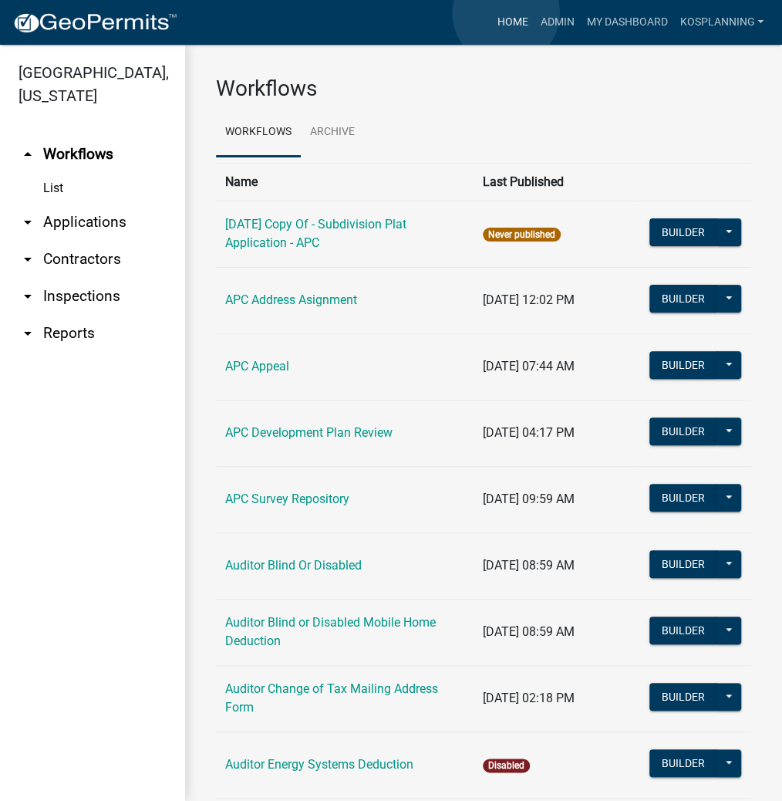
click at [507, 13] on link "Home" at bounding box center [512, 22] width 43 height 29
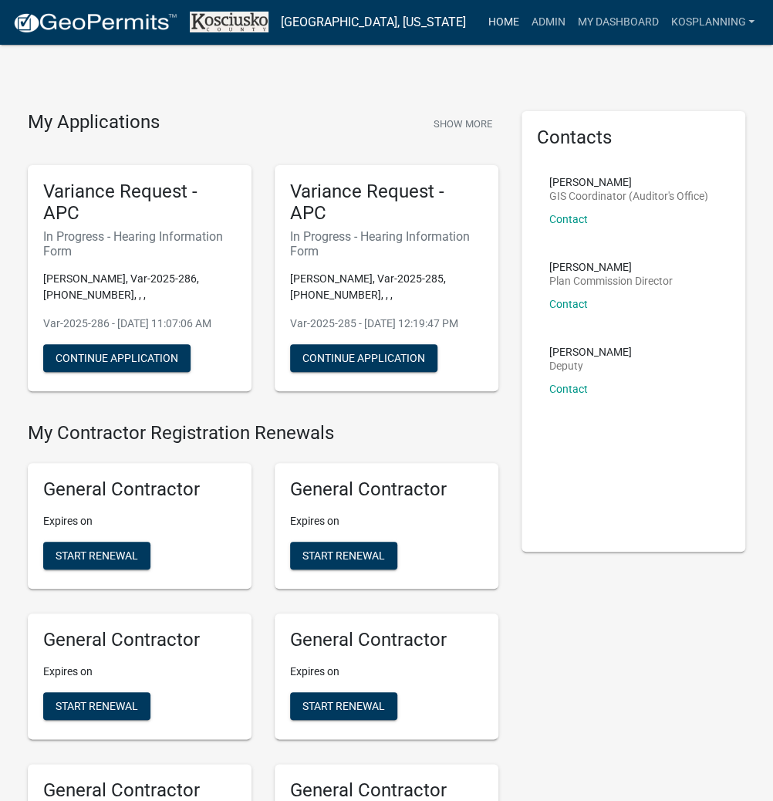
scroll to position [1505, 0]
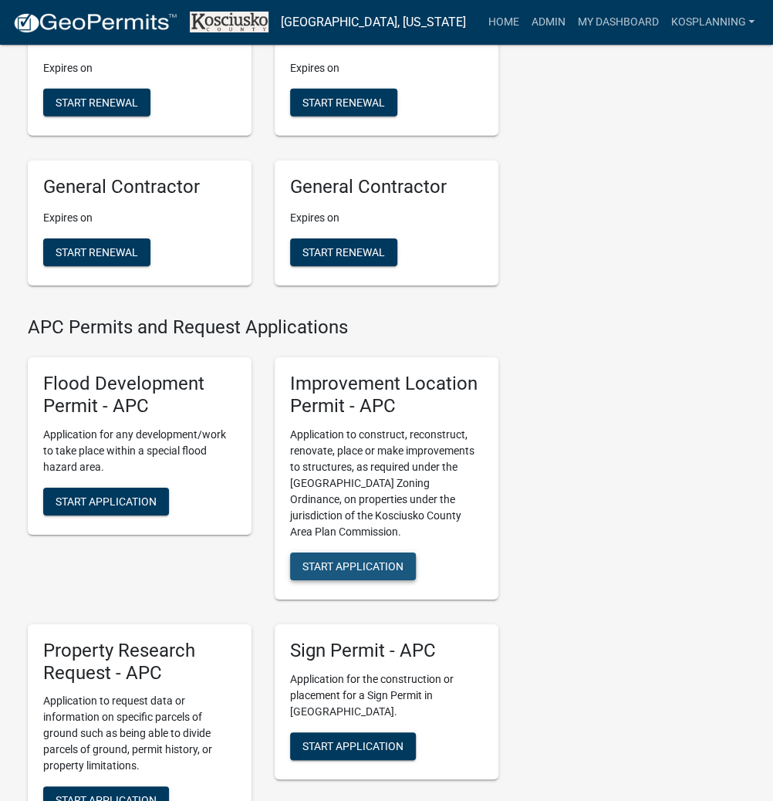
click at [300, 580] on button "Start Application" at bounding box center [353, 566] width 126 height 28
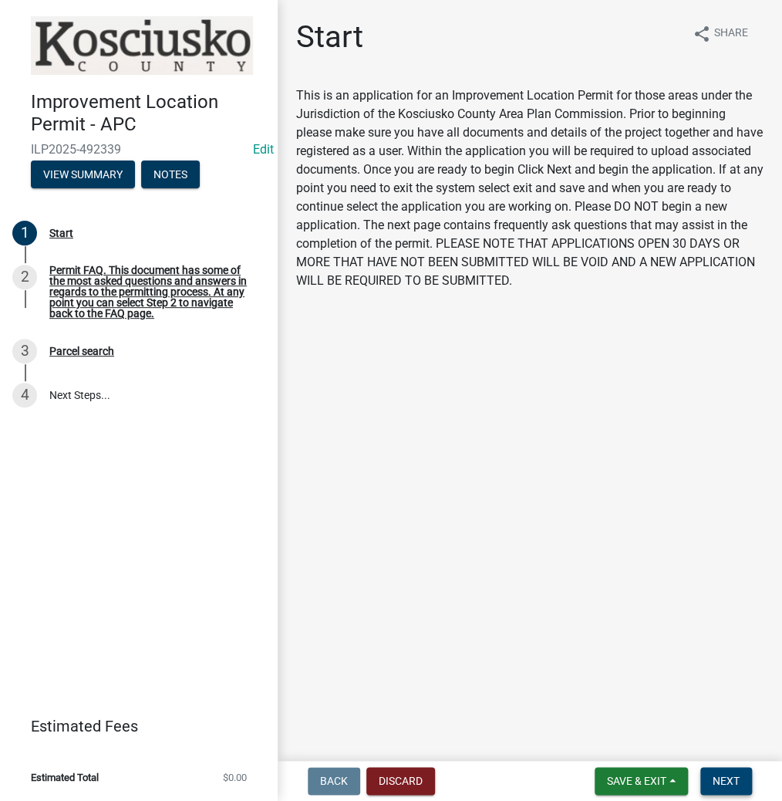
click at [716, 780] on span "Next" at bounding box center [726, 780] width 27 height 12
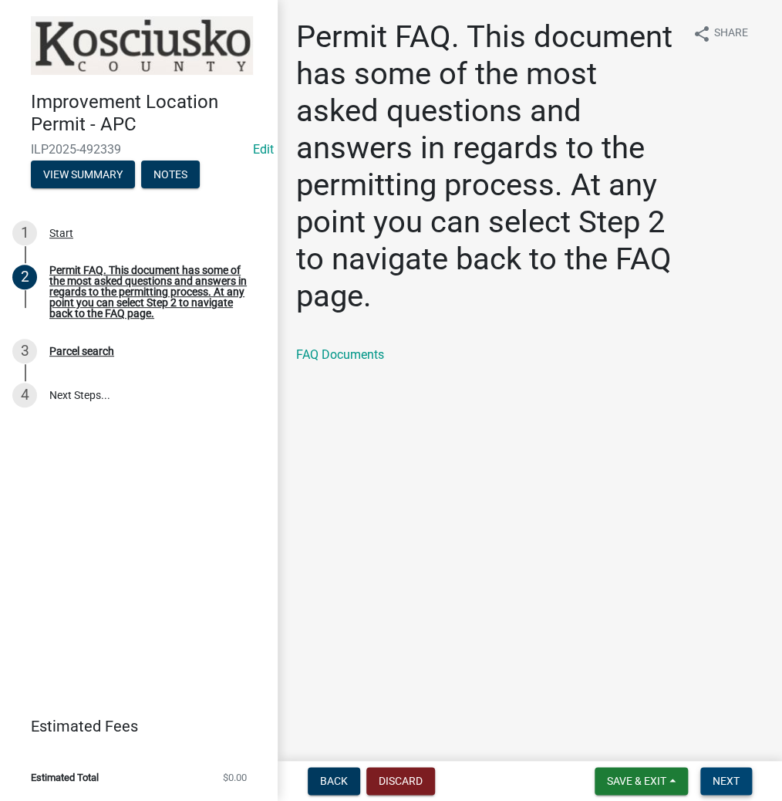
click at [734, 791] on button "Next" at bounding box center [726, 781] width 52 height 28
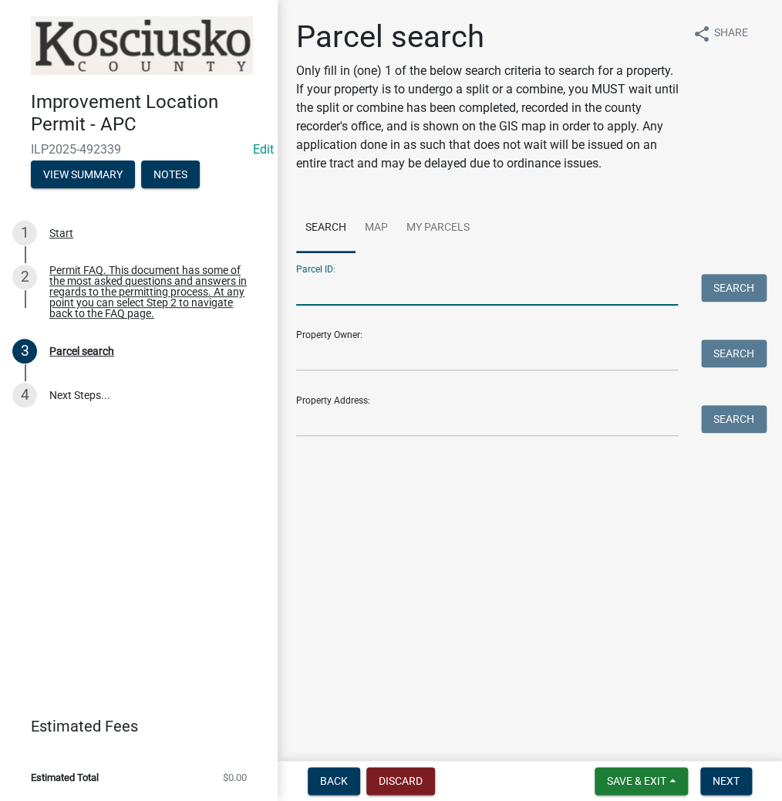
click at [387, 287] on input "Parcel ID:" at bounding box center [487, 290] width 382 height 32
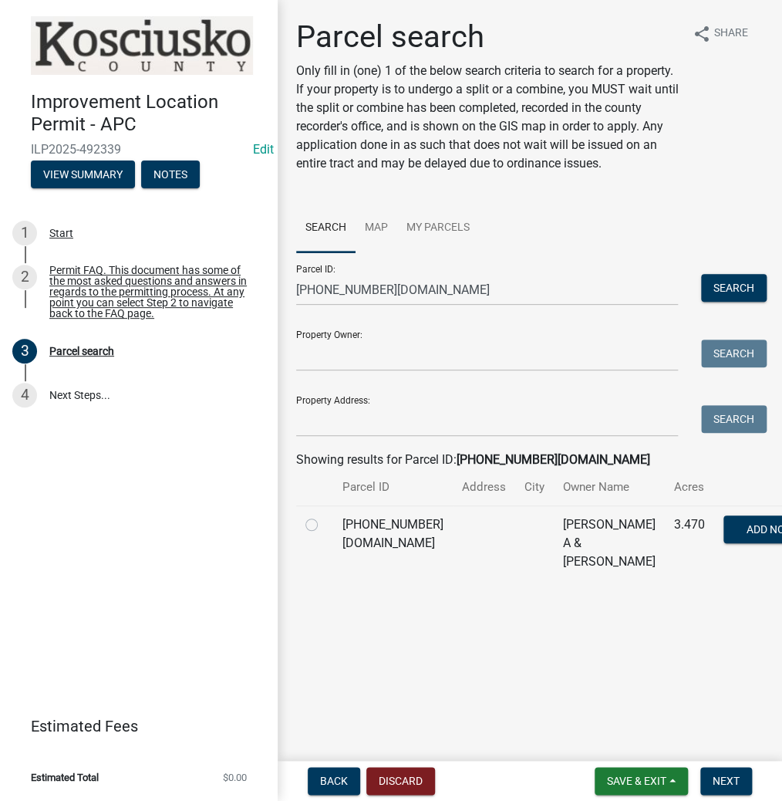
click at [324, 515] on label at bounding box center [324, 515] width 0 height 0
click at [324, 524] on input "radio" at bounding box center [329, 520] width 10 height 10
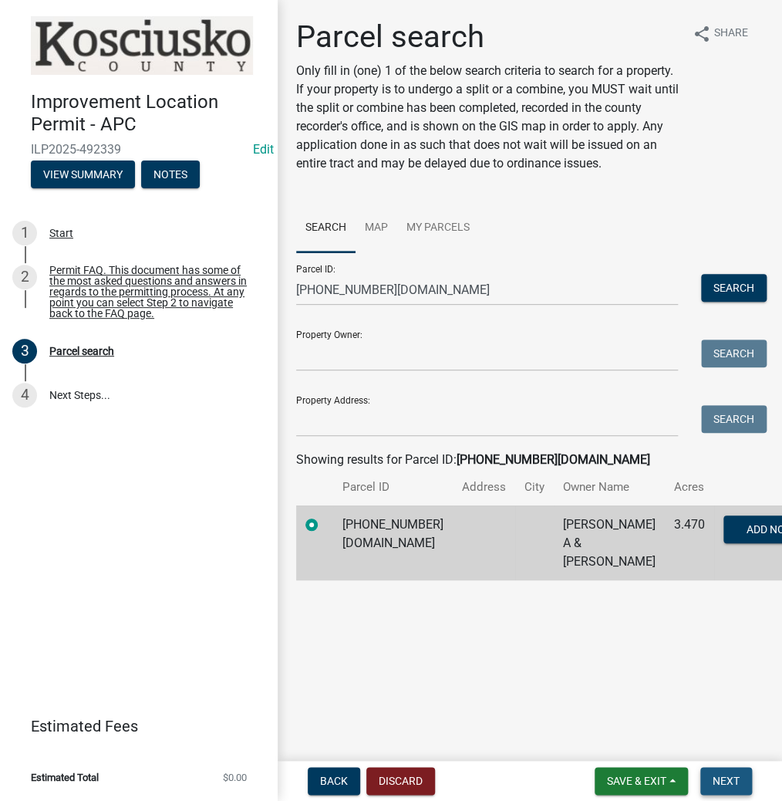
click at [727, 771] on button "Next" at bounding box center [726, 781] width 52 height 28
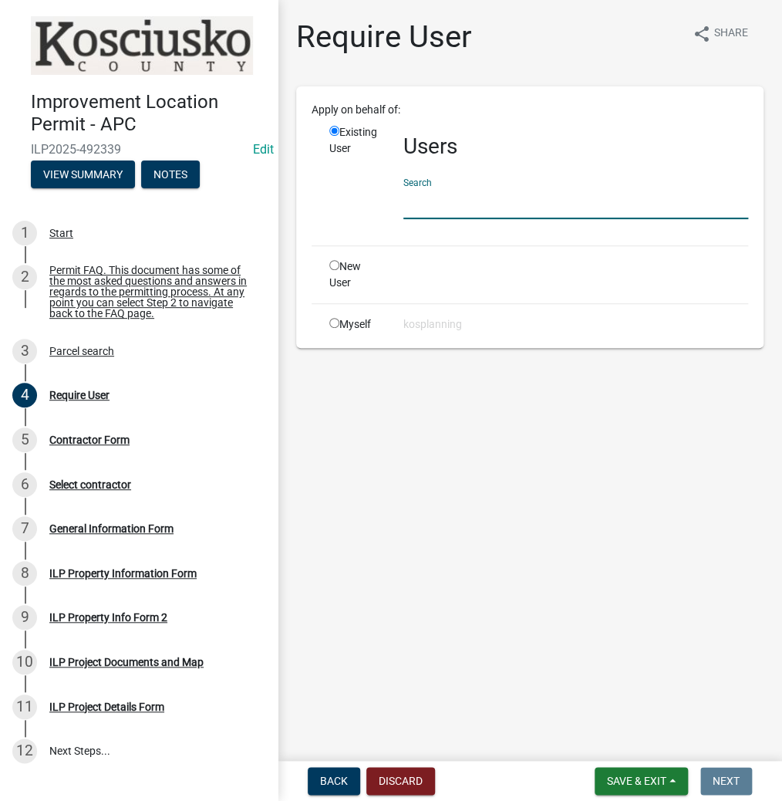
paste input "LAURAJORDAN"
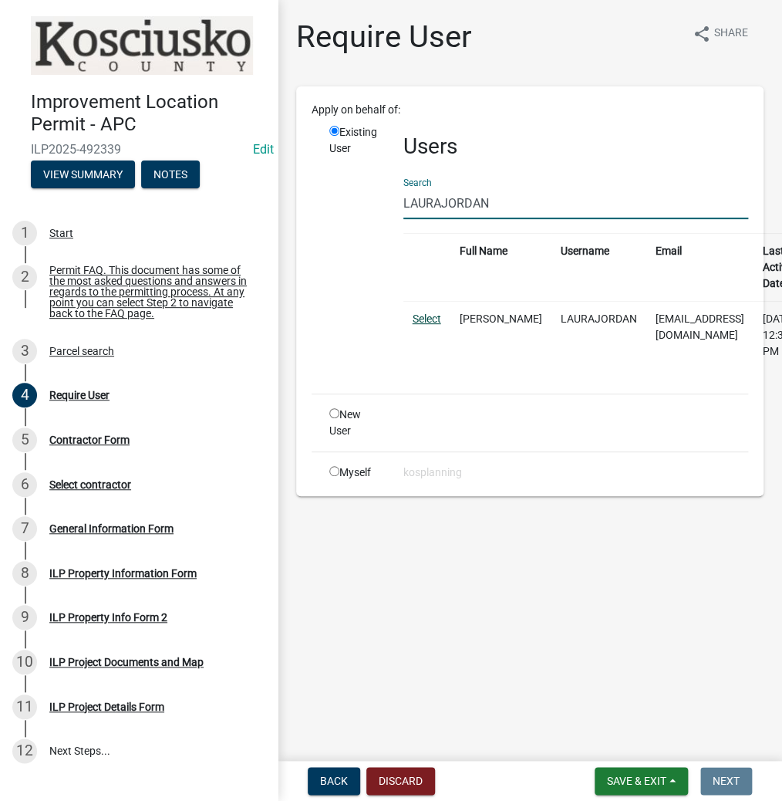
click at [426, 322] on link "Select" at bounding box center [427, 318] width 29 height 12
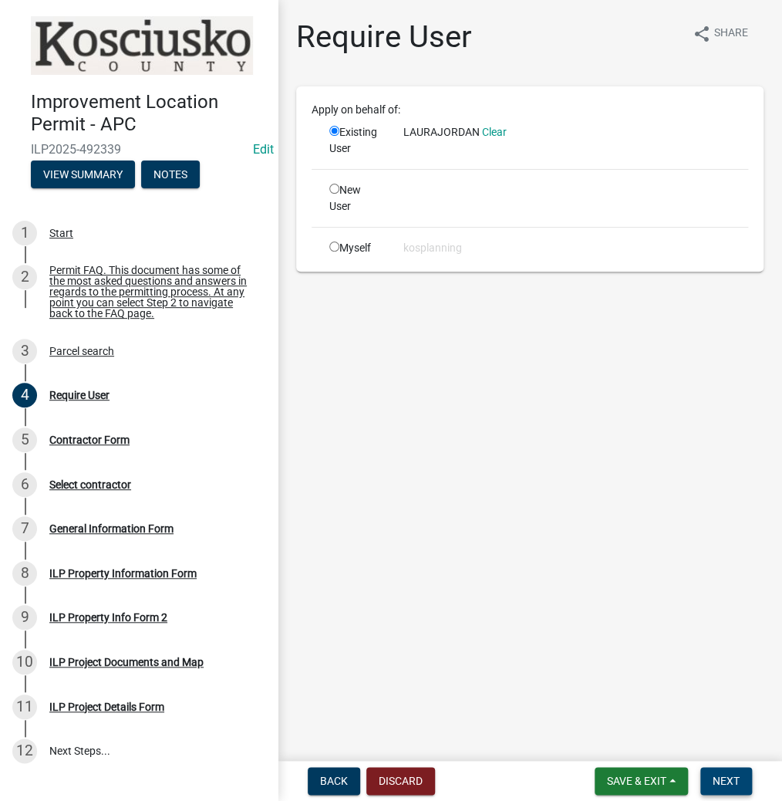
click at [734, 776] on span "Next" at bounding box center [726, 780] width 27 height 12
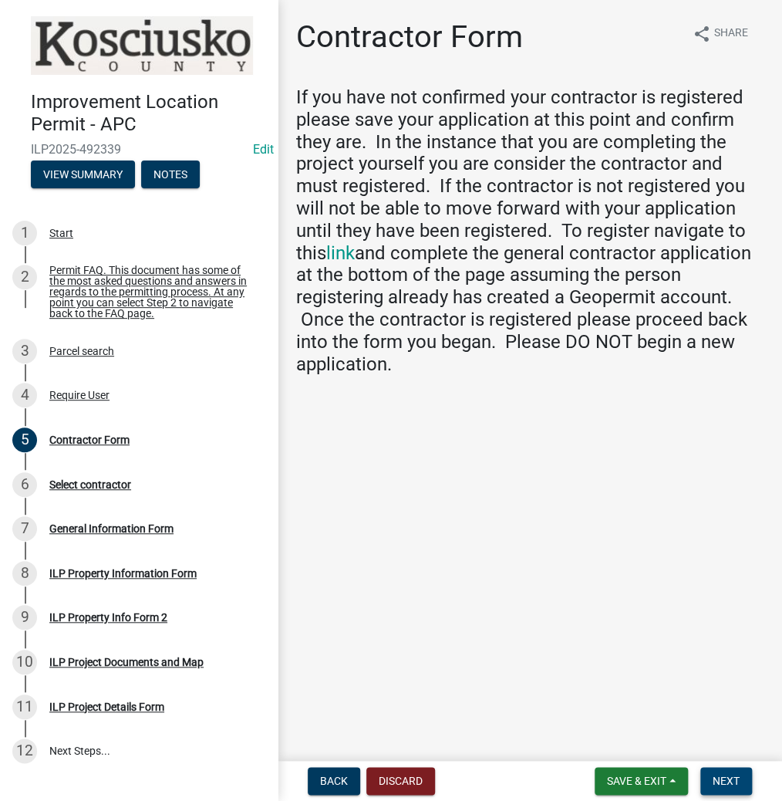
click at [724, 791] on button "Next" at bounding box center [726, 781] width 52 height 28
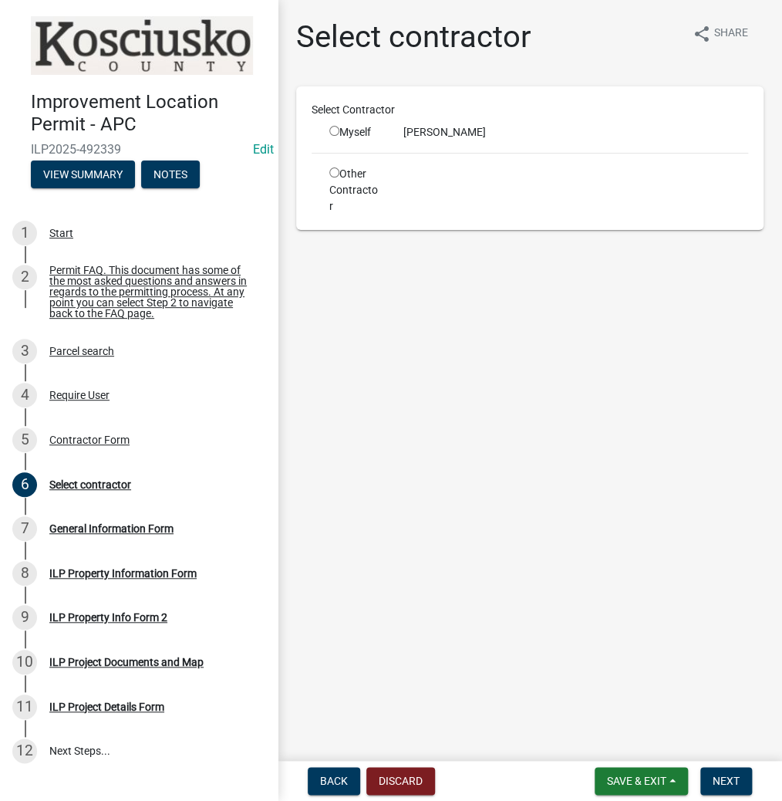
click at [334, 131] on input "radio" at bounding box center [334, 131] width 10 height 10
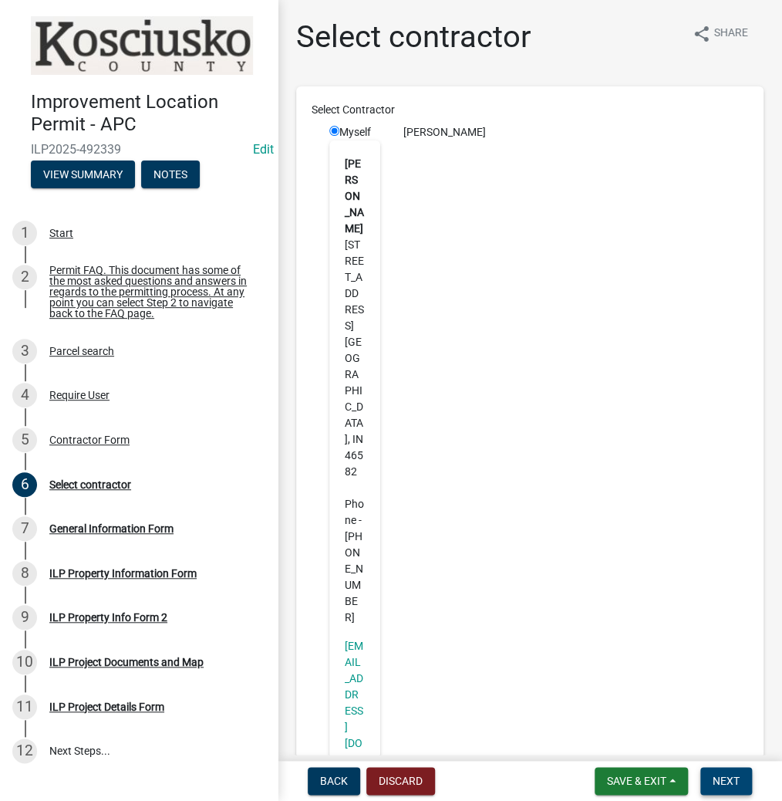
click at [737, 784] on span "Next" at bounding box center [726, 780] width 27 height 12
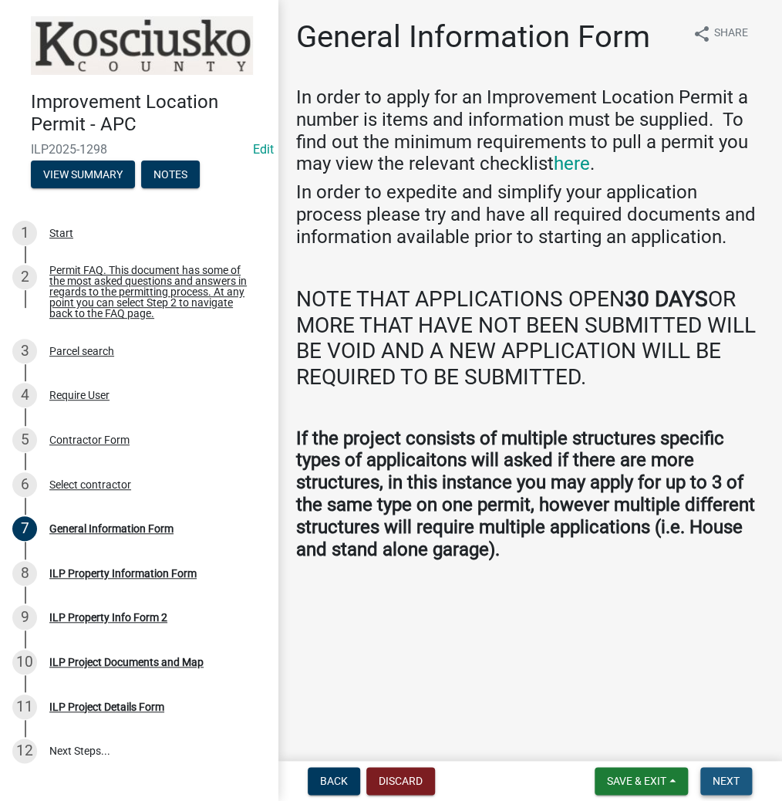
click at [715, 779] on span "Next" at bounding box center [726, 780] width 27 height 12
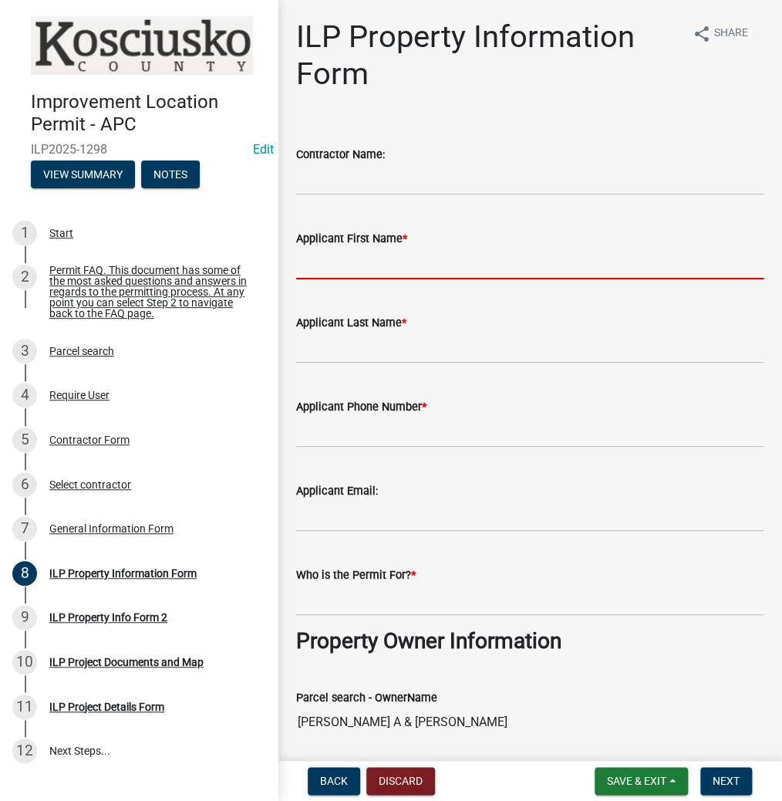
click at [390, 265] on input "Applicant First Name *" at bounding box center [529, 264] width 467 height 32
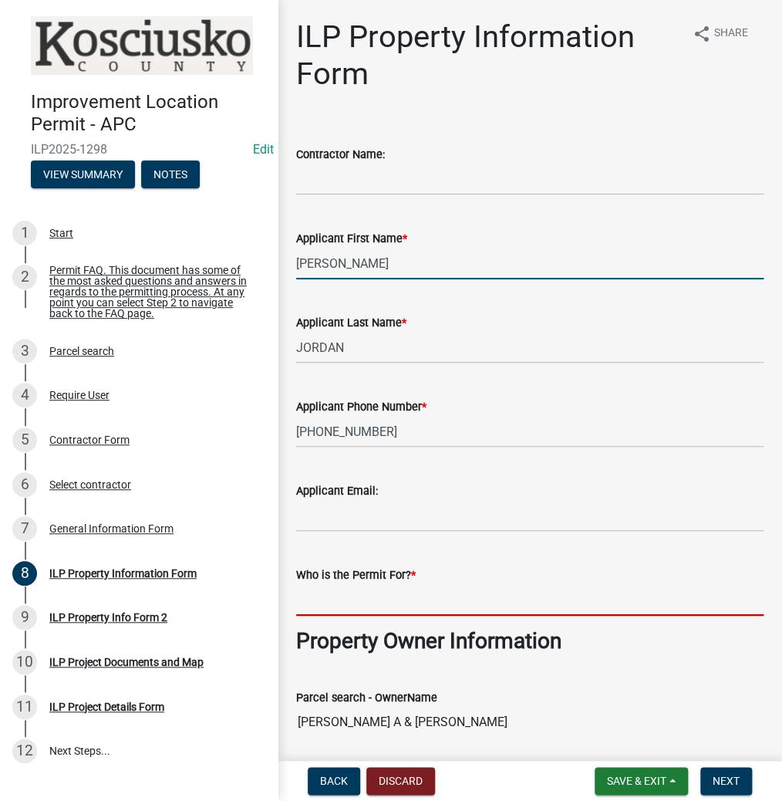
click at [314, 265] on input "[PERSON_NAME]" at bounding box center [529, 264] width 467 height 32
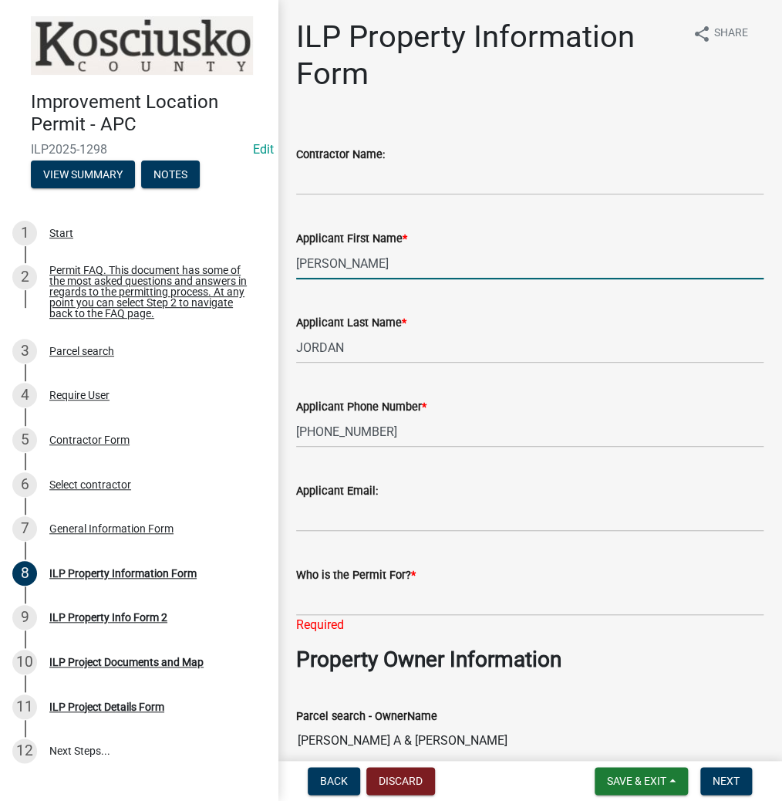
click at [315, 265] on input "[PERSON_NAME]" at bounding box center [529, 264] width 467 height 32
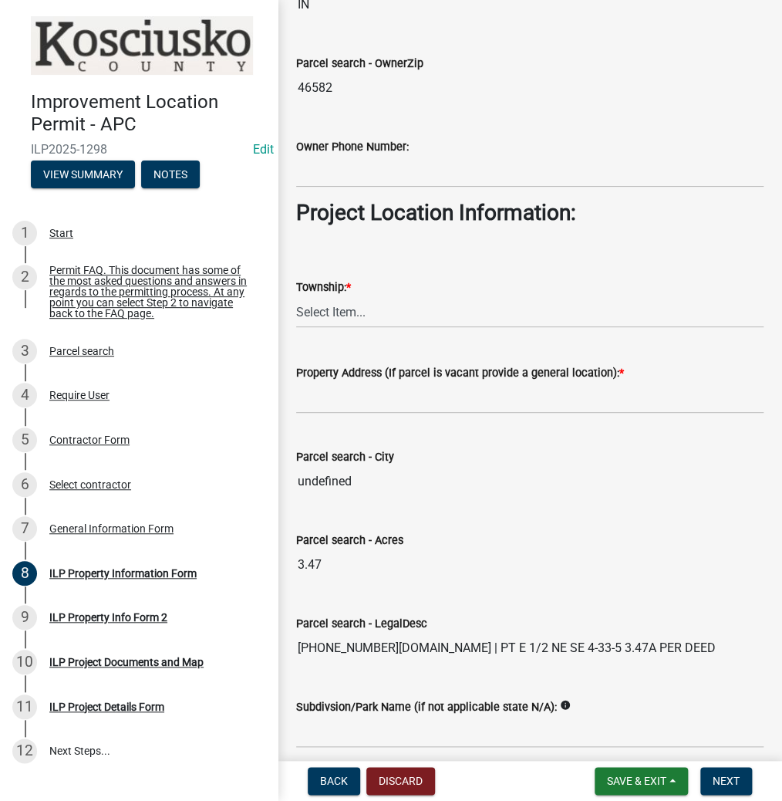
scroll to position [987, 0]
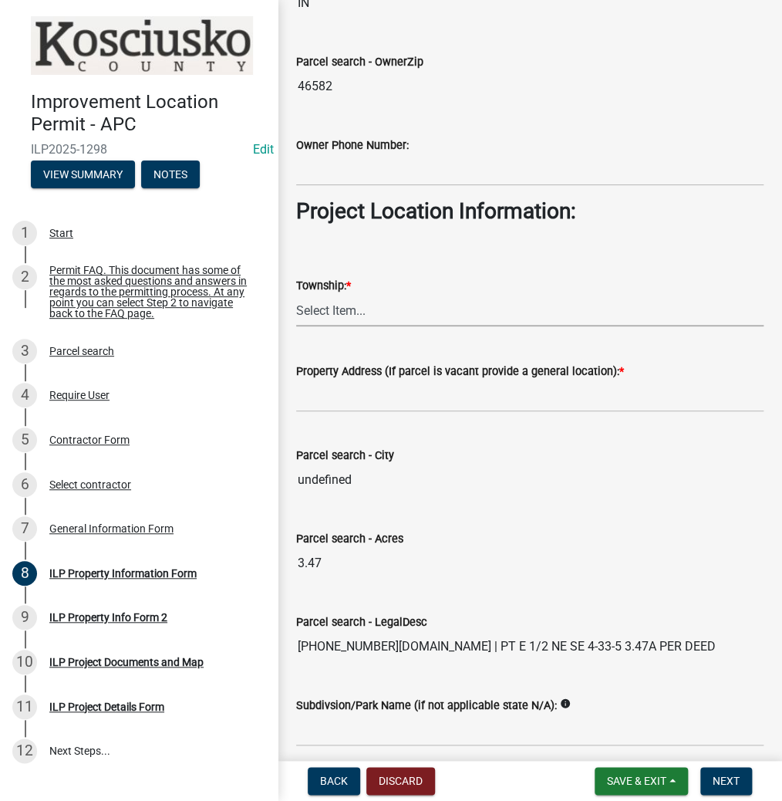
click at [336, 309] on select "Select Item... [PERSON_NAME] - Elkhart Co Clay Etna [GEOGRAPHIC_DATA][PERSON_NA…" at bounding box center [529, 311] width 467 height 32
click at [296, 295] on select "Select Item... [PERSON_NAME] - Elkhart Co Clay Etna [GEOGRAPHIC_DATA][PERSON_NA…" at bounding box center [529, 311] width 467 height 32
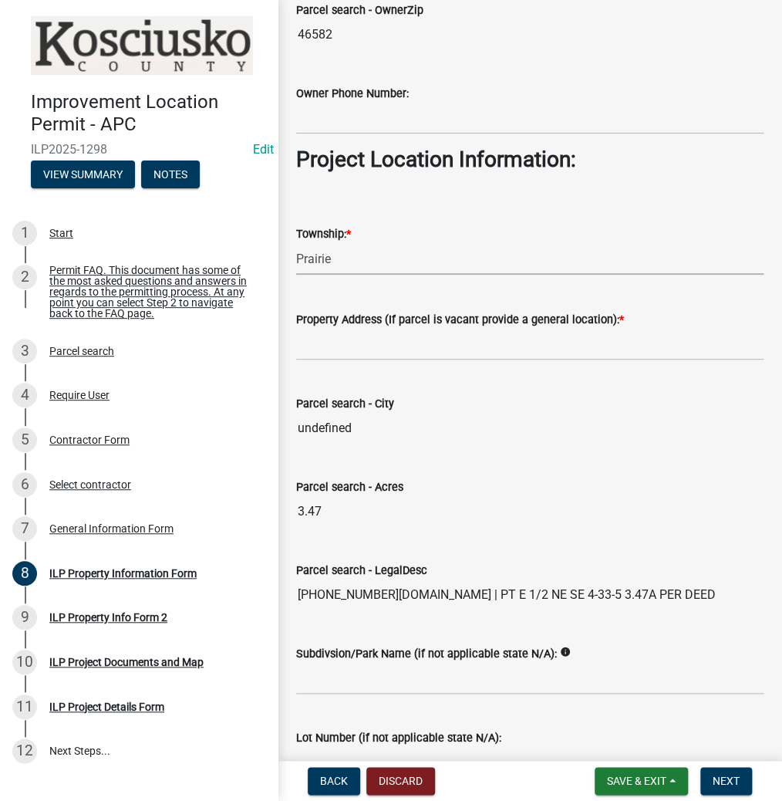
scroll to position [1115, 0]
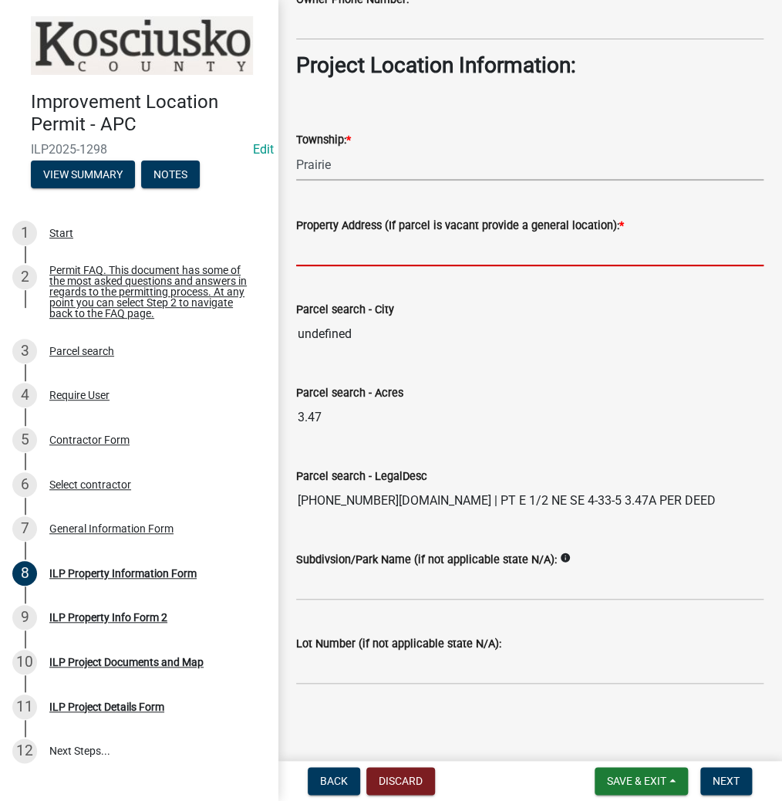
click at [373, 256] on input "Property Address (If parcel is vacant provide a general location): *" at bounding box center [529, 250] width 467 height 32
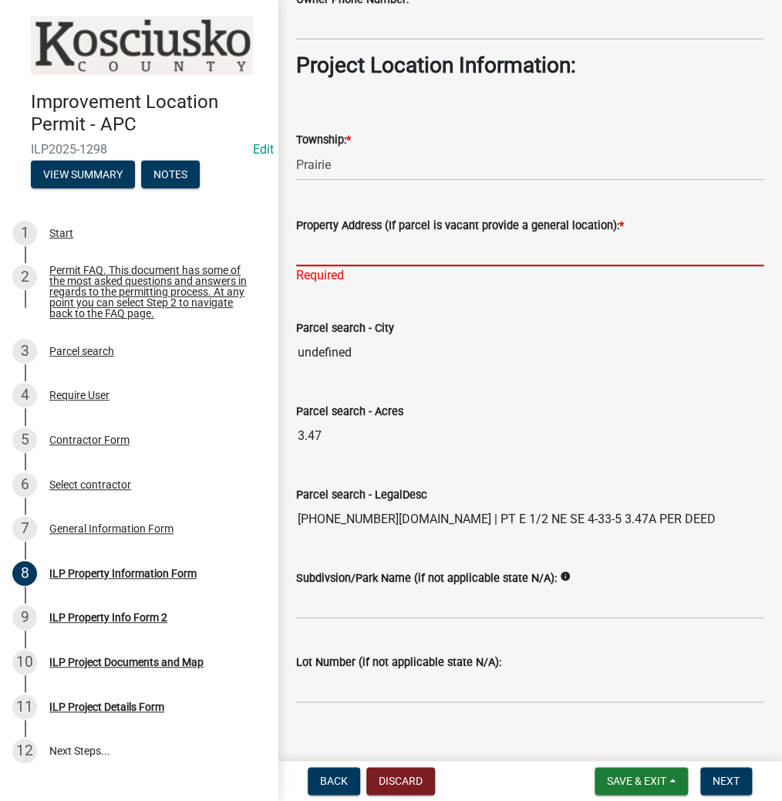
click at [389, 249] on input "Property Address (If parcel is vacant provide a general location): *" at bounding box center [529, 250] width 467 height 32
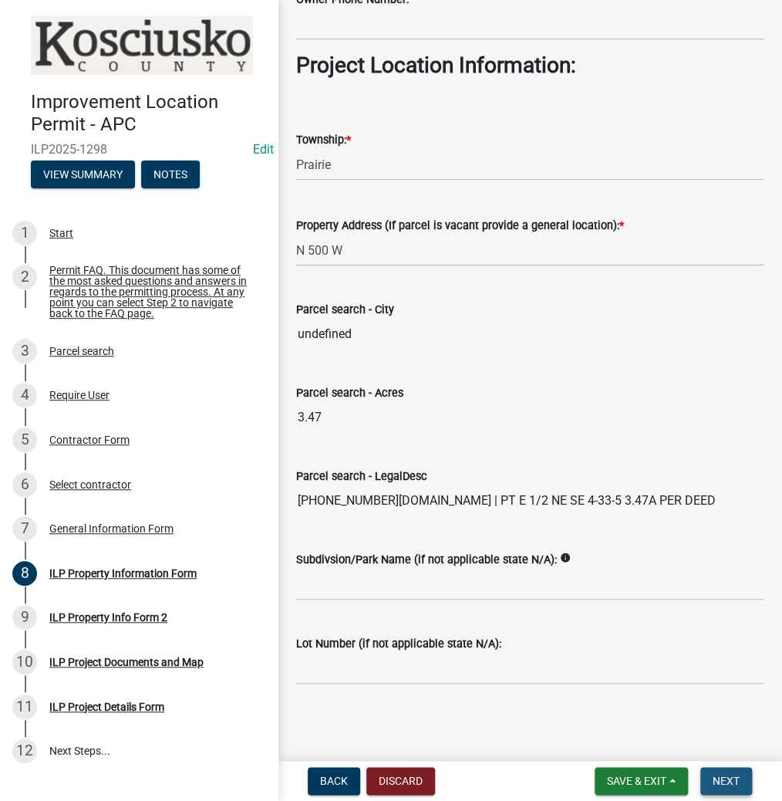
click at [719, 778] on span "Next" at bounding box center [726, 780] width 27 height 12
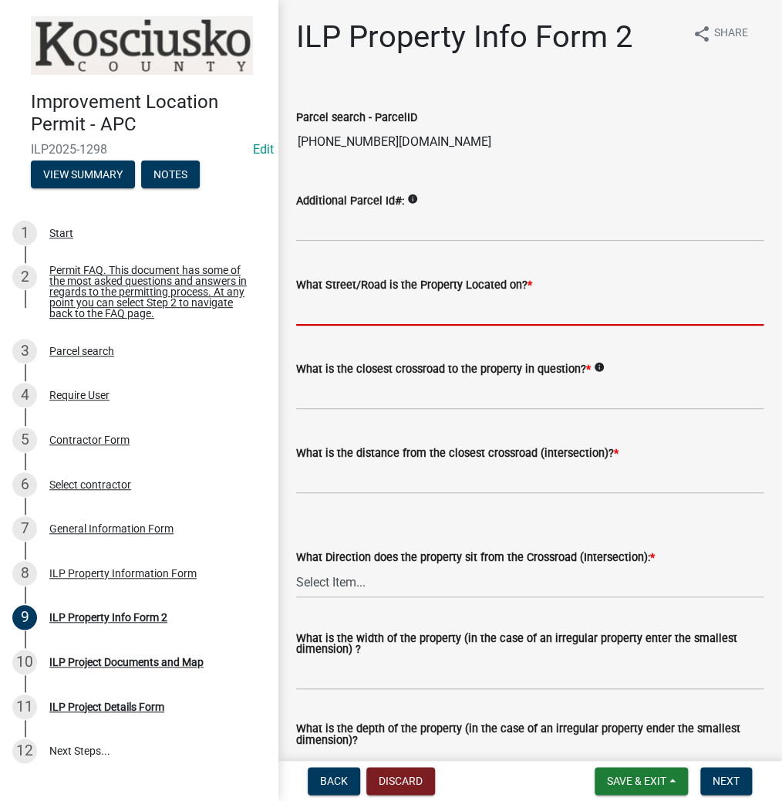
click at [504, 305] on input "What Street/Road is the Property Located on? *" at bounding box center [529, 310] width 467 height 32
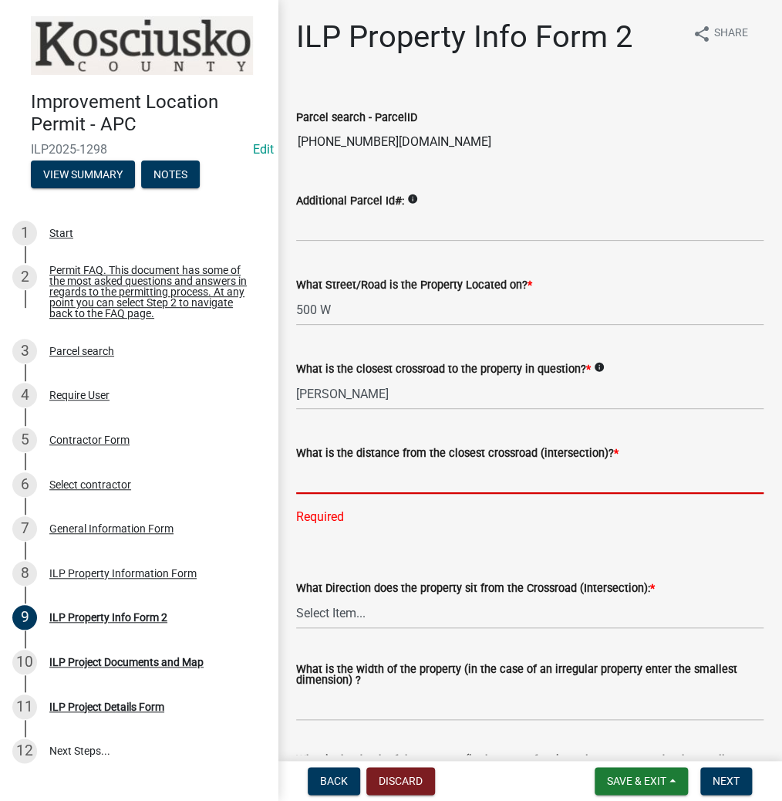
click at [375, 484] on input "text" at bounding box center [529, 478] width 467 height 32
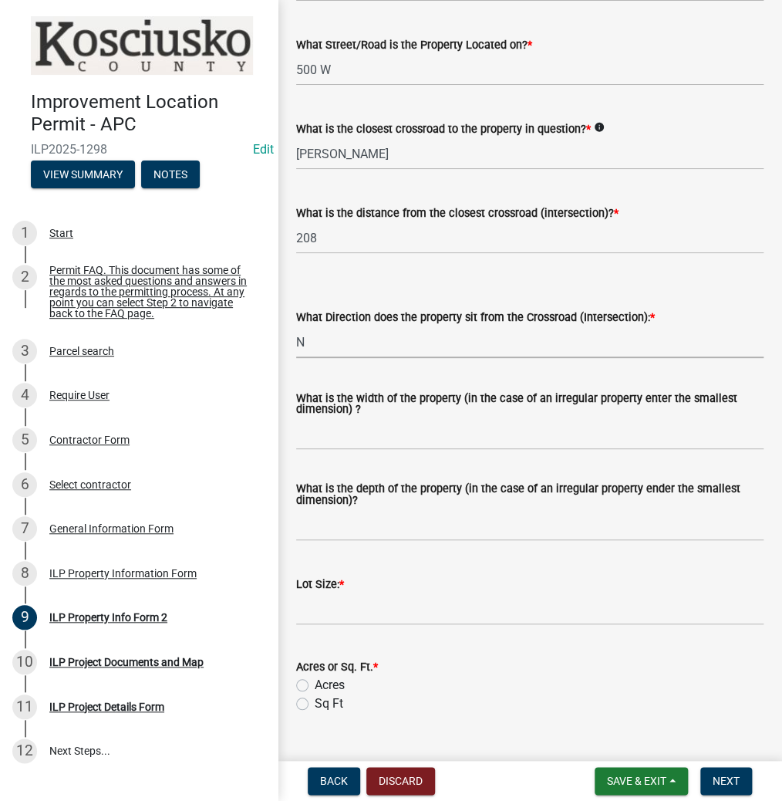
scroll to position [247, 0]
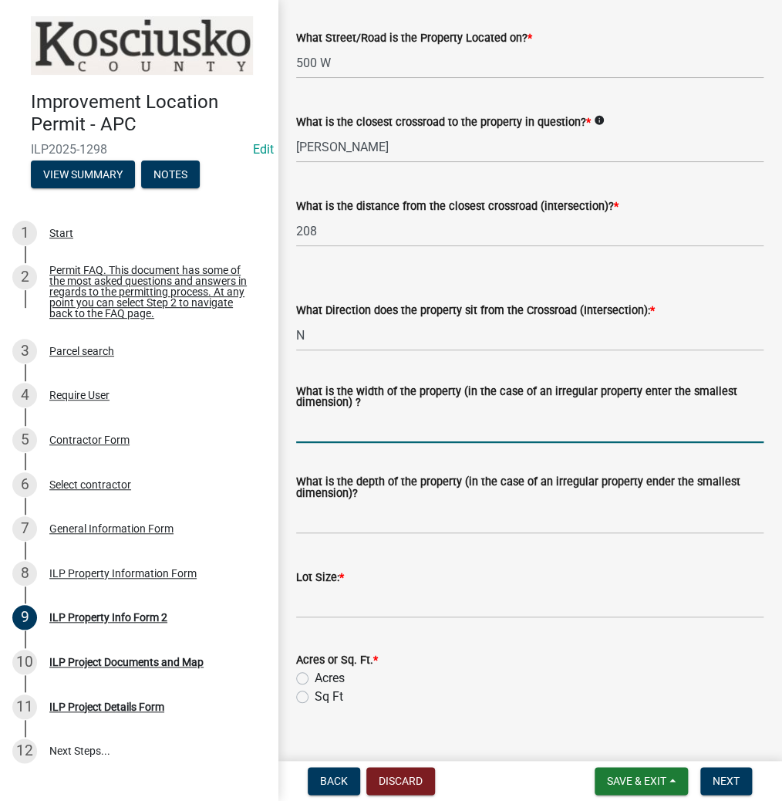
click at [454, 427] on input "What is the width of the property (in the case of an irregular property enter t…" at bounding box center [529, 427] width 467 height 32
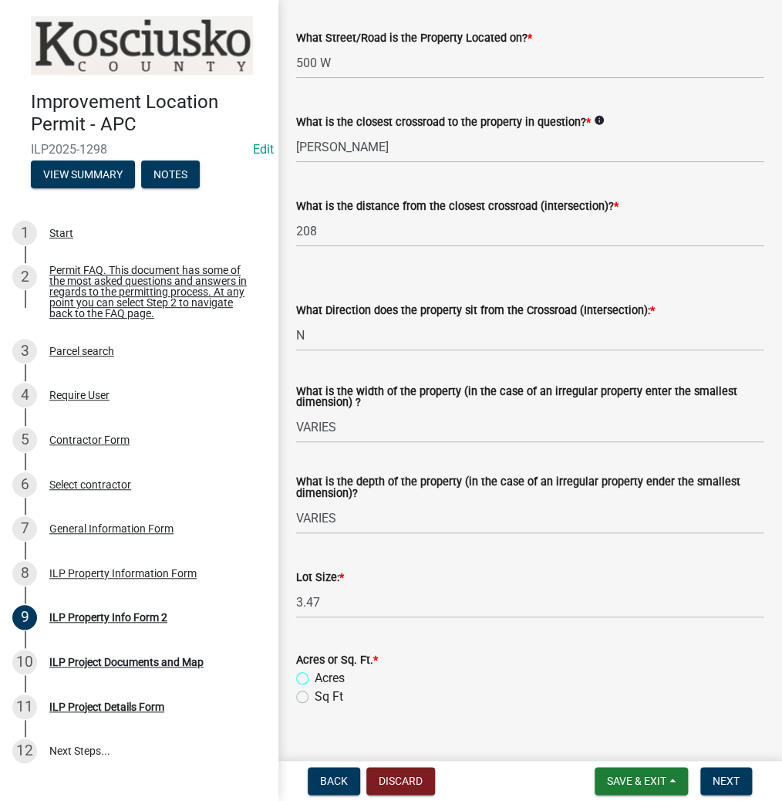
click at [315, 669] on input "Acres" at bounding box center [320, 674] width 10 height 10
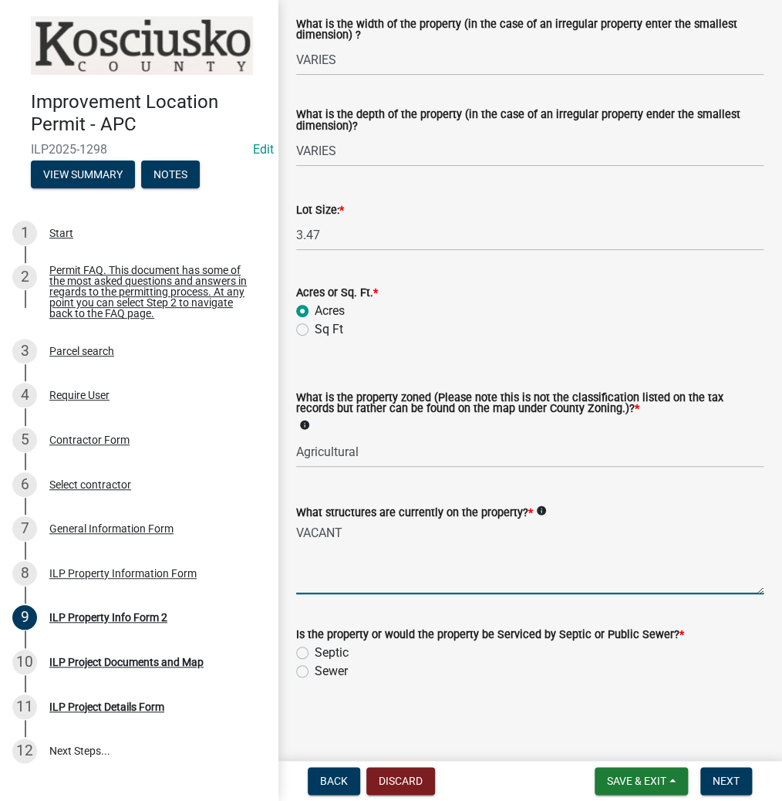
click at [315, 653] on label "Septic" at bounding box center [332, 652] width 34 height 19
click at [315, 653] on input "Septic" at bounding box center [320, 648] width 10 height 10
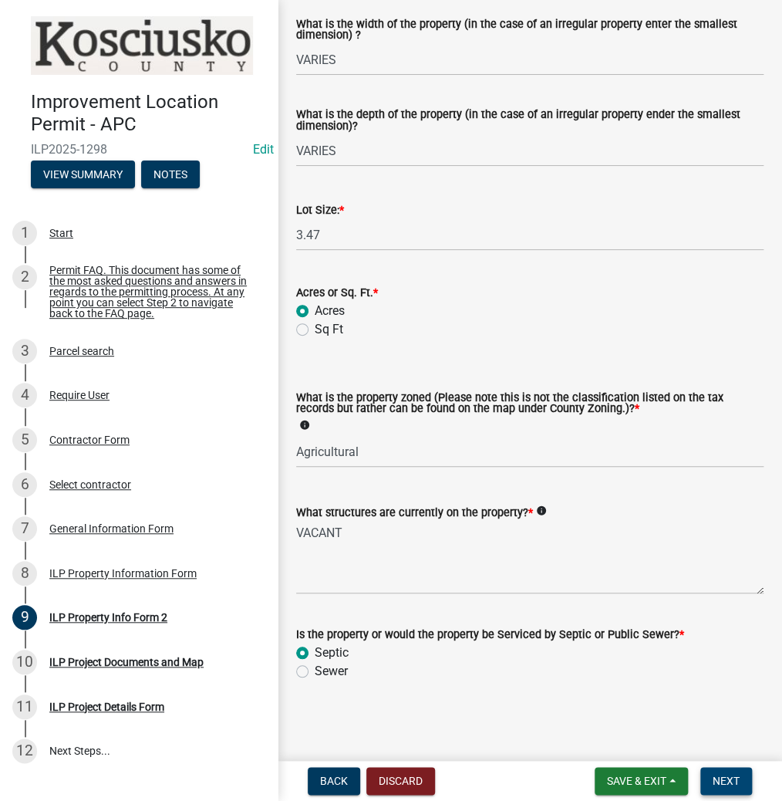
click at [737, 780] on span "Next" at bounding box center [726, 780] width 27 height 12
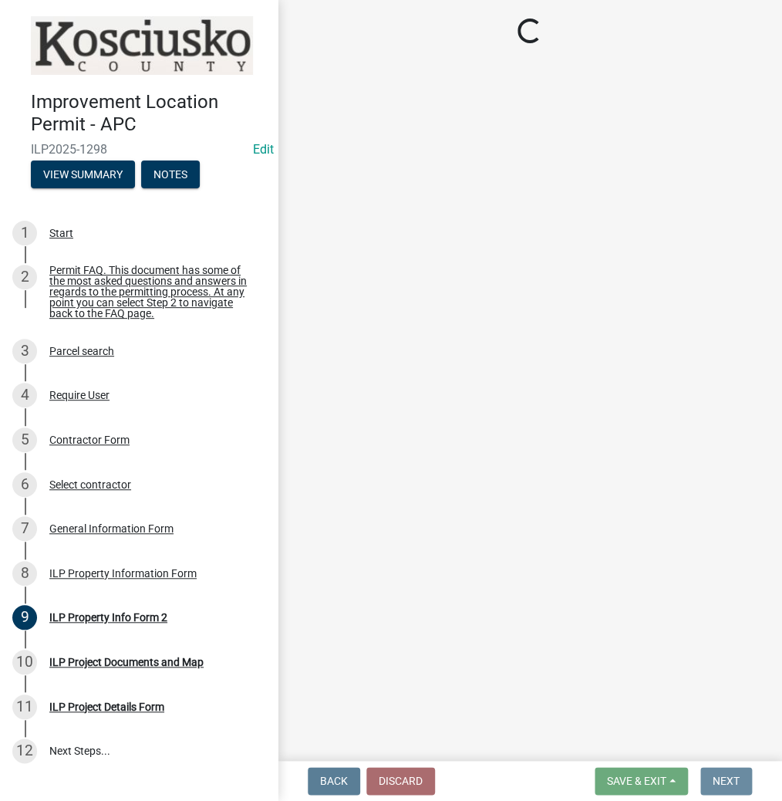
scroll to position [0, 0]
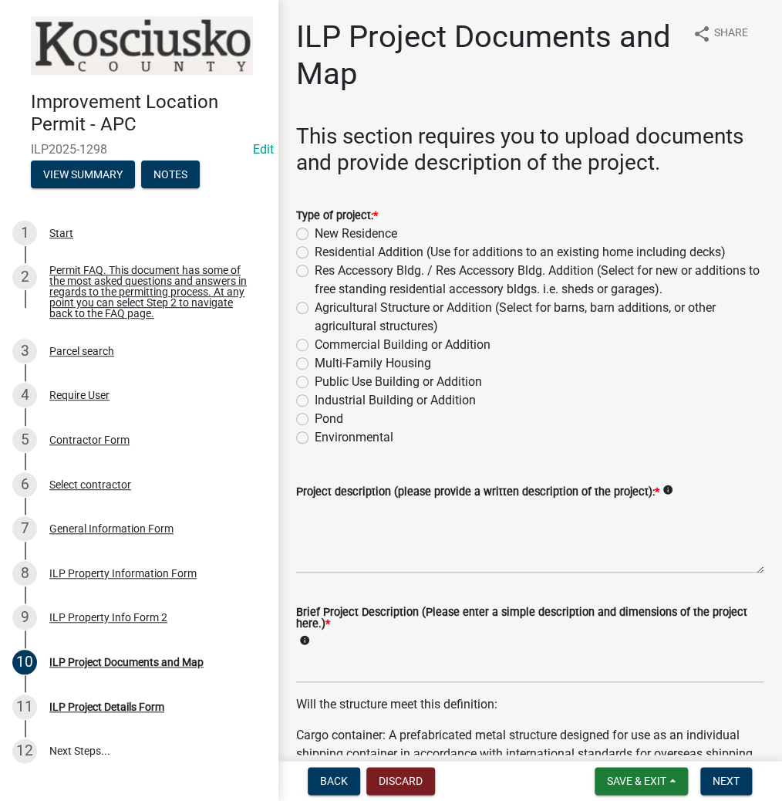
click at [315, 270] on label "Res Accessory Bldg. / Res Accessory Bldg. Addition (Select for new or additions…" at bounding box center [539, 279] width 449 height 37
click at [315, 270] on input "Res Accessory Bldg. / Res Accessory Bldg. Addition (Select for new or additions…" at bounding box center [320, 266] width 10 height 10
click at [398, 531] on textarea "Project description (please provide a written description of the project): *" at bounding box center [529, 537] width 467 height 73
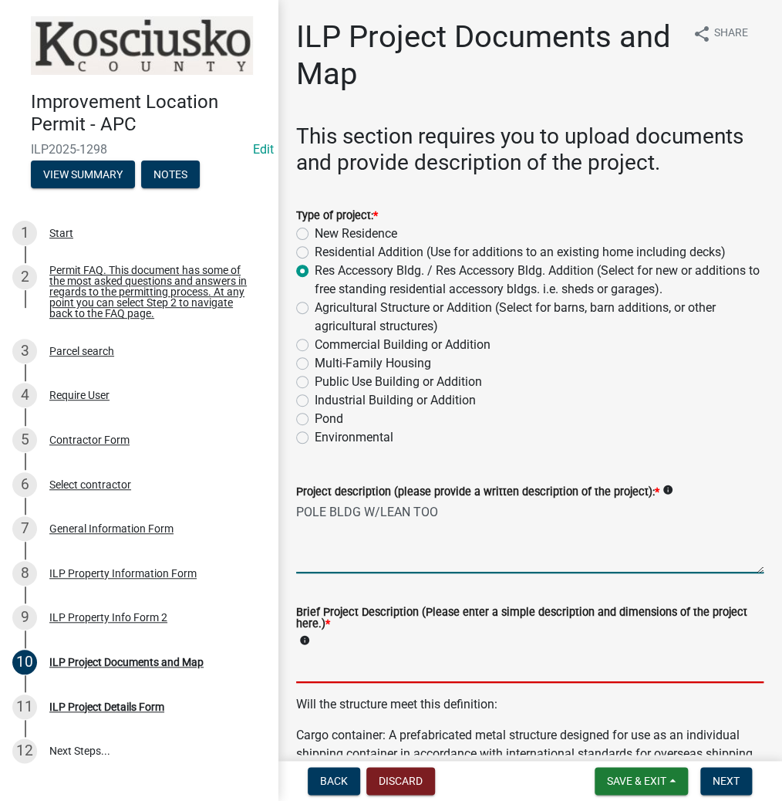
click at [332, 670] on input "Brief Project Description (Please enter a simple description and dimensions of …" at bounding box center [529, 667] width 467 height 32
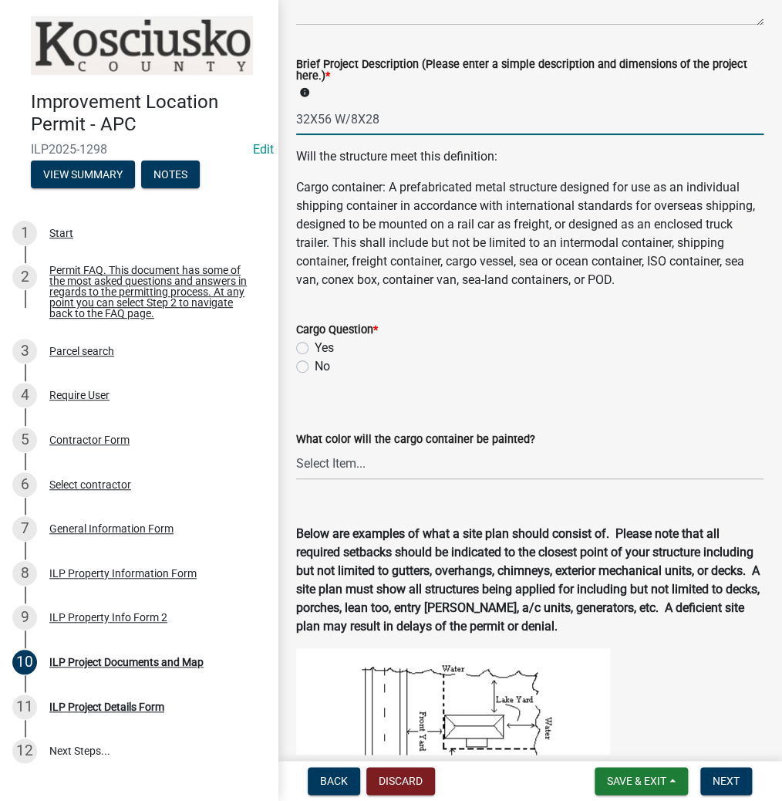
scroll to position [555, 0]
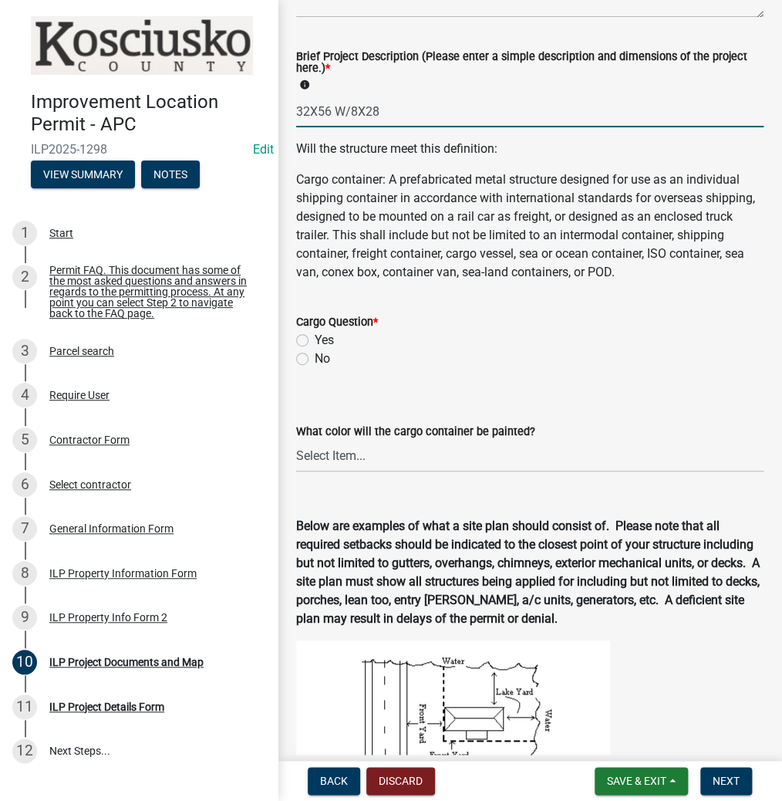
click at [315, 368] on label "No" at bounding box center [322, 358] width 15 height 19
click at [315, 359] on input "No" at bounding box center [320, 354] width 10 height 10
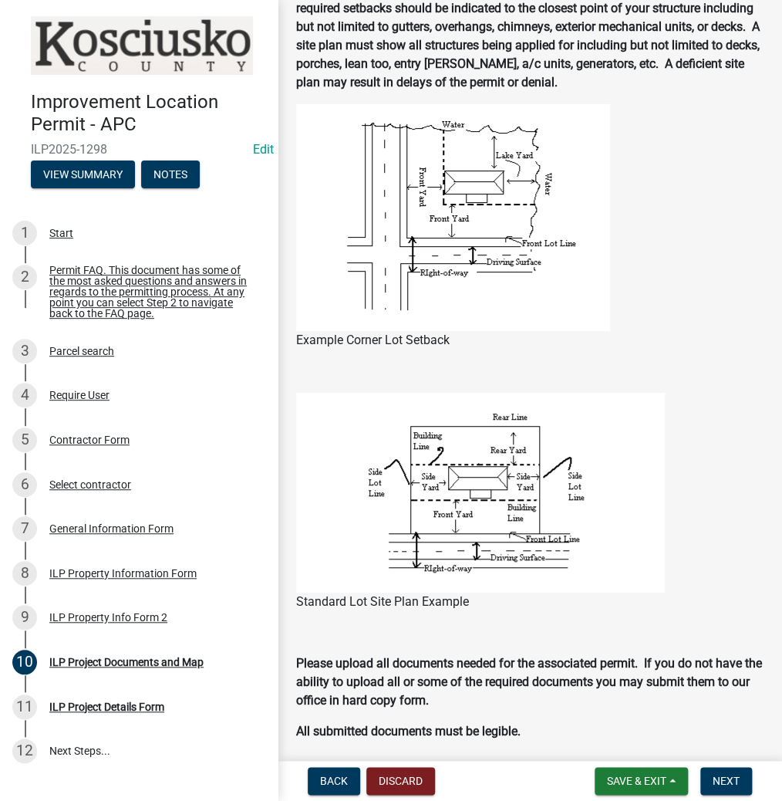
scroll to position [1234, 0]
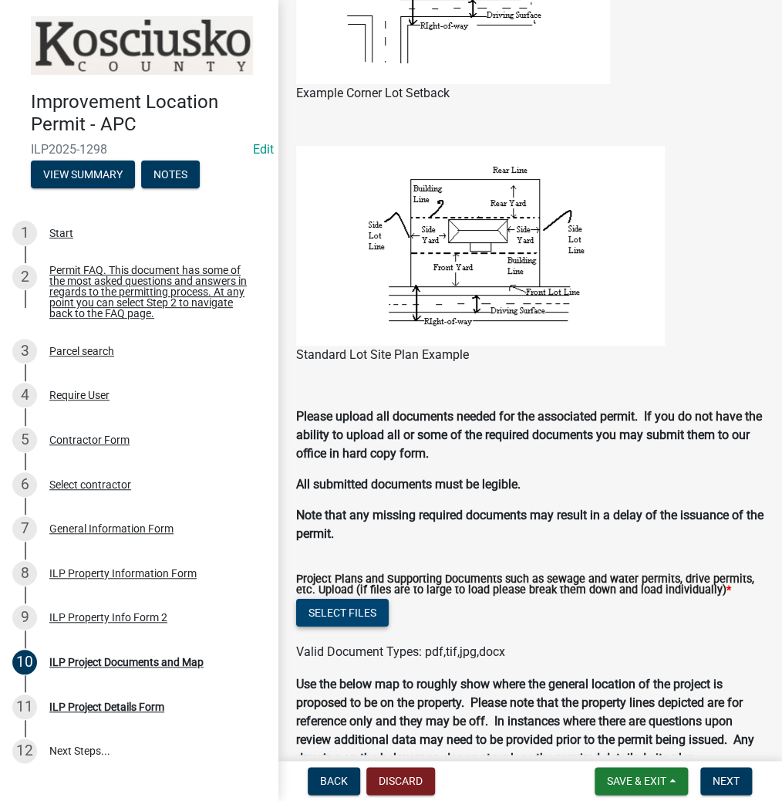
click at [339, 626] on button "Select files" at bounding box center [342, 613] width 93 height 28
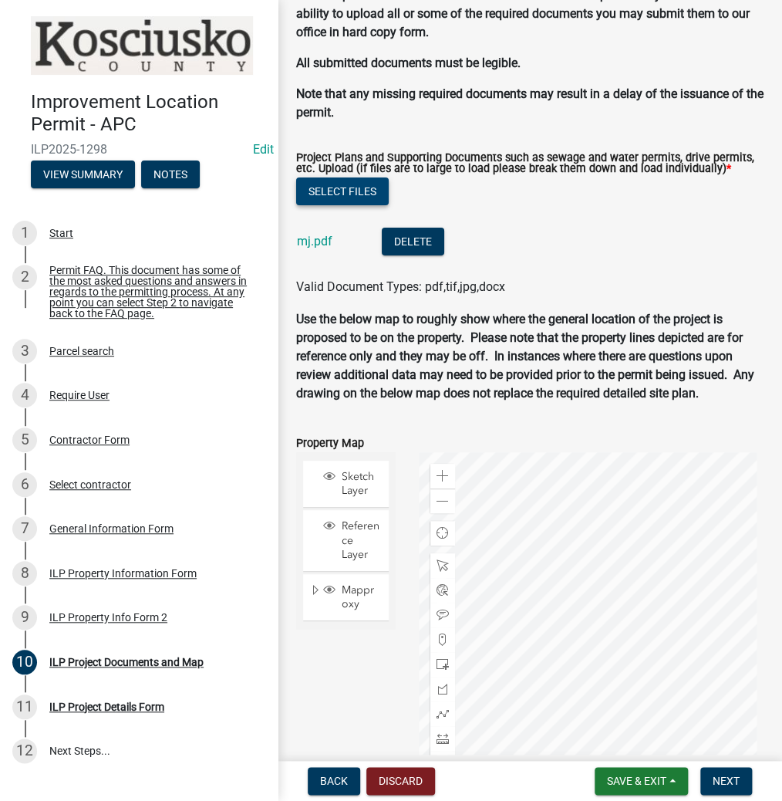
scroll to position [1666, 0]
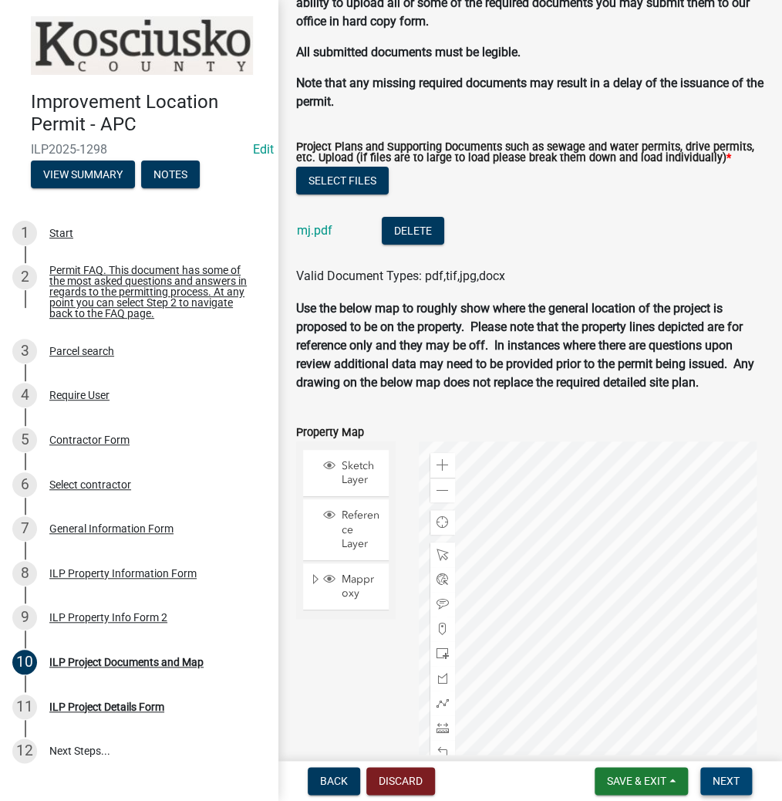
drag, startPoint x: 727, startPoint y: 774, endPoint x: 726, endPoint y: 764, distance: 10.9
click at [727, 774] on span "Next" at bounding box center [726, 780] width 27 height 12
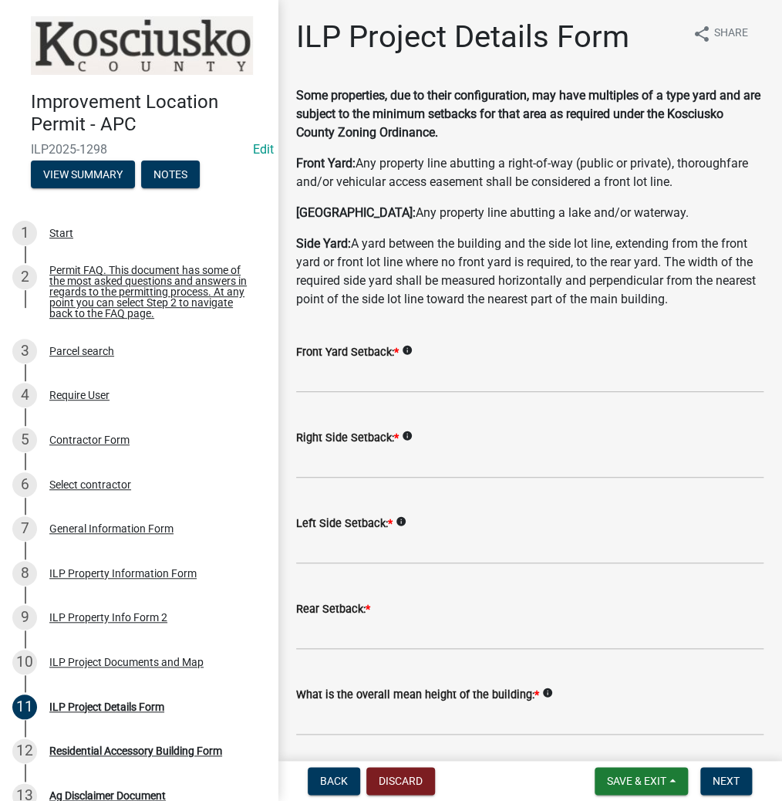
click at [558, 357] on div "Front Yard Setback: * info" at bounding box center [529, 351] width 467 height 19
click at [537, 386] on input "text" at bounding box center [529, 377] width 467 height 32
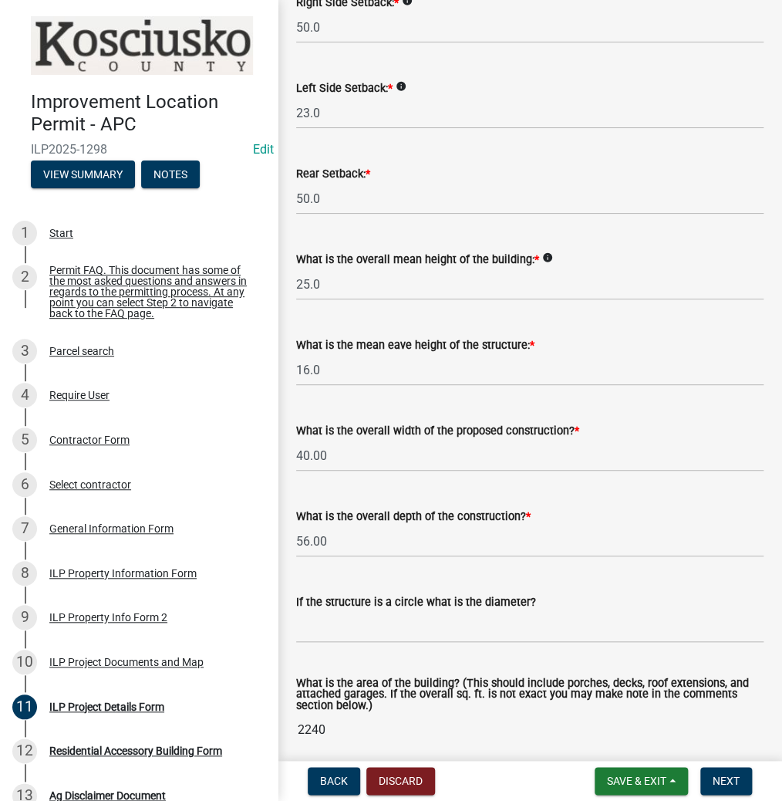
scroll to position [503, 0]
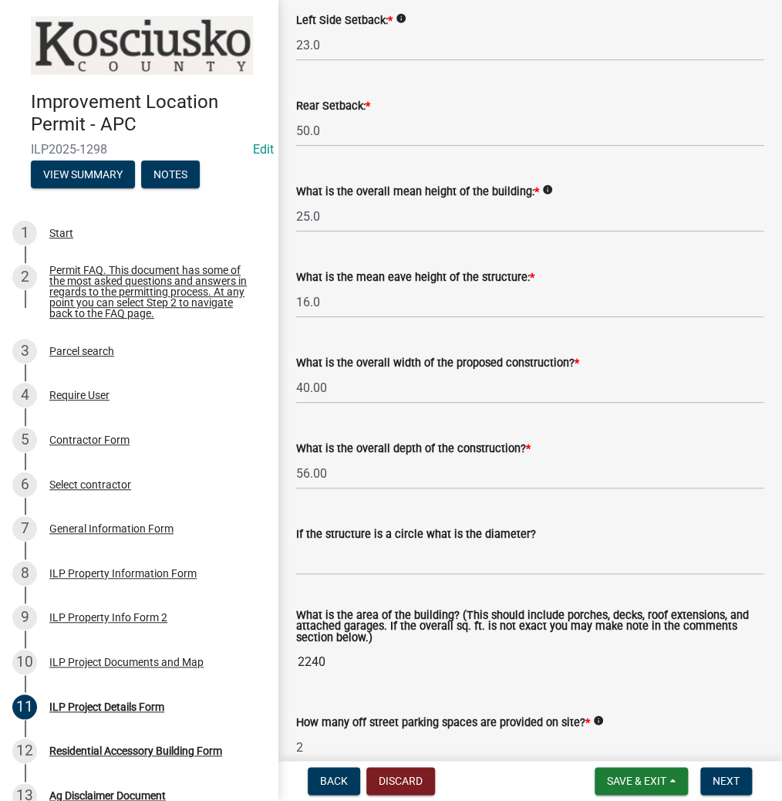
drag, startPoint x: 392, startPoint y: 589, endPoint x: 386, endPoint y: 568, distance: 21.7
click at [392, 589] on div "What is the area of the building? (This should include porches, decks, roof ext…" at bounding box center [529, 633] width 467 height 89
click at [384, 562] on input "text" at bounding box center [529, 559] width 467 height 32
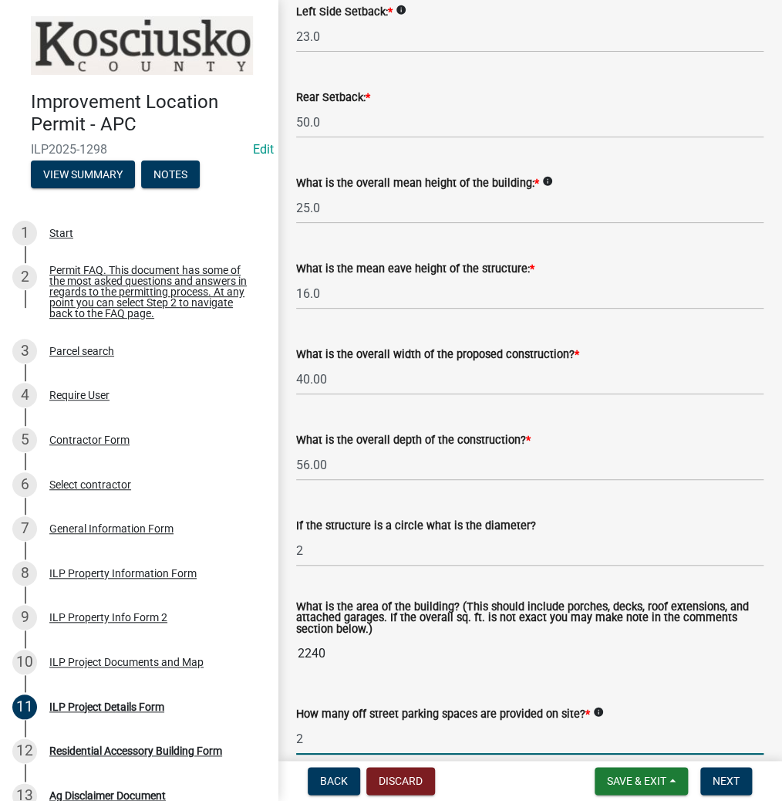
scroll to position [965, 0]
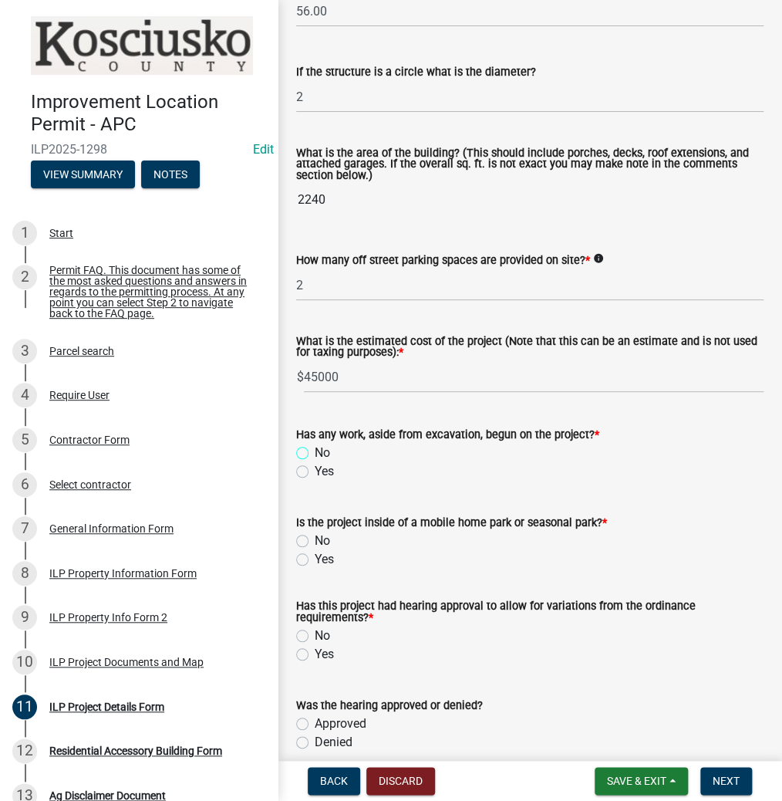
click at [315, 444] on input "No" at bounding box center [320, 449] width 10 height 10
click at [315, 531] on input "No" at bounding box center [320, 536] width 10 height 10
click at [315, 626] on input "No" at bounding box center [320, 631] width 10 height 10
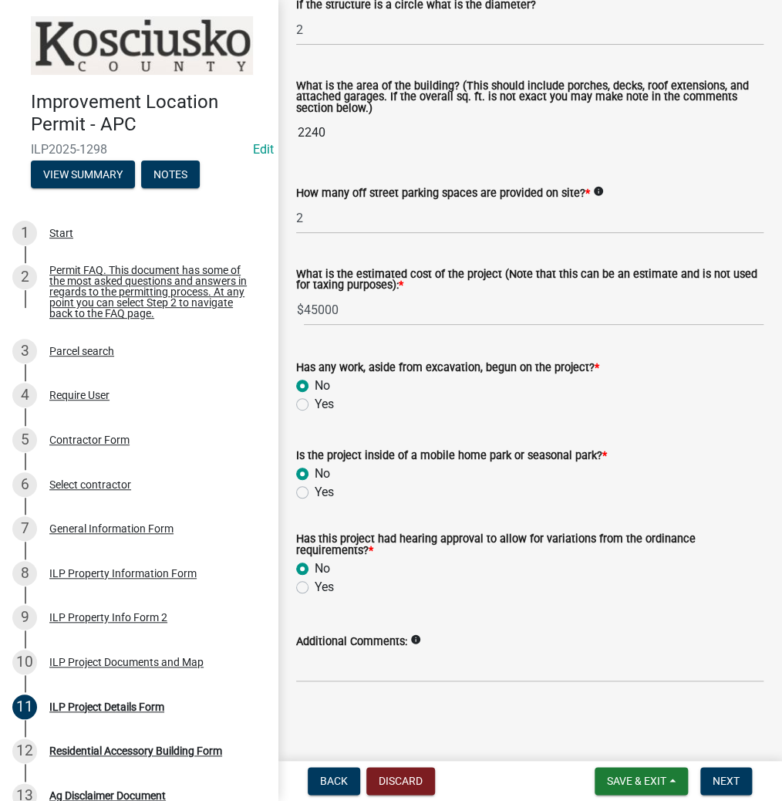
scroll to position [1033, 0]
click at [726, 784] on span "Next" at bounding box center [726, 780] width 27 height 12
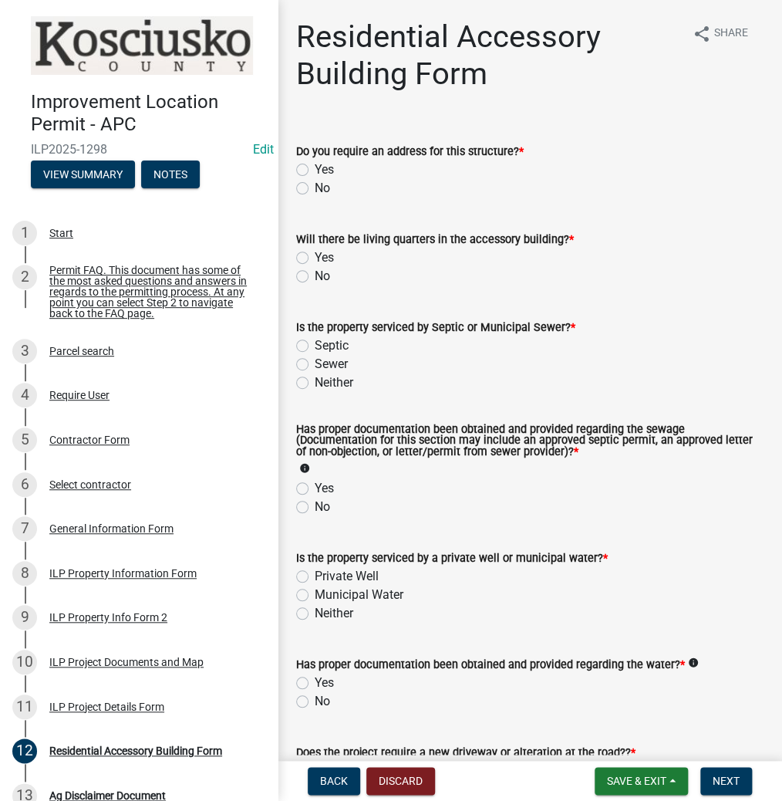
click at [315, 170] on label "Yes" at bounding box center [324, 169] width 19 height 19
click at [315, 170] on input "Yes" at bounding box center [320, 165] width 10 height 10
click at [315, 275] on label "No" at bounding box center [322, 276] width 15 height 19
click at [315, 275] on input "No" at bounding box center [320, 272] width 10 height 10
click at [315, 348] on label "Septic" at bounding box center [332, 345] width 34 height 19
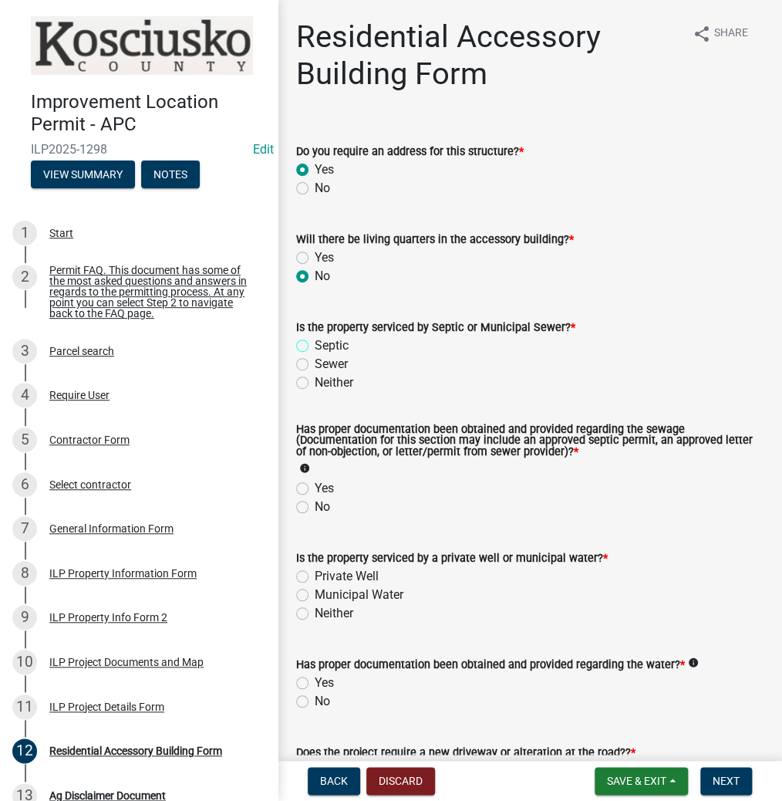
click at [315, 346] on input "Septic" at bounding box center [320, 341] width 10 height 10
click at [315, 490] on label "Yes" at bounding box center [324, 488] width 19 height 19
click at [315, 489] on input "Yes" at bounding box center [320, 484] width 10 height 10
click at [300, 574] on div "Private Well" at bounding box center [529, 576] width 467 height 19
click at [315, 577] on label "Private Well" at bounding box center [347, 576] width 64 height 19
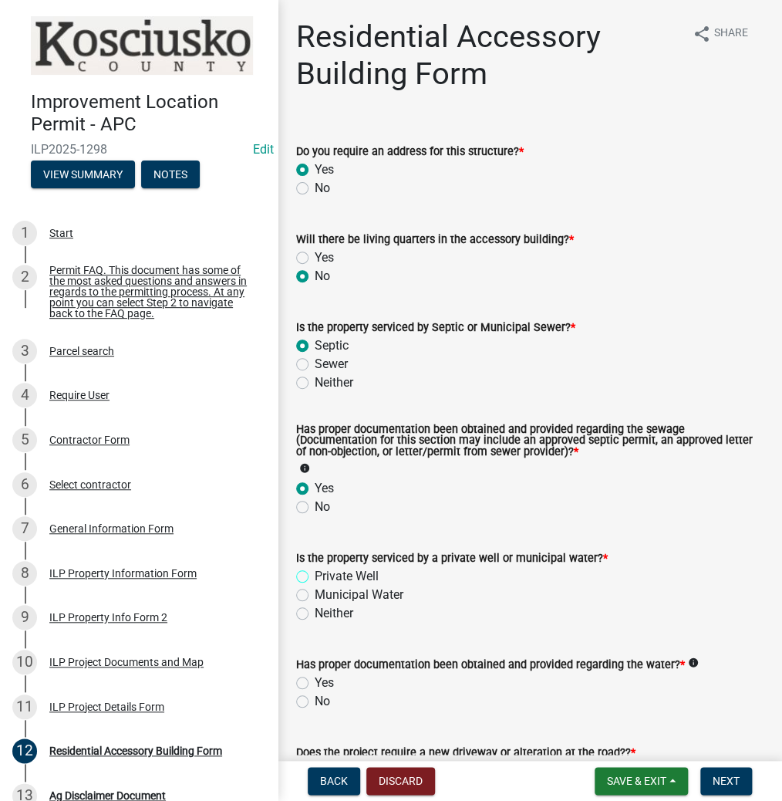
click at [315, 577] on input "Private Well" at bounding box center [320, 572] width 10 height 10
click at [315, 682] on label "Yes" at bounding box center [324, 682] width 19 height 19
click at [315, 682] on input "Yes" at bounding box center [320, 678] width 10 height 10
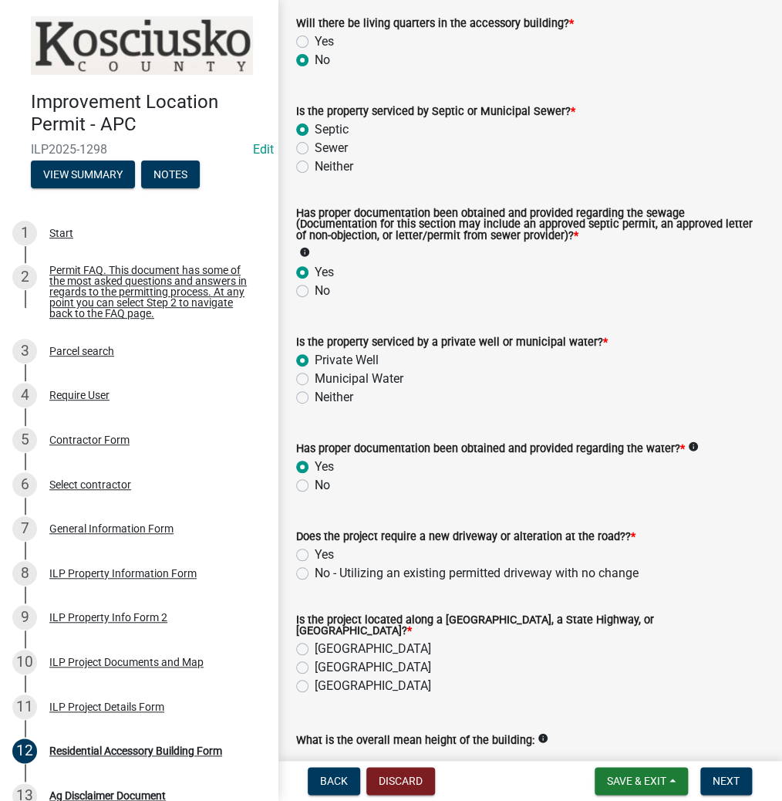
scroll to position [309, 0]
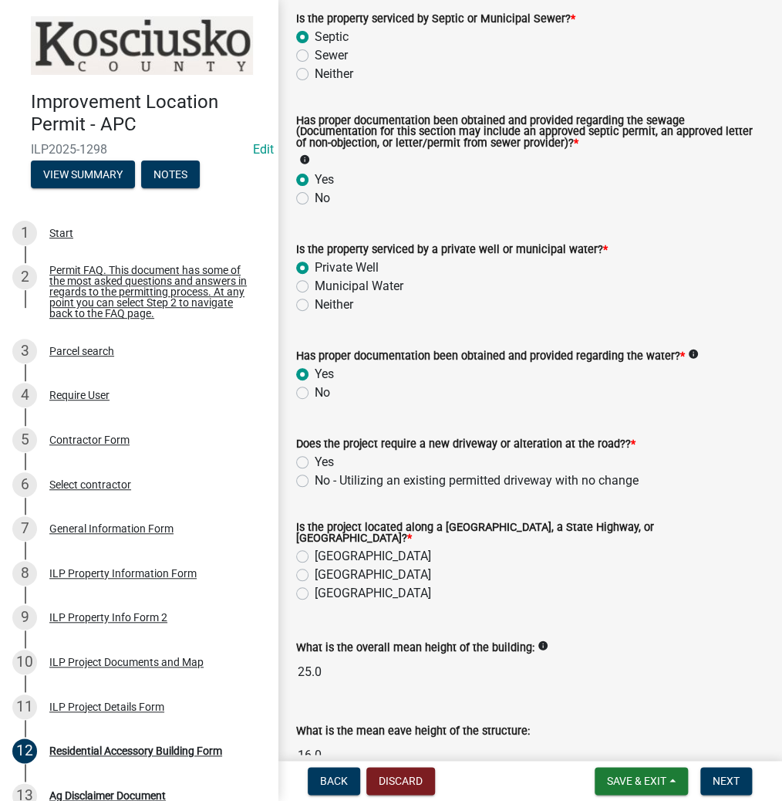
click at [315, 463] on label "Yes" at bounding box center [324, 462] width 19 height 19
click at [315, 463] on input "Yes" at bounding box center [320, 458] width 10 height 10
click at [315, 552] on label "[GEOGRAPHIC_DATA]" at bounding box center [373, 556] width 116 height 19
click at [315, 552] on input "[GEOGRAPHIC_DATA]" at bounding box center [320, 552] width 10 height 10
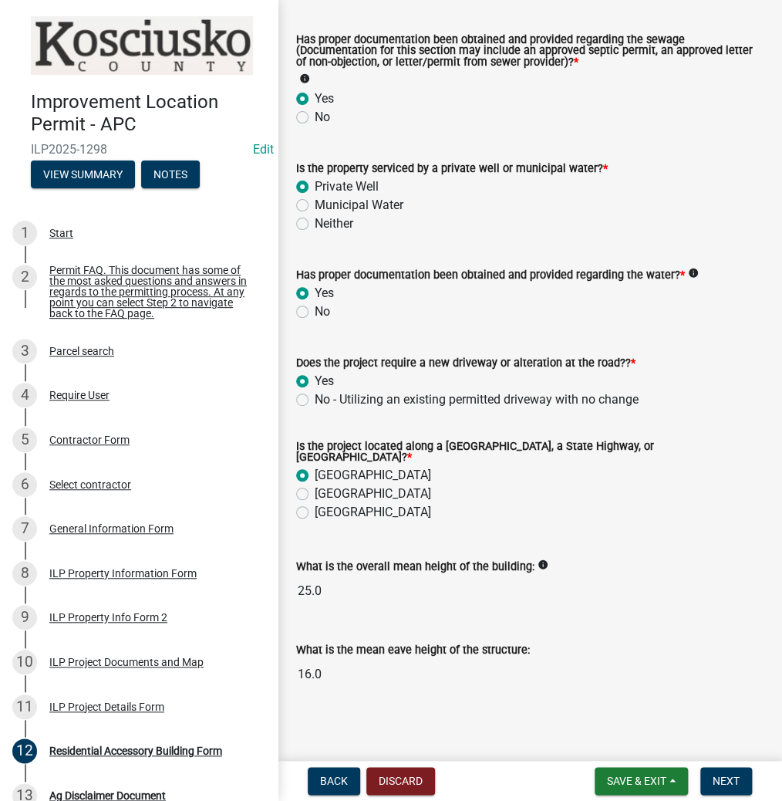
scroll to position [391, 0]
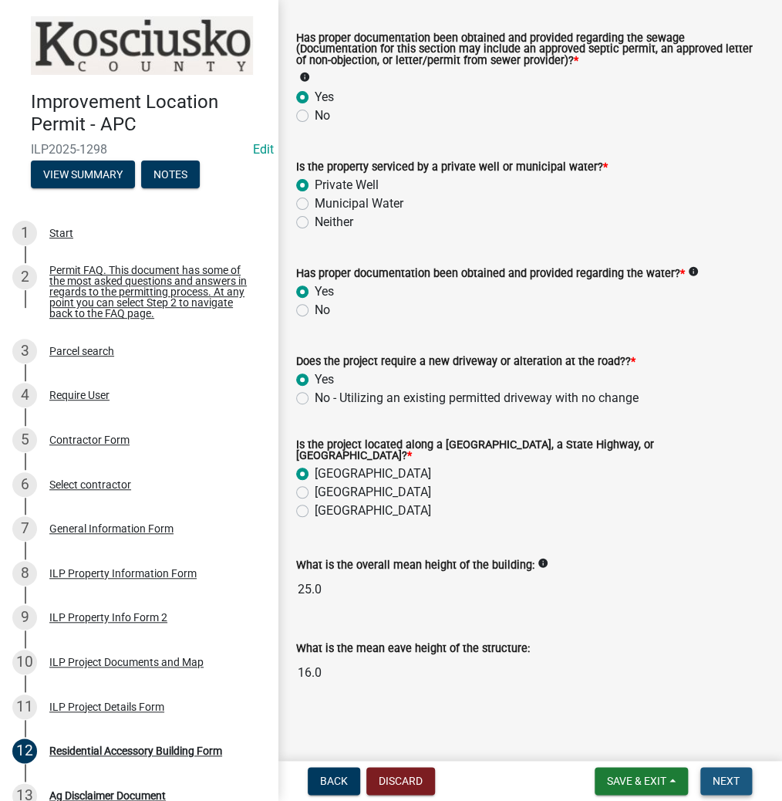
click at [720, 780] on span "Next" at bounding box center [726, 780] width 27 height 12
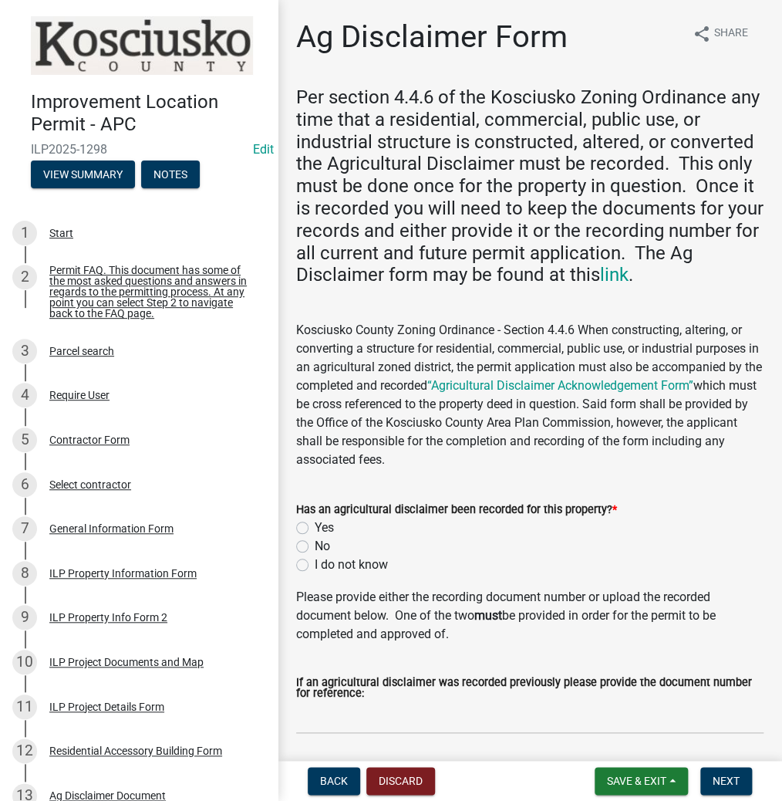
click at [315, 531] on label "Yes" at bounding box center [324, 527] width 19 height 19
click at [315, 528] on input "Yes" at bounding box center [320, 523] width 10 height 10
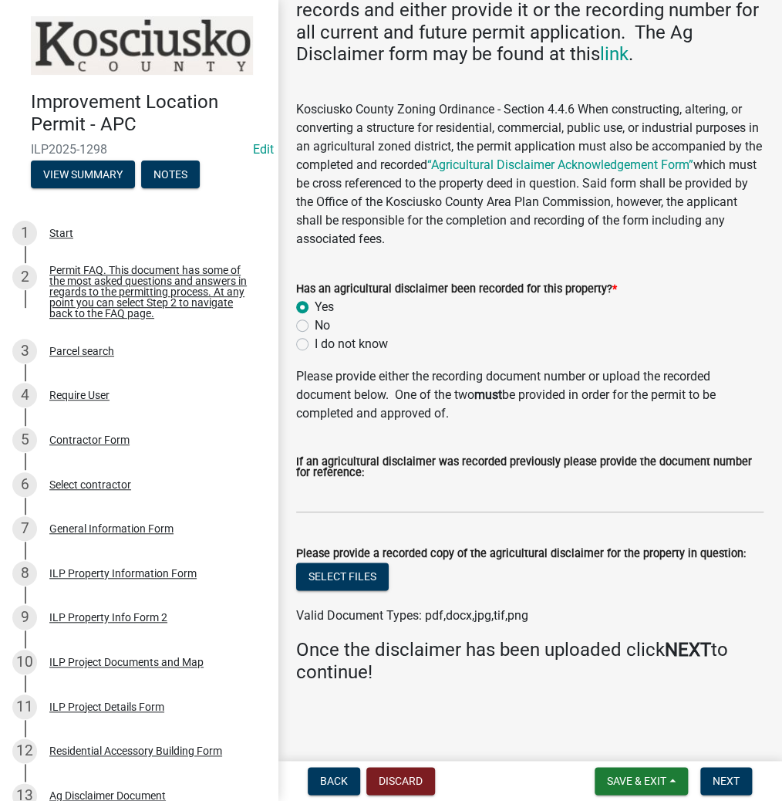
scroll to position [222, 0]
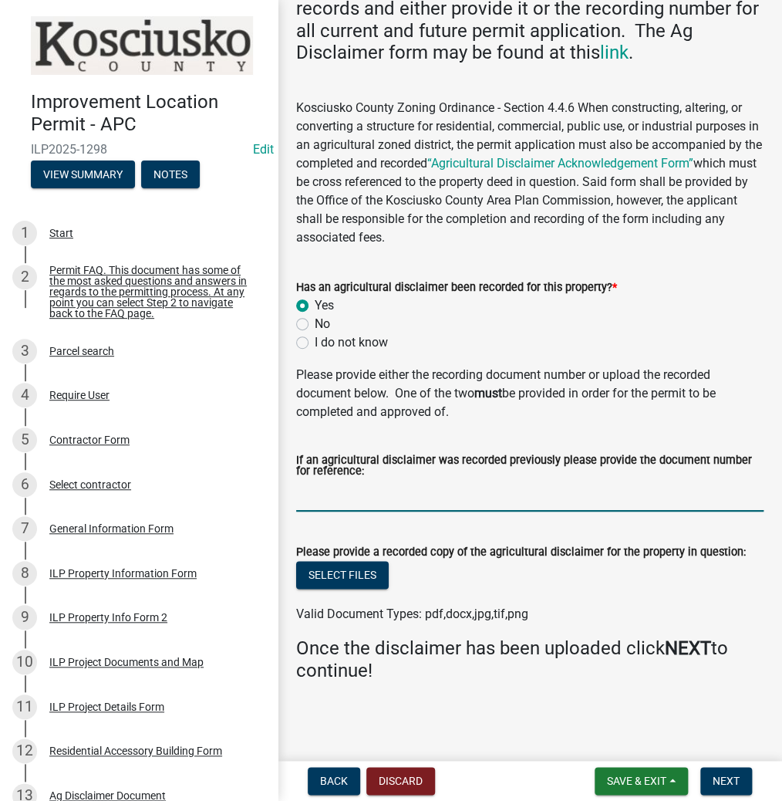
click at [364, 491] on input "If an agricultural disclaimer was recorded previously please provide the docume…" at bounding box center [529, 496] width 467 height 32
click at [342, 571] on button "Select files" at bounding box center [342, 575] width 93 height 28
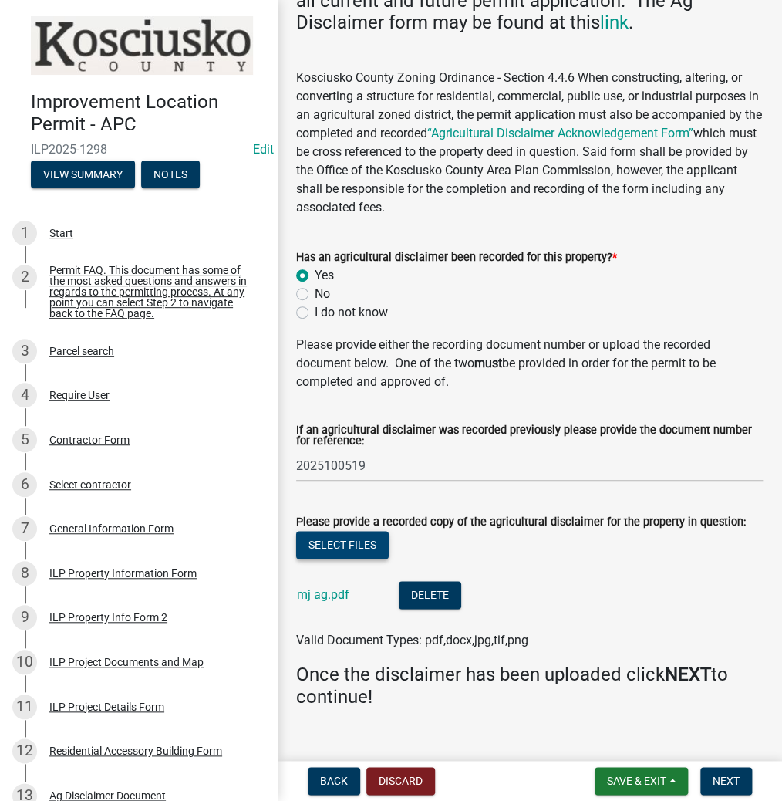
scroll to position [278, 0]
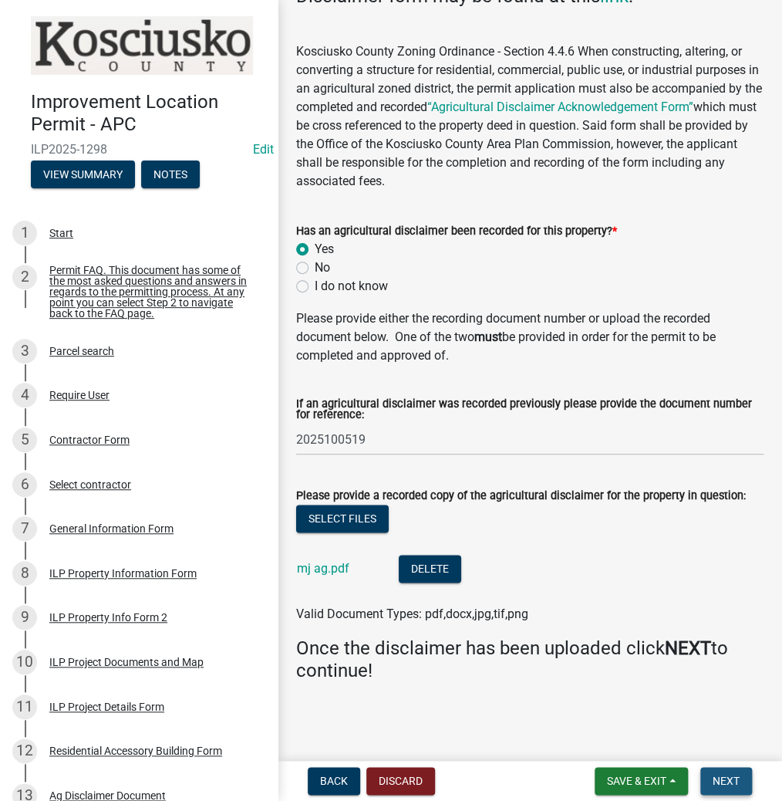
click at [727, 784] on span "Next" at bounding box center [726, 780] width 27 height 12
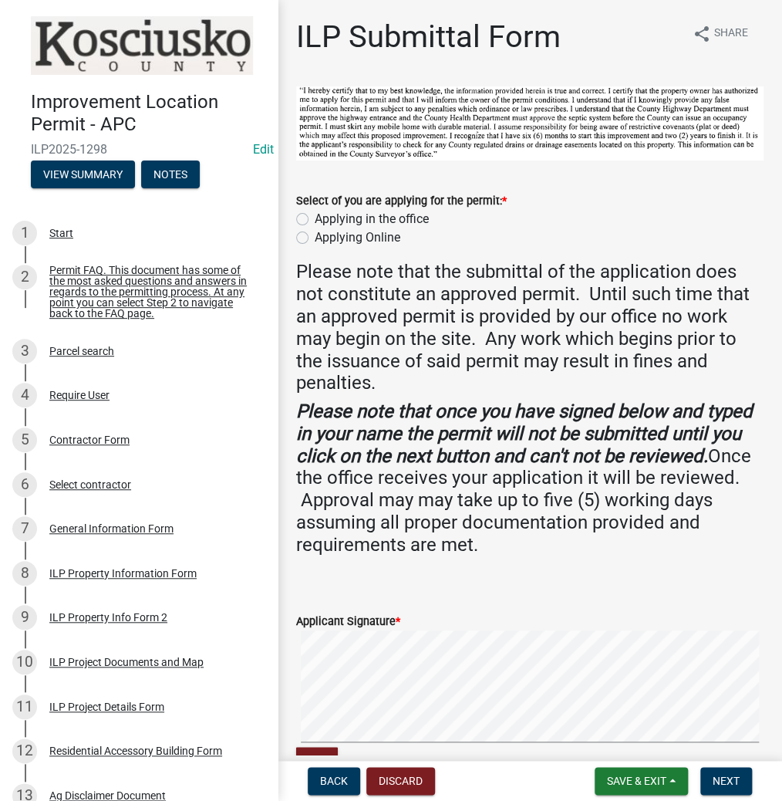
click at [315, 213] on label "Applying in the office" at bounding box center [372, 219] width 114 height 19
click at [315, 213] on input "Applying in the office" at bounding box center [320, 215] width 10 height 10
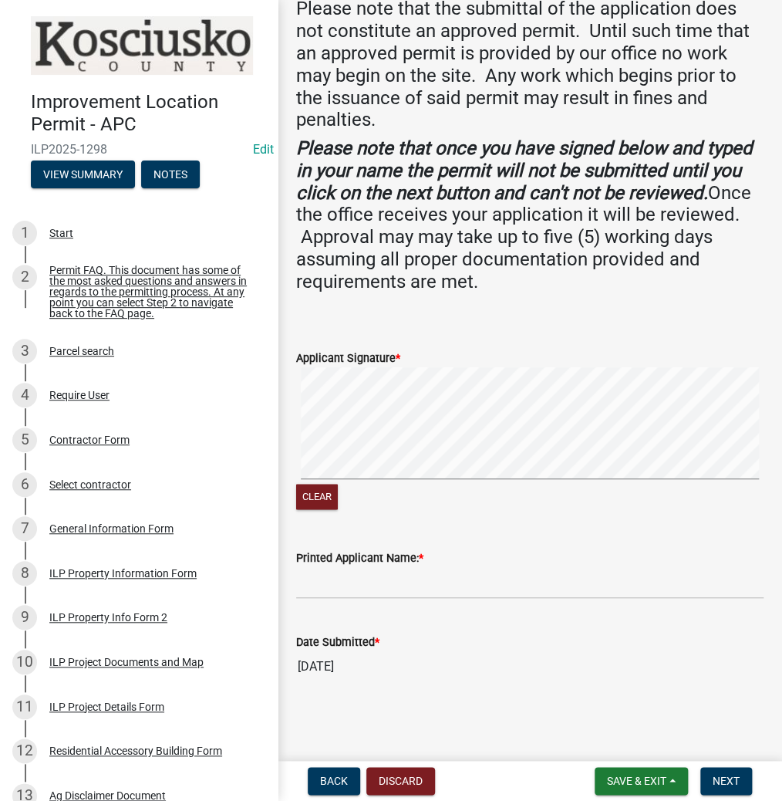
scroll to position [261, 0]
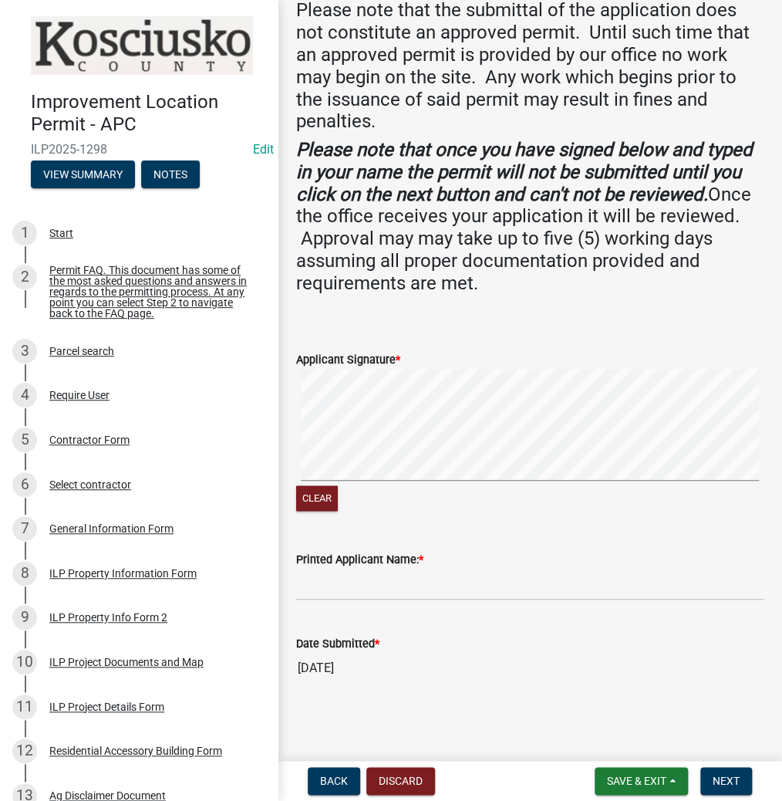
click at [510, 486] on div "Clear" at bounding box center [529, 442] width 467 height 146
paste input "LAURAJORDAN"
click at [338, 588] on input "LAURAJORDAN" at bounding box center [529, 584] width 467 height 32
click at [730, 787] on button "Next" at bounding box center [726, 781] width 52 height 28
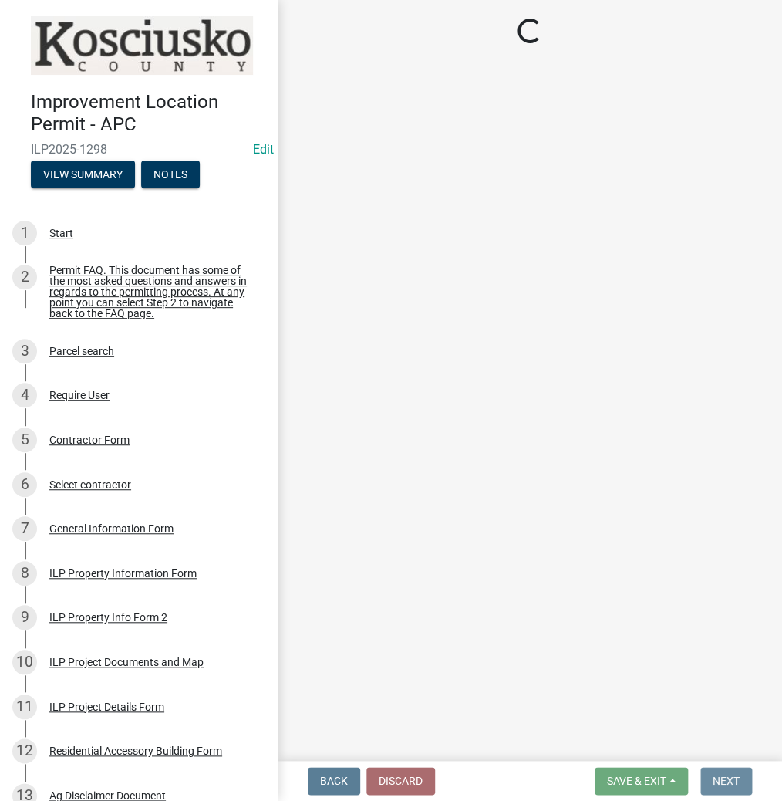
scroll to position [0, 0]
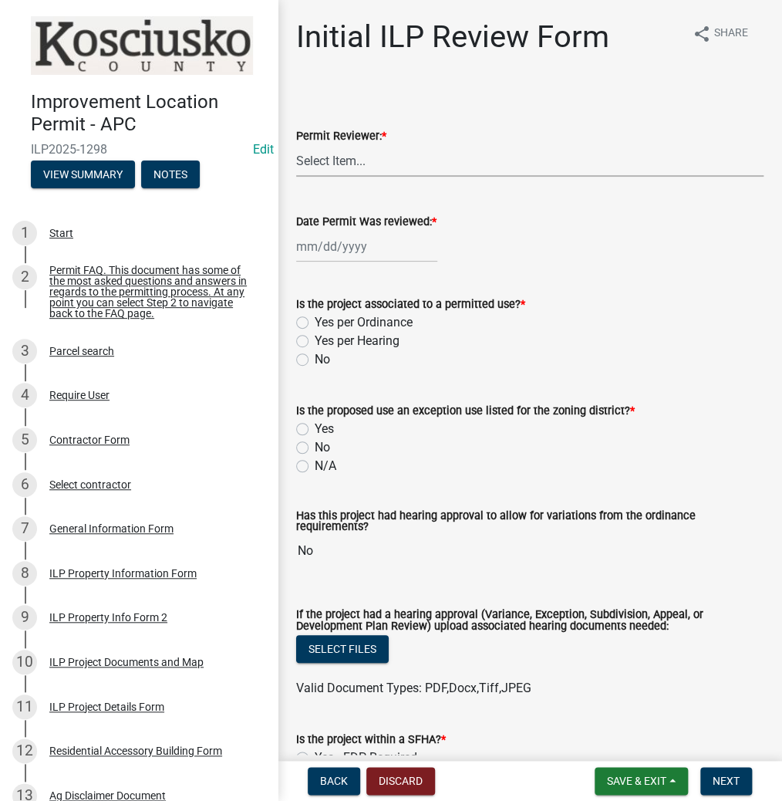
click at [354, 164] on select "Select Item... MMS LT AT CS [PERSON_NAME]" at bounding box center [529, 161] width 467 height 32
click at [296, 145] on select "Select Item... MMS LT AT CS [PERSON_NAME]" at bounding box center [529, 161] width 467 height 32
click at [332, 242] on div at bounding box center [366, 247] width 141 height 32
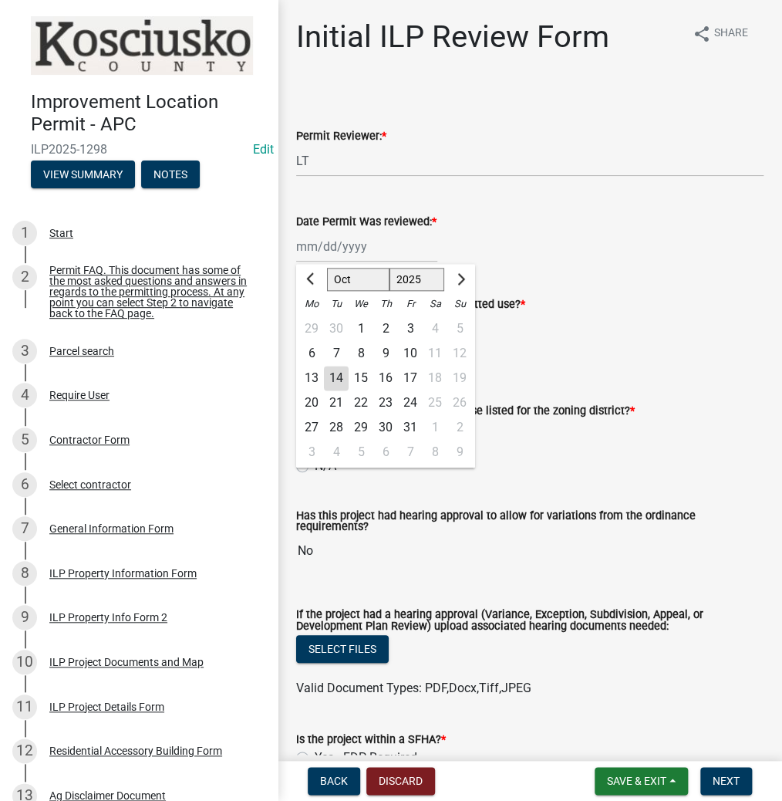
click at [343, 378] on div "14" at bounding box center [336, 378] width 25 height 25
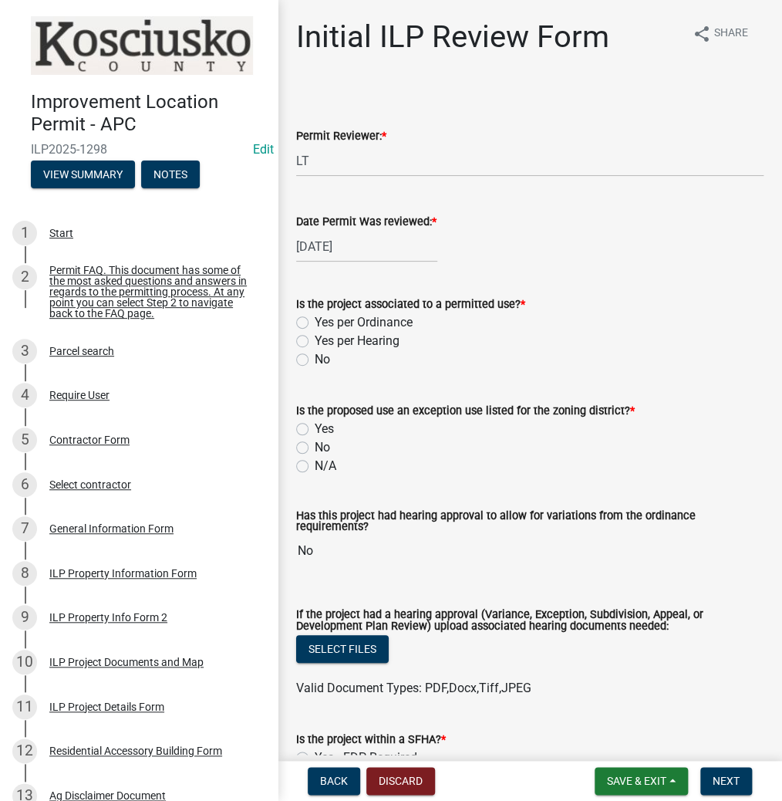
click at [315, 321] on label "Yes per Ordinance" at bounding box center [364, 322] width 98 height 19
click at [315, 321] on input "Yes per Ordinance" at bounding box center [320, 318] width 10 height 10
click at [310, 444] on div "No" at bounding box center [529, 447] width 467 height 19
click at [315, 448] on label "No" at bounding box center [322, 447] width 15 height 19
click at [315, 448] on input "No" at bounding box center [320, 443] width 10 height 10
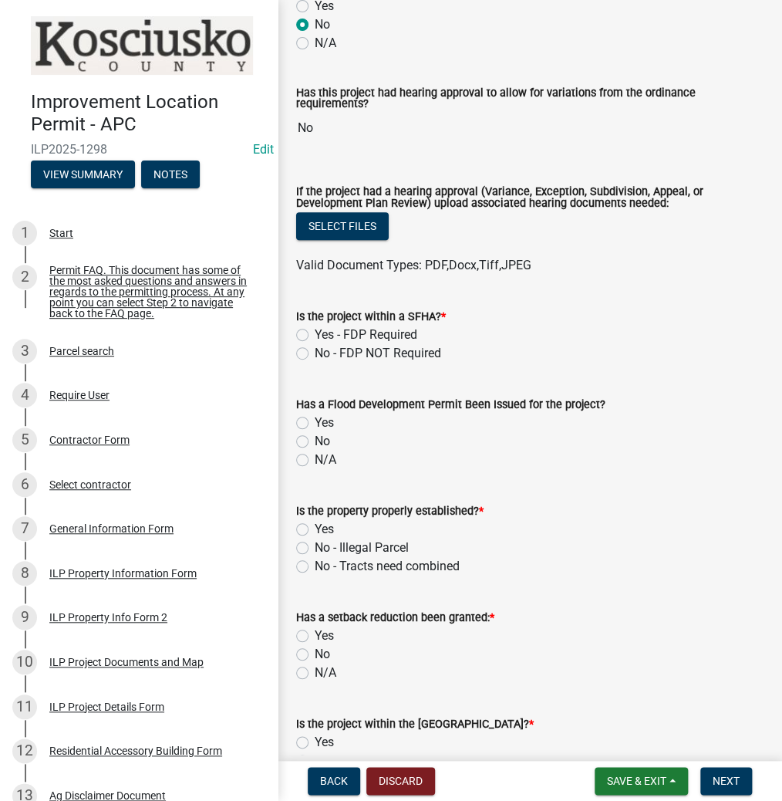
scroll to position [494, 0]
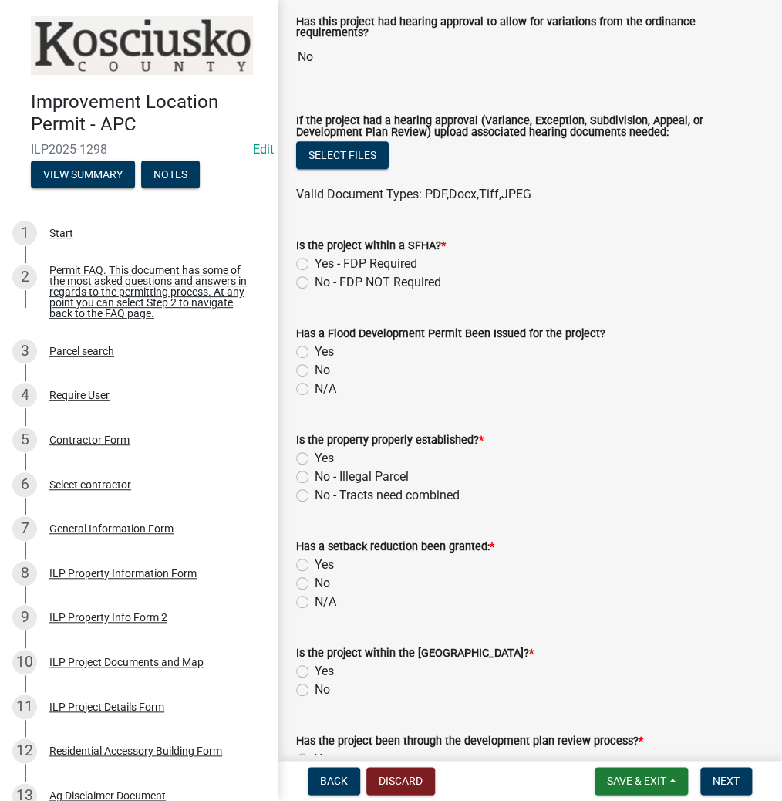
click at [315, 280] on label "No - FDP NOT Required" at bounding box center [378, 282] width 127 height 19
click at [315, 280] on input "No - FDP NOT Required" at bounding box center [320, 278] width 10 height 10
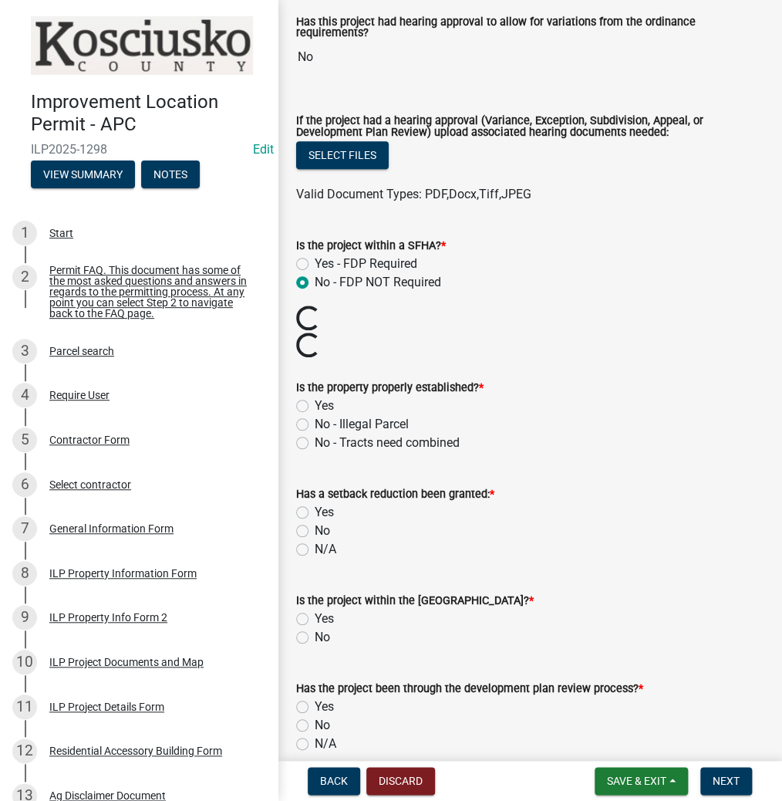
click at [315, 407] on label "Yes" at bounding box center [324, 405] width 19 height 19
click at [315, 407] on input "Yes" at bounding box center [320, 401] width 10 height 10
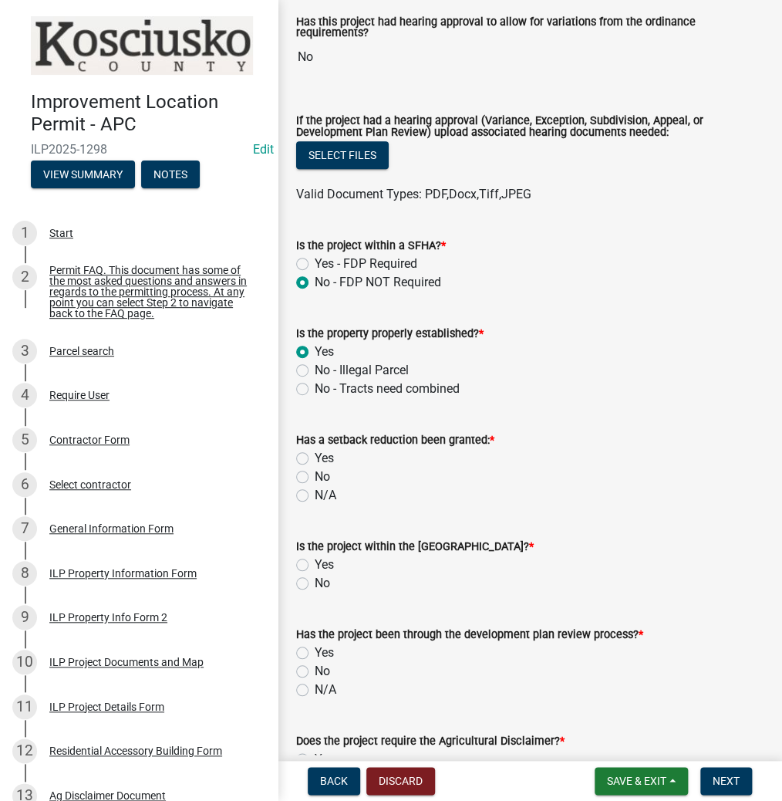
click at [315, 475] on label "No" at bounding box center [322, 476] width 15 height 19
click at [315, 475] on input "No" at bounding box center [320, 472] width 10 height 10
click at [315, 585] on label "No" at bounding box center [322, 583] width 15 height 19
click at [315, 584] on input "No" at bounding box center [320, 579] width 10 height 10
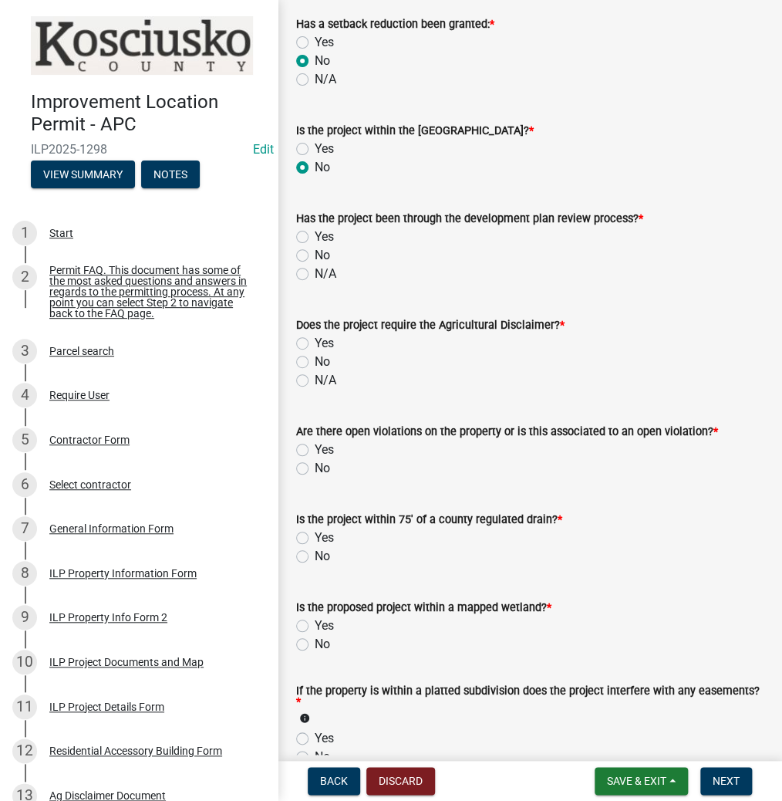
scroll to position [926, 0]
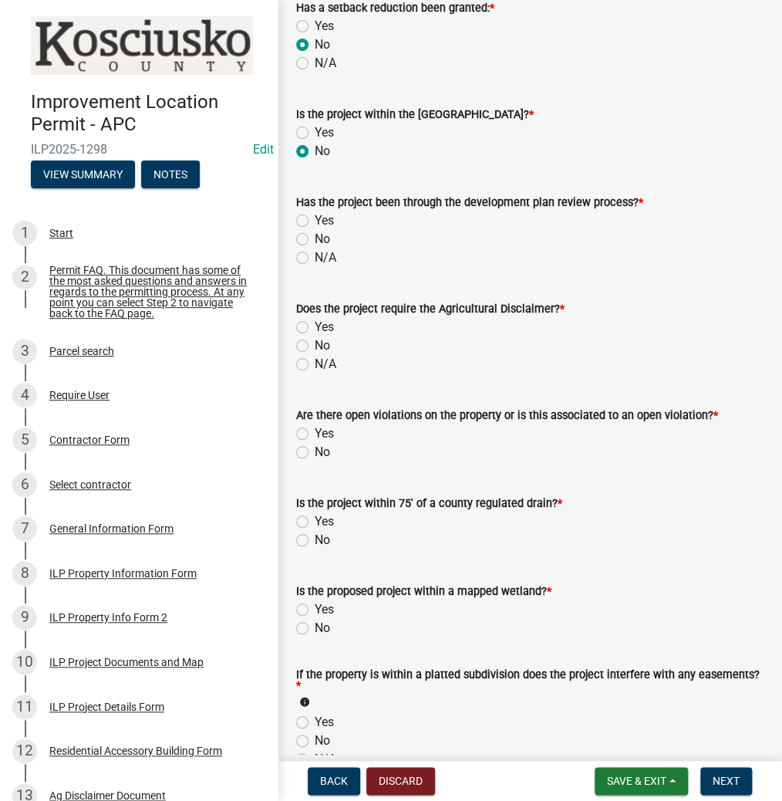
click at [315, 259] on label "N/A" at bounding box center [326, 257] width 22 height 19
click at [315, 258] on input "N/A" at bounding box center [320, 253] width 10 height 10
drag, startPoint x: 306, startPoint y: 321, endPoint x: 302, endPoint y: 333, distance: 12.9
click at [305, 322] on div "Yes" at bounding box center [529, 327] width 467 height 19
click at [315, 333] on label "Yes" at bounding box center [324, 327] width 19 height 19
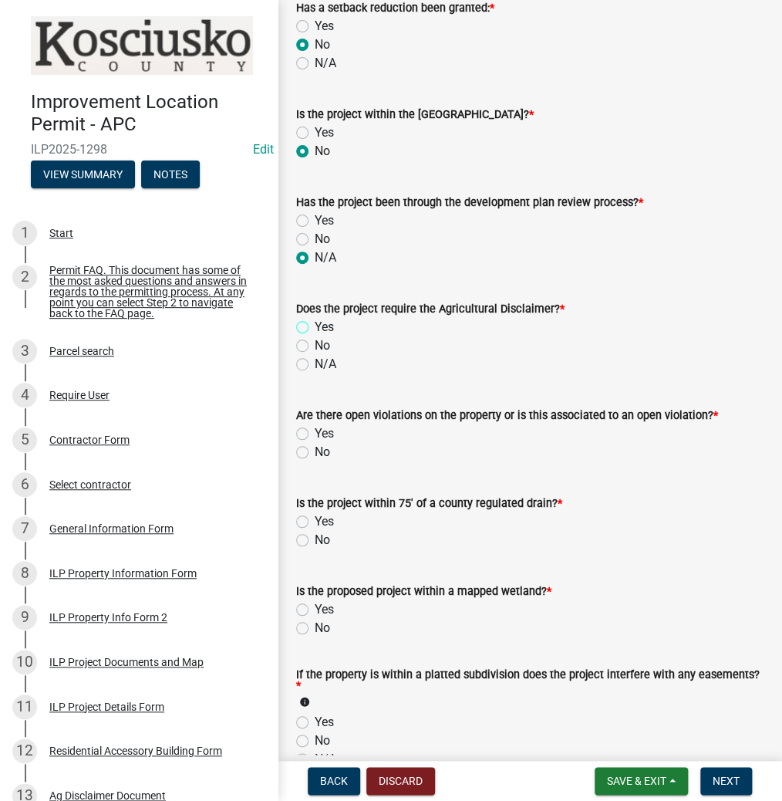
click at [315, 328] on input "Yes" at bounding box center [320, 323] width 10 height 10
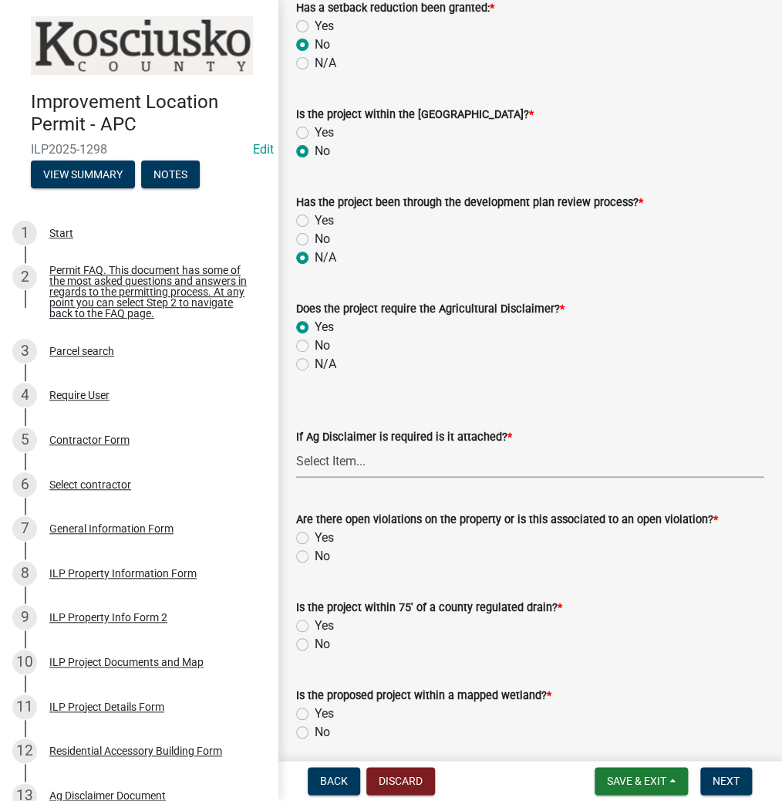
click at [339, 471] on select "Select Item... Yes No" at bounding box center [529, 462] width 467 height 32
click at [296, 446] on select "Select Item... Yes No" at bounding box center [529, 462] width 467 height 32
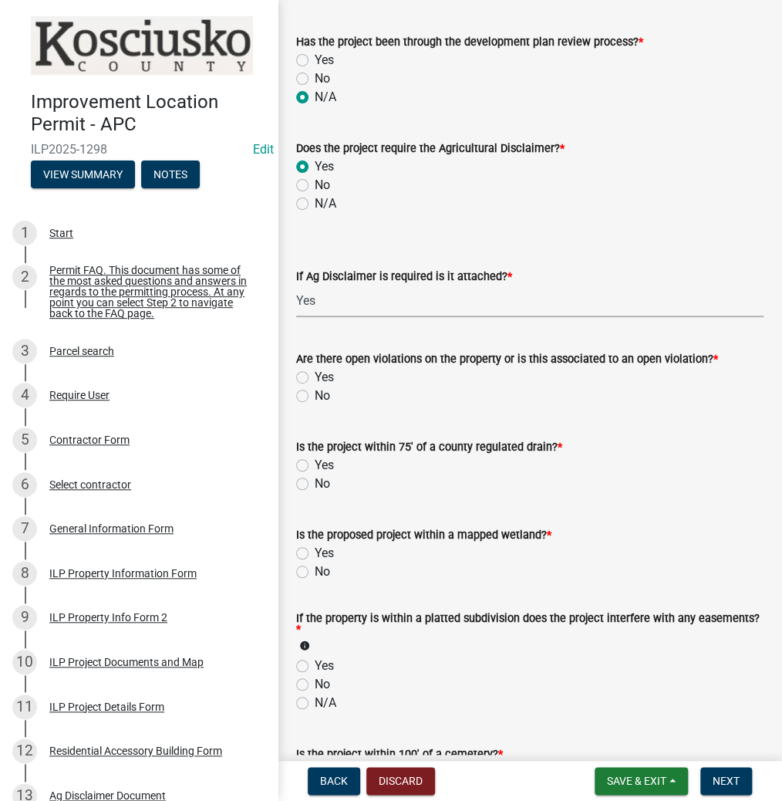
scroll to position [1111, 0]
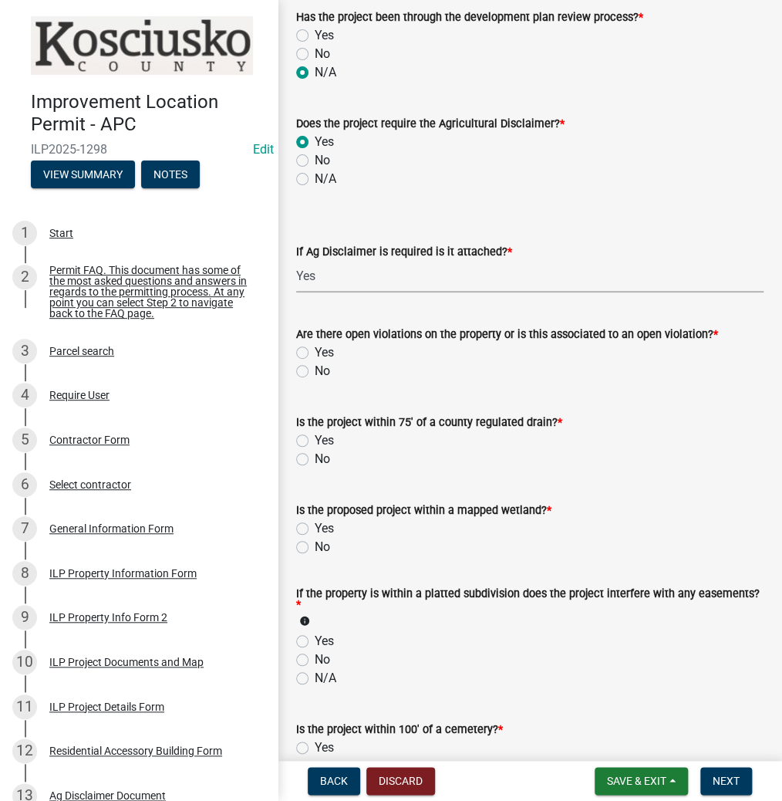
click at [315, 374] on label "No" at bounding box center [322, 371] width 15 height 19
click at [315, 372] on input "No" at bounding box center [320, 367] width 10 height 10
click at [315, 457] on label "No" at bounding box center [322, 459] width 15 height 19
click at [315, 457] on input "No" at bounding box center [320, 455] width 10 height 10
click at [315, 546] on label "No" at bounding box center [322, 547] width 15 height 19
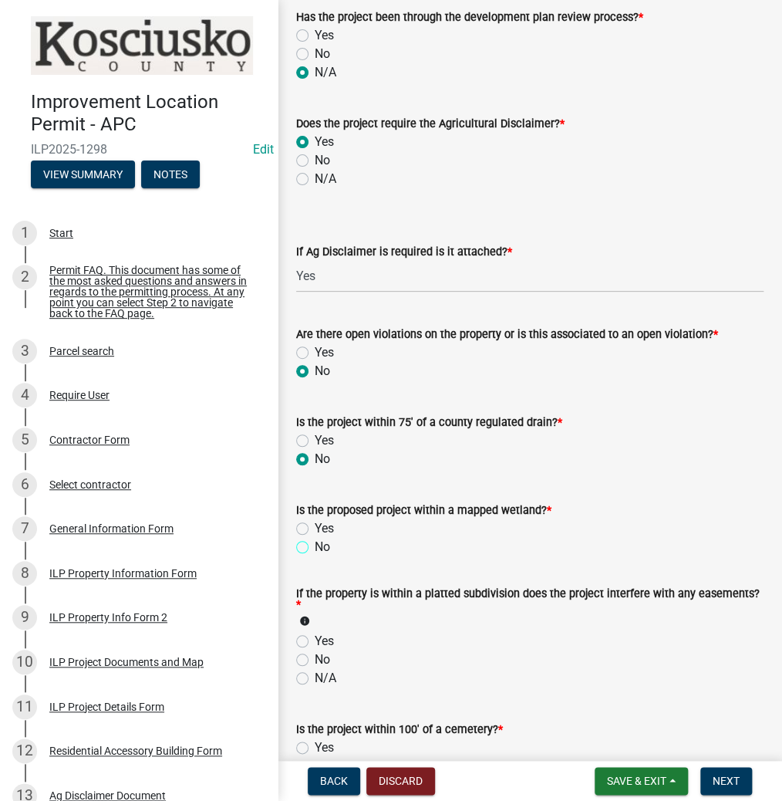
click at [315, 546] on input "No" at bounding box center [320, 543] width 10 height 10
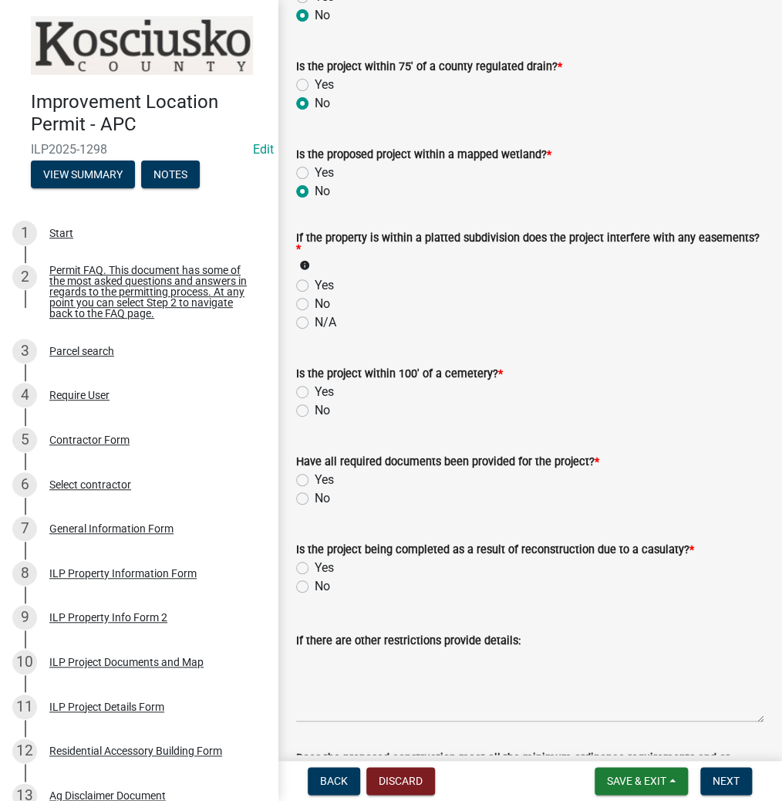
scroll to position [1543, 0]
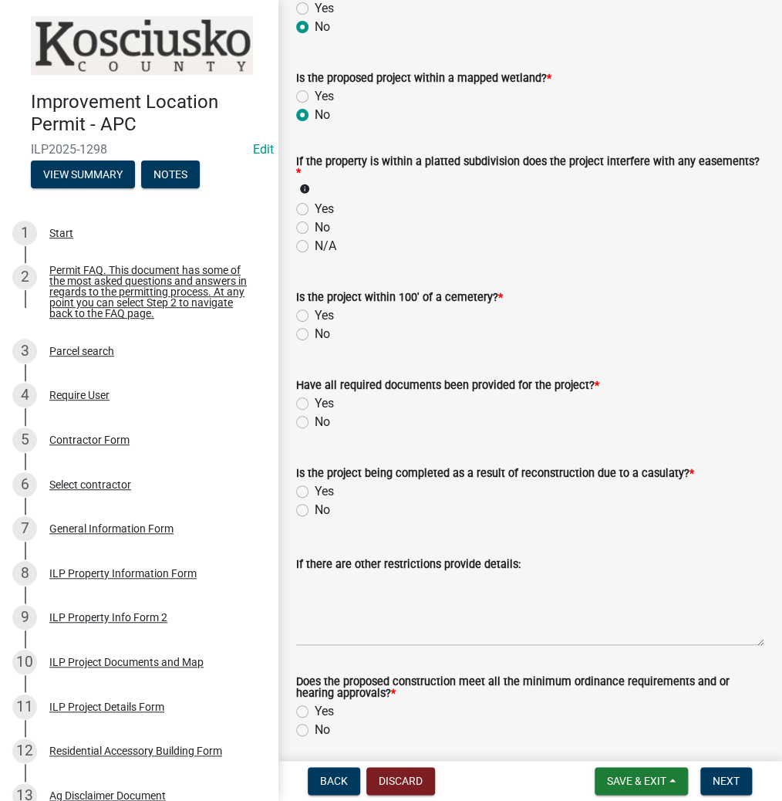
click at [315, 248] on label "N/A" at bounding box center [326, 246] width 22 height 19
click at [315, 247] on input "N/A" at bounding box center [320, 242] width 10 height 10
click at [315, 333] on label "No" at bounding box center [322, 334] width 15 height 19
click at [315, 333] on input "No" at bounding box center [320, 330] width 10 height 10
click at [315, 407] on label "Yes" at bounding box center [324, 403] width 19 height 19
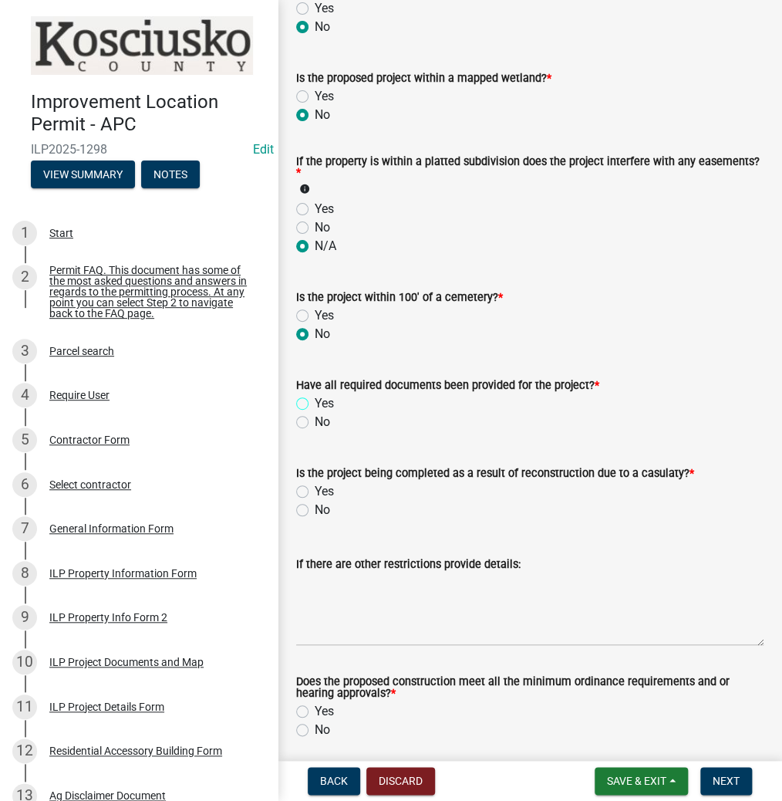
click at [315, 404] on input "Yes" at bounding box center [320, 399] width 10 height 10
click at [315, 511] on label "No" at bounding box center [322, 510] width 15 height 19
click at [315, 511] on input "No" at bounding box center [320, 506] width 10 height 10
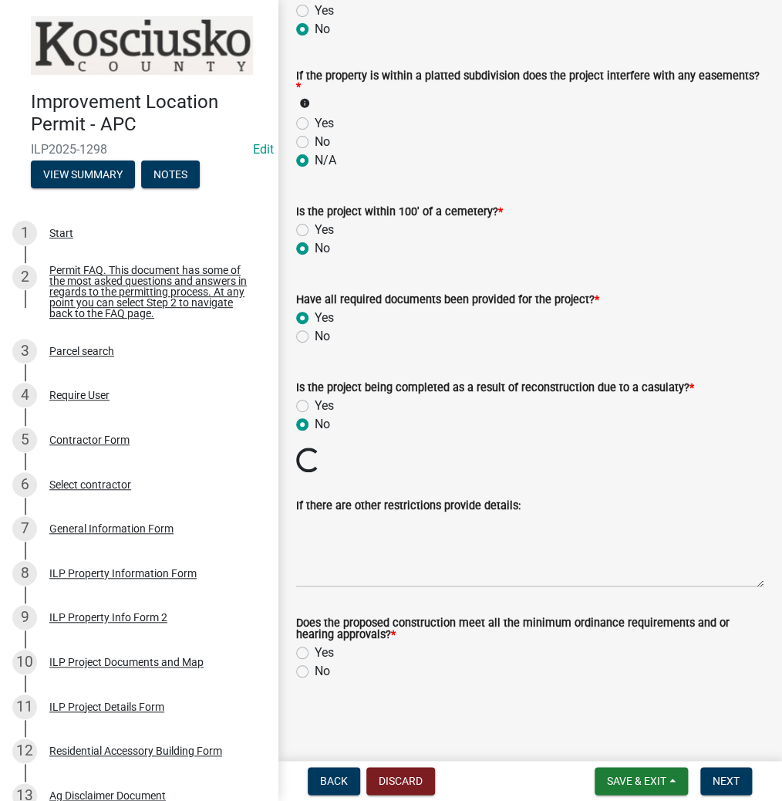
scroll to position [1602, 0]
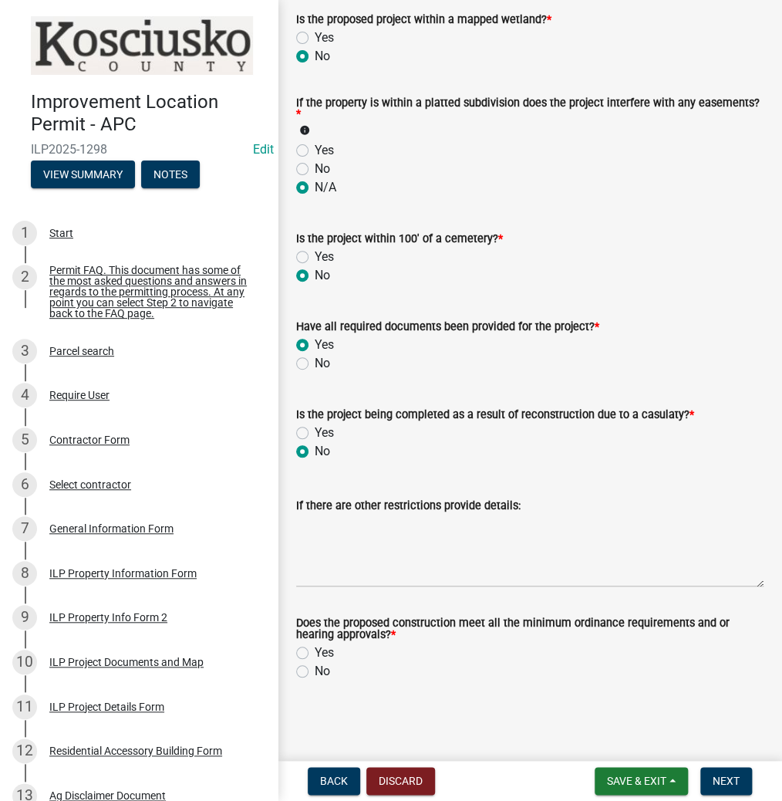
click at [315, 657] on label "Yes" at bounding box center [324, 652] width 19 height 19
click at [315, 653] on input "Yes" at bounding box center [320, 648] width 10 height 10
click at [722, 787] on button "Next" at bounding box center [726, 781] width 52 height 28
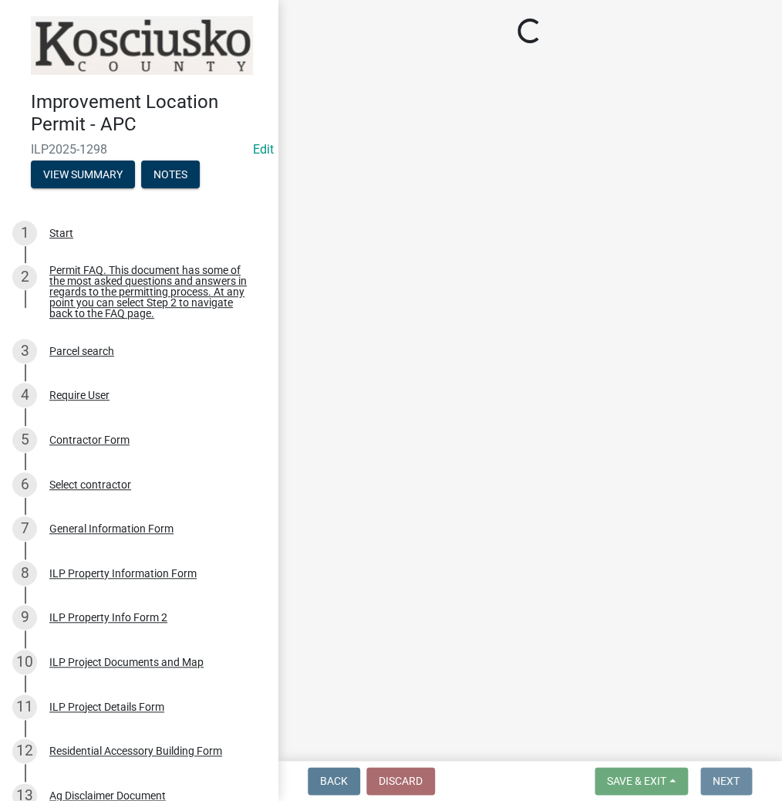
scroll to position [0, 0]
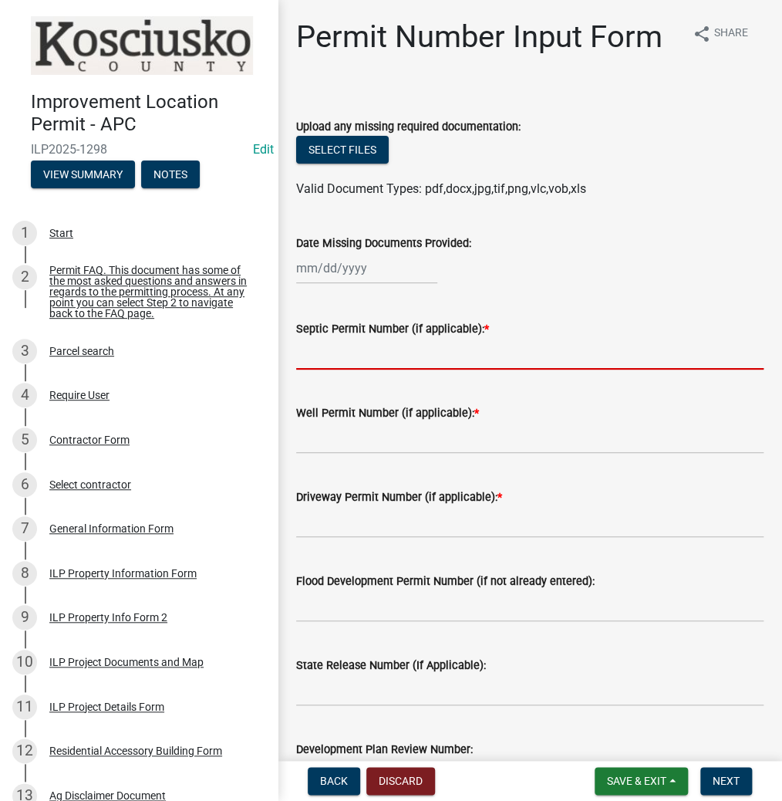
click at [365, 352] on input "Septic Permit Number (if applicable): *" at bounding box center [529, 354] width 467 height 32
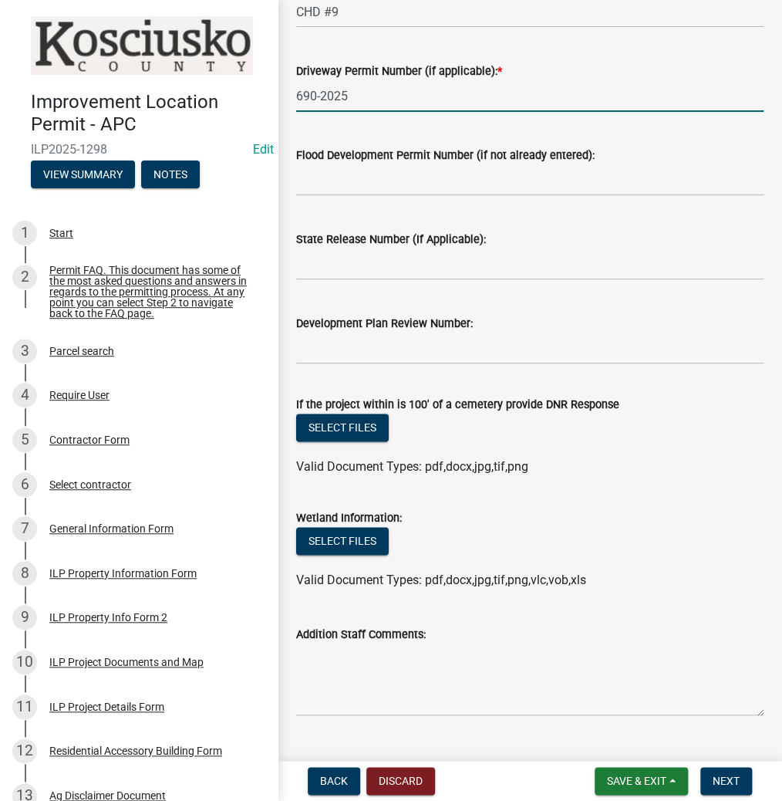
scroll to position [460, 0]
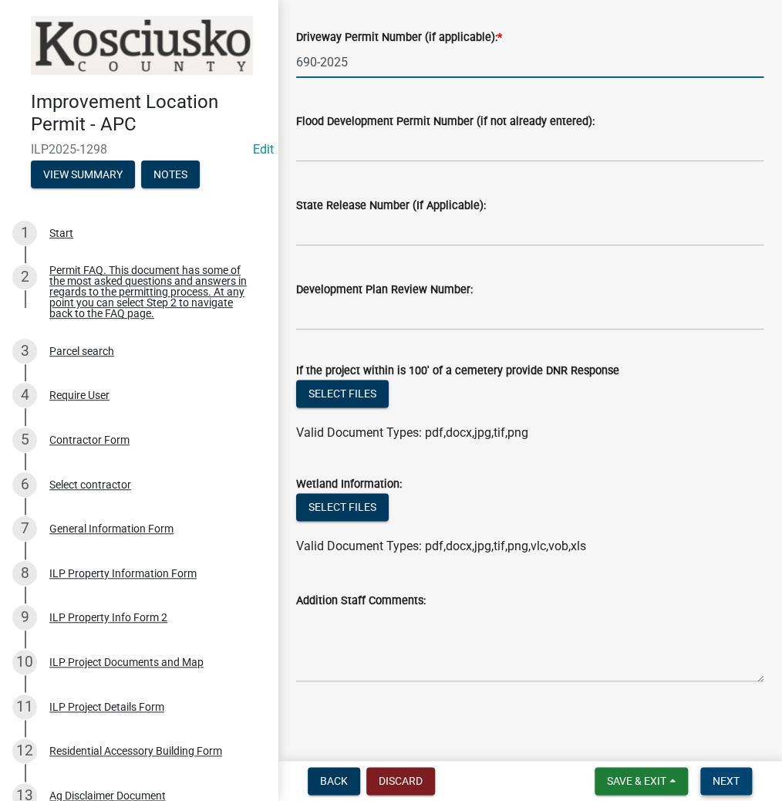
click at [720, 778] on span "Next" at bounding box center [726, 780] width 27 height 12
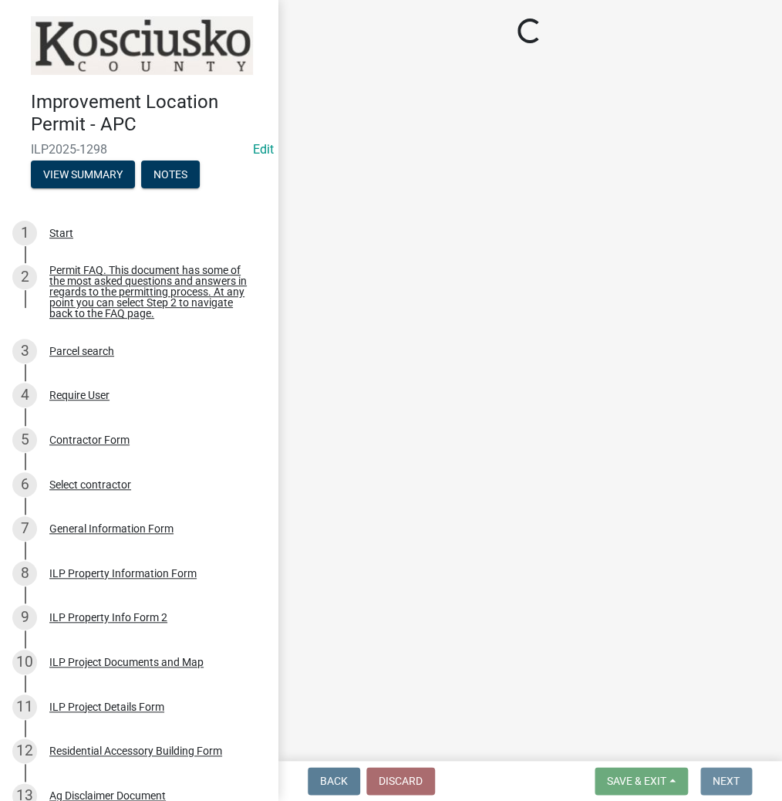
scroll to position [0, 0]
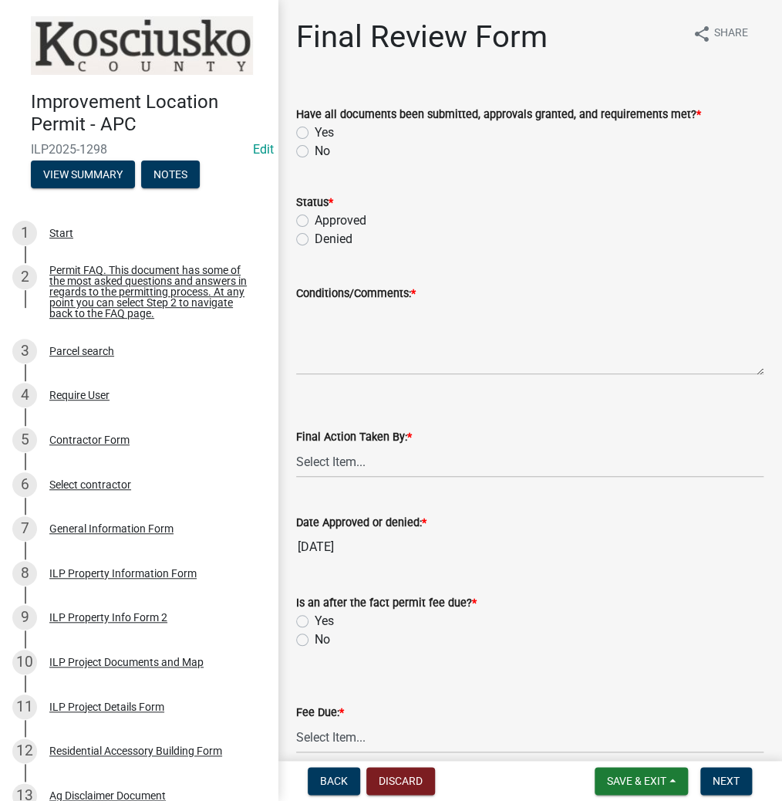
click at [315, 130] on label "Yes" at bounding box center [324, 132] width 19 height 19
click at [315, 130] on input "Yes" at bounding box center [320, 128] width 10 height 10
click at [304, 212] on div "Approved" at bounding box center [529, 220] width 467 height 19
click at [315, 218] on label "Approved" at bounding box center [341, 220] width 52 height 19
click at [315, 218] on input "Approved" at bounding box center [320, 216] width 10 height 10
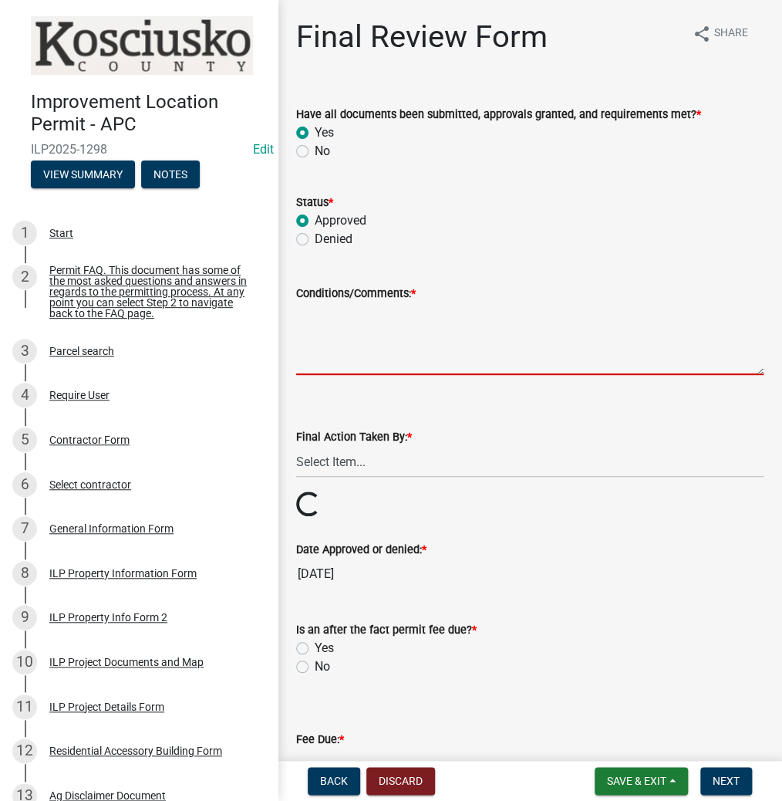
click at [378, 333] on textarea "Conditions/Comments: *" at bounding box center [529, 338] width 467 height 73
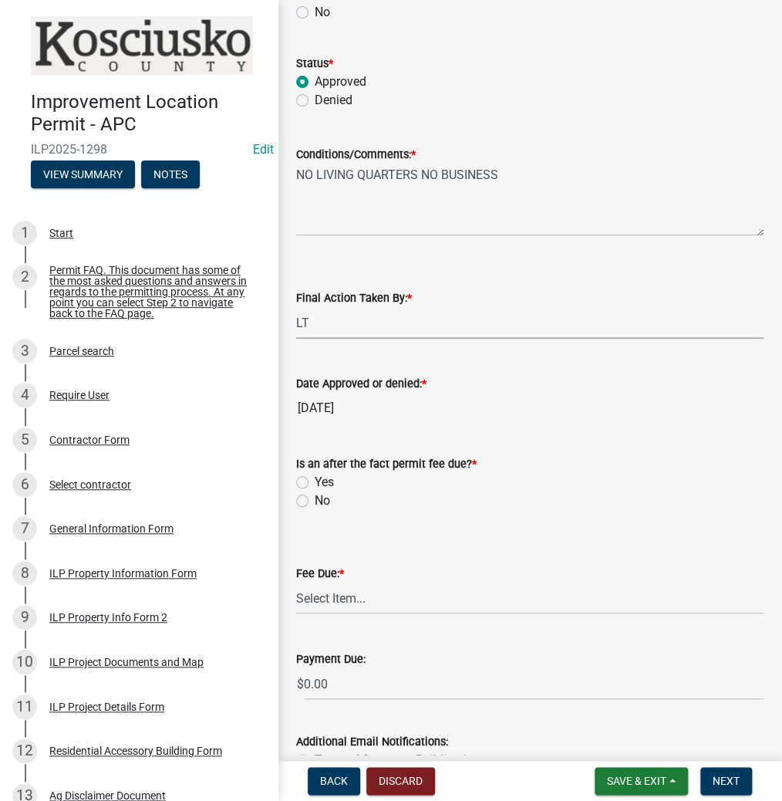
scroll to position [246, 0]
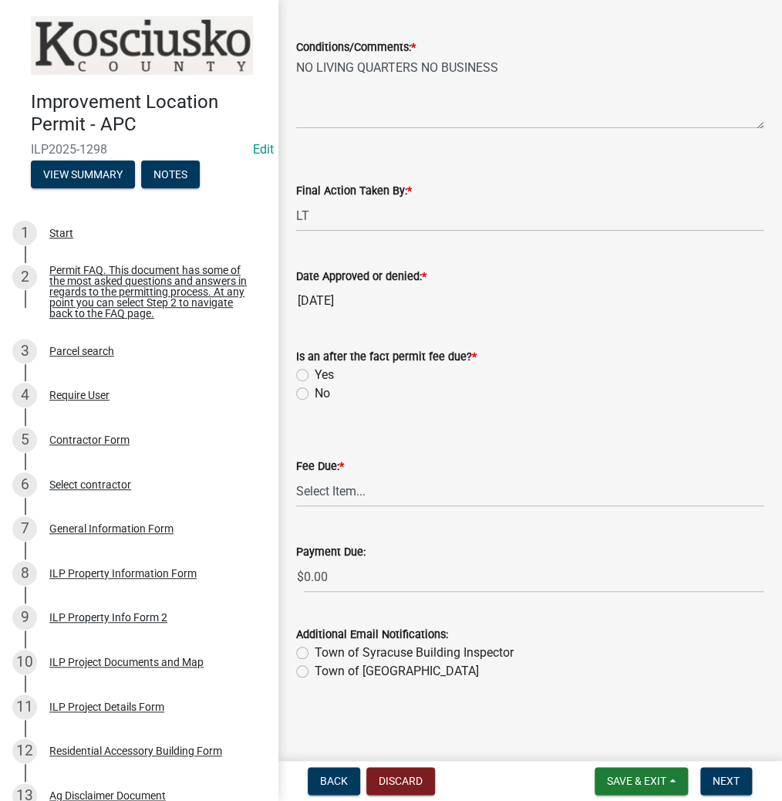
click at [315, 390] on label "No" at bounding box center [322, 393] width 15 height 19
click at [315, 390] on input "No" at bounding box center [320, 389] width 10 height 10
click at [352, 494] on select "Select Item... N/A $10.00 $25.00 $125.00 $250 $500 $500 + $10.00 for every 10 s…" at bounding box center [529, 491] width 467 height 32
click at [296, 507] on select "Select Item... N/A $10.00 $25.00 $125.00 $250 $500 $500 + $10.00 for every 10 s…" at bounding box center [529, 491] width 467 height 32
click at [731, 785] on span "Next" at bounding box center [726, 780] width 27 height 12
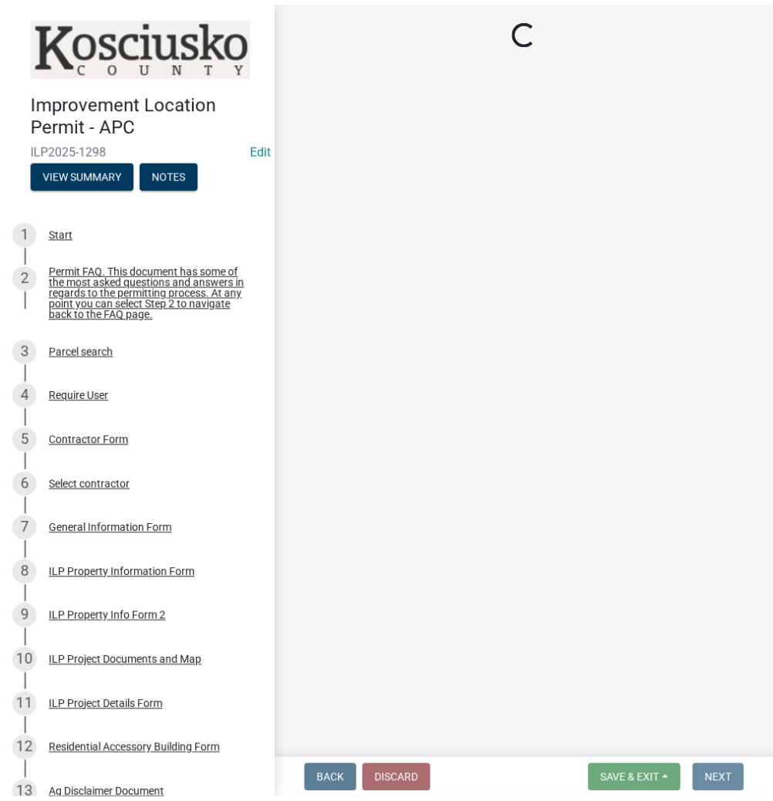
scroll to position [0, 0]
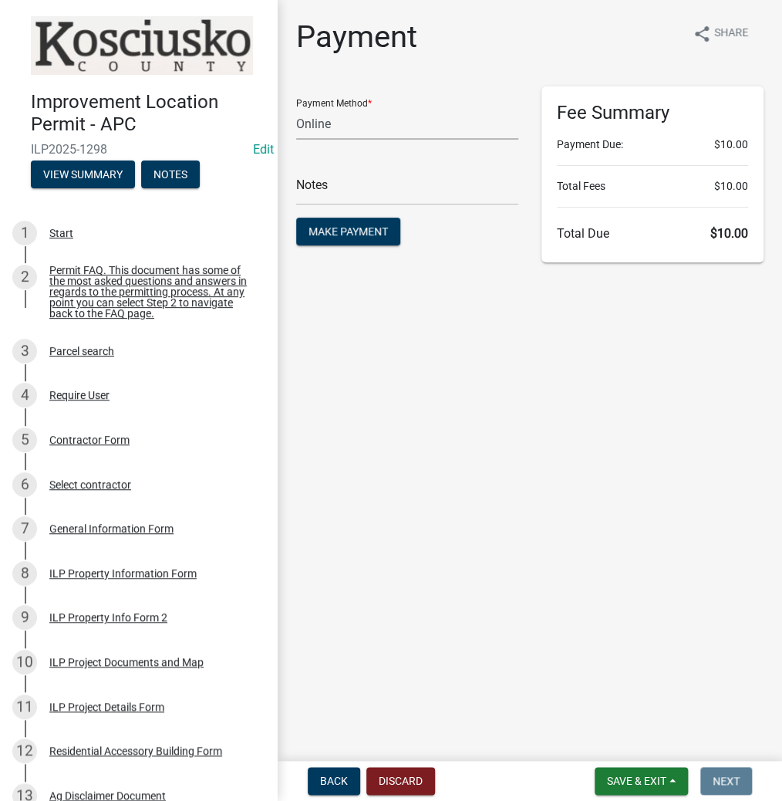
click at [329, 129] on select "Credit Card POS Check Cash Online" at bounding box center [407, 124] width 222 height 32
click at [296, 108] on select "Credit Card POS Check Cash Online" at bounding box center [407, 124] width 222 height 32
click at [344, 234] on span "Make Payment" at bounding box center [348, 231] width 79 height 12
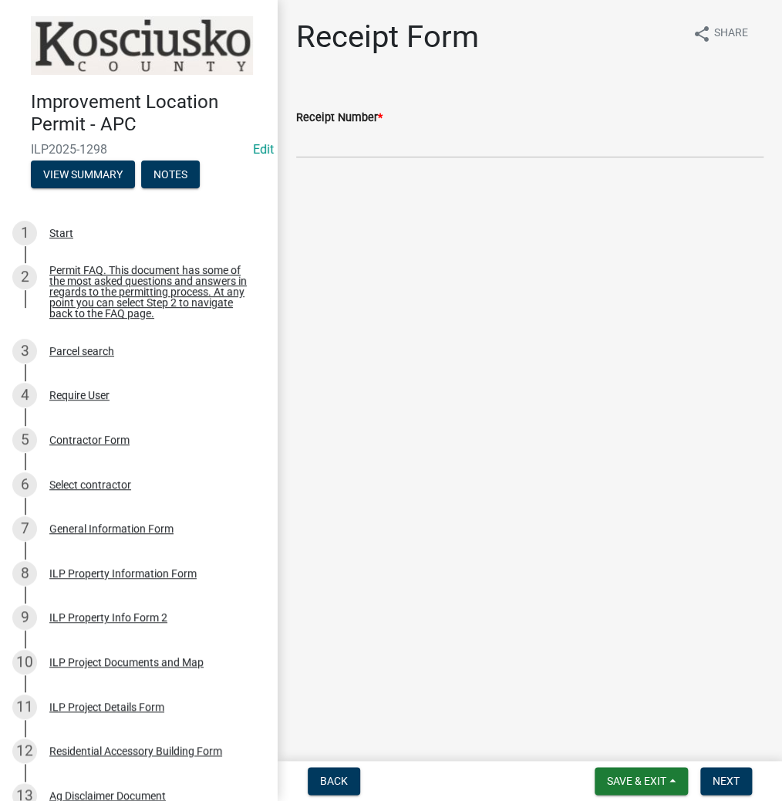
click at [427, 160] on wm-data-entity-input "Receipt Number *" at bounding box center [529, 128] width 467 height 84
click at [427, 154] on input "Receipt Number *" at bounding box center [529, 143] width 467 height 32
click at [724, 779] on span "Next" at bounding box center [726, 780] width 27 height 12
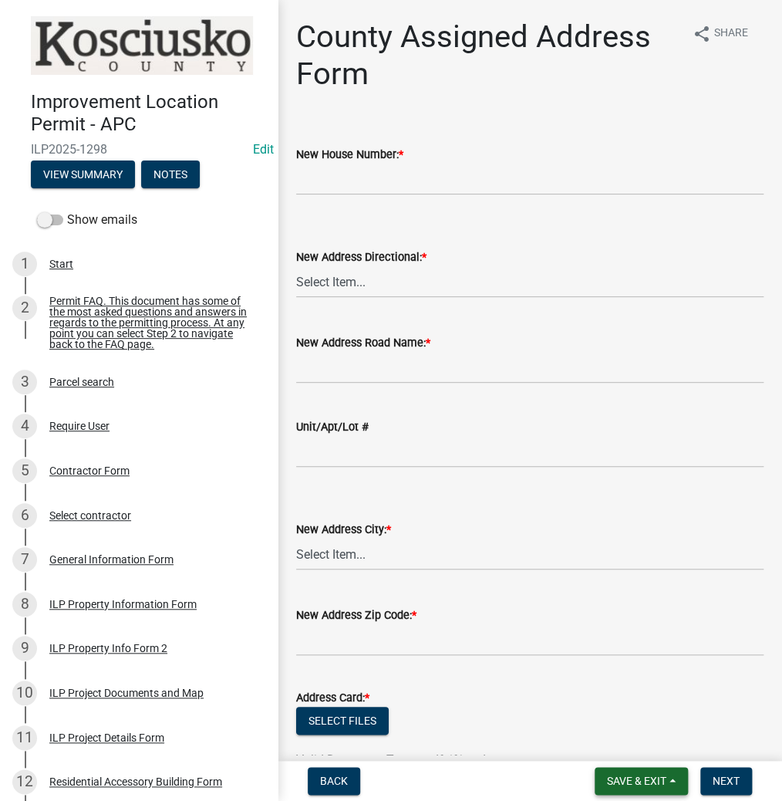
drag, startPoint x: 626, startPoint y: 767, endPoint x: 632, endPoint y: 750, distance: 17.8
click at [626, 768] on button "Save & Exit" at bounding box center [641, 781] width 93 height 28
click at [629, 744] on button "Save & Exit" at bounding box center [626, 740] width 123 height 37
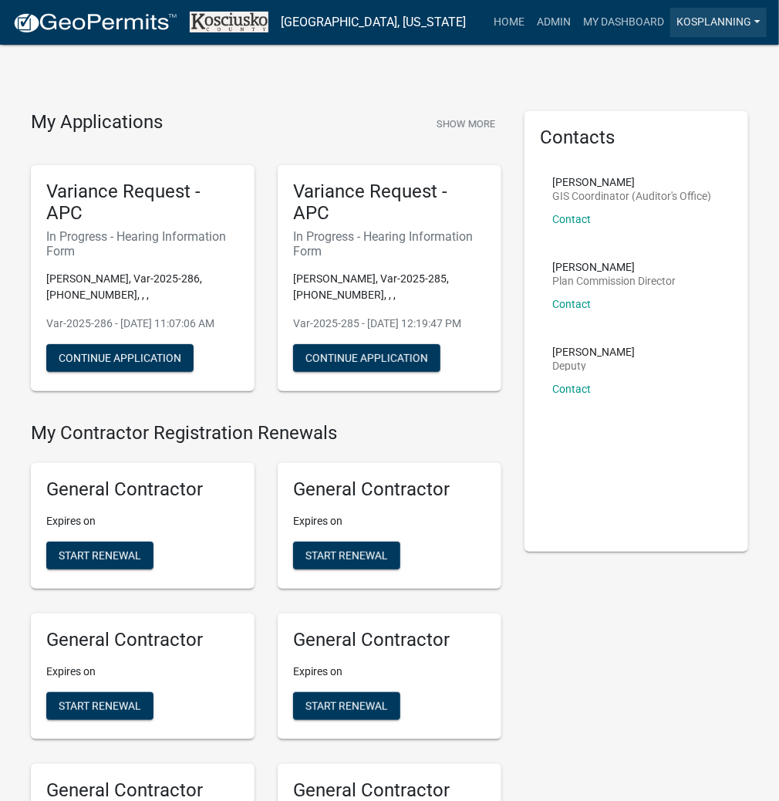
click at [693, 19] on link "kosplanning" at bounding box center [718, 22] width 96 height 29
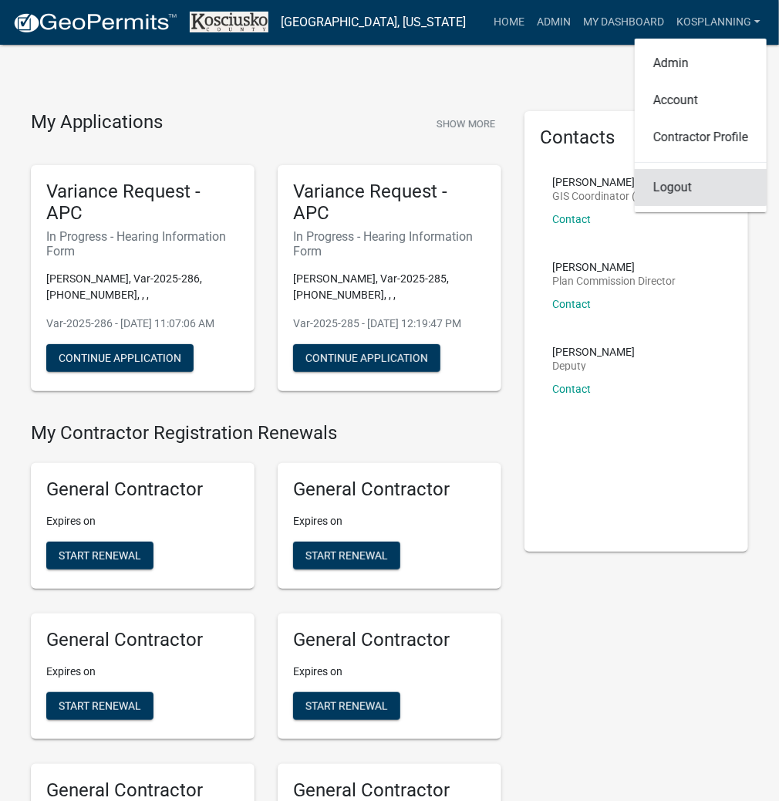
click at [678, 193] on link "Logout" at bounding box center [701, 187] width 132 height 37
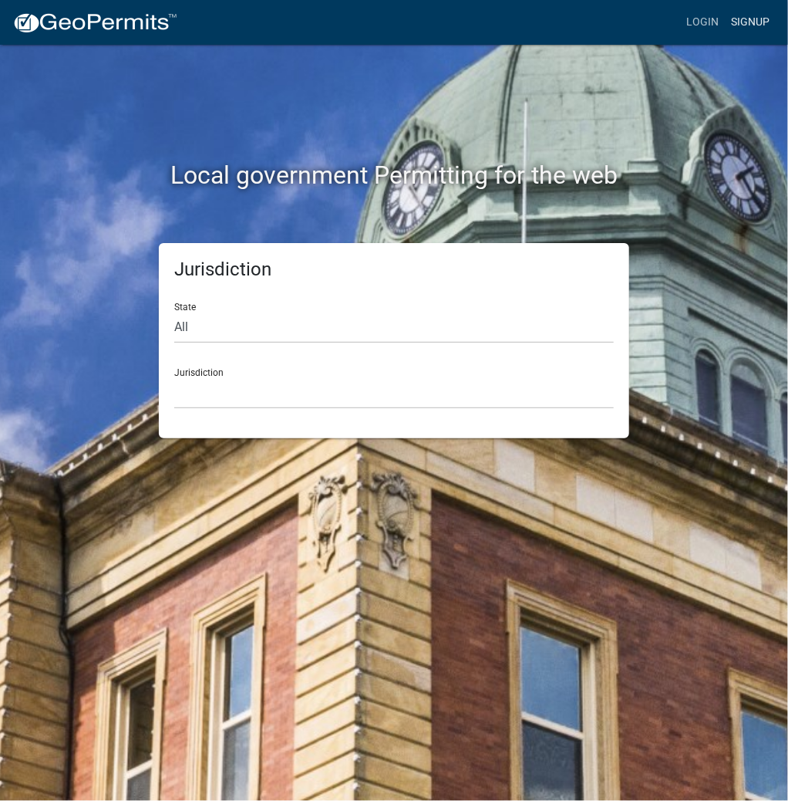
click at [764, 19] on link "Signup" at bounding box center [750, 22] width 51 height 29
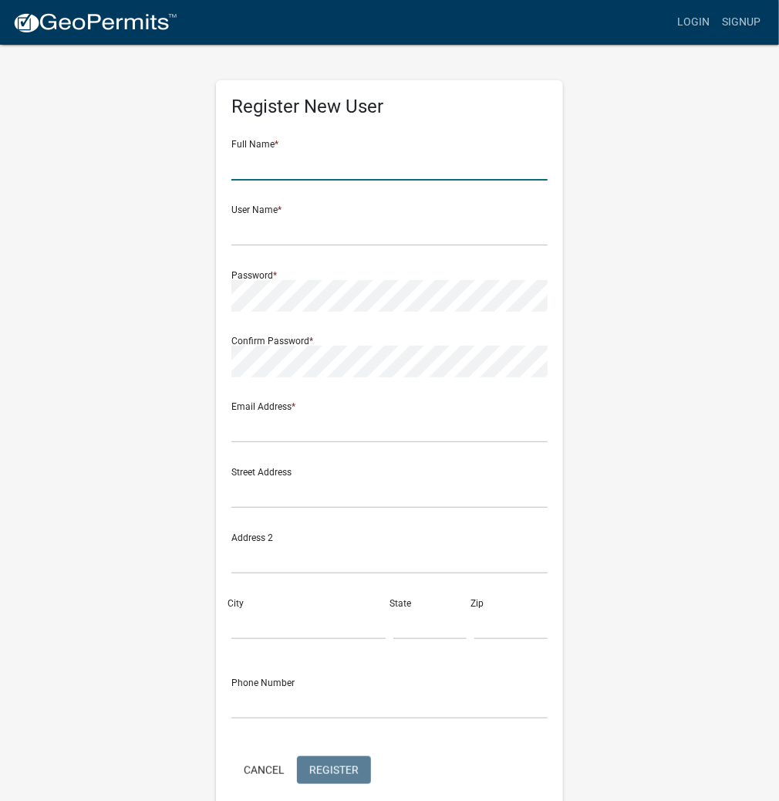
click at [349, 173] on input "text" at bounding box center [389, 165] width 316 height 32
type input "M"
type input "[PERSON_NAME]"
drag, startPoint x: 341, startPoint y: 231, endPoint x: 197, endPoint y: 247, distance: 144.4
click at [185, 253] on div "Register New User Full Name * LAURA JORDAN User Name * LAURAJORDAN Password * C…" at bounding box center [389, 455] width 741 height 825
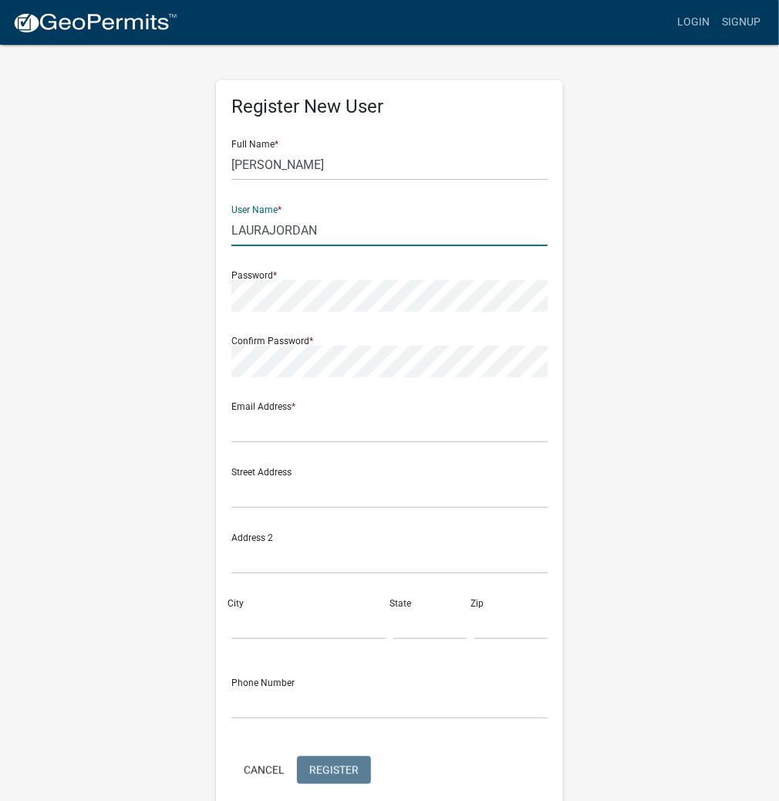
type input "LAURAJORDAN"
paste input "LAURAJORDAN"
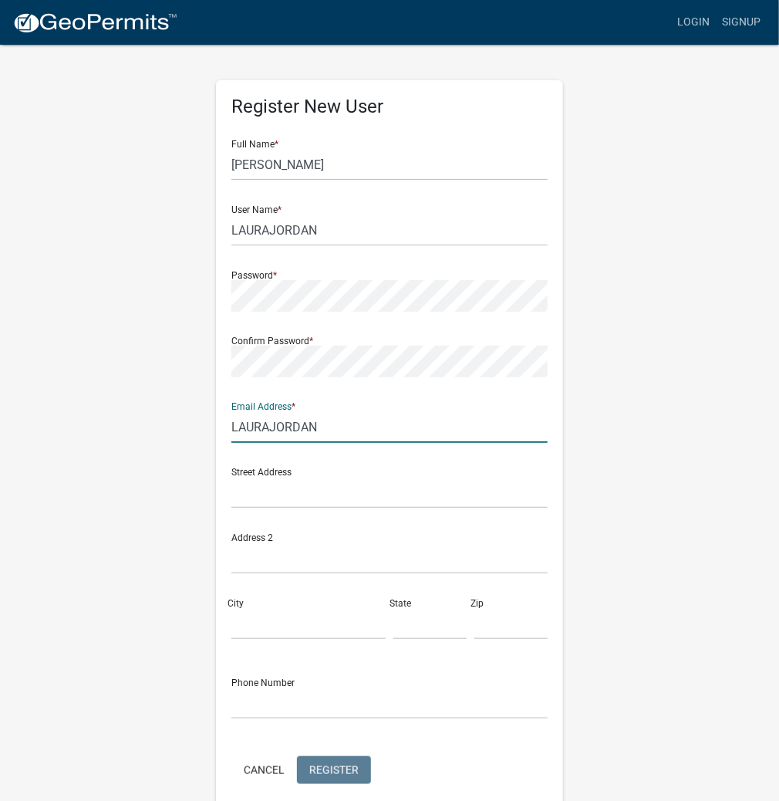
click at [258, 430] on input "LAURAJORDAN" at bounding box center [389, 427] width 316 height 32
click at [258, 427] on input "LAURAJORDAN" at bounding box center [389, 427] width 316 height 32
click at [258, 428] on input "LAURAJORDAN" at bounding box center [389, 427] width 316 height 32
type input "[EMAIL_ADDRESS][DOMAIN_NAME]"
click at [329, 768] on span "Register" at bounding box center [333, 769] width 49 height 12
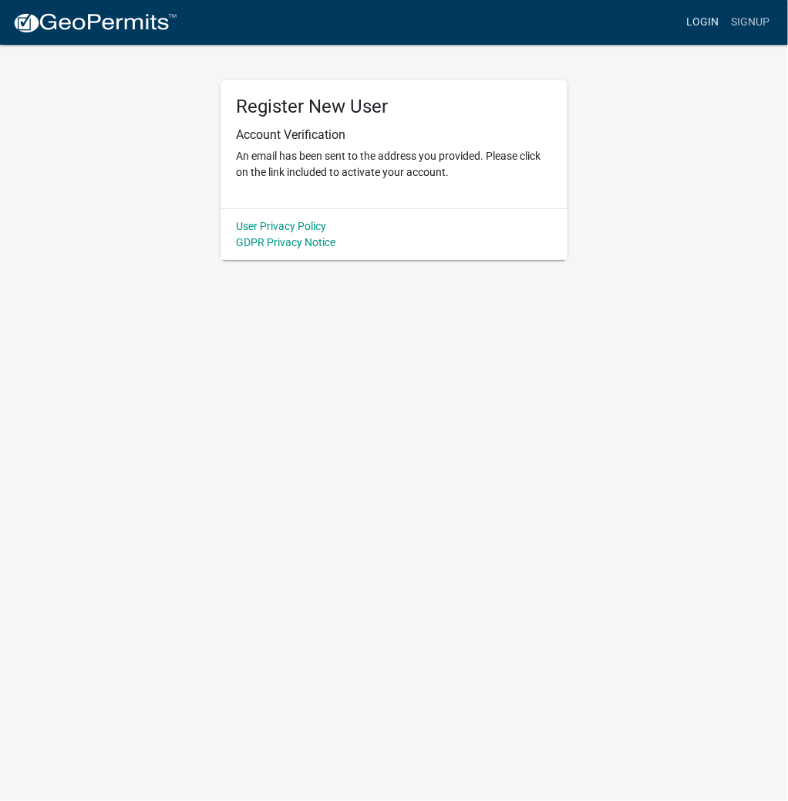
click at [702, 22] on link "Login" at bounding box center [702, 22] width 45 height 29
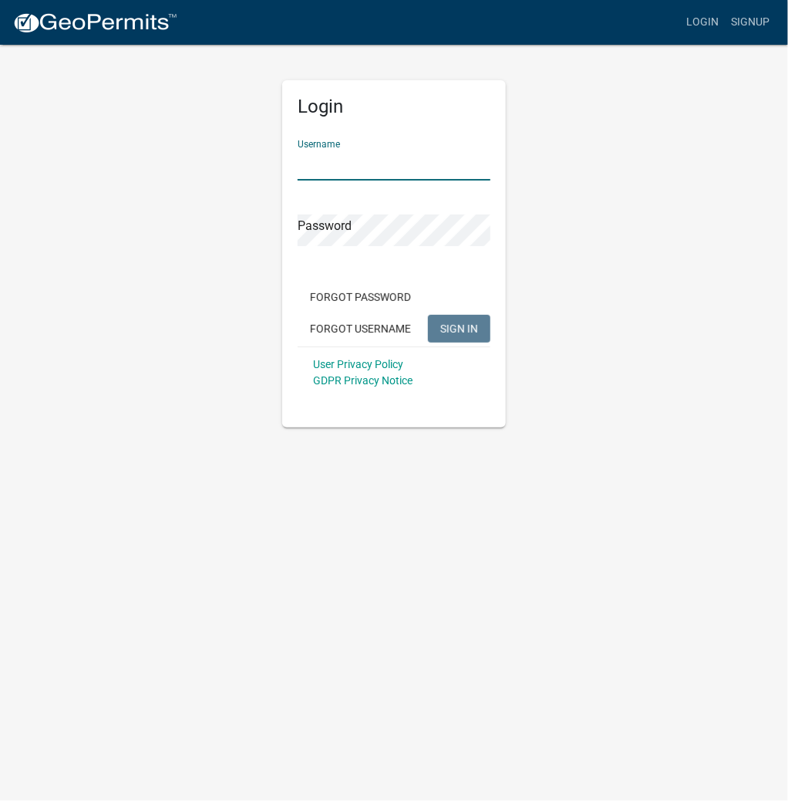
paste input "LAURAJORDAN"
type input "LAURAJORDAN"
click at [467, 322] on span "SIGN IN" at bounding box center [459, 328] width 38 height 12
